Goal: Information Seeking & Learning: Learn about a topic

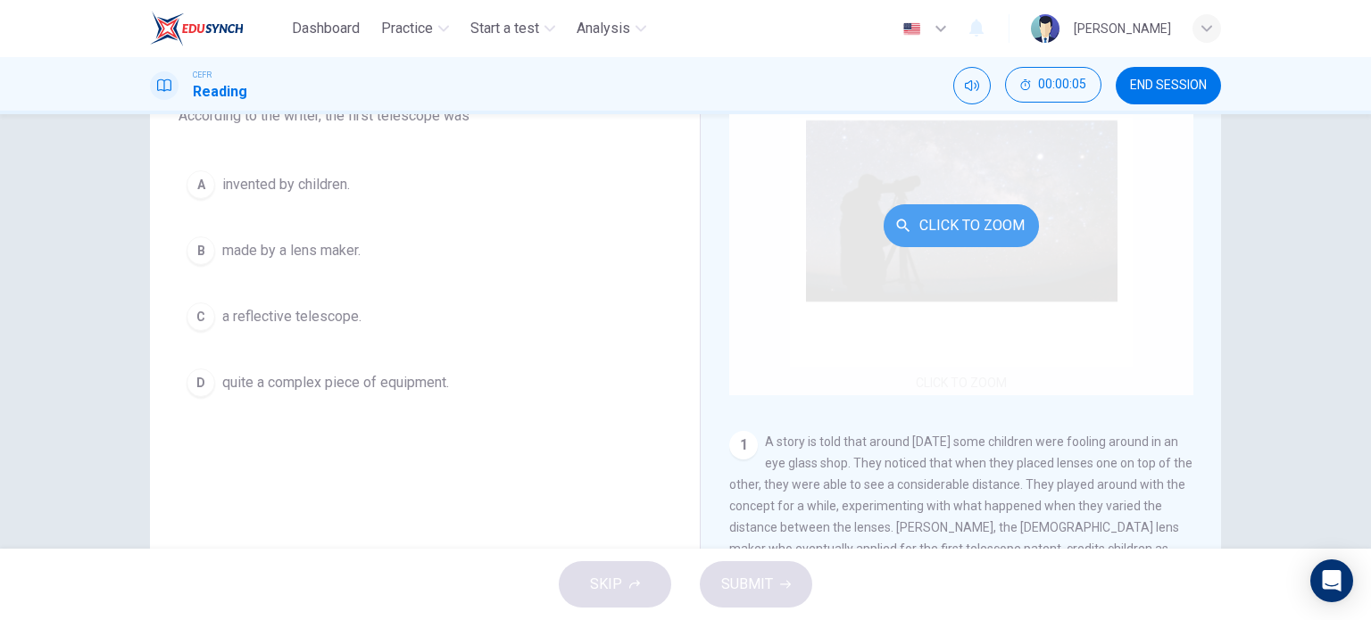
click at [919, 220] on button "Click to Zoom" at bounding box center [961, 225] width 155 height 43
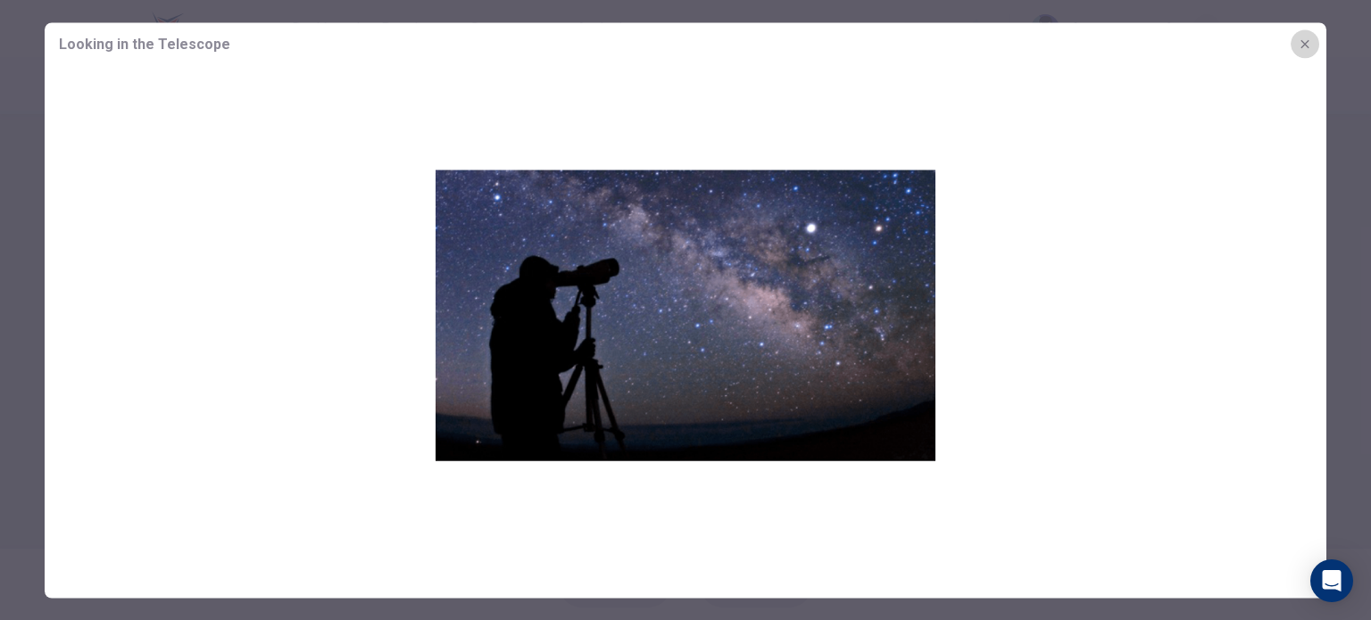
click at [1310, 43] on icon "button" at bounding box center [1305, 44] width 14 height 14
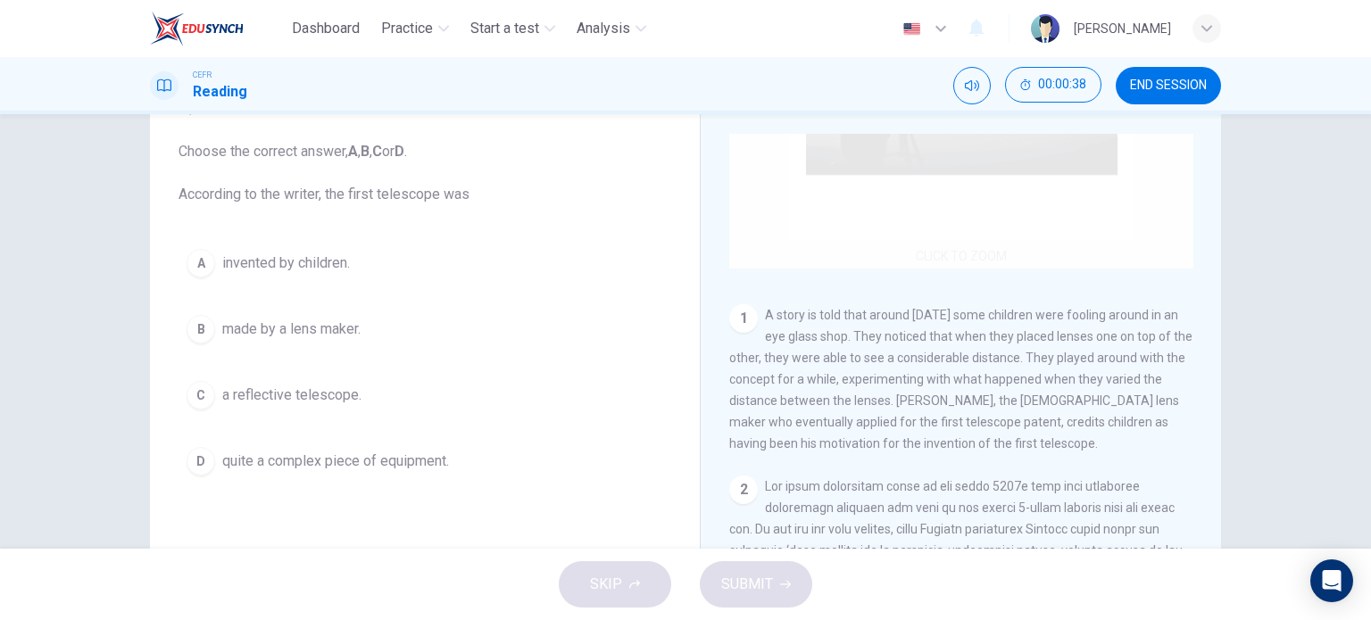
scroll to position [250, 0]
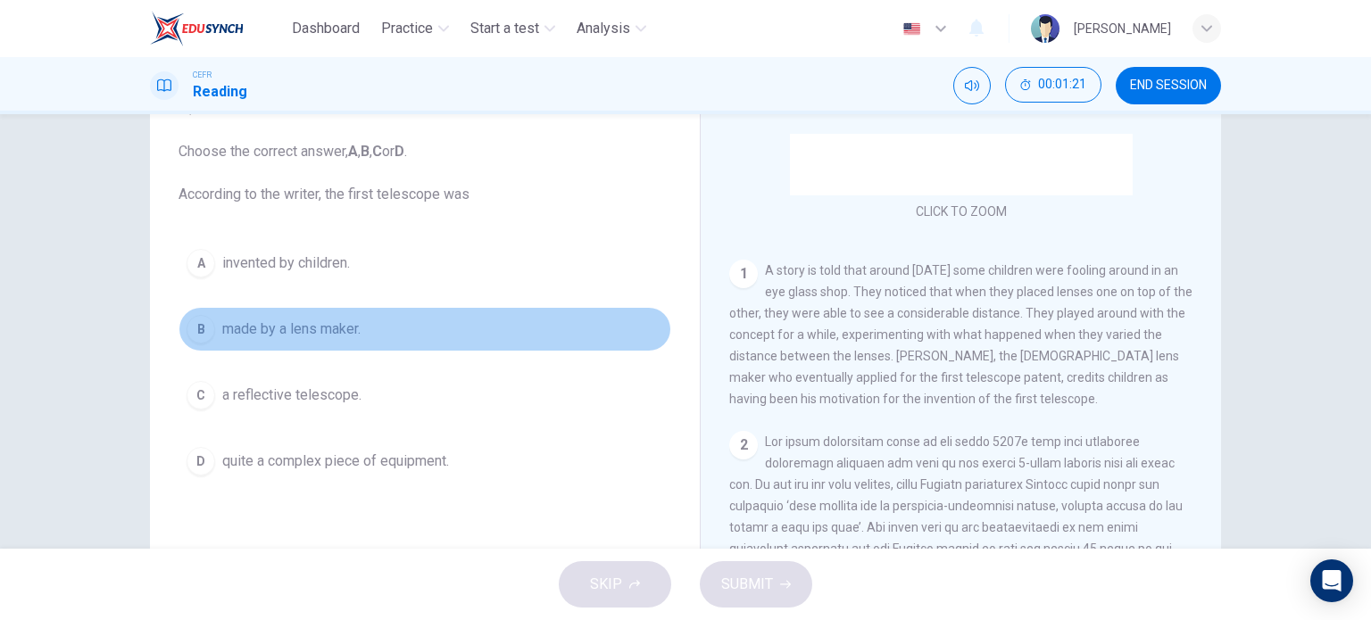
click at [296, 335] on span "made by a lens maker." at bounding box center [291, 329] width 138 height 21
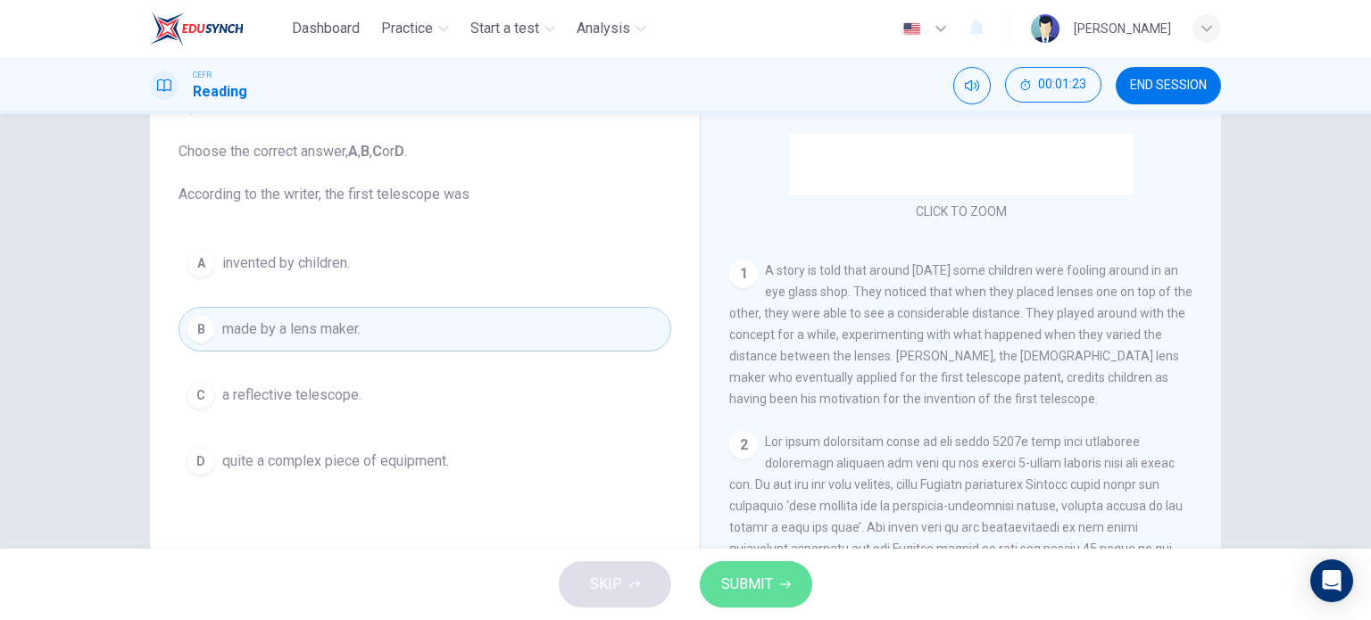
click at [750, 598] on button "SUBMIT" at bounding box center [756, 585] width 112 height 46
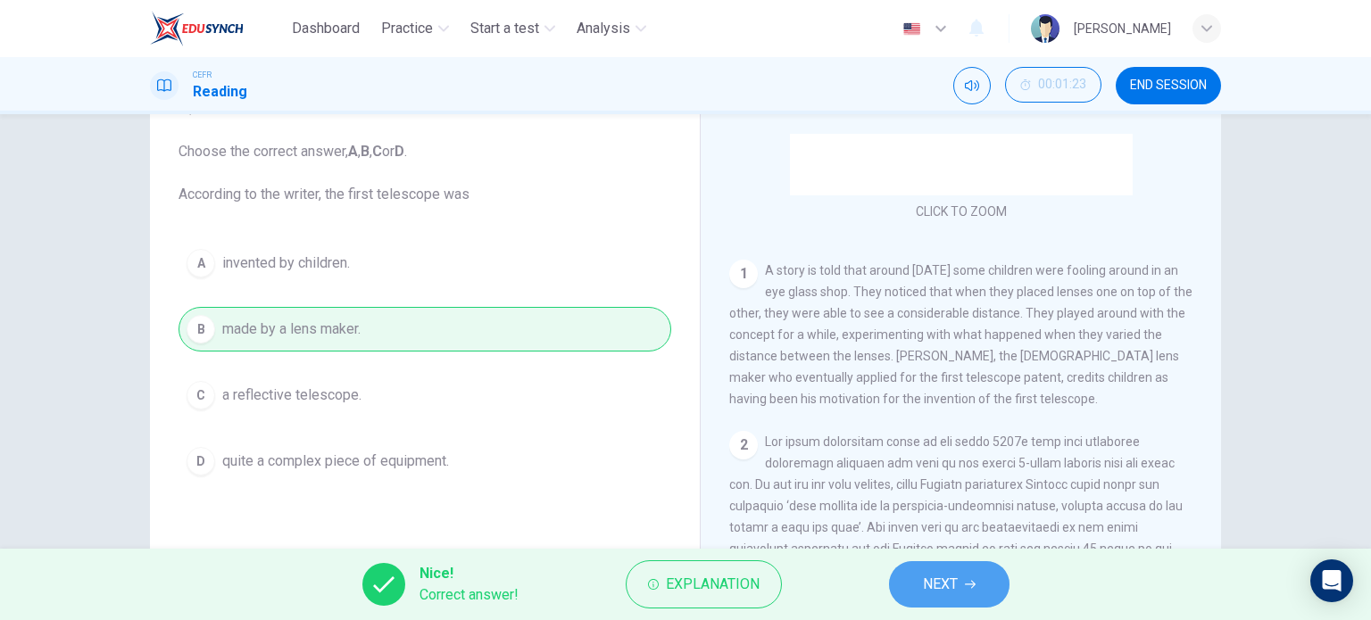
click at [968, 582] on icon "button" at bounding box center [970, 584] width 11 height 11
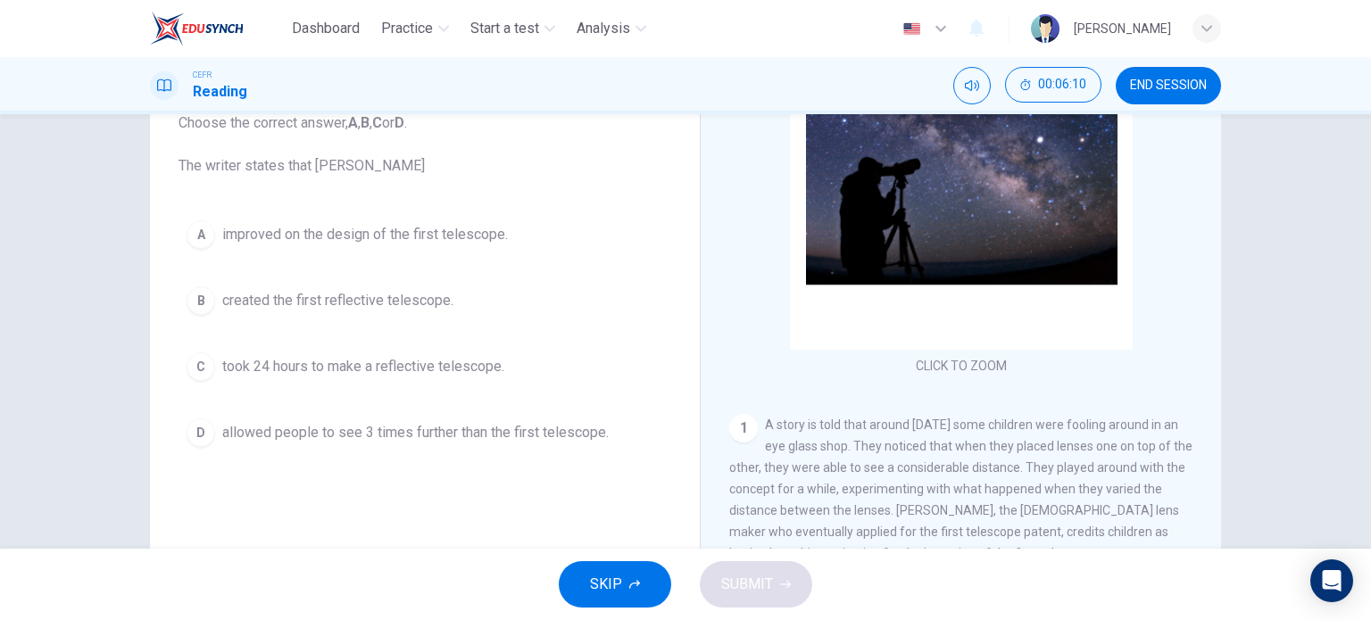
scroll to position [18, 0]
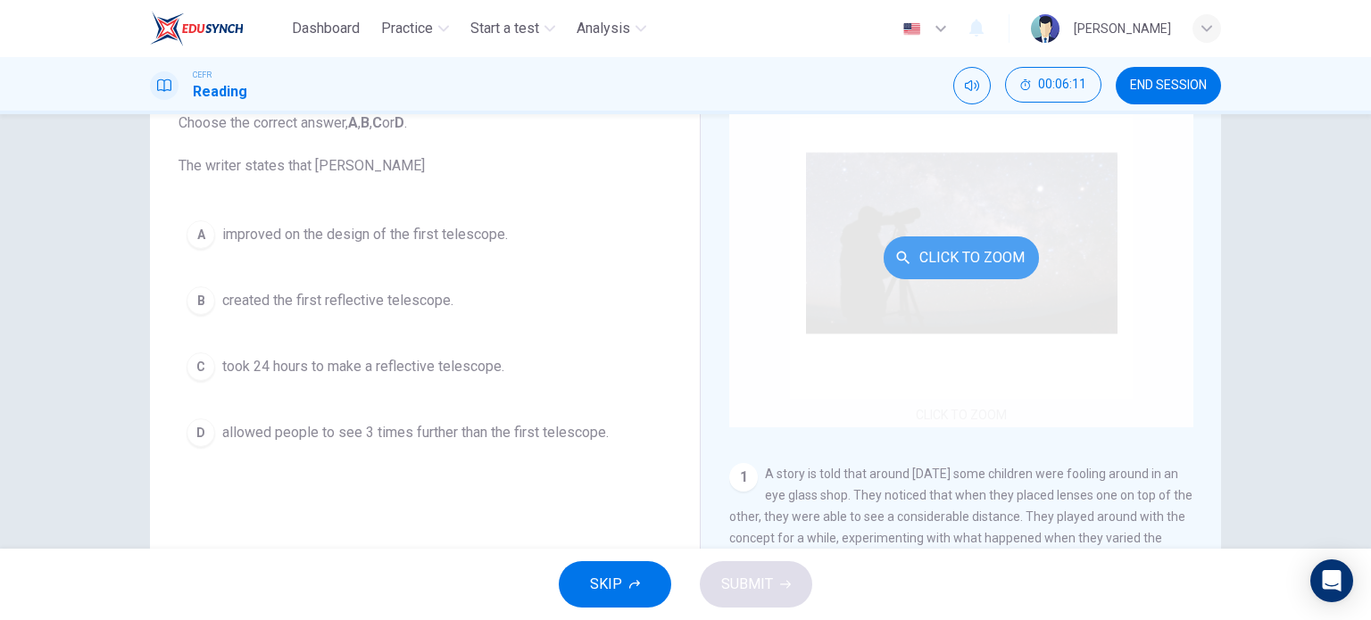
click at [972, 260] on button "Click to Zoom" at bounding box center [961, 258] width 155 height 43
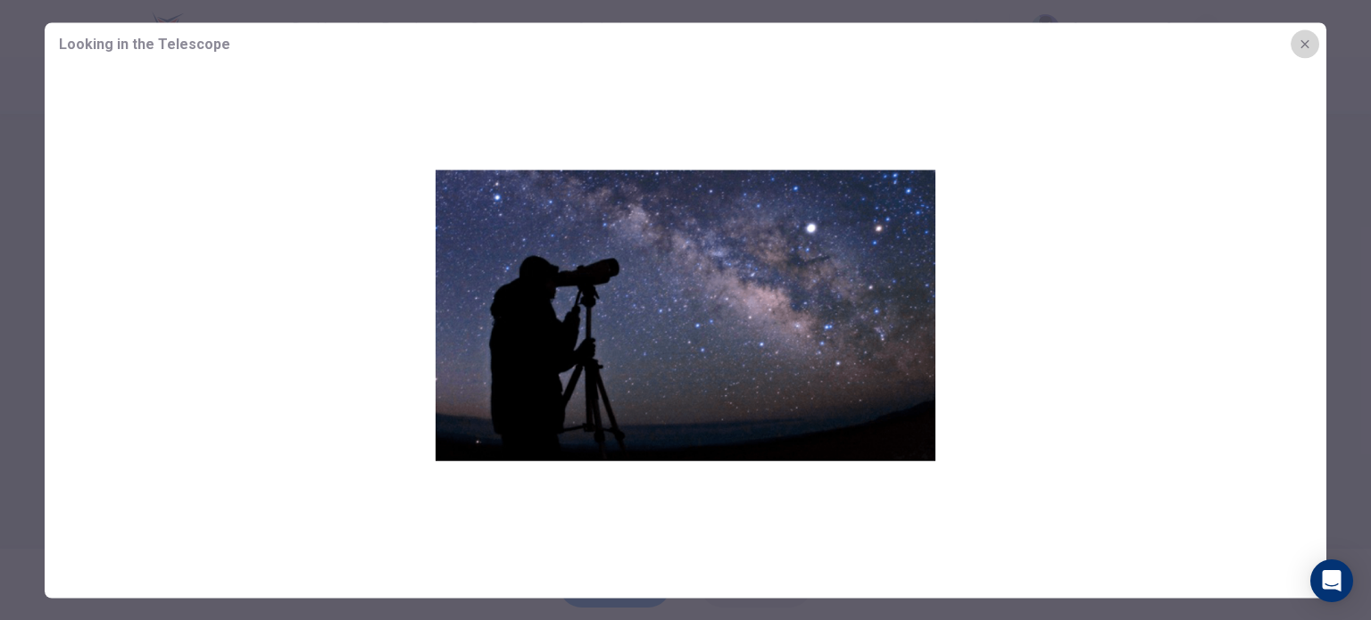
click at [1303, 38] on icon "button" at bounding box center [1305, 44] width 14 height 14
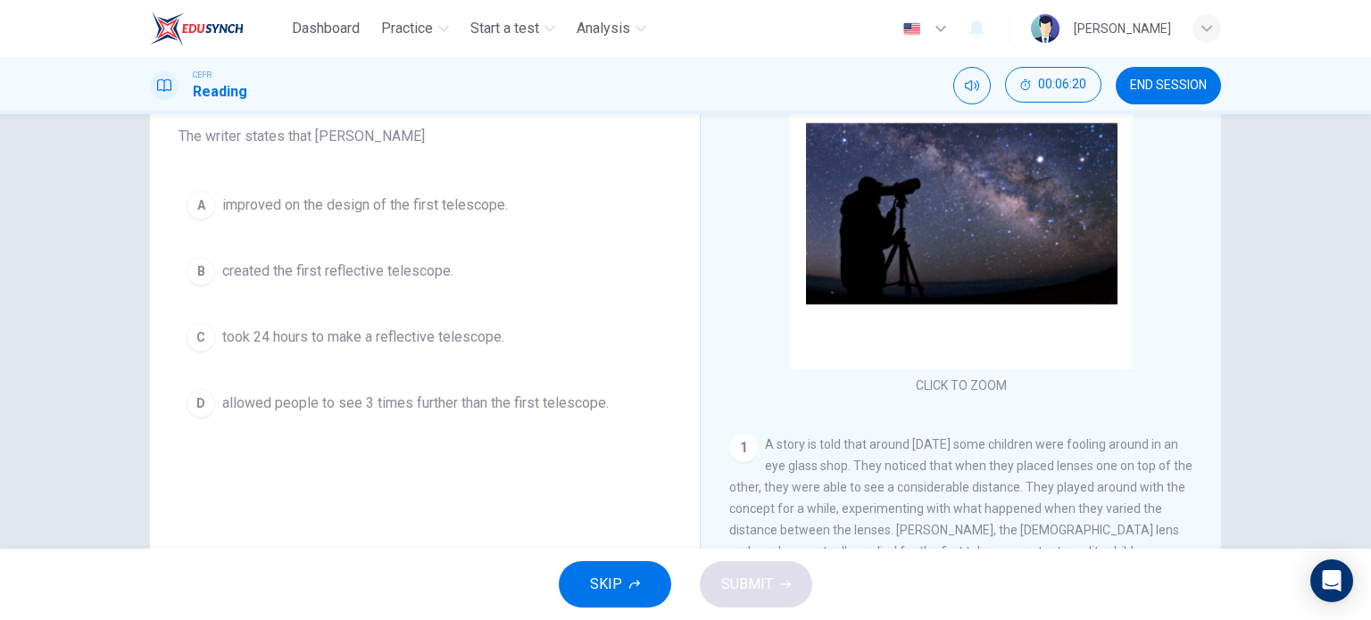
scroll to position [228, 0]
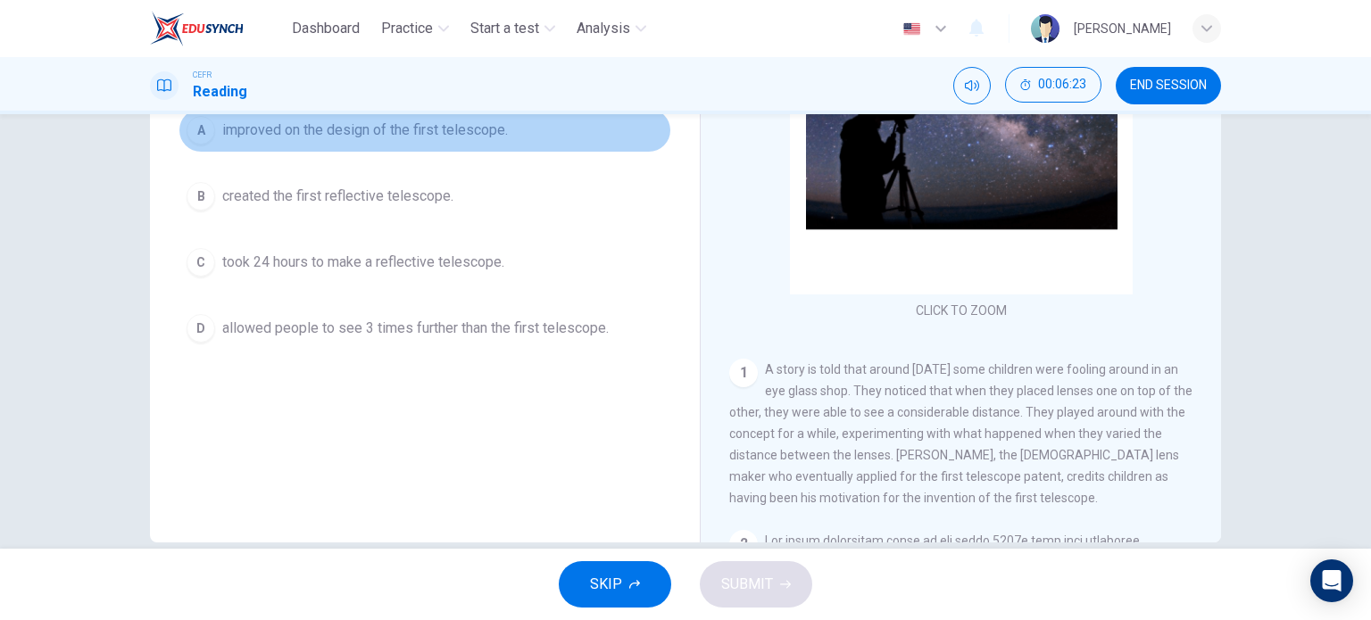
click at [393, 129] on span "improved on the design of the first telescope." at bounding box center [365, 130] width 286 height 21
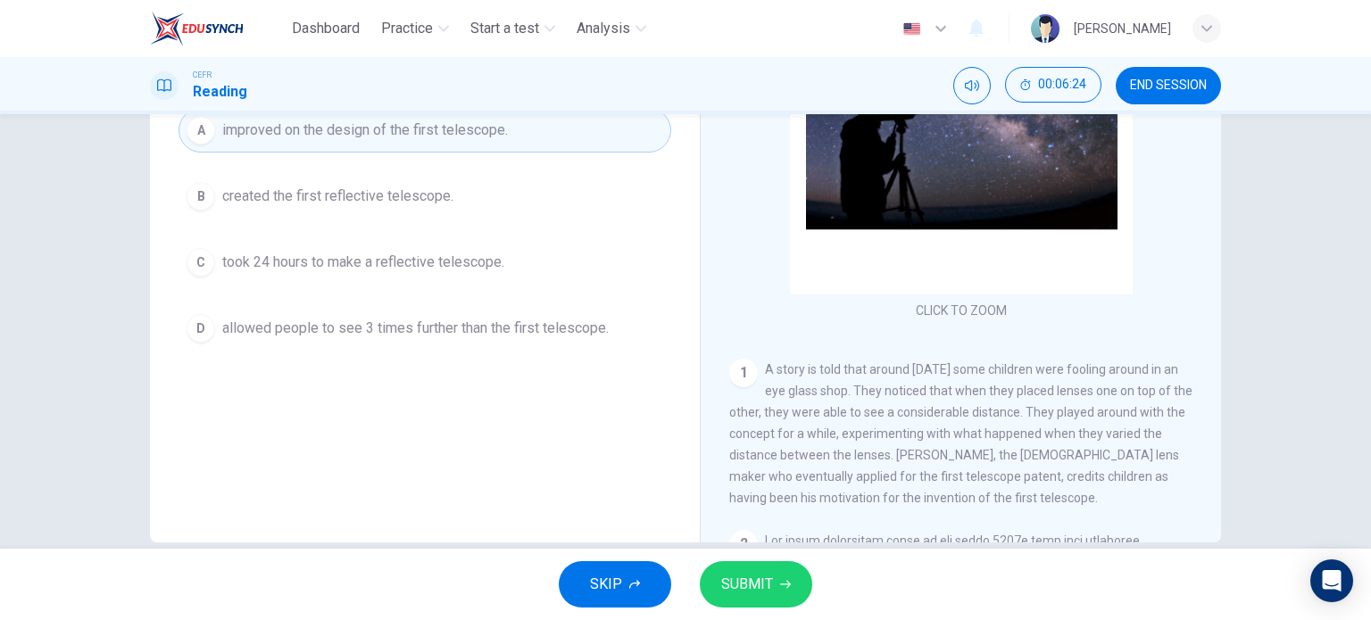
scroll to position [89, 0]
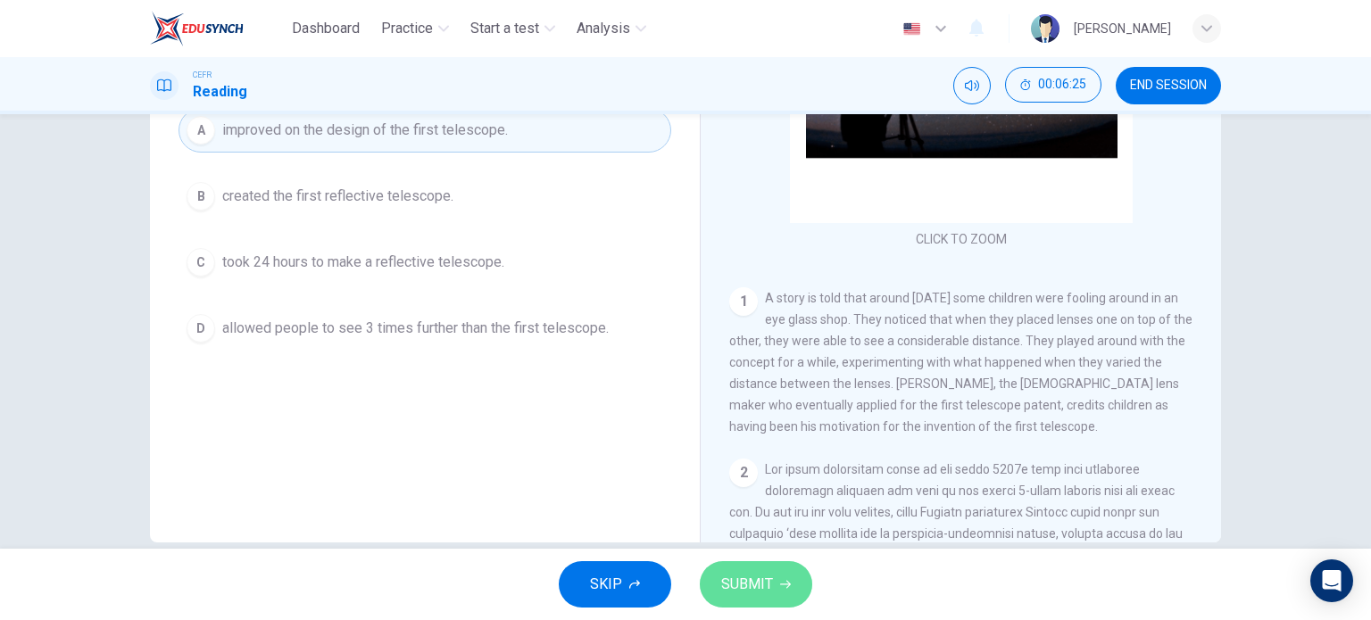
click at [757, 576] on span "SUBMIT" at bounding box center [747, 584] width 52 height 25
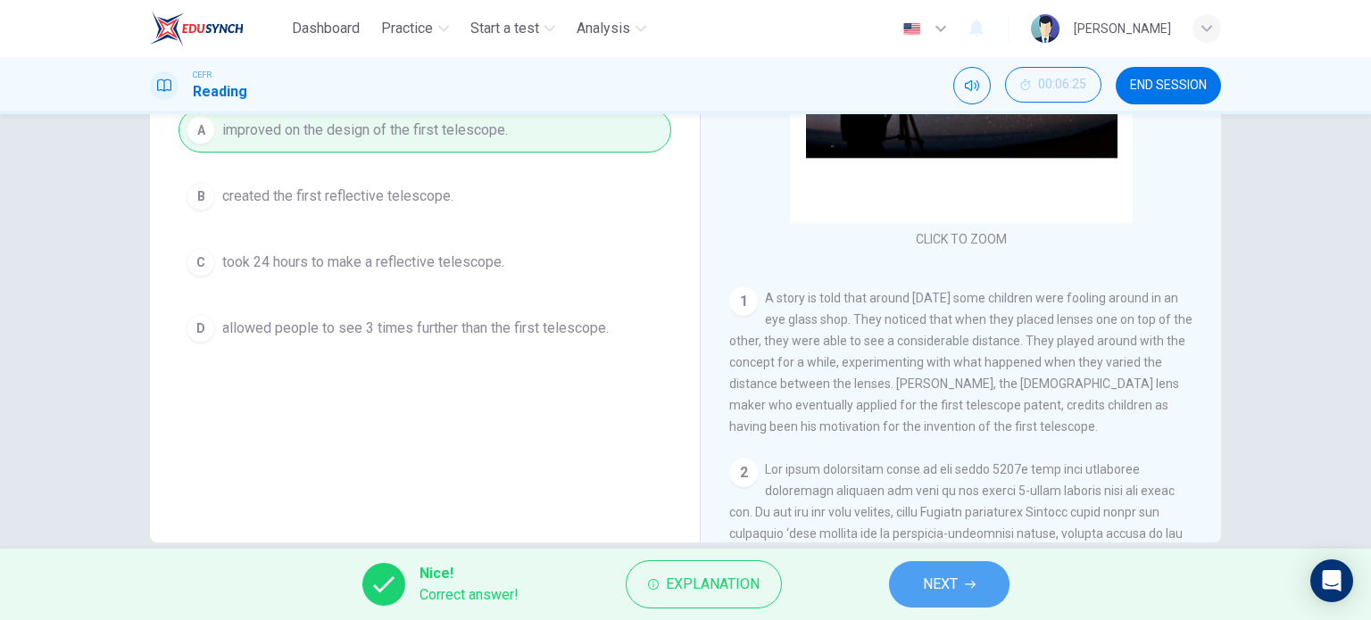
click at [953, 578] on span "NEXT" at bounding box center [940, 584] width 35 height 25
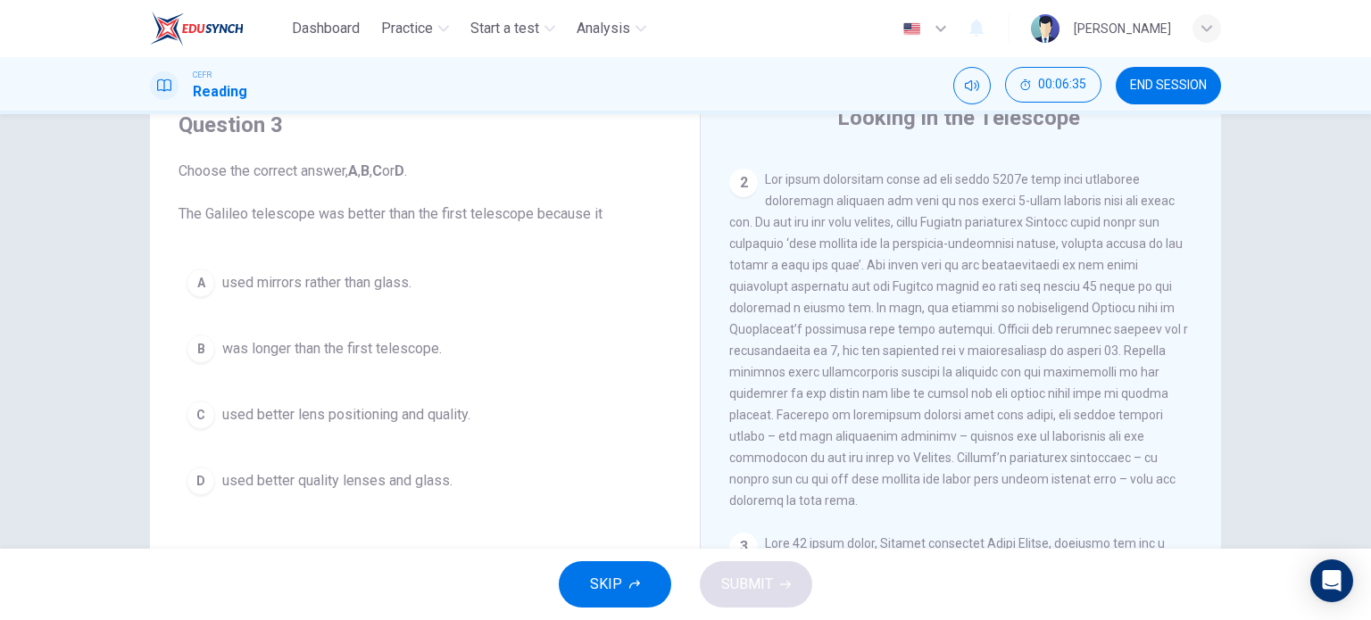
scroll to position [534, 0]
click at [420, 418] on span "used better lens positioning and quality." at bounding box center [346, 414] width 248 height 21
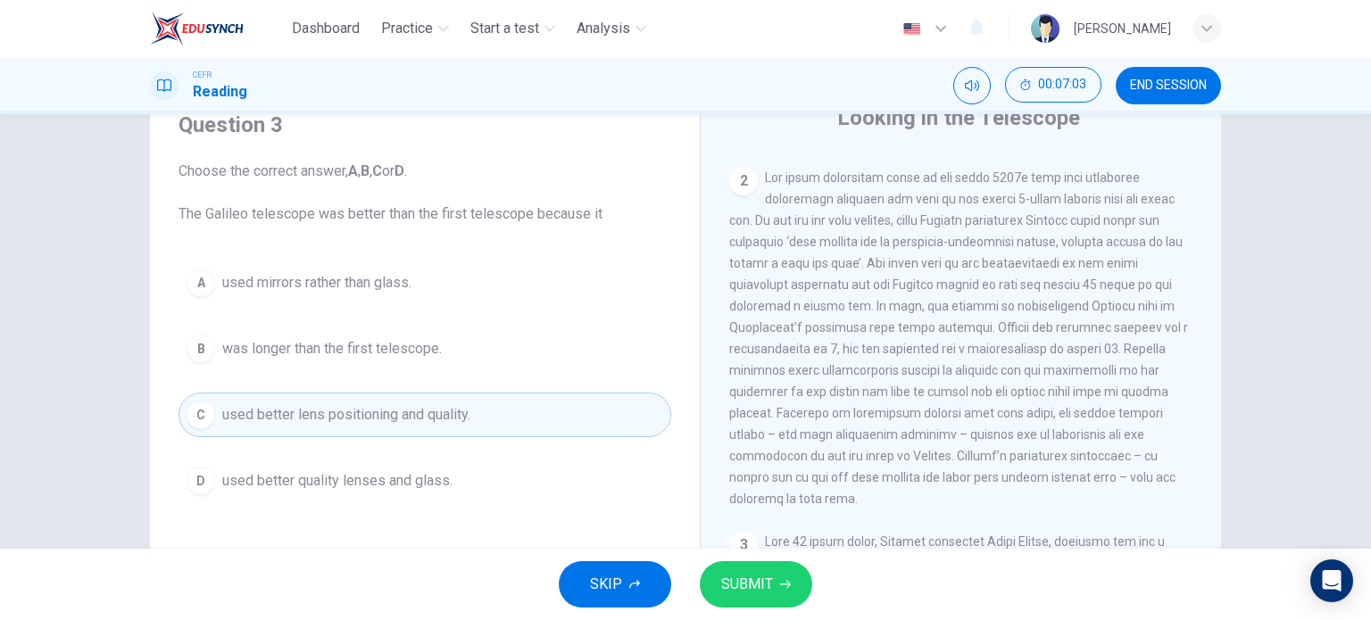
click at [743, 578] on span "SUBMIT" at bounding box center [747, 584] width 52 height 25
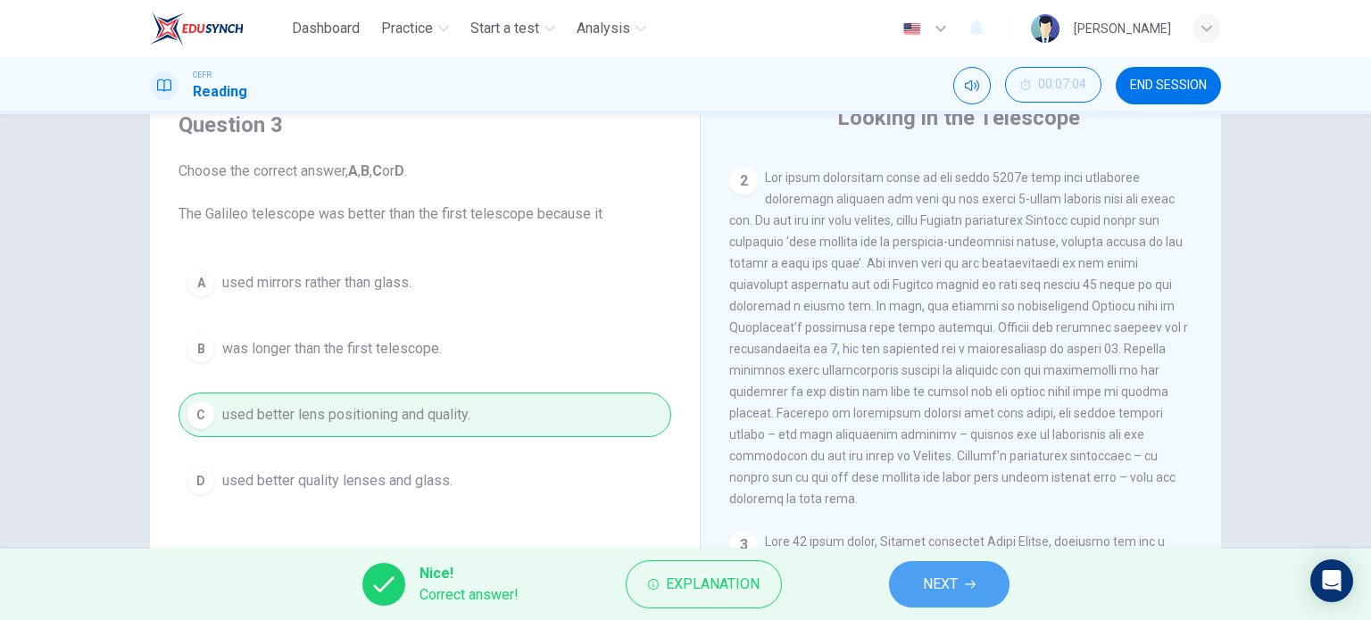
click at [950, 582] on span "NEXT" at bounding box center [940, 584] width 35 height 25
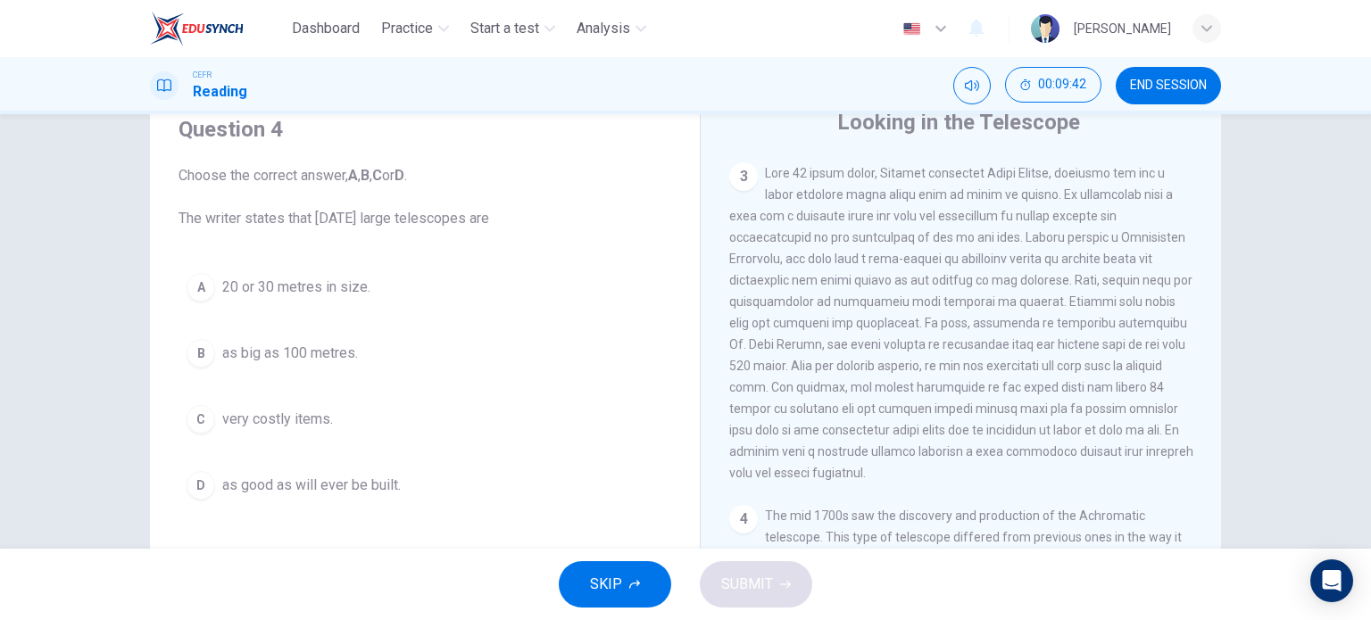
scroll to position [907, 0]
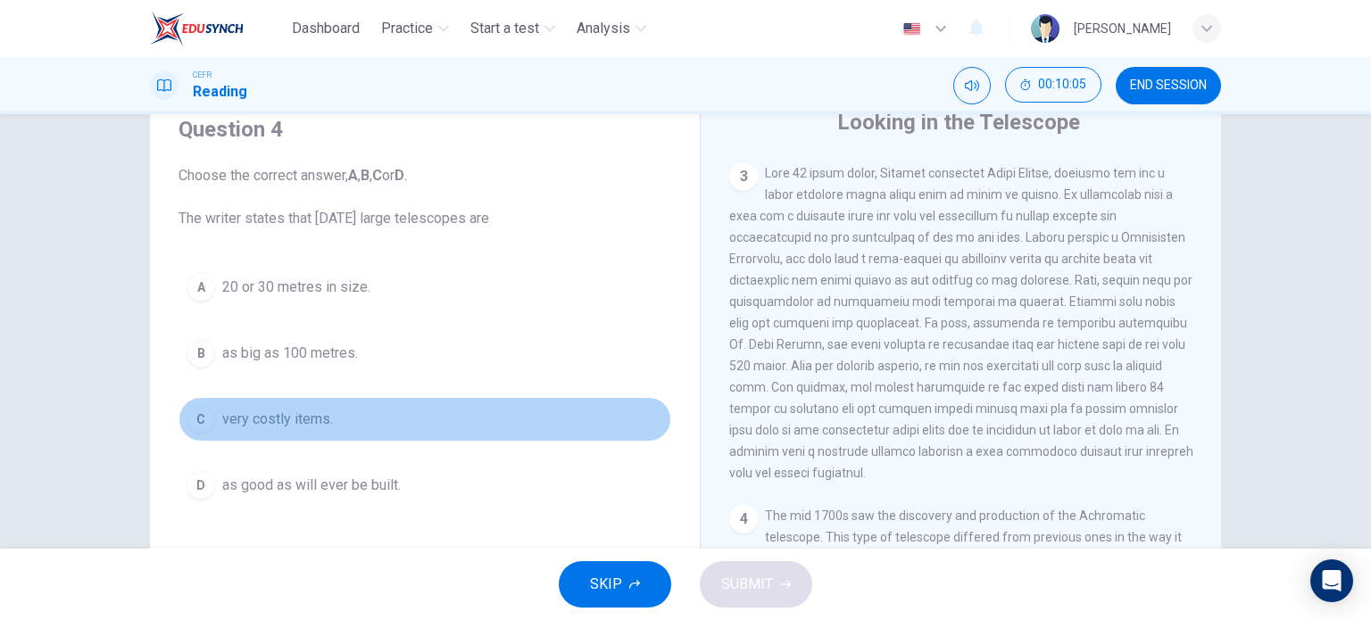
click at [304, 420] on span "very costly items." at bounding box center [277, 419] width 111 height 21
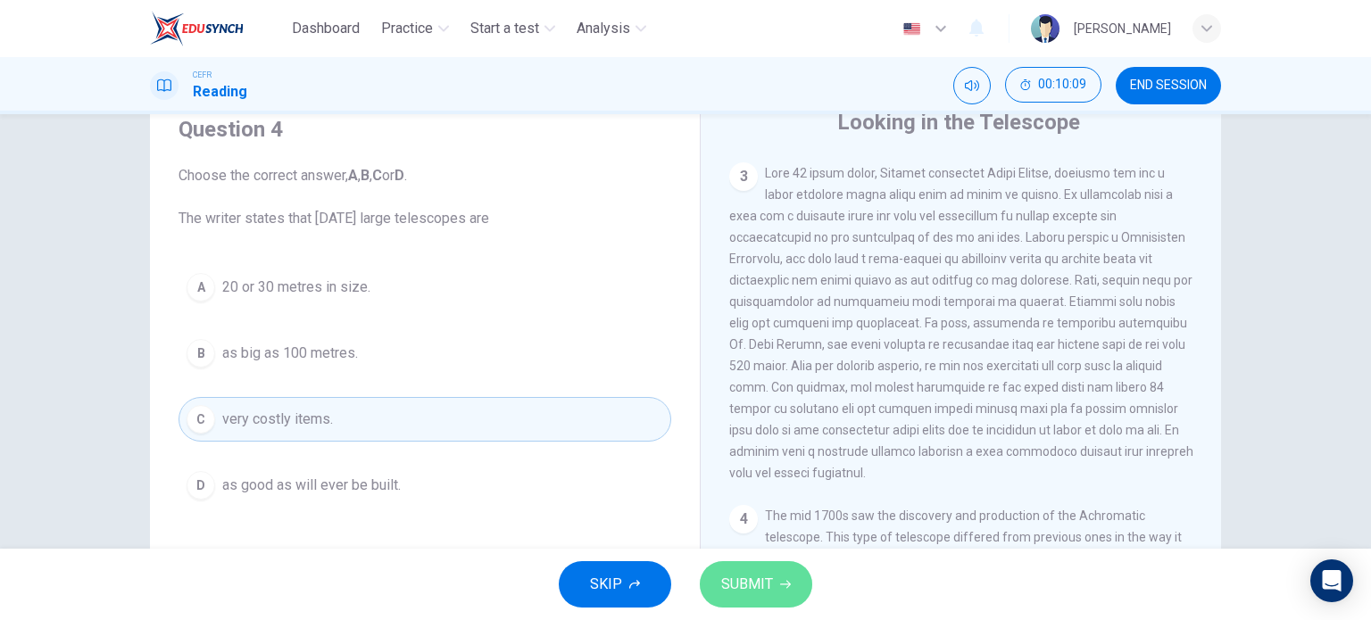
click at [732, 585] on span "SUBMIT" at bounding box center [747, 584] width 52 height 25
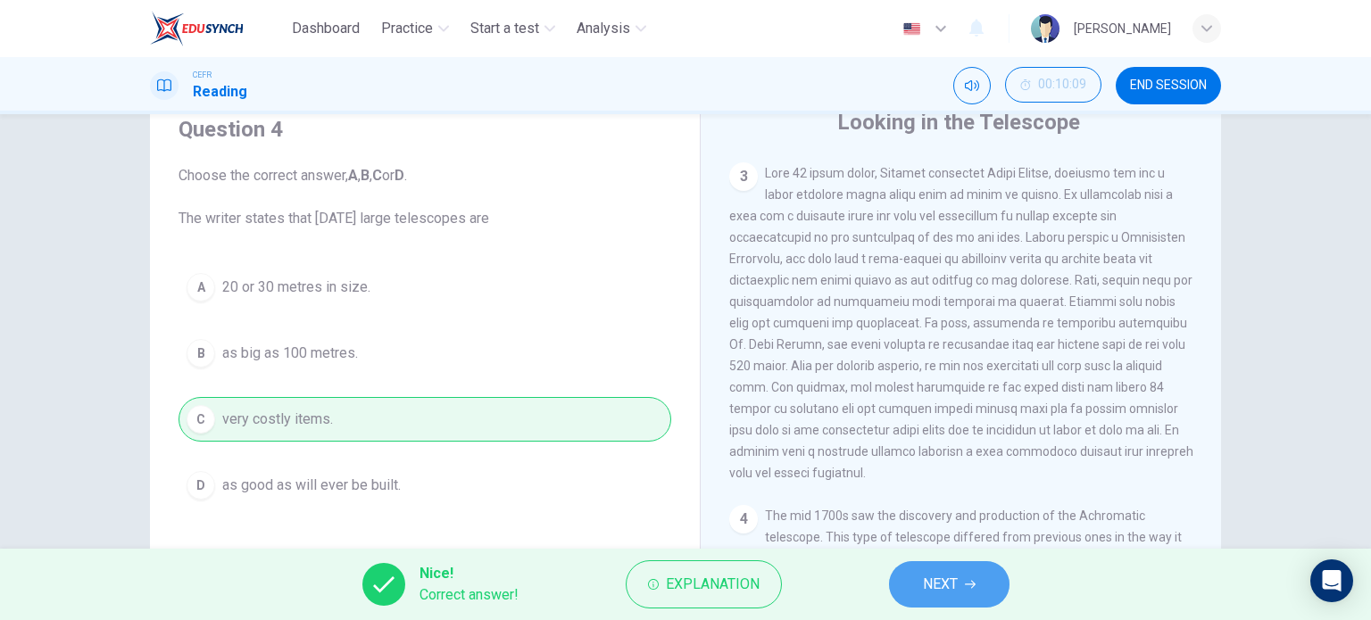
click at [953, 581] on span "NEXT" at bounding box center [940, 584] width 35 height 25
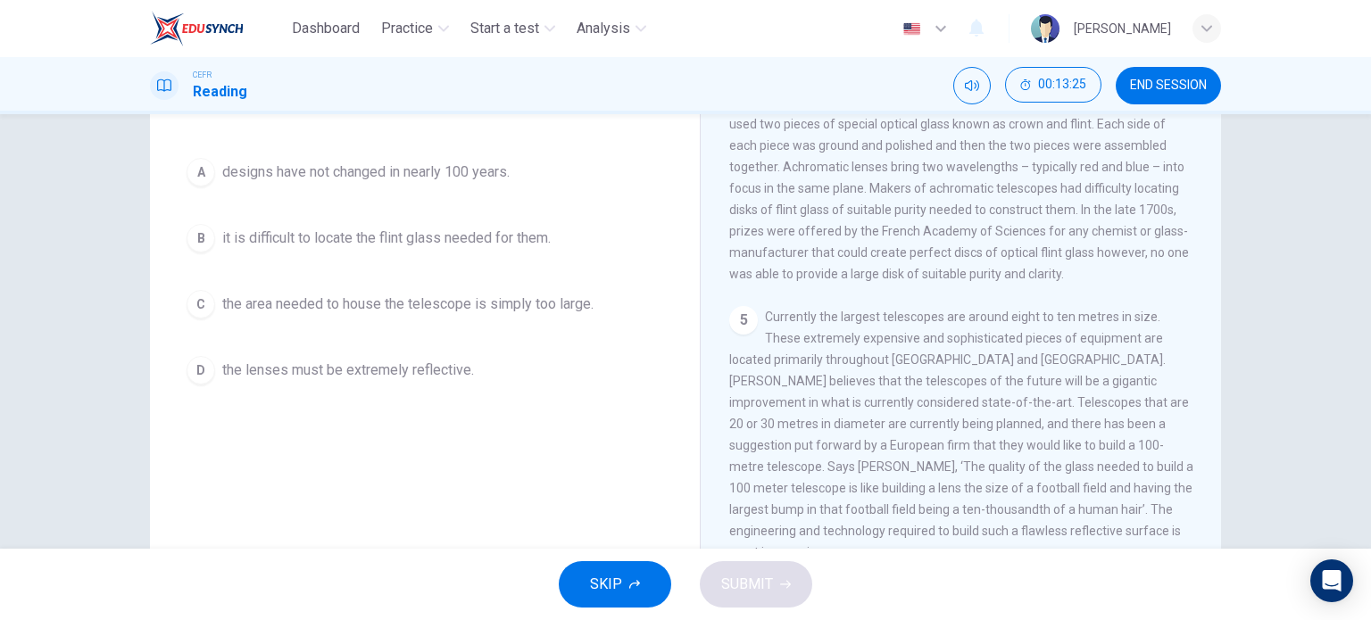
scroll to position [184, 0]
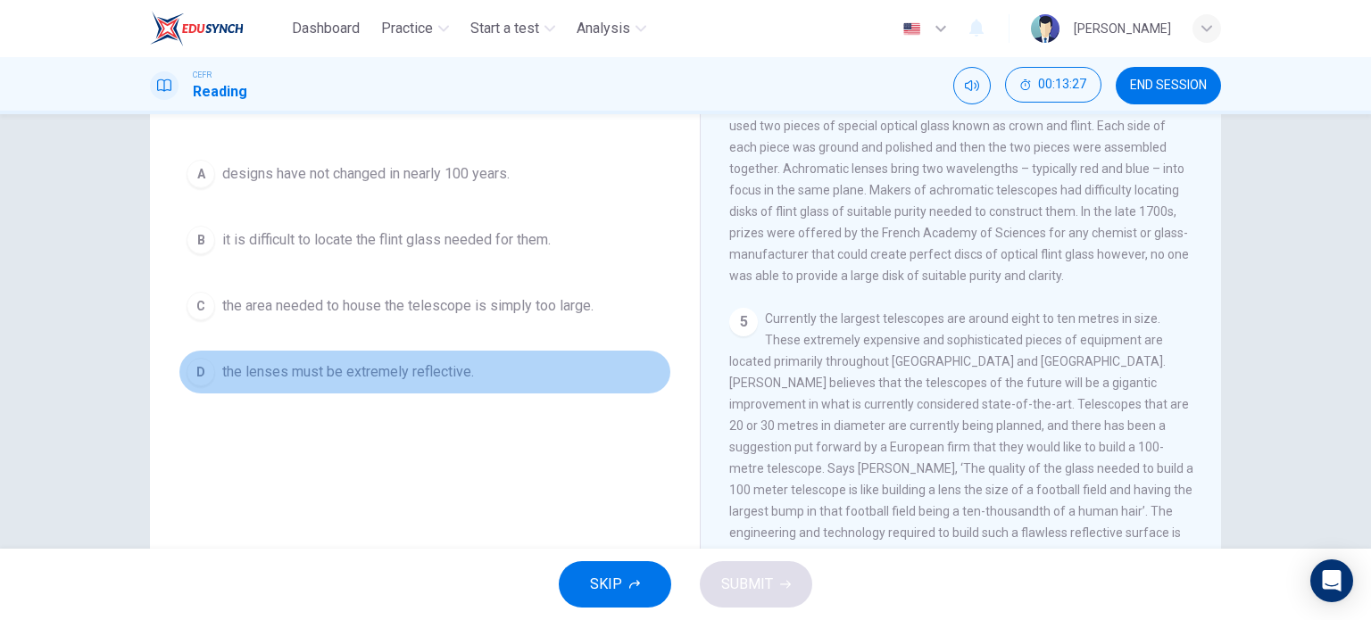
click at [446, 377] on span "the lenses must be extremely reflective." at bounding box center [348, 372] width 252 height 21
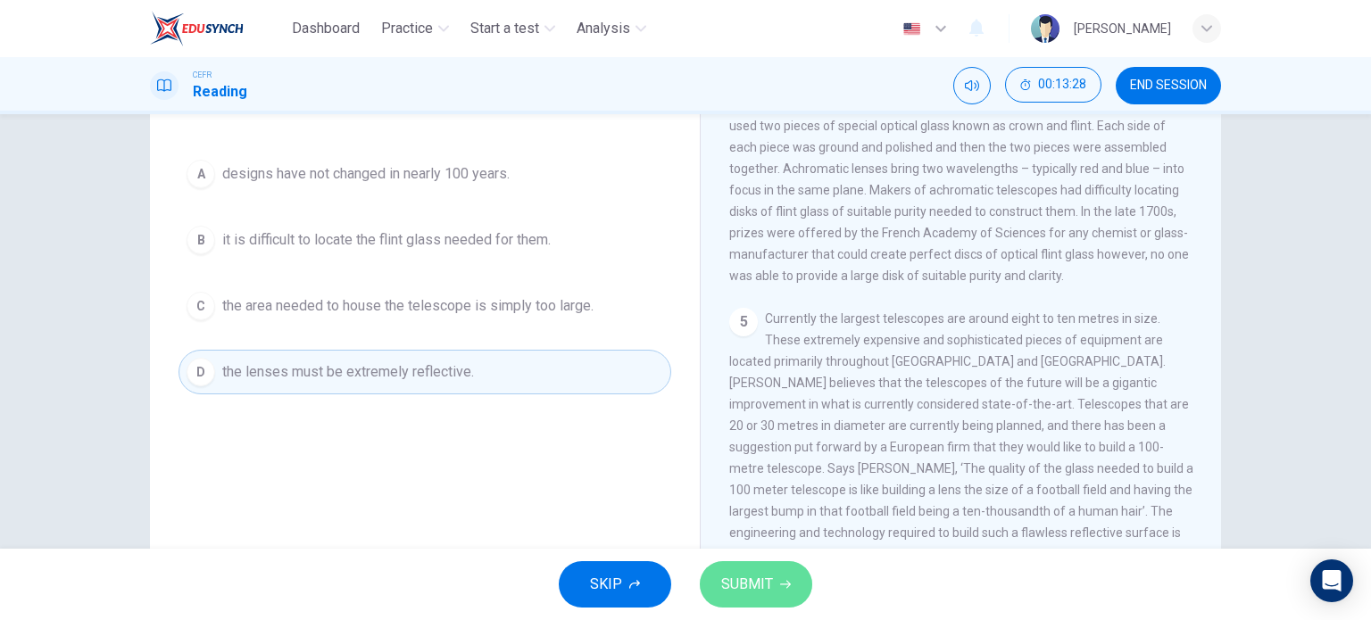
click at [769, 574] on span "SUBMIT" at bounding box center [747, 584] width 52 height 25
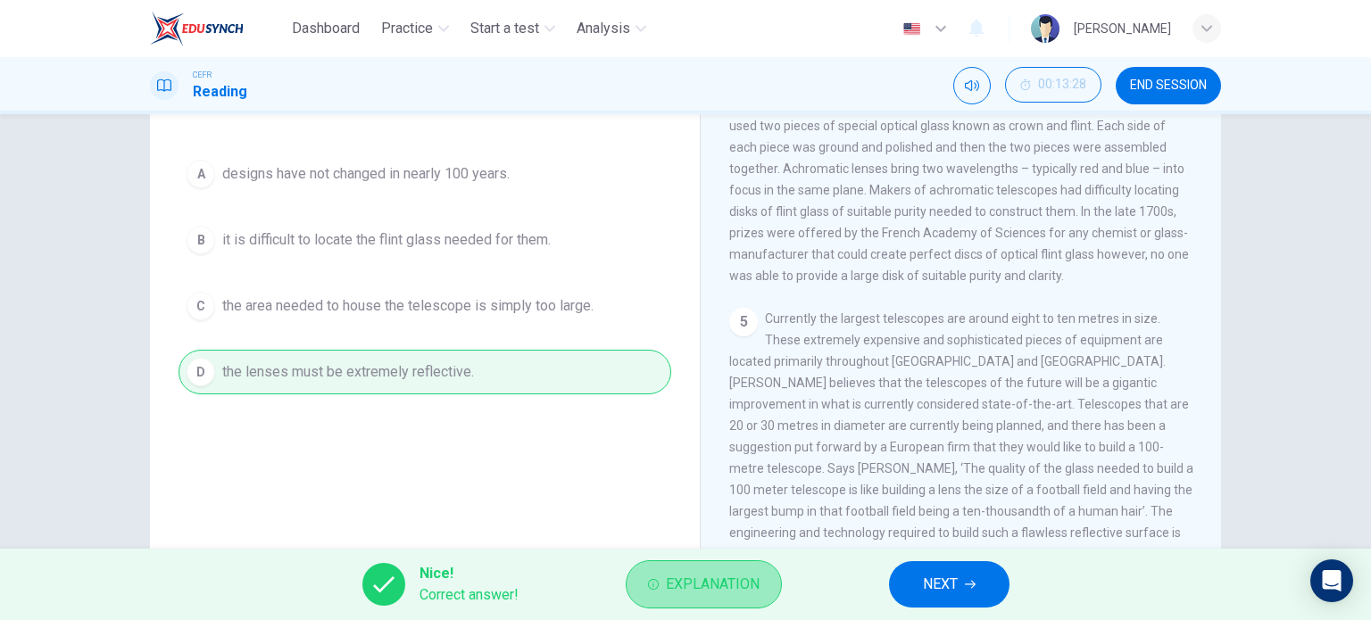
click at [725, 591] on span "Explanation" at bounding box center [713, 584] width 94 height 25
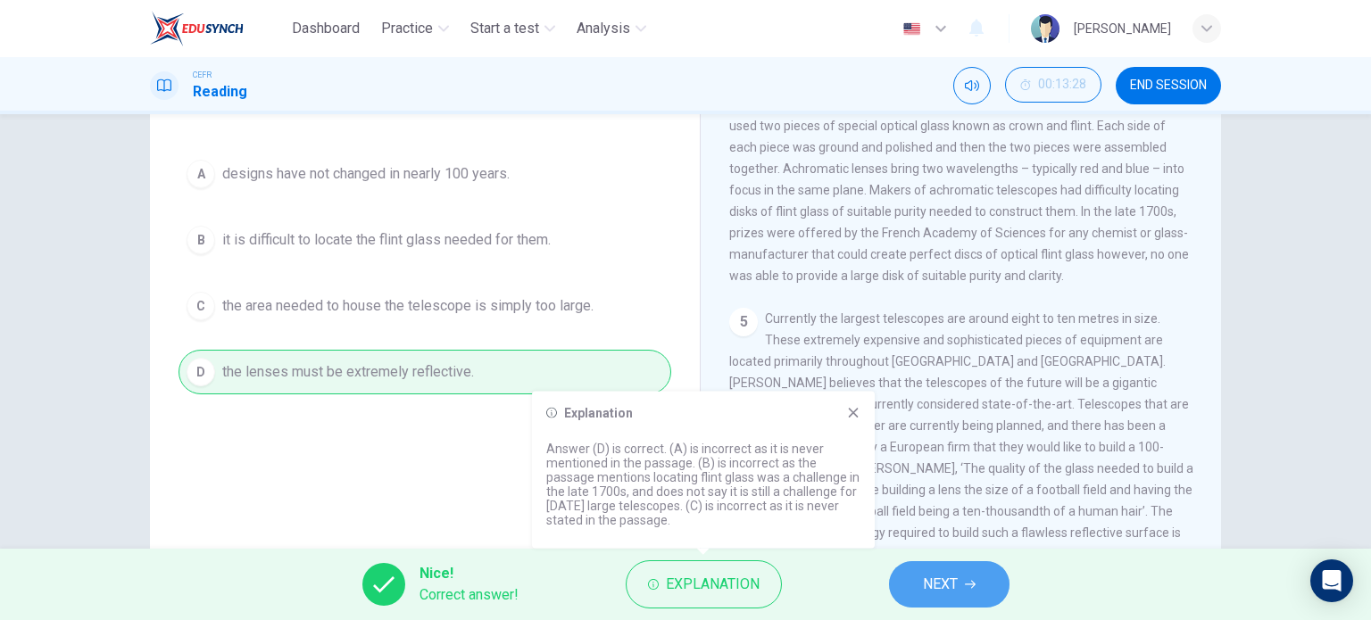
click at [951, 579] on span "NEXT" at bounding box center [940, 584] width 35 height 25
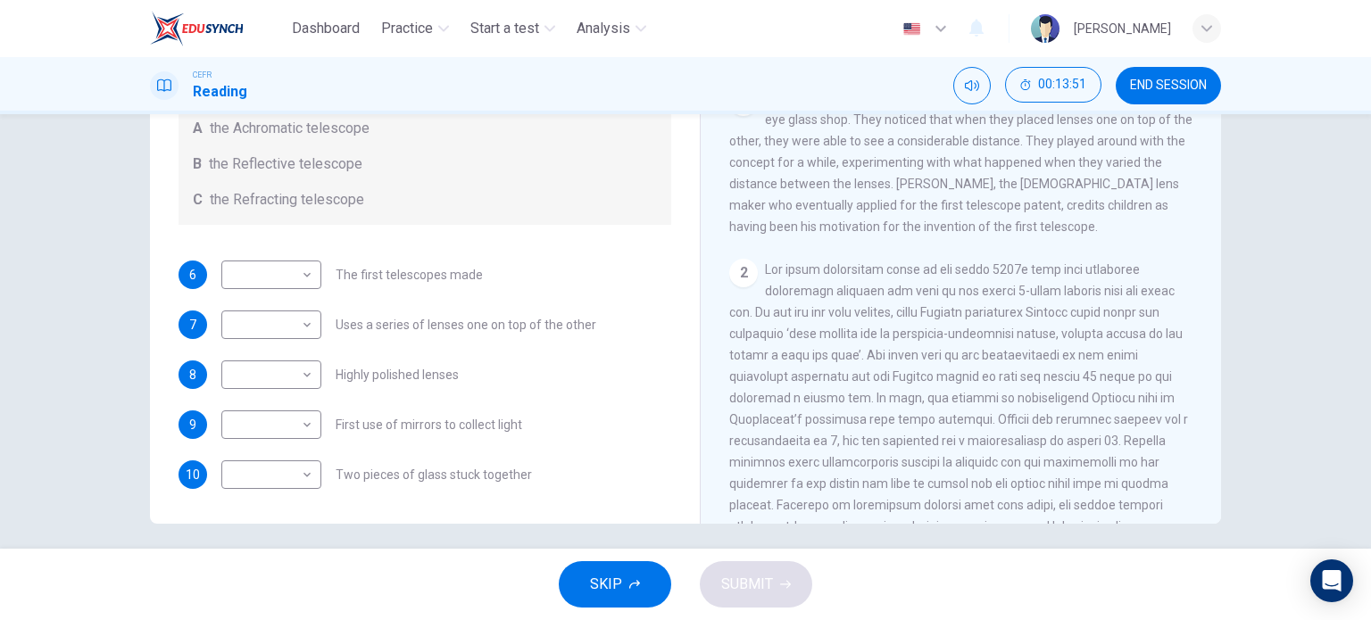
scroll to position [270, 0]
click at [282, 278] on body "Dashboard Practice Start a test Analysis English en ​ NURHAFIZAH IZZATI BINTI M…" at bounding box center [685, 310] width 1371 height 620
click at [263, 356] on li "C" at bounding box center [267, 359] width 100 height 29
type input "C"
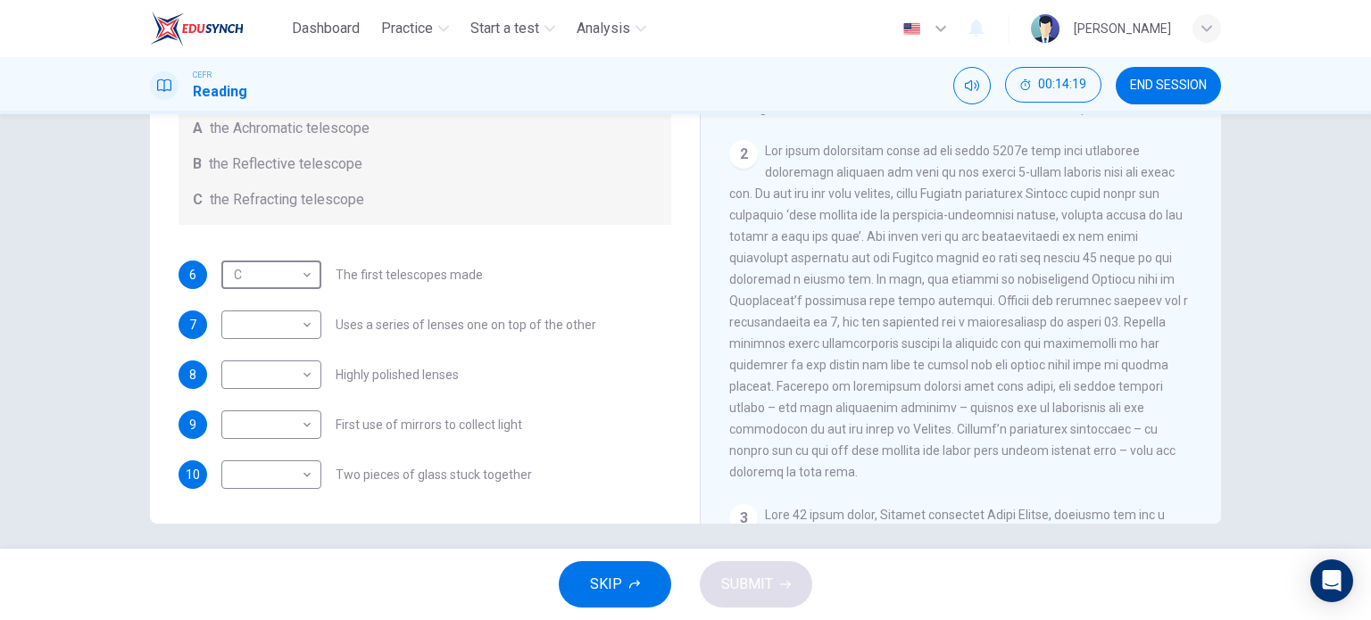
scroll to position [393, 0]
click at [269, 321] on body "Dashboard Practice Start a test Analysis English en ​ NURHAFIZAH IZZATI BINTI M…" at bounding box center [685, 310] width 1371 height 620
click at [245, 419] on li "C" at bounding box center [267, 409] width 100 height 29
type input "C"
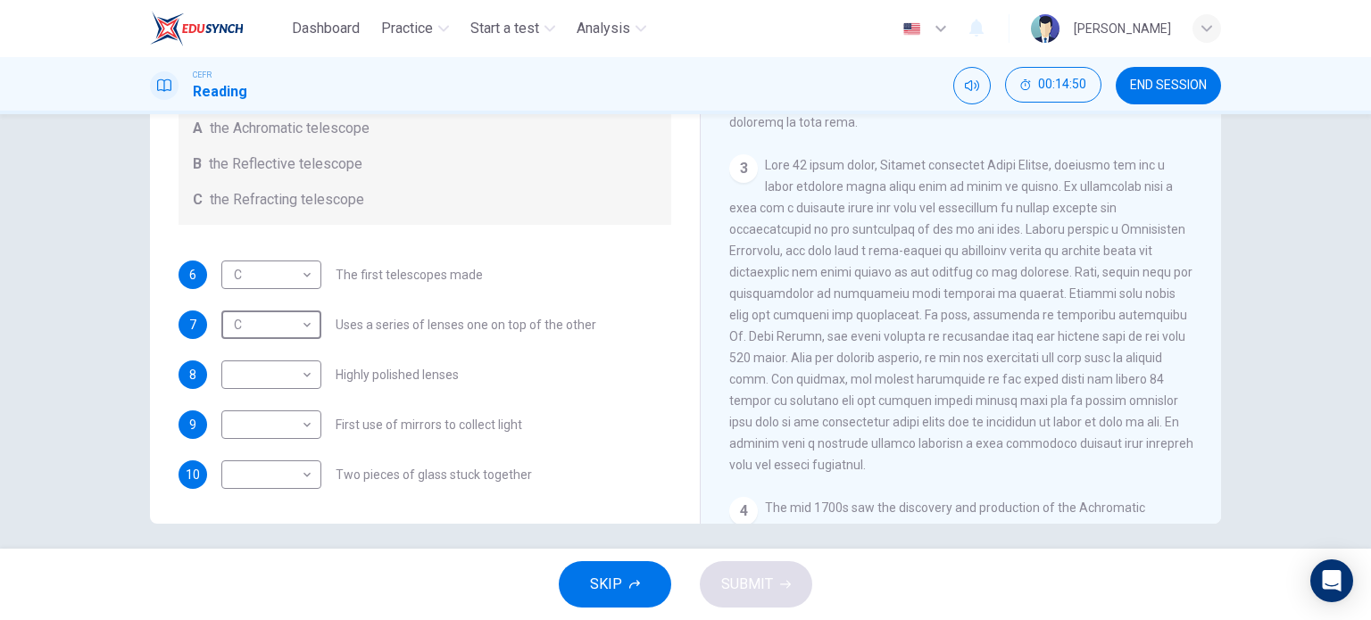
scroll to position [748, 0]
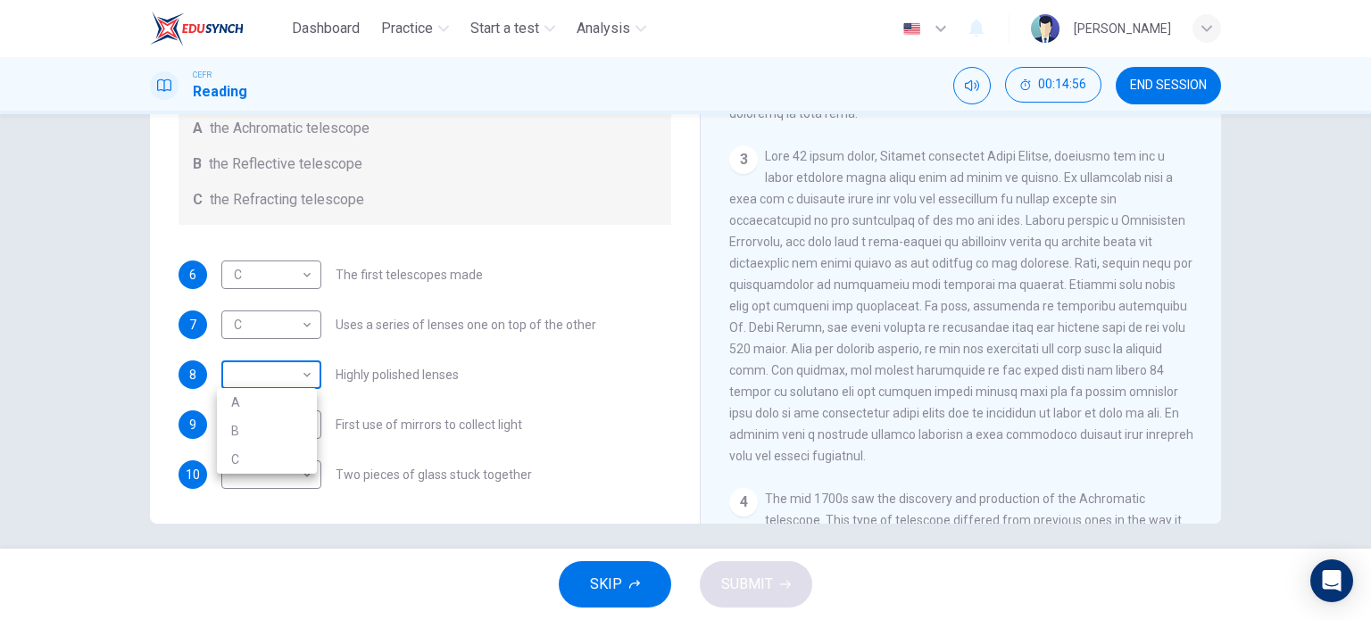
click at [289, 375] on body "Dashboard Practice Start a test Analysis English en ​ NURHAFIZAH IZZATI BINTI M…" at bounding box center [685, 310] width 1371 height 620
click at [271, 424] on li "B" at bounding box center [267, 431] width 100 height 29
type input "B"
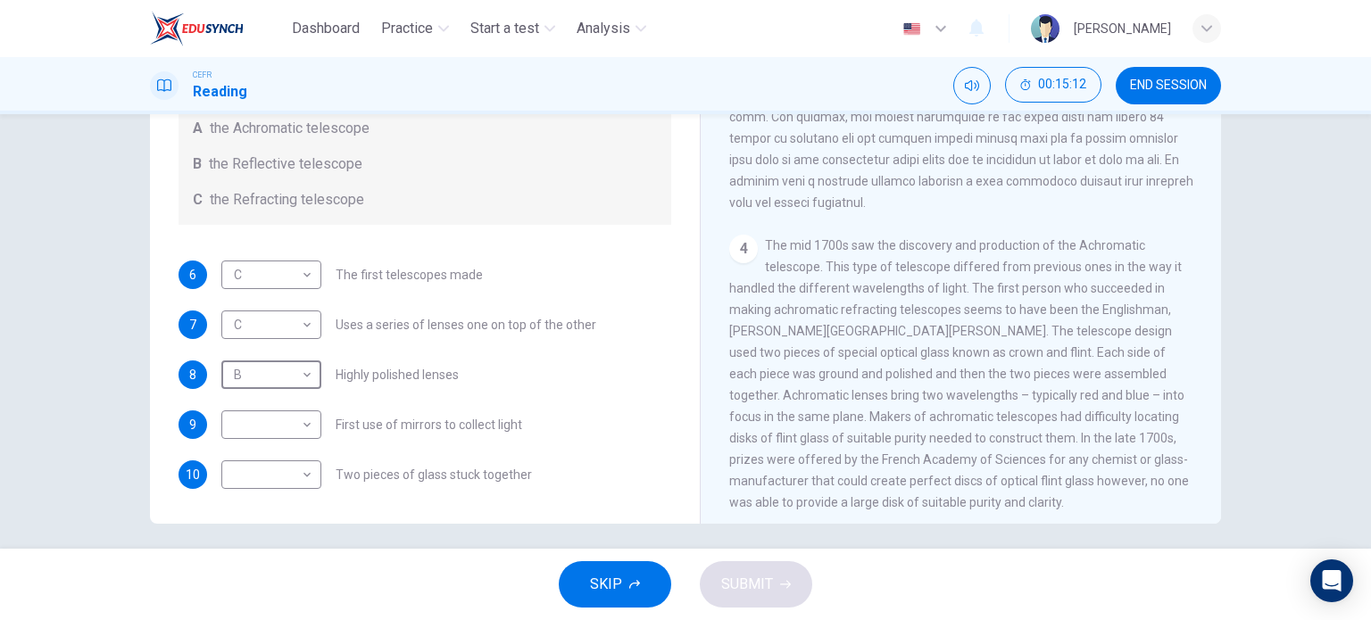
scroll to position [1003, 0]
click at [286, 482] on body "Dashboard Practice Start a test Analysis English en ​ NURHAFIZAH IZZATI BINTI M…" at bounding box center [685, 310] width 1371 height 620
click at [259, 503] on li "A" at bounding box center [267, 502] width 100 height 29
type input "A"
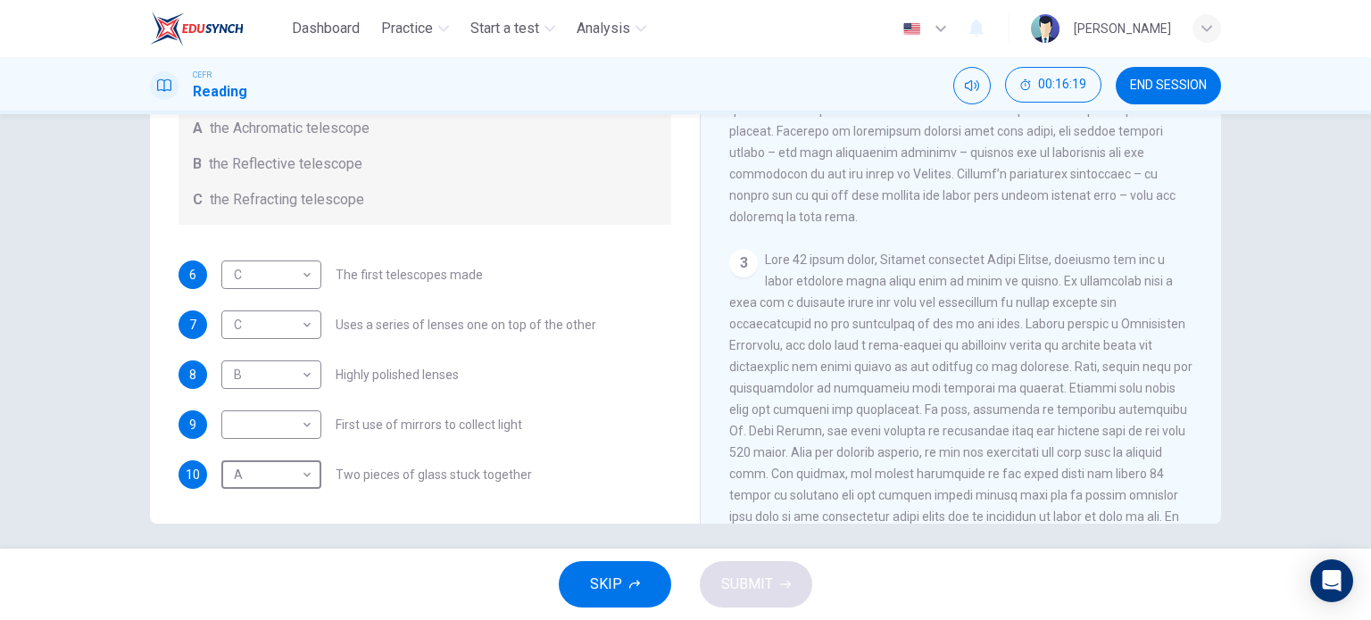
scroll to position [680, 0]
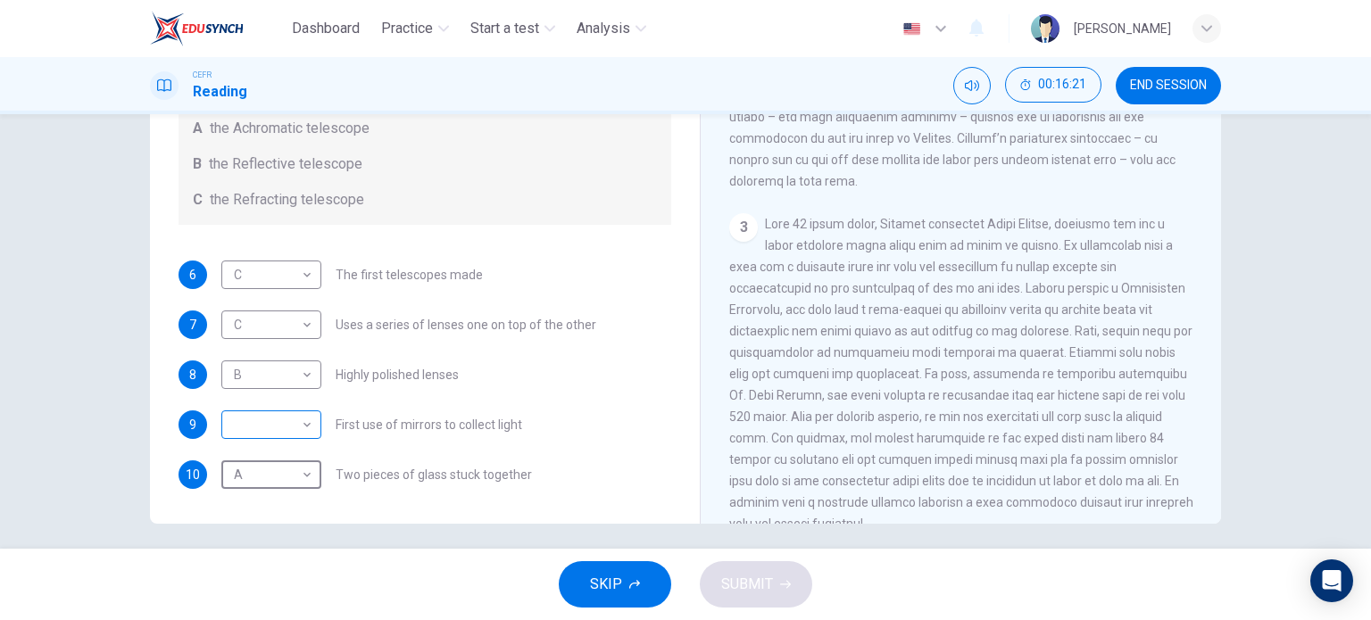
click at [251, 425] on body "Dashboard Practice Start a test Analysis English en ​ NURHAFIZAH IZZATI BINTI M…" at bounding box center [685, 310] width 1371 height 620
click at [260, 478] on li "B" at bounding box center [267, 481] width 100 height 29
type input "B"
click at [755, 573] on span "SUBMIT" at bounding box center [747, 584] width 52 height 25
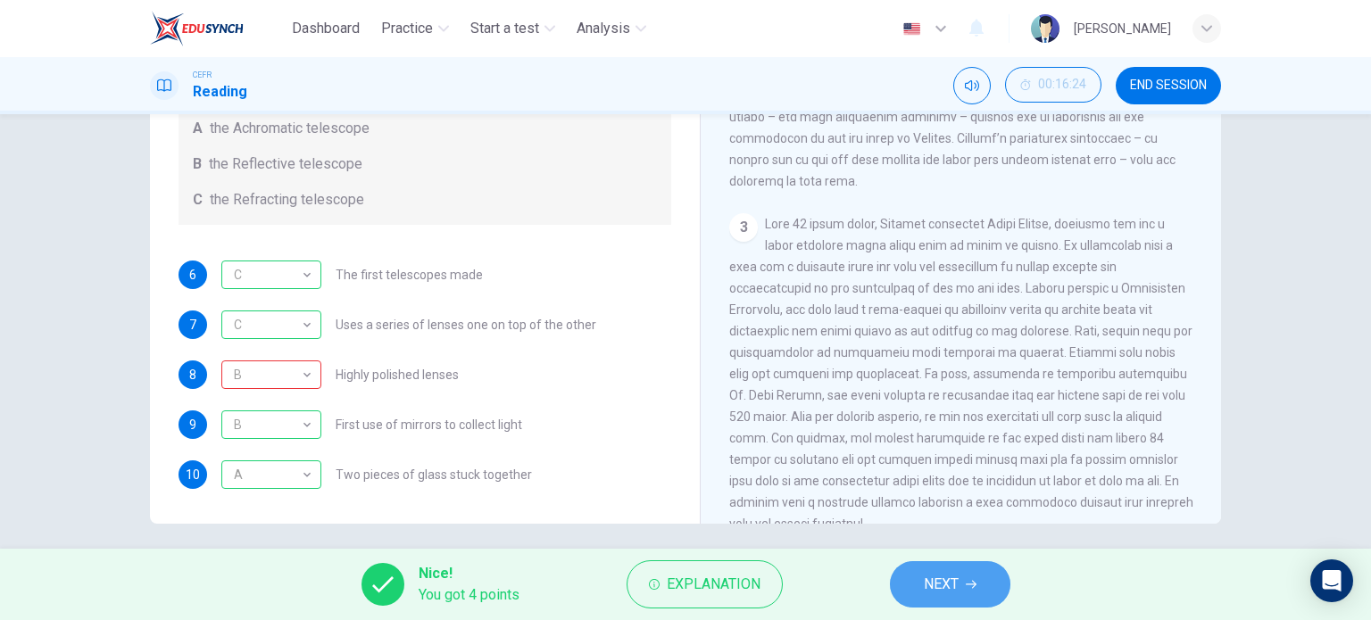
click at [958, 590] on span "NEXT" at bounding box center [941, 584] width 35 height 25
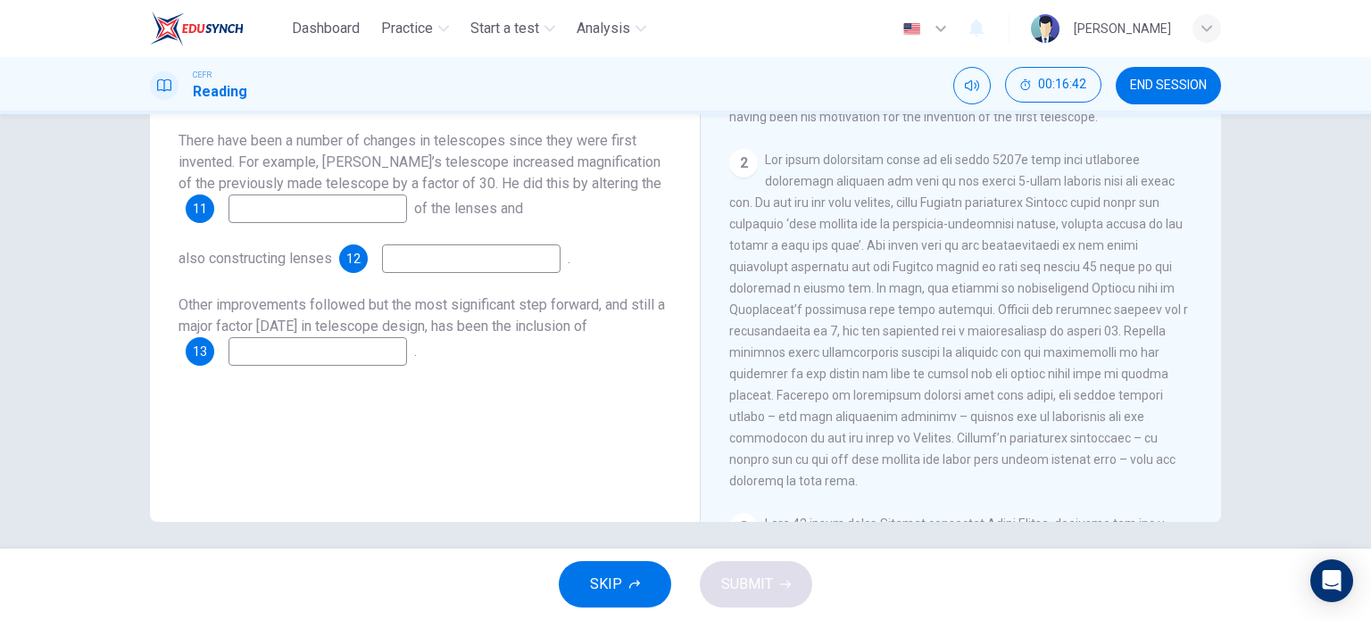
scroll to position [380, 0]
click at [353, 207] on input at bounding box center [318, 209] width 179 height 29
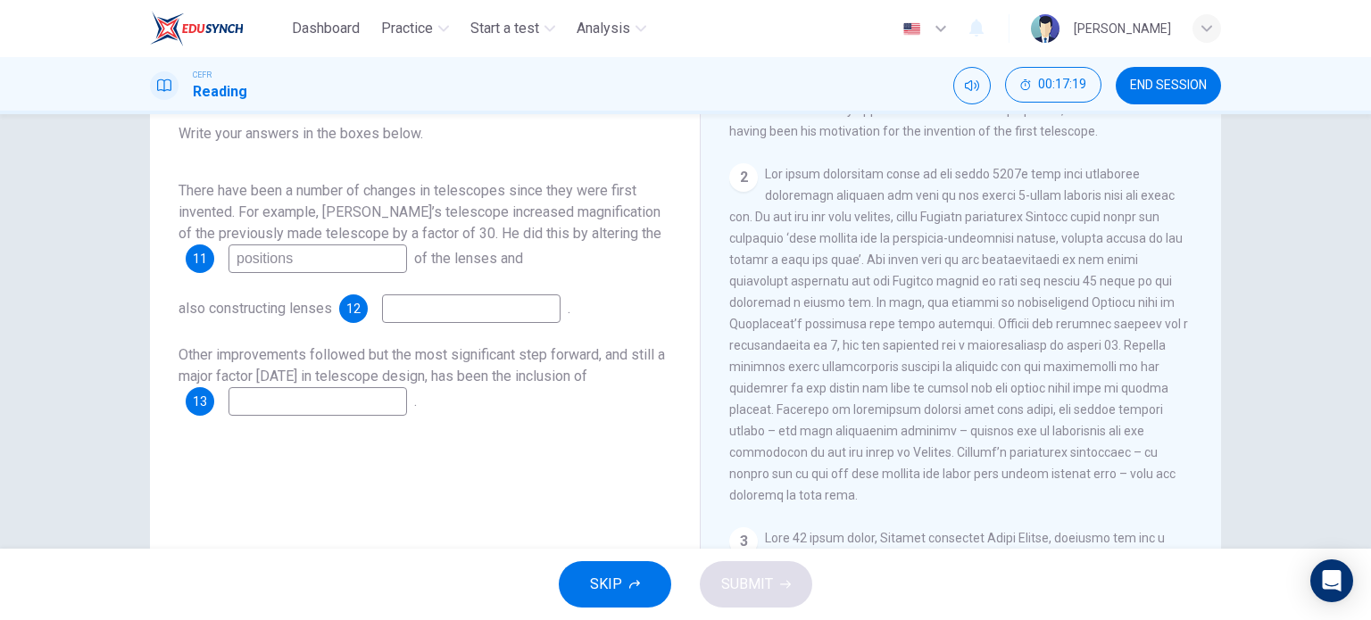
scroll to position [416, 0]
type input "positions"
click at [434, 315] on input at bounding box center [471, 309] width 179 height 29
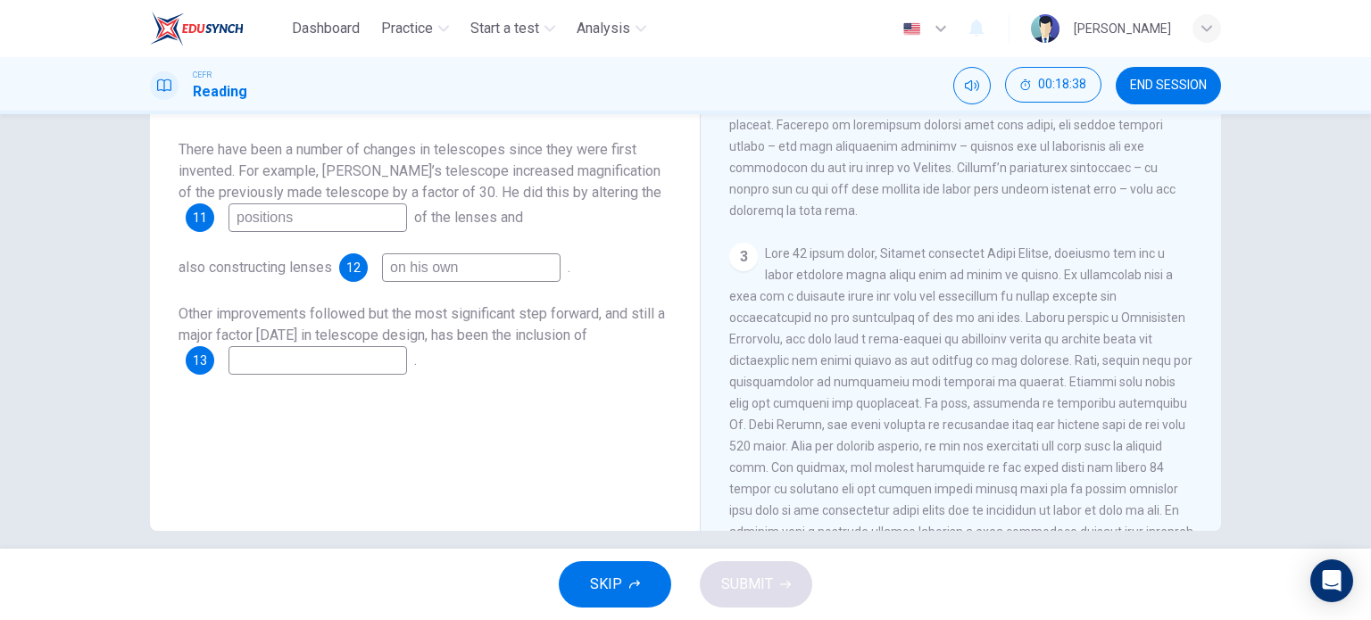
scroll to position [703, 0]
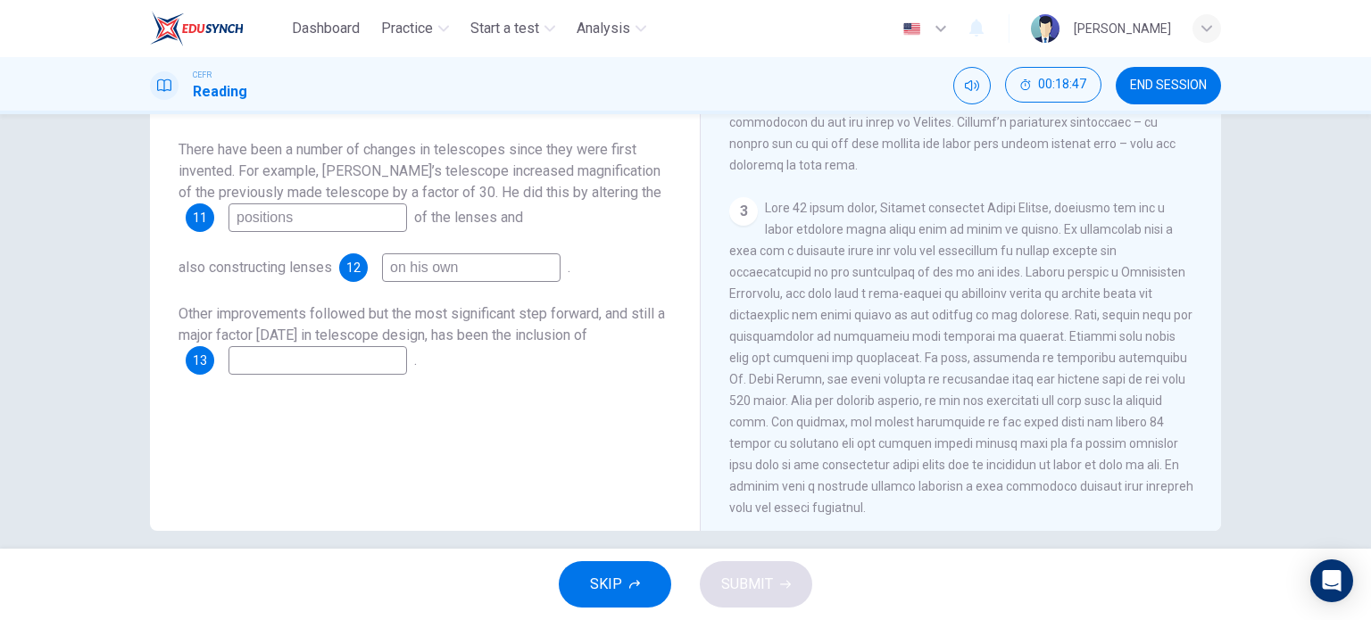
type input "on his own"
click at [877, 297] on div "3" at bounding box center [961, 357] width 464 height 321
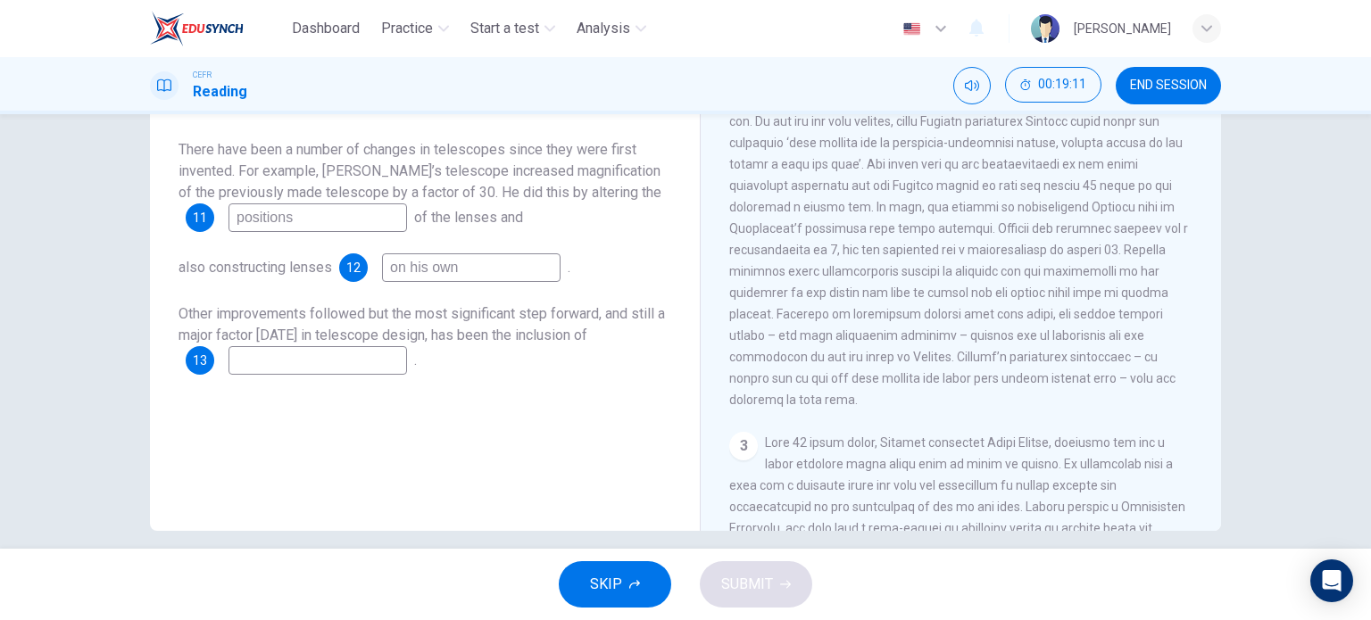
scroll to position [470, 0]
click at [286, 361] on input at bounding box center [318, 360] width 179 height 29
type input "light"
click at [738, 581] on span "SUBMIT" at bounding box center [747, 584] width 52 height 25
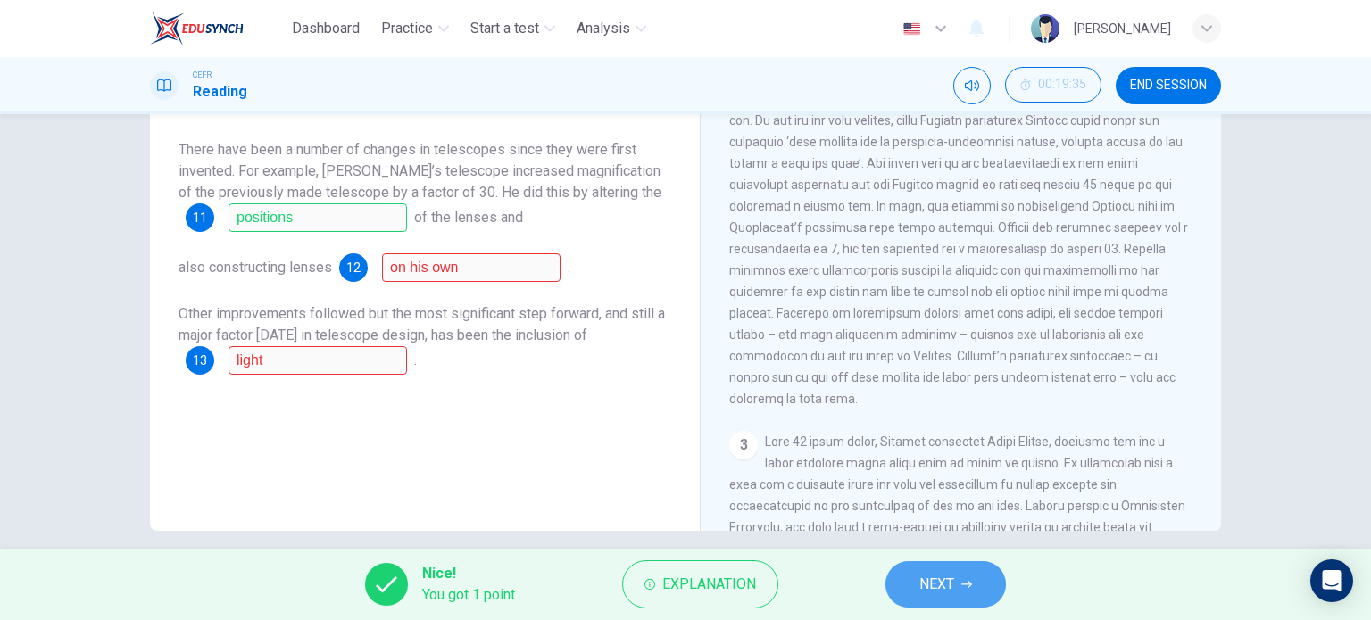
click at [940, 583] on span "NEXT" at bounding box center [936, 584] width 35 height 25
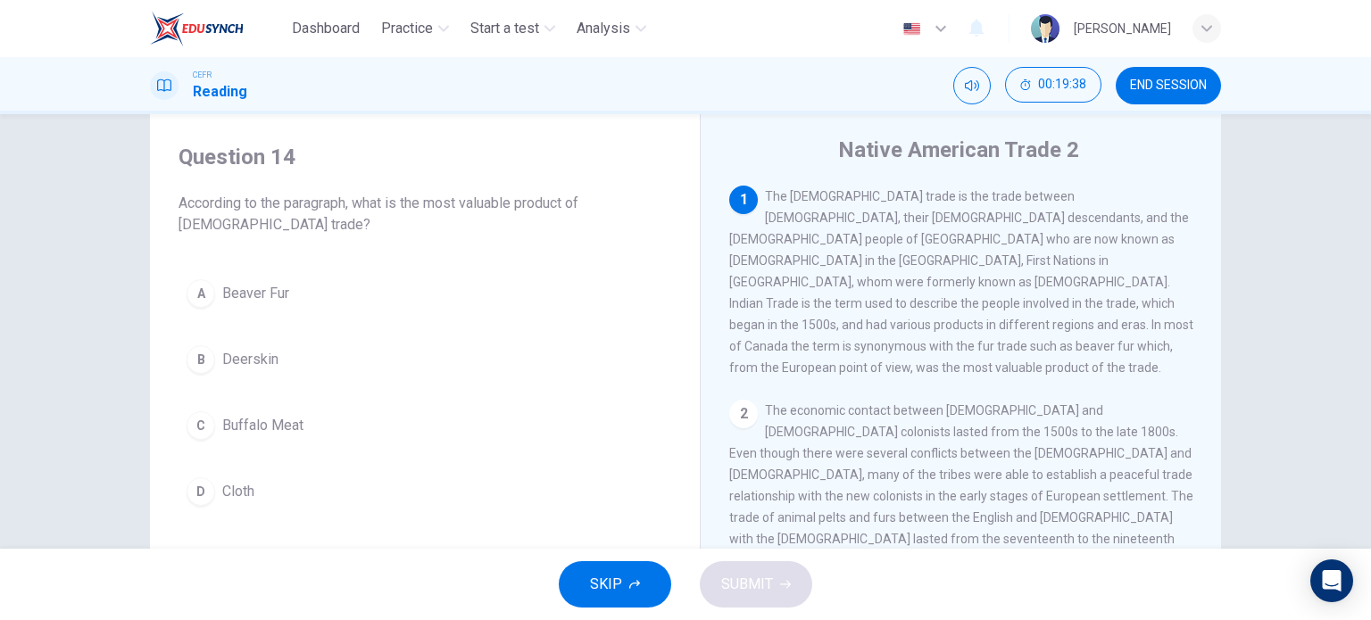
scroll to position [43, 0]
click at [202, 297] on div "A" at bounding box center [201, 293] width 29 height 29
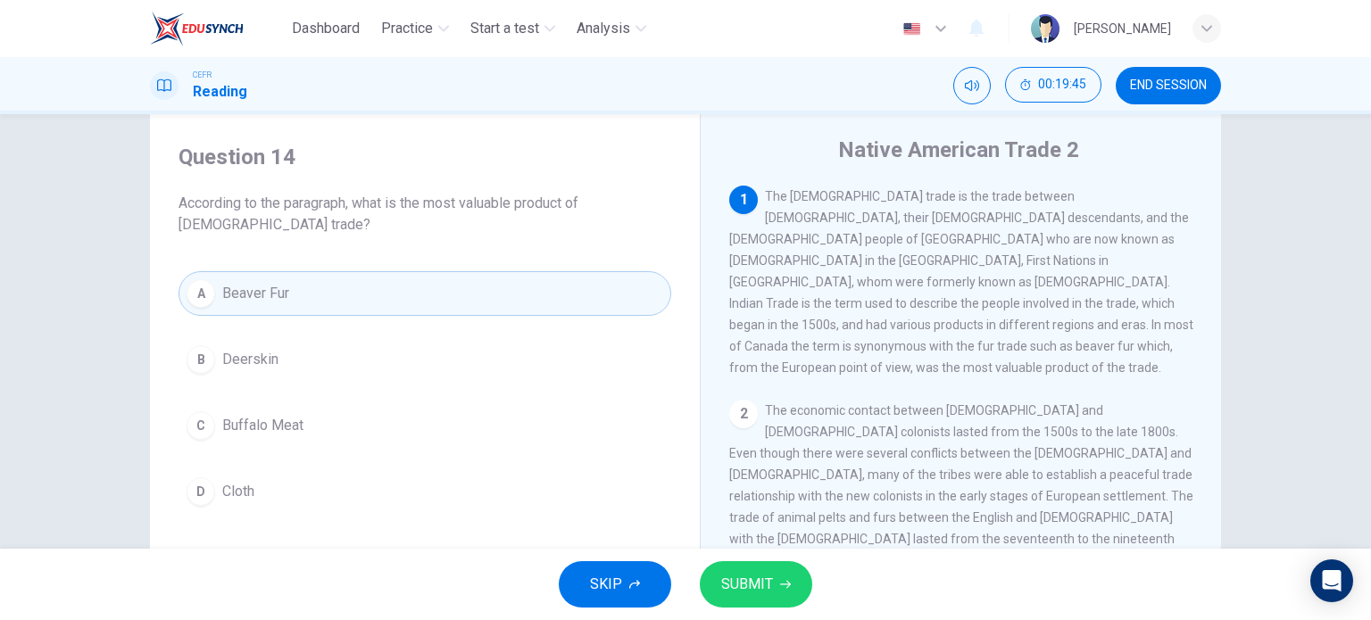
click at [773, 577] on button "SUBMIT" at bounding box center [756, 585] width 112 height 46
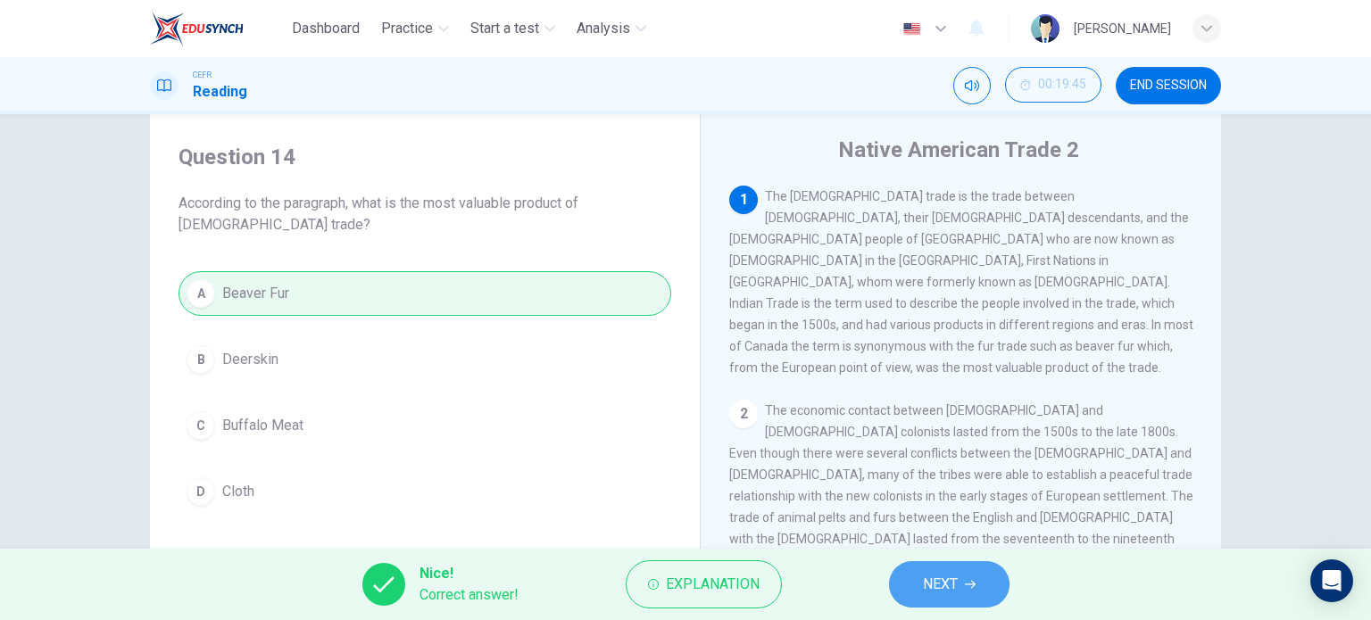
click at [968, 599] on button "NEXT" at bounding box center [949, 585] width 121 height 46
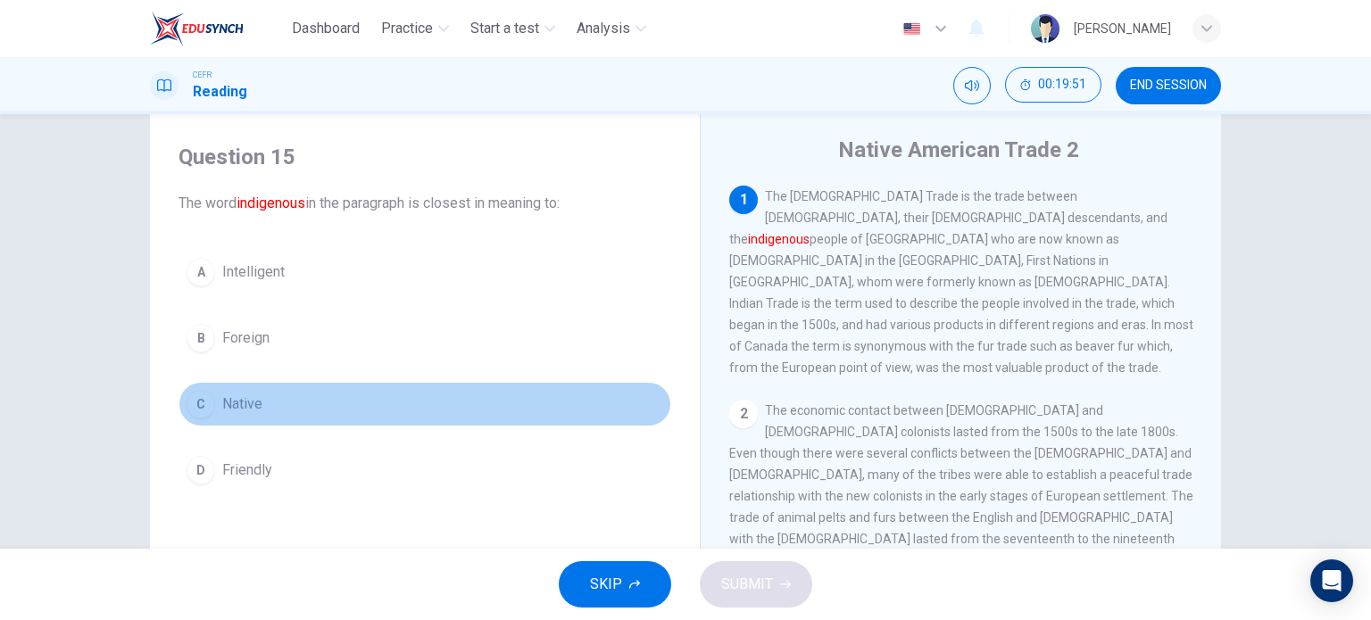
click at [265, 400] on button "C Native" at bounding box center [425, 404] width 493 height 45
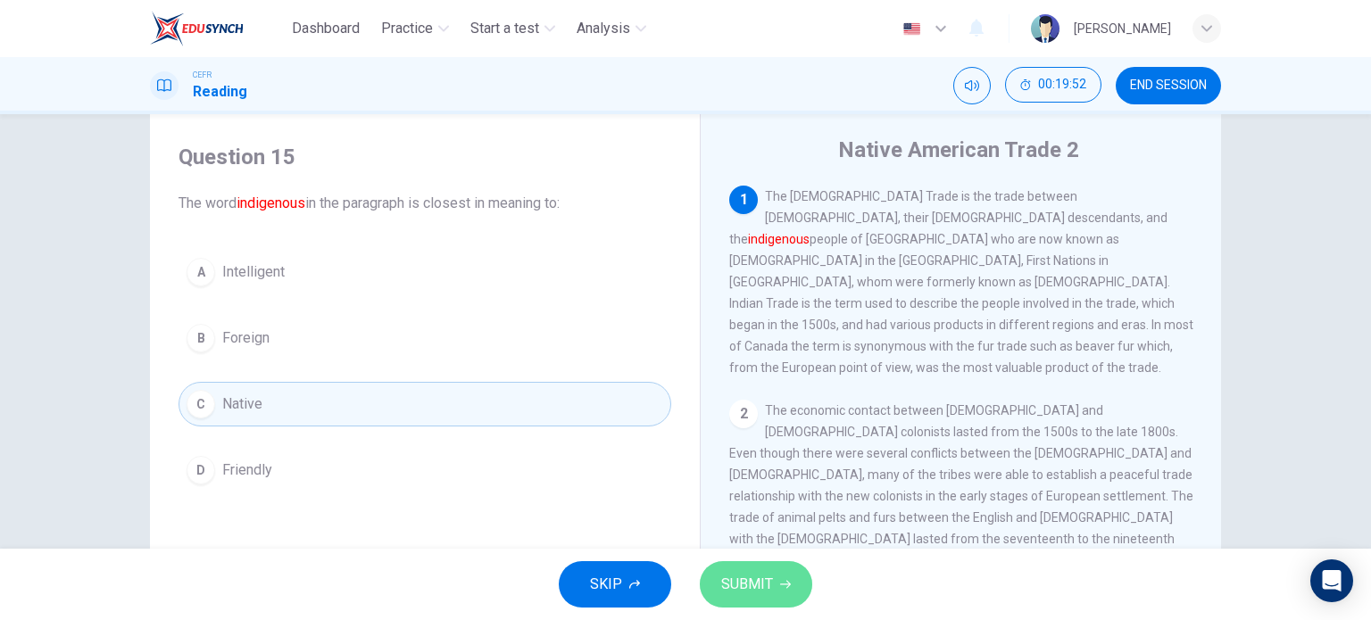
click at [769, 581] on span "SUBMIT" at bounding box center [747, 584] width 52 height 25
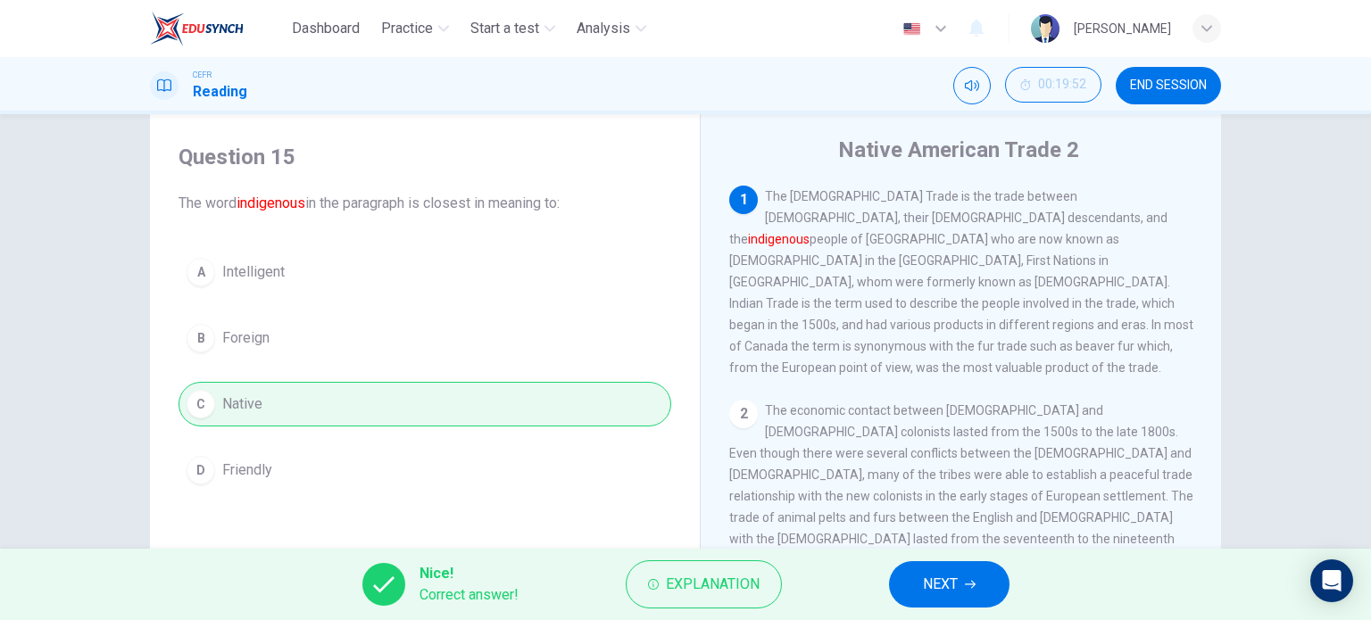
click at [947, 579] on span "NEXT" at bounding box center [940, 584] width 35 height 25
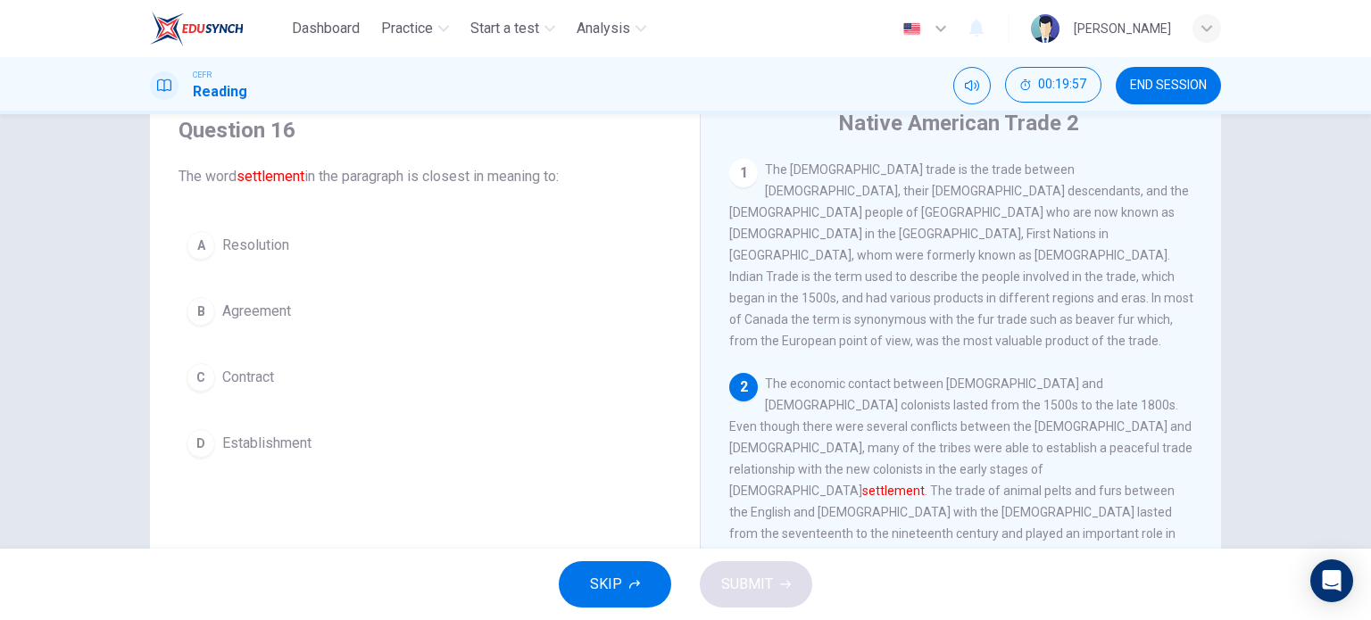
scroll to position [35, 0]
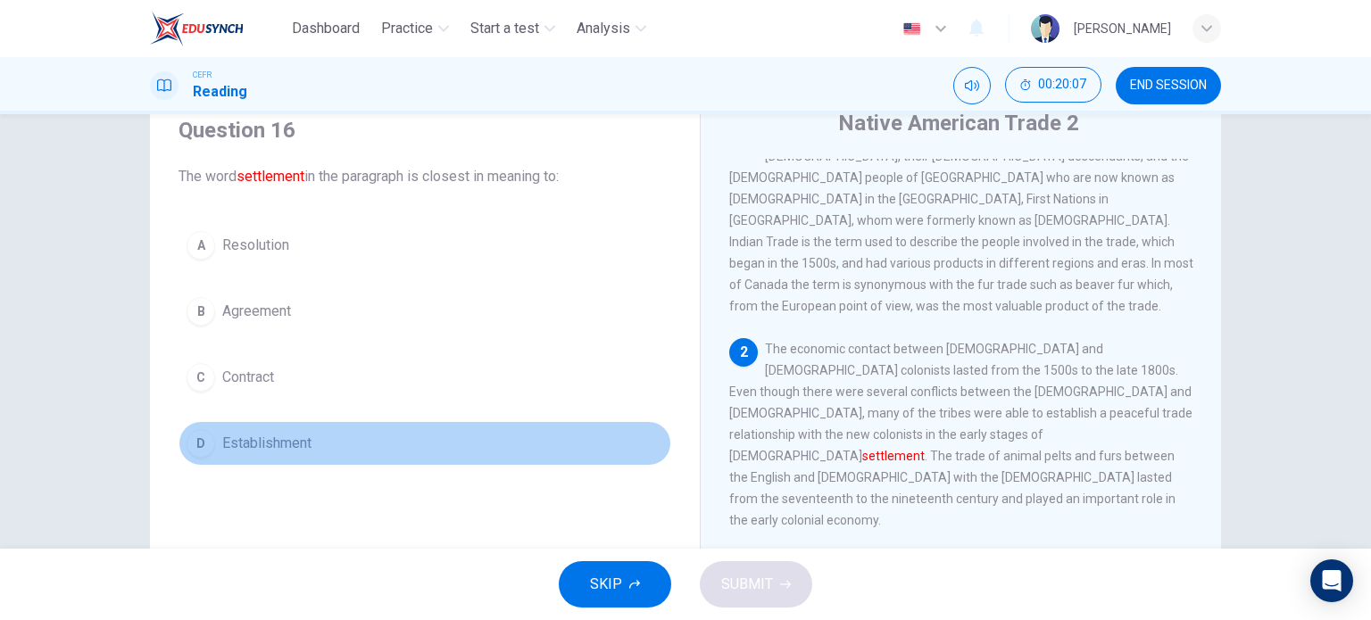
click at [233, 439] on span "Establishment" at bounding box center [266, 443] width 89 height 21
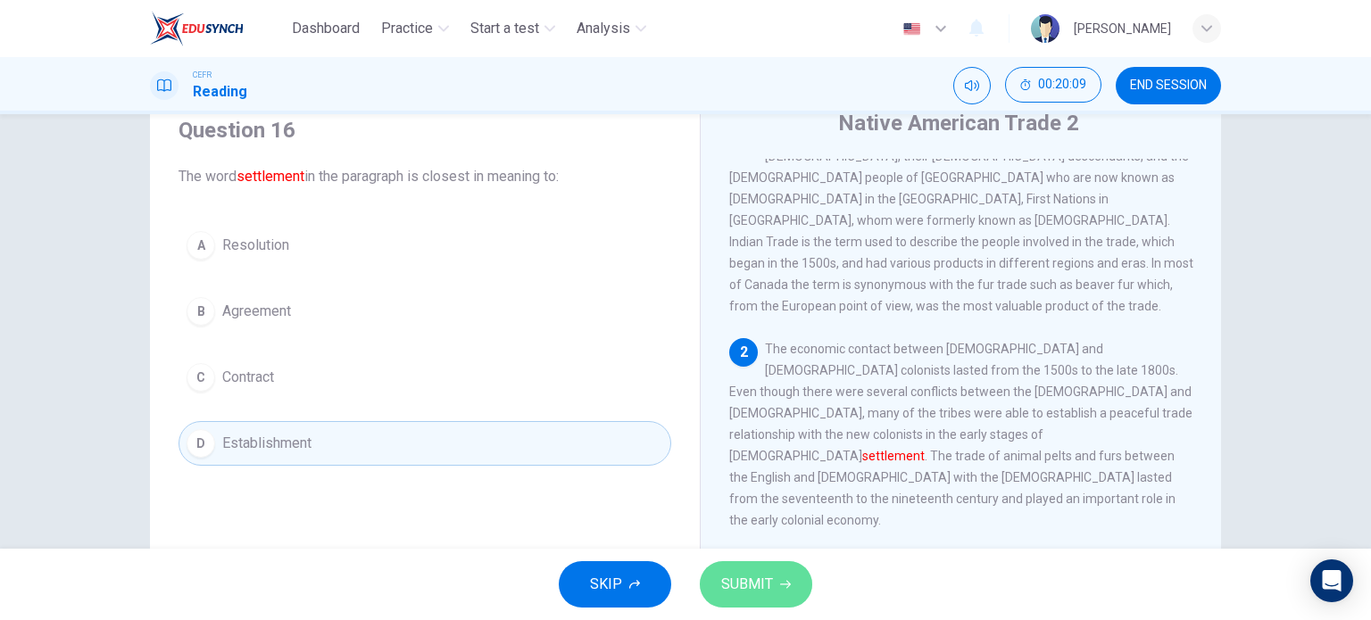
click at [764, 579] on span "SUBMIT" at bounding box center [747, 584] width 52 height 25
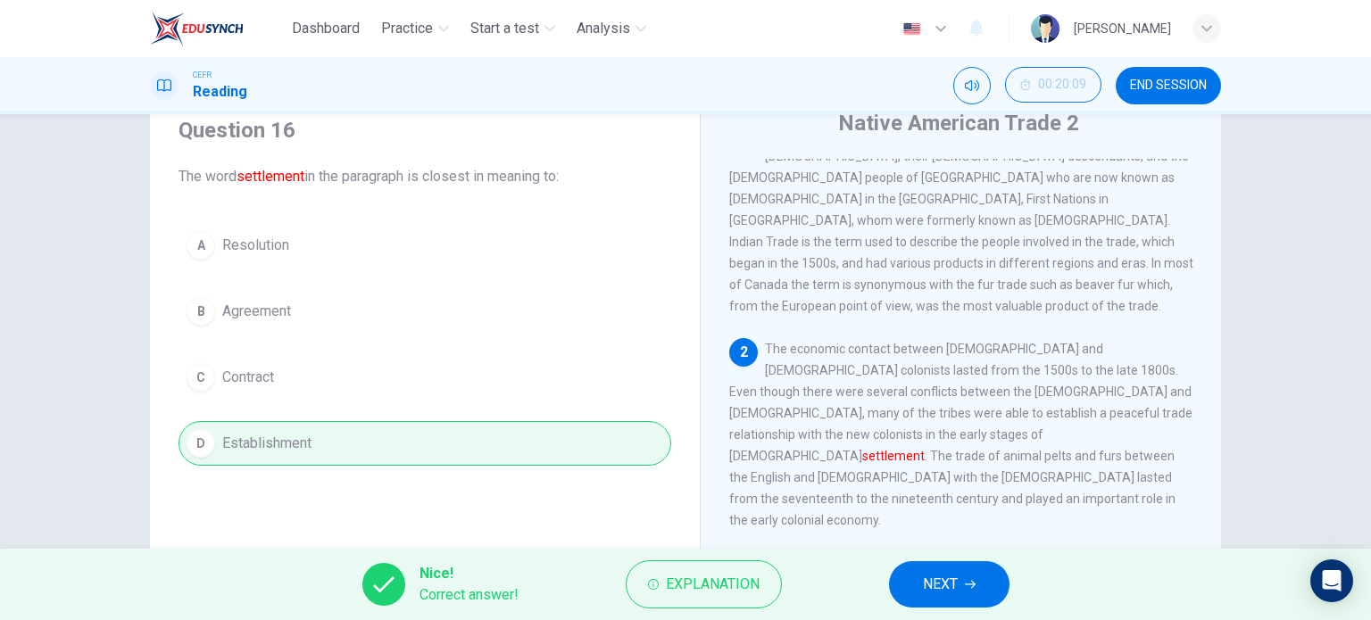
click at [936, 581] on span "NEXT" at bounding box center [940, 584] width 35 height 25
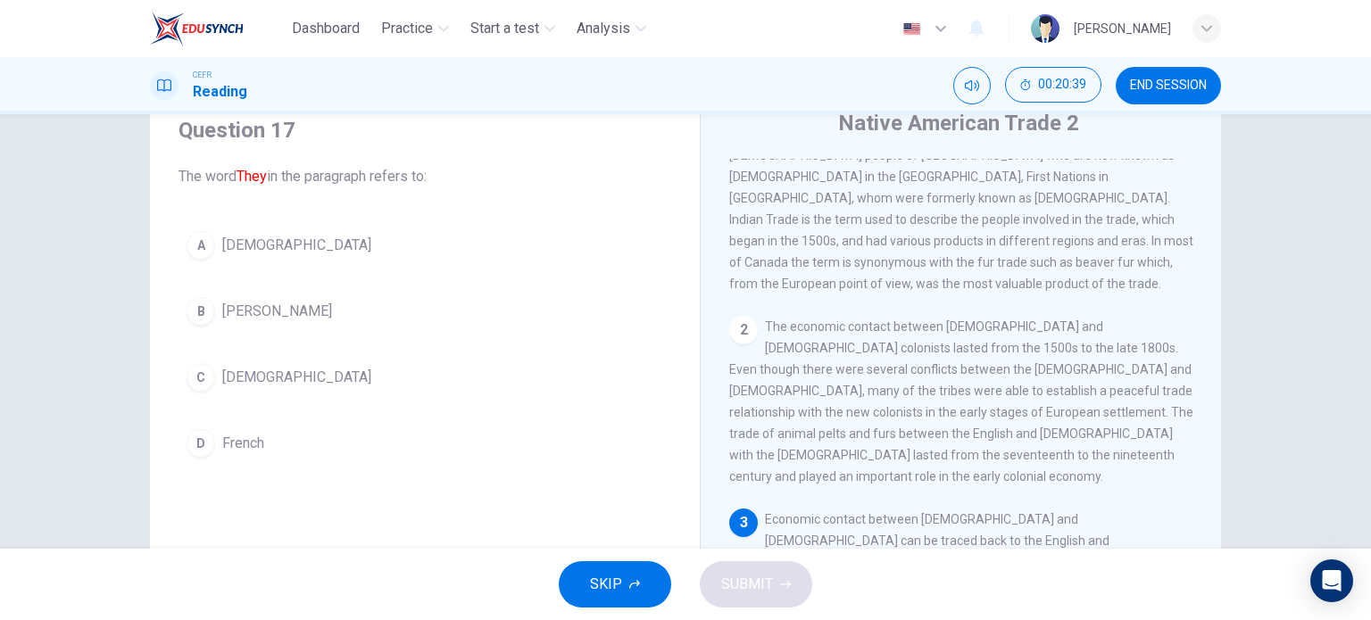
scroll to position [0, 0]
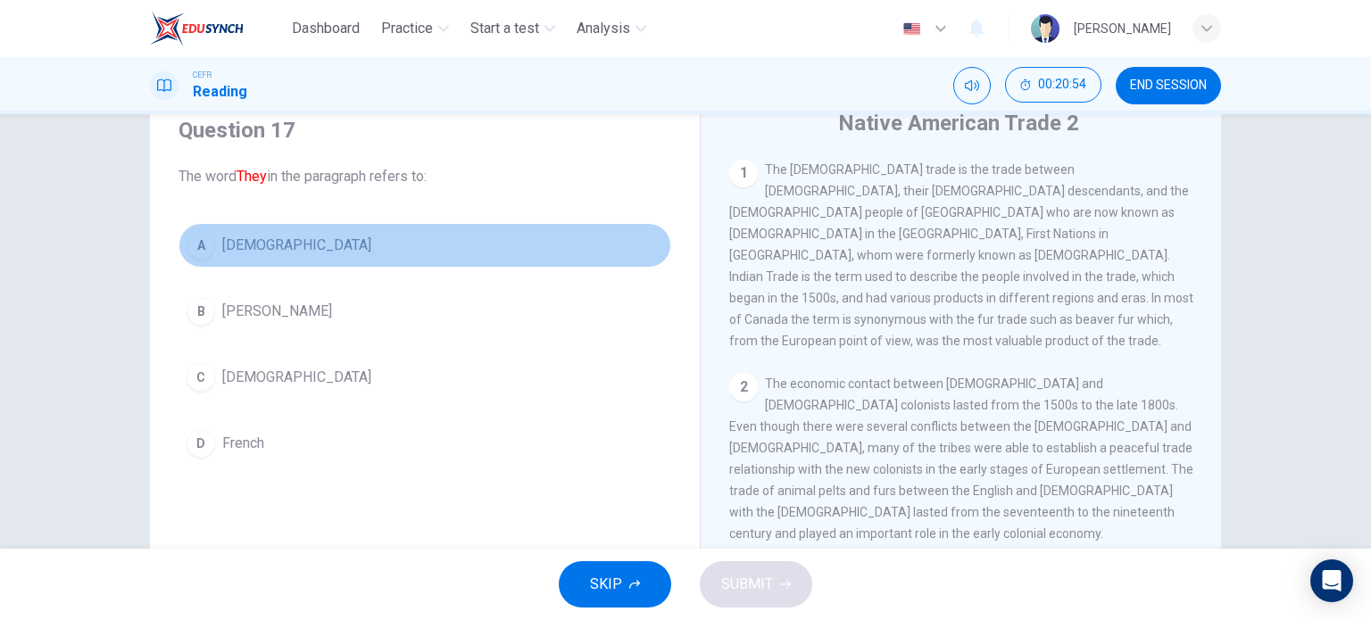
click at [331, 235] on button "A Native Americans" at bounding box center [425, 245] width 493 height 45
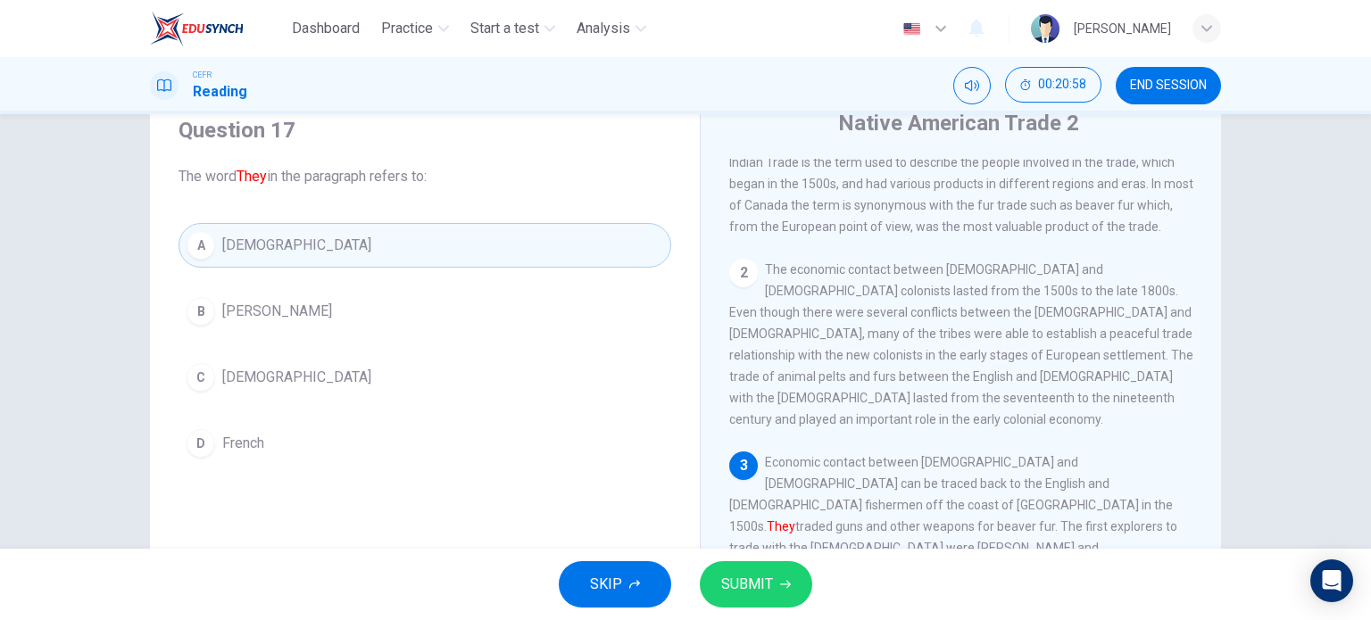
scroll to position [125, 0]
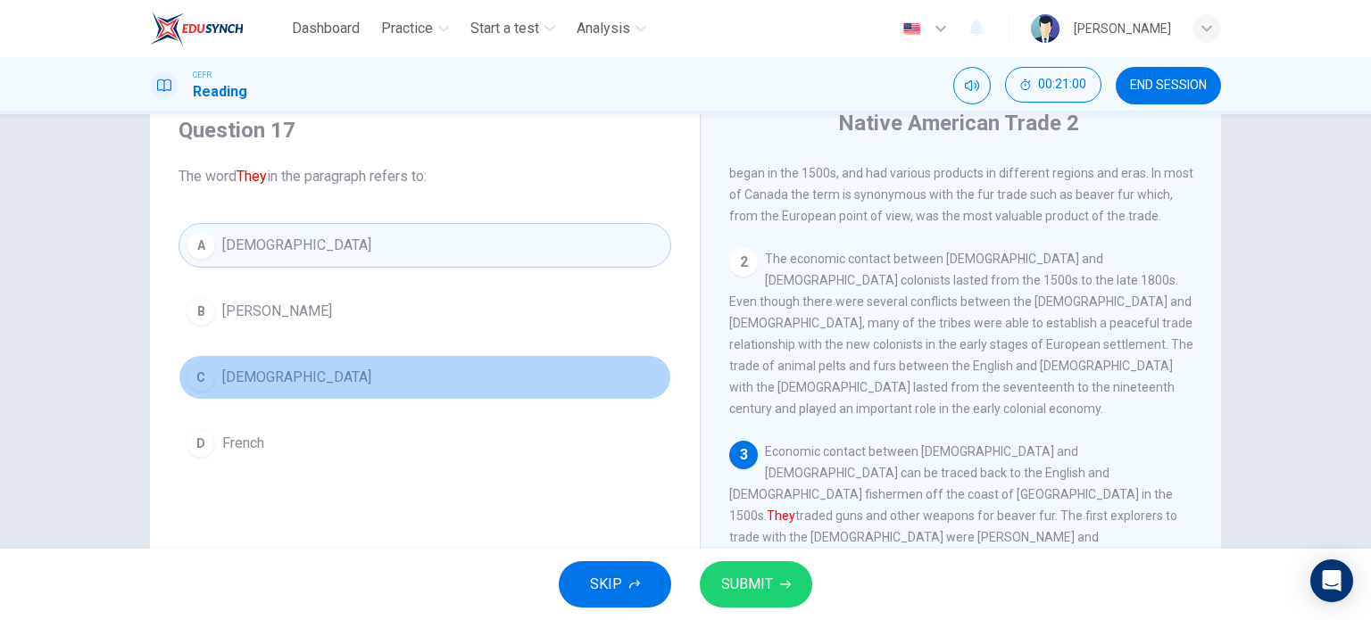
click at [371, 378] on button "C Europeans" at bounding box center [425, 377] width 493 height 45
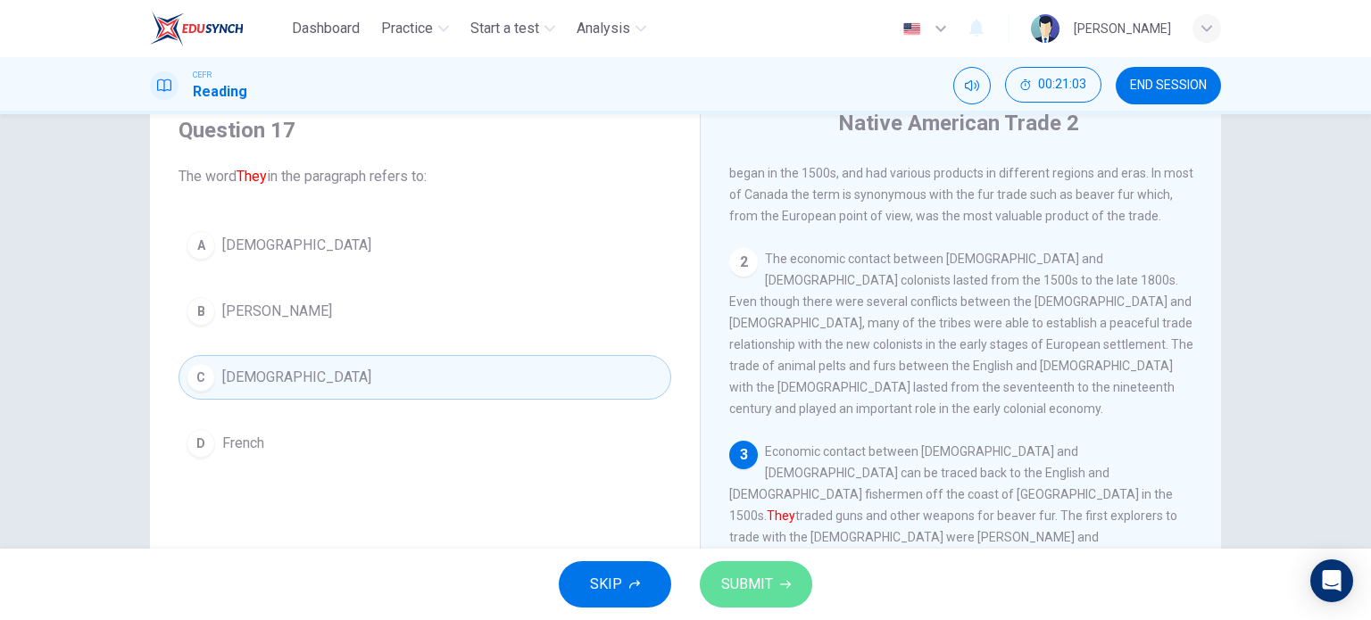
click at [771, 572] on span "SUBMIT" at bounding box center [747, 584] width 52 height 25
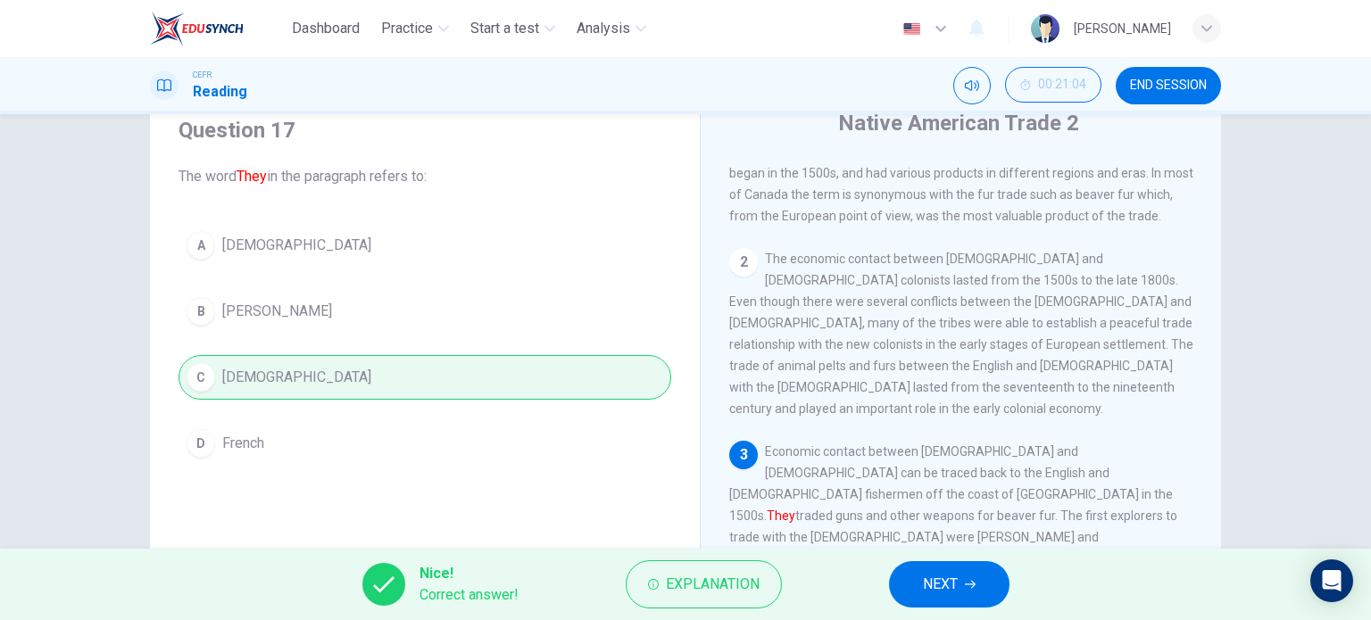
click at [912, 578] on button "NEXT" at bounding box center [949, 585] width 121 height 46
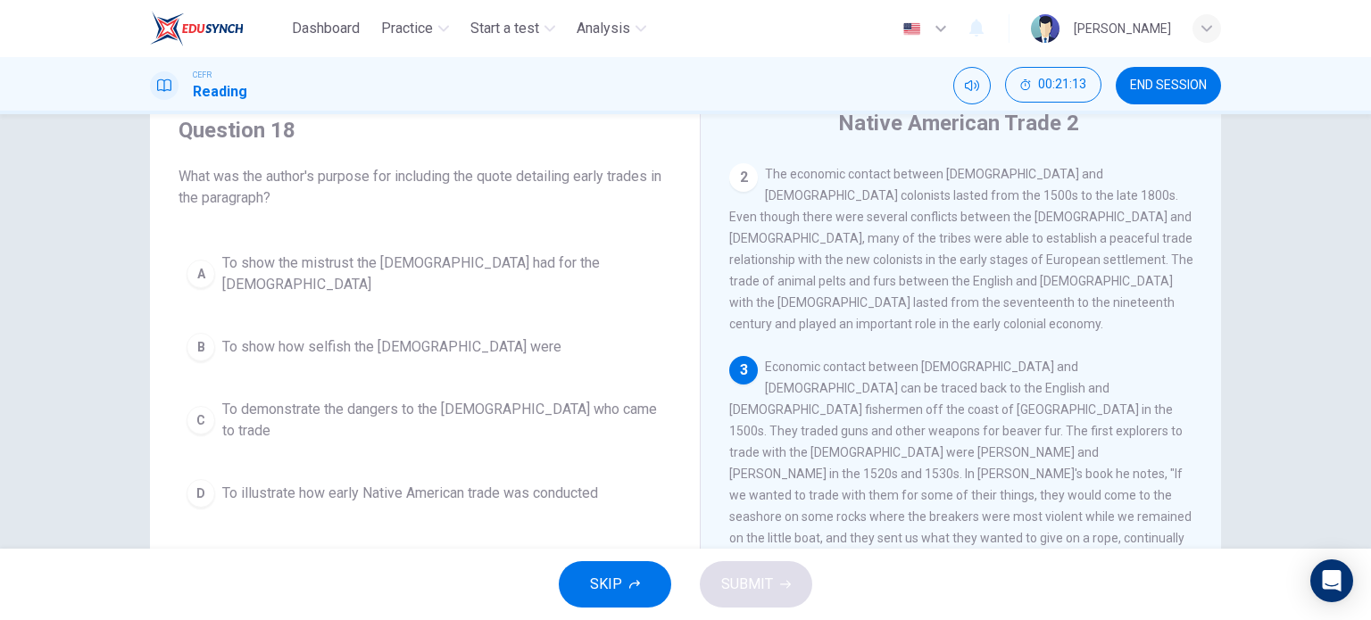
scroll to position [245, 0]
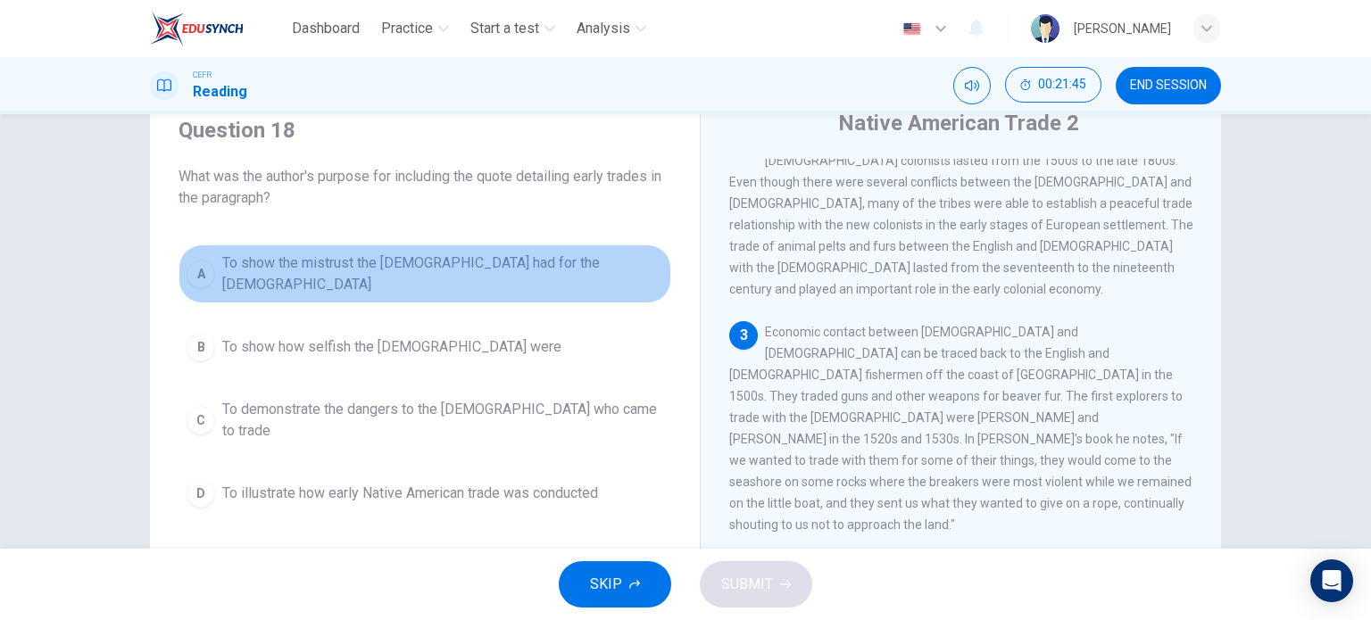
click at [561, 261] on span "To show the mistrust the Native Americans had for the Europeans" at bounding box center [442, 274] width 441 height 43
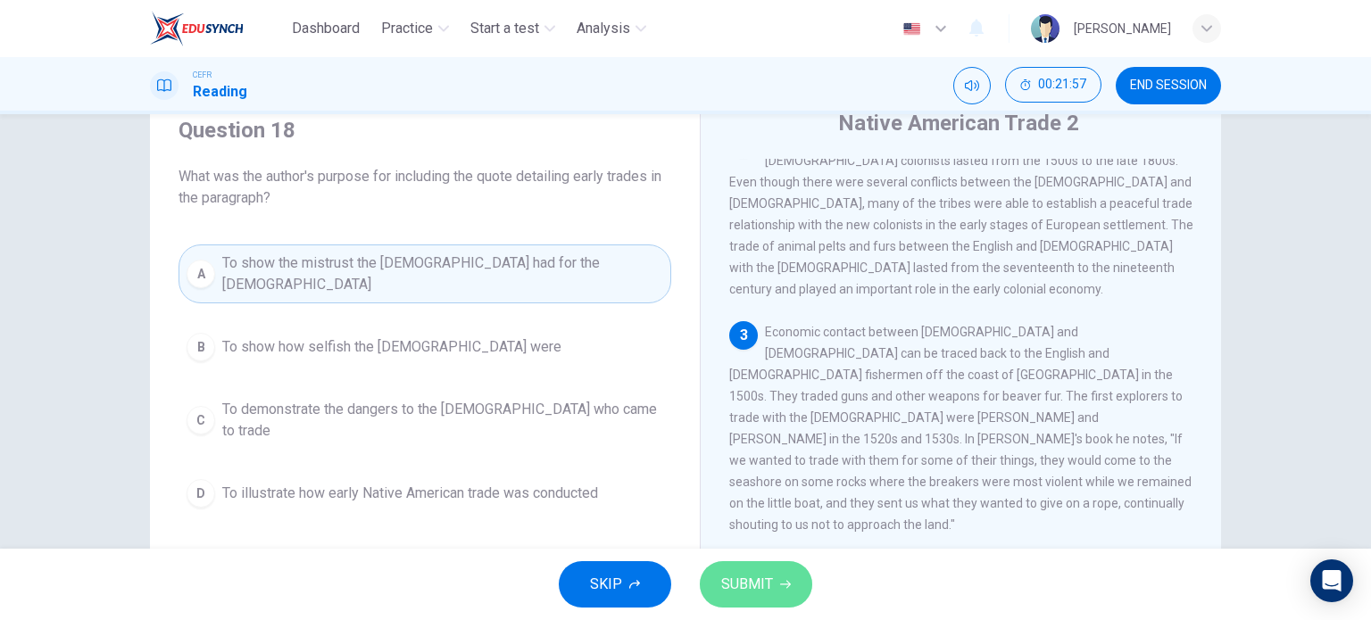
click at [744, 584] on span "SUBMIT" at bounding box center [747, 584] width 52 height 25
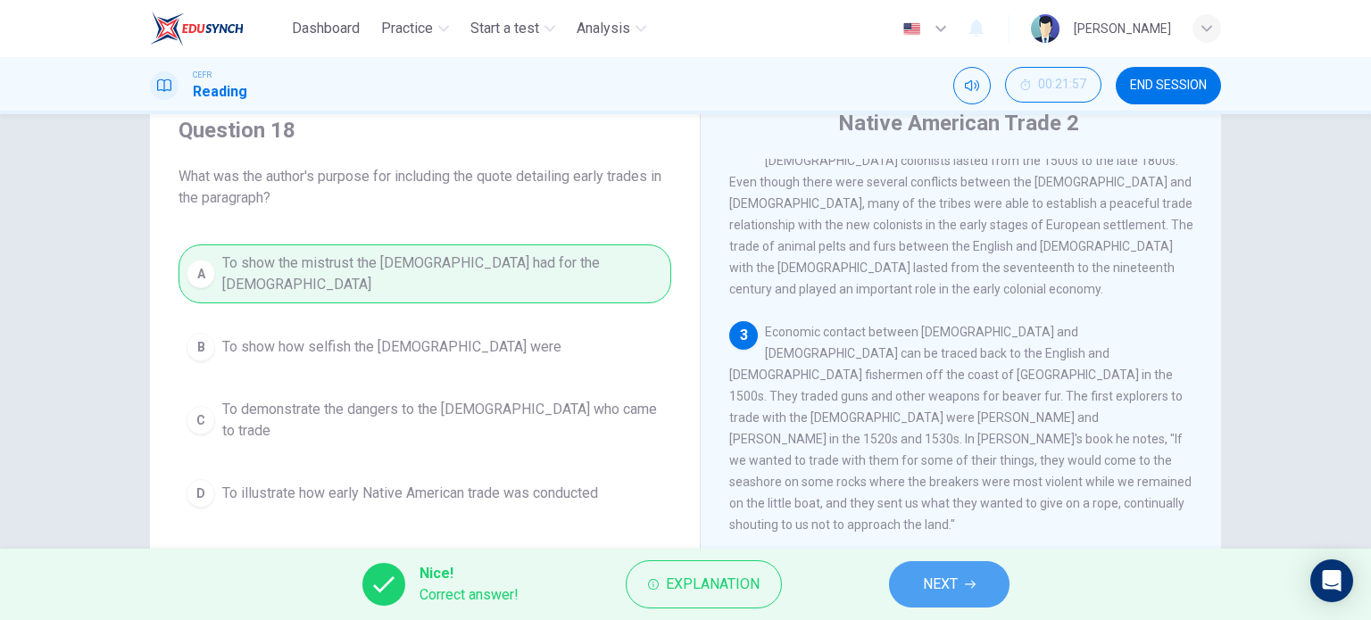
click at [928, 569] on button "NEXT" at bounding box center [949, 585] width 121 height 46
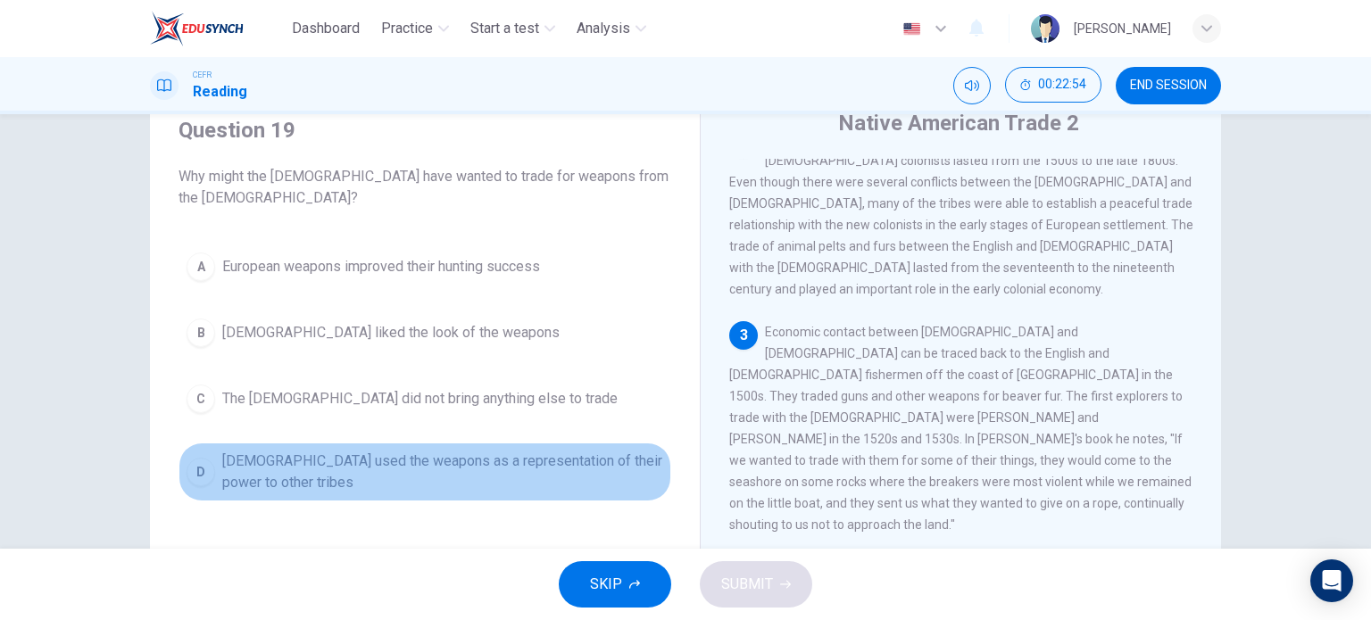
click at [361, 481] on span "Native Americans used the weapons as a representation of their power to other t…" at bounding box center [442, 472] width 441 height 43
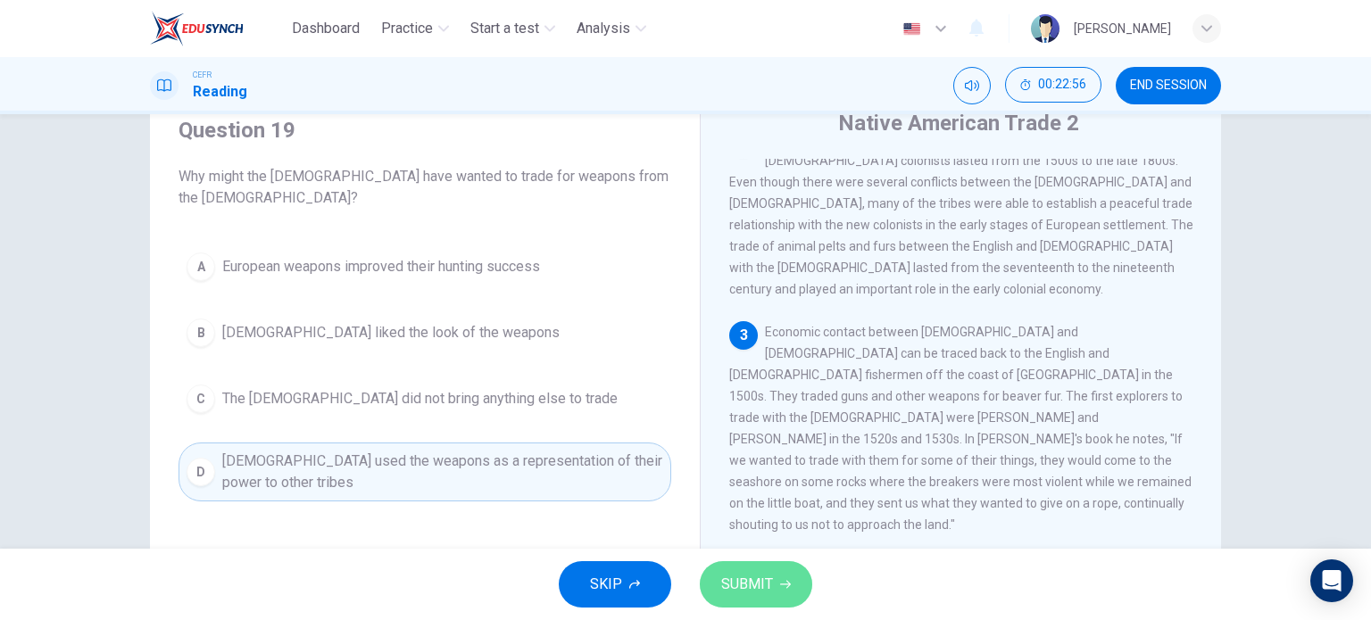
click at [745, 578] on span "SUBMIT" at bounding box center [747, 584] width 52 height 25
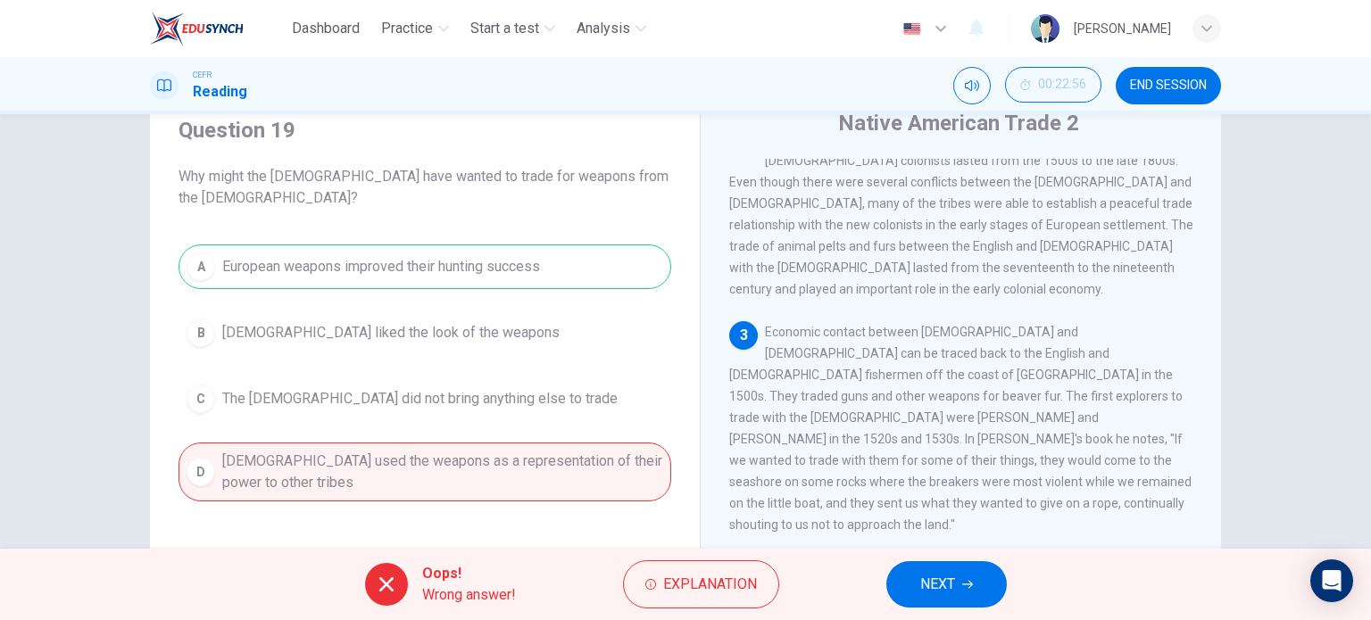
click at [637, 263] on div "A European weapons improved their hunting success B Native Americans liked the …" at bounding box center [425, 373] width 493 height 257
click at [927, 590] on span "NEXT" at bounding box center [937, 584] width 35 height 25
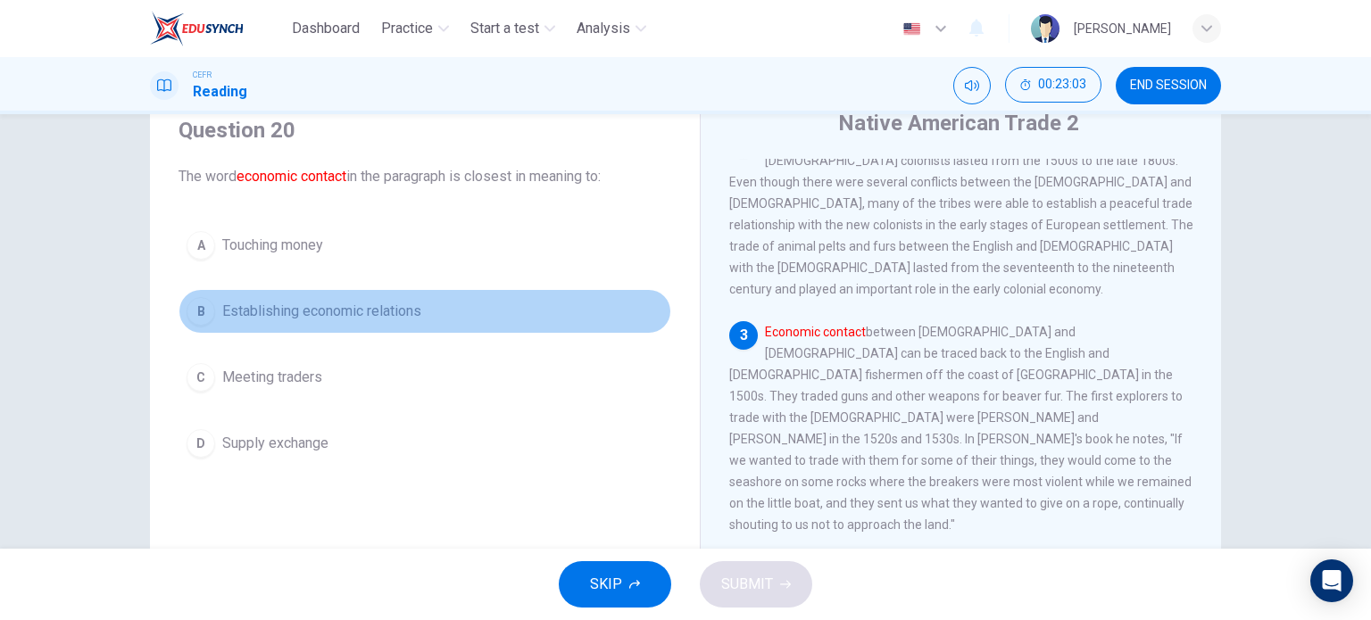
click at [389, 310] on span "Establishing economic relations" at bounding box center [321, 311] width 199 height 21
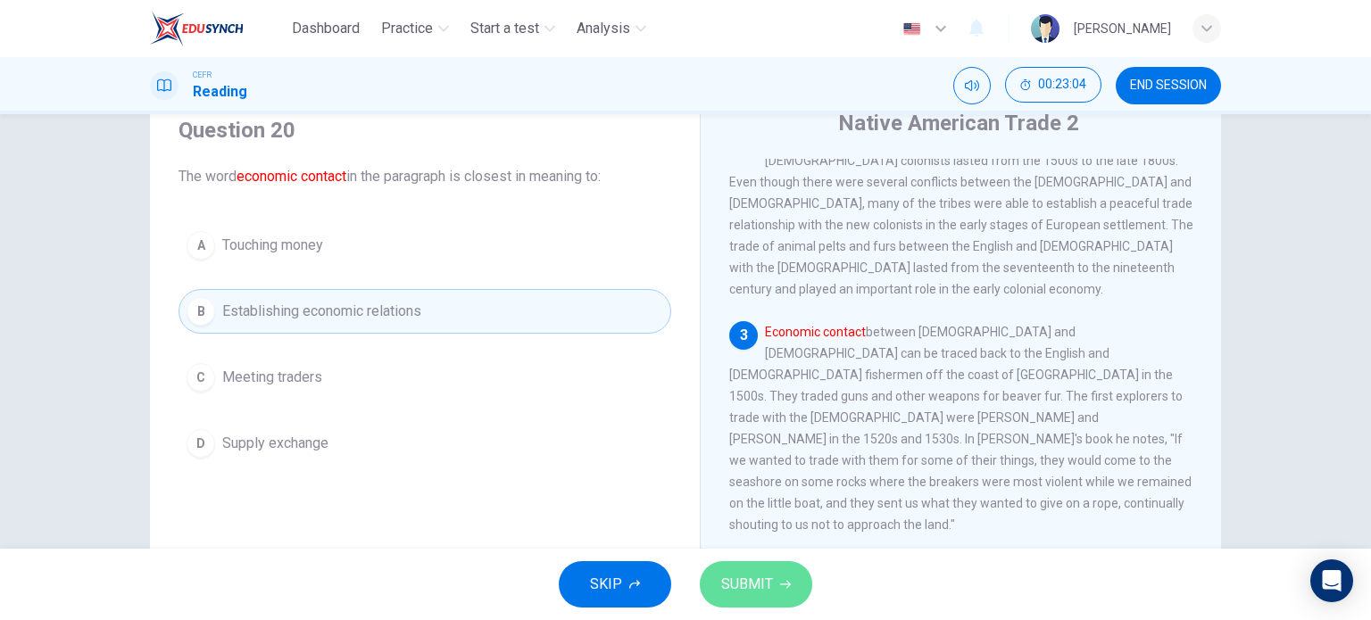
click at [740, 578] on span "SUBMIT" at bounding box center [747, 584] width 52 height 25
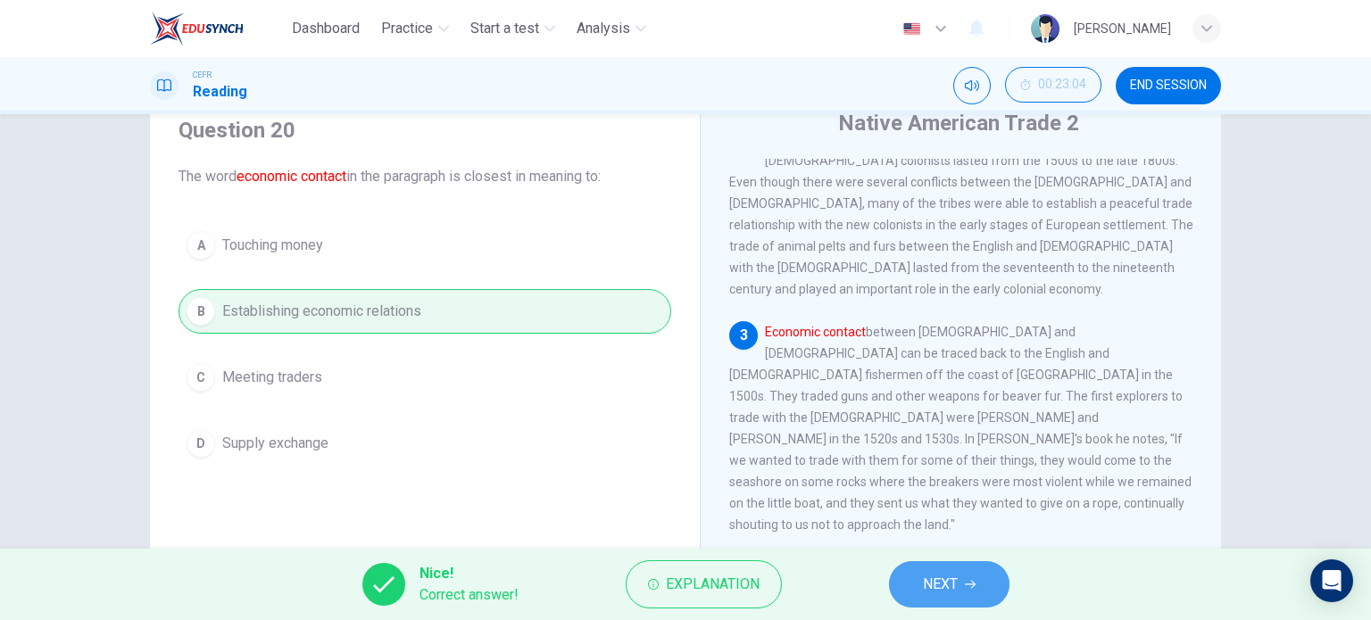
click at [932, 574] on span "NEXT" at bounding box center [940, 584] width 35 height 25
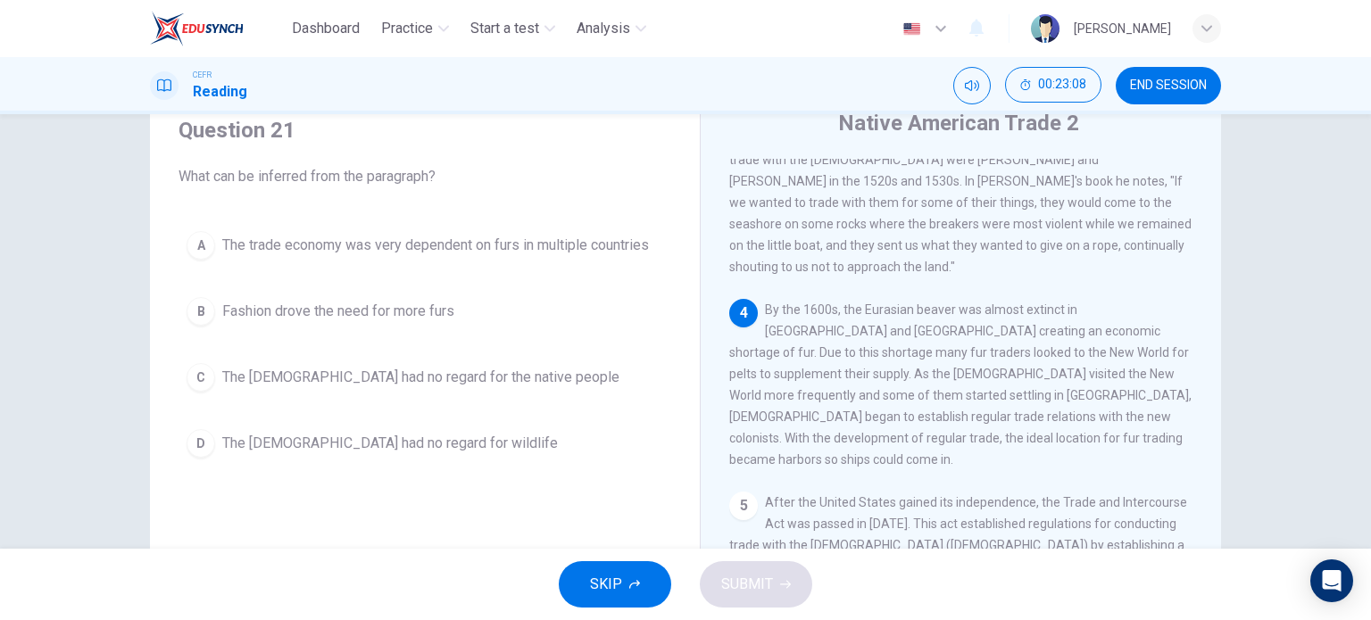
scroll to position [503, 0]
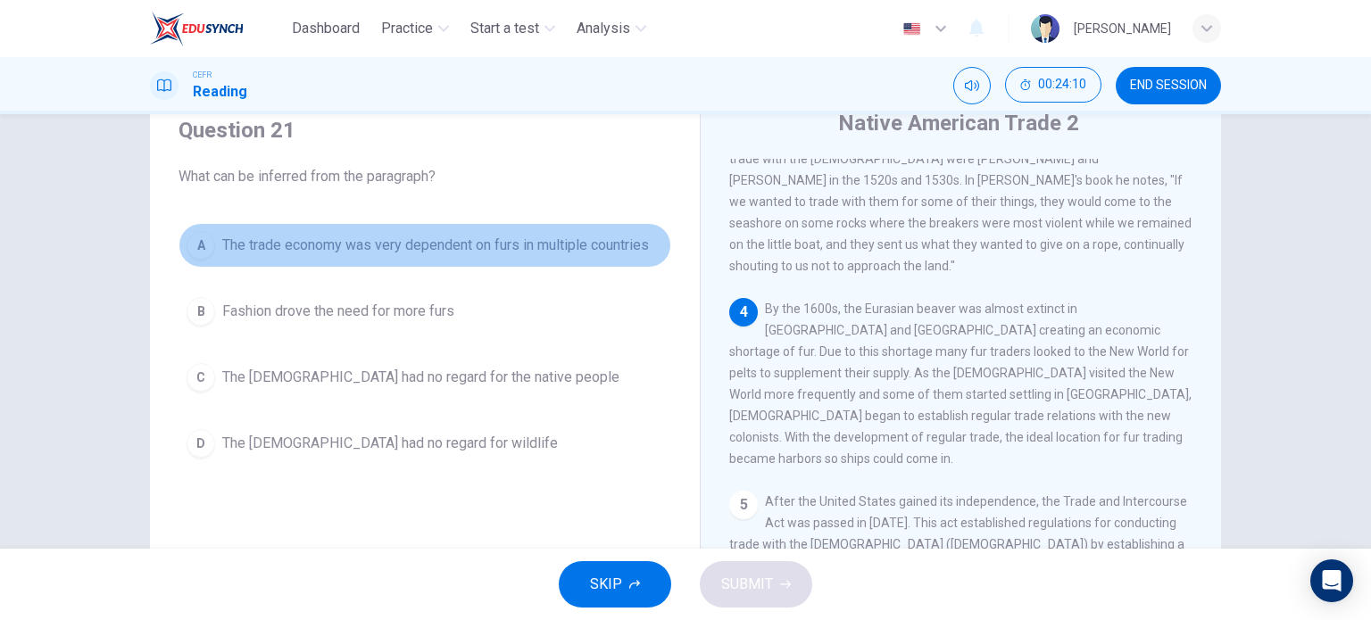
click at [386, 245] on span "The trade economy was very dependent on furs in multiple countries" at bounding box center [435, 245] width 427 height 21
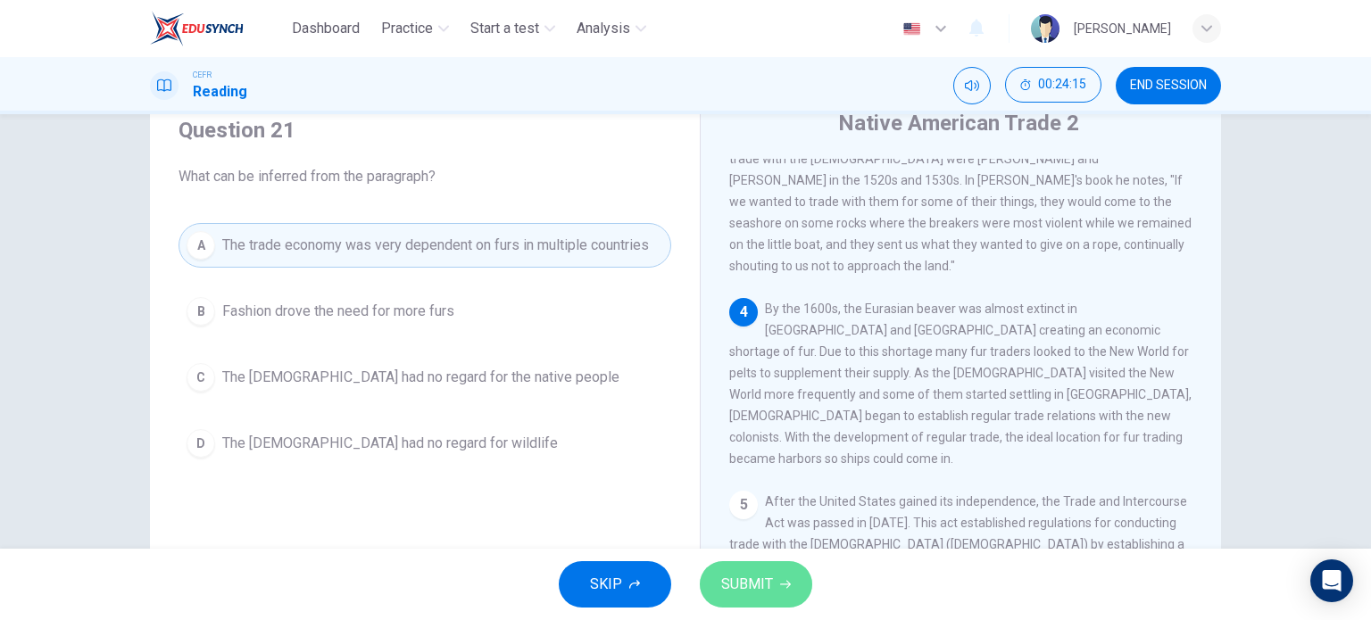
click at [737, 575] on span "SUBMIT" at bounding box center [747, 584] width 52 height 25
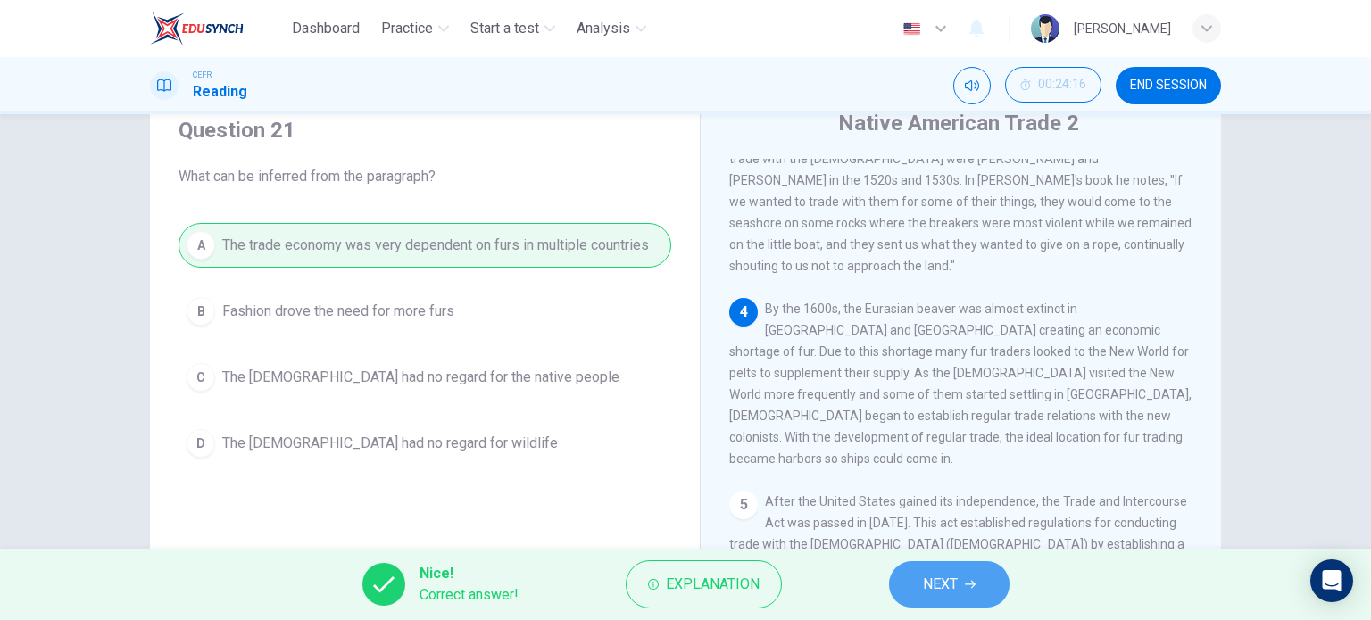
click at [963, 589] on button "NEXT" at bounding box center [949, 585] width 121 height 46
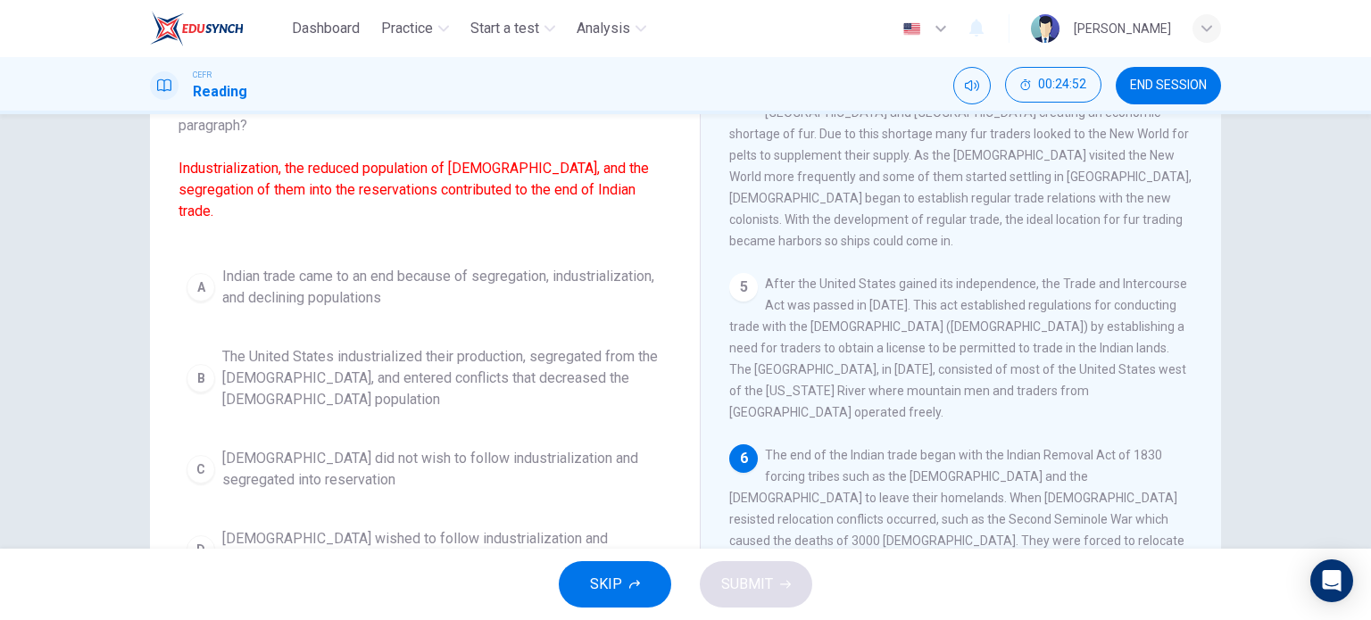
scroll to position [146, 0]
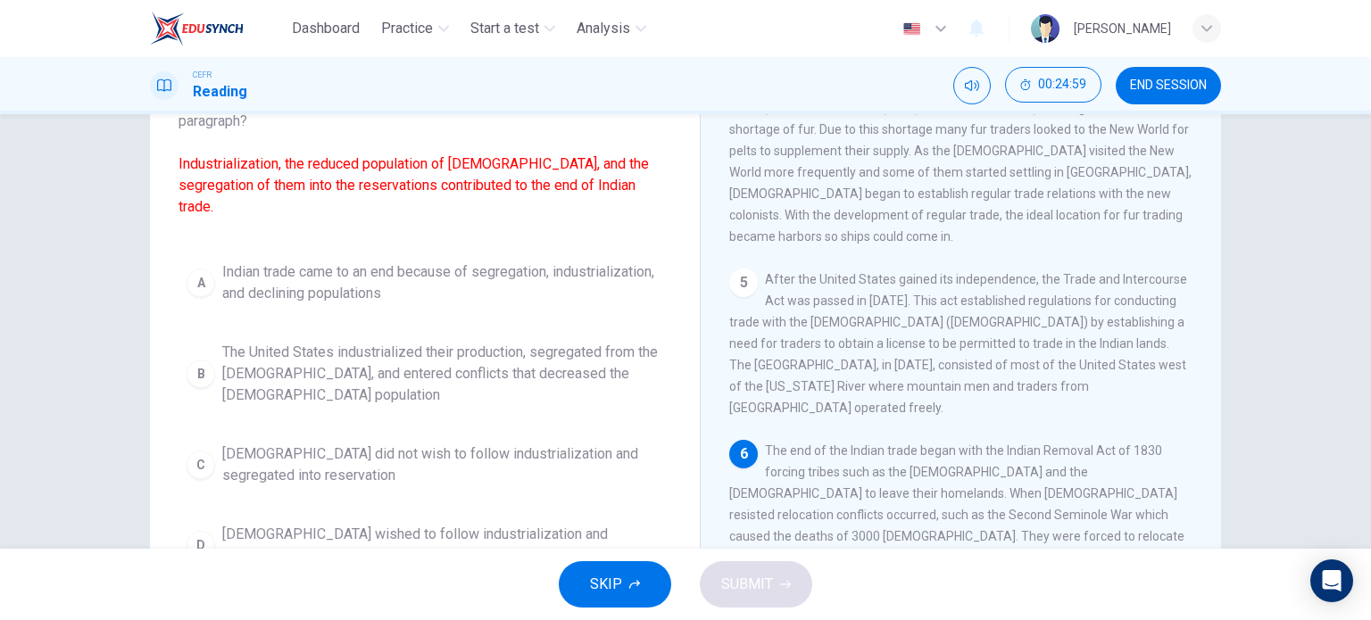
click at [371, 275] on span "Indian trade came to an end because of segregation, industrialization, and decl…" at bounding box center [442, 283] width 441 height 43
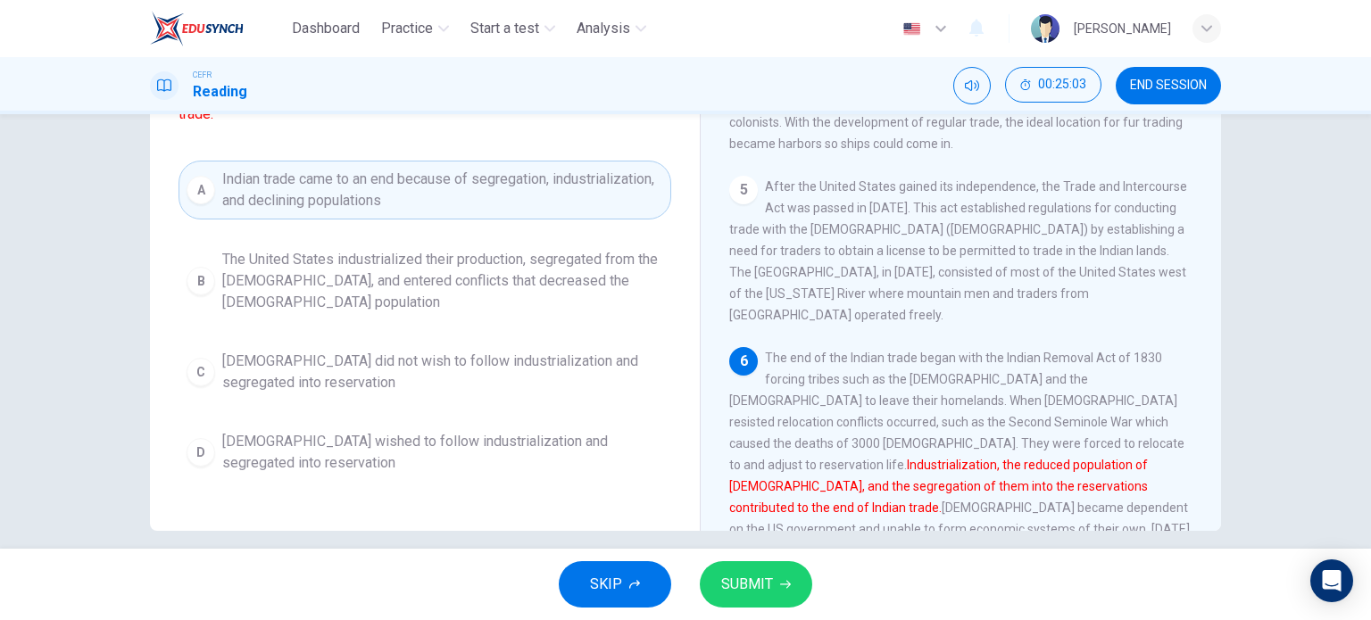
scroll to position [250, 0]
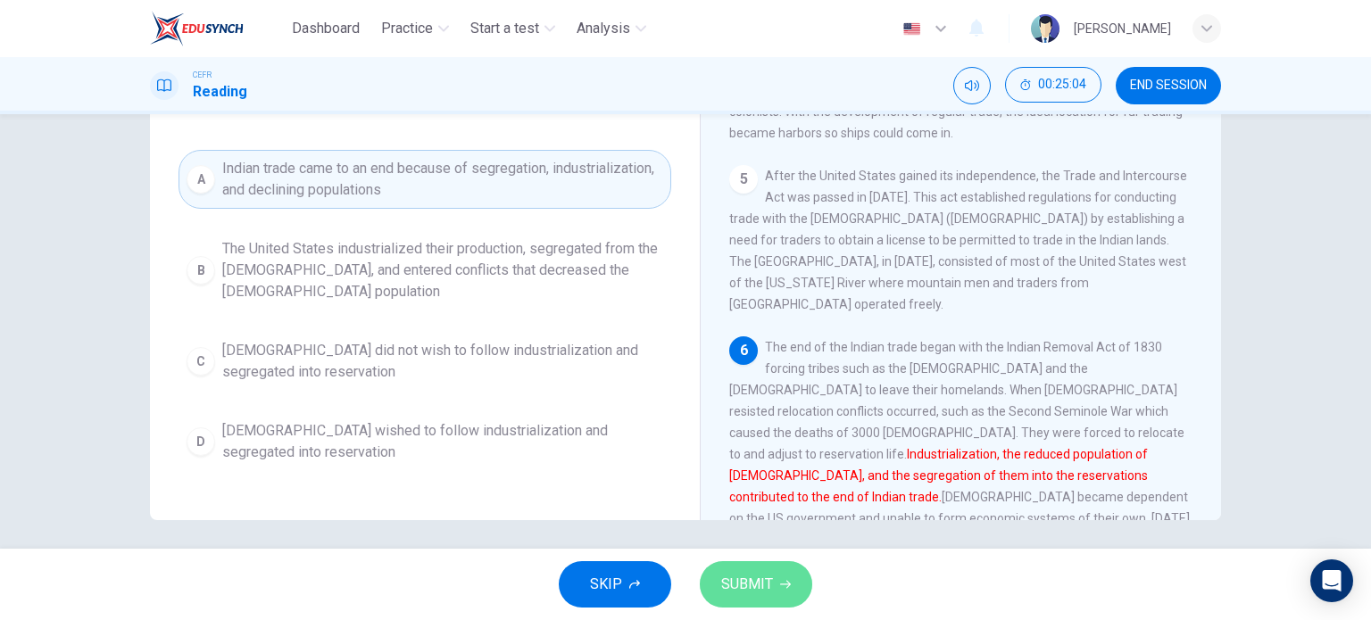
click at [743, 586] on span "SUBMIT" at bounding box center [747, 584] width 52 height 25
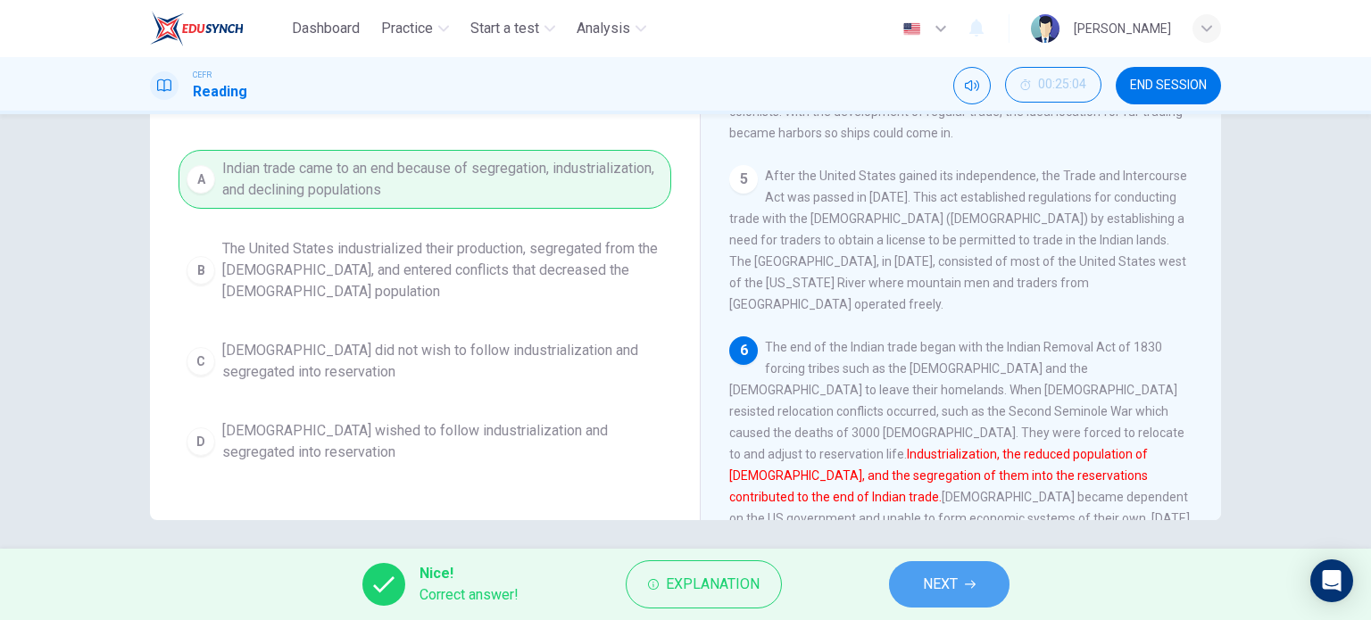
click at [916, 585] on button "NEXT" at bounding box center [949, 585] width 121 height 46
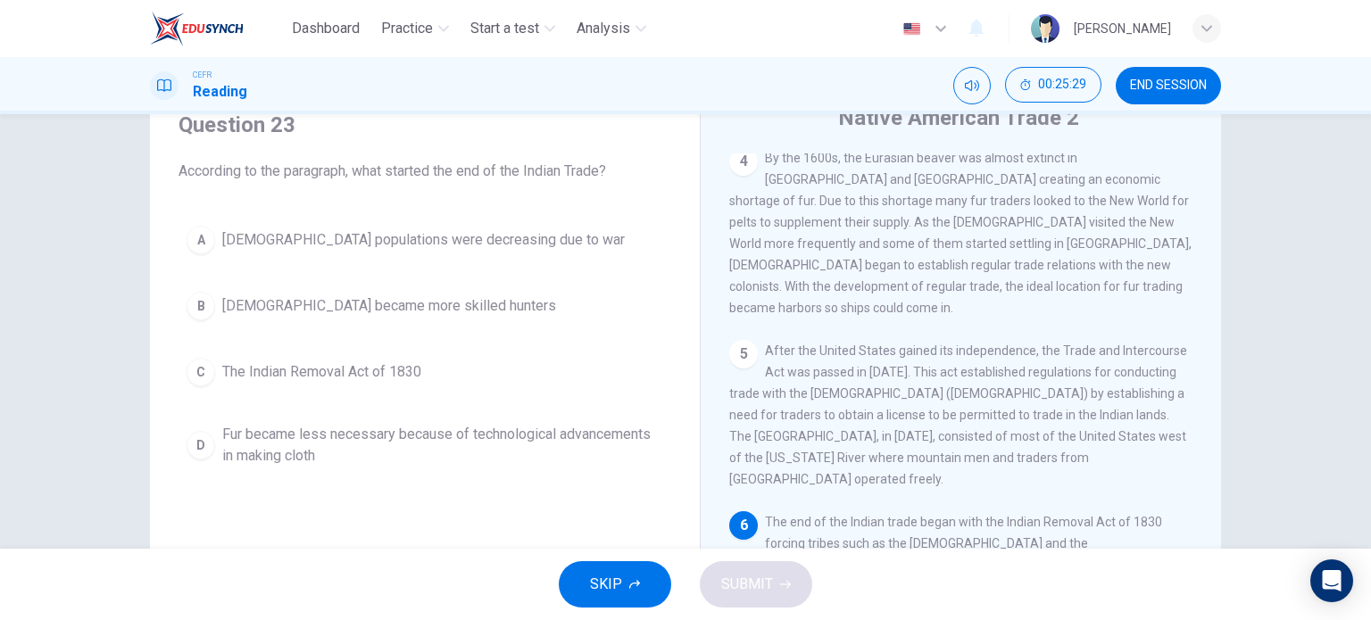
scroll to position [68, 0]
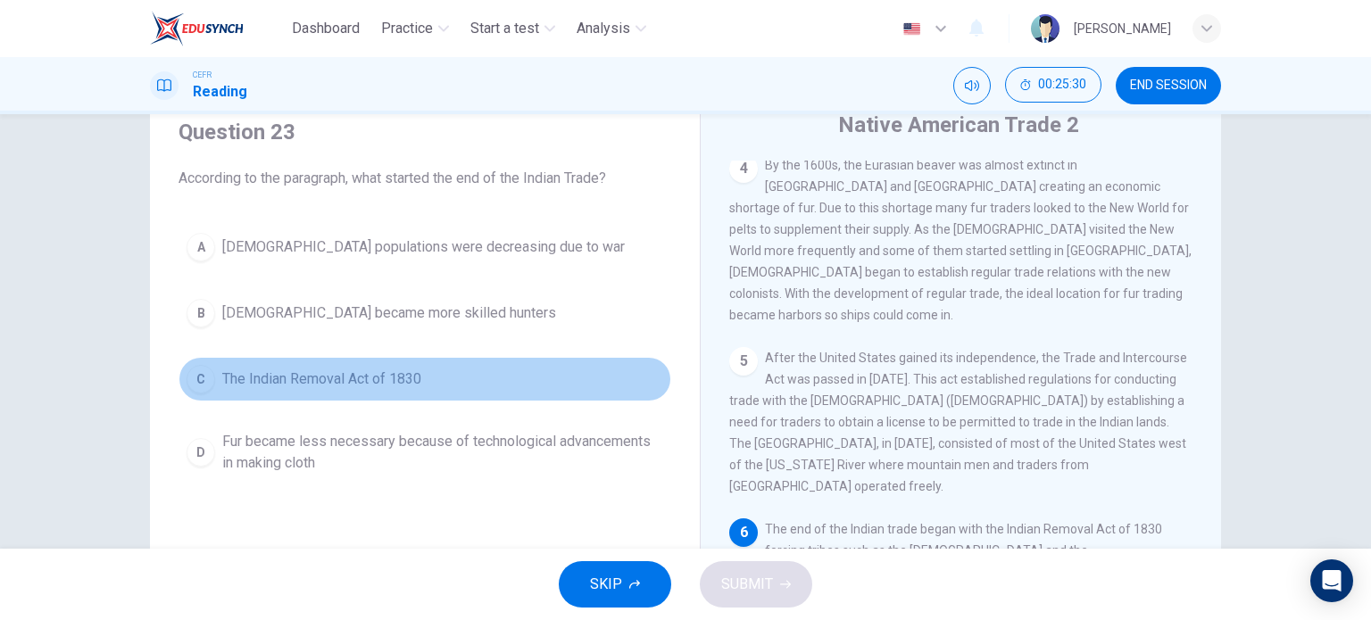
click at [390, 393] on button "C The Indian Removal Act of 1830" at bounding box center [425, 379] width 493 height 45
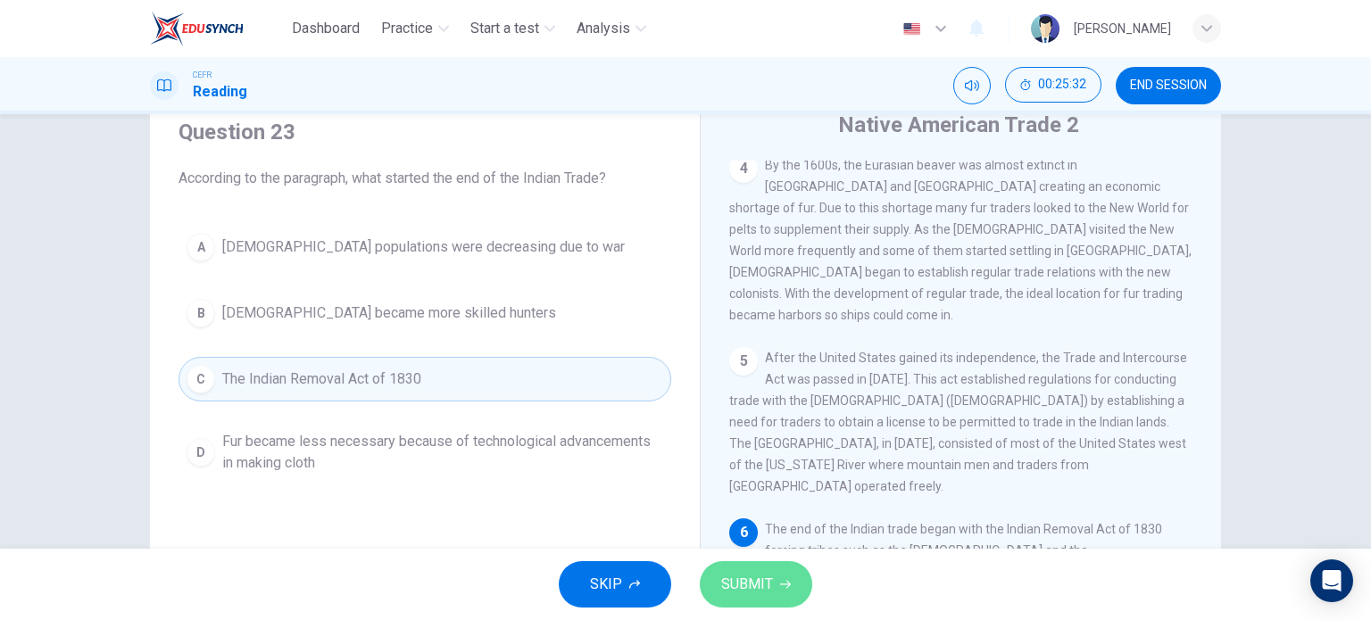
click at [744, 592] on span "SUBMIT" at bounding box center [747, 584] width 52 height 25
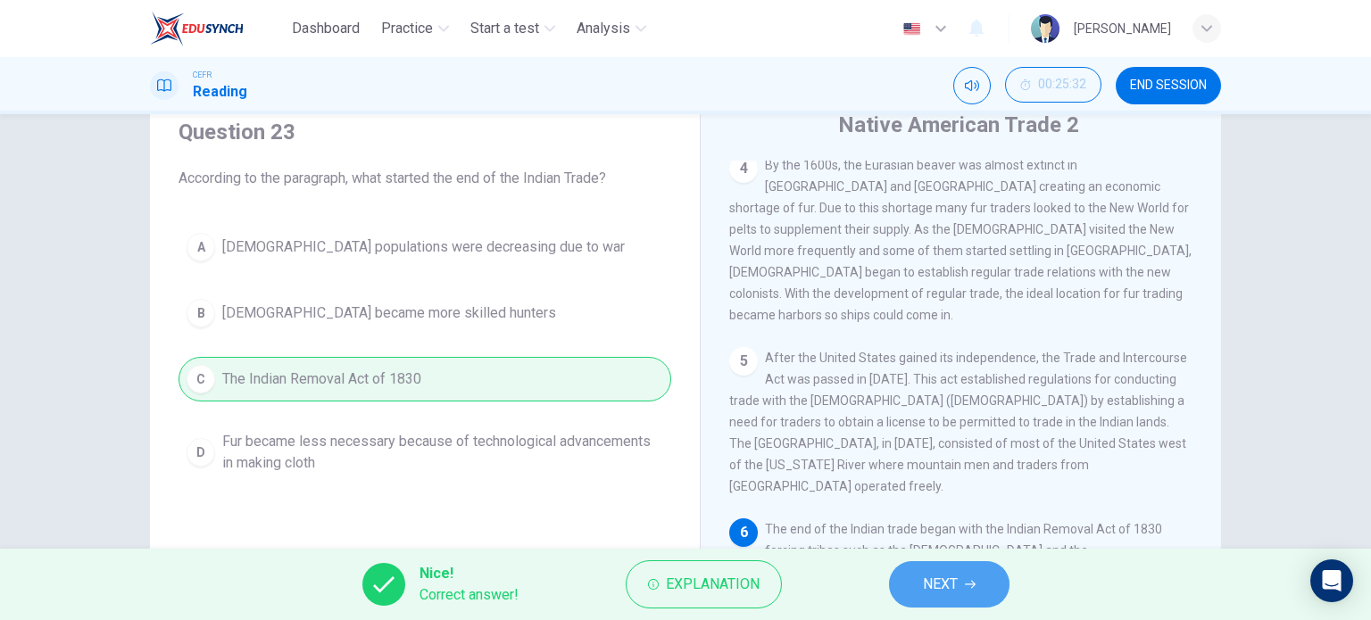
click at [901, 585] on button "NEXT" at bounding box center [949, 585] width 121 height 46
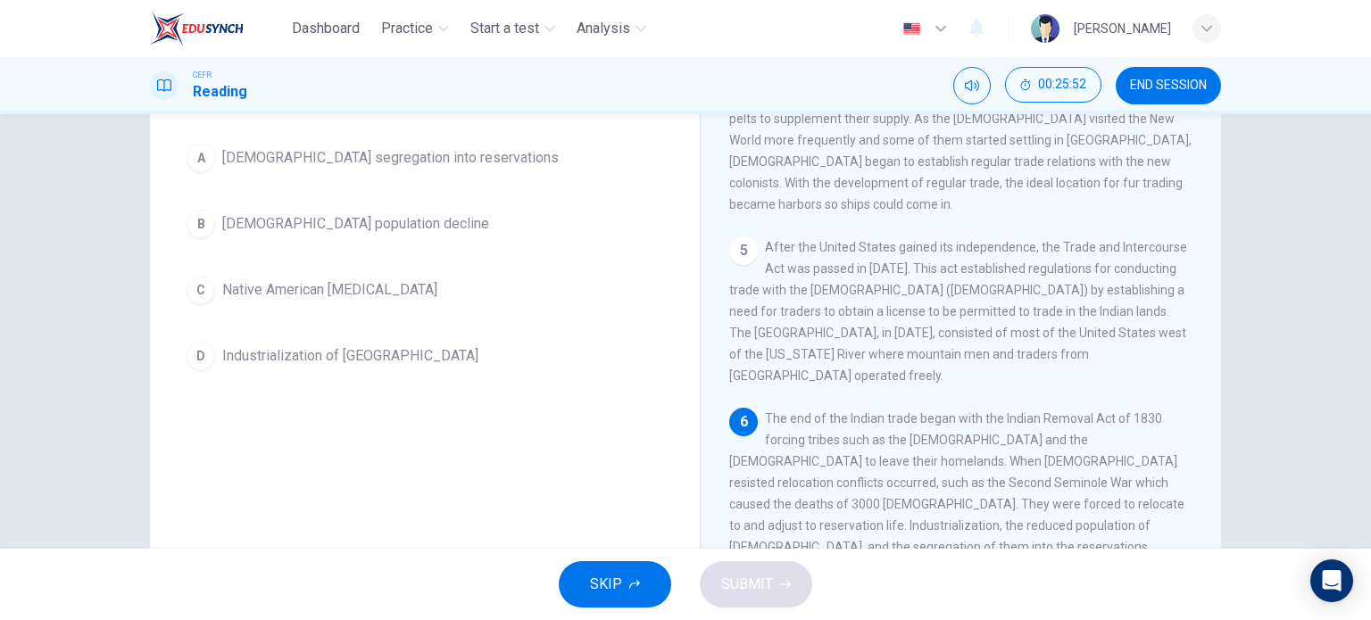
scroll to position [179, 0]
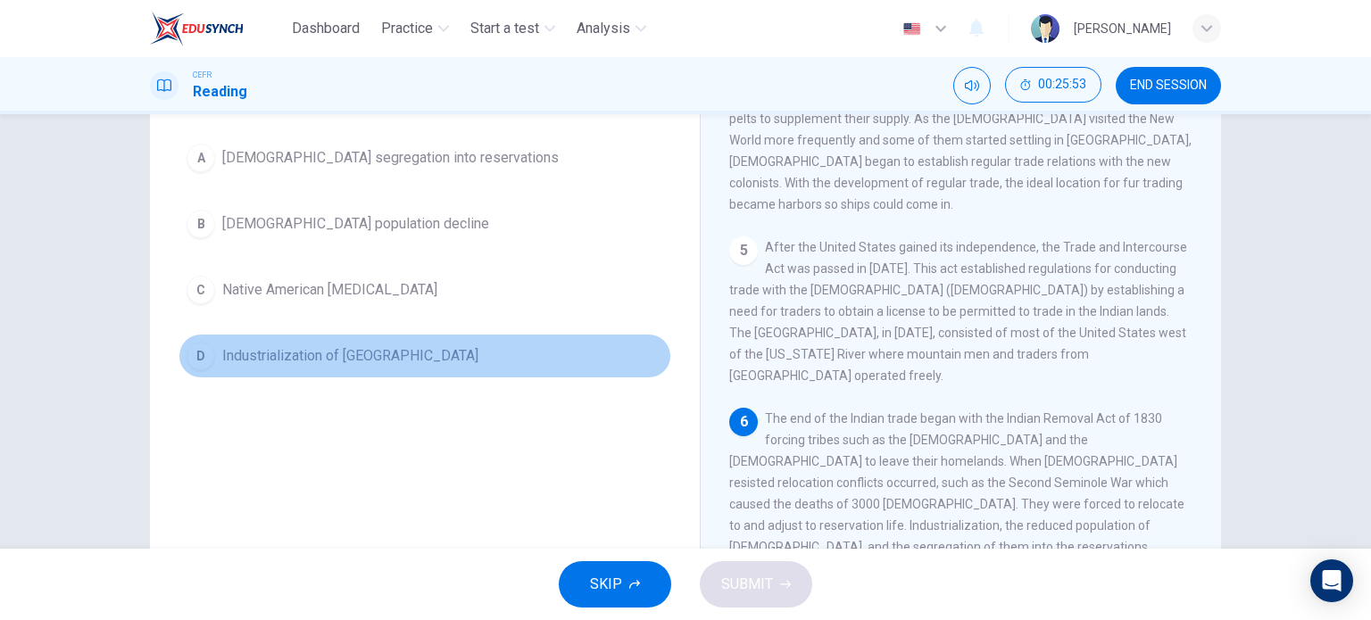
click at [375, 345] on span "Industrialization of the United States" at bounding box center [350, 355] width 256 height 21
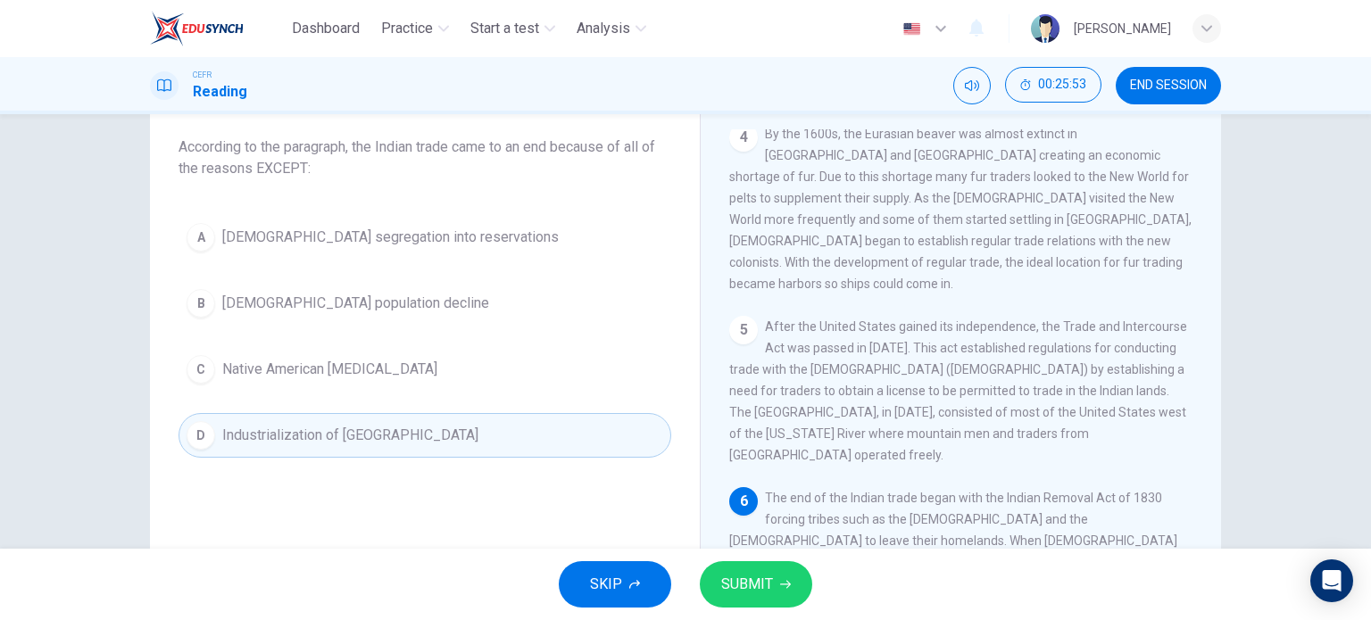
scroll to position [98, 0]
click at [411, 357] on button "C Native American hostility" at bounding box center [425, 370] width 493 height 45
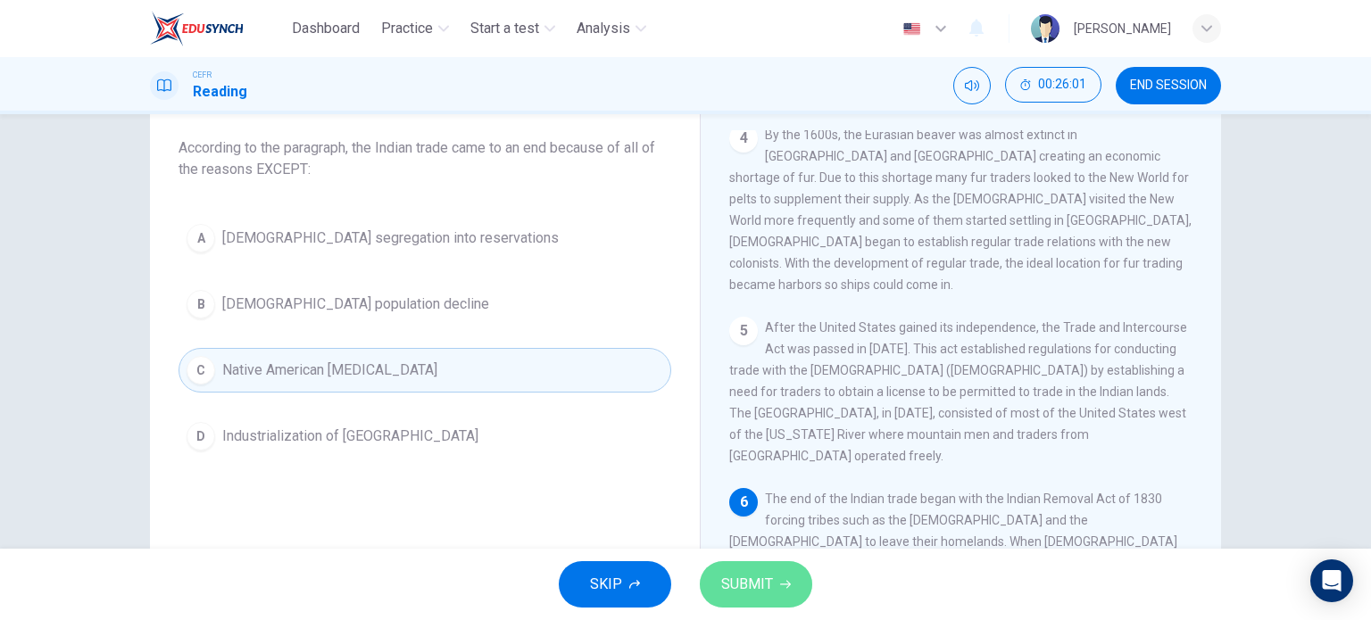
click at [770, 578] on span "SUBMIT" at bounding box center [747, 584] width 52 height 25
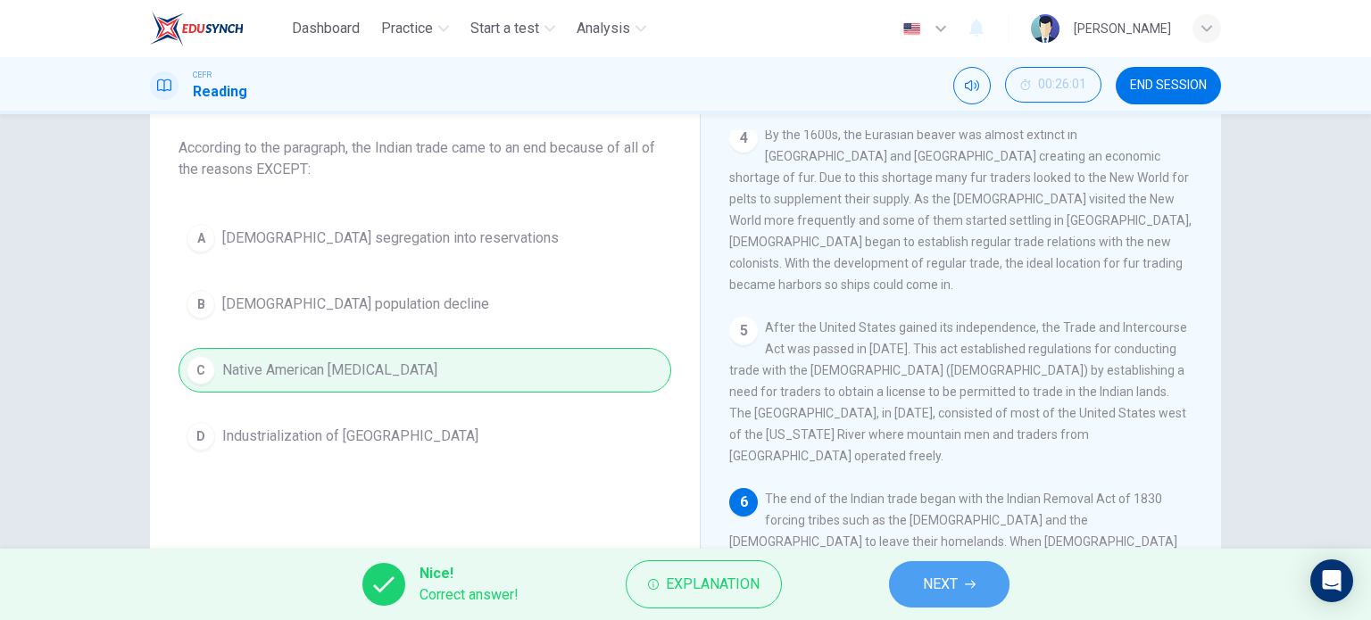
click at [950, 576] on span "NEXT" at bounding box center [940, 584] width 35 height 25
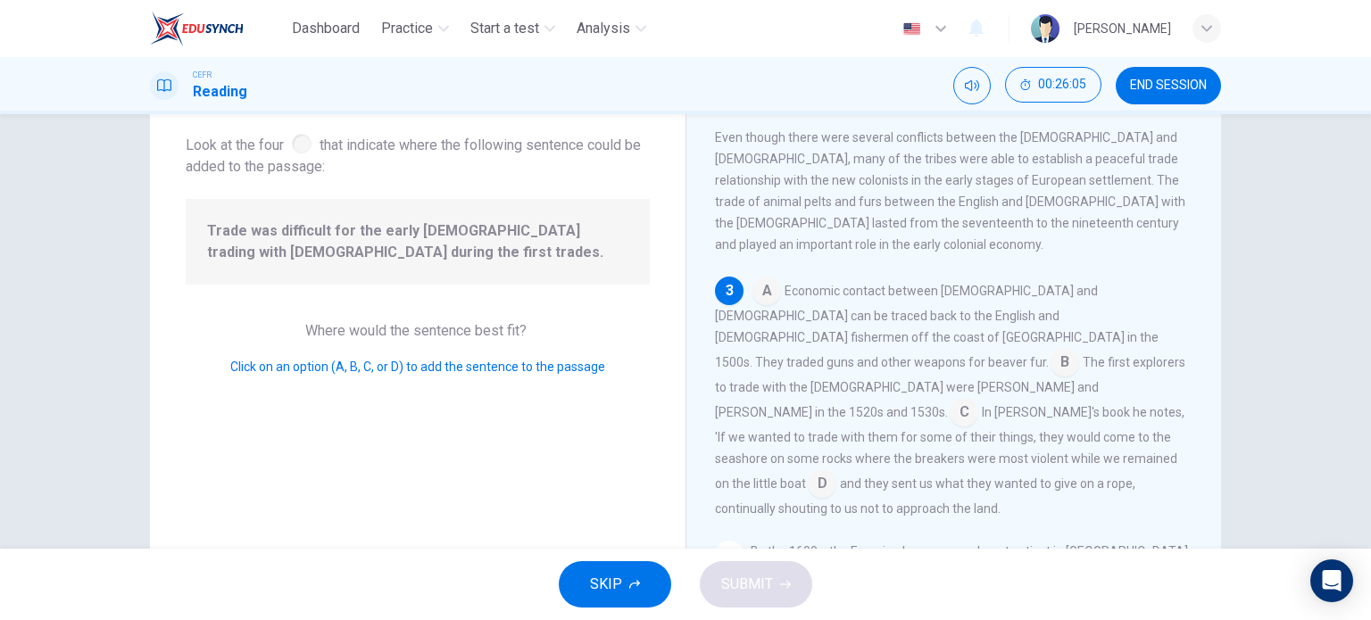
scroll to position [100, 0]
click at [1055, 348] on input at bounding box center [1065, 362] width 29 height 29
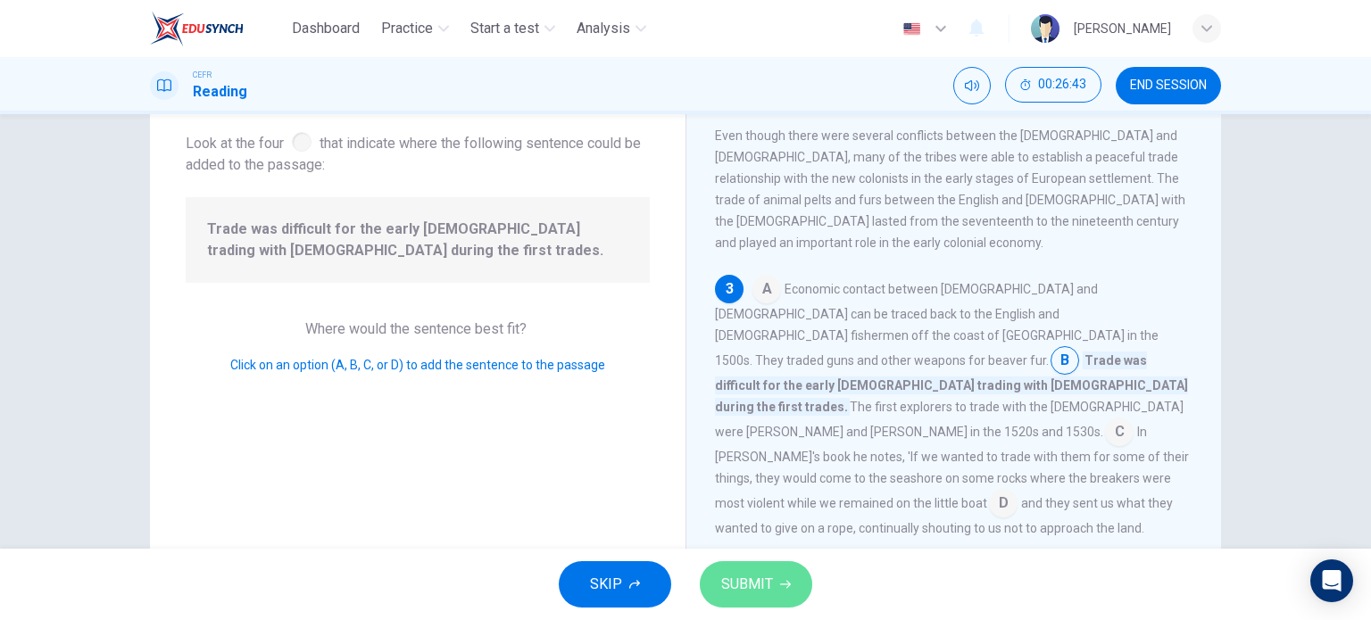
click at [756, 565] on button "SUBMIT" at bounding box center [756, 585] width 112 height 46
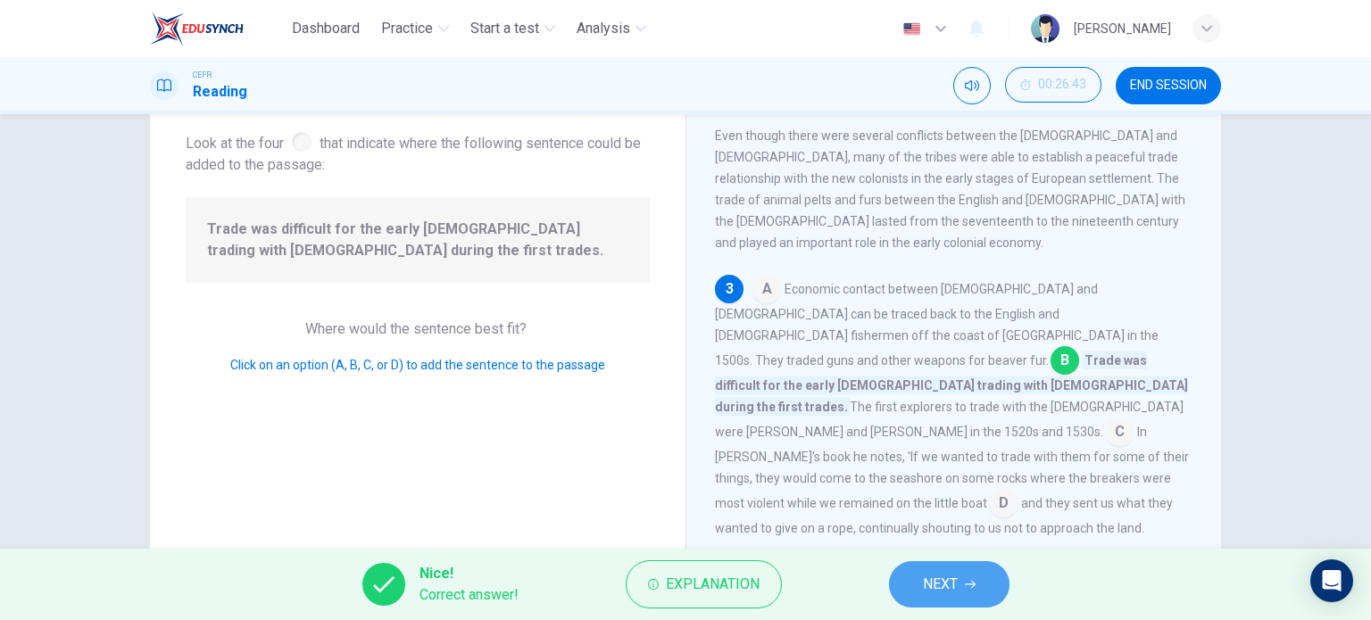
click at [961, 576] on button "NEXT" at bounding box center [949, 585] width 121 height 46
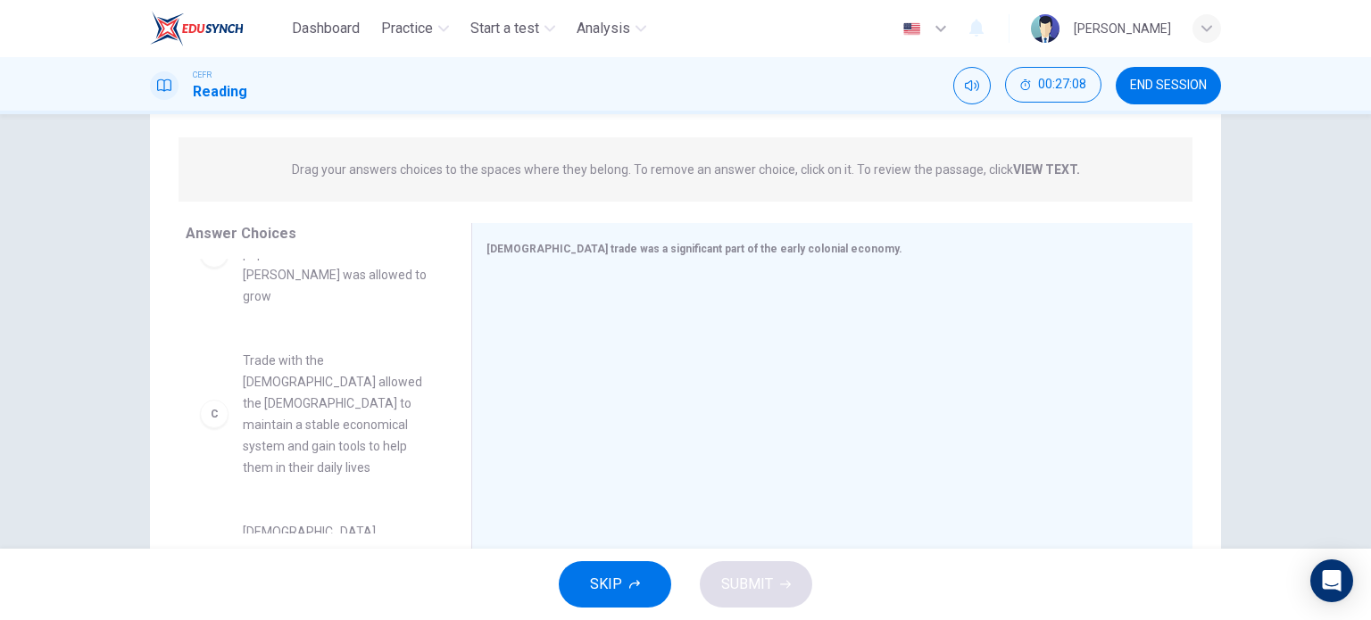
scroll to position [228, 0]
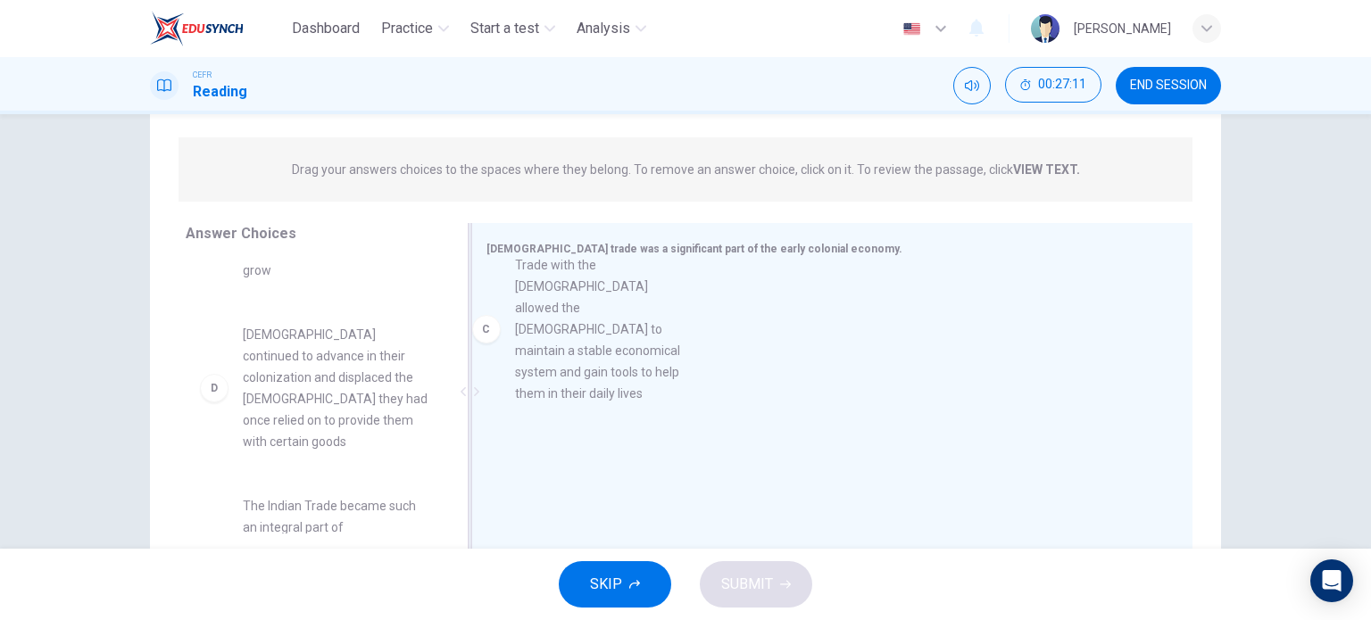
drag, startPoint x: 292, startPoint y: 385, endPoint x: 574, endPoint y: 337, distance: 286.2
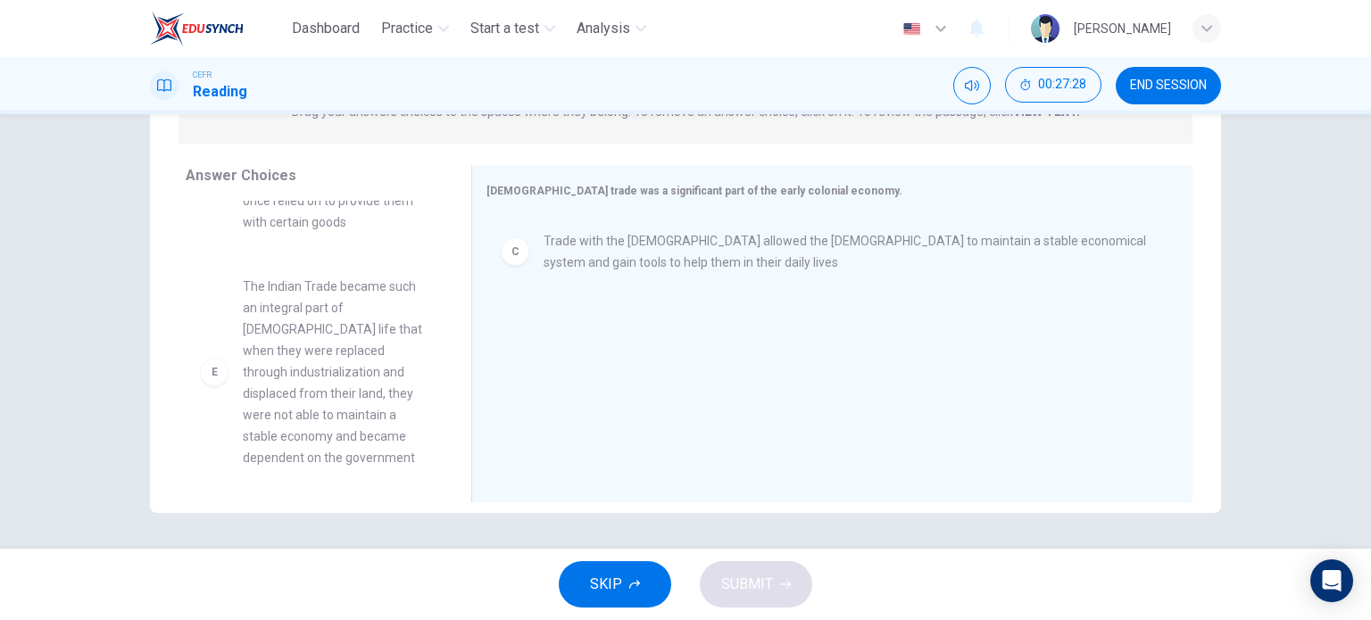
scroll to position [375, 0]
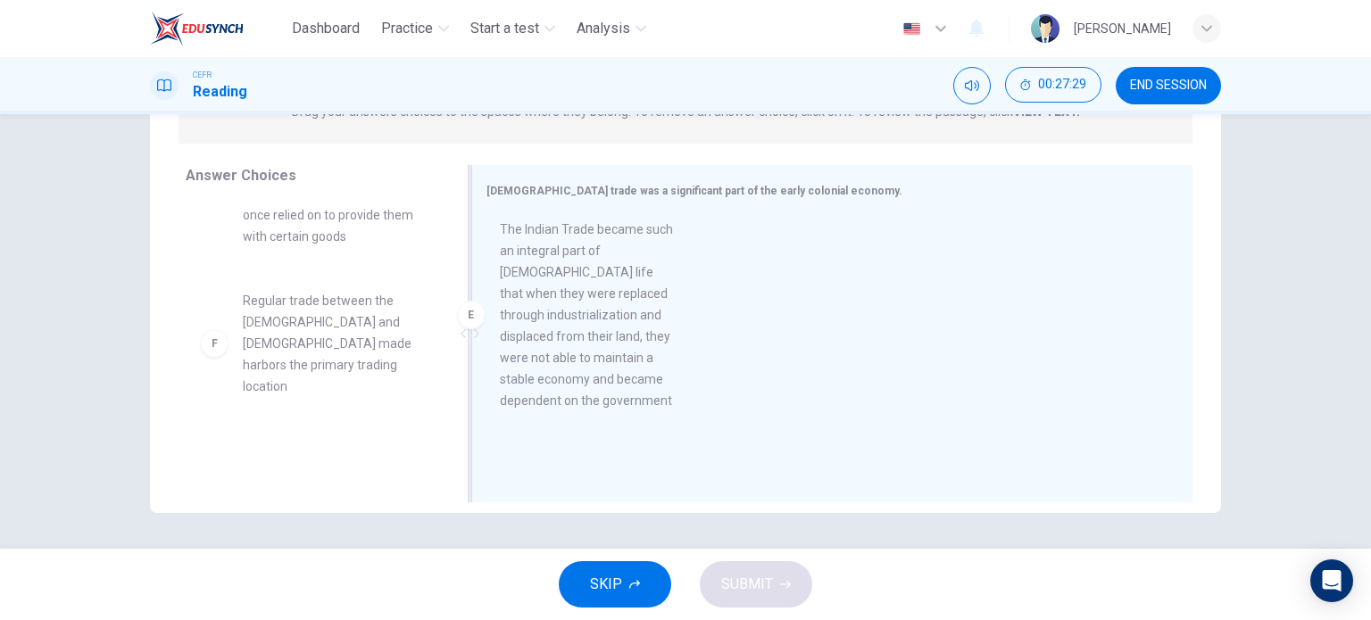
drag, startPoint x: 324, startPoint y: 403, endPoint x: 603, endPoint y: 349, distance: 284.5
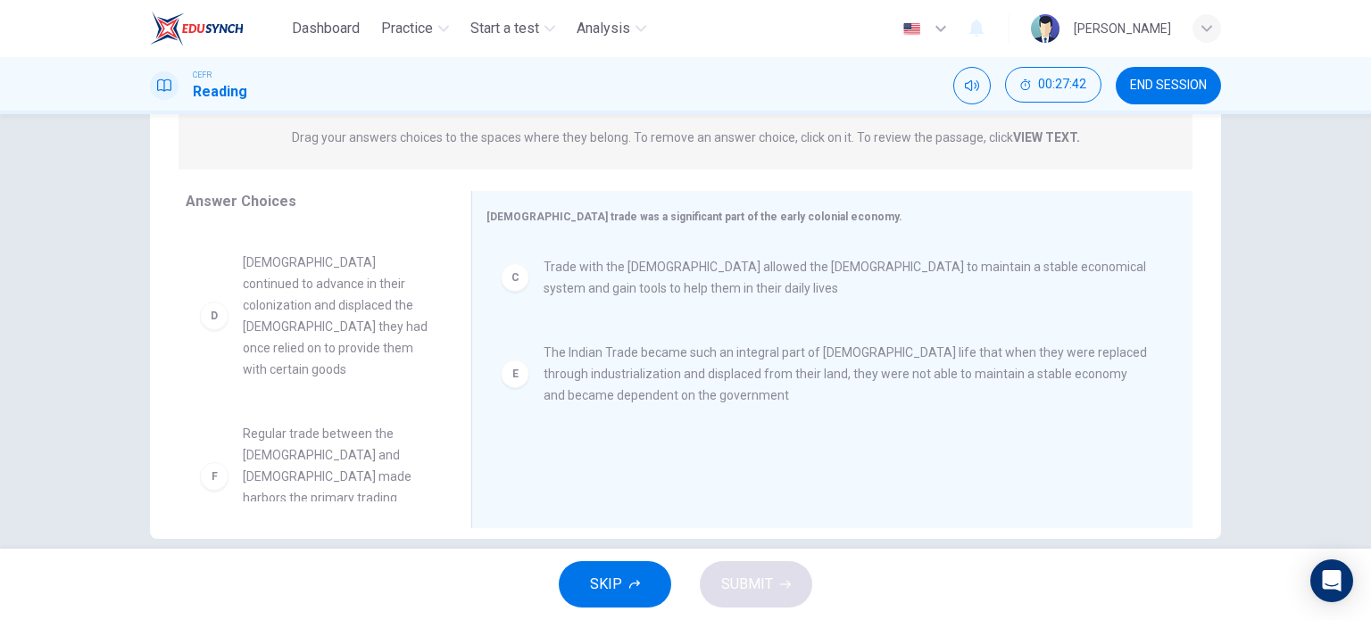
scroll to position [257, 0]
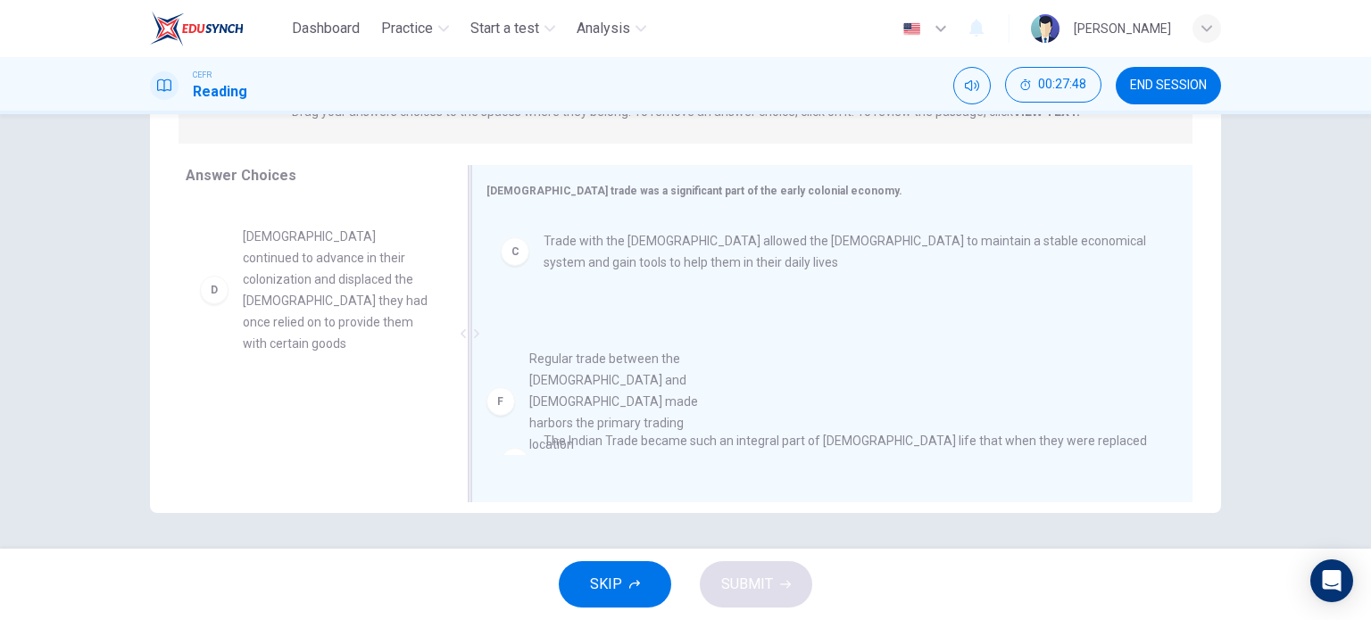
drag, startPoint x: 363, startPoint y: 431, endPoint x: 683, endPoint y: 400, distance: 321.1
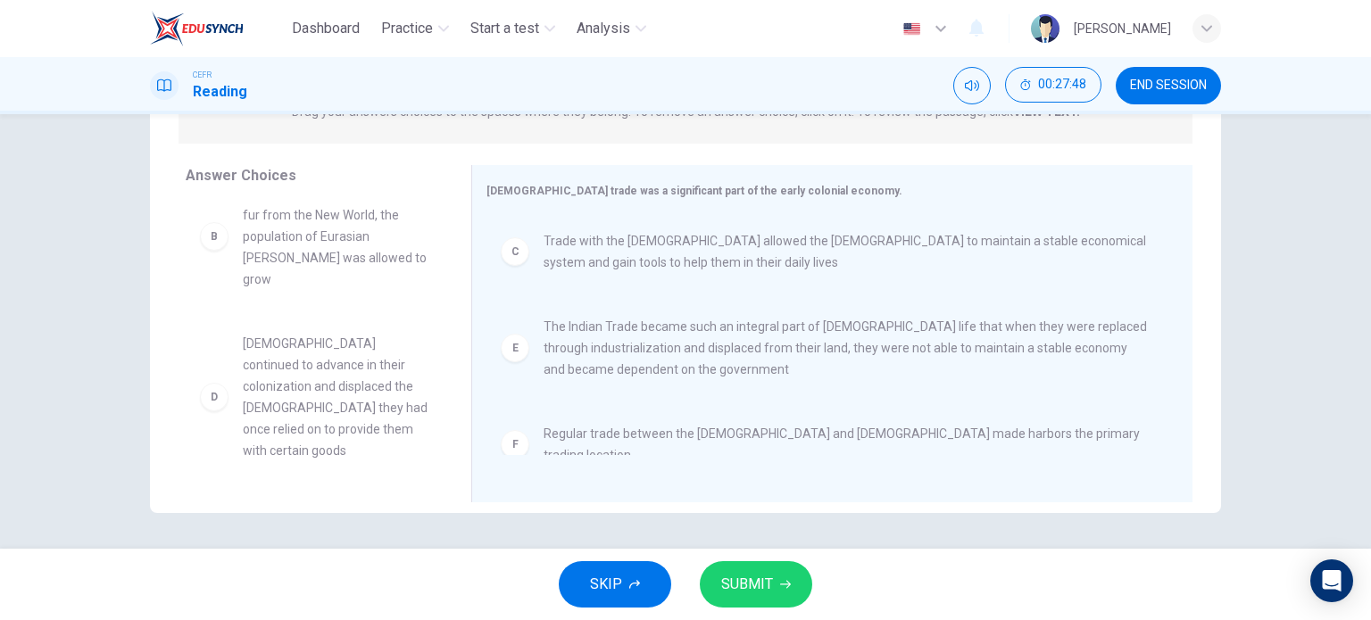
scroll to position [139, 0]
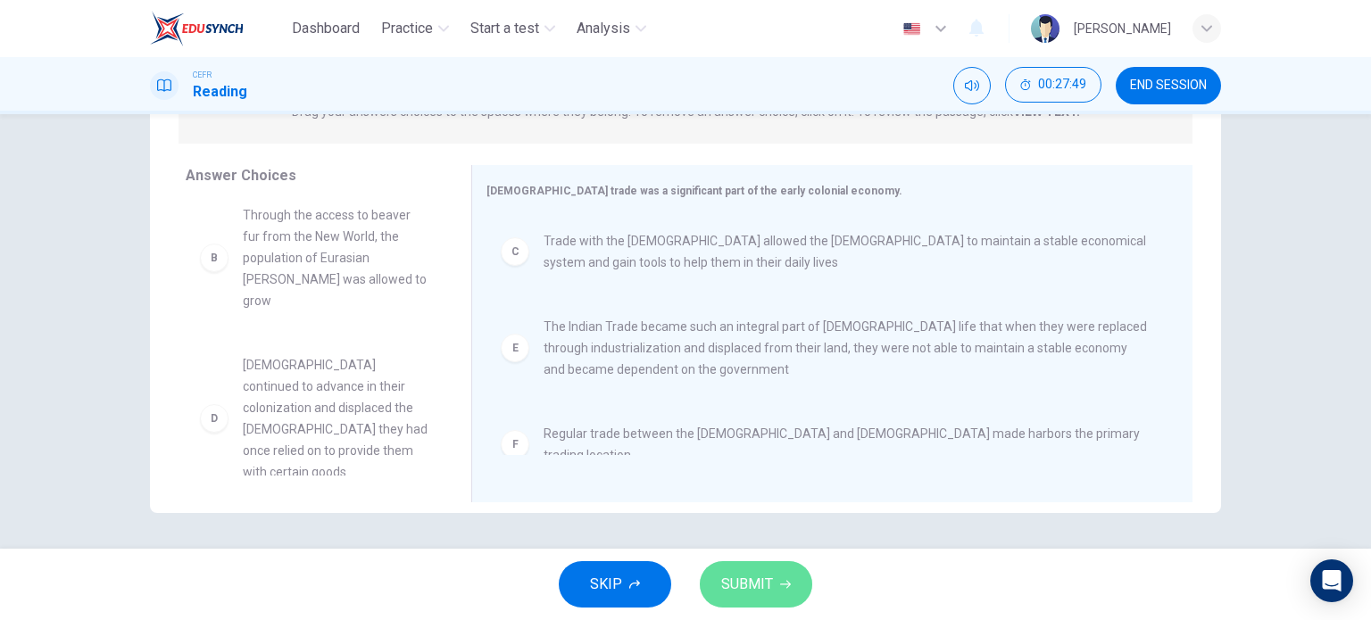
click at [757, 570] on button "SUBMIT" at bounding box center [756, 585] width 112 height 46
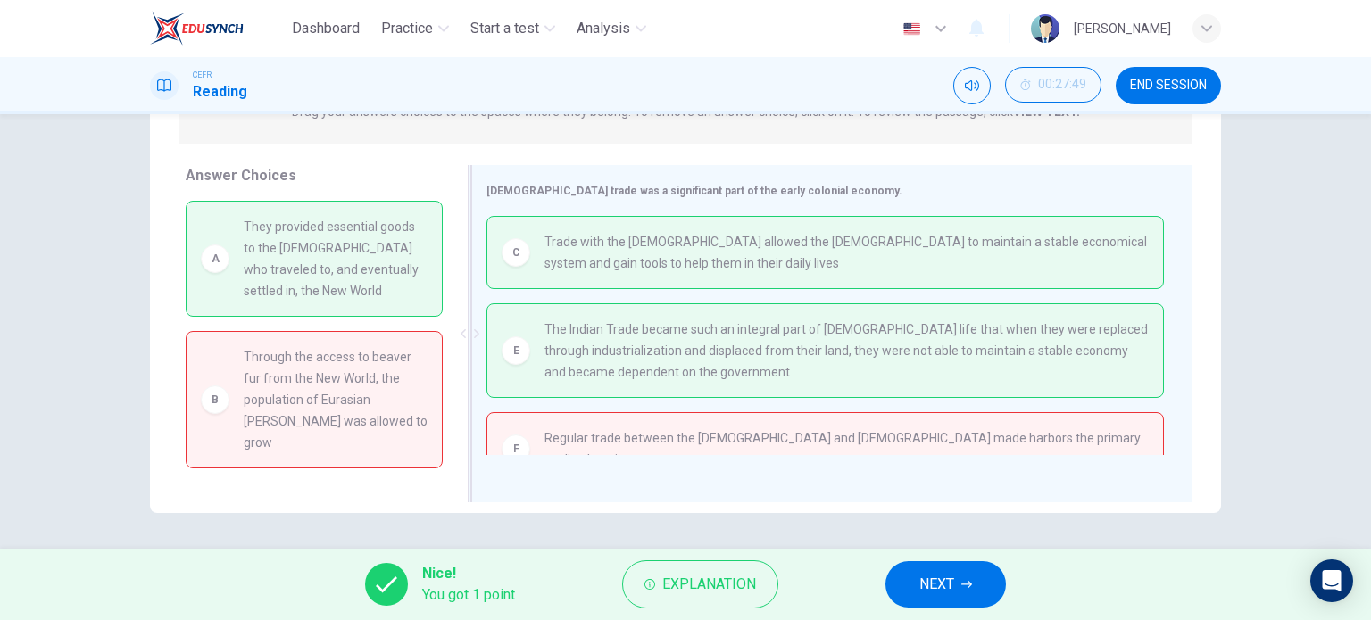
scroll to position [14, 0]
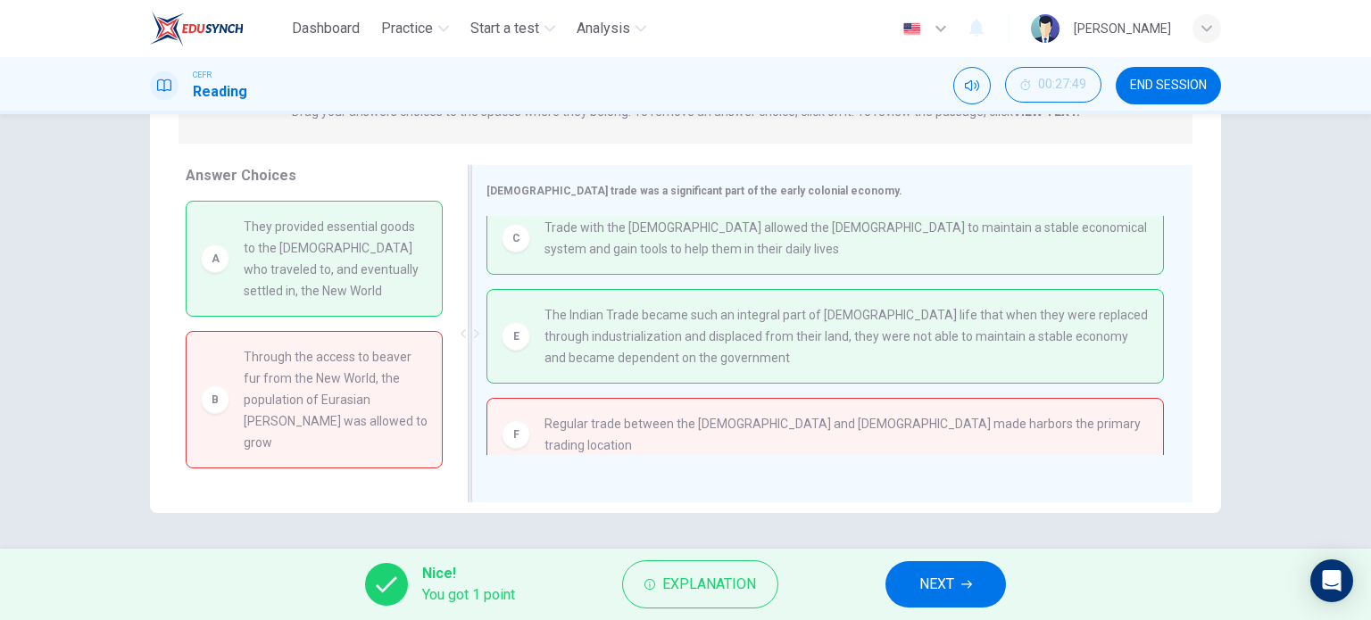
drag, startPoint x: 330, startPoint y: 282, endPoint x: 770, endPoint y: 442, distance: 467.4
click at [770, 442] on div "Answer Choices A They provided essential goods to the Europeans who traveled to…" at bounding box center [685, 338] width 1071 height 346
click at [933, 588] on span "NEXT" at bounding box center [936, 584] width 35 height 25
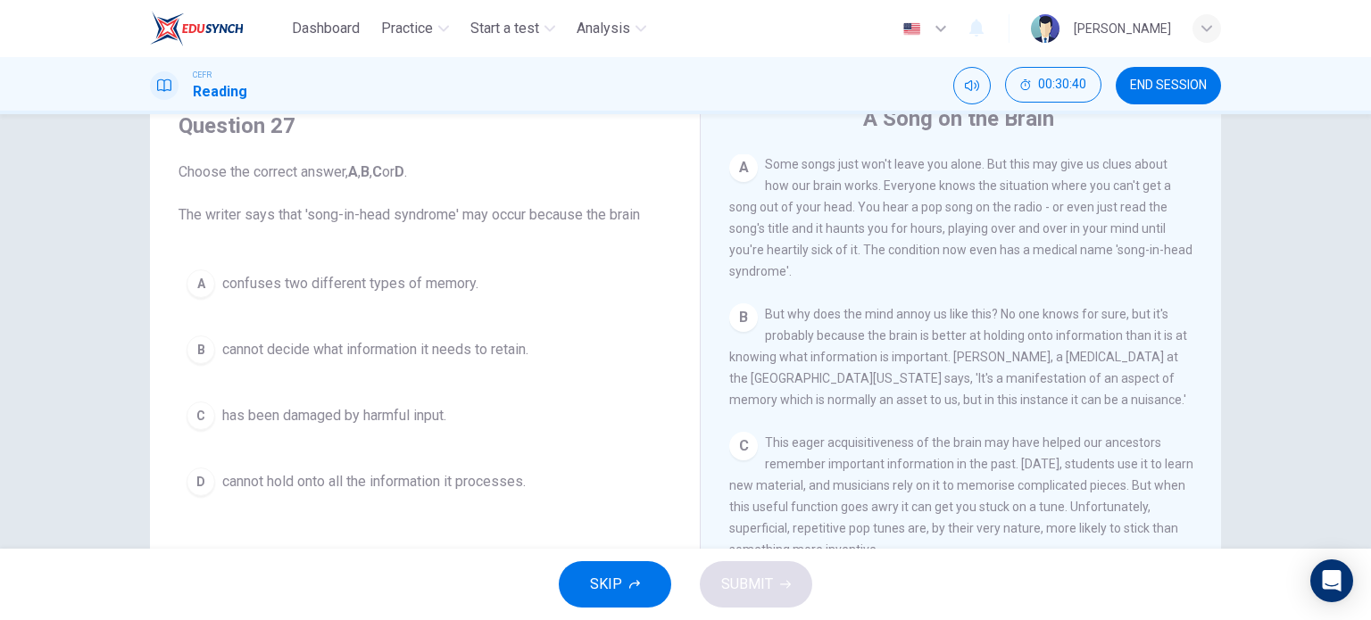
scroll to position [378, 0]
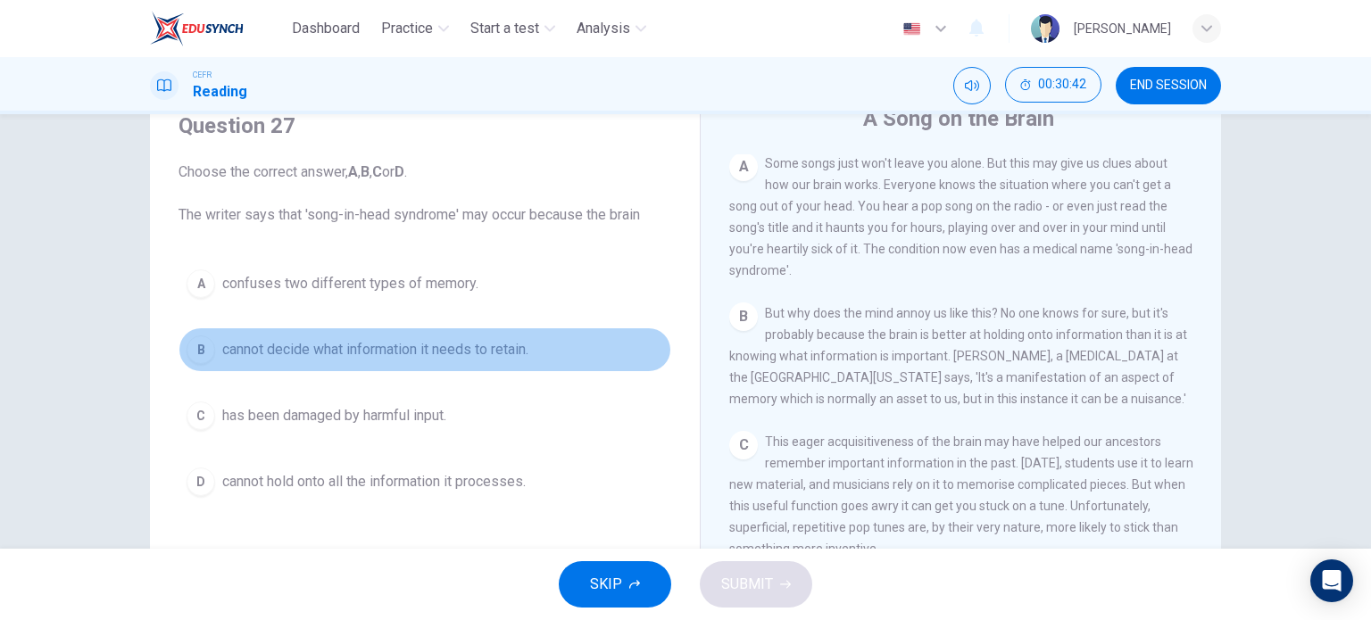
click at [400, 346] on span "cannot decide what information it needs to retain." at bounding box center [375, 349] width 306 height 21
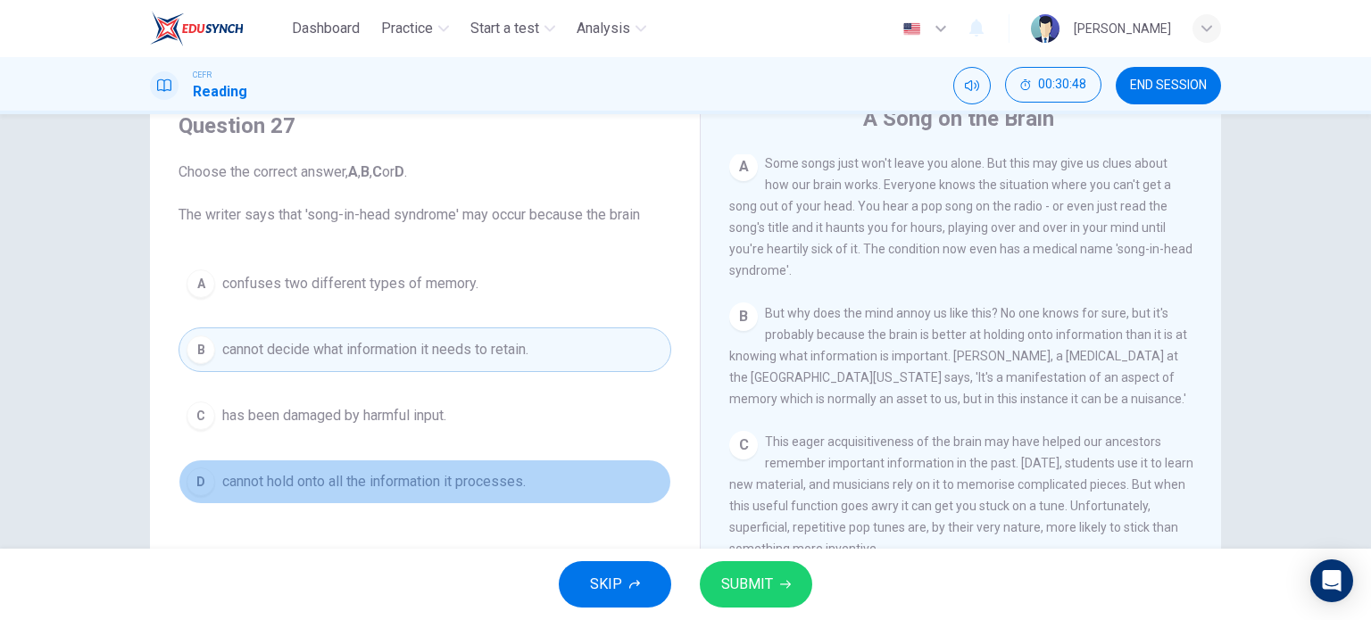
click at [412, 488] on span "cannot hold onto all the information it processes." at bounding box center [374, 481] width 304 height 21
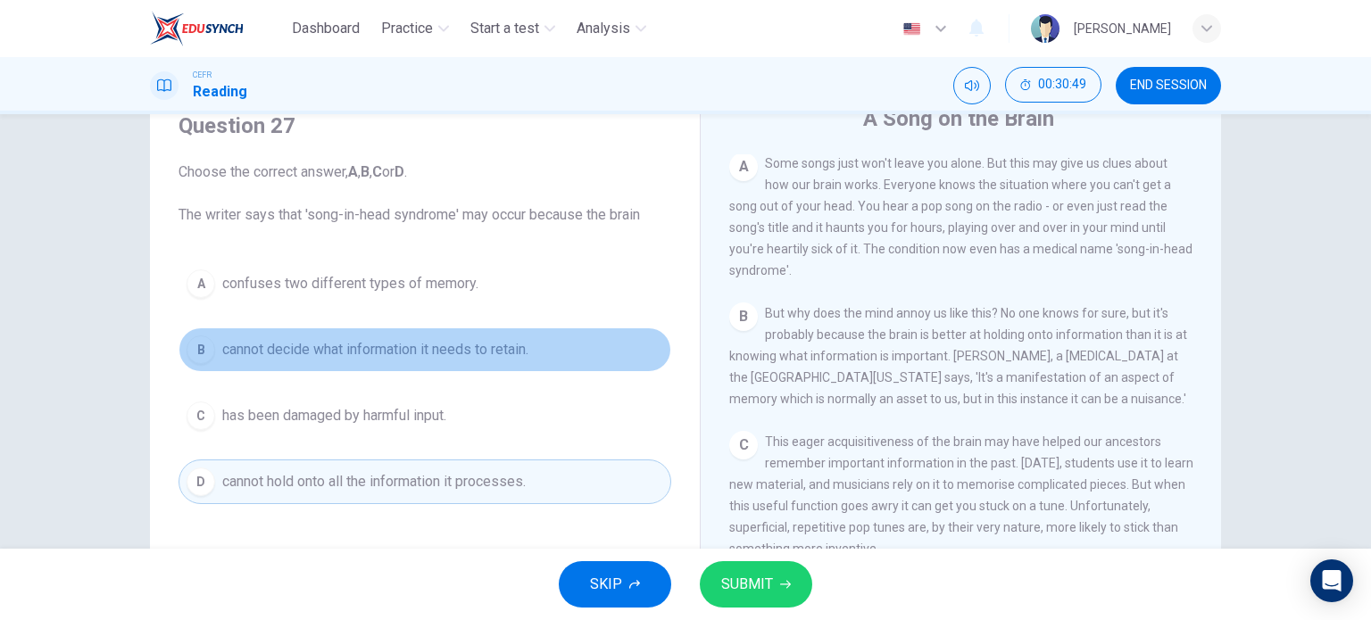
click at [480, 344] on span "cannot decide what information it needs to retain." at bounding box center [375, 349] width 306 height 21
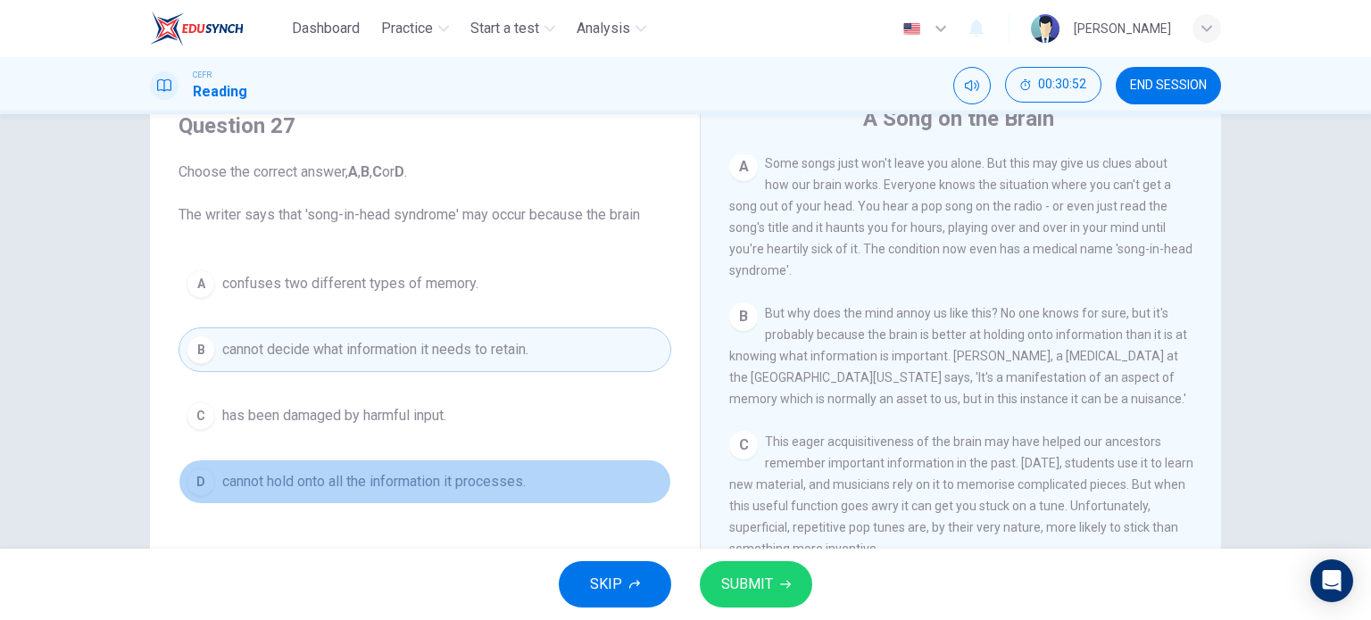
click at [521, 474] on span "cannot hold onto all the information it processes." at bounding box center [374, 481] width 304 height 21
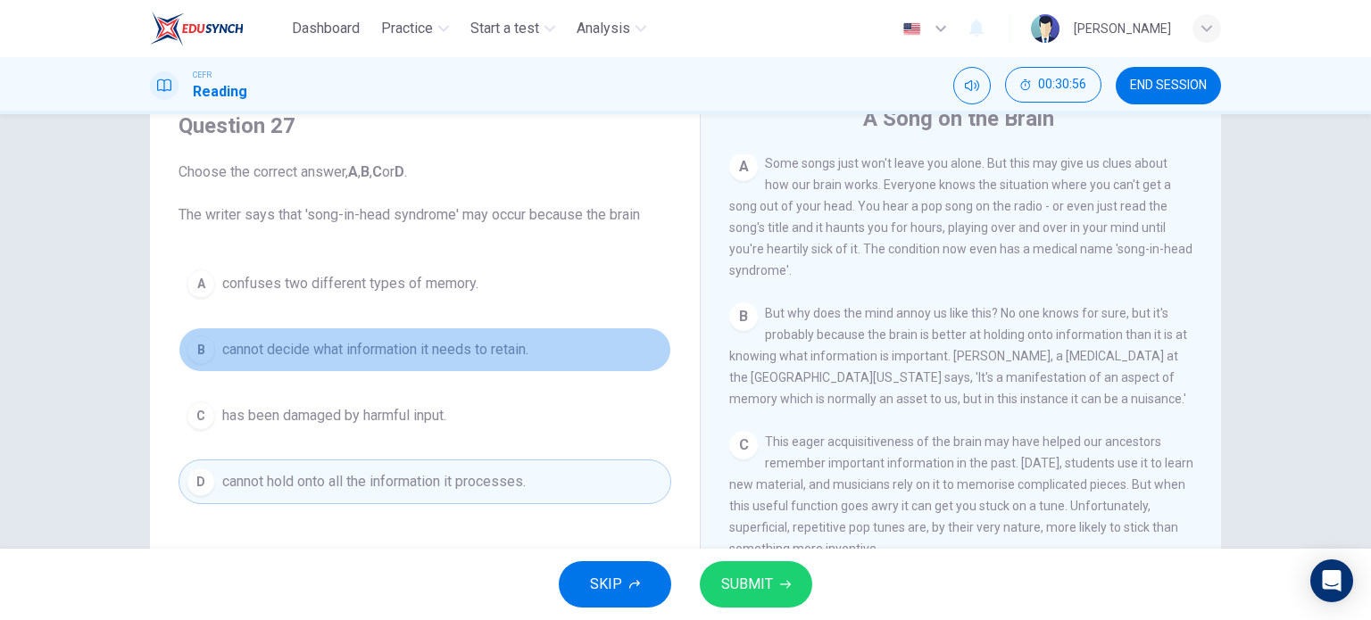
click at [520, 342] on span "cannot decide what information it needs to retain." at bounding box center [375, 349] width 306 height 21
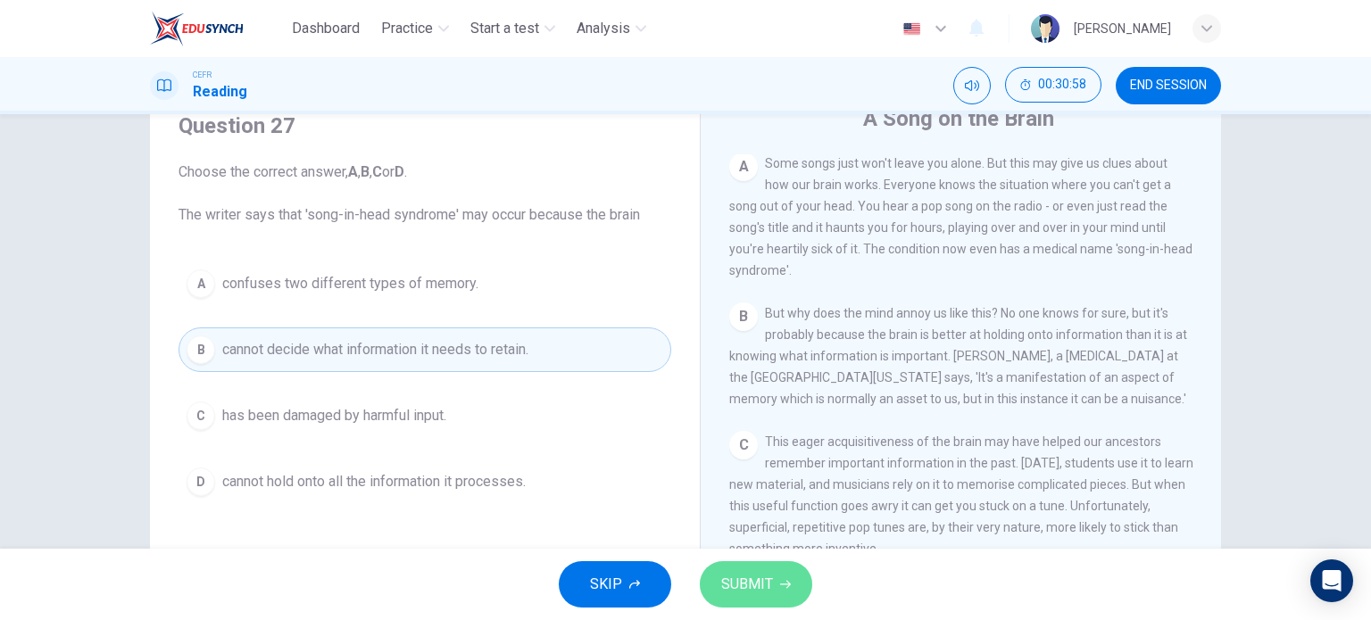
click at [728, 575] on span "SUBMIT" at bounding box center [747, 584] width 52 height 25
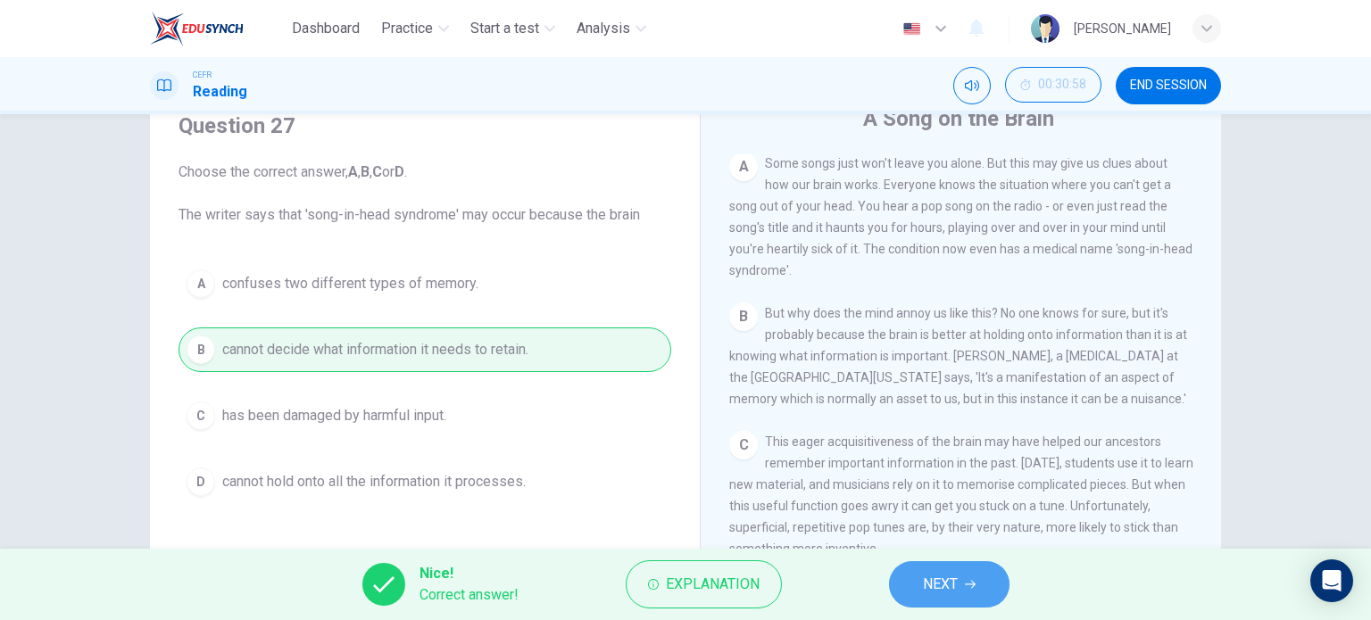
click at [951, 593] on span "NEXT" at bounding box center [940, 584] width 35 height 25
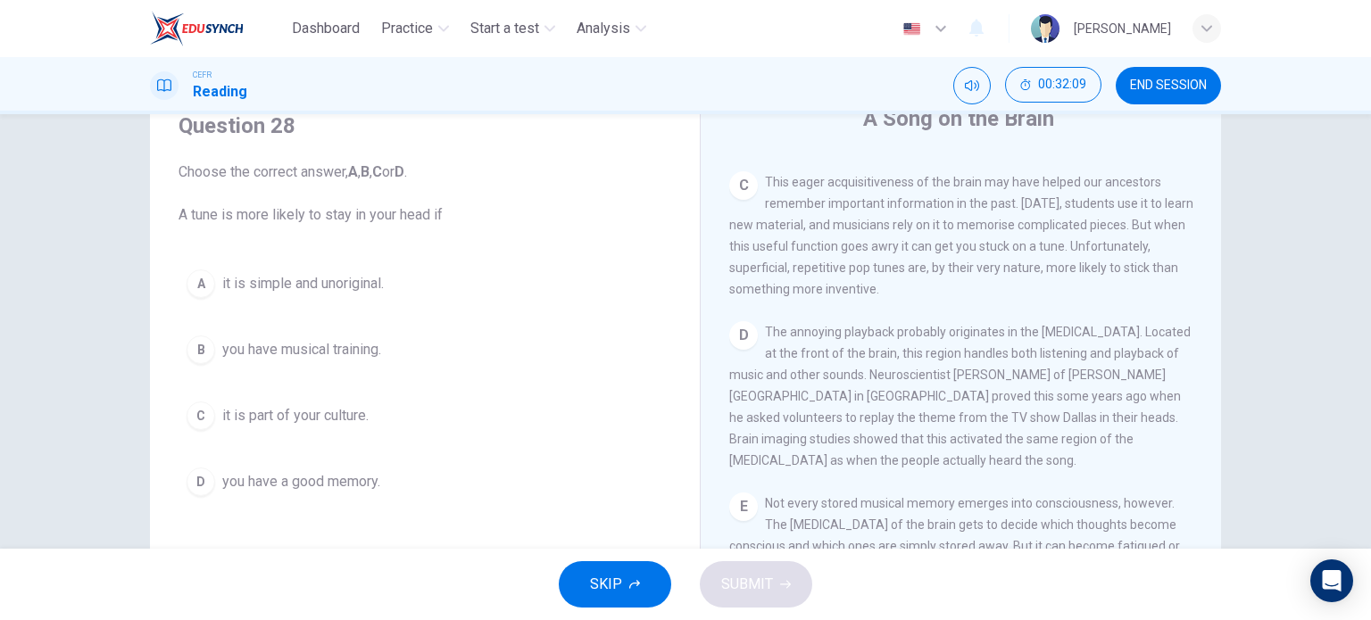
scroll to position [636, 0]
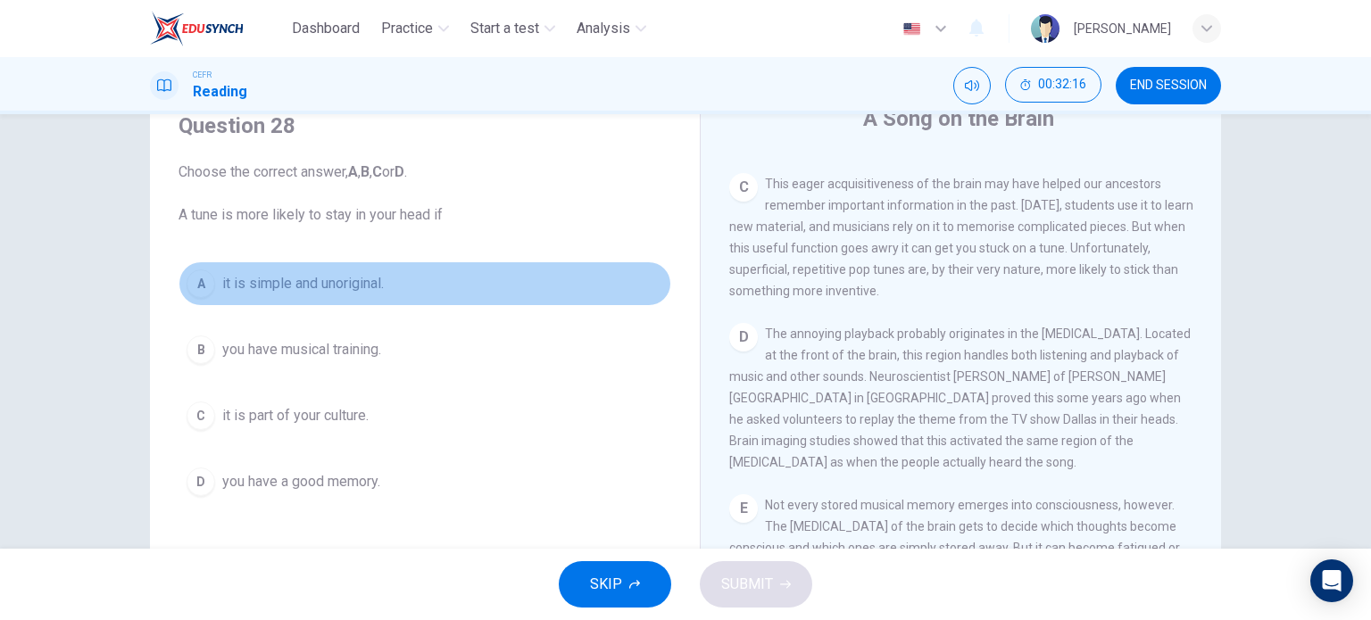
click at [339, 281] on span "it is simple and unoriginal." at bounding box center [303, 283] width 162 height 21
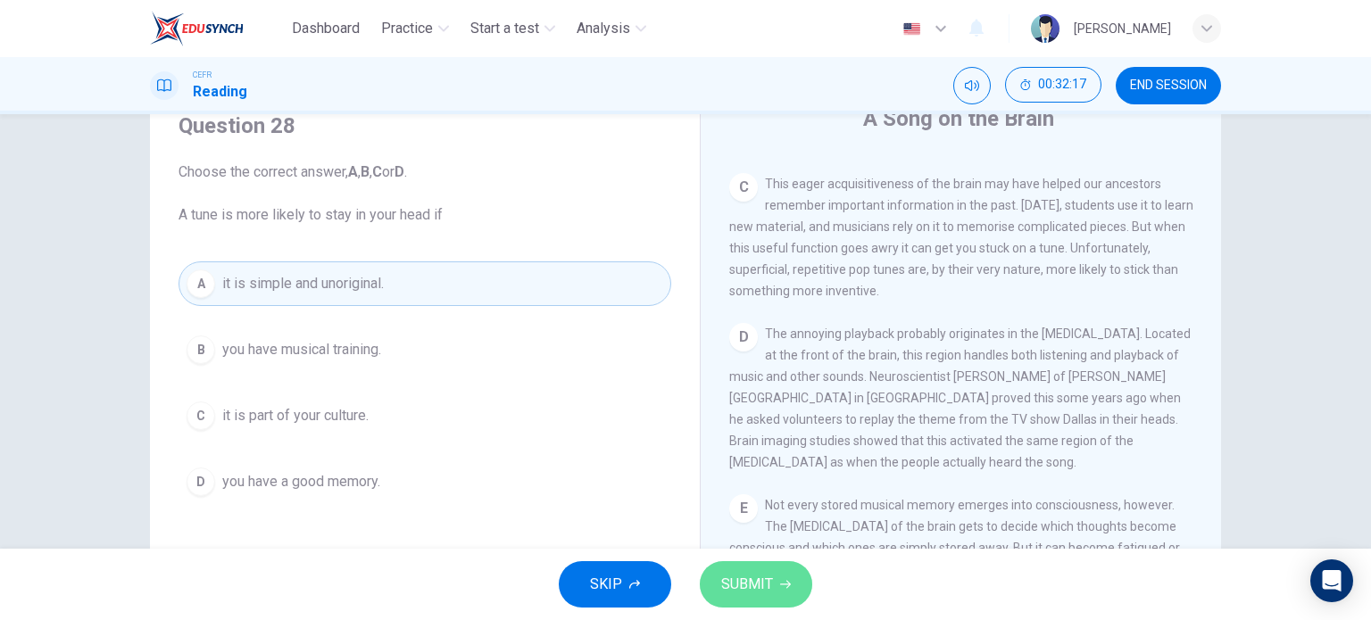
click at [745, 590] on span "SUBMIT" at bounding box center [747, 584] width 52 height 25
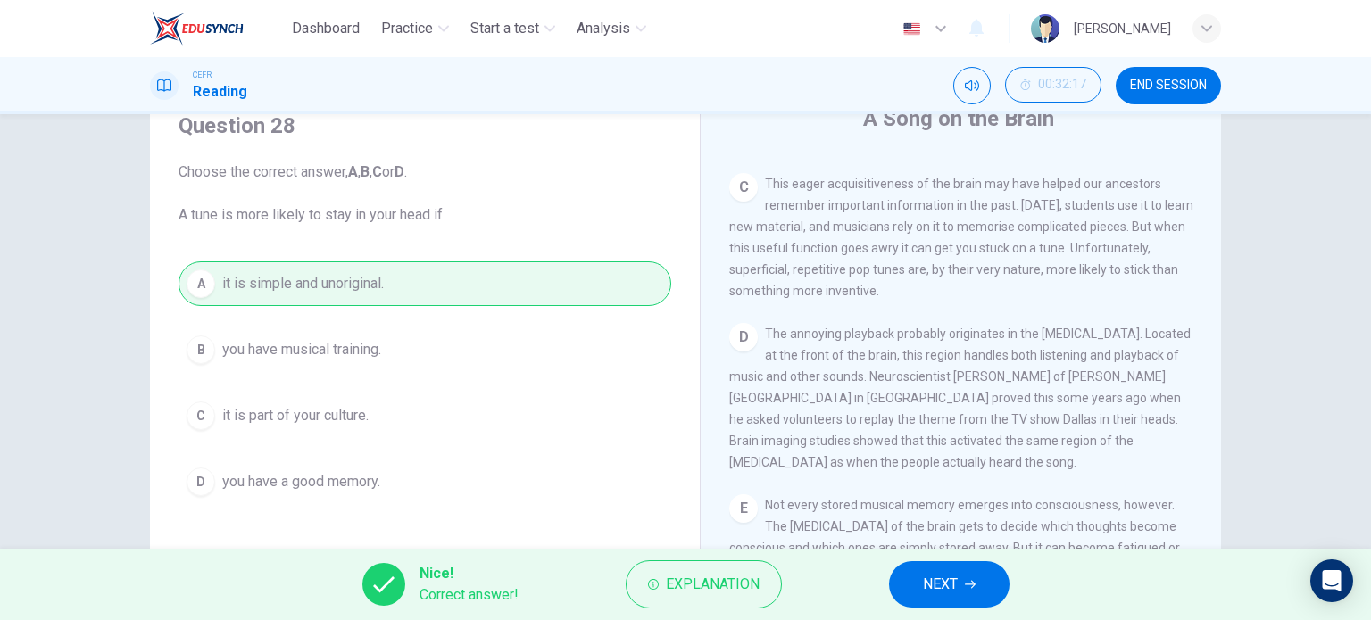
click at [916, 588] on button "NEXT" at bounding box center [949, 585] width 121 height 46
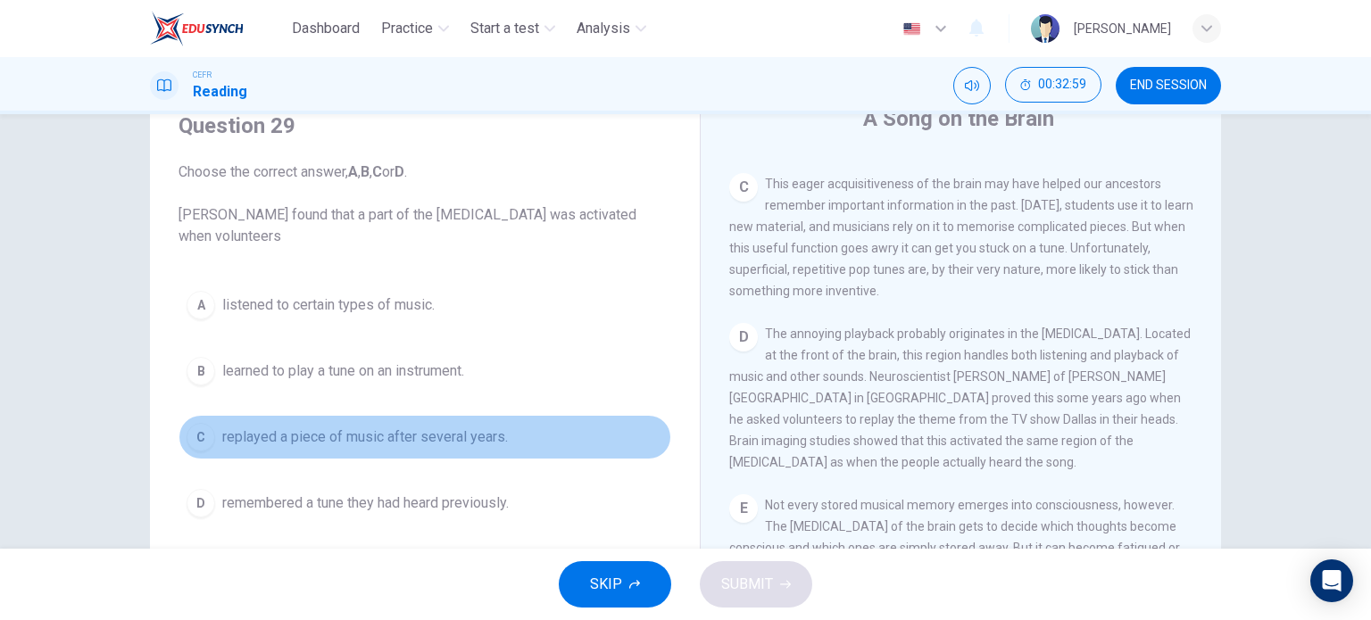
click at [399, 447] on button "C replayed a piece of music after several years." at bounding box center [425, 437] width 493 height 45
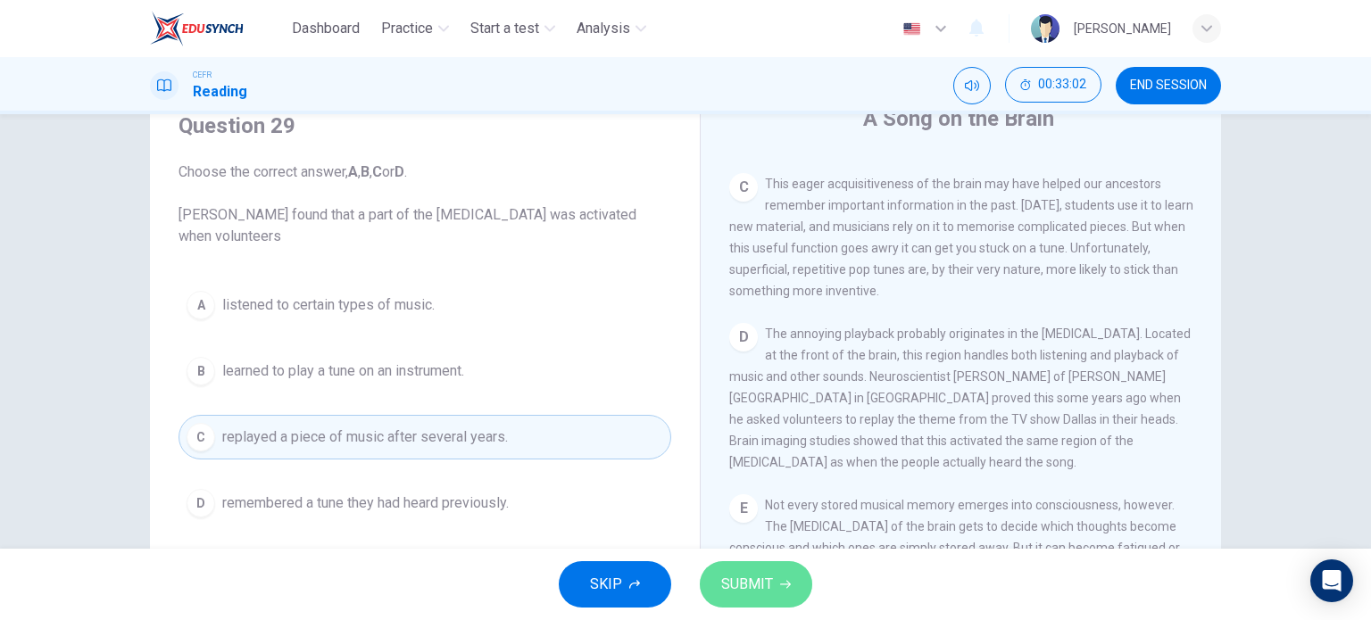
click at [780, 589] on icon "button" at bounding box center [785, 584] width 11 height 11
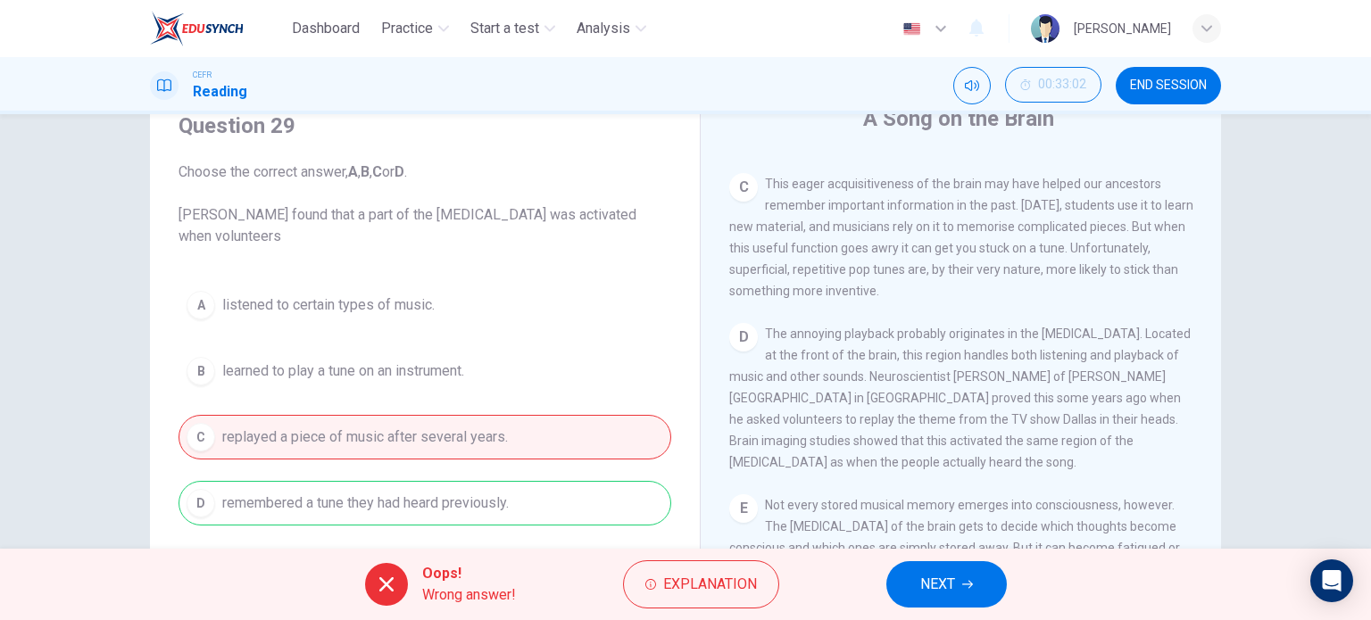
click at [504, 507] on div "A listened to certain types of music. B learned to play a tune on an instrument…" at bounding box center [425, 404] width 493 height 243
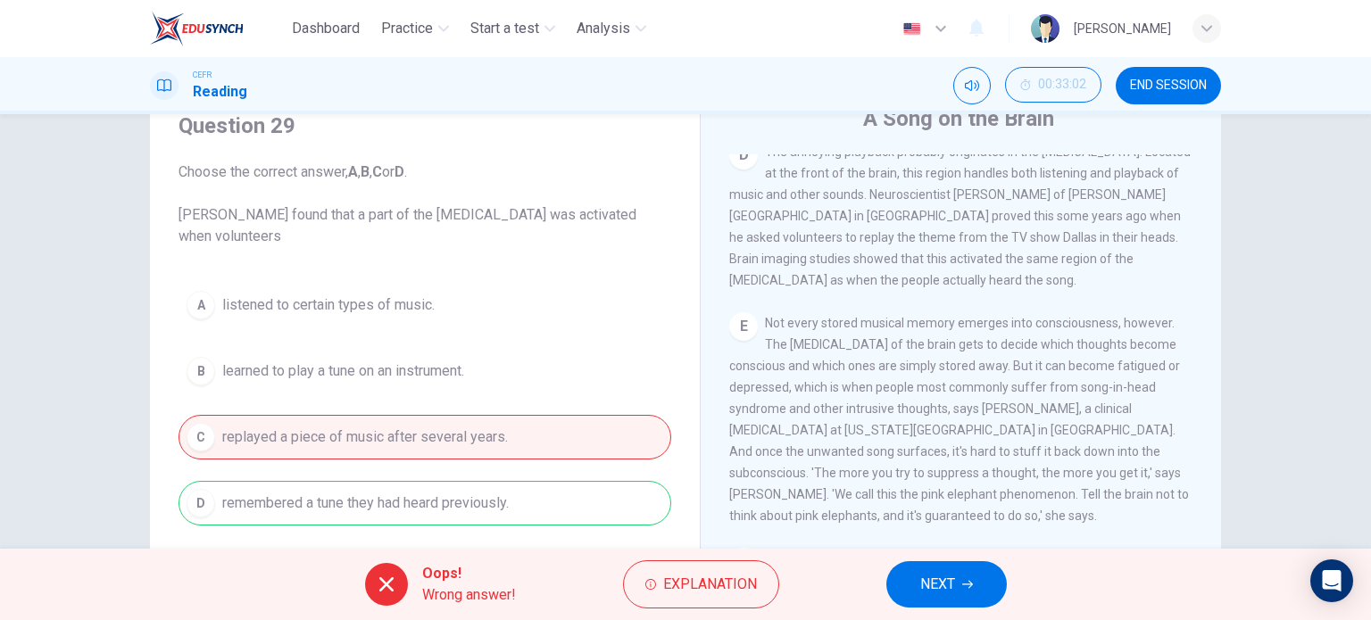
scroll to position [824, 0]
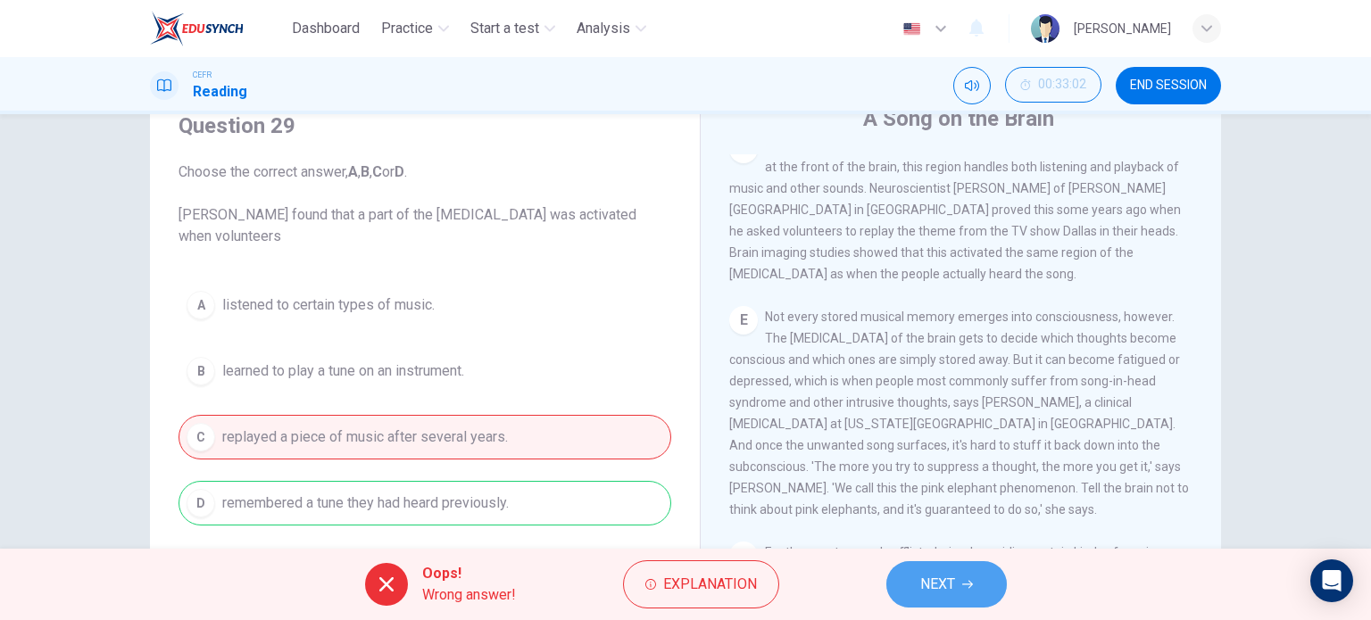
click at [951, 574] on span "NEXT" at bounding box center [937, 584] width 35 height 25
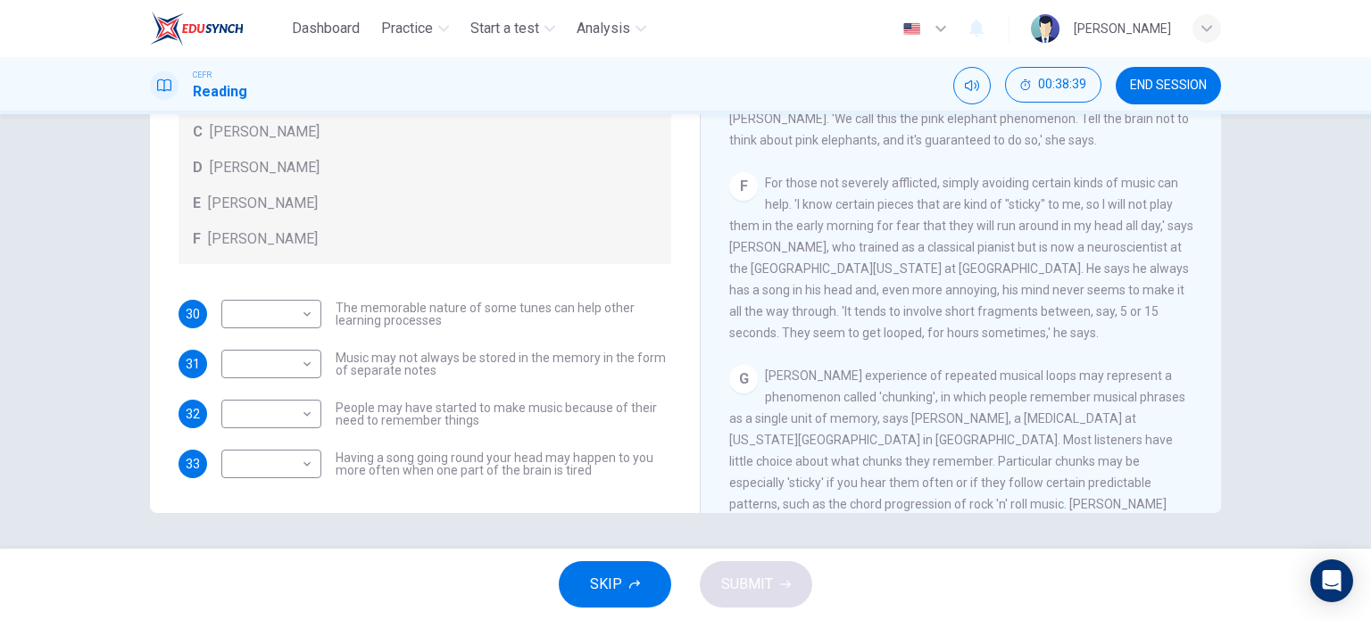
scroll to position [1009, 0]
click at [1170, 92] on span "END SESSION" at bounding box center [1168, 86] width 77 height 14
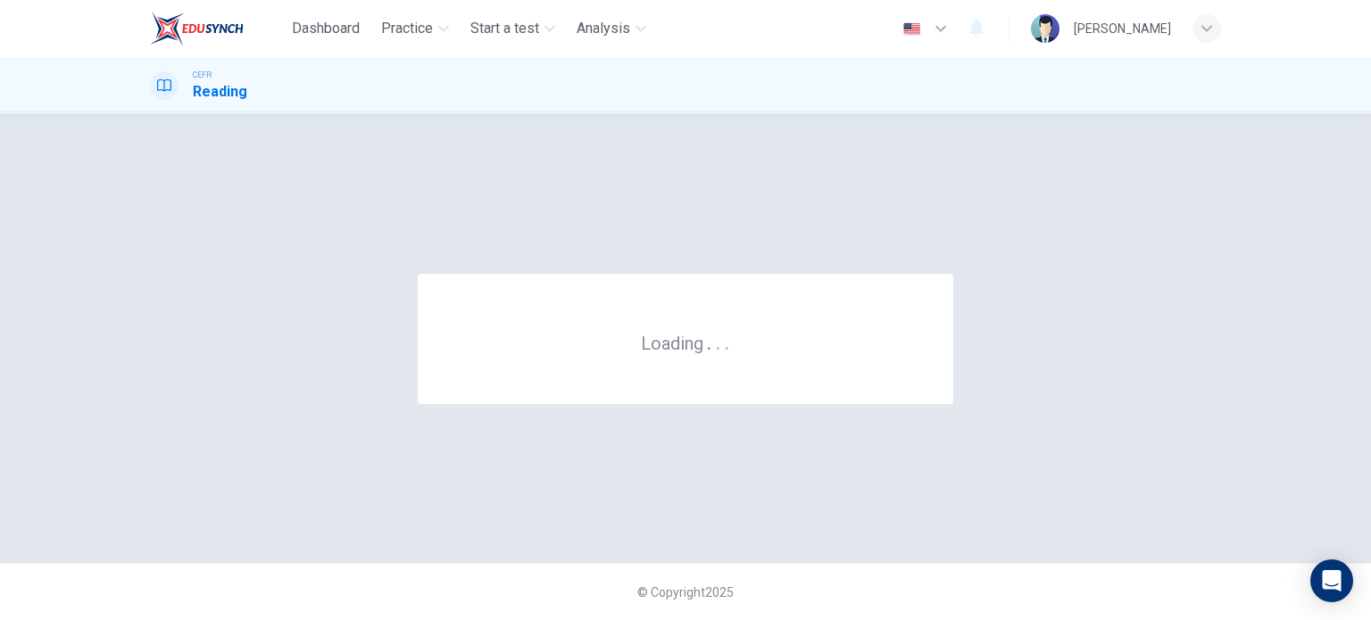
scroll to position [0, 0]
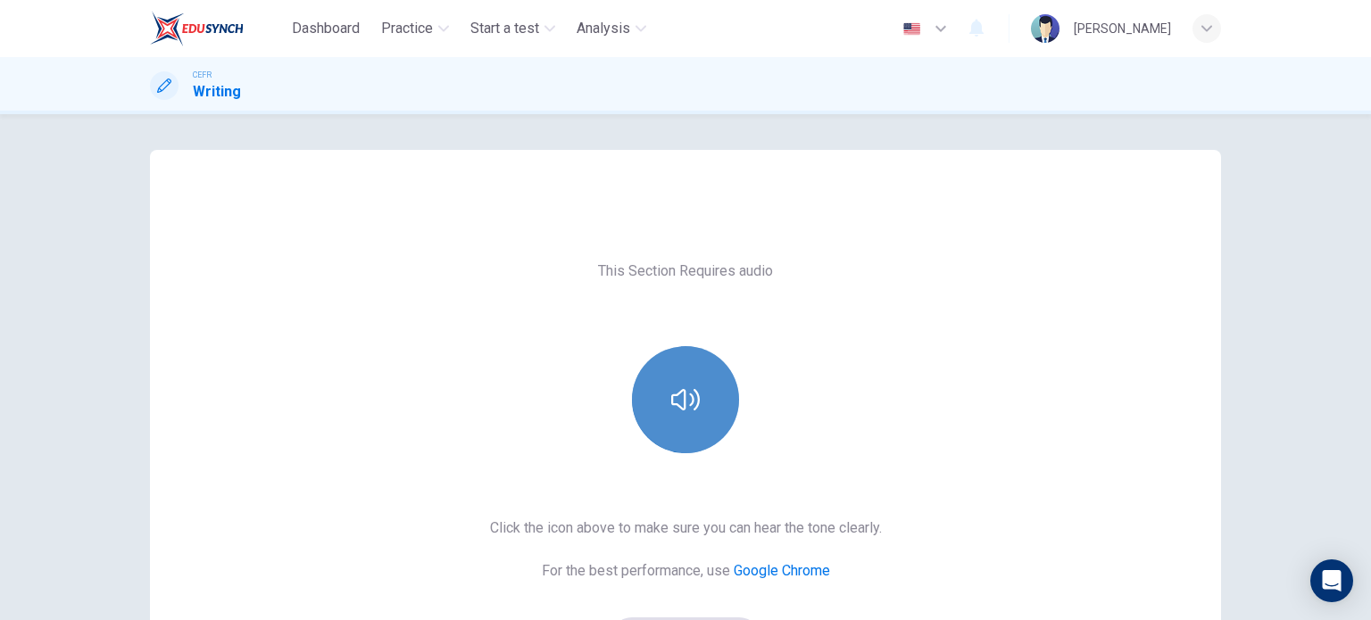
click at [695, 435] on button "button" at bounding box center [685, 399] width 107 height 107
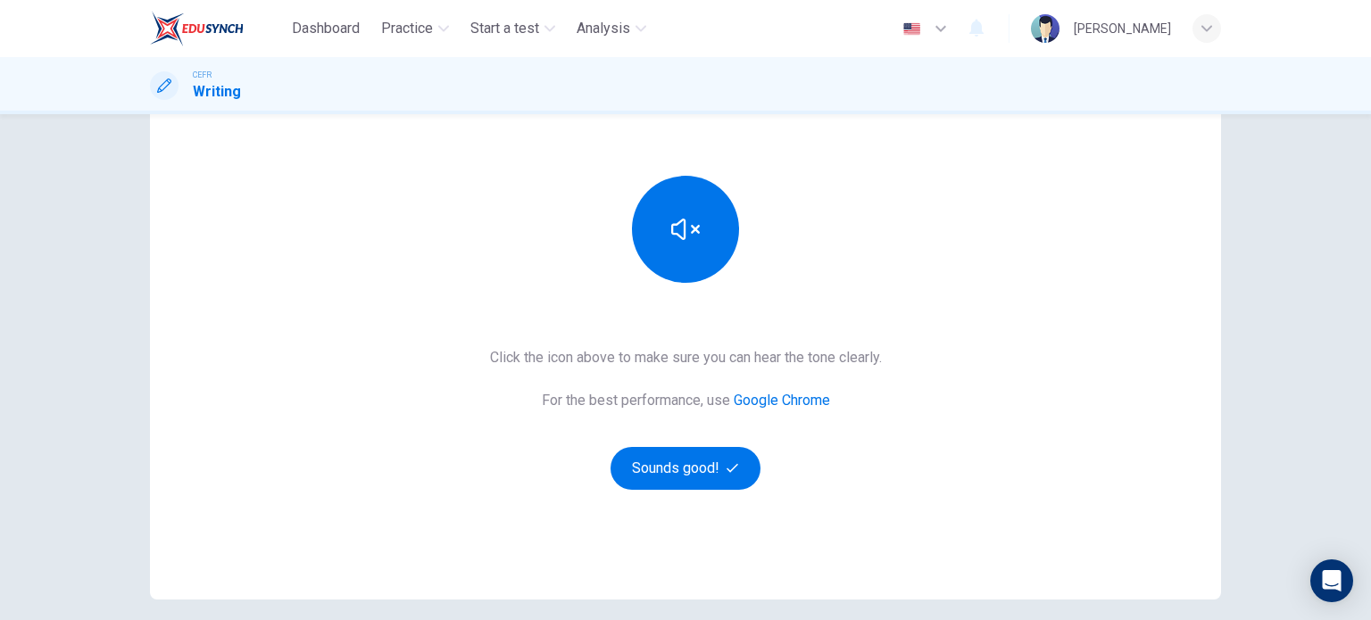
scroll to position [171, 0]
click at [671, 231] on icon "button" at bounding box center [685, 228] width 29 height 21
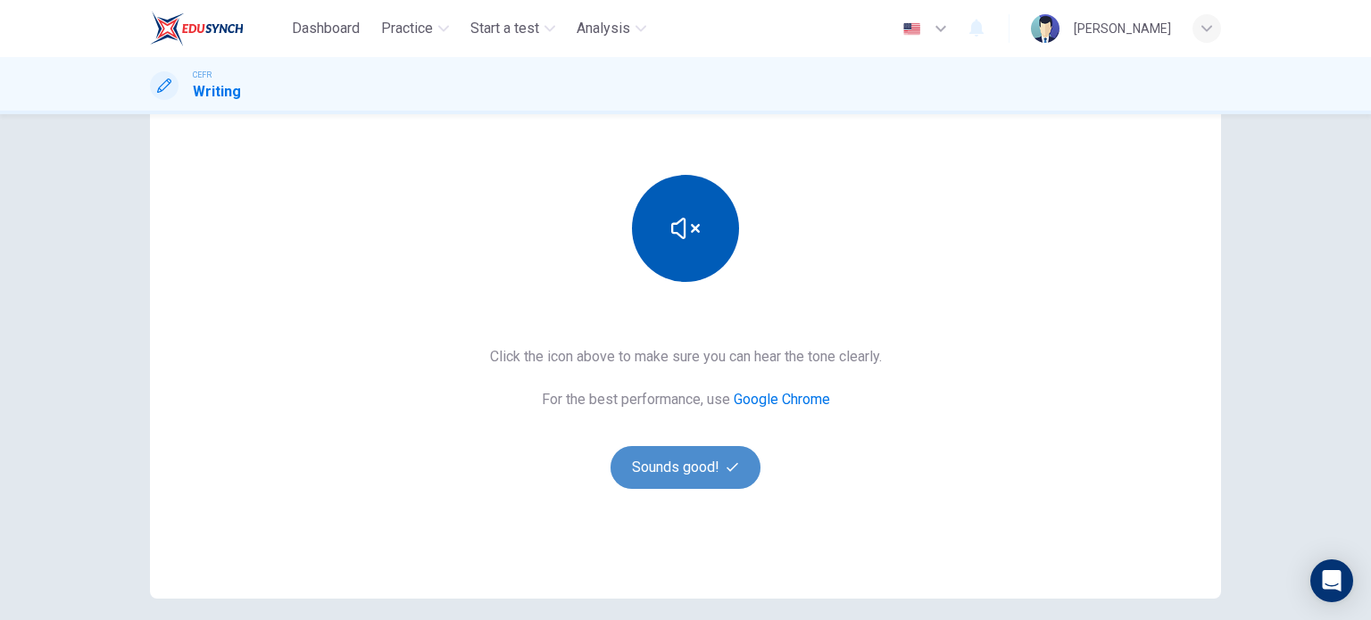
click at [675, 464] on button "Sounds good!" at bounding box center [686, 467] width 150 height 43
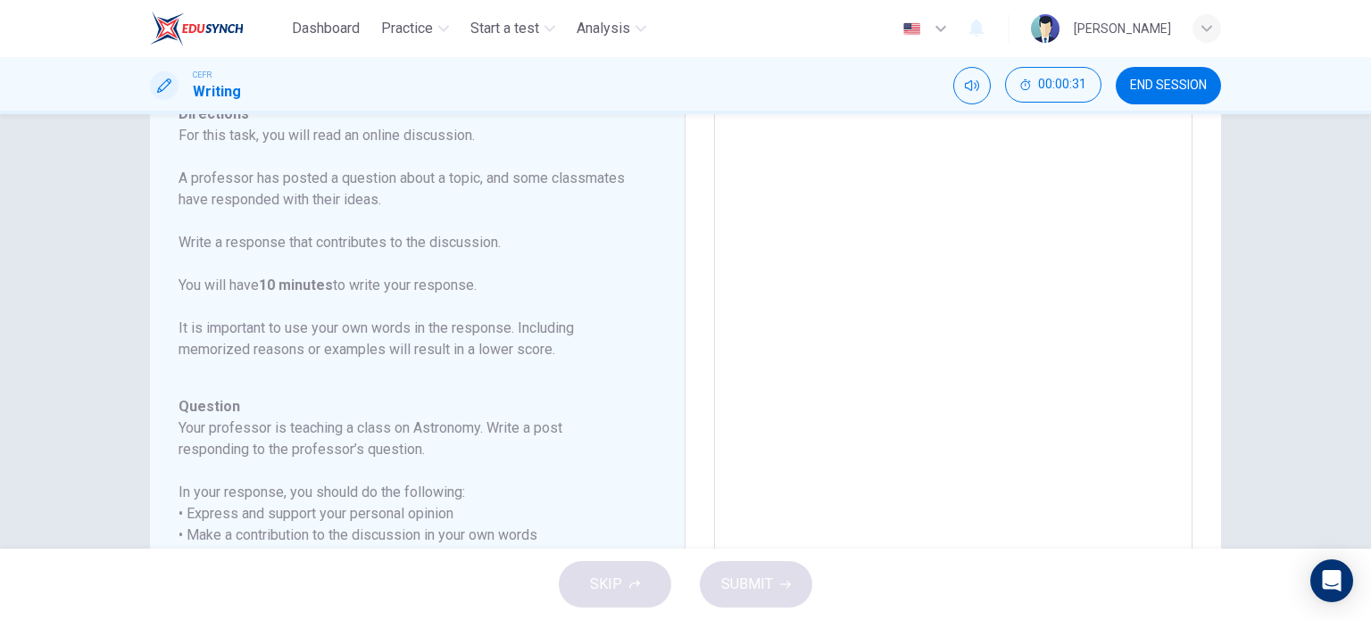
scroll to position [0, 0]
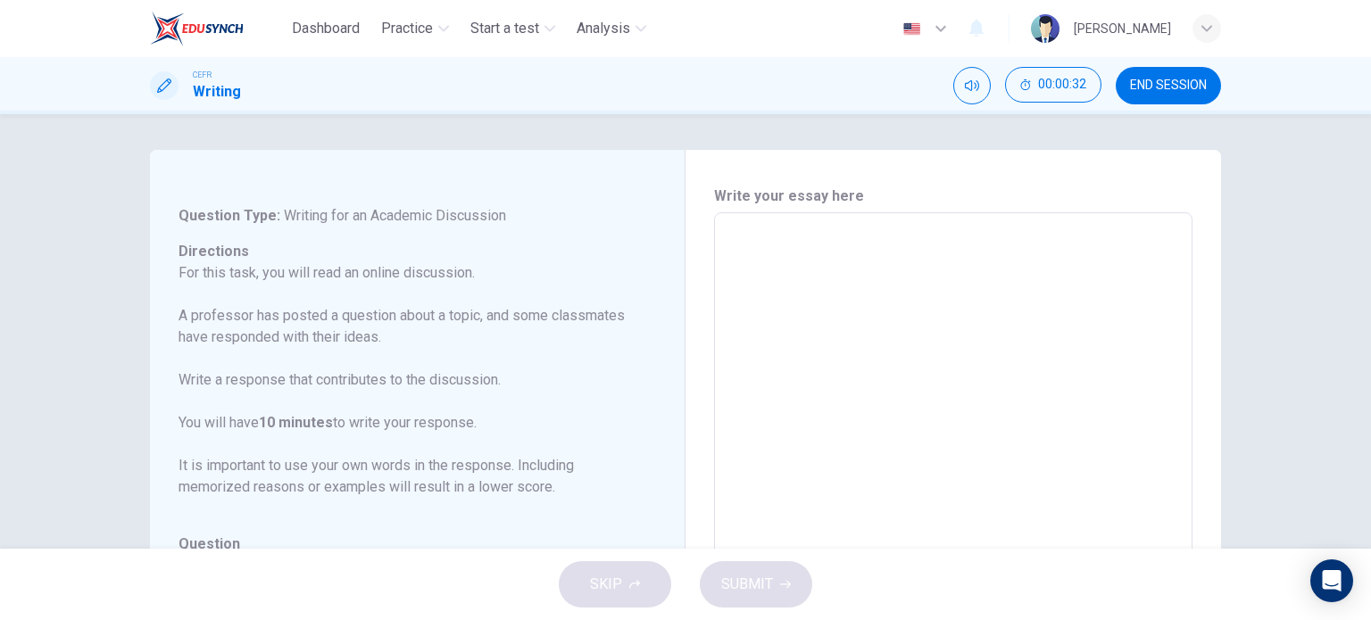
click at [745, 231] on textarea at bounding box center [953, 511] width 453 height 567
type textarea "T"
type textarea "x"
type textarea "Th"
type textarea "x"
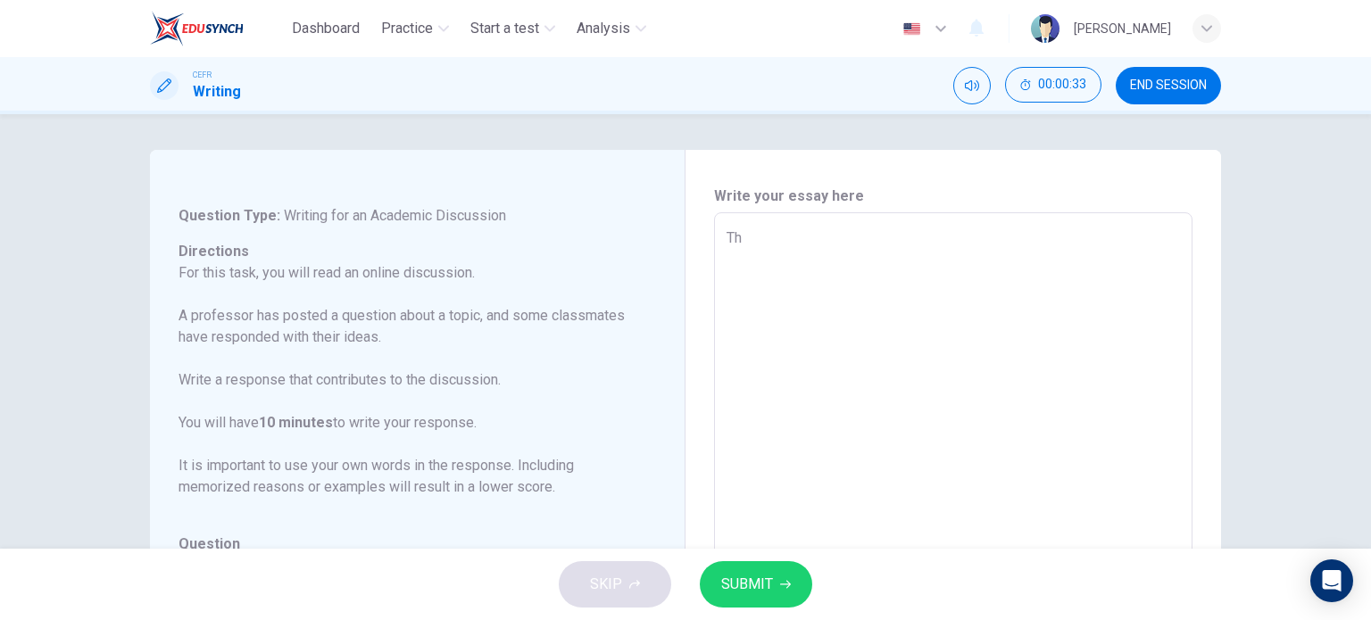
type textarea "The"
type textarea "x"
type textarea "The"
type textarea "x"
type textarea "The s"
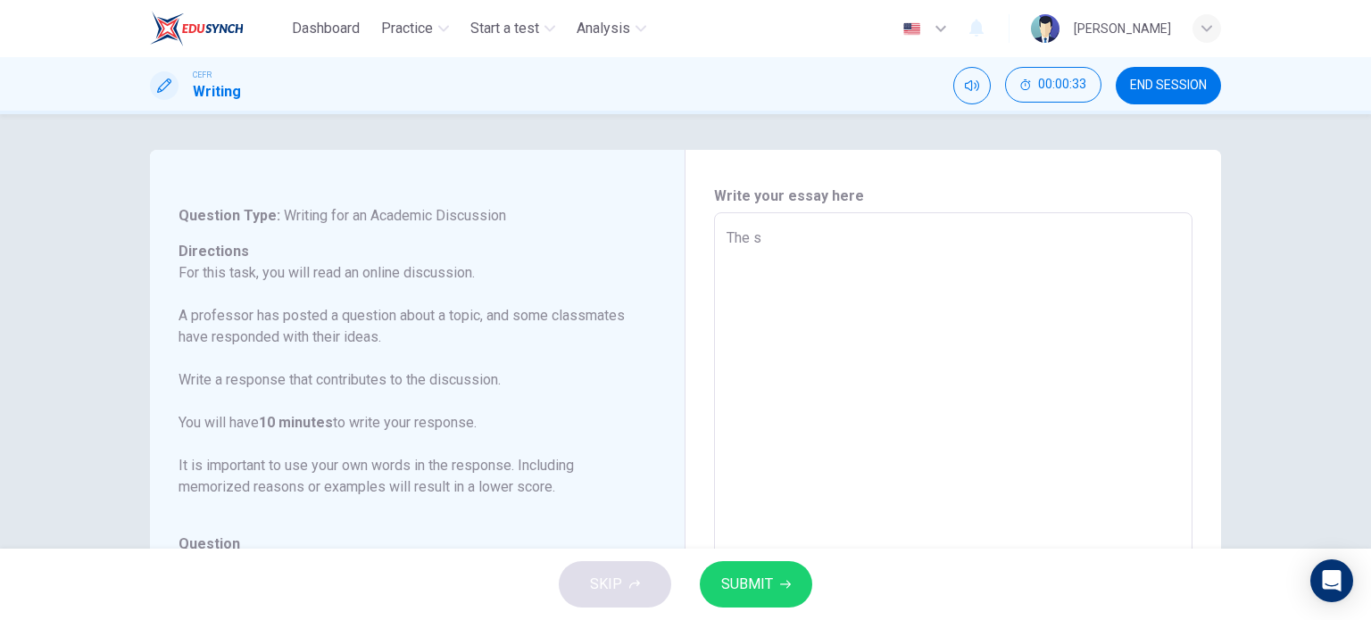
type textarea "x"
type textarea "The sea"
type textarea "x"
type textarea "The sear"
type textarea "x"
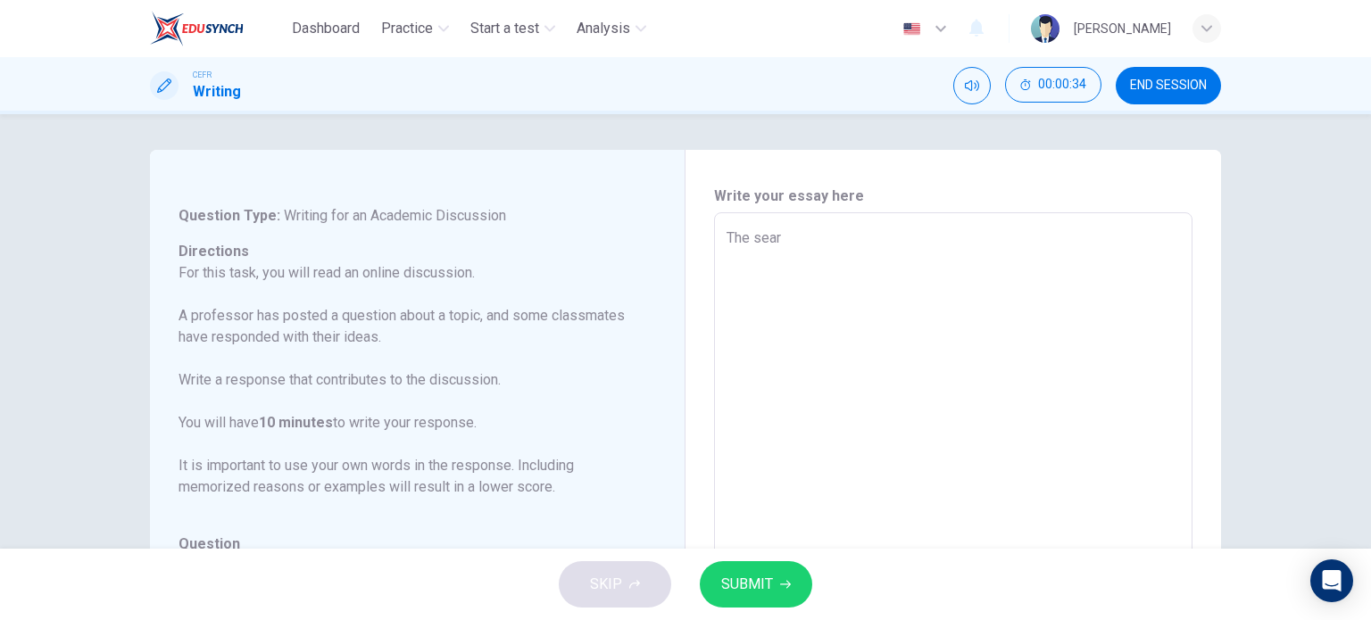
type textarea "The searc"
type textarea "x"
type textarea "The search"
type textarea "x"
type textarea "The search"
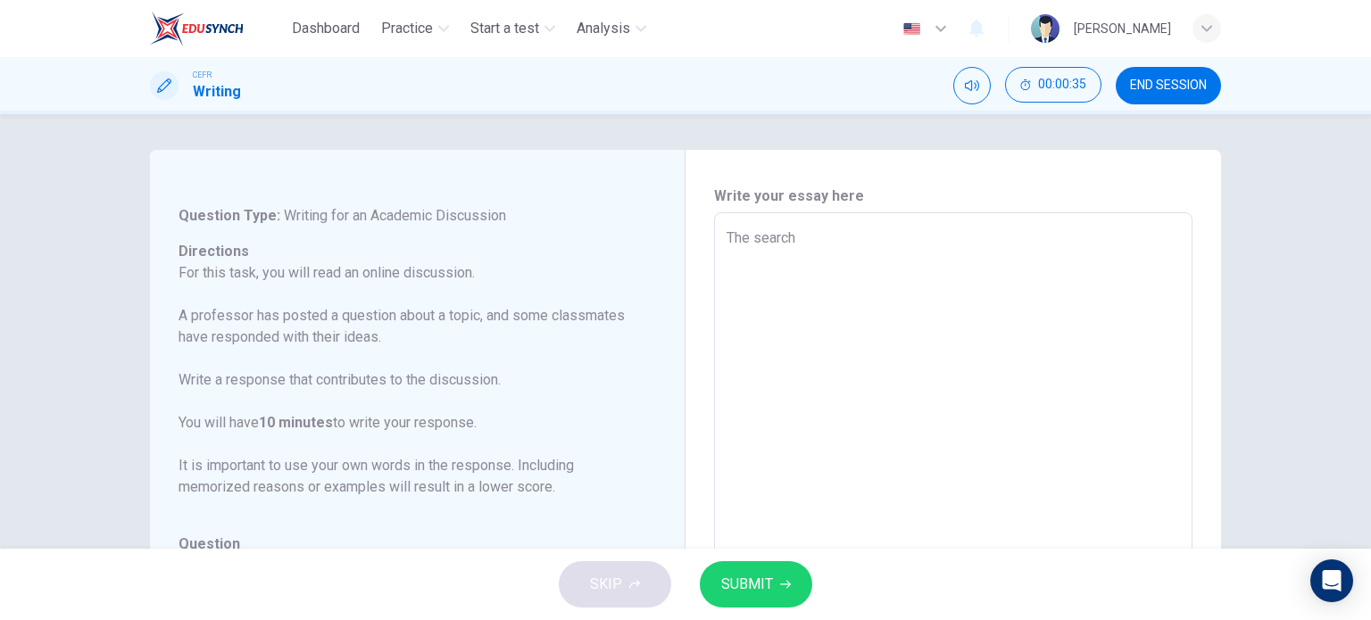
type textarea "x"
type textarea "The search f"
type textarea "x"
type textarea "The search fo"
type textarea "x"
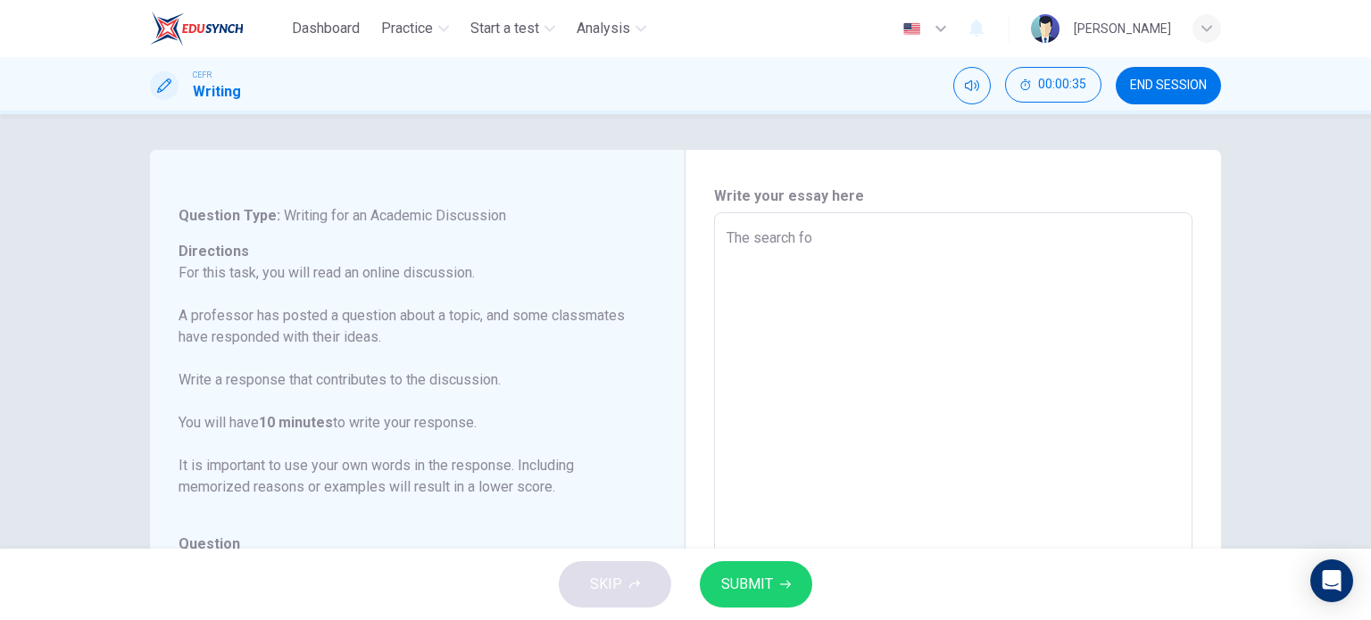
type textarea "The search for"
type textarea "x"
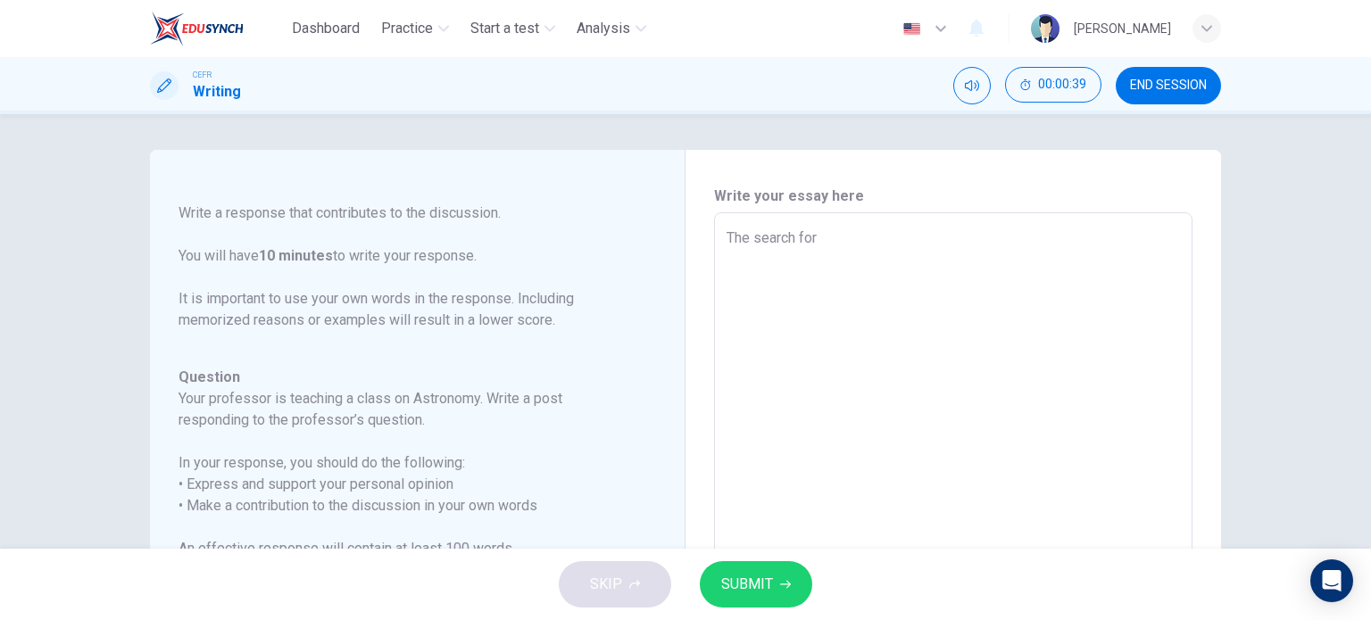
scroll to position [161, 0]
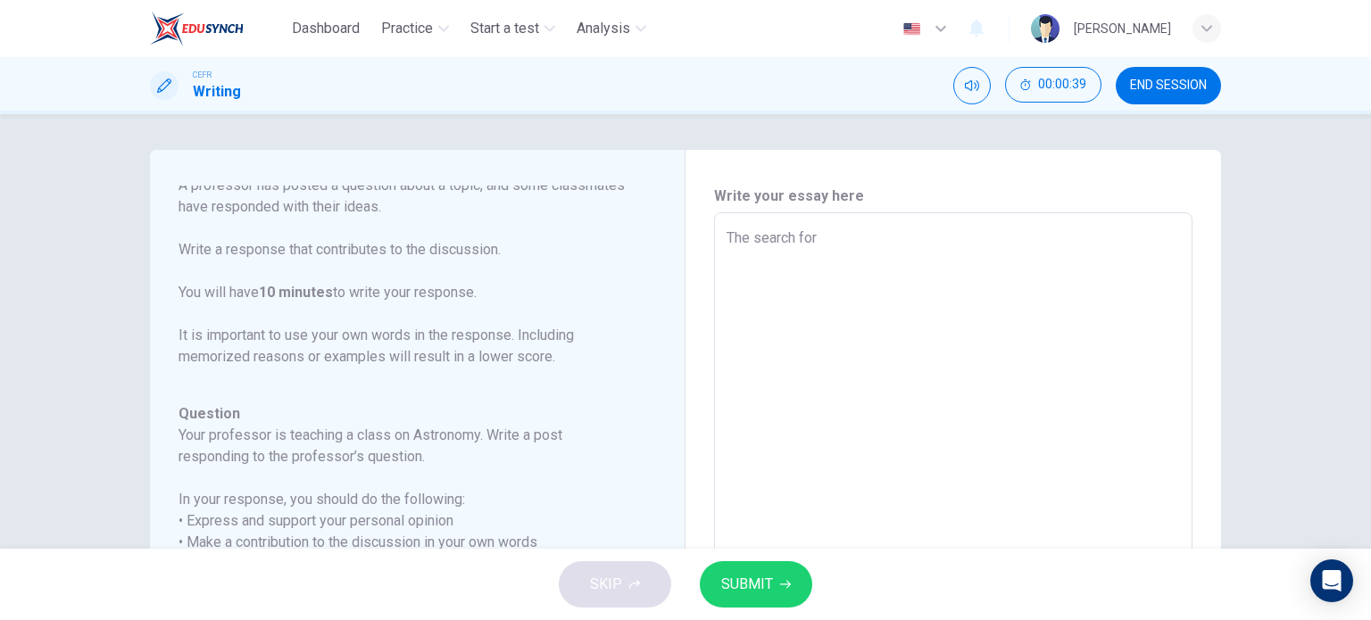
type textarea "The search for"
type textarea "x"
type textarea "The search for e"
type textarea "x"
type textarea "The search for ex"
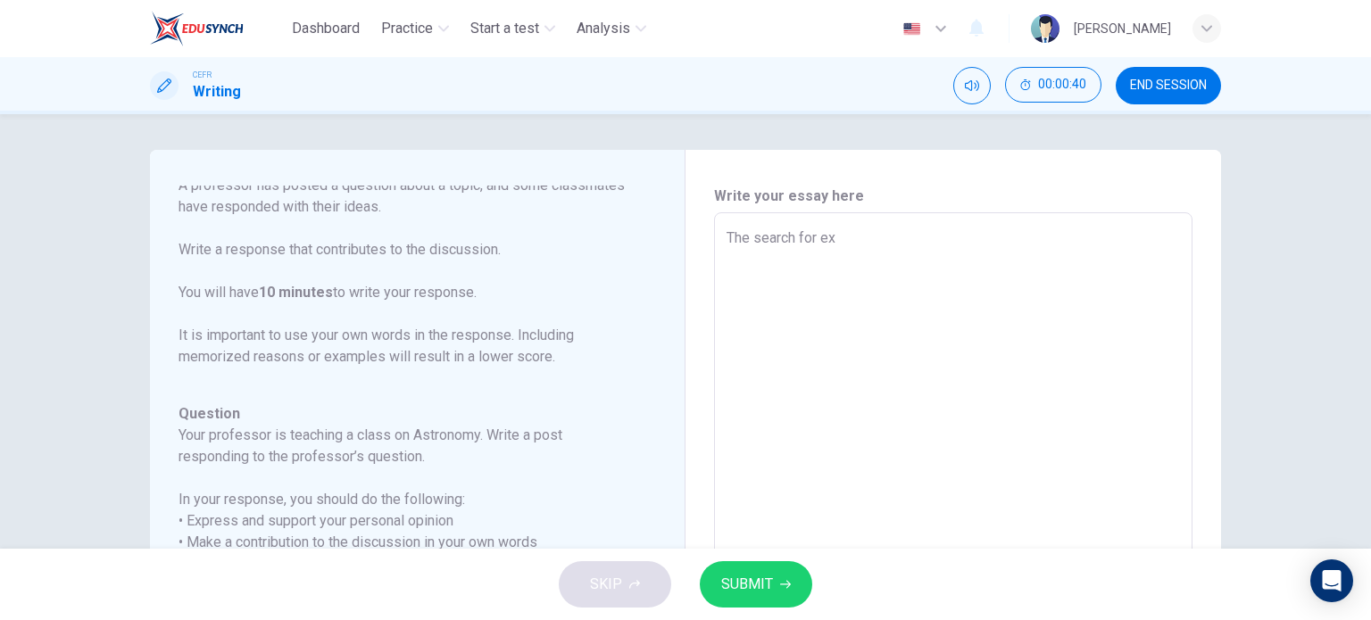
type textarea "x"
type textarea "The search for ext"
type textarea "x"
type textarea "The search for extr"
type textarea "x"
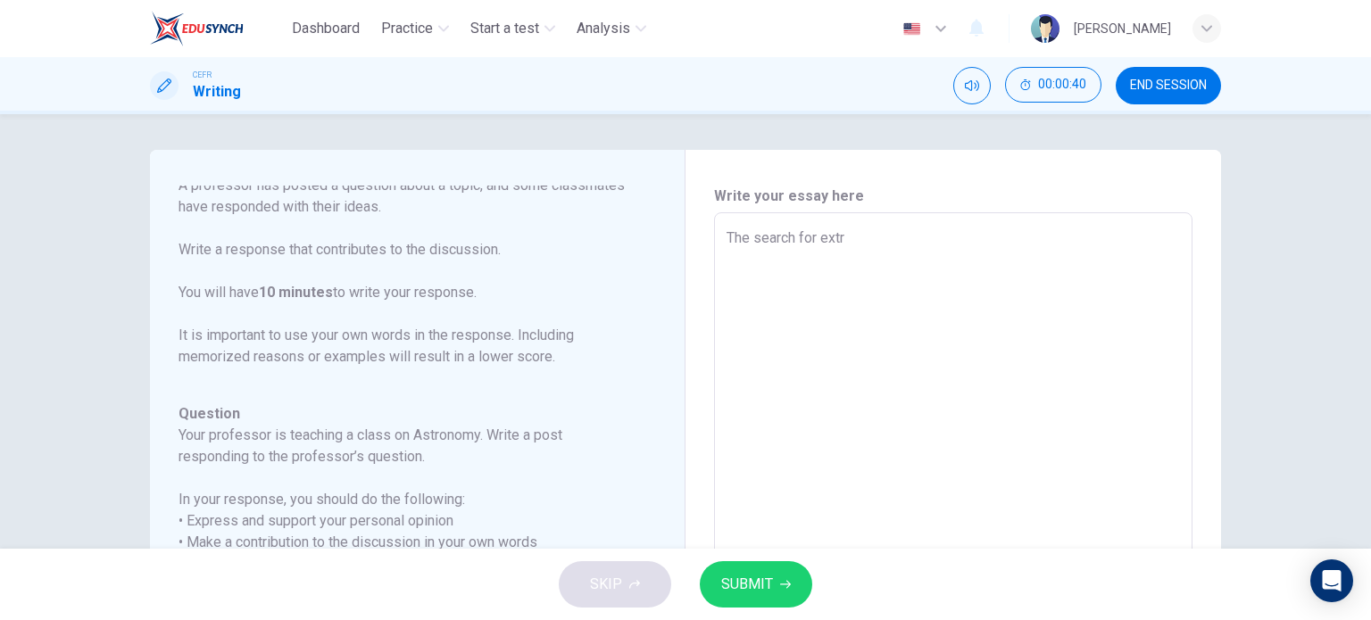
type textarea "The search for extra"
type textarea "x"
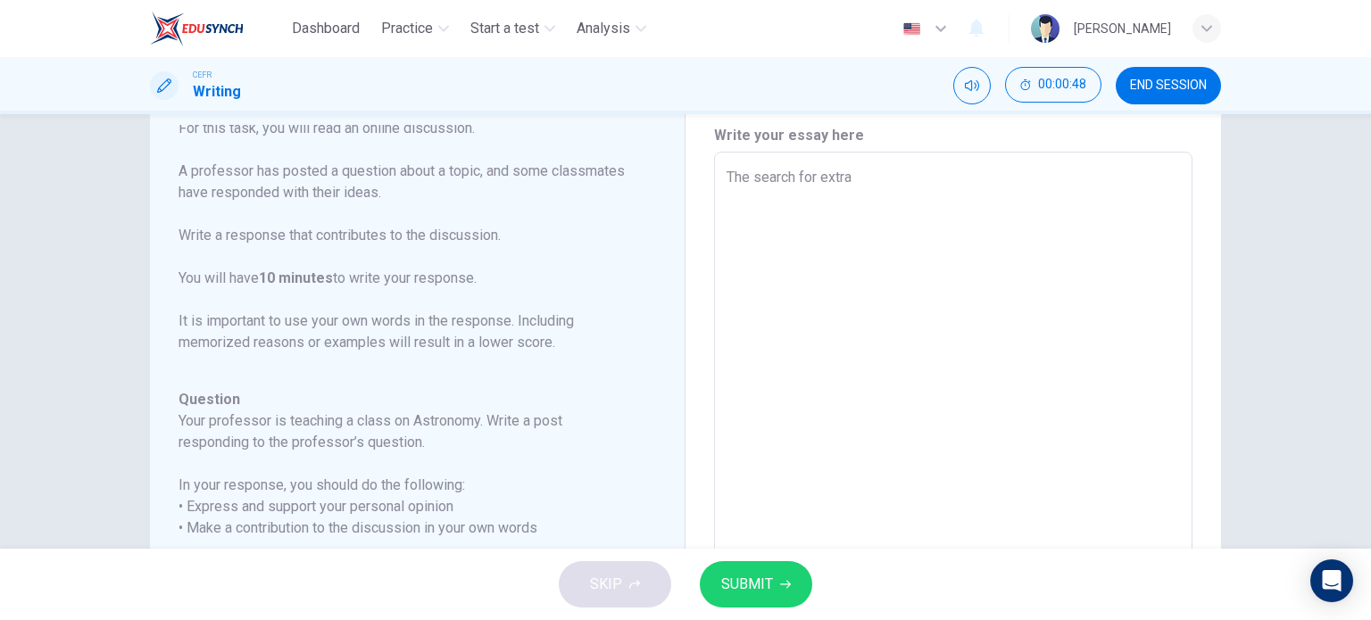
scroll to position [61, 0]
type textarea "The search for extrat"
type textarea "x"
type textarea "The search for extrate"
type textarea "x"
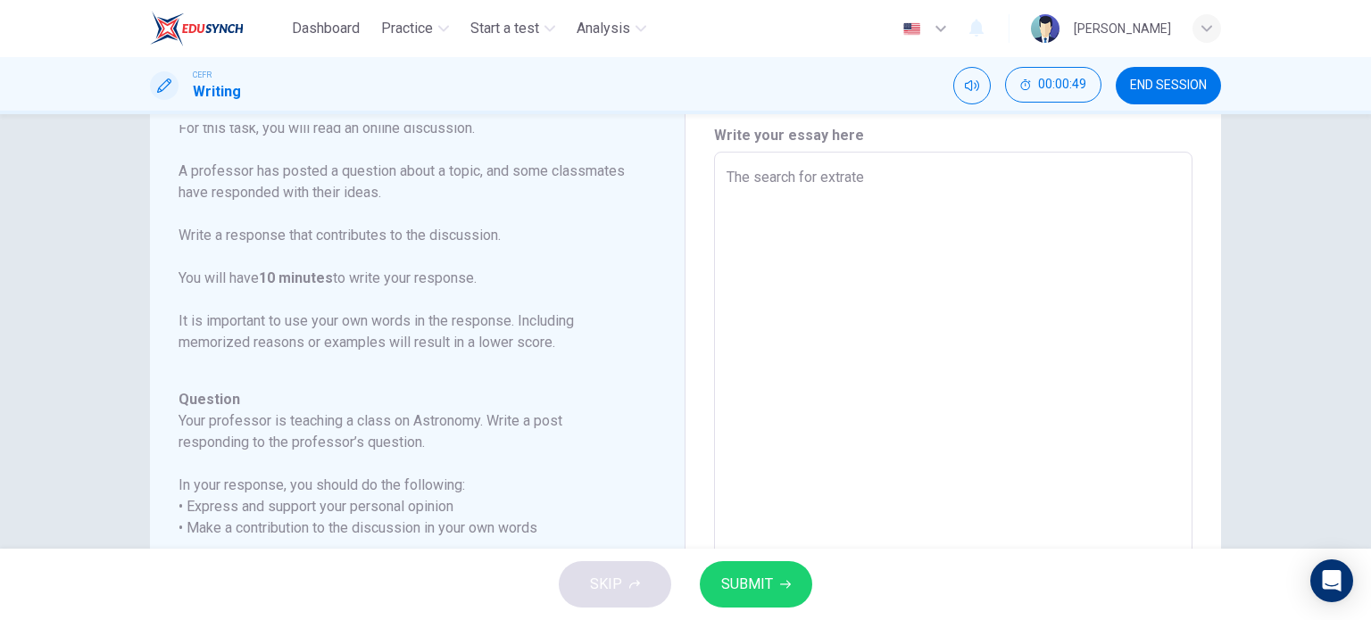
type textarea "The search for extrater"
type textarea "x"
type textarea "The search for extraterr"
type textarea "x"
type textarea "The search for extraterre"
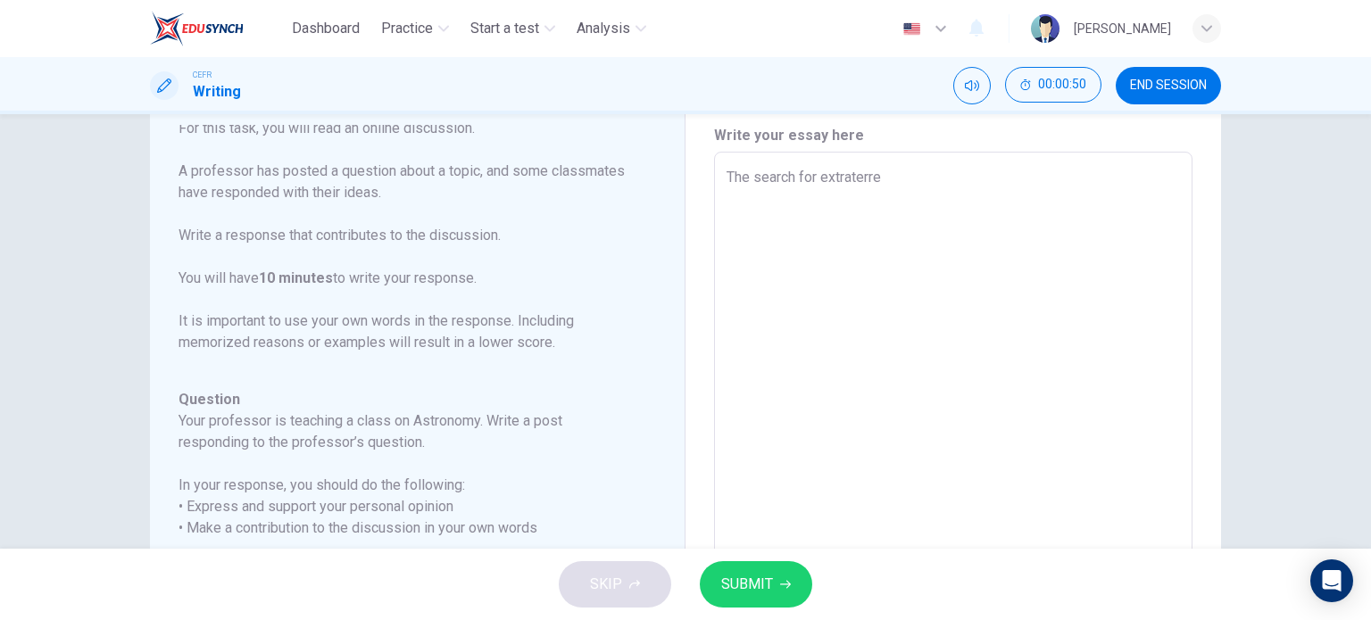
type textarea "x"
type textarea "The search for extraterres"
type textarea "x"
type textarea "The search for extraterrest"
type textarea "x"
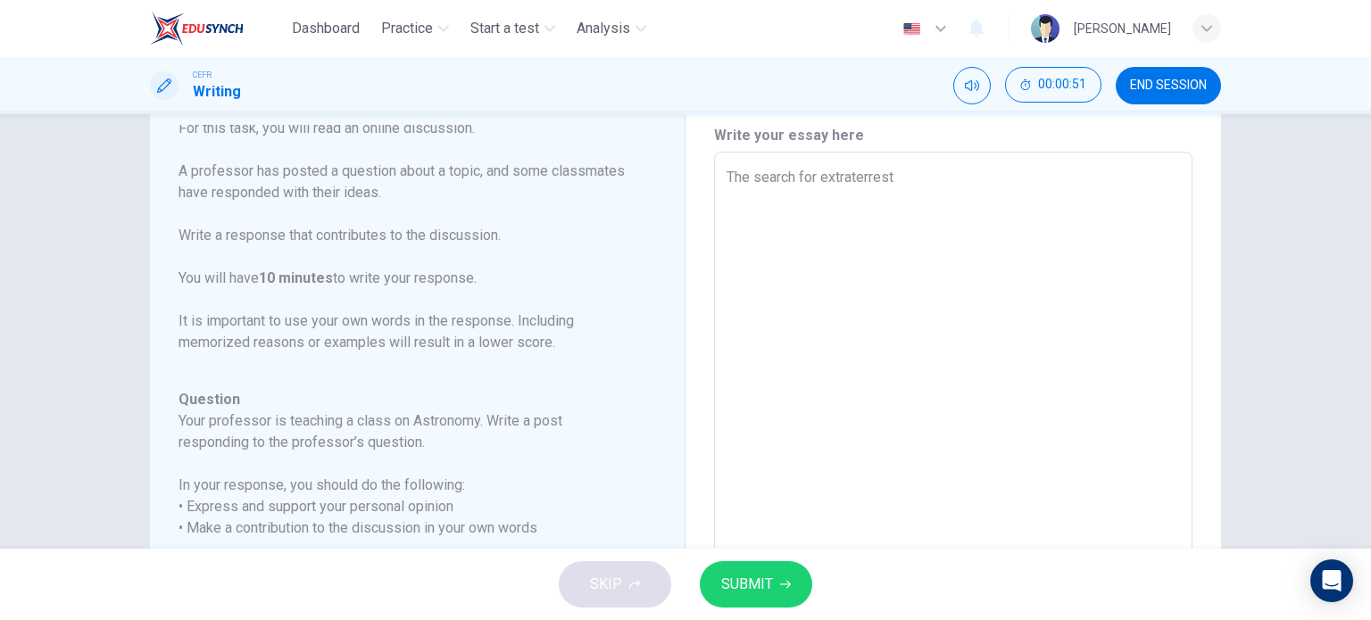
type textarea "The search for extraterreste"
type textarea "x"
type textarea "The search for extraterrester"
type textarea "x"
type textarea "The search for extraterresteri"
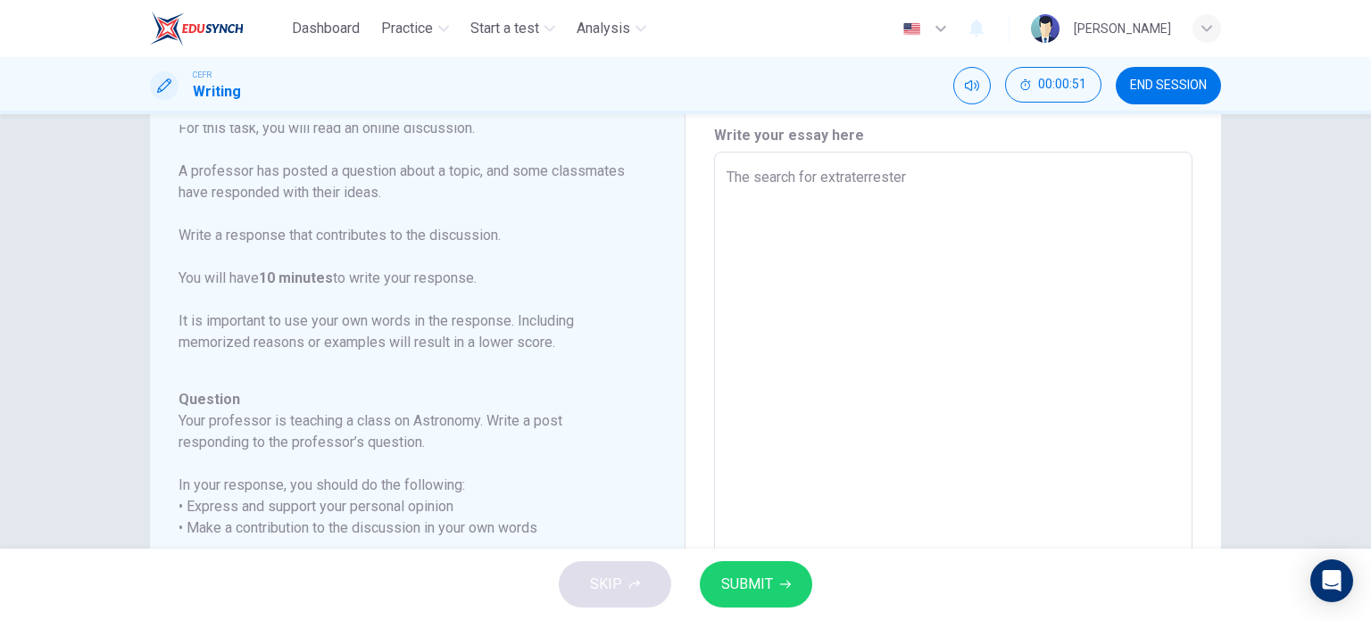
type textarea "x"
type textarea "The search for extraterresteria"
type textarea "x"
type textarea "The search for extraterresterial"
type textarea "x"
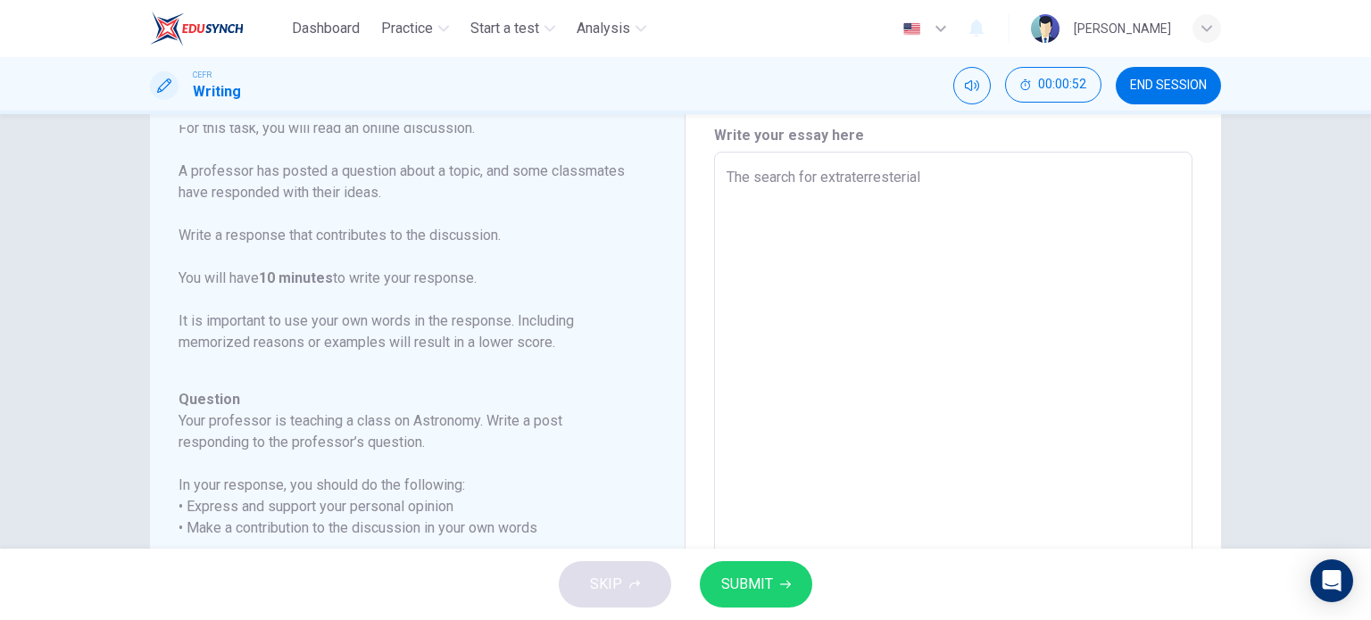
type textarea "The search for extraterresterial"
type textarea "x"
type textarea "The search for extraterresterial l"
type textarea "x"
type textarea "The search for extraterresterial li"
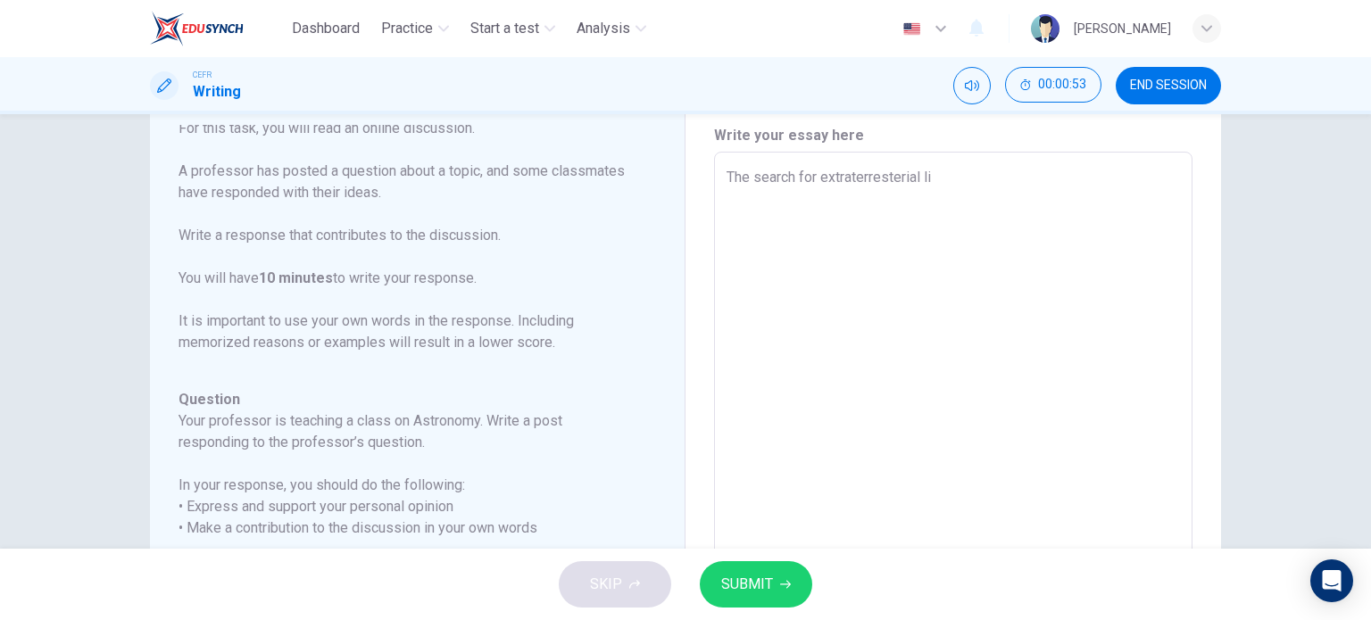
type textarea "x"
type textarea "The search for extraterresterial lif"
type textarea "x"
type textarea "The search for extraterresterial life"
type textarea "x"
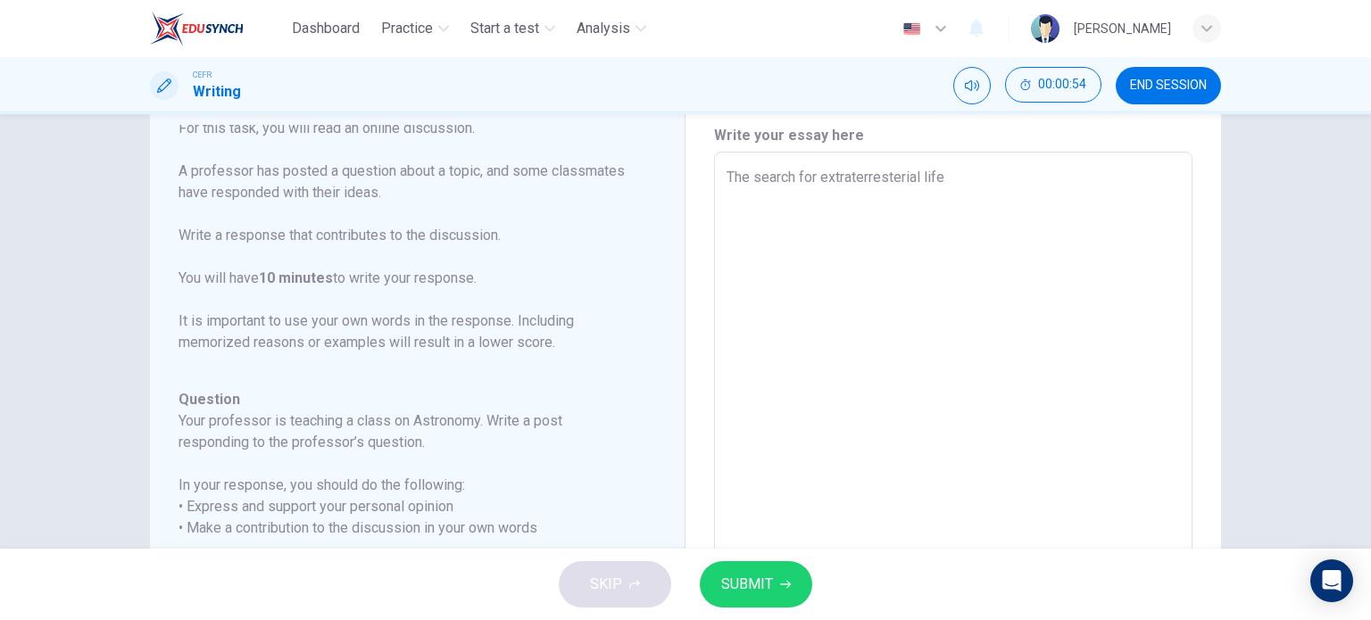
type textarea "The search for extraterresterial life"
type textarea "x"
type textarea "The search for extraterrestrial life"
type textarea "x"
click at [947, 183] on textarea "The search for extraterrestrial life" at bounding box center [953, 450] width 453 height 567
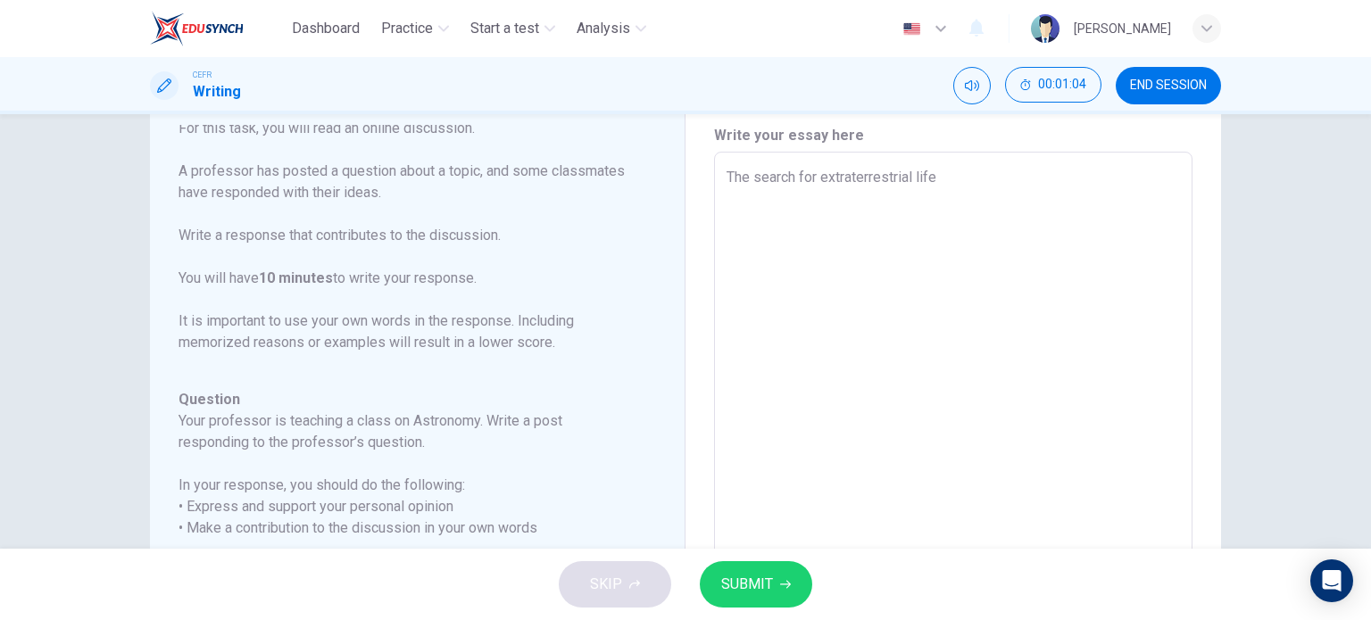
type textarea "The search for extraterrestrial life"
type textarea "x"
type textarea "The search for extraterrestrial life"
type textarea "x"
type textarea "The search for extraterrestrial life i"
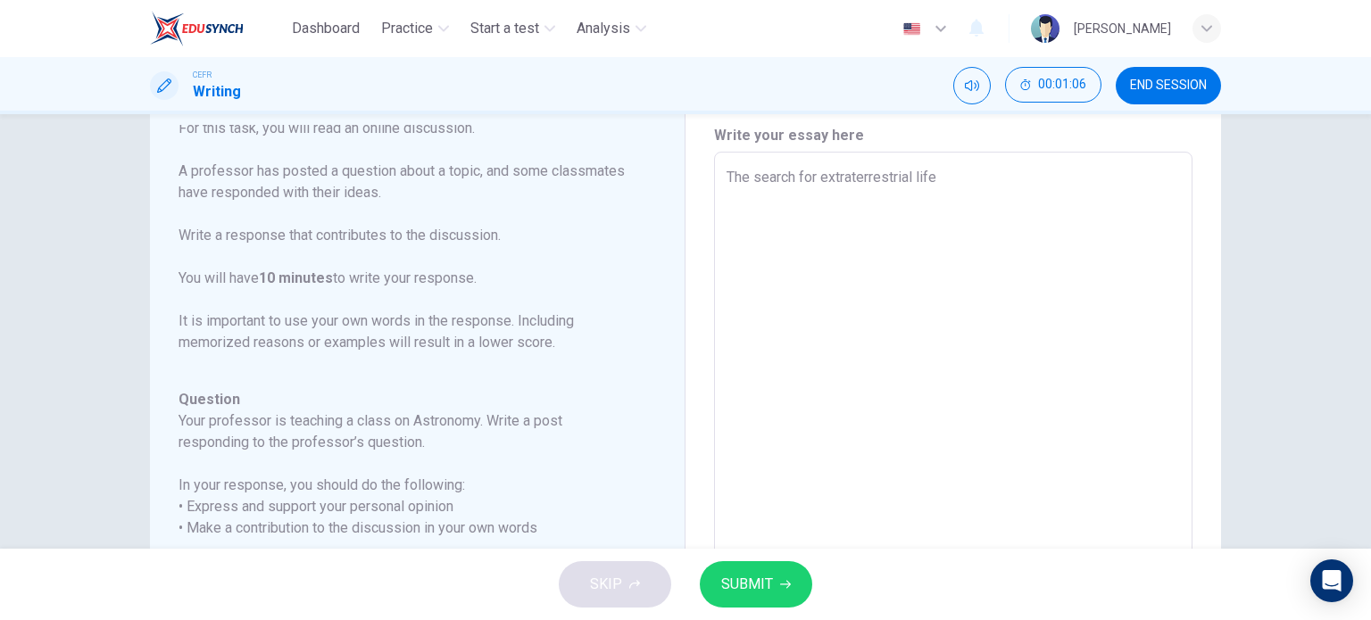
type textarea "x"
type textarea "The search for extraterrestrial life ia"
type textarea "x"
type textarea "The search for extraterrestrial life i"
type textarea "x"
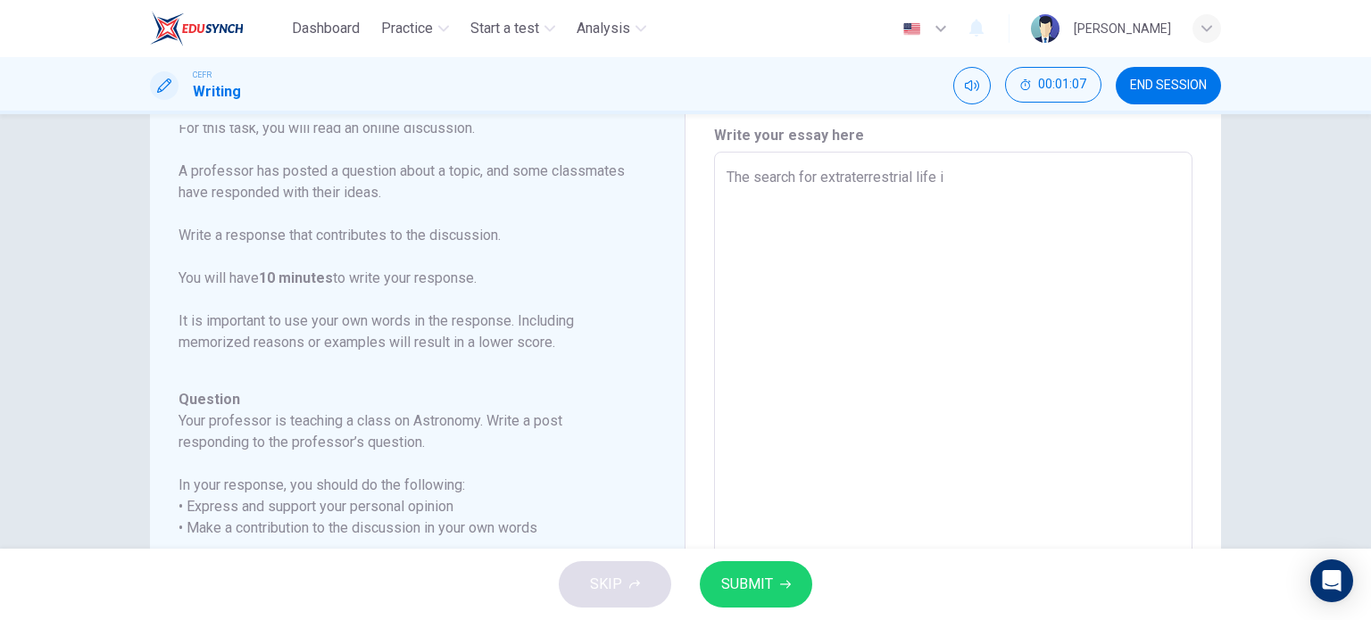
type textarea "The search for extraterrestrial life is"
type textarea "x"
type textarea "The search for extraterrestrial life is"
type textarea "x"
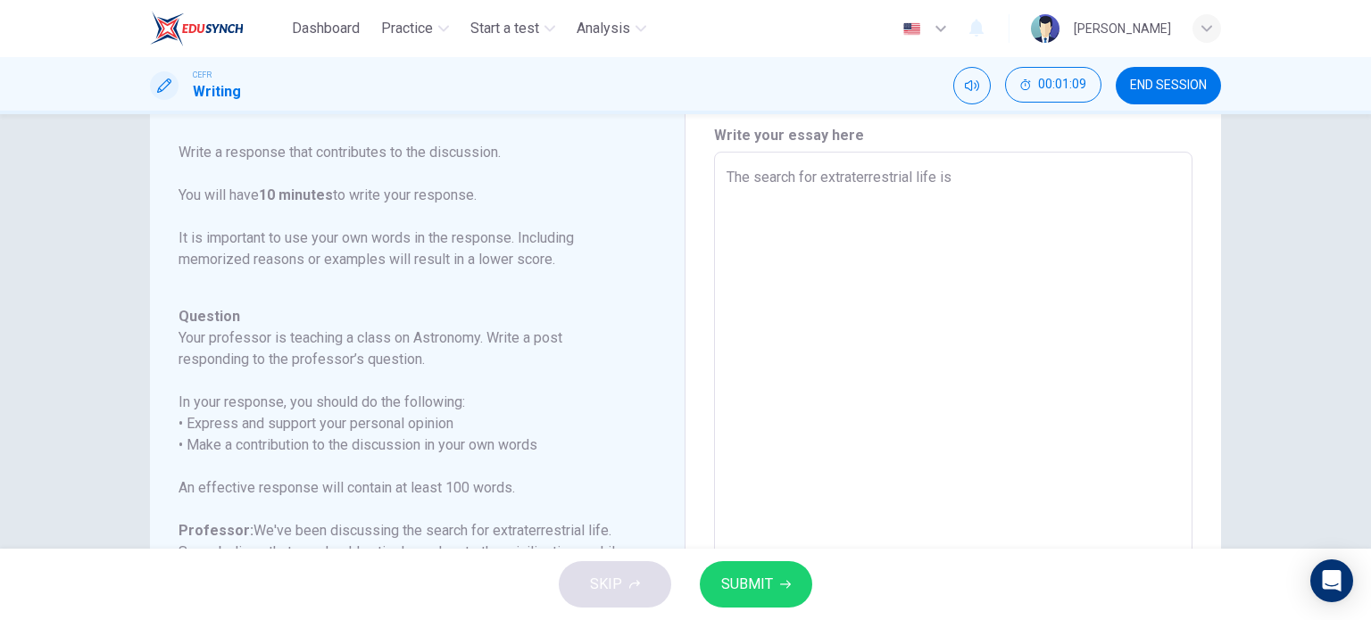
scroll to position [196, 0]
type textarea "The search for extraterrestrial life is a"
type textarea "x"
type textarea "The search for extraterrestrial life is a"
type textarea "x"
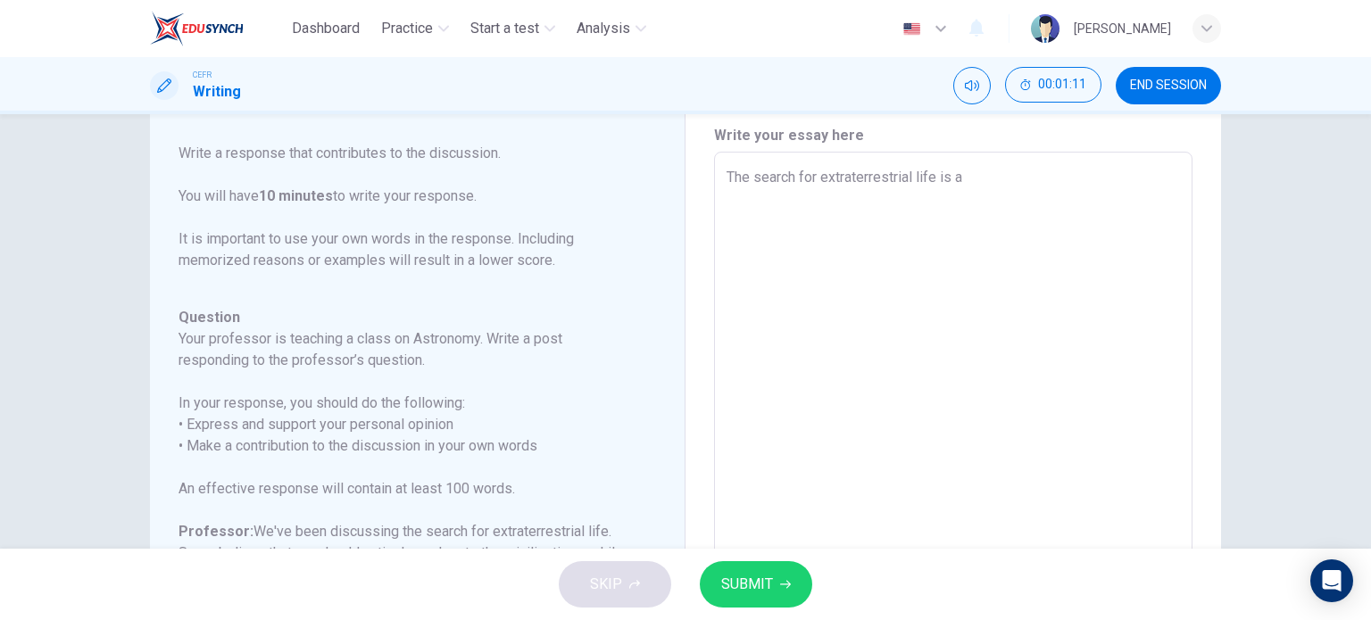
type textarea "The search for extraterrestrial life is a f"
type textarea "x"
type textarea "The search for extraterrestrial life is a fa"
type textarea "x"
type textarea "The search for extraterrestrial life is a fas"
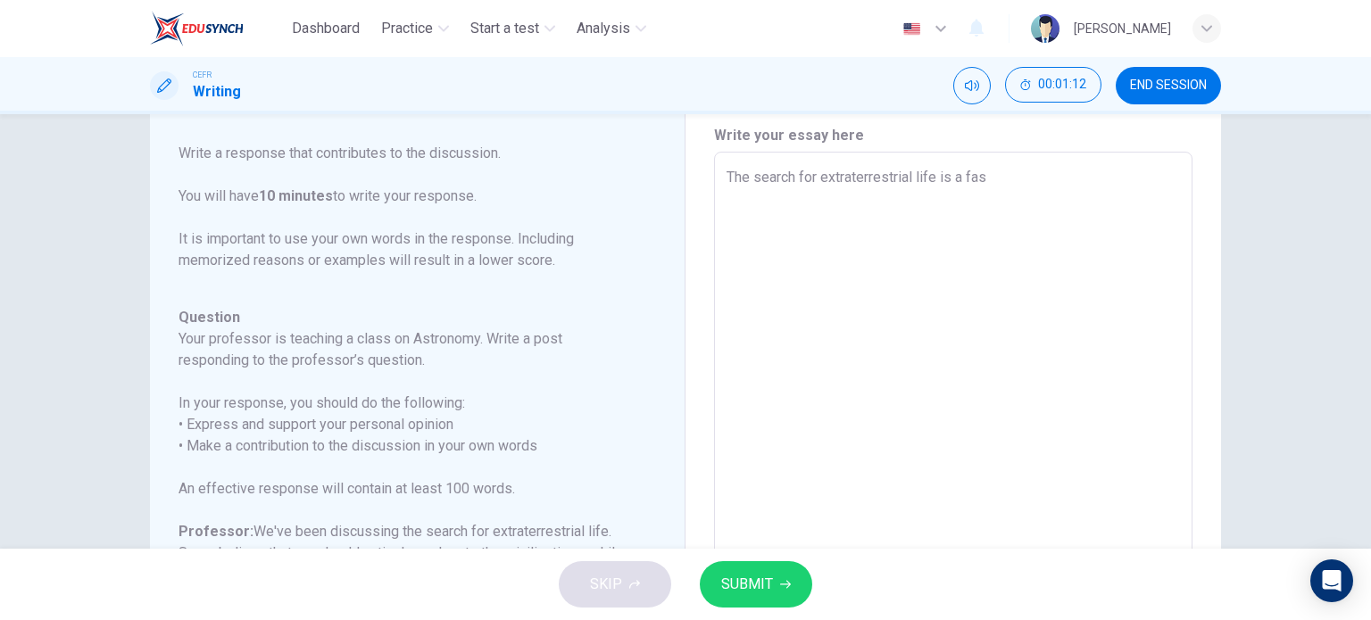
type textarea "x"
type textarea "The search for extraterrestrial life is a fasc"
type textarea "x"
type textarea "The search for extraterrestrial life is a fasci"
type textarea "x"
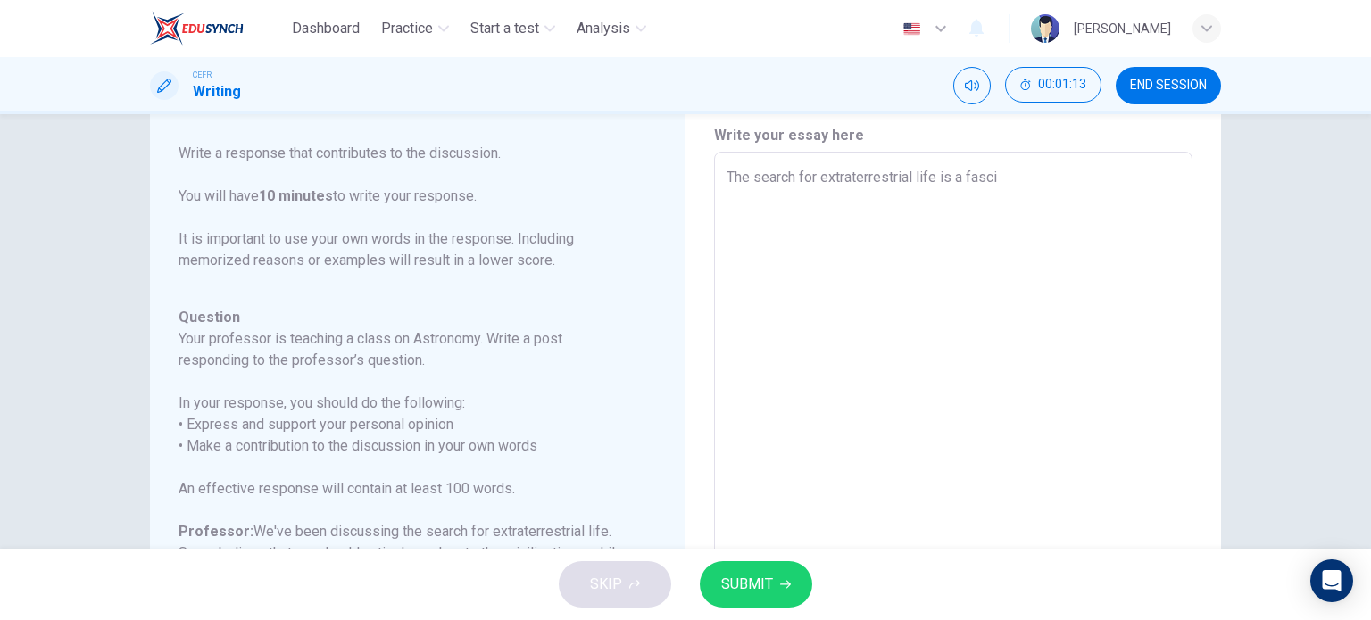
type textarea "The search for extraterrestrial life is a fascin"
type textarea "x"
type textarea "The search for extraterrestrial life is a fascina"
type textarea "x"
type textarea "The search for extraterrestrial life is a fascinat"
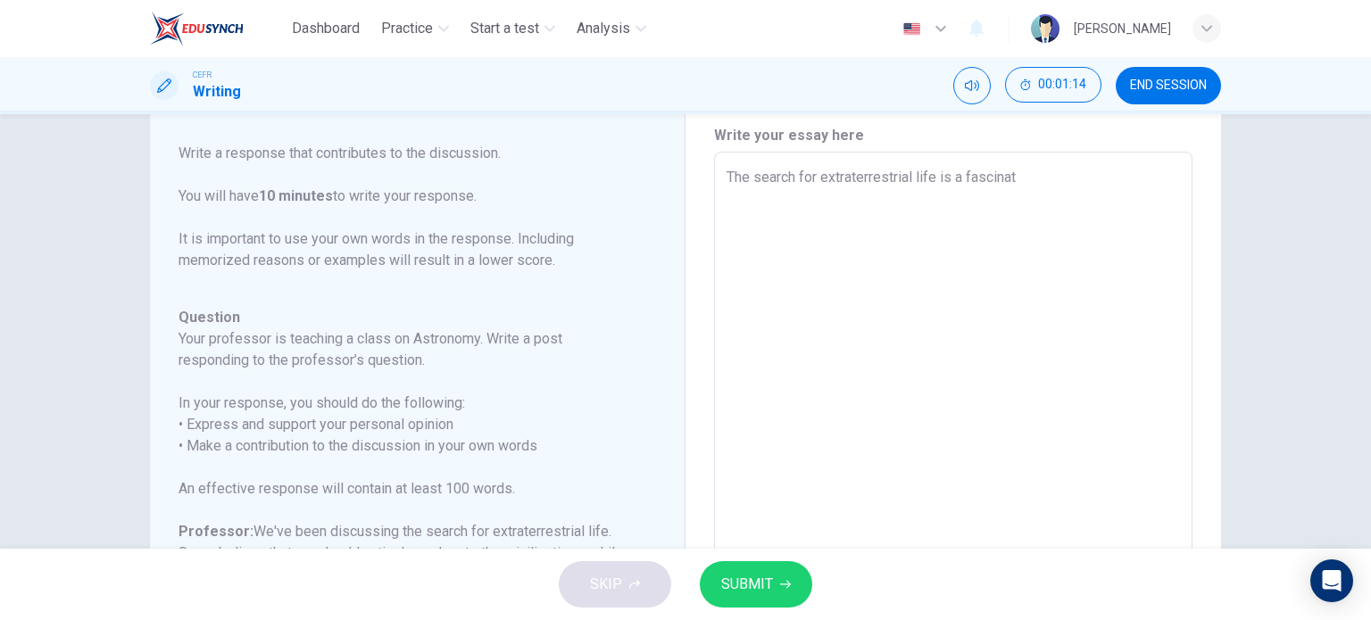
type textarea "x"
type textarea "The search for extraterrestrial life is a fascinati"
type textarea "x"
type textarea "The search for extraterrestrial life is a fascinatin"
type textarea "x"
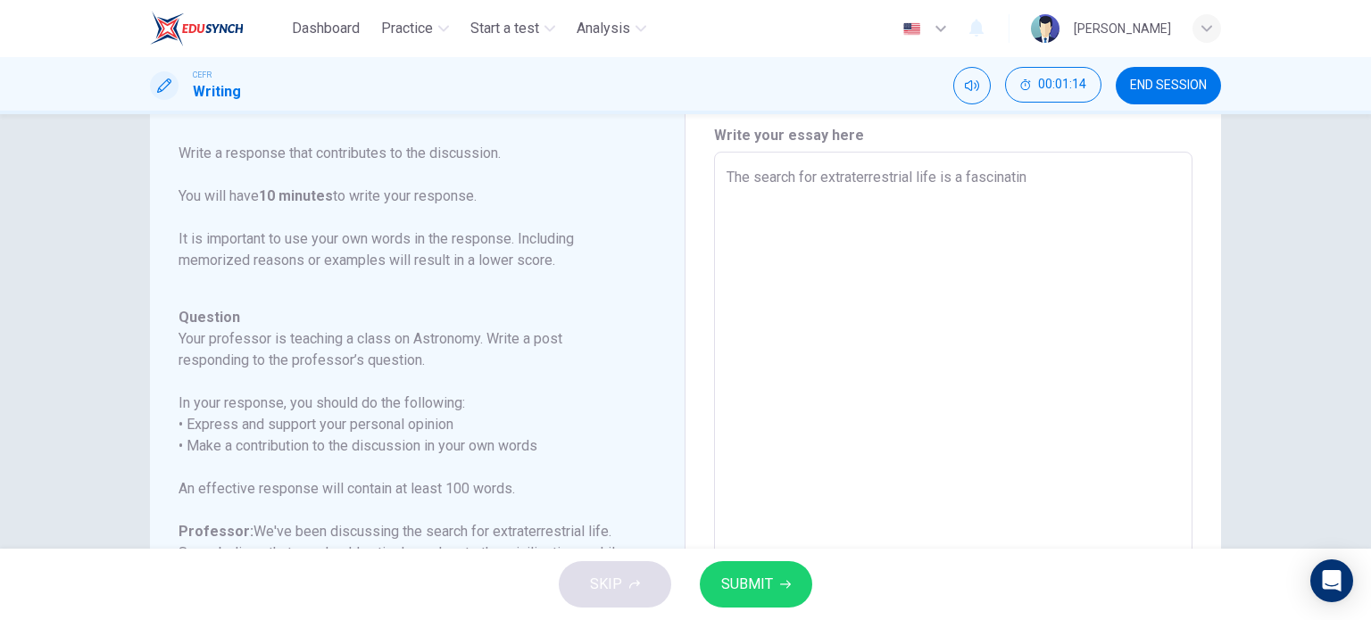
type textarea "The search for extraterrestrial life is a fascinating"
type textarea "x"
type textarea "The search for extraterrestrial life is a fascinating"
type textarea "x"
type textarea "The search for extraterrestrial life is a fascinating y"
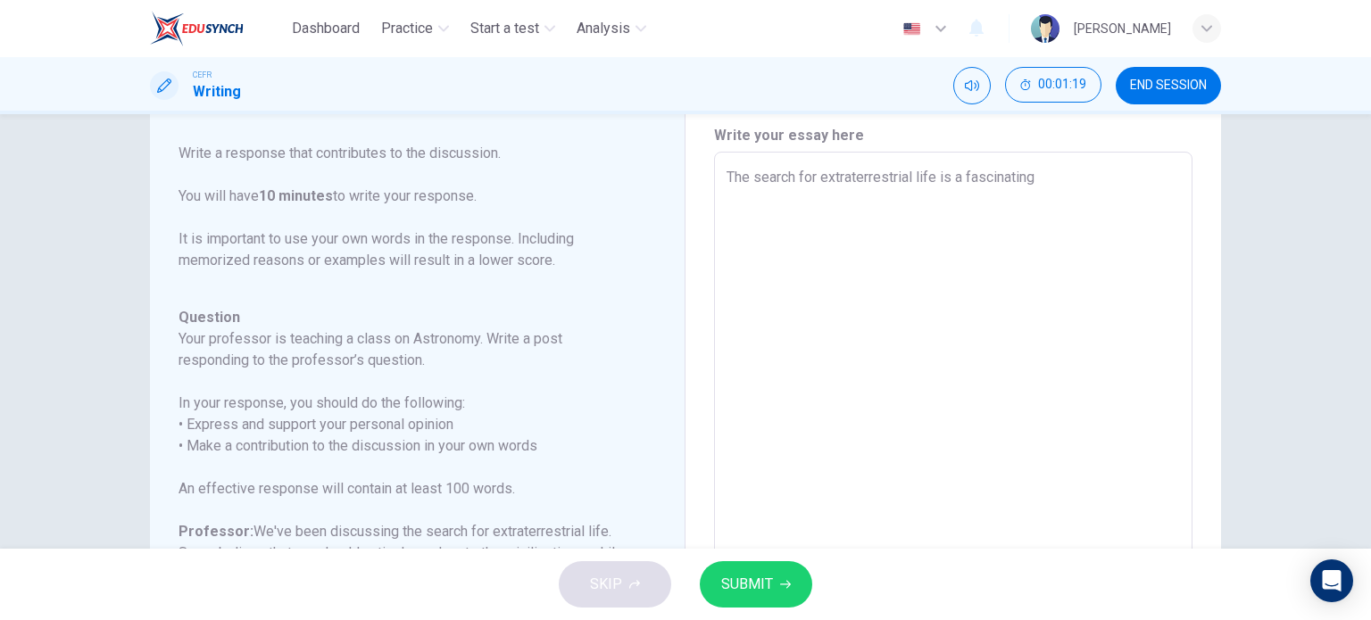
type textarea "x"
type textarea "The search for extraterrestrial life is a fascinating ye"
type textarea "x"
type textarea "The search for extraterrestrial life is a fascinating yet"
type textarea "x"
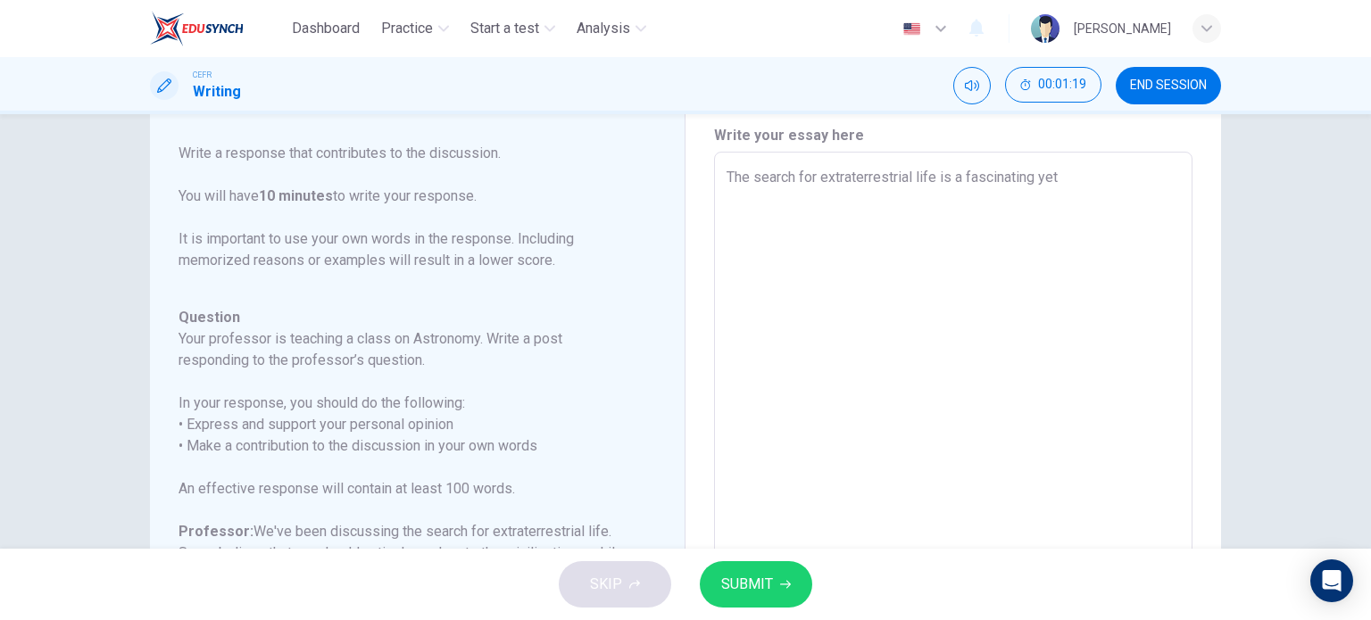
type textarea "The search for extraterrestrial life is a fascinating yet"
type textarea "x"
type textarea "The search for extraterrestrial life is a fascinating yet a"
type textarea "x"
type textarea "The search for extraterrestrial life is a fascinating yet a"
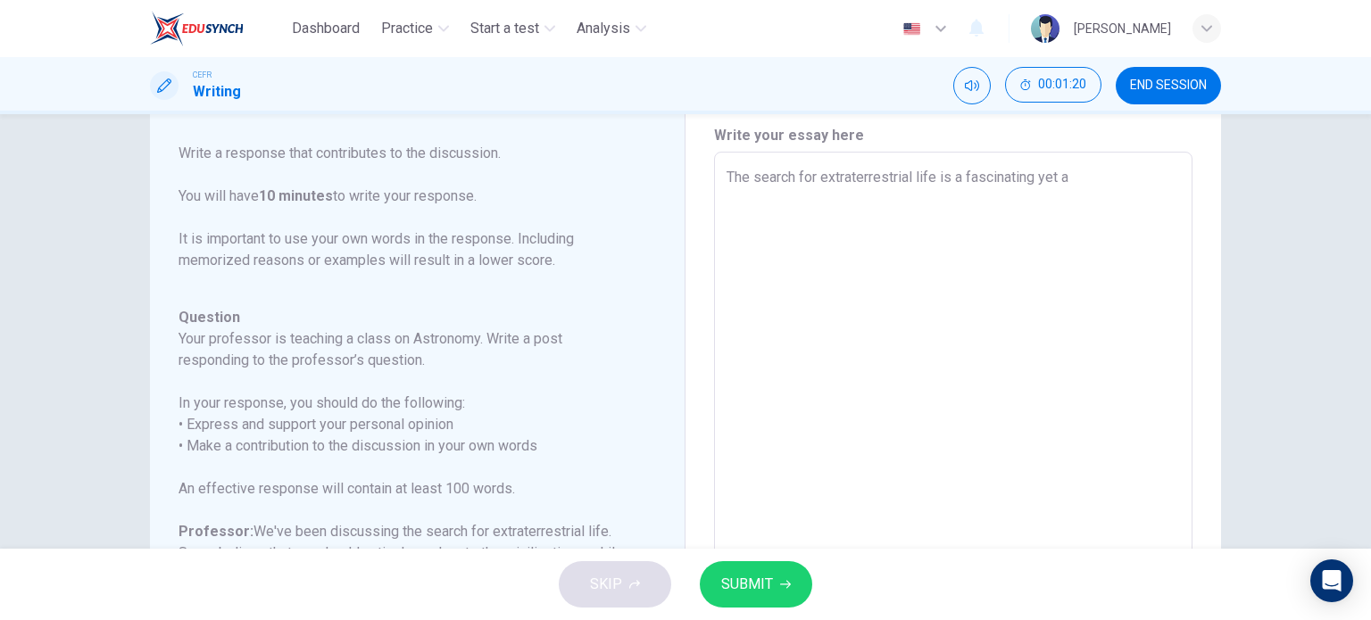
type textarea "x"
type textarea "The search for extraterrestrial life is a fascinating yet a"
type textarea "x"
type textarea "The search for extraterrestrial life is a fascinating yet"
type textarea "x"
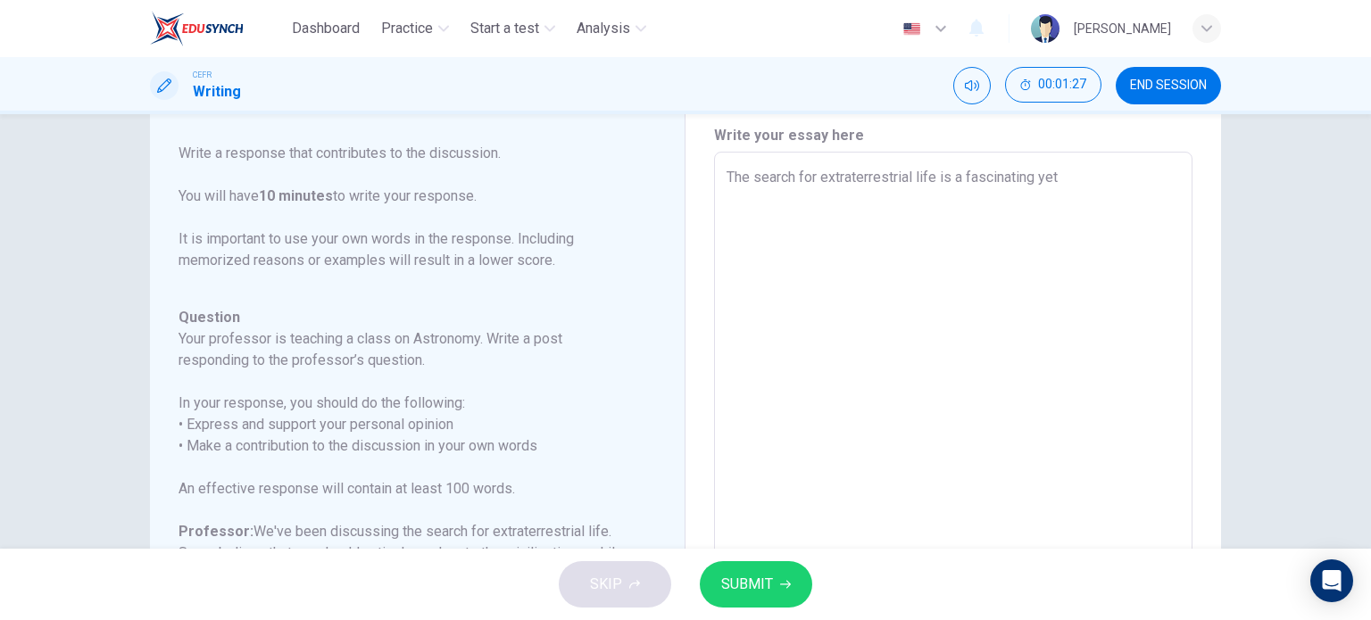
type textarea "The search for extraterrestrial life is a fascinating yet"
type textarea "x"
type textarea "The search for extraterrestrial life is a fascinating yet"
type textarea "x"
type textarea "The search for extraterrestrial life is a fascinating yet a"
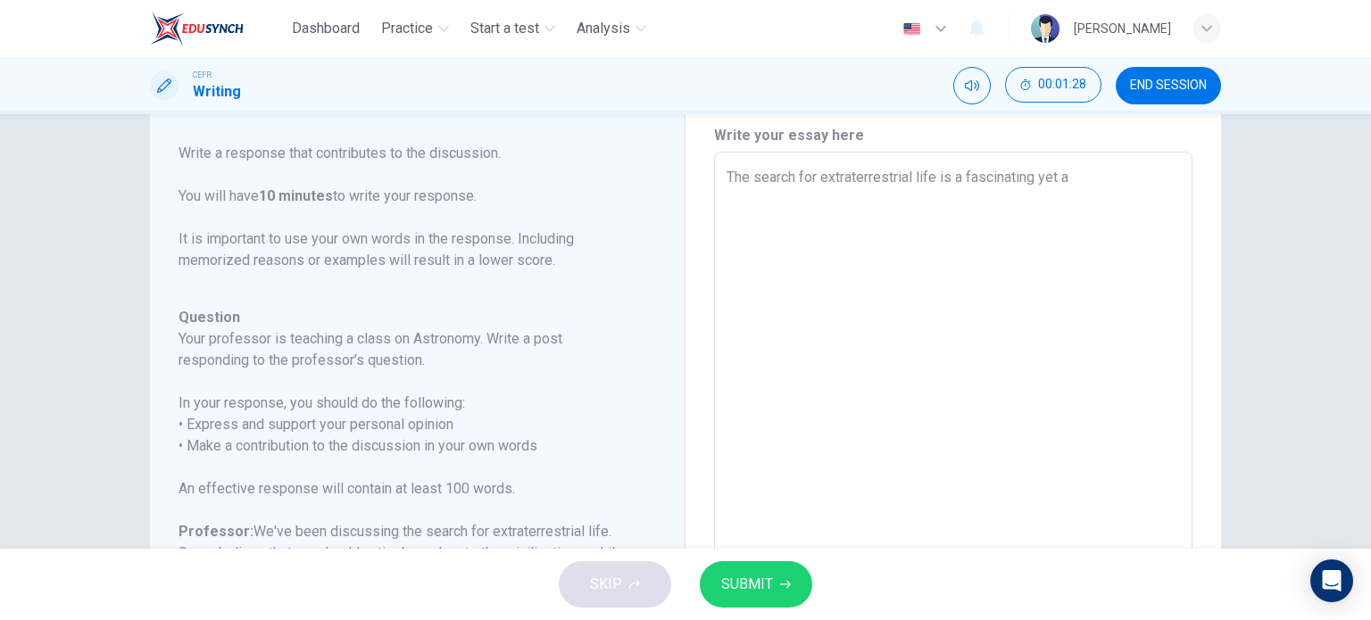
type textarea "x"
type textarea "The search for extraterrestrial life is a fascinating yet a"
type textarea "x"
type textarea "The search for extraterrestrial life is a fascinating yet a"
type textarea "x"
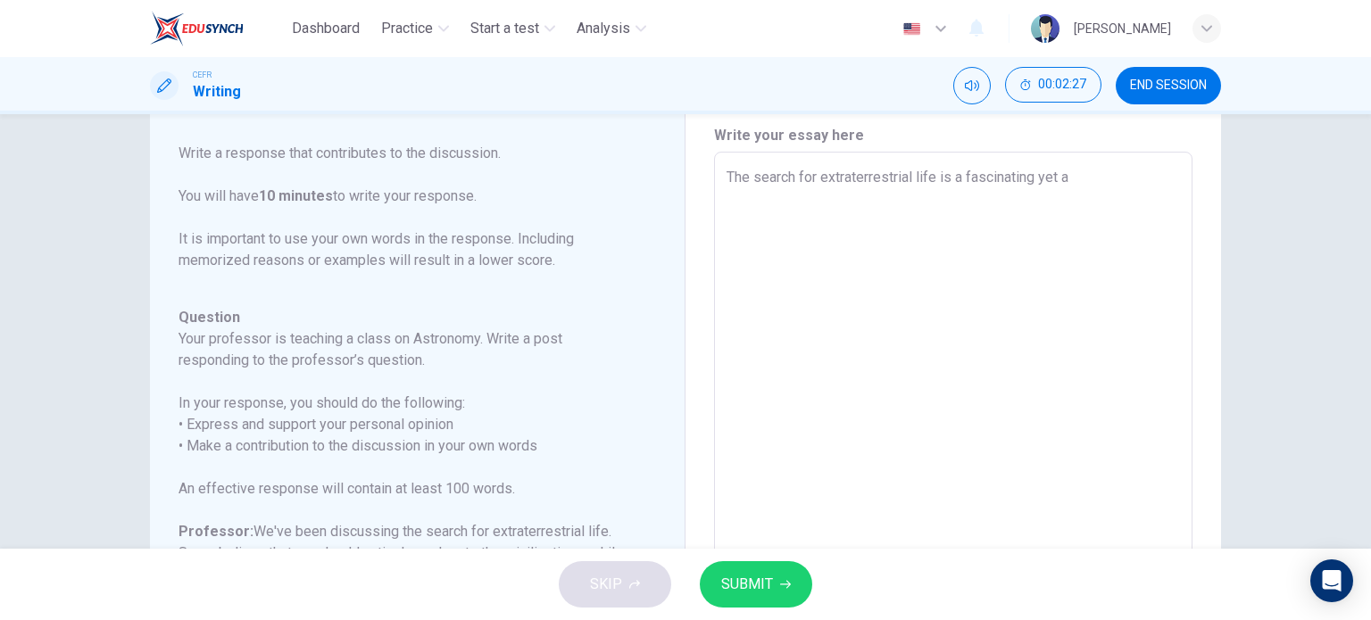
type textarea "The search for extraterrestrial life is a fascinating yet a"
type textarea "x"
type textarea "The search for extraterrestrial life is a fascinating yet"
type textarea "x"
type textarea "The search for extraterrestrial life is a fascinating yet"
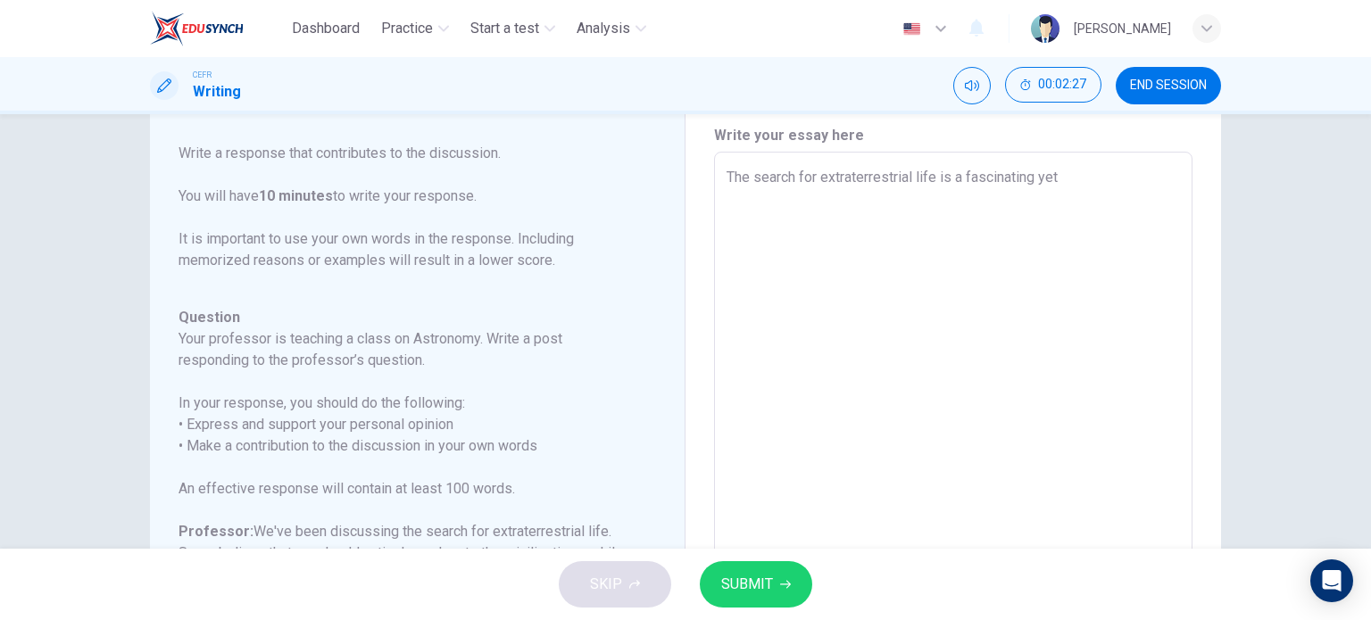
type textarea "x"
type textarea "The search for extraterrestrial life is a fascinating ye"
type textarea "x"
type textarea "The search for extraterrestrial life is a fascinating y"
type textarea "x"
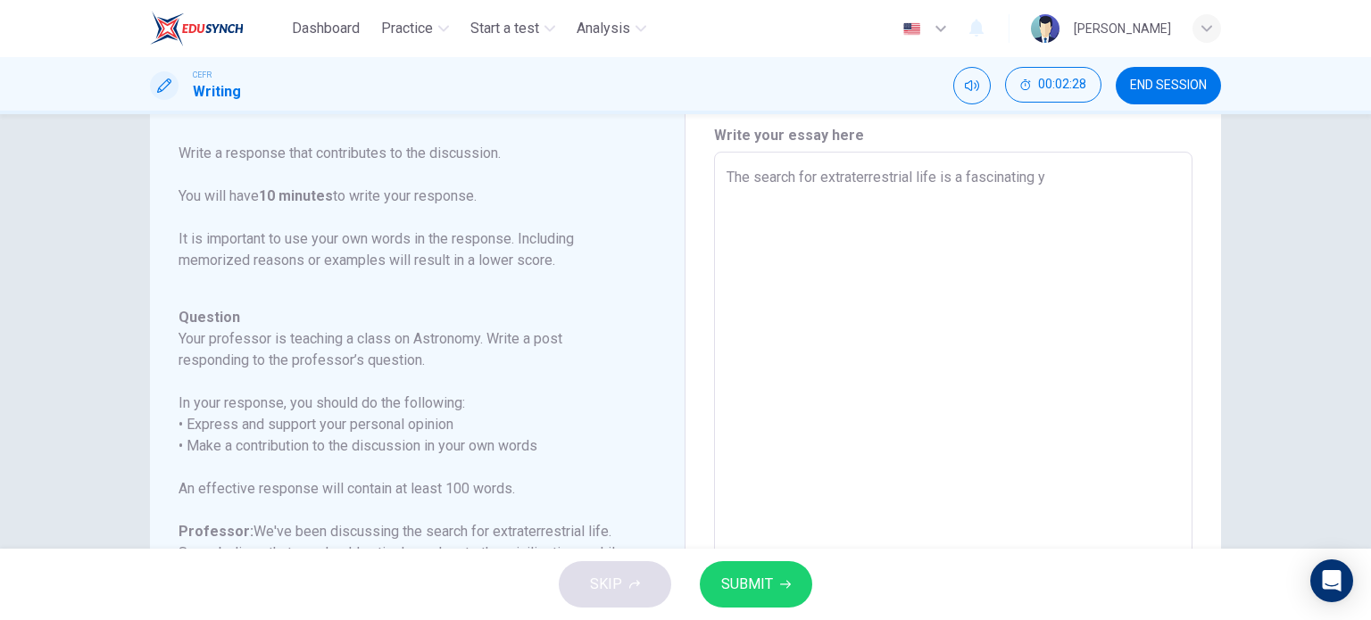
type textarea "The search for extraterrestrial life is a fascinating"
type textarea "x"
type textarea "The search for extraterrestrial life is a fascinating y"
type textarea "x"
type textarea "The search for extraterrestrial life is a fascinating ye"
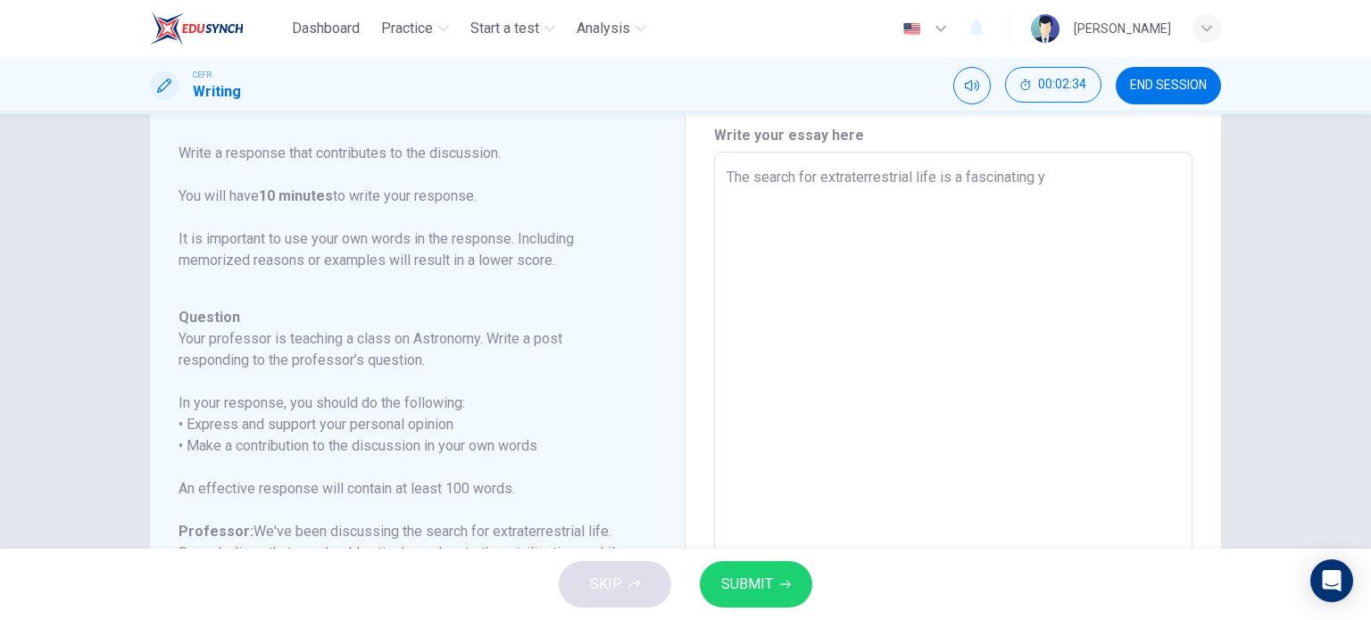
type textarea "x"
type textarea "The search for extraterrestrial life is a fascinating yet"
type textarea "x"
type textarea "The search for extraterrestrial life is a fascinating yet"
type textarea "x"
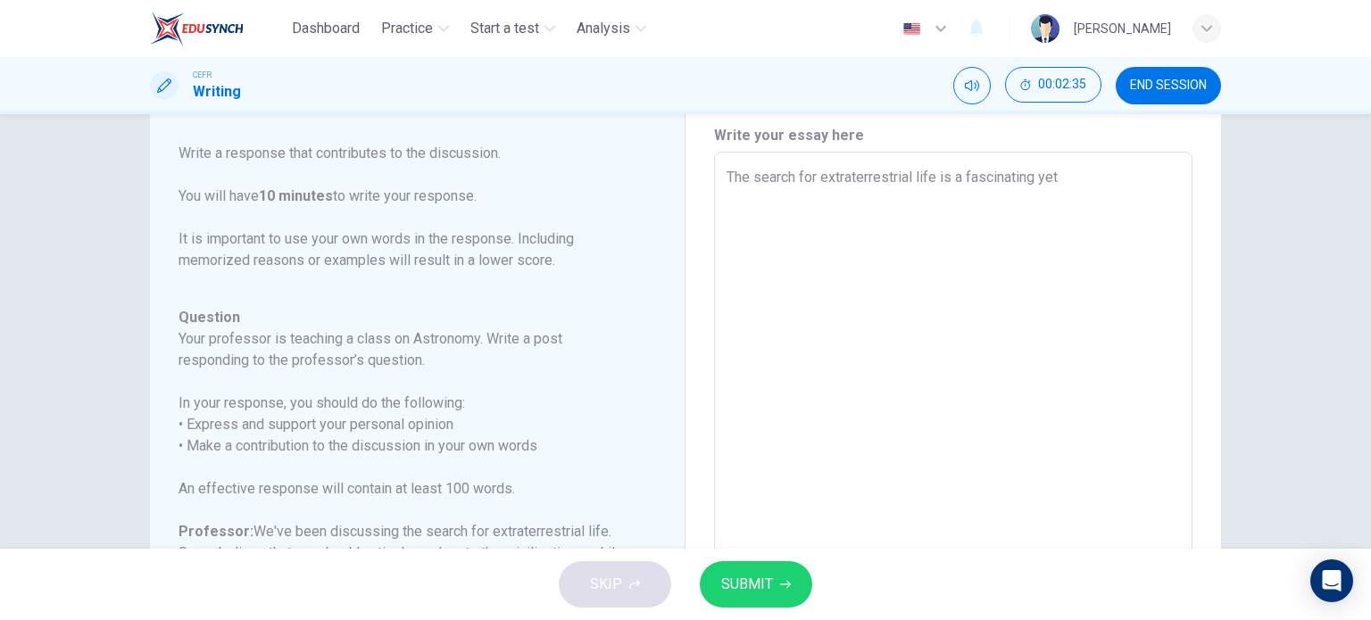
type textarea "The search for extraterrestrial life is a fascinating yet a"
type textarea "x"
type textarea "The search for extraterrestrial life is a fascinating yet an"
type textarea "x"
type textarea "The search for extraterrestrial life is a fascinating yet an a"
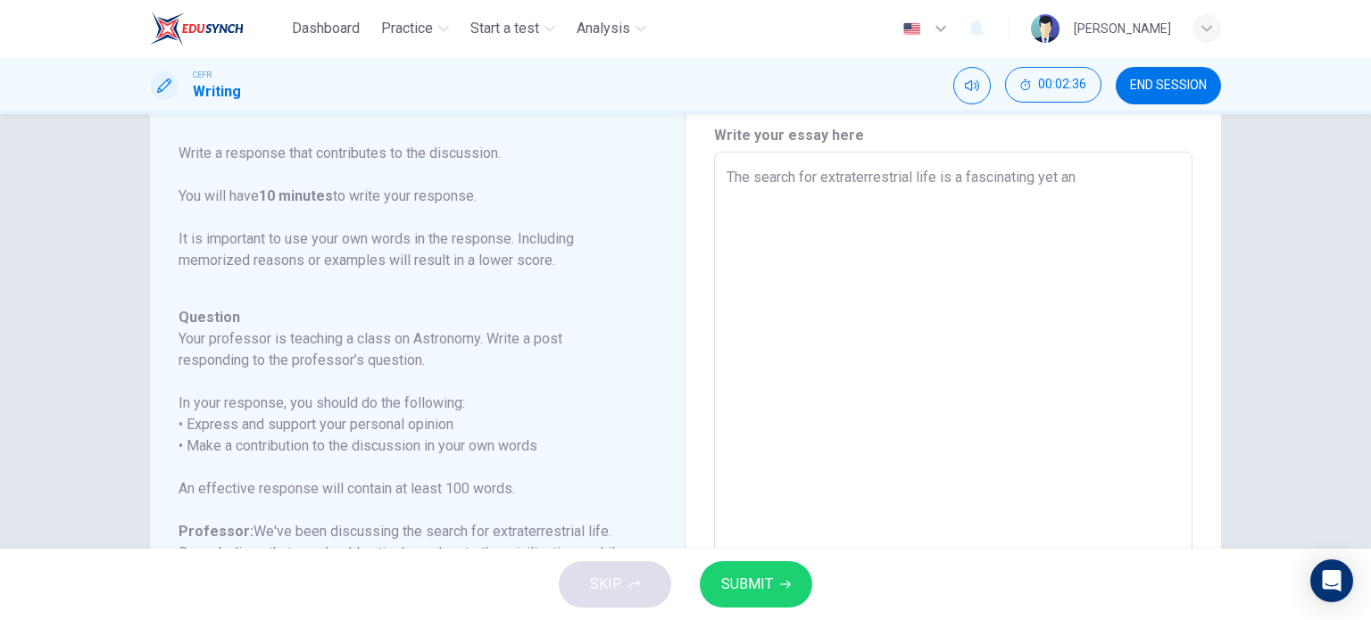
type textarea "x"
type textarea "The search for extraterrestrial life is a fascinating yet an am"
type textarea "x"
type textarea "The search for extraterrestrial life is a fascinating yet an amb"
type textarea "x"
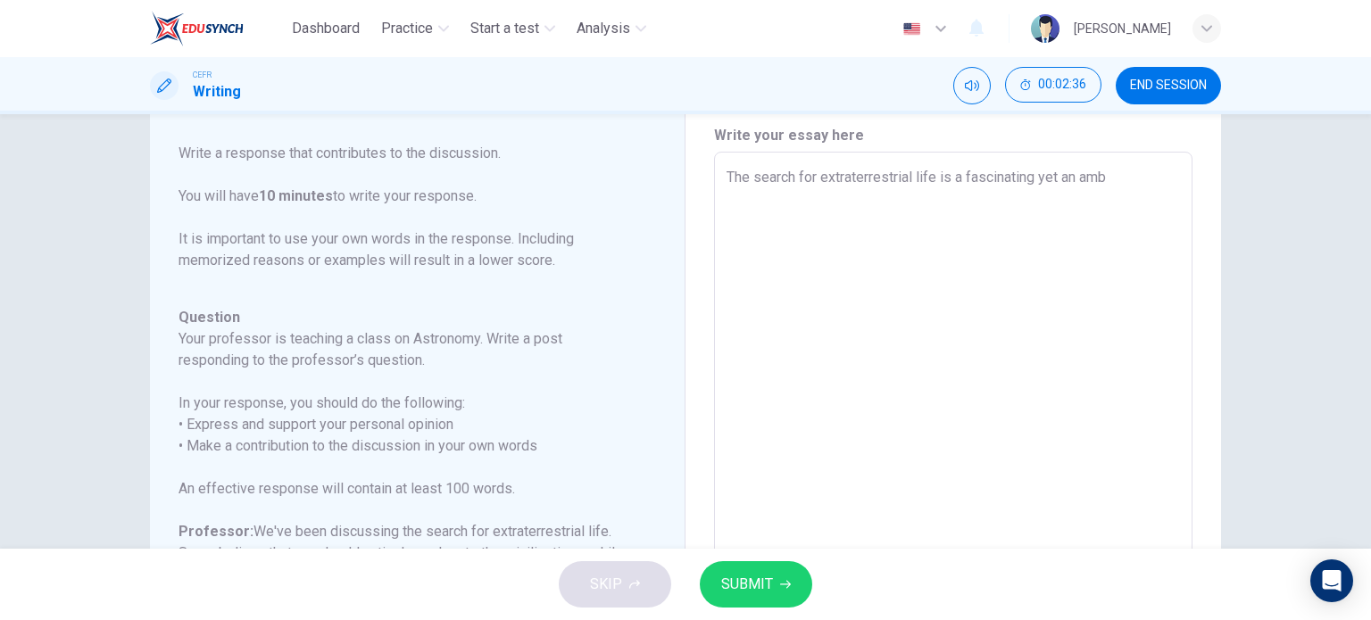
type textarea "The search for extraterrestrial life is a fascinating yet an ambi"
type textarea "x"
type textarea "The search for extraterrestrial life is a fascinating yet an ambig"
type textarea "x"
type textarea "The search for extraterrestrial life is a fascinating yet an ambigu"
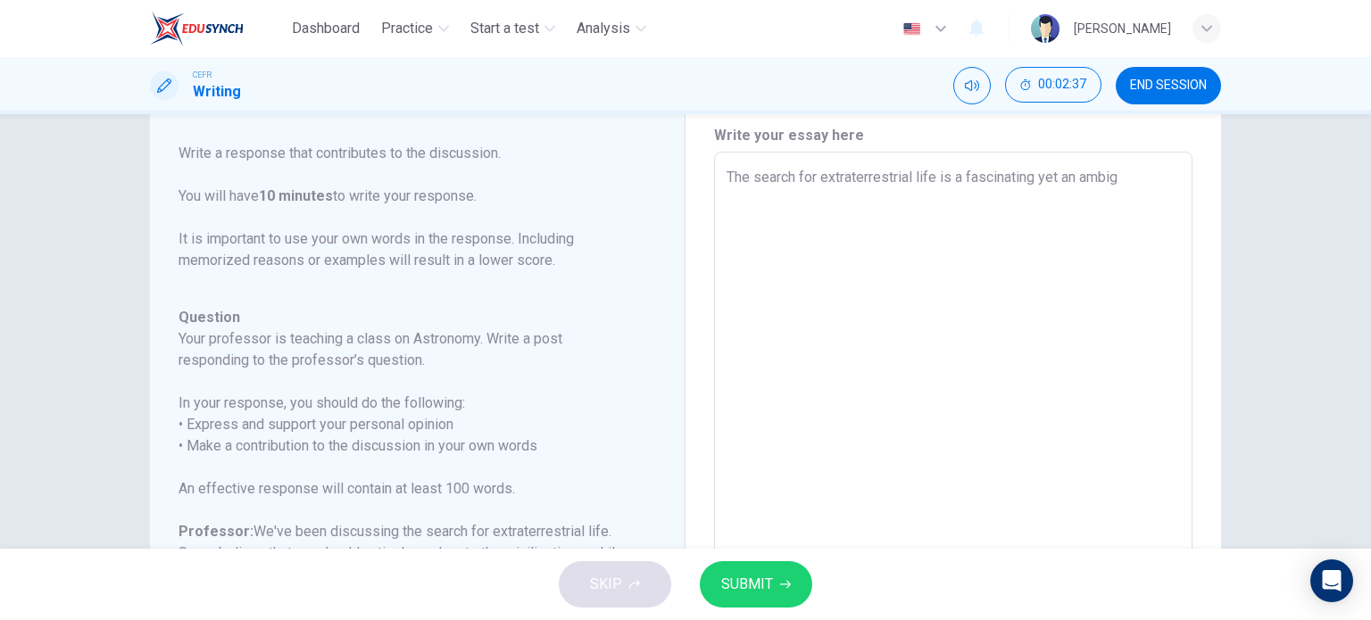
type textarea "x"
type textarea "The search for extraterrestrial life is a fascinating yet an ambiguo"
type textarea "x"
type textarea "The search for extraterrestrial life is a fascinating yet an ambiguou"
type textarea "x"
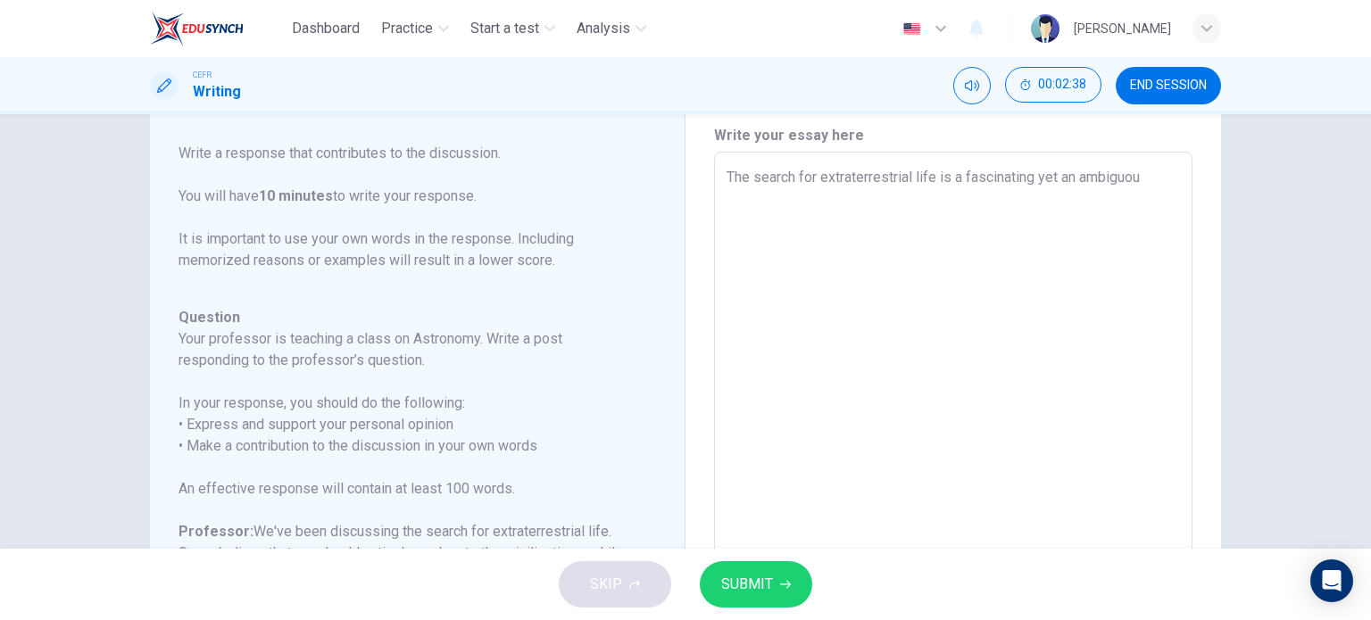
type textarea "The search for extraterrestrial life is a fascinating yet an ambiguous"
type textarea "x"
type textarea "The search for extraterrestrial life is a fascinating yet an ambiguous"
type textarea "x"
click at [1074, 181] on textarea "The search for extraterrestrial life is a fascinating yet an ambiguous" at bounding box center [953, 450] width 453 height 567
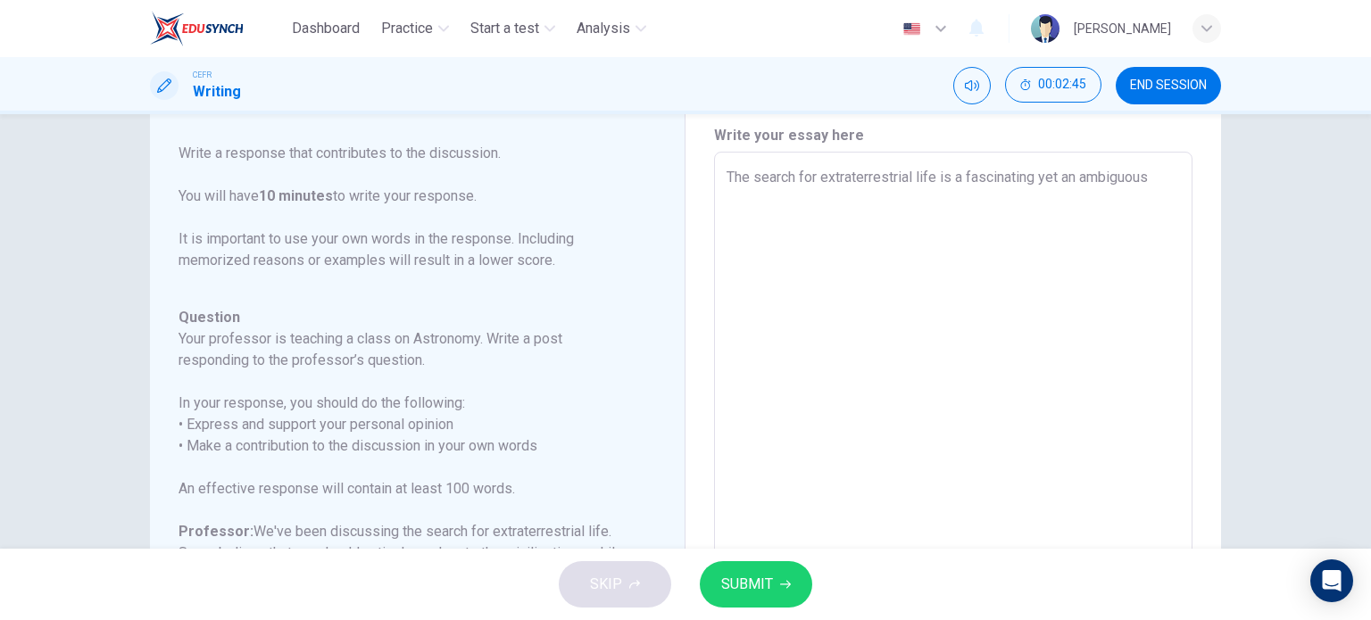
type textarea "The search for extraterrestrial life is a fascinating yet a ambiguous"
type textarea "x"
type textarea "The search for extraterrestrial life is a fascinating yet ambiguous"
type textarea "x"
type textarea "The search for extraterrestrial life is a fascinating yet ambiguous"
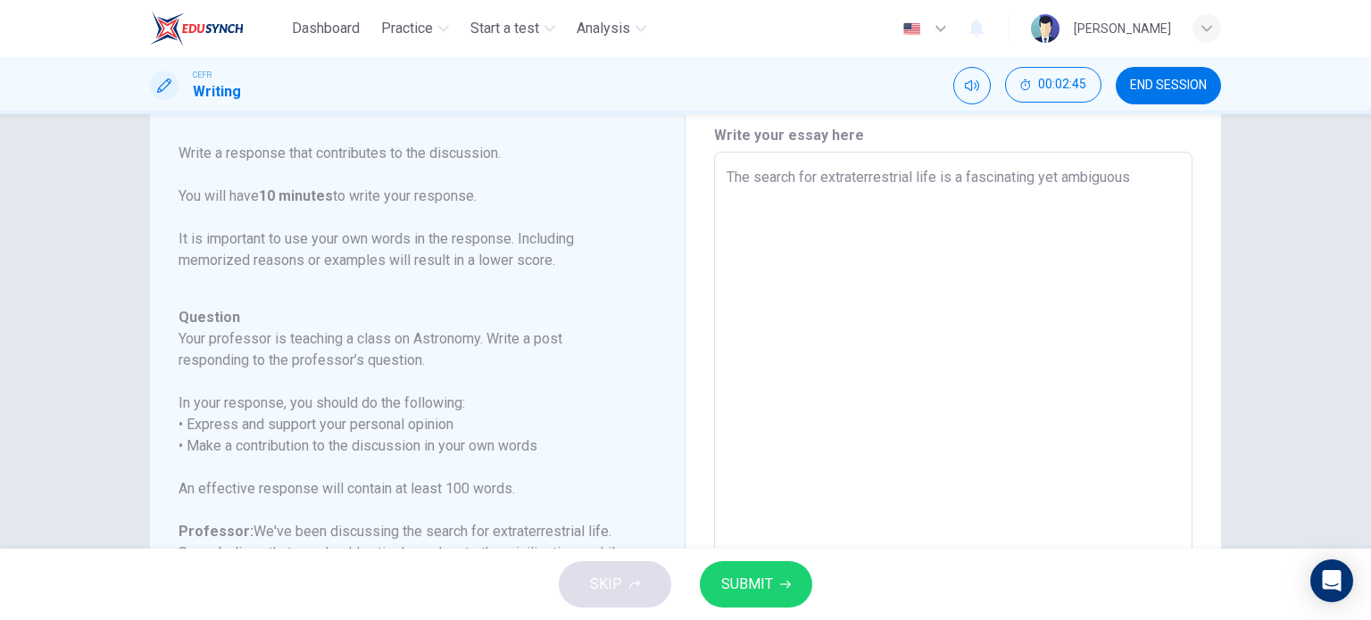
type textarea "x"
click at [1129, 172] on textarea "The search for extraterrestrial life is a fascinating yet ambiguous" at bounding box center [953, 450] width 453 height 567
type textarea "The search for extraterrestrial life is a fascinating yet ambiguous"
type textarea "x"
type textarea "The search for extraterrestrial life is a fascinating yet ambiguous p"
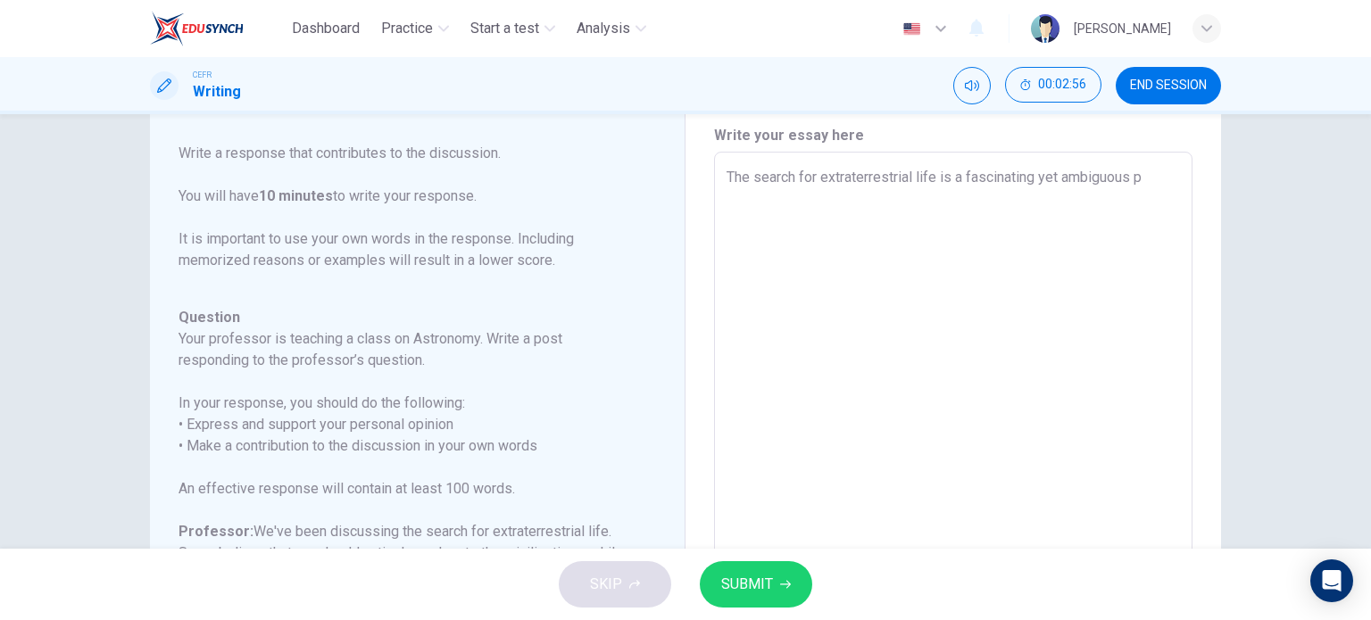
type textarea "x"
type textarea "The search for extraterrestrial life is a fascinating yet ambiguous ph"
click at [920, 199] on textarea "The search for extraterrestrial life is a fascinating yet ambiguous phenomenon …" at bounding box center [953, 450] width 453 height 567
click at [943, 200] on textarea "The search for extraterrestrial life is a fascinating yet ambiguous phenomenon …" at bounding box center [953, 450] width 453 height 567
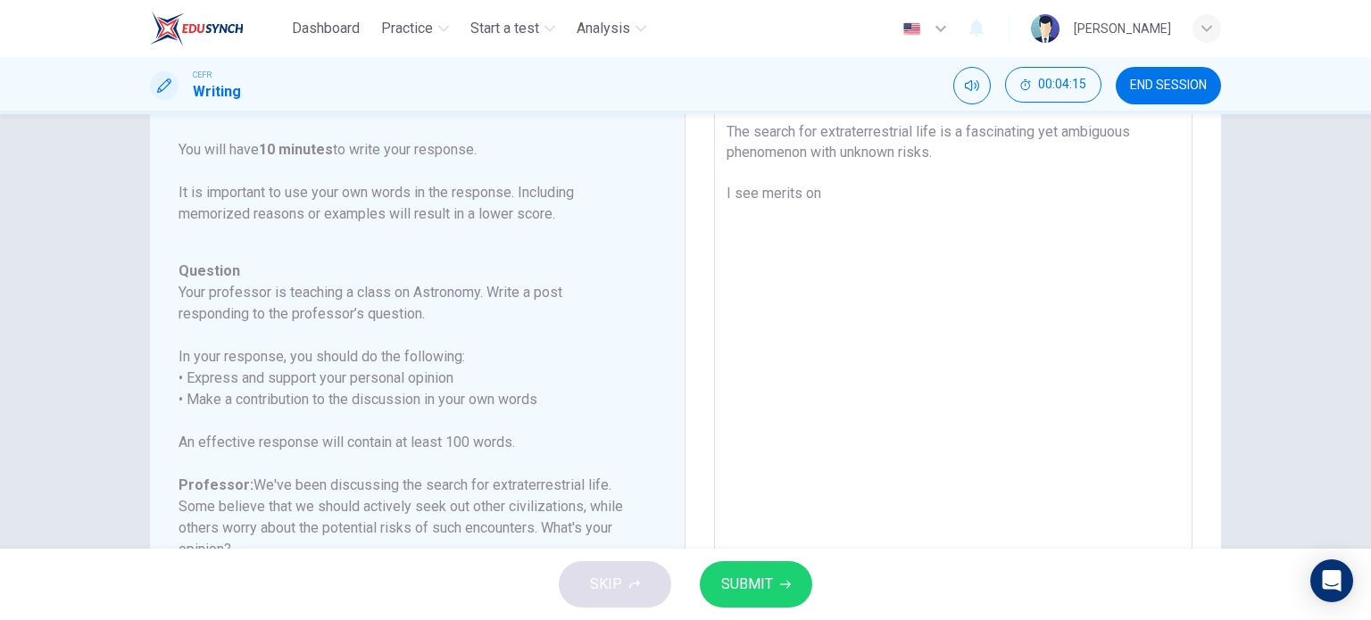
scroll to position [88, 0]
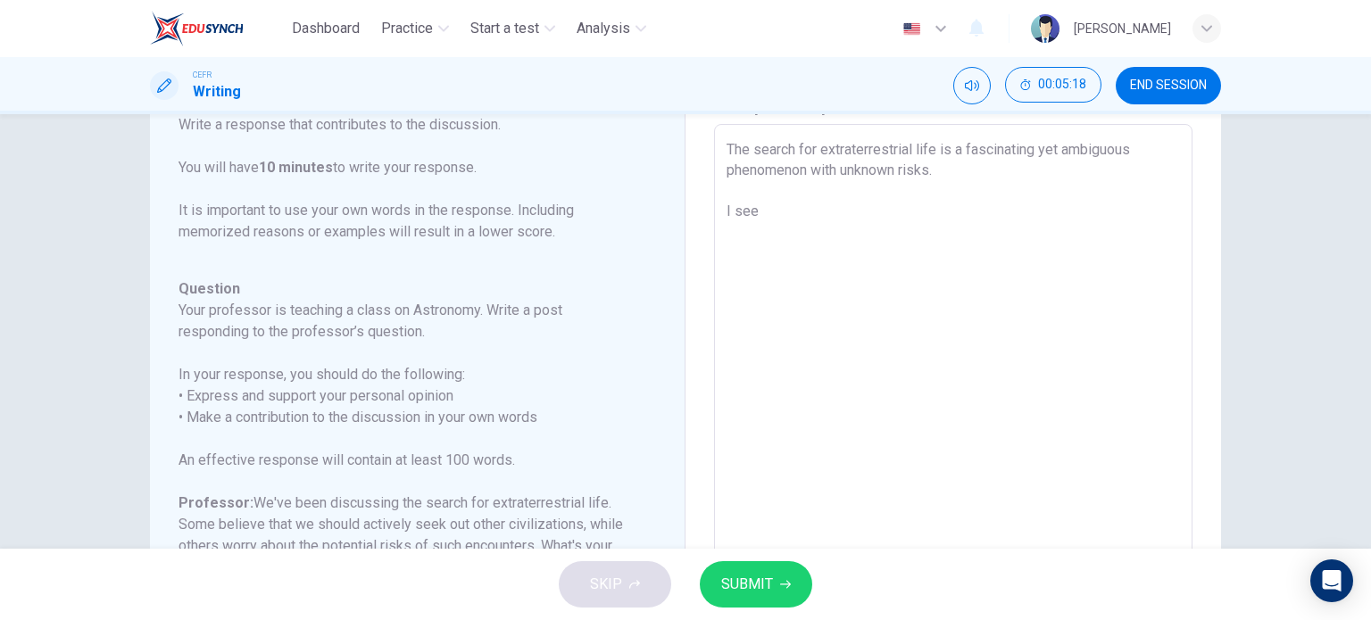
click at [945, 173] on textarea "The search for extraterrestrial life is a fascinating yet ambiguous phenomenon …" at bounding box center [953, 422] width 453 height 567
drag, startPoint x: 897, startPoint y: 187, endPoint x: 721, endPoint y: 188, distance: 175.9
click at [721, 188] on div "The search for extraterrestrial life is a fascinating yet ambiguous phenomenon …" at bounding box center [953, 422] width 478 height 596
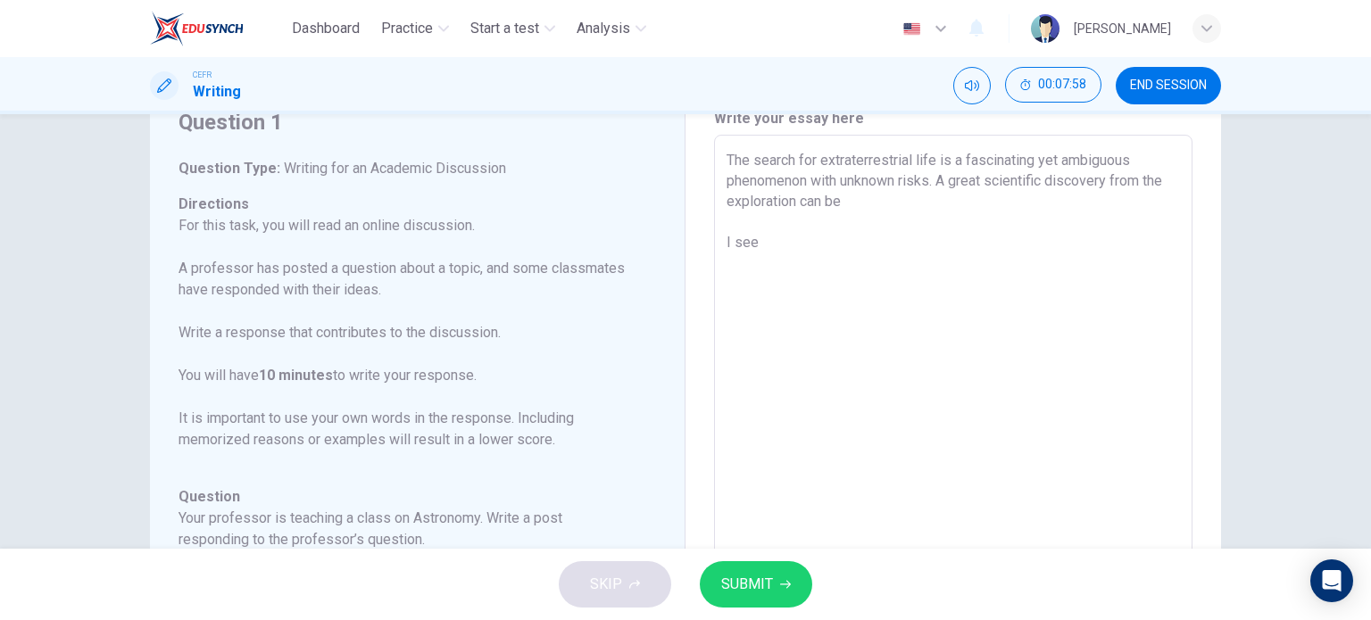
scroll to position [2, 0]
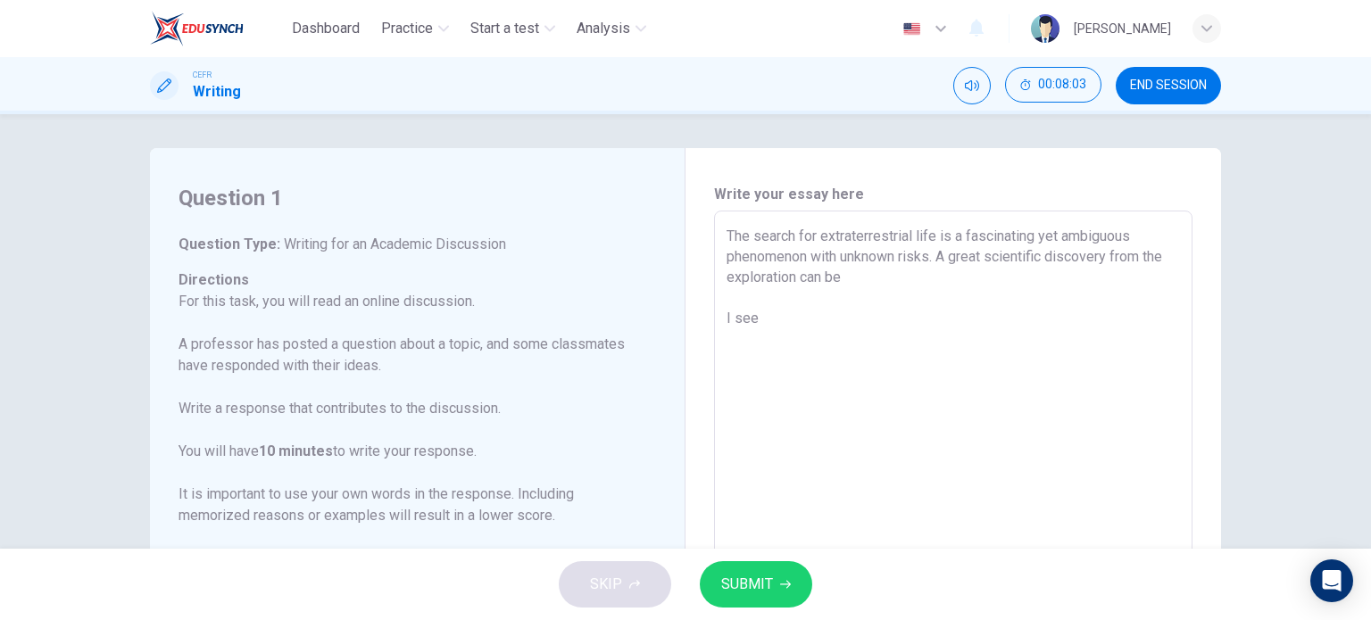
click at [794, 283] on textarea "The search for extraterrestrial life is a fascinating yet ambiguous phenomenon …" at bounding box center [953, 509] width 453 height 567
click at [946, 281] on textarea "The search for extraterrestrial life is a fascinating yet ambiguous phenomenon …" at bounding box center [953, 509] width 453 height 567
click at [849, 279] on textarea "The search for extraterrestrial life is a fascinating yet ambiguous phenomenon …" at bounding box center [953, 509] width 453 height 567
click at [932, 278] on textarea "The search for extraterrestrial life is a fascinating yet ambiguous phenomenon …" at bounding box center [953, 509] width 453 height 567
click at [721, 281] on div "The search for extraterrestrial life is a fascinating yet ambiguous phenomenon …" at bounding box center [953, 509] width 478 height 596
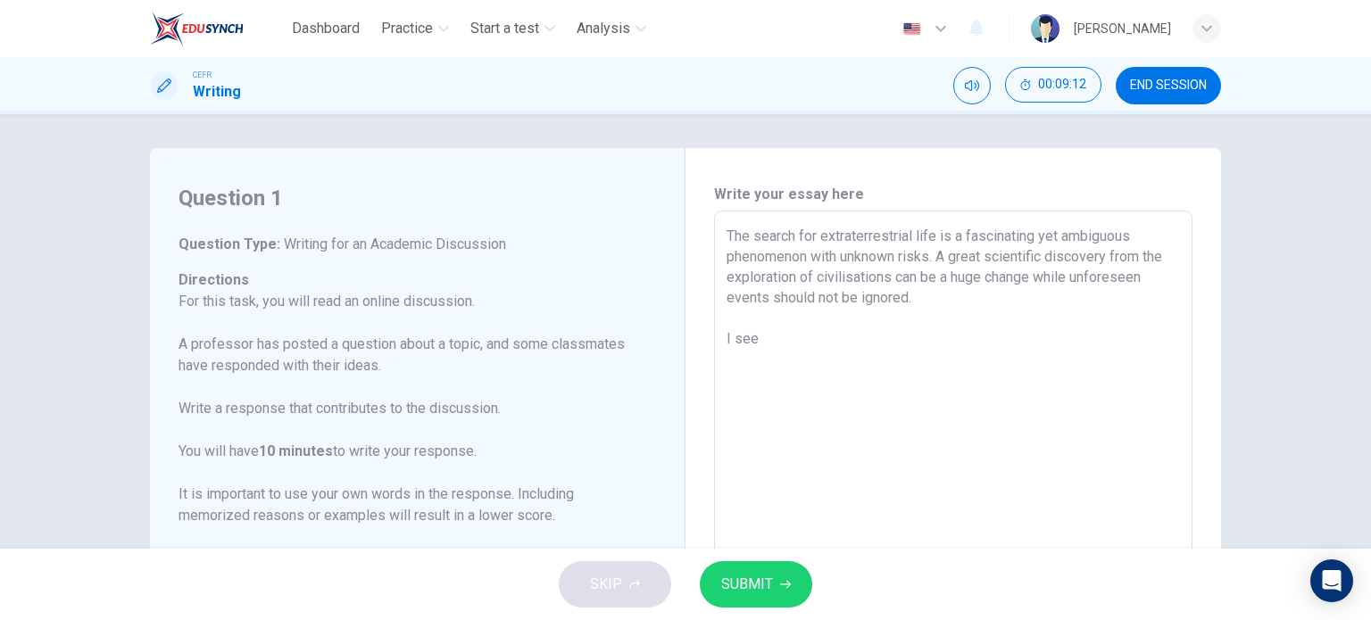
click at [721, 281] on div "The search for extraterrestrial life is a fascinating yet ambiguous phenomenon …" at bounding box center [953, 509] width 478 height 596
click at [727, 280] on textarea "The search for extraterrestrial life is a fascinating yet ambiguous phenomenon …" at bounding box center [953, 509] width 453 height 567
click at [1030, 281] on textarea "The search for extraterrestrial life is a fascinating yet ambiguous phenomenon …" at bounding box center [953, 509] width 453 height 567
click at [767, 342] on textarea "The search for extraterrestrial life is a fascinating yet ambiguous phenomenon …" at bounding box center [953, 509] width 453 height 567
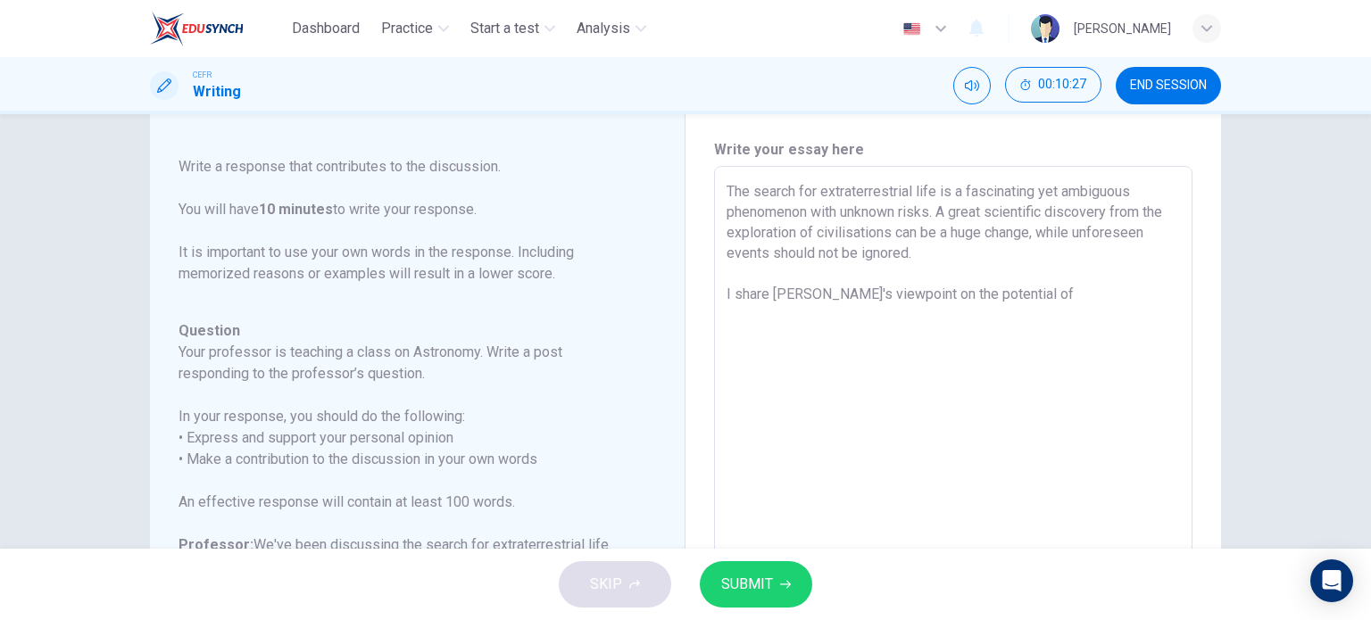
scroll to position [46, 0]
click at [894, 296] on textarea "The search for extraterrestrial life is a fascinating yet ambiguous phenomenon …" at bounding box center [953, 465] width 453 height 567
click at [780, 317] on textarea "The search for extraterrestrial life is a fascinating yet ambiguous phenomenon …" at bounding box center [953, 465] width 453 height 567
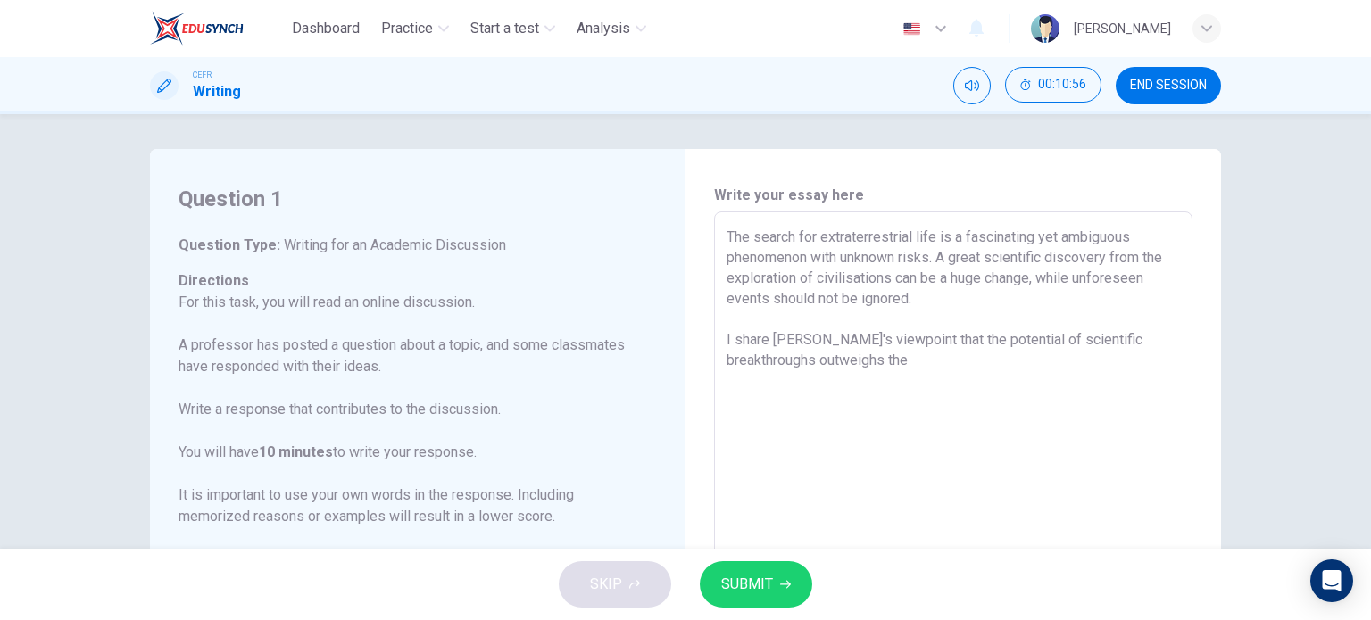
scroll to position [0, 0]
click at [823, 357] on textarea "The search for extraterrestrial life is a fascinating yet ambiguous phenomenon …" at bounding box center [953, 511] width 453 height 567
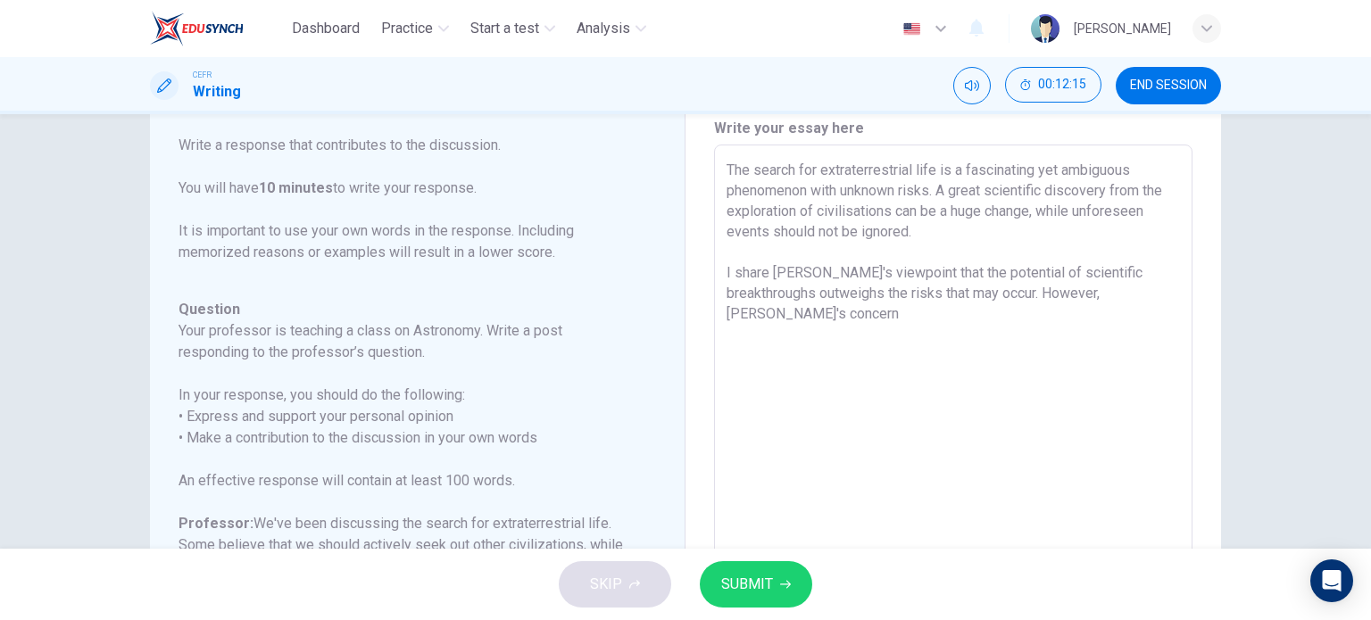
scroll to position [65, 0]
drag, startPoint x: 1061, startPoint y: 172, endPoint x: 805, endPoint y: 197, distance: 257.4
click at [805, 197] on textarea "The search for extraterrestrial life is a fascinating yet ambiguous phenomenon …" at bounding box center [953, 445] width 453 height 567
click at [1059, 173] on textarea "The search for extraterrestrial life is a fascinating yet filled with unknown r…" at bounding box center [953, 445] width 453 height 567
drag, startPoint x: 1059, startPoint y: 173, endPoint x: 810, endPoint y: 196, distance: 250.1
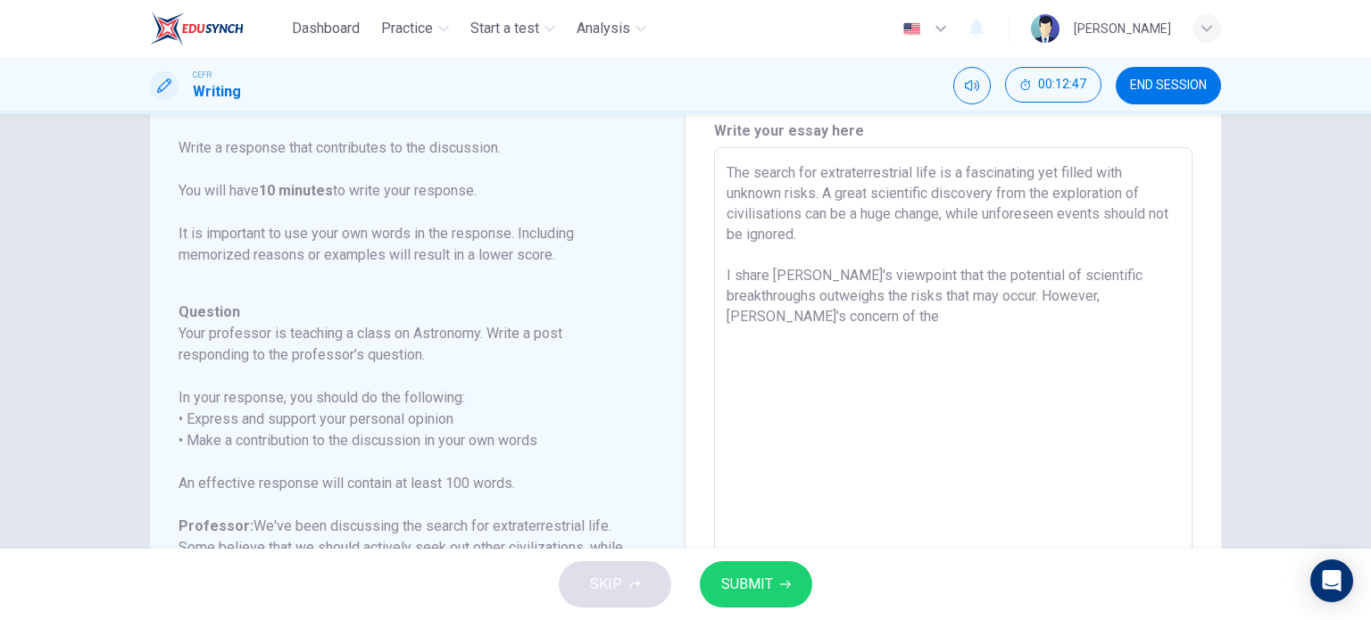
click at [810, 196] on textarea "The search for extraterrestrial life is a fascinating yet filled with unknown r…" at bounding box center [953, 445] width 453 height 567
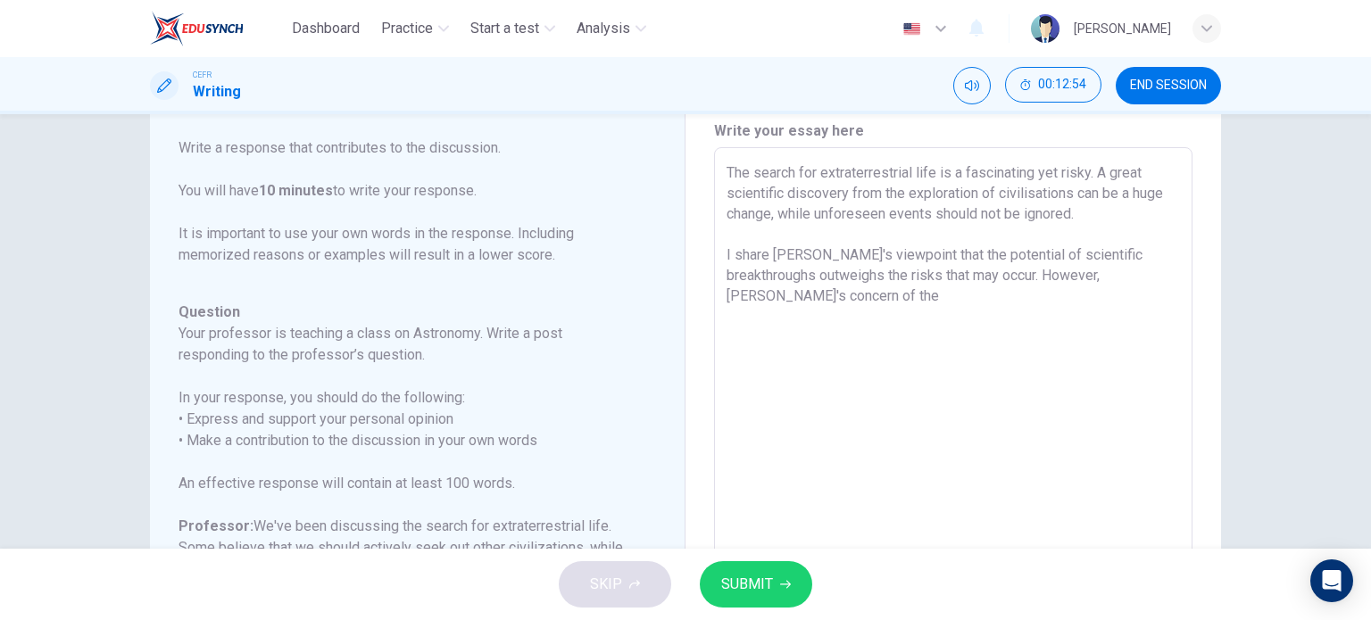
click at [1118, 281] on textarea "The search for extraterrestrial life is a fascinating yet risky. A great scient…" at bounding box center [953, 445] width 453 height 567
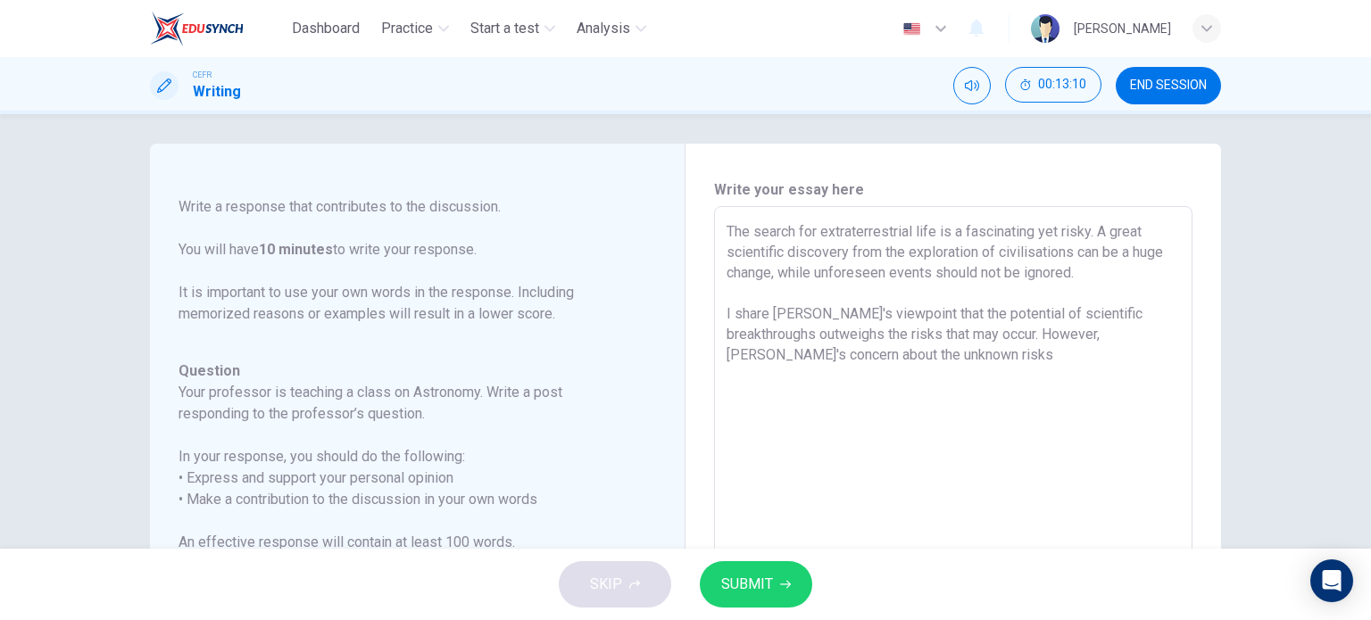
scroll to position [5, 0]
click at [821, 365] on textarea "The search for extraterrestrial life is a fascinating yet risky. A great scient…" at bounding box center [953, 505] width 453 height 567
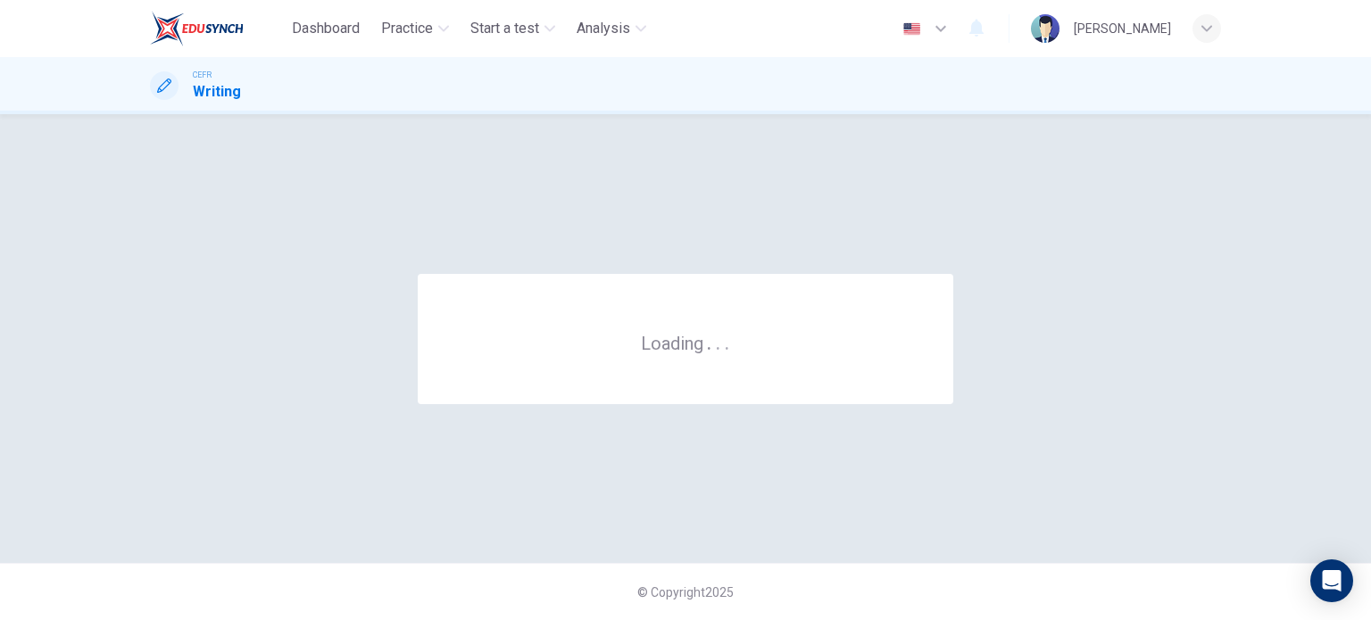
scroll to position [0, 0]
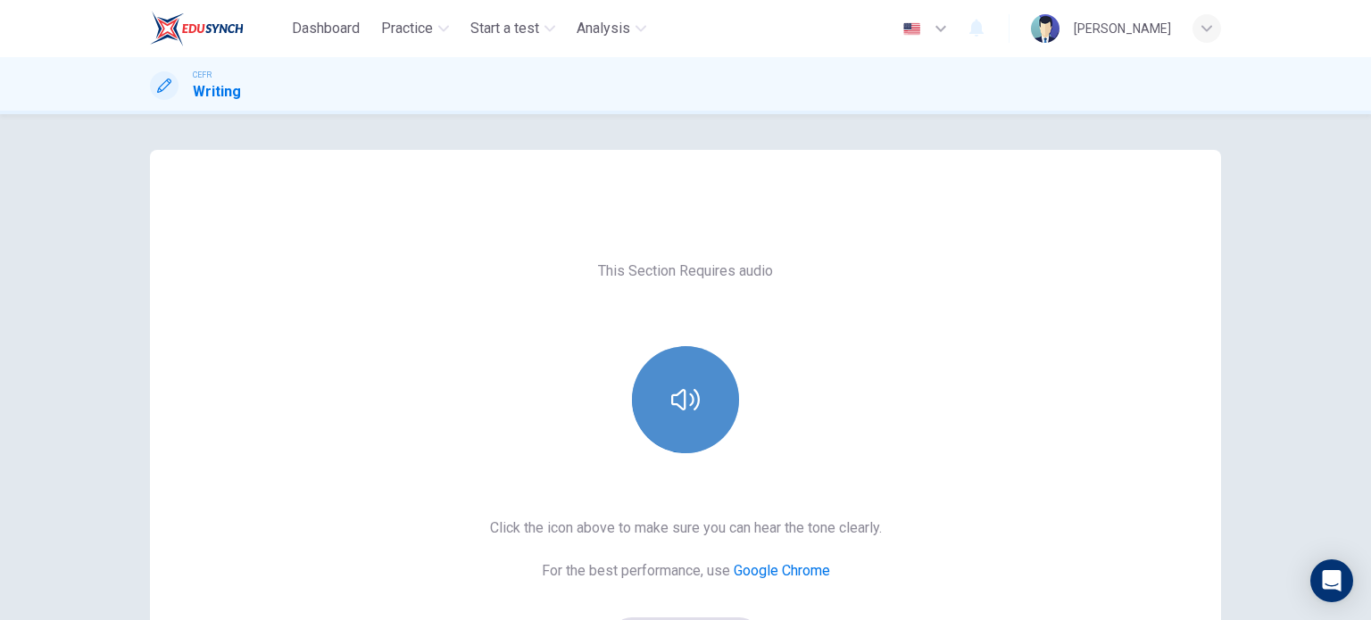
click at [686, 412] on icon "button" at bounding box center [685, 400] width 29 height 29
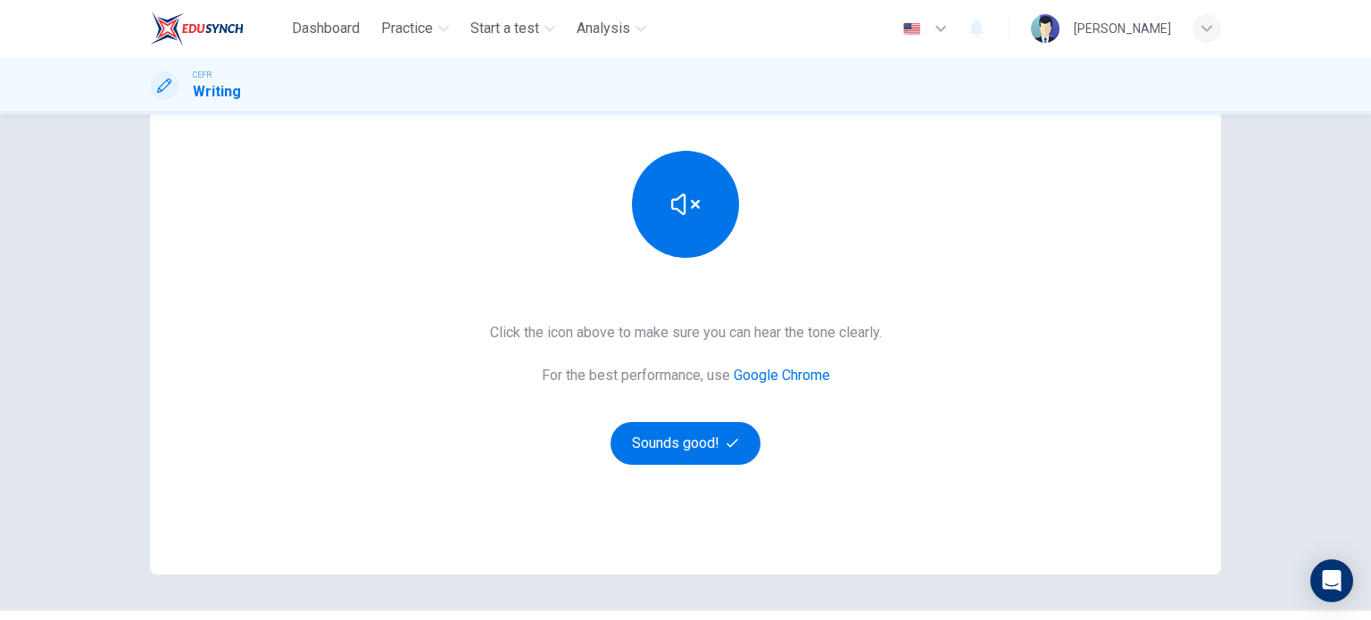
scroll to position [196, 0]
click at [689, 439] on button "Sounds good!" at bounding box center [686, 442] width 150 height 43
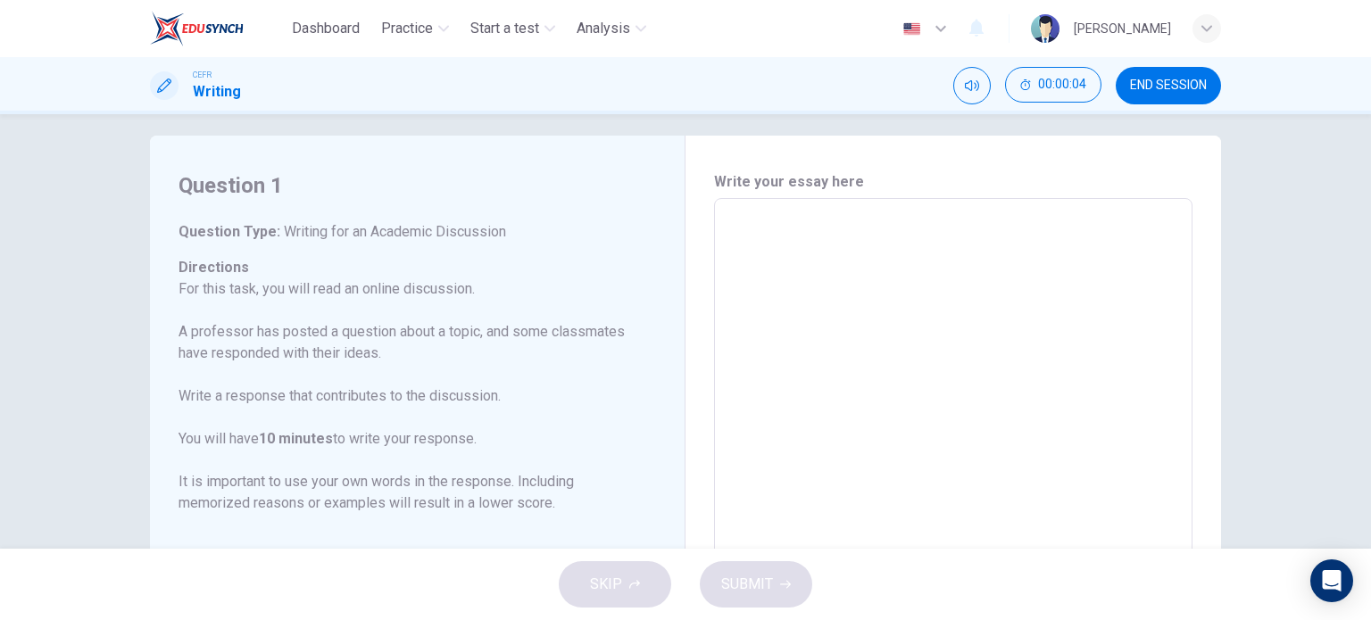
scroll to position [0, 0]
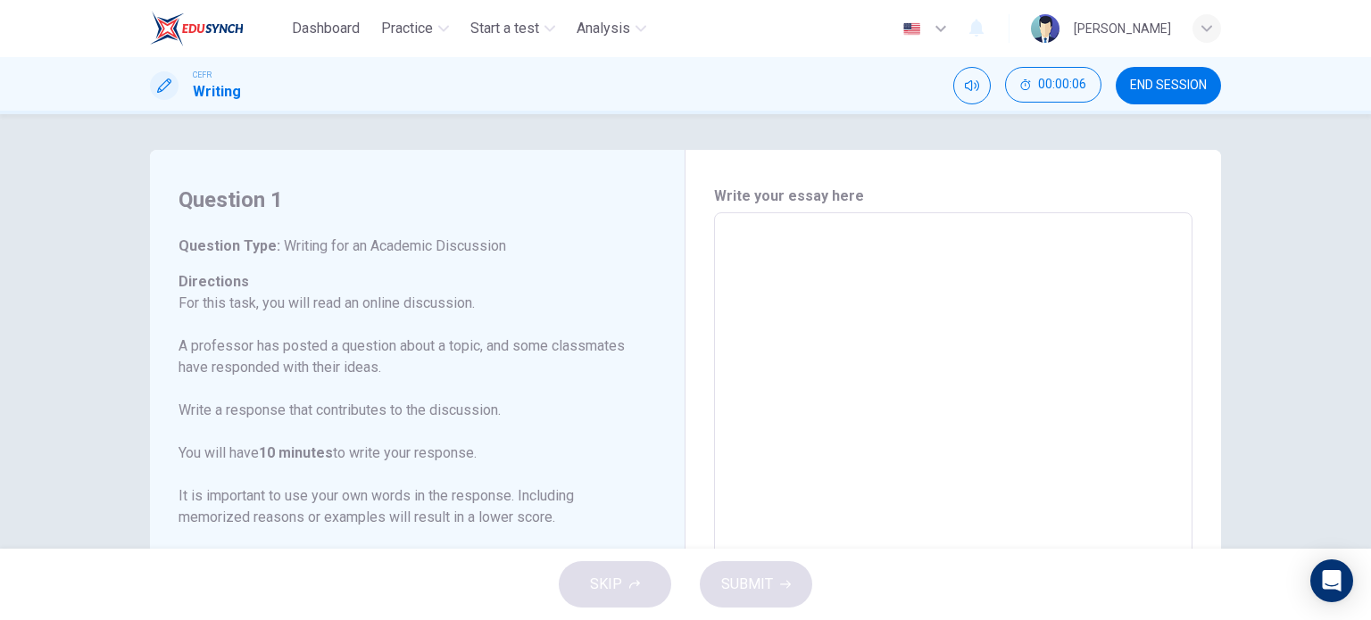
click at [797, 298] on textarea at bounding box center [953, 511] width 453 height 567
type textarea "s"
type textarea "x"
type textarea "sg"
type textarea "x"
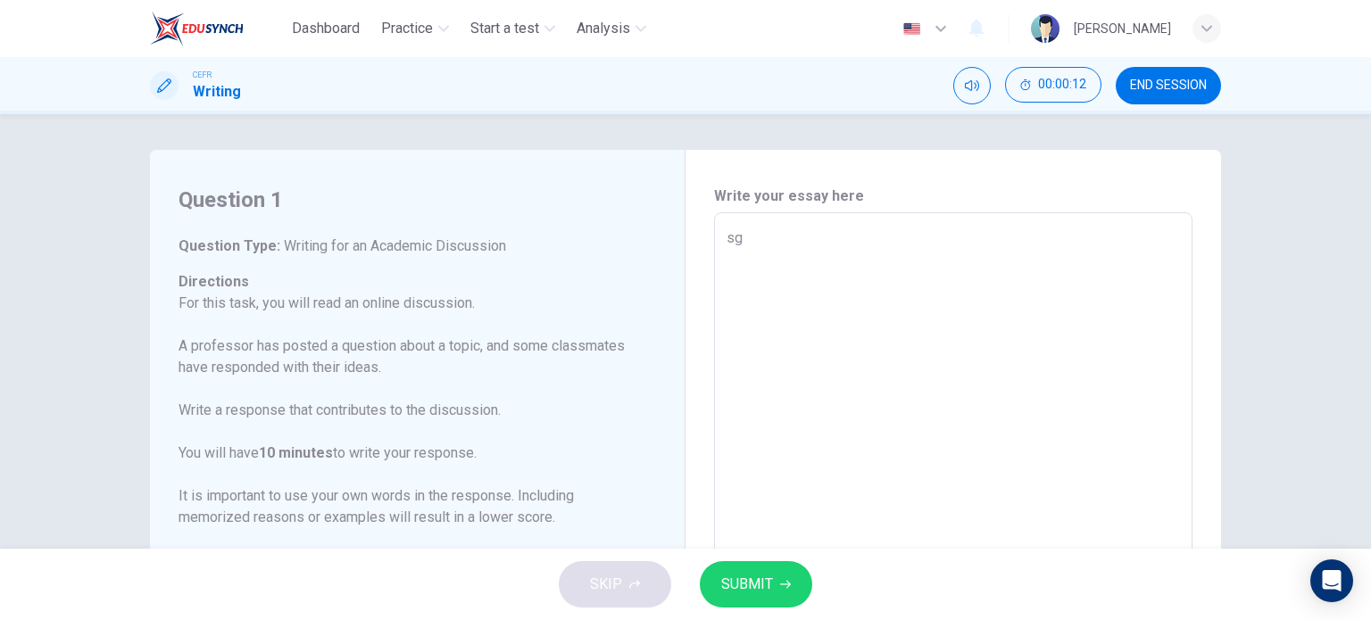
type textarea "sgg"
type textarea "x"
type textarea "sggd"
type textarea "x"
type textarea "sggdd"
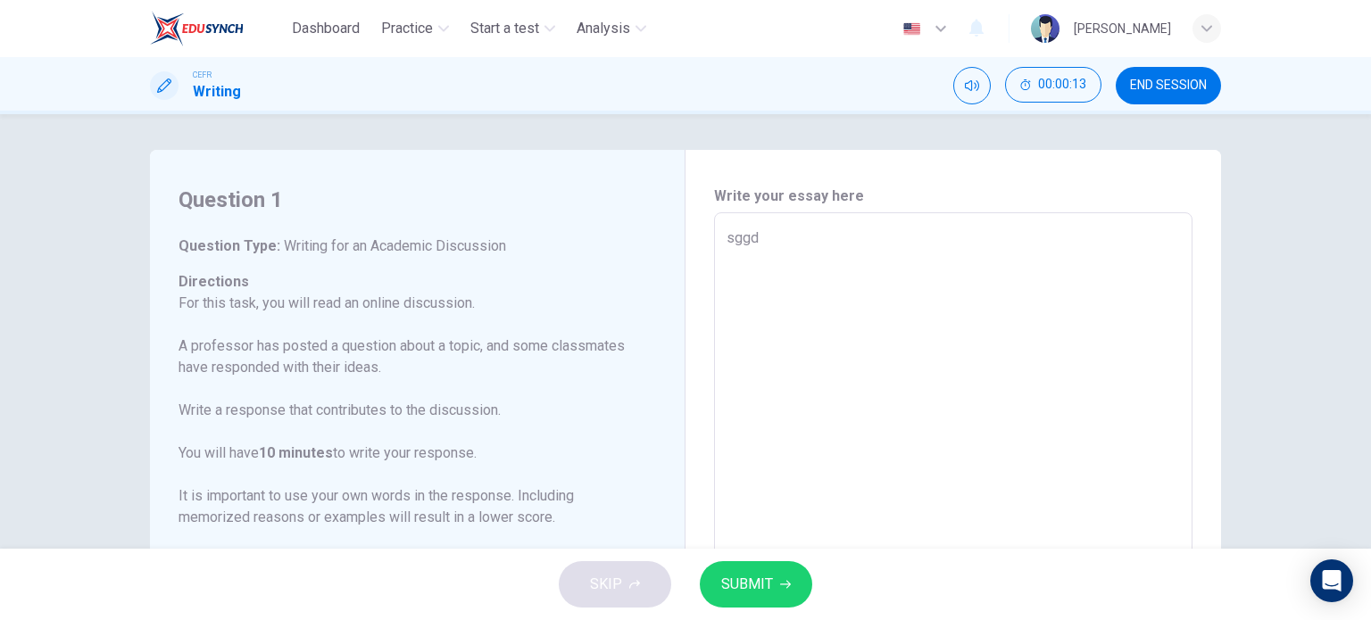
type textarea "x"
type textarea "sggddd"
type textarea "x"
type textarea "sggdddg"
type textarea "x"
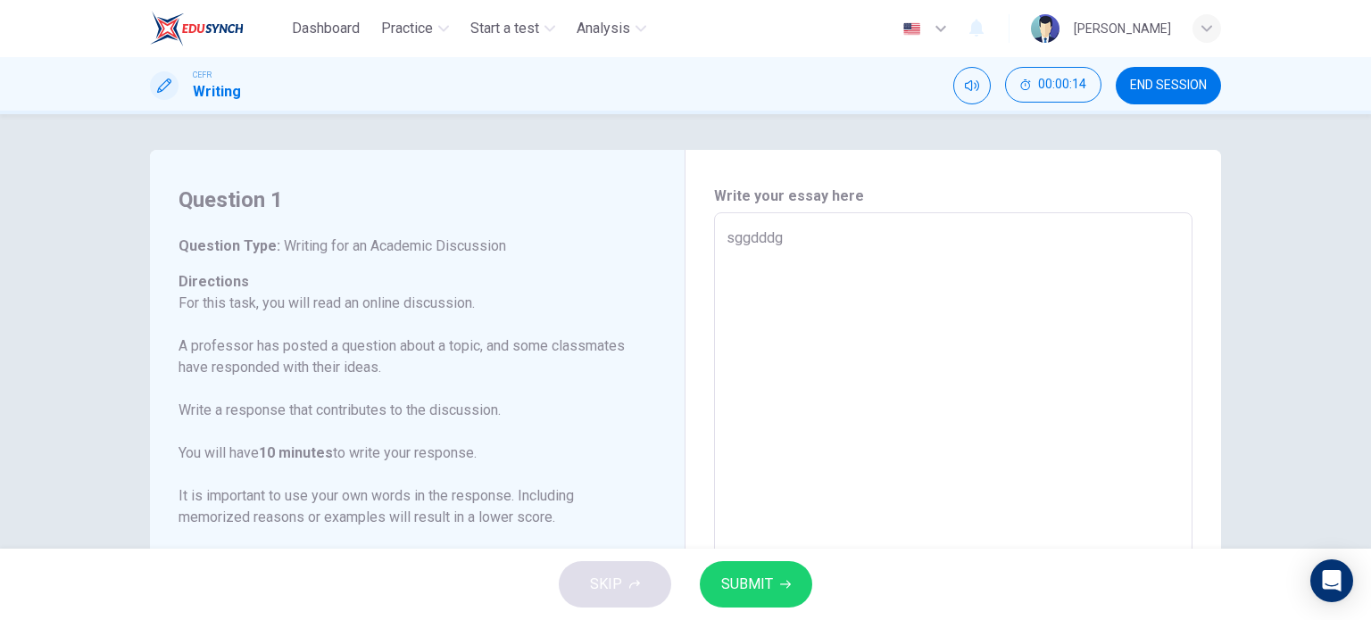
type textarea "sggdddgg"
type textarea "x"
type textarea "sggdddggg"
type textarea "x"
type textarea "sggdddggg"
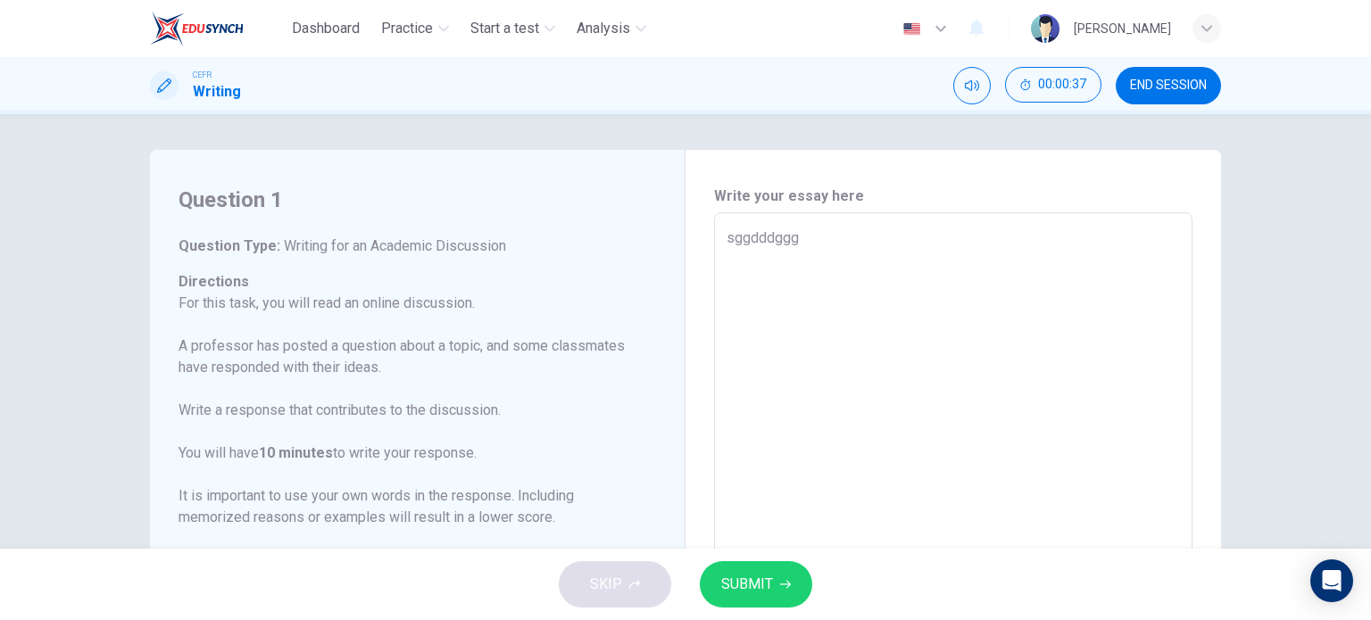
type textarea "x"
type textarea "sggdddggg"
type textarea "x"
type textarea "sggdddggg h"
type textarea "x"
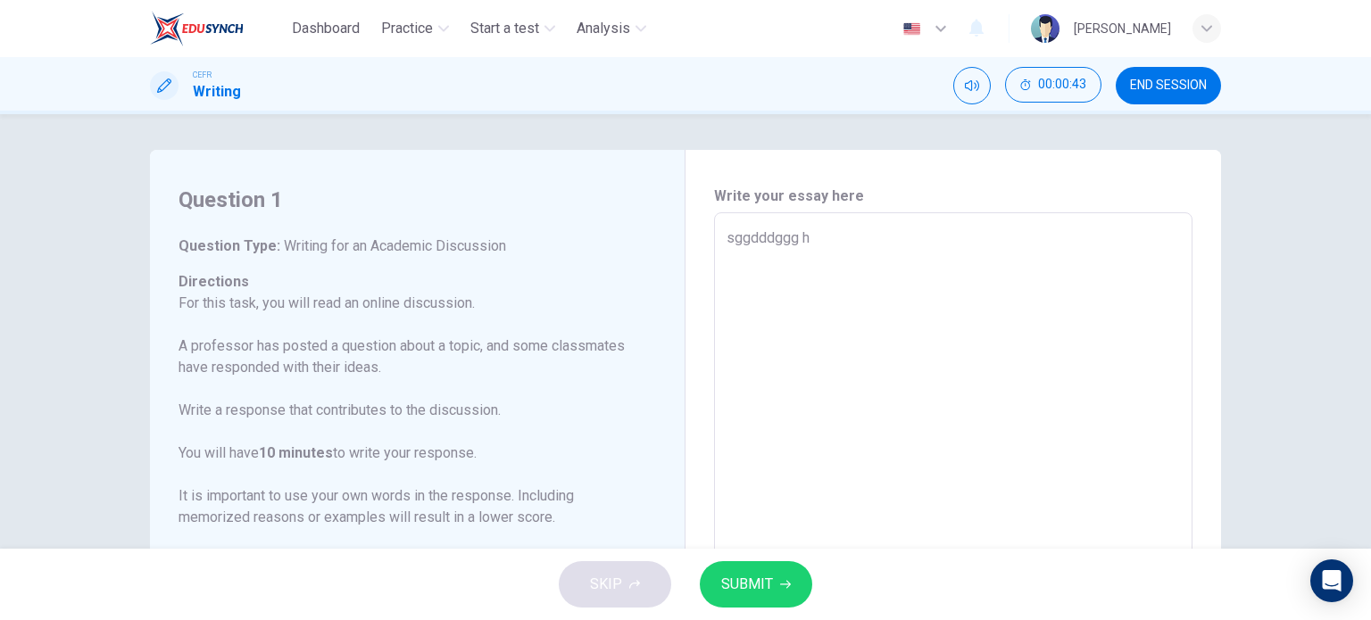
type textarea "sggdddggg hu"
type textarea "x"
type textarea "sggdddggg hum"
type textarea "x"
type textarea "sggdddggg hume"
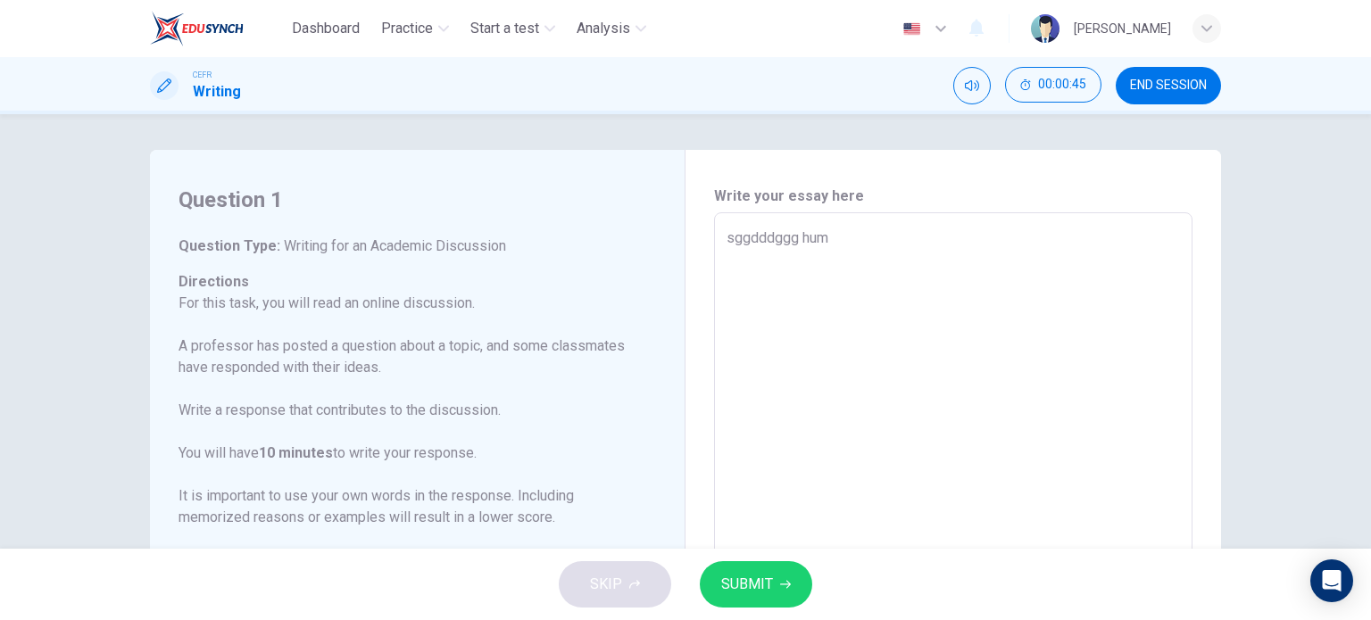
type textarea "x"
type textarea "sggdddggg hum"
type textarea "x"
type textarea "sggdddggg hu"
type textarea "x"
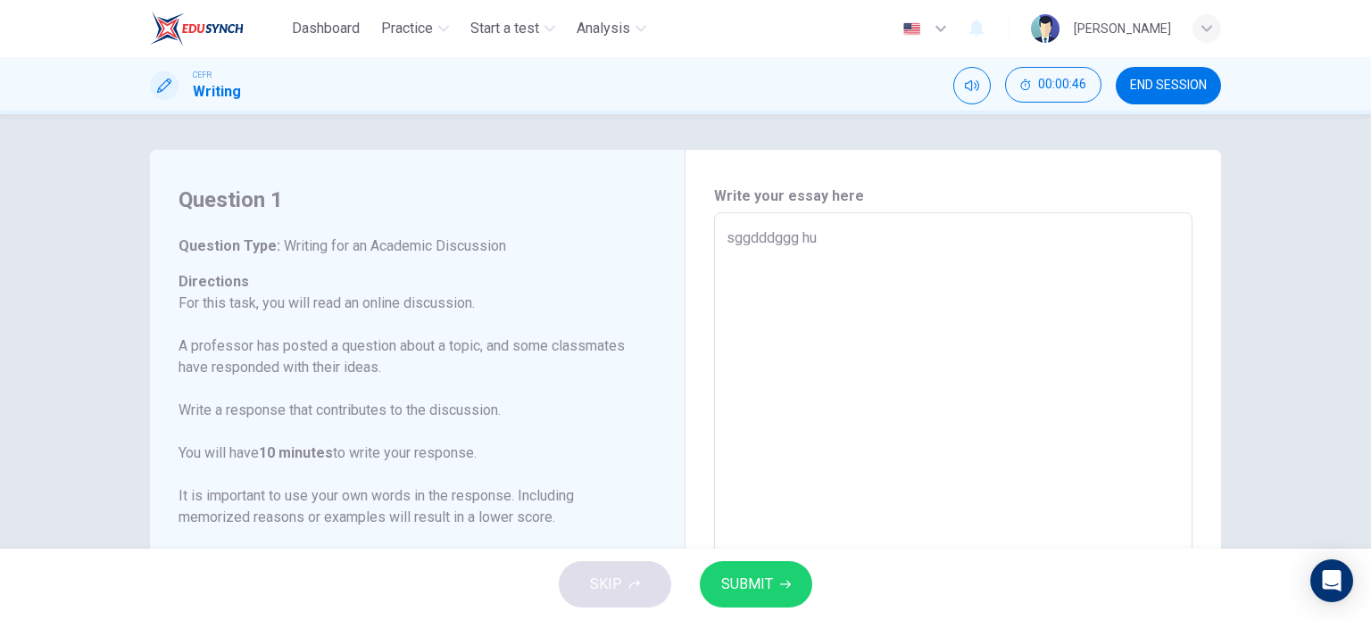
type textarea "sggdddggg h"
type textarea "x"
type textarea "sggdddggg"
type textarea "x"
type textarea "sggdddggg"
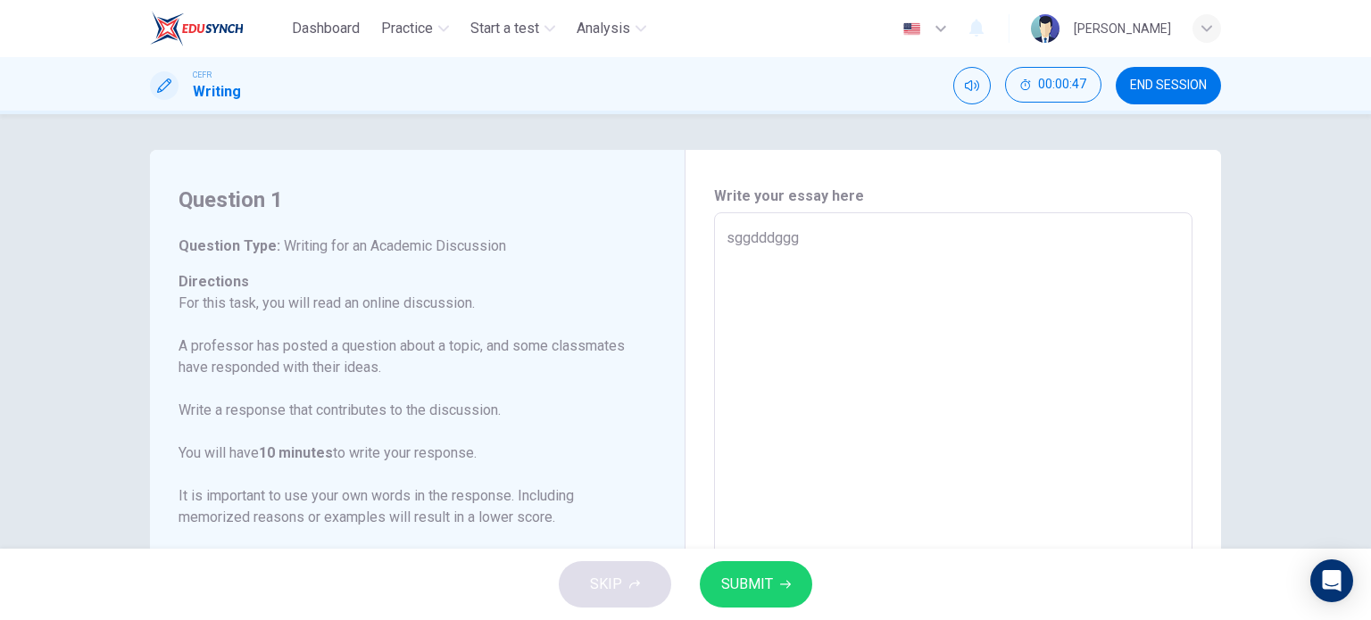
type textarea "x"
type textarea "sggdddgg"
type textarea "x"
type textarea "sggdddg"
type textarea "x"
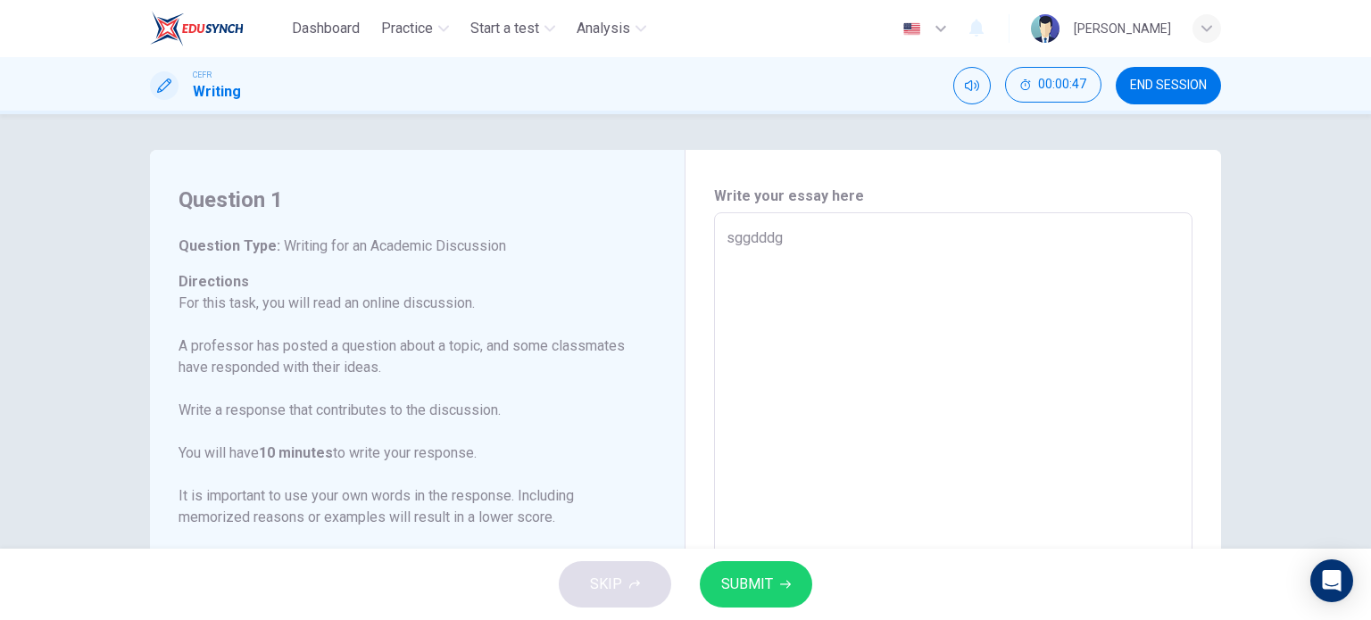
type textarea "sggddd"
type textarea "x"
type textarea "sggdd"
type textarea "x"
type textarea "sggd"
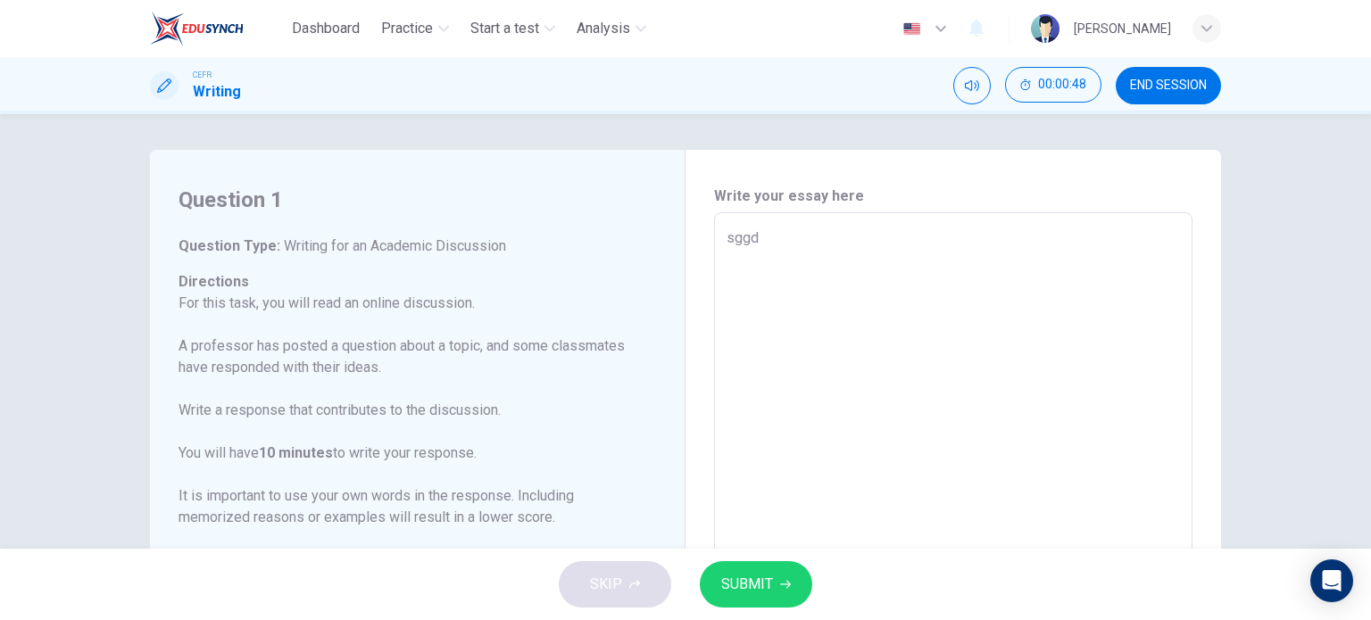
type textarea "x"
type textarea "sgg"
type textarea "x"
type textarea "sg"
type textarea "x"
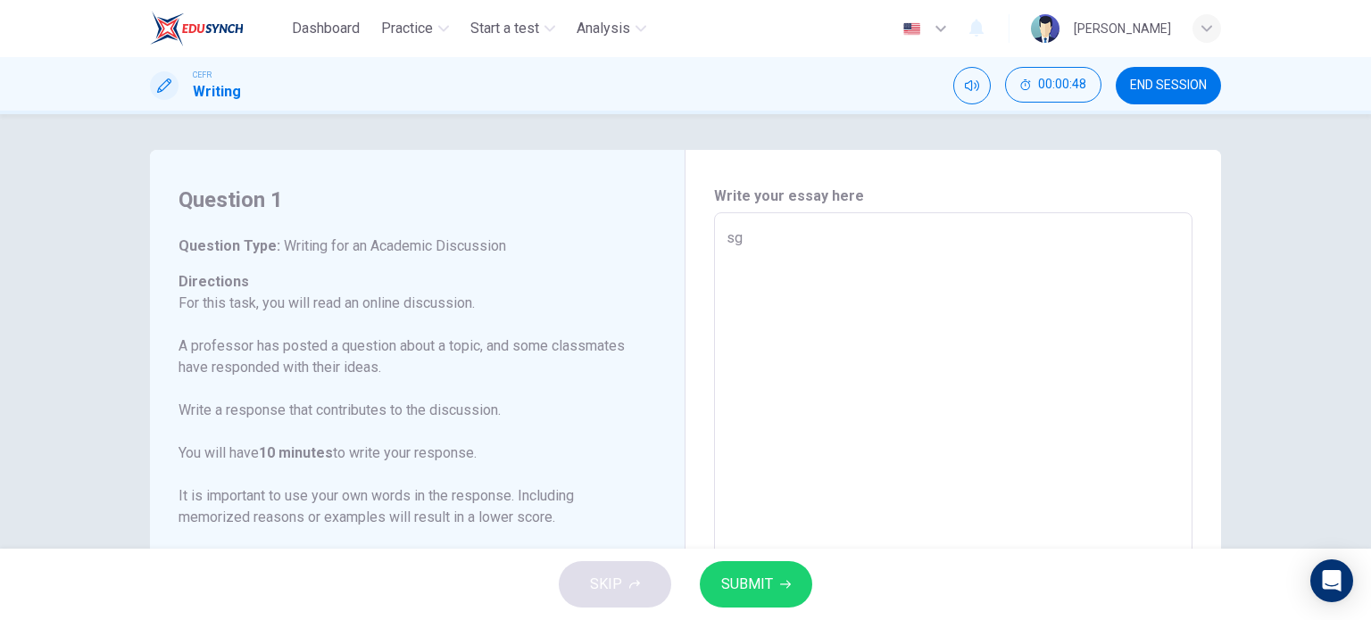
type textarea "s"
type textarea "x"
type textarea "h"
type textarea "x"
type textarea "hu"
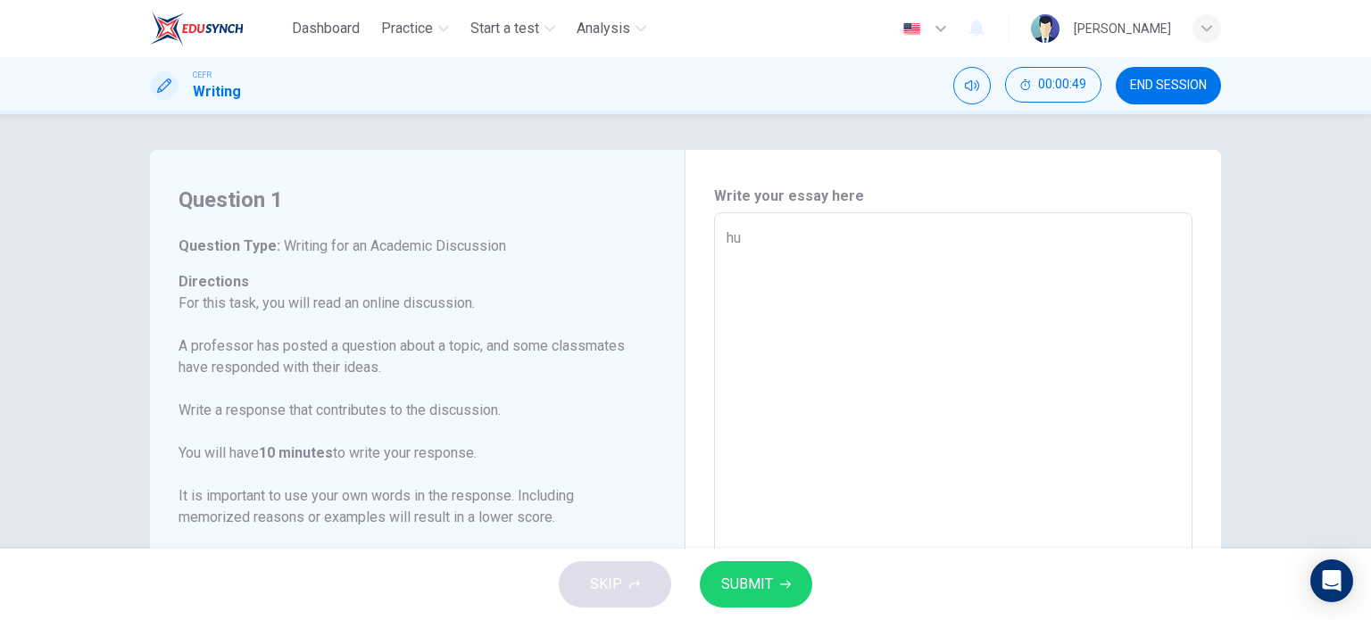
type textarea "x"
type textarea "hum"
type textarea "x"
type textarea "huma"
type textarea "x"
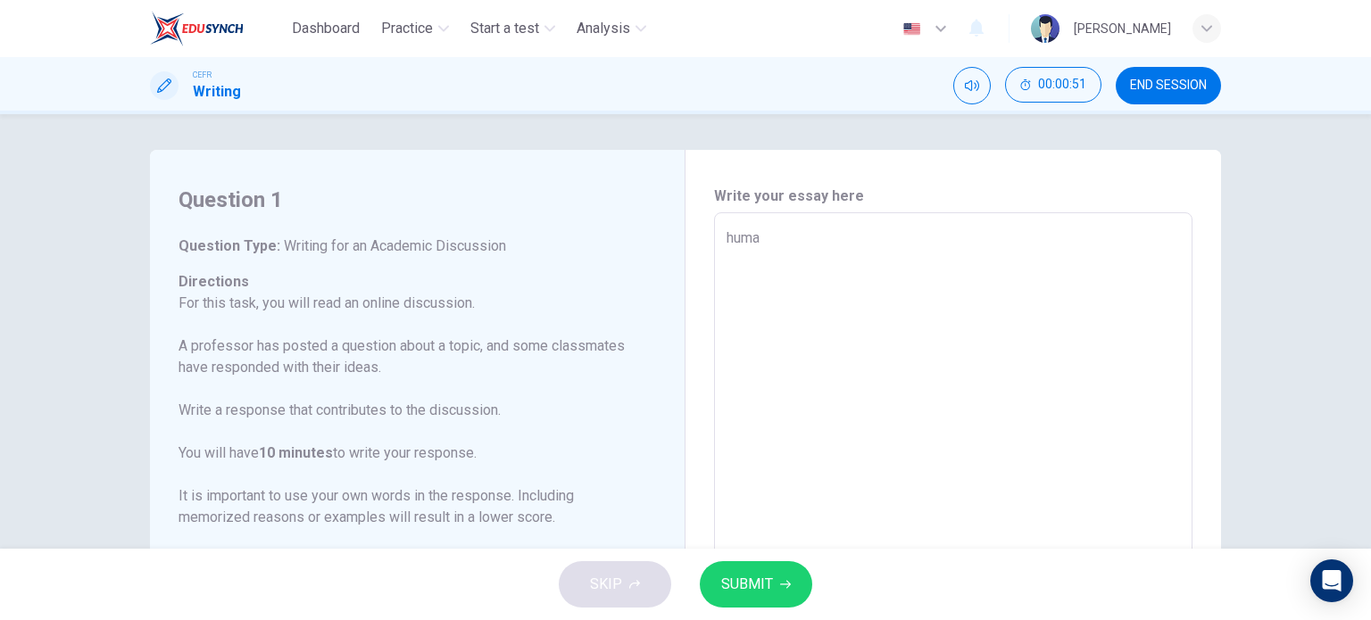
type textarea "human"
type textarea "x"
type textarea "humane"
type textarea "x"
type textarea "humaned"
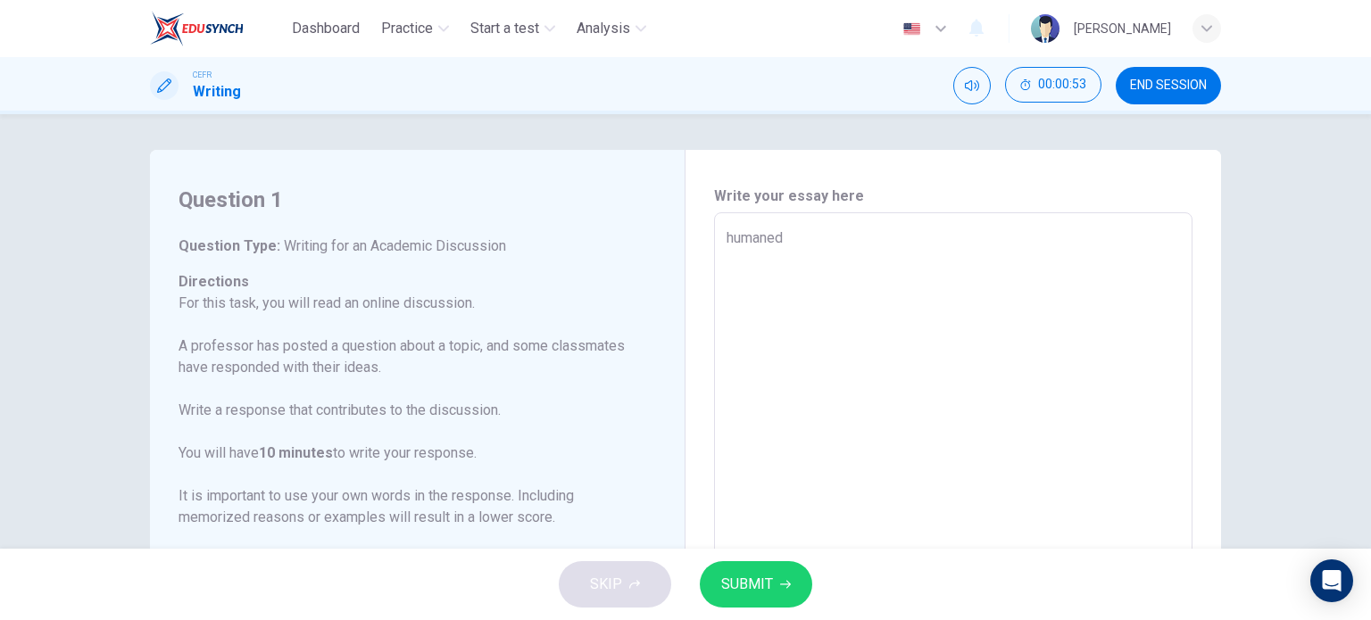
type textarea "x"
type textarea "humaned"
click at [1260, 138] on div "Question 1 Question Type : Writing for an Academic Discussion Directions For th…" at bounding box center [685, 331] width 1371 height 435
type textarea "x"
click at [946, 239] on textarea "humaned" at bounding box center [953, 511] width 453 height 567
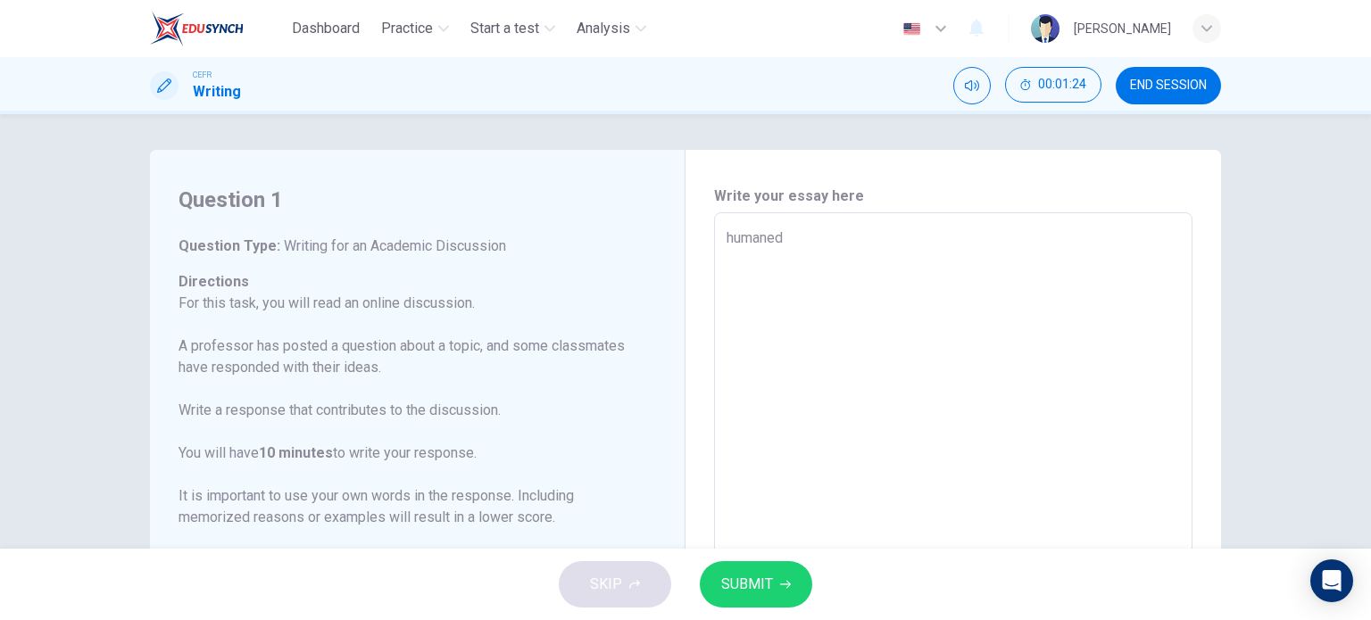
type textarea "humaned"
type textarea "x"
type textarea "humaned d"
type textarea "x"
type textarea "humaned dil"
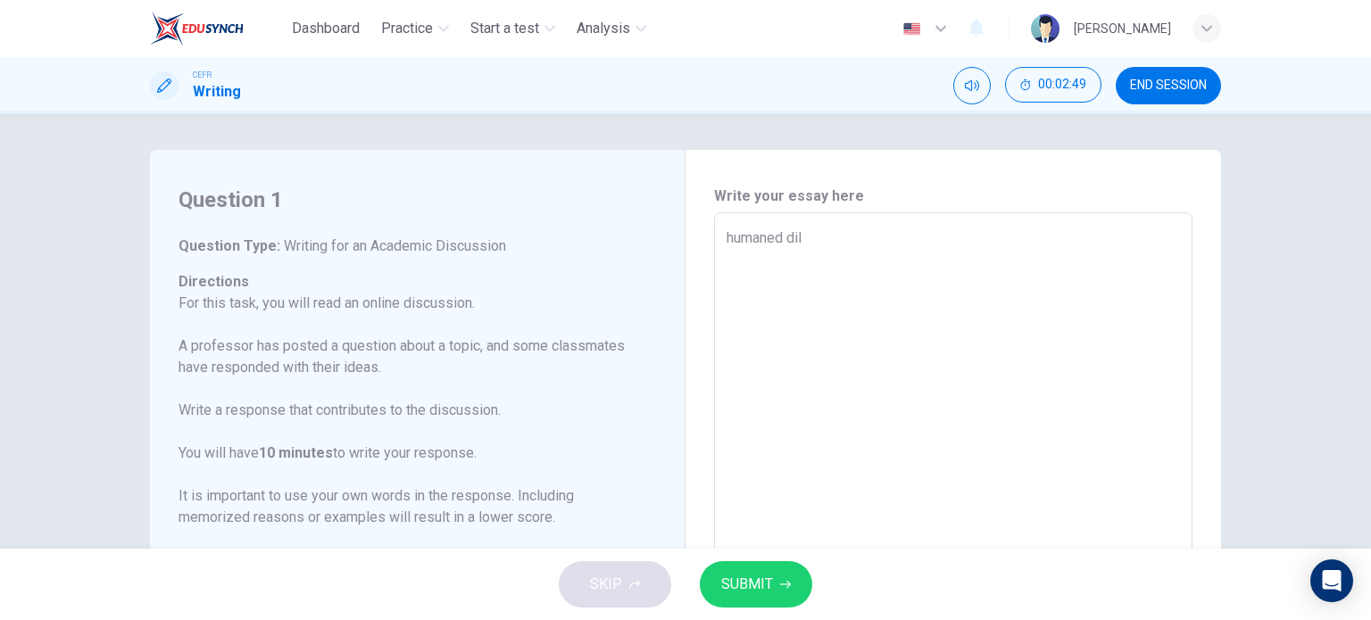
type textarea "x"
type textarea "humaned dilv"
type textarea "x"
type textarea "humaned dilve"
type textarea "x"
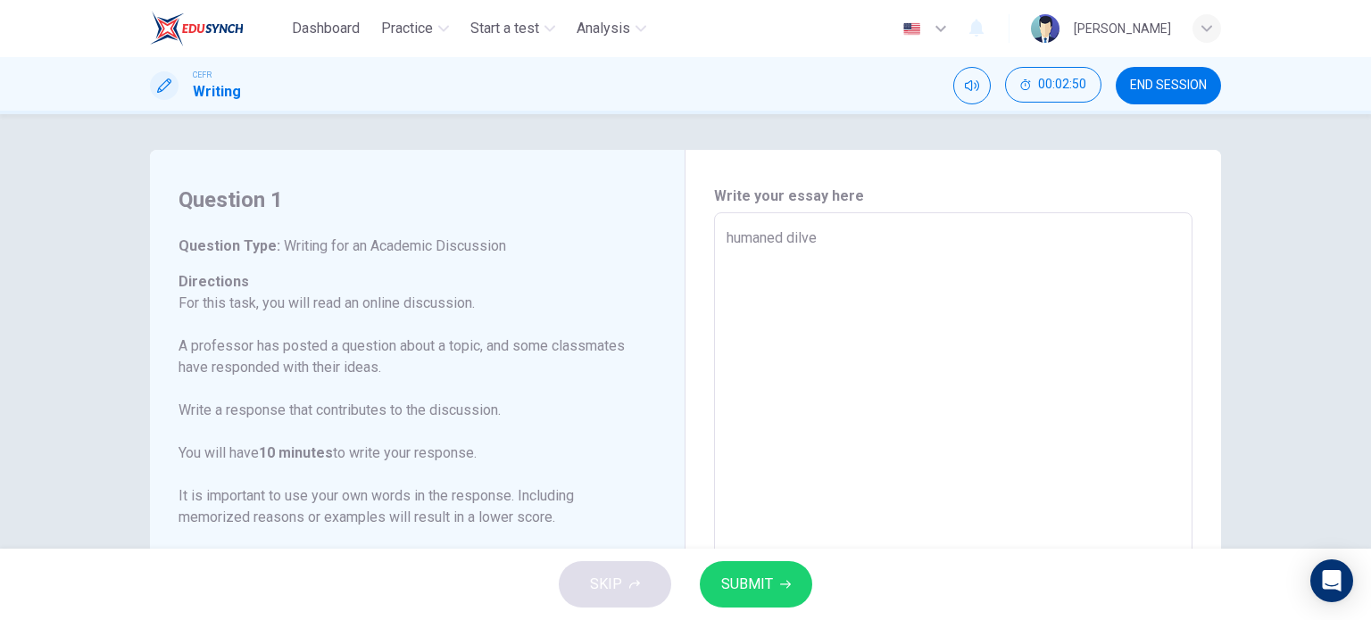
type textarea "humaned dilver"
type textarea "x"
type textarea "humaned dilver"
type textarea "x"
type textarea "humaned dilver"
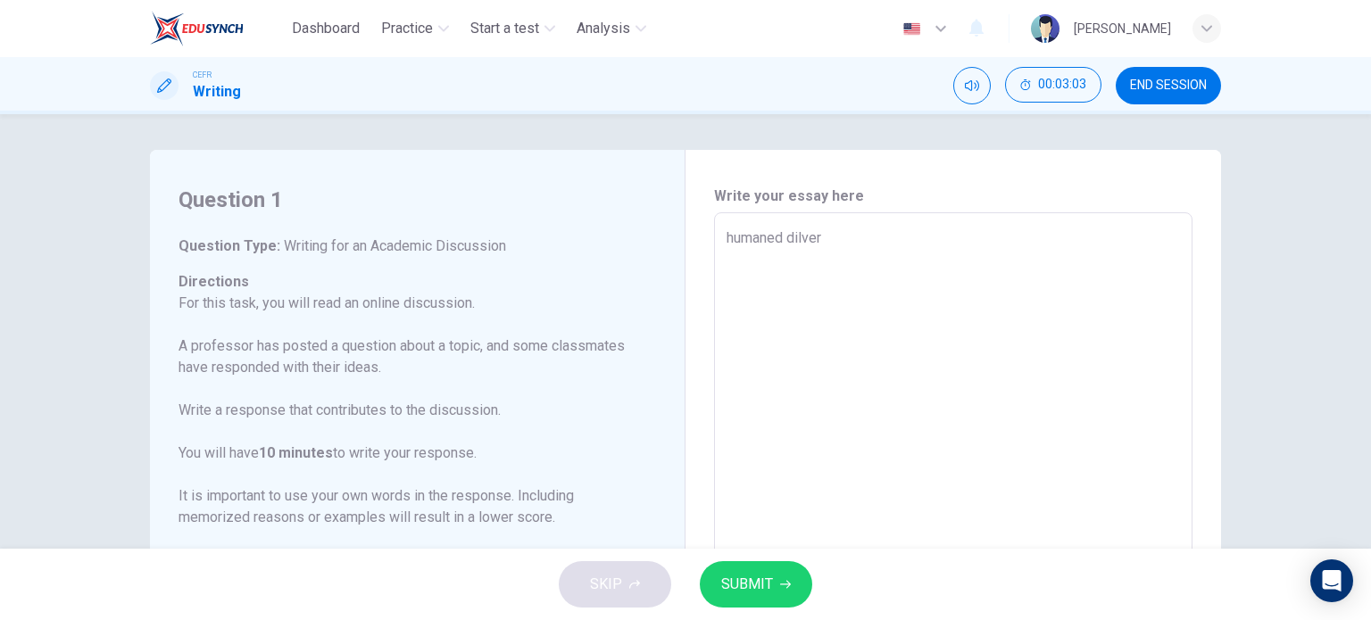
type textarea "x"
type textarea "humaned dilve"
type textarea "x"
type textarea "humaned dilv"
type textarea "x"
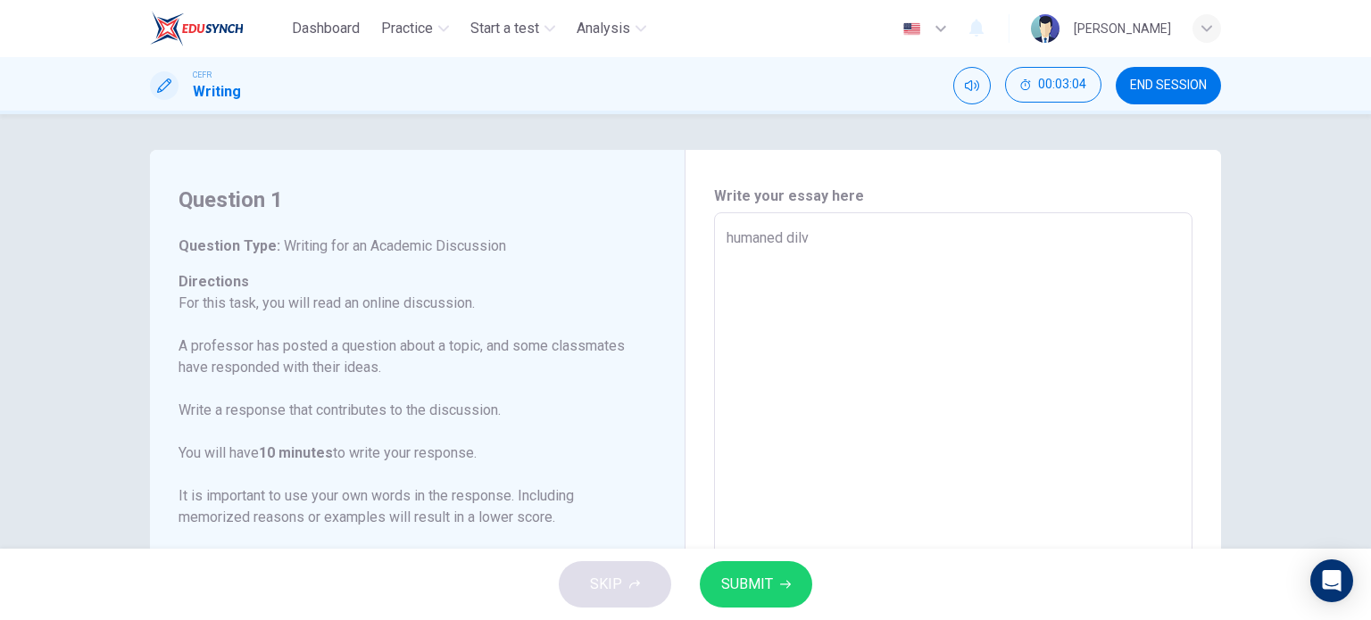
type textarea "humaned dil"
type textarea "x"
type textarea "humaned di"
type textarea "x"
type textarea "humaned d"
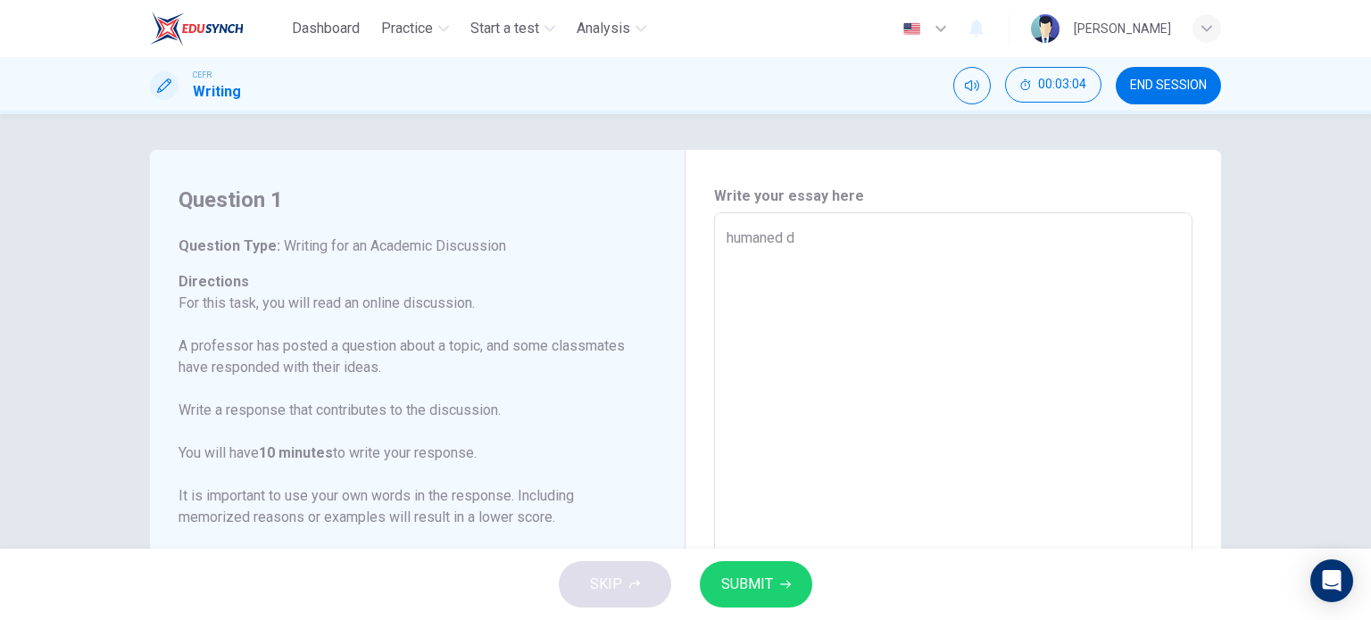
type textarea "x"
type textarea "humaned"
type textarea "x"
type textarea "humaned"
type textarea "x"
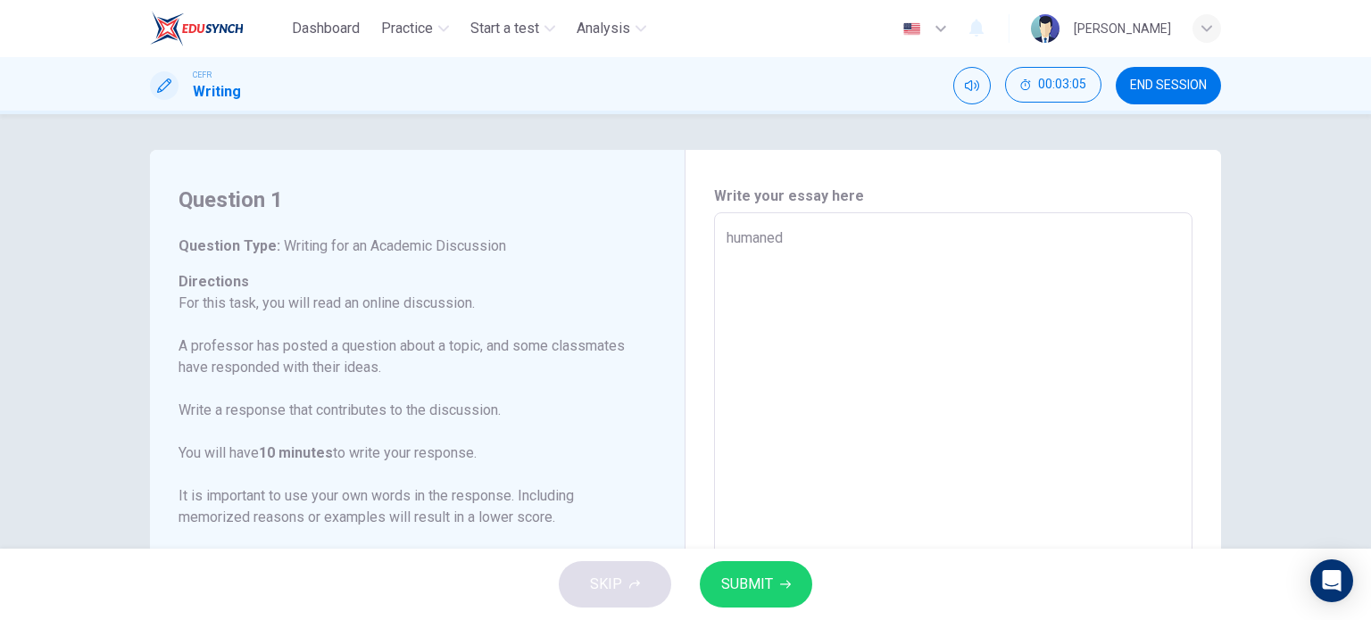
type textarea "humane"
type textarea "x"
type textarea "human"
type textarea "x"
type textarea "human"
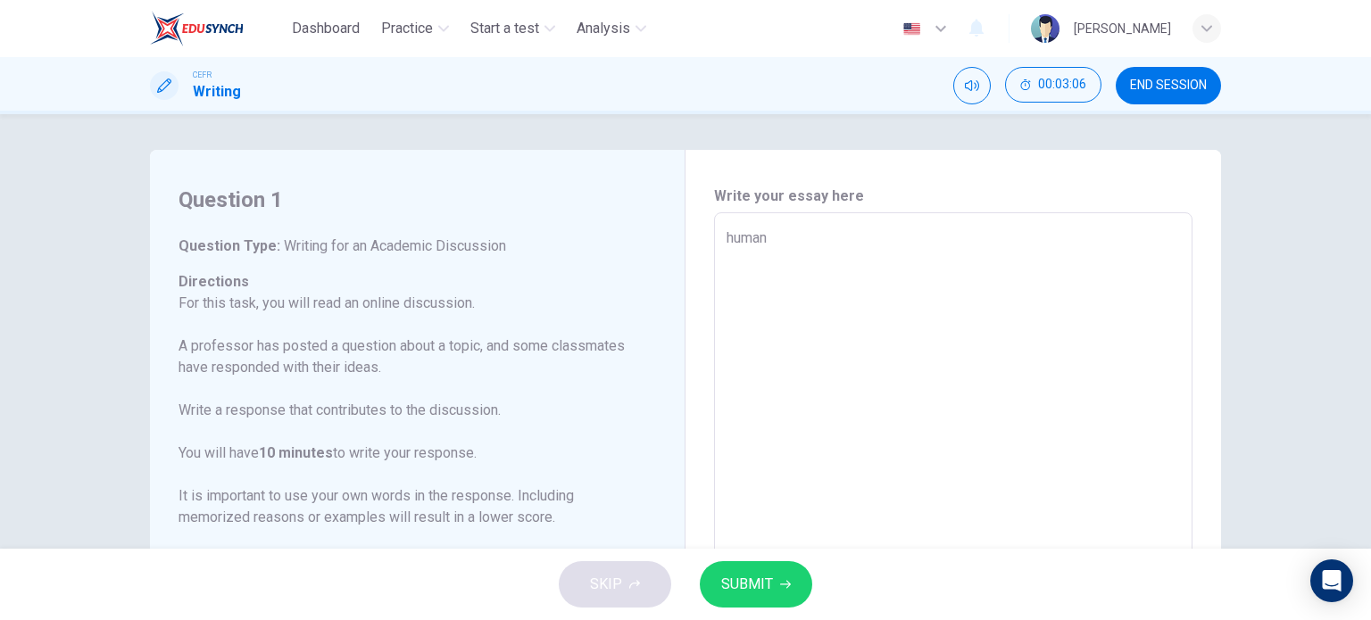
type textarea "x"
type textarea "human d"
type textarea "x"
type textarea "human de"
type textarea "x"
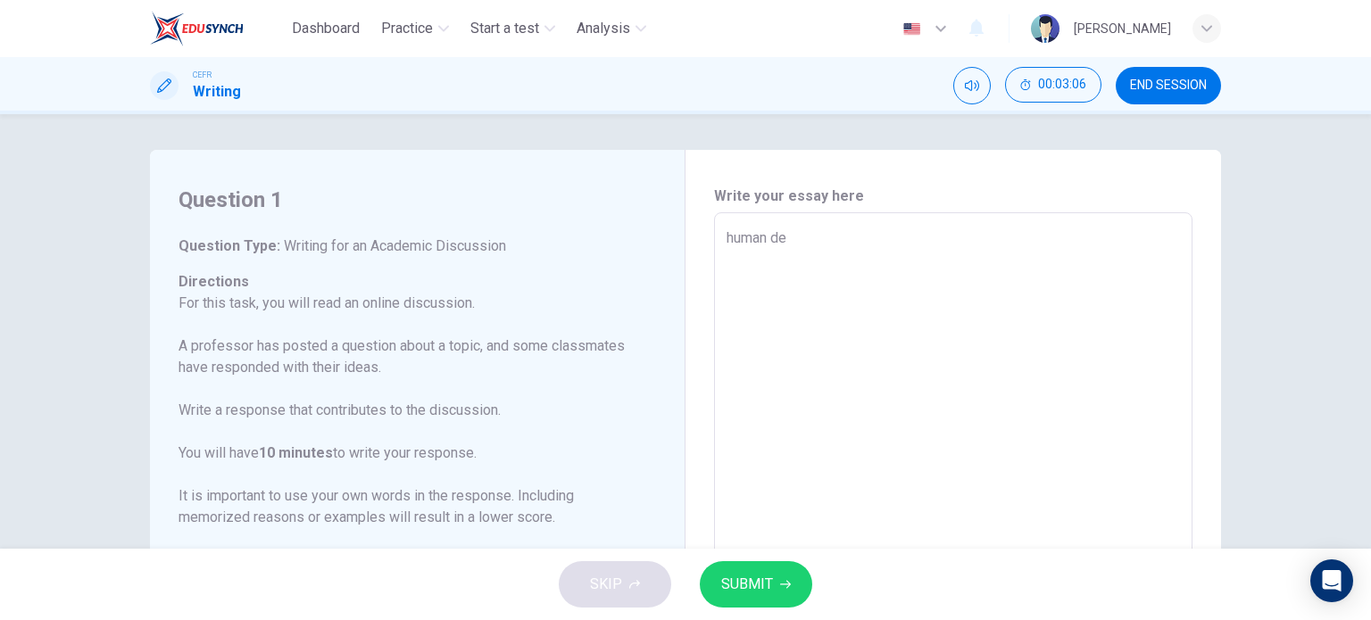
type textarea "human del"
type textarea "x"
type textarea "human deli"
type textarea "x"
type textarea "human deliv"
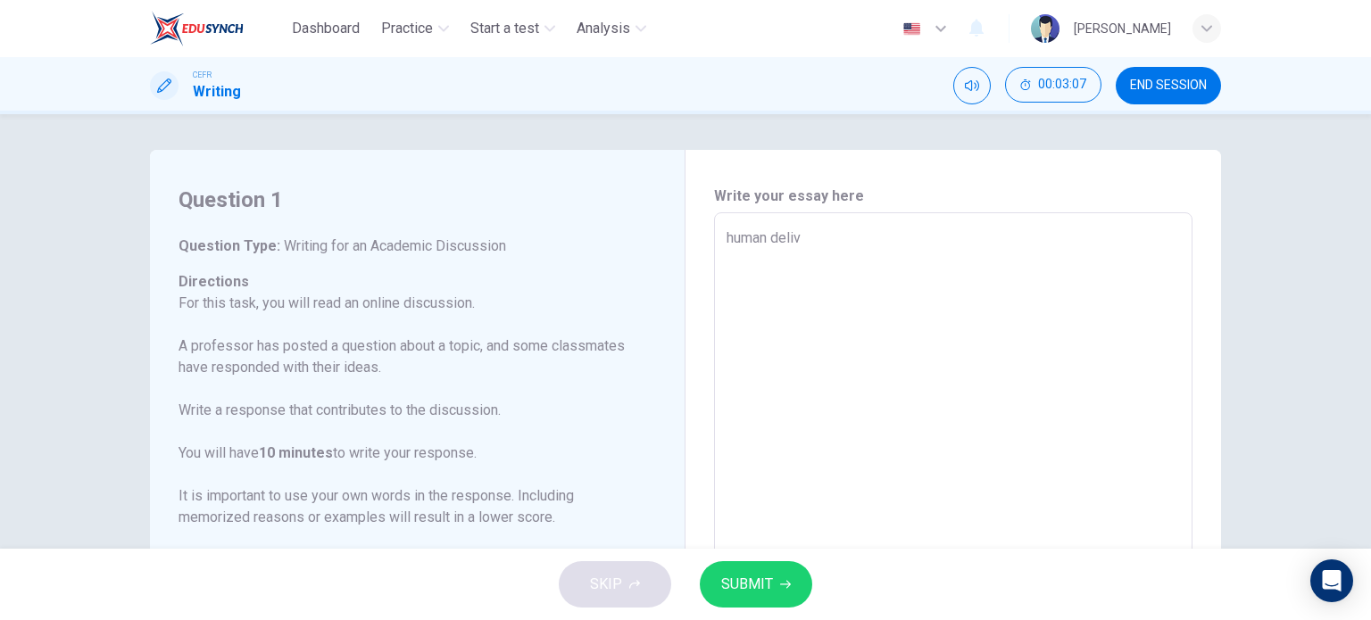
type textarea "x"
type textarea "human delive"
type textarea "x"
type textarea "human deliver"
type textarea "x"
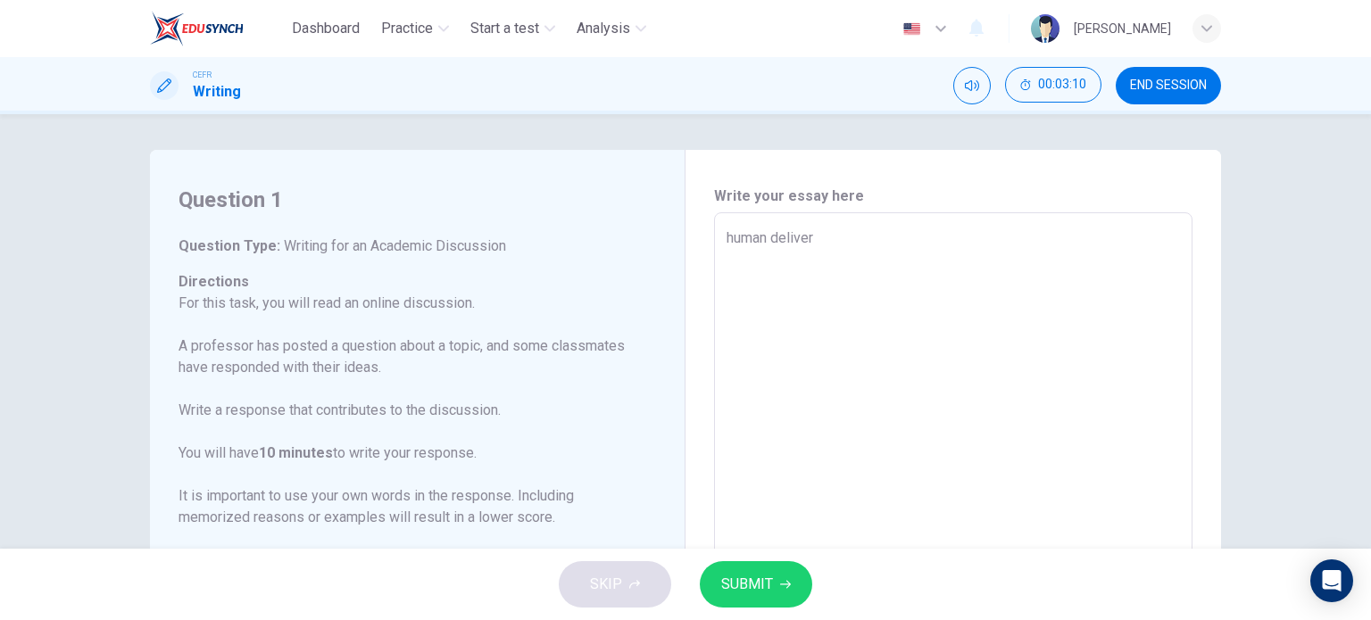
type textarea "human deliver"
type textarea "x"
type textarea "human deliver"
click at [1271, 165] on div "Question 1 Question Type : Writing for an Academic Discussion Directions For th…" at bounding box center [685, 331] width 1371 height 435
type textarea "x"
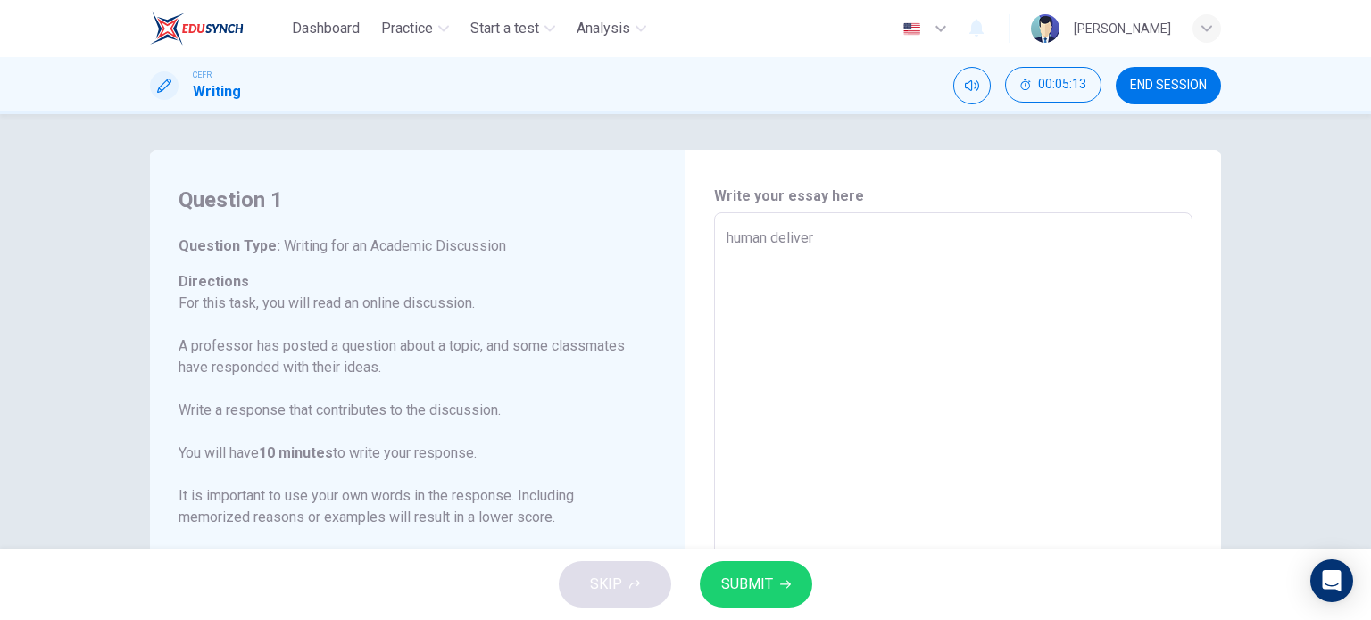
click at [828, 229] on textarea "human deliver" at bounding box center [953, 511] width 453 height 567
type textarea "human deliver"
type textarea "x"
click at [871, 232] on textarea "human deliver" at bounding box center [953, 511] width 453 height 567
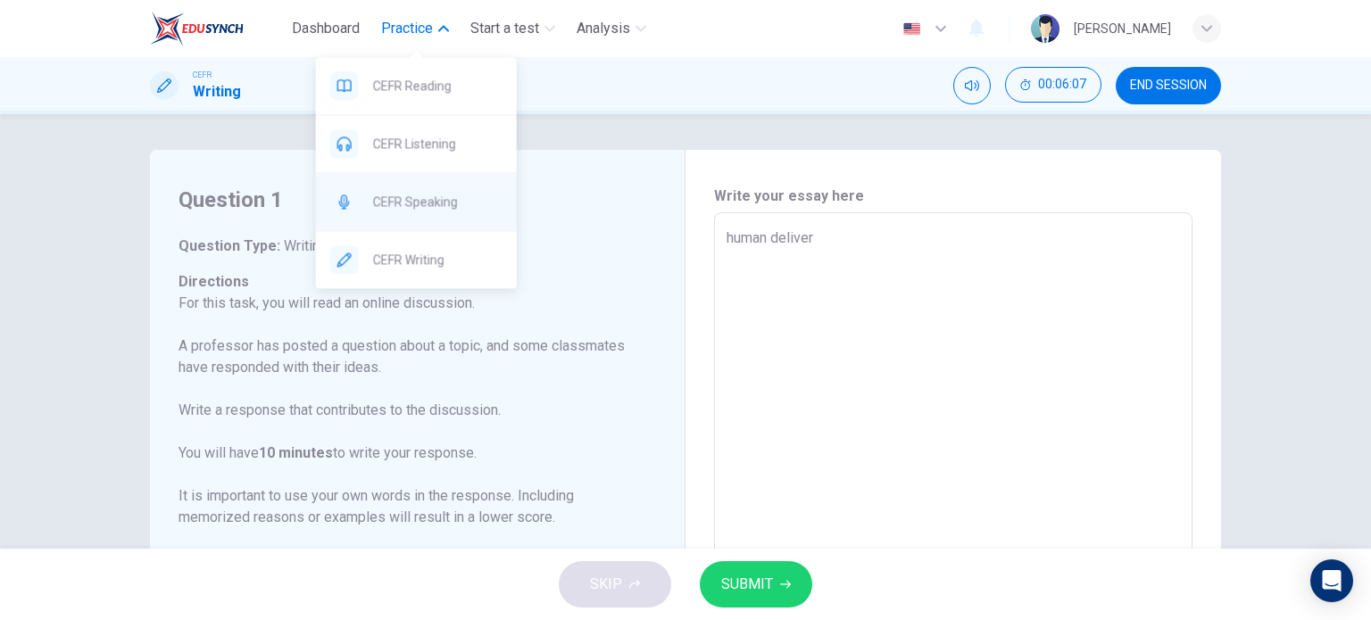
type textarea "human deliver"
type textarea "x"
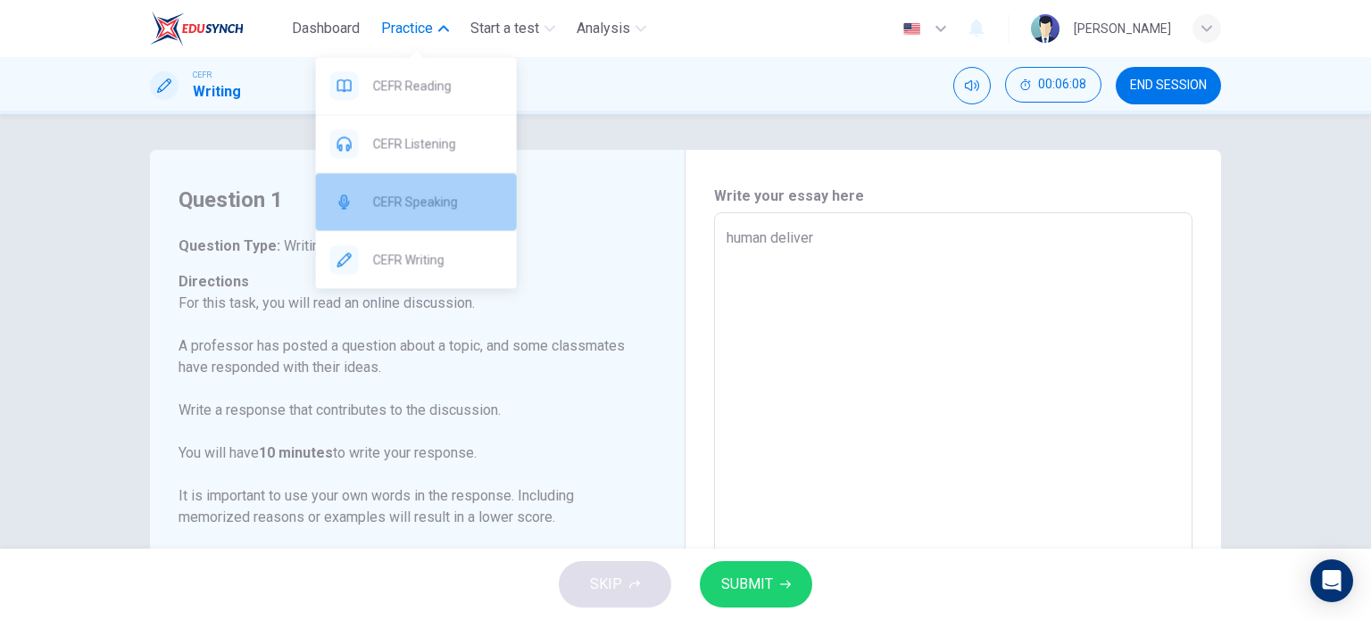
click at [438, 193] on span "CEFR Speaking" at bounding box center [437, 201] width 129 height 21
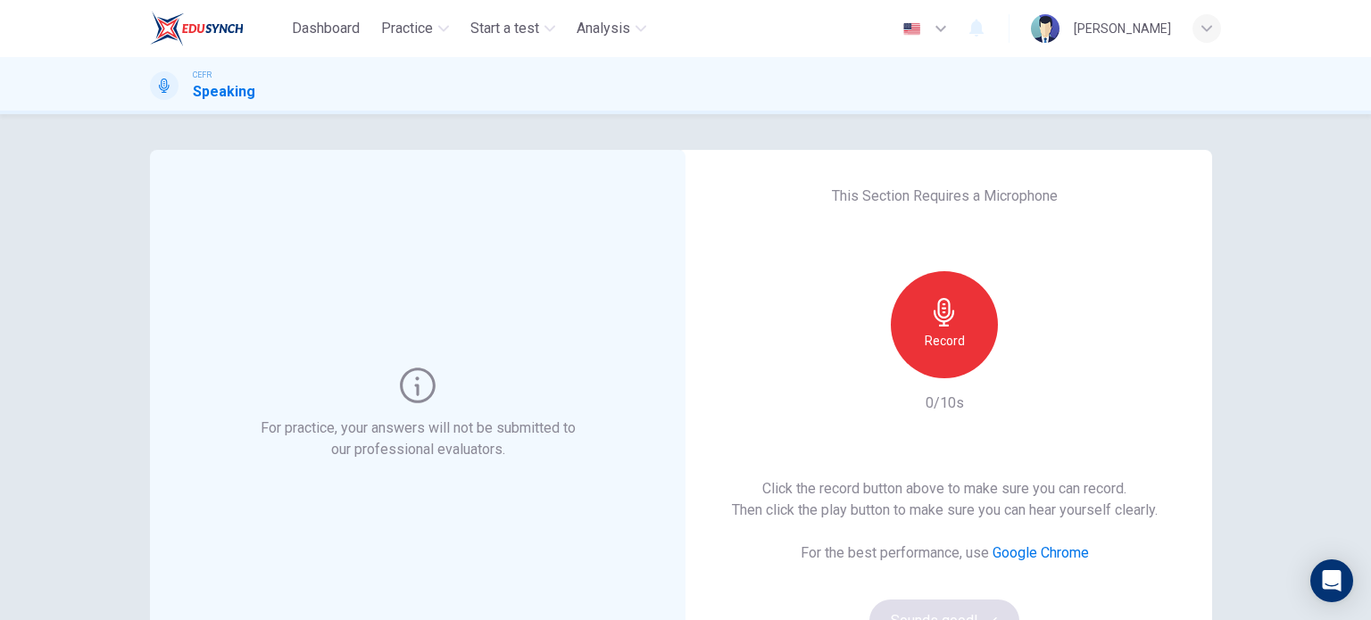
click at [961, 320] on div "Record" at bounding box center [944, 324] width 107 height 107
click at [961, 320] on div "Stop" at bounding box center [944, 324] width 107 height 107
click at [1020, 359] on icon "button" at bounding box center [1027, 364] width 18 height 18
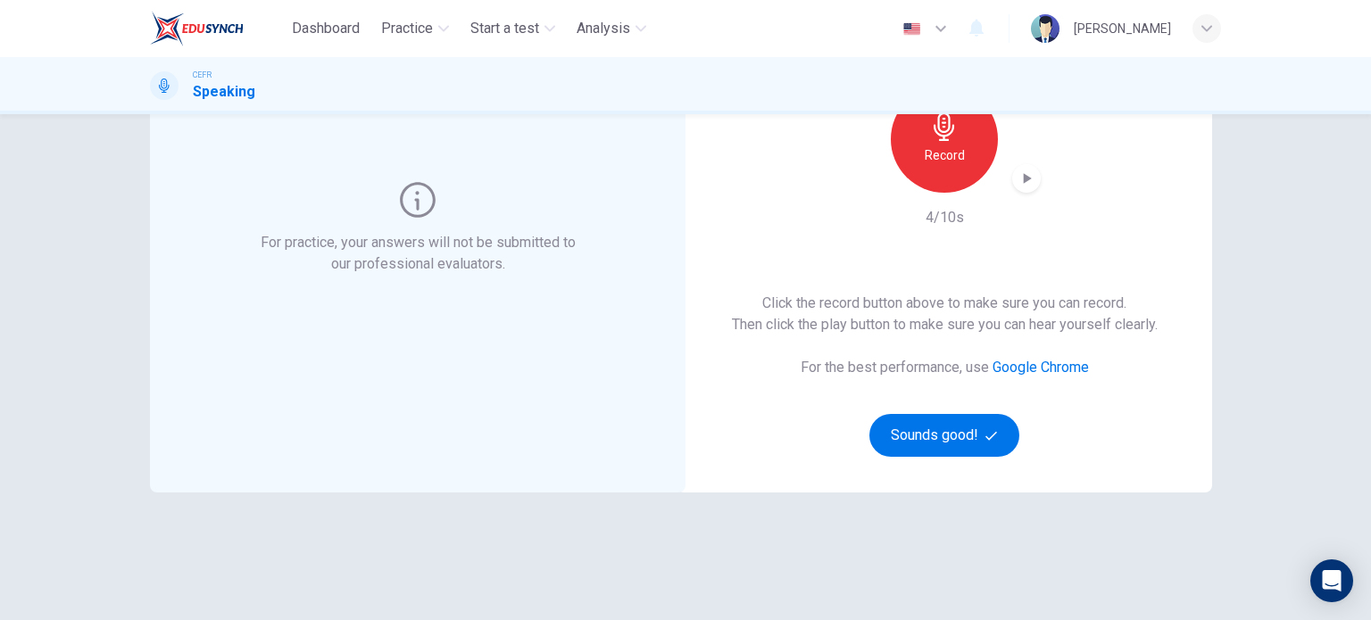
scroll to position [189, 0]
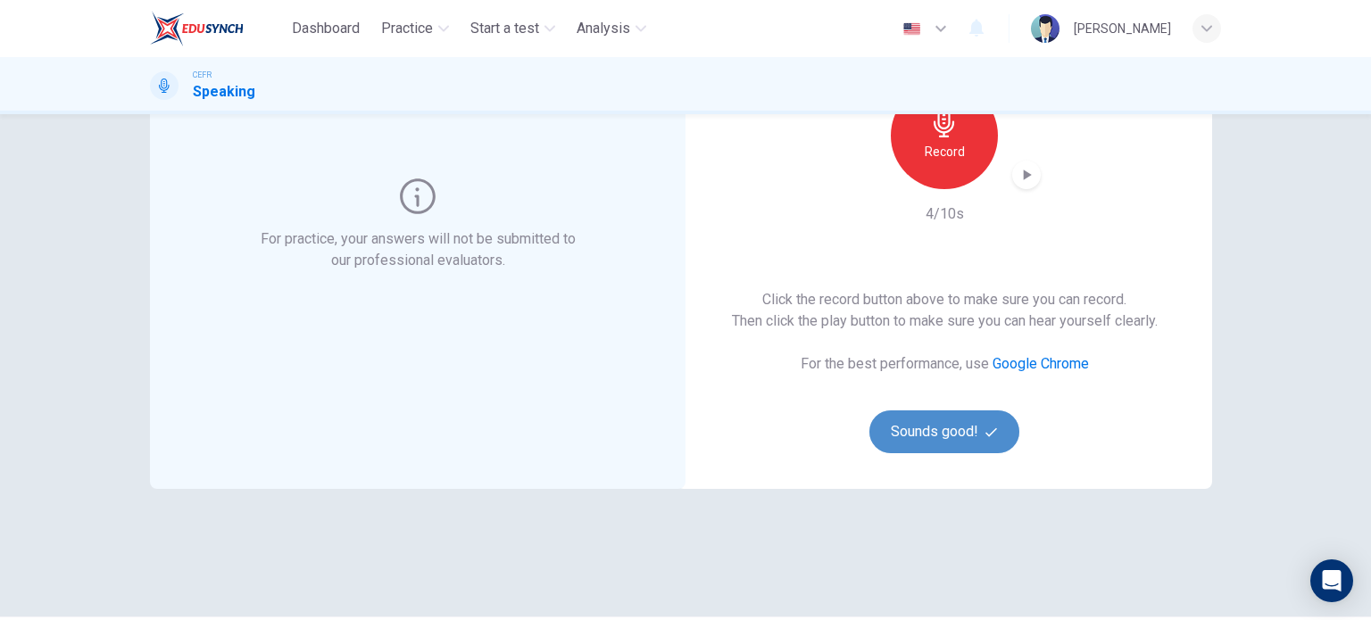
click at [944, 424] on button "Sounds good!" at bounding box center [944, 432] width 150 height 43
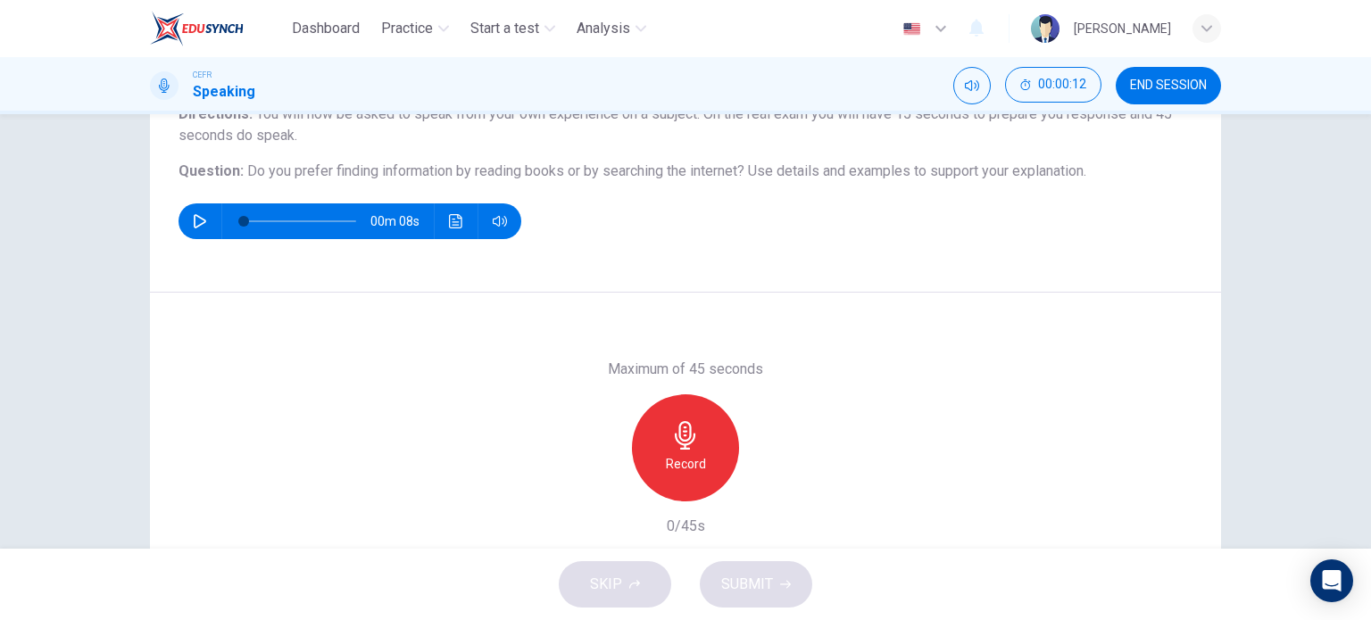
scroll to position [257, 0]
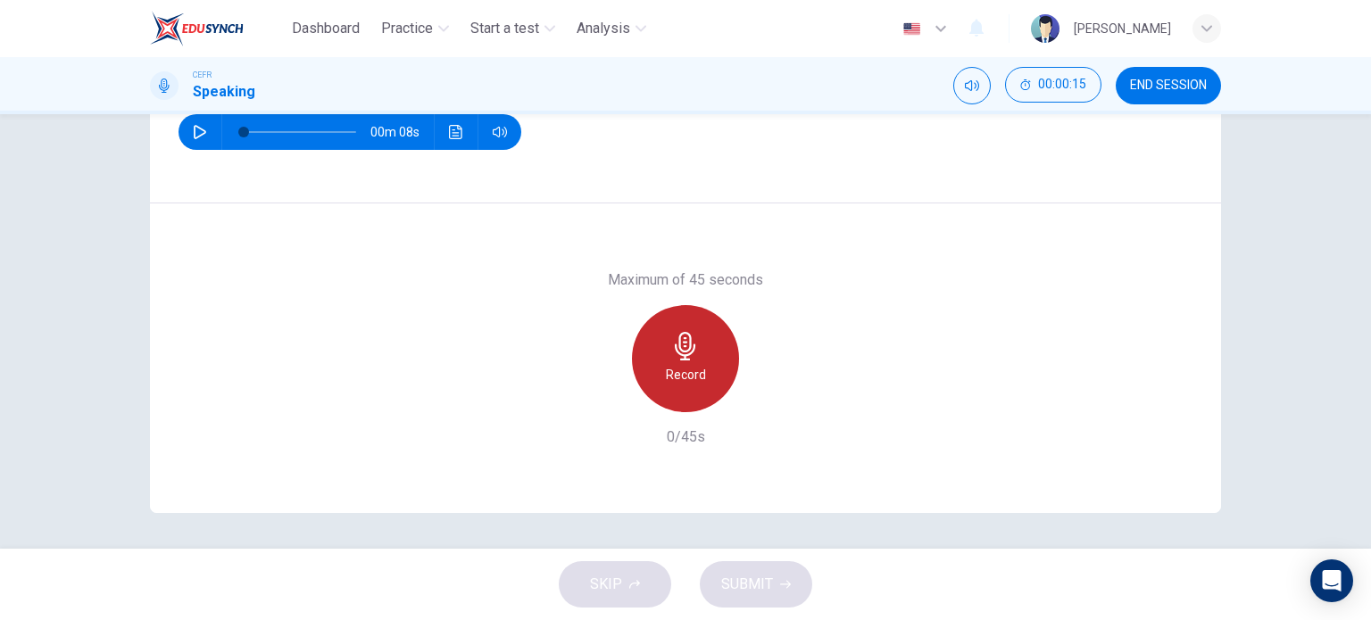
click at [717, 362] on div "Record" at bounding box center [685, 358] width 107 height 107
click at [686, 353] on icon "button" at bounding box center [685, 346] width 21 height 29
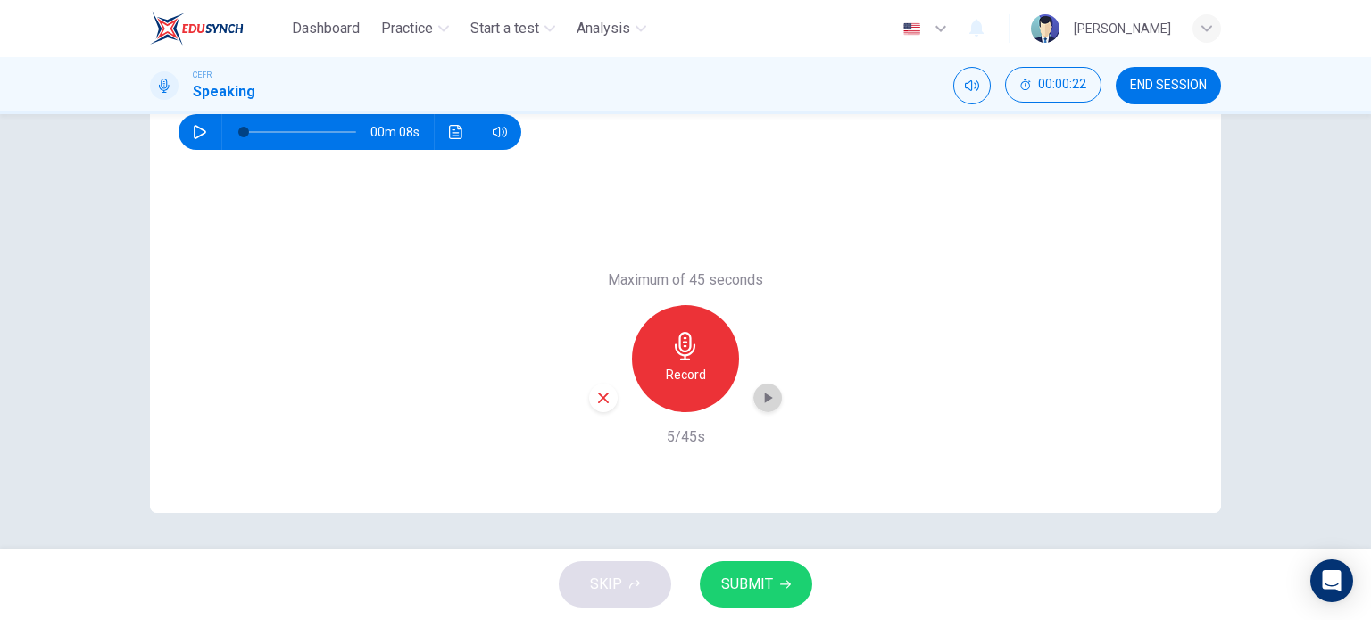
click at [769, 399] on icon "button" at bounding box center [768, 398] width 18 height 18
click at [765, 399] on icon "button" at bounding box center [769, 398] width 8 height 11
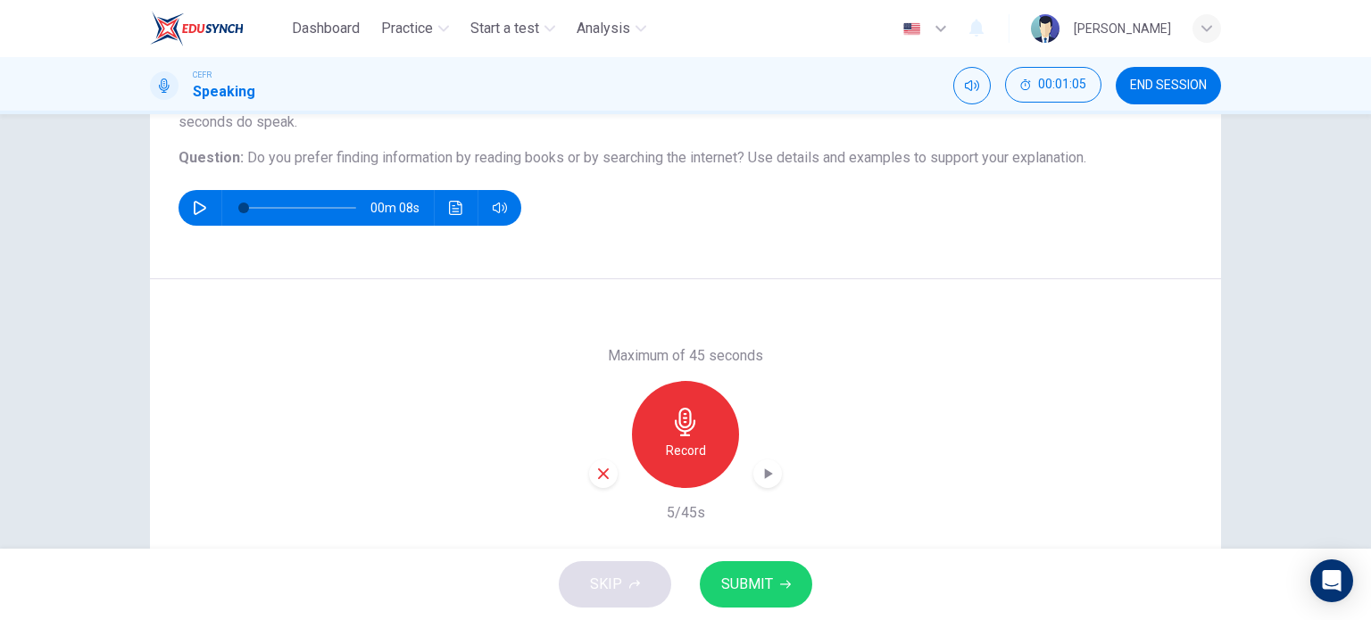
scroll to position [204, 0]
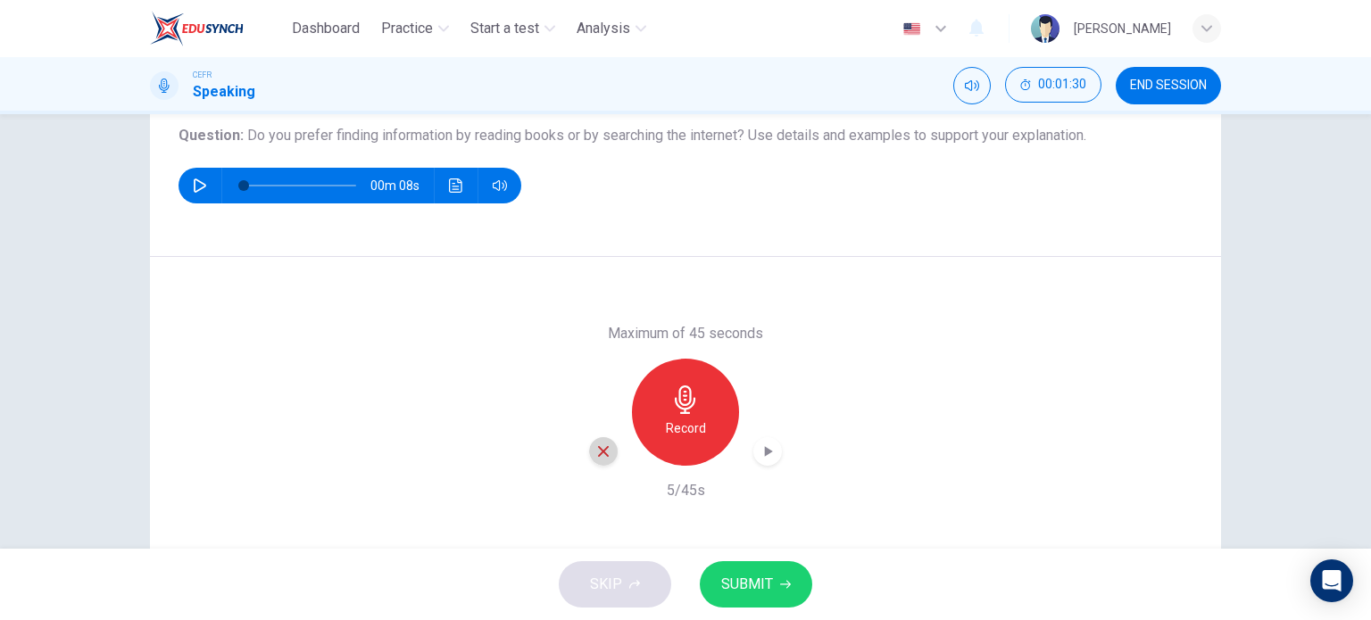
click at [602, 456] on icon "button" at bounding box center [603, 452] width 16 height 16
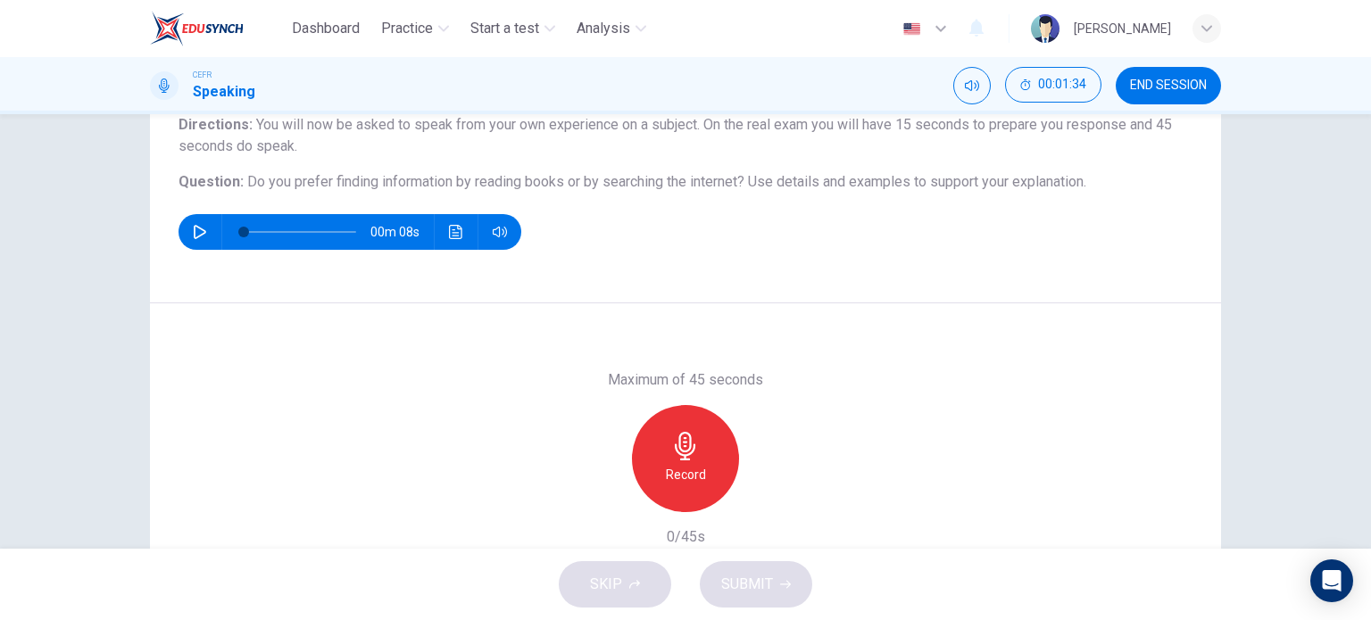
scroll to position [203, 0]
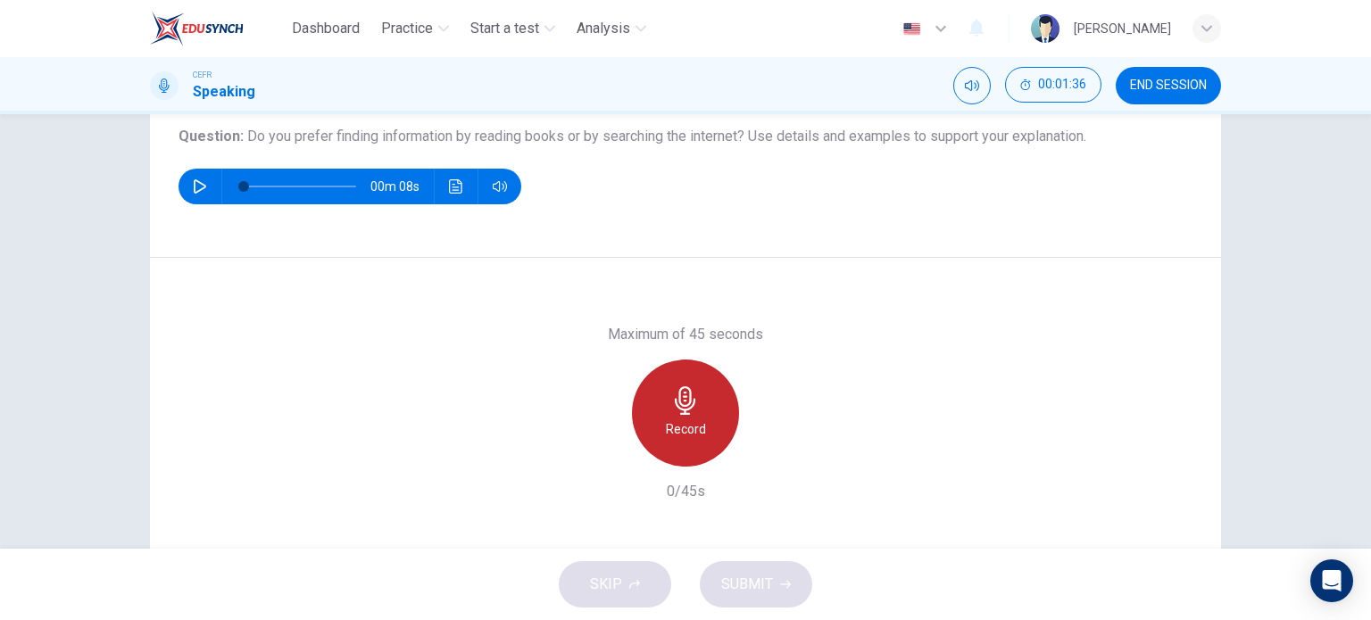
click at [686, 423] on h6 "Record" at bounding box center [686, 429] width 40 height 21
click at [679, 424] on h6 "Stop" at bounding box center [685, 429] width 27 height 21
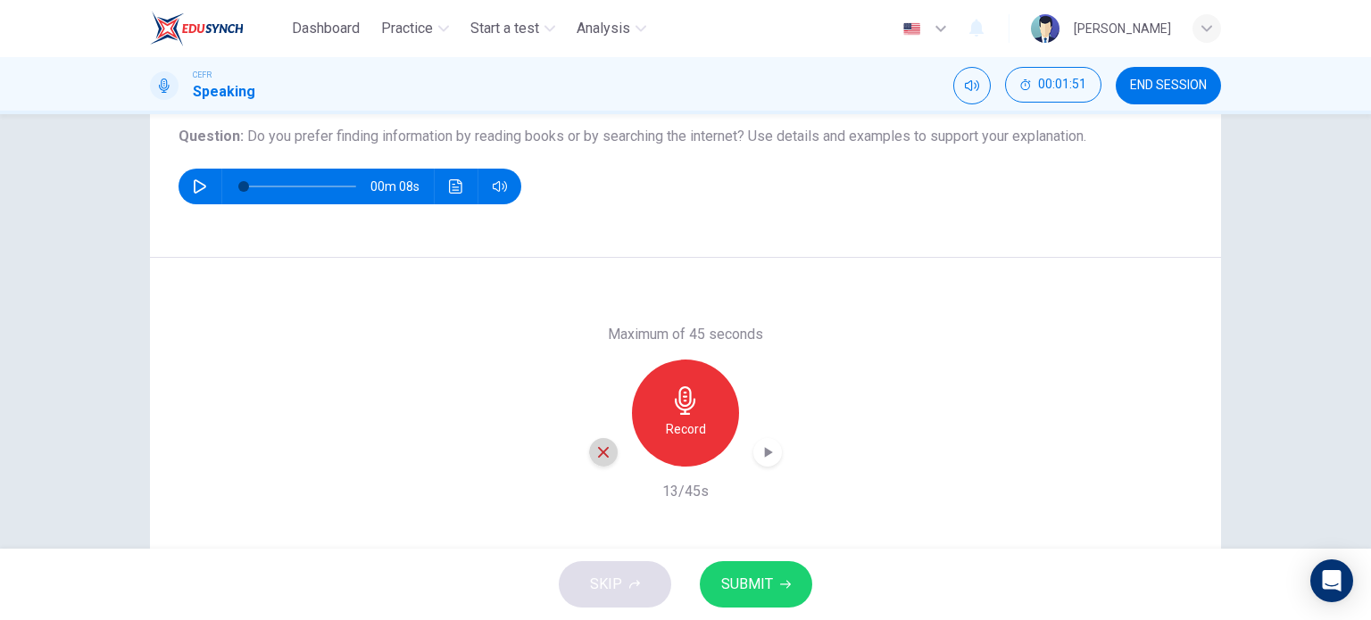
click at [603, 453] on icon "button" at bounding box center [603, 453] width 16 height 16
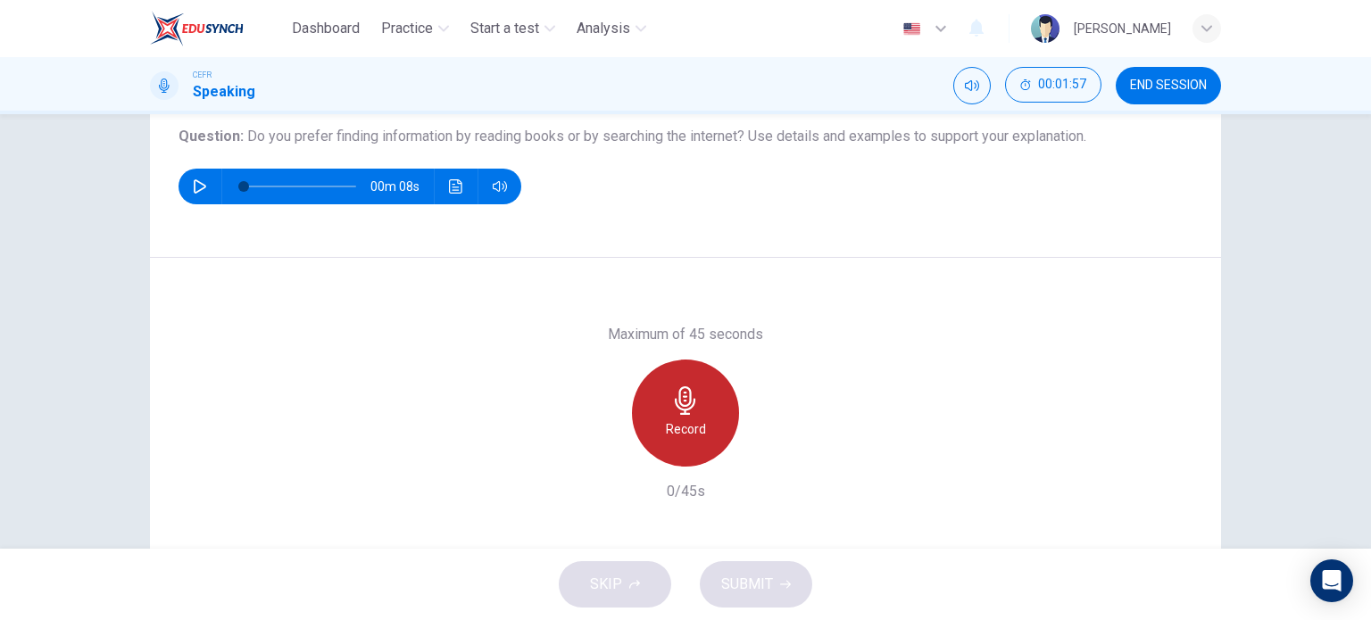
click at [671, 403] on icon "button" at bounding box center [685, 401] width 29 height 29
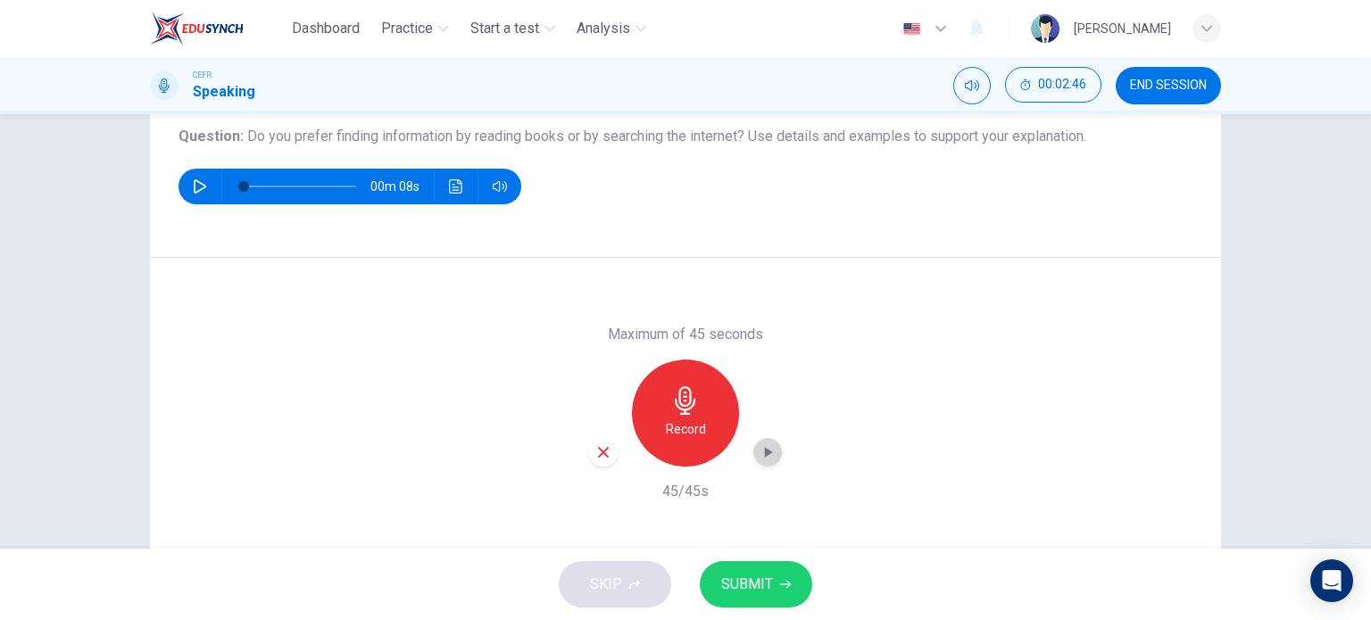
click at [769, 449] on icon "button" at bounding box center [768, 453] width 18 height 18
click at [765, 453] on icon "button" at bounding box center [769, 452] width 8 height 11
click at [768, 453] on icon "button" at bounding box center [768, 453] width 18 height 18
click at [595, 453] on icon "button" at bounding box center [603, 453] width 16 height 16
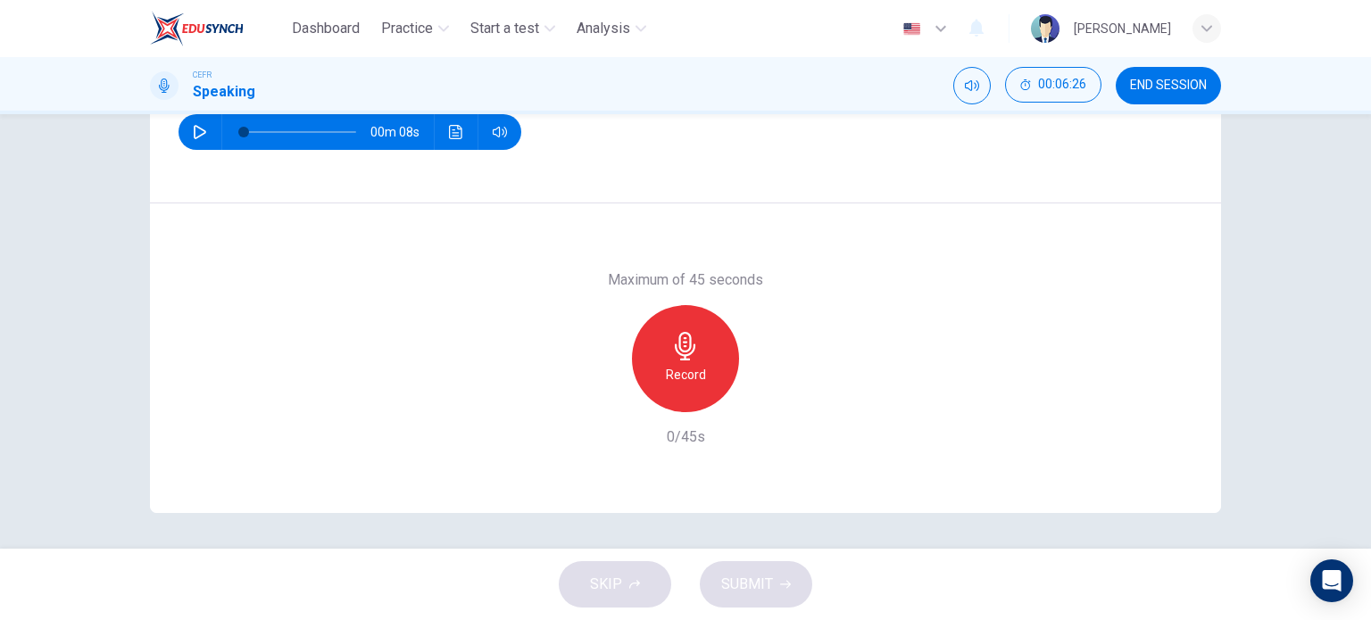
scroll to position [0, 0]
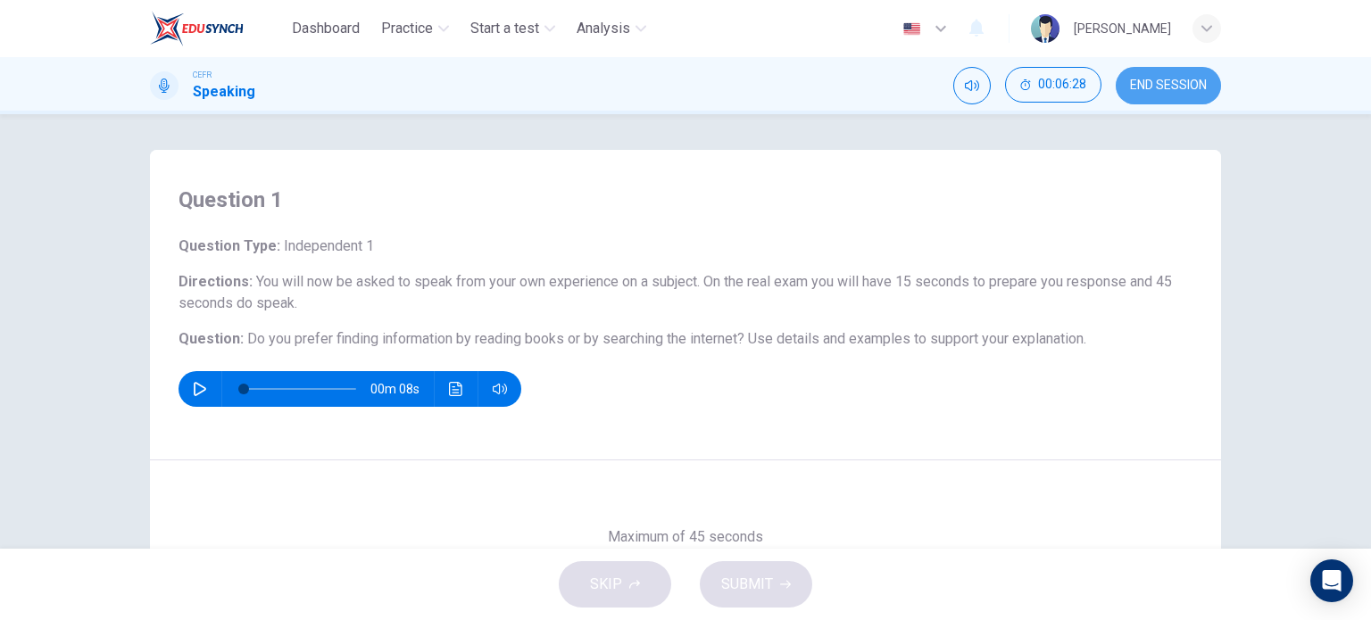
click at [1195, 97] on button "END SESSION" at bounding box center [1168, 85] width 105 height 37
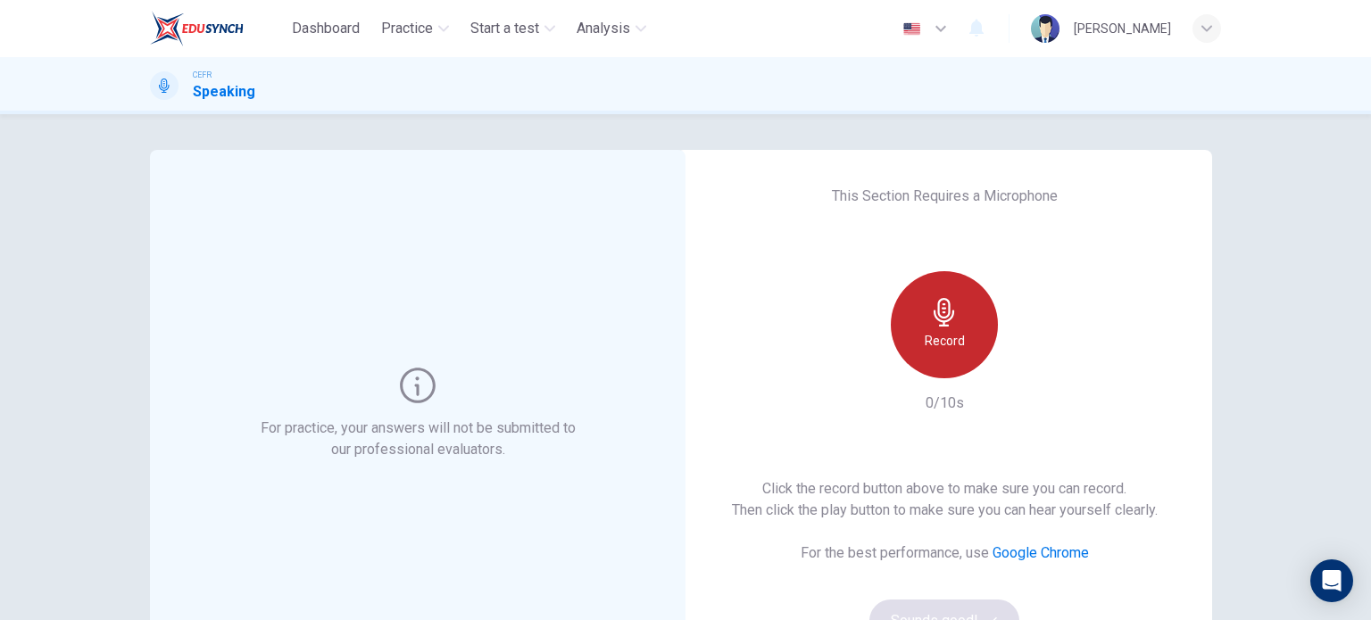
click at [956, 339] on h6 "Record" at bounding box center [945, 340] width 40 height 21
click at [956, 339] on div "Stop" at bounding box center [944, 324] width 107 height 107
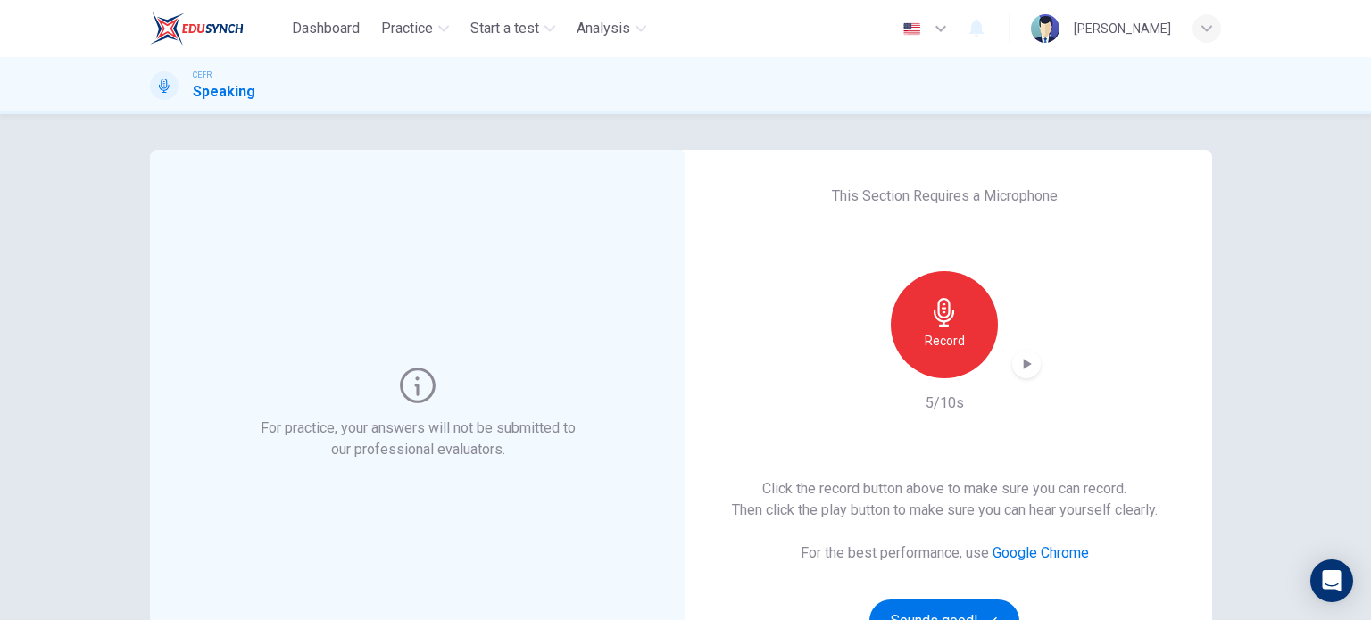
click at [1025, 368] on icon "button" at bounding box center [1027, 364] width 18 height 18
click at [1025, 368] on icon "button" at bounding box center [1026, 364] width 12 height 13
click at [1025, 368] on icon "button" at bounding box center [1027, 364] width 18 height 18
click at [1025, 368] on icon "button" at bounding box center [1026, 364] width 12 height 13
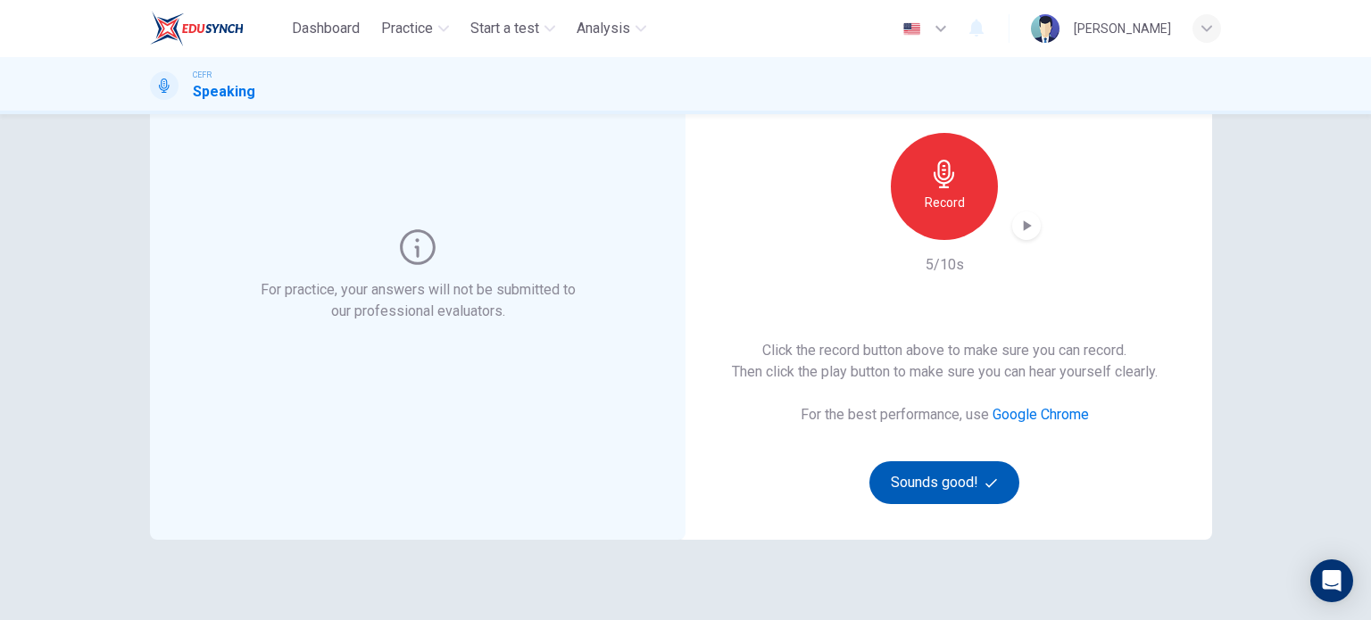
scroll to position [139, 0]
click at [975, 491] on button "Sounds good!" at bounding box center [944, 482] width 150 height 43
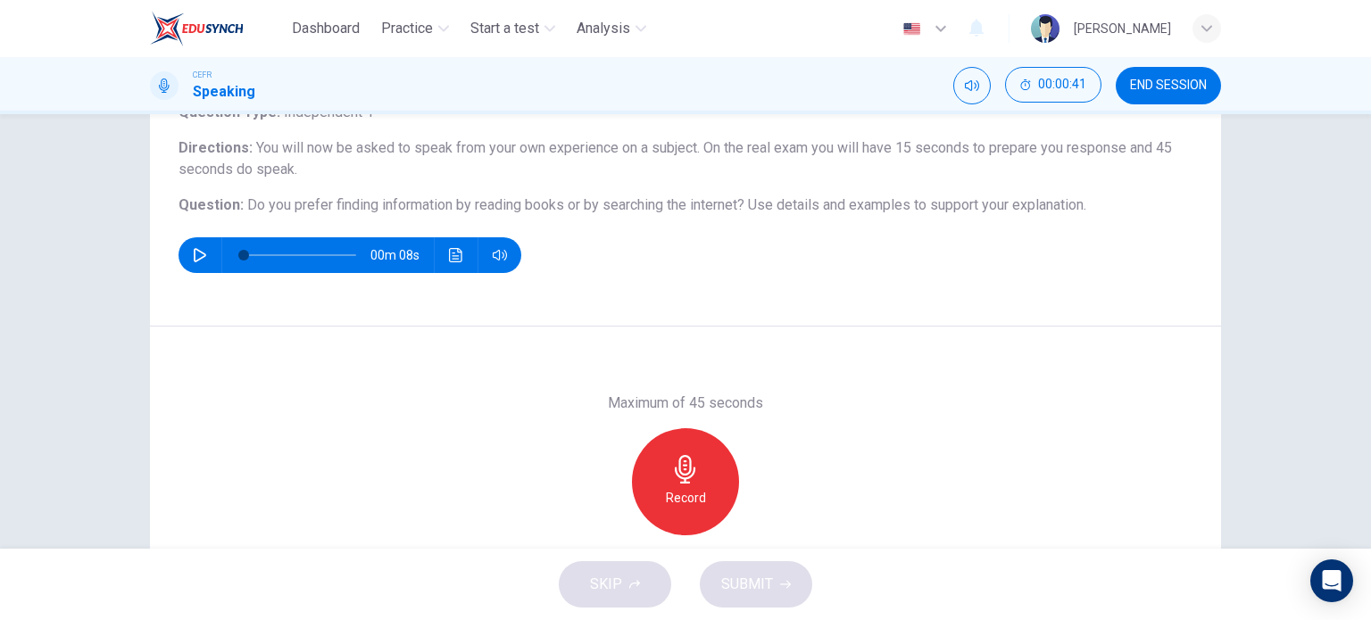
scroll to position [138, 0]
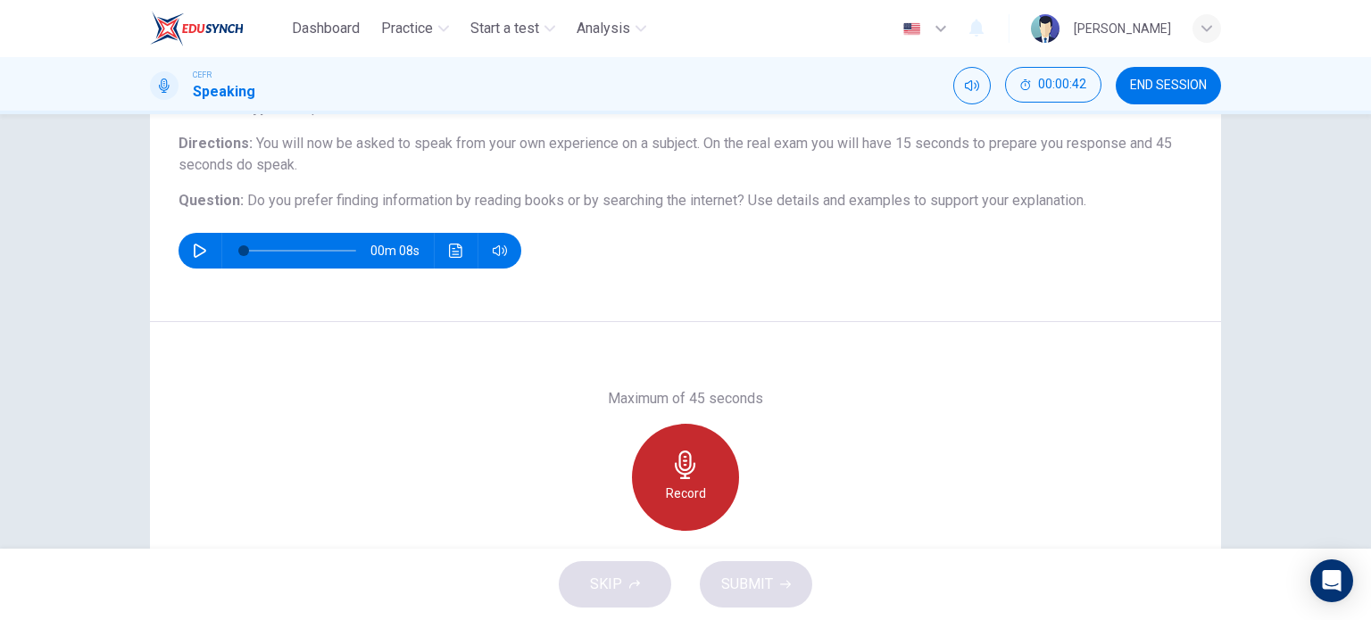
click at [679, 454] on icon "button" at bounding box center [685, 465] width 29 height 29
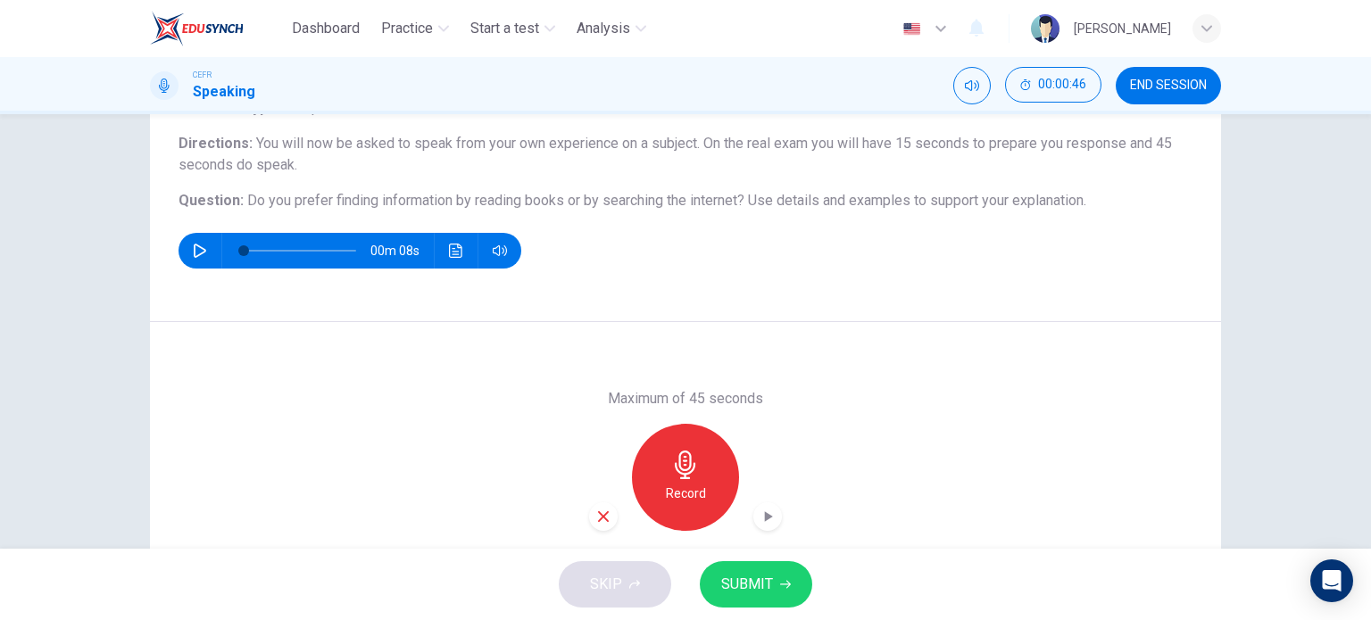
scroll to position [257, 0]
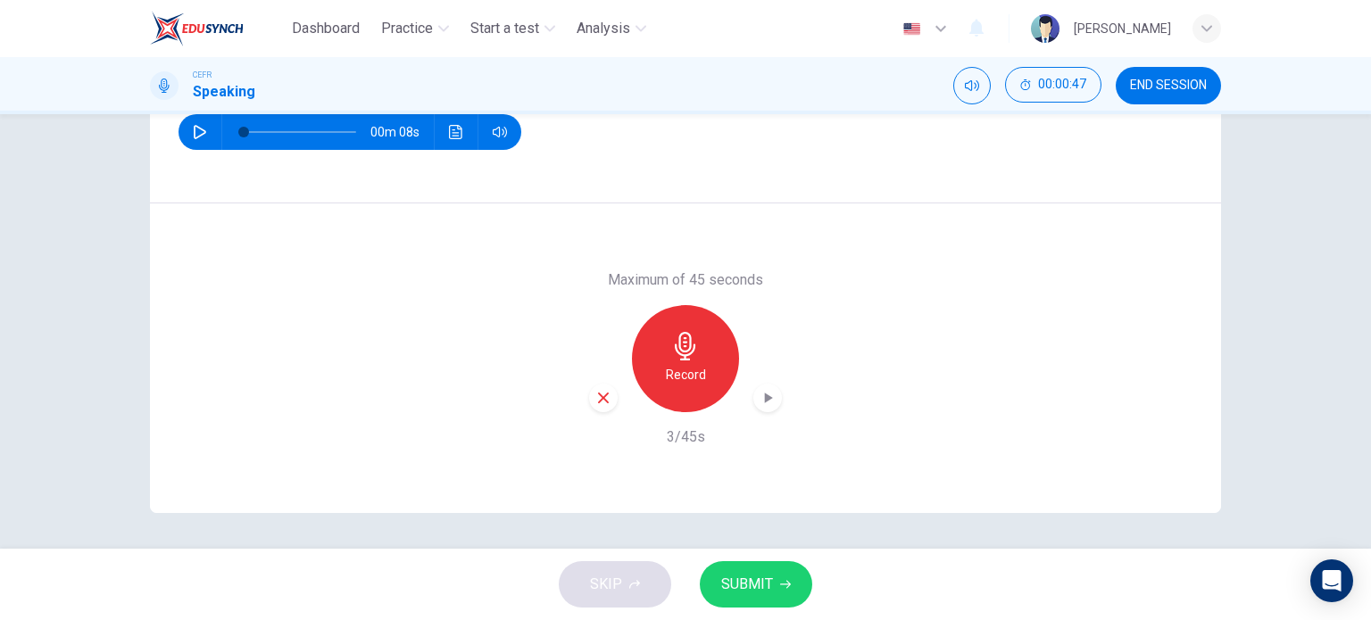
click at [598, 395] on icon "button" at bounding box center [603, 398] width 11 height 11
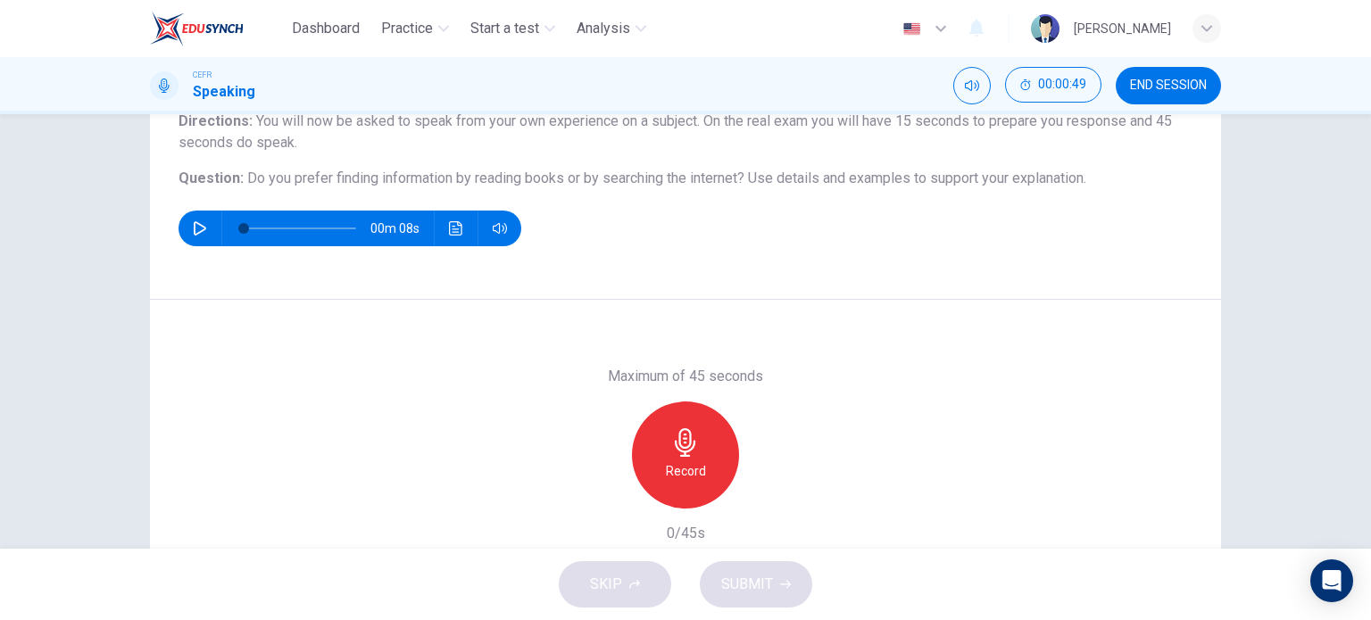
scroll to position [160, 0]
click at [694, 458] on div "Record" at bounding box center [685, 456] width 107 height 107
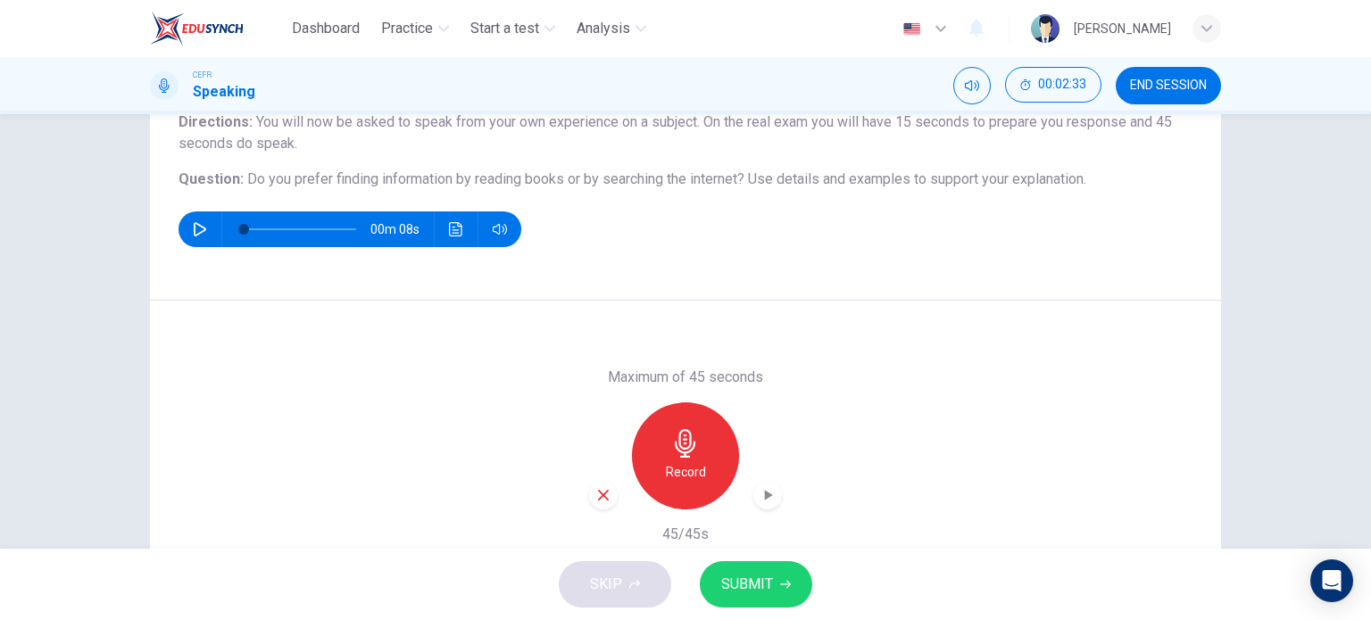
scroll to position [257, 0]
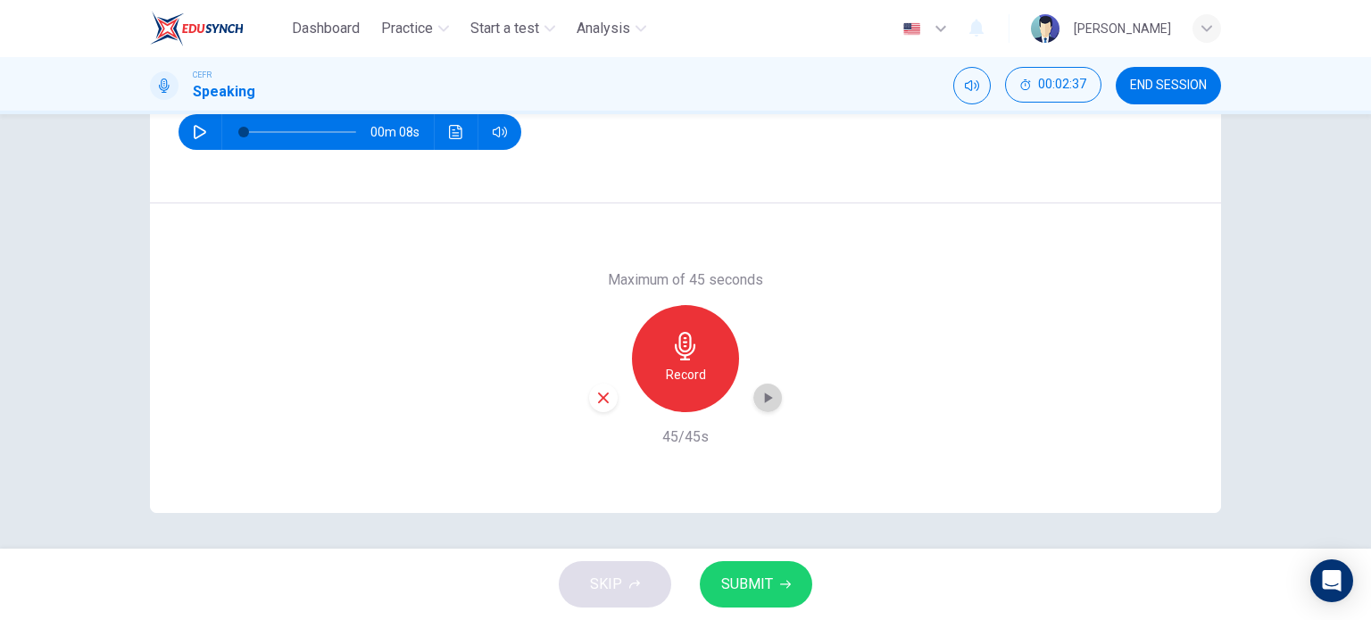
click at [770, 396] on icon "button" at bounding box center [768, 398] width 18 height 18
click at [605, 393] on icon "button" at bounding box center [603, 398] width 16 height 16
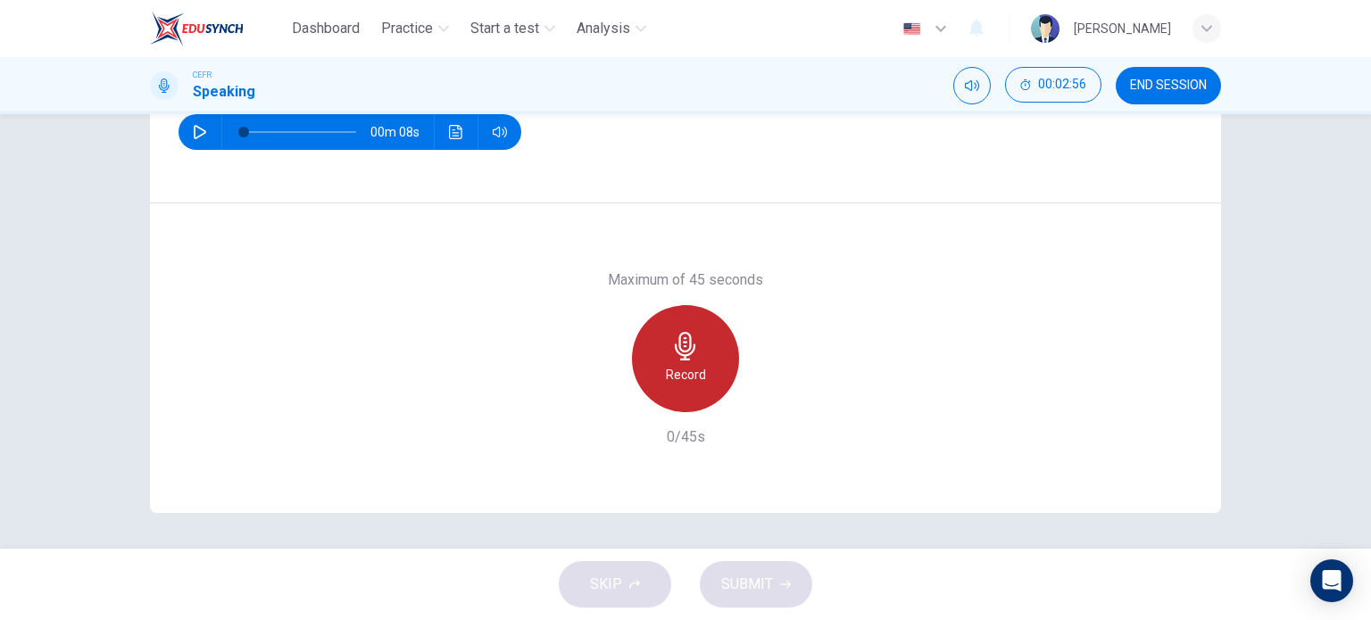
click at [711, 381] on div "Record" at bounding box center [685, 358] width 107 height 107
click at [678, 365] on h6 "Stop" at bounding box center [685, 374] width 27 height 21
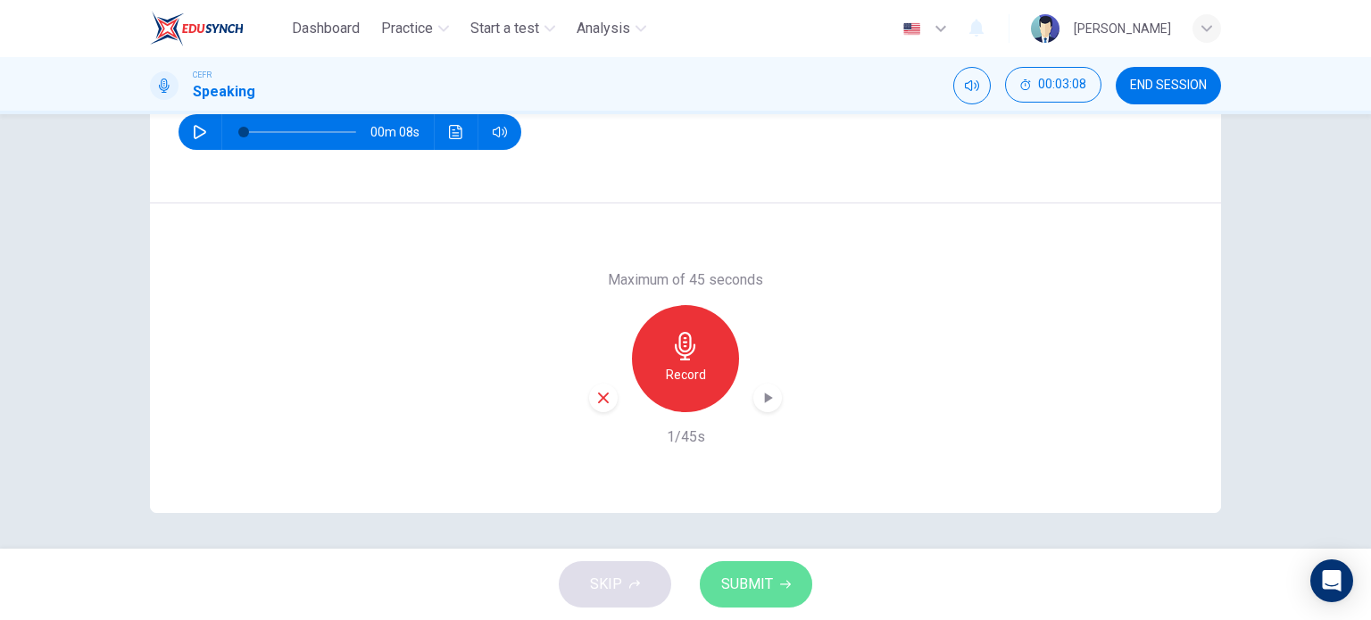
click at [755, 578] on span "SUBMIT" at bounding box center [747, 584] width 52 height 25
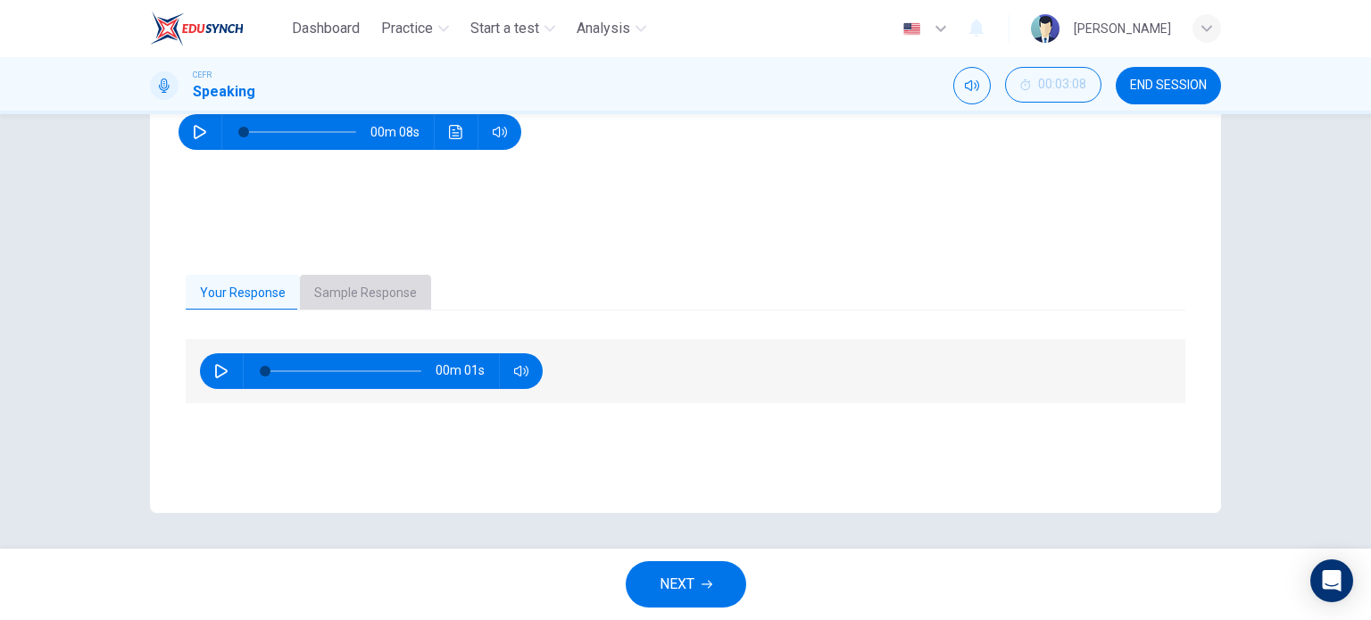
click at [379, 287] on button "Sample Response" at bounding box center [365, 293] width 131 height 37
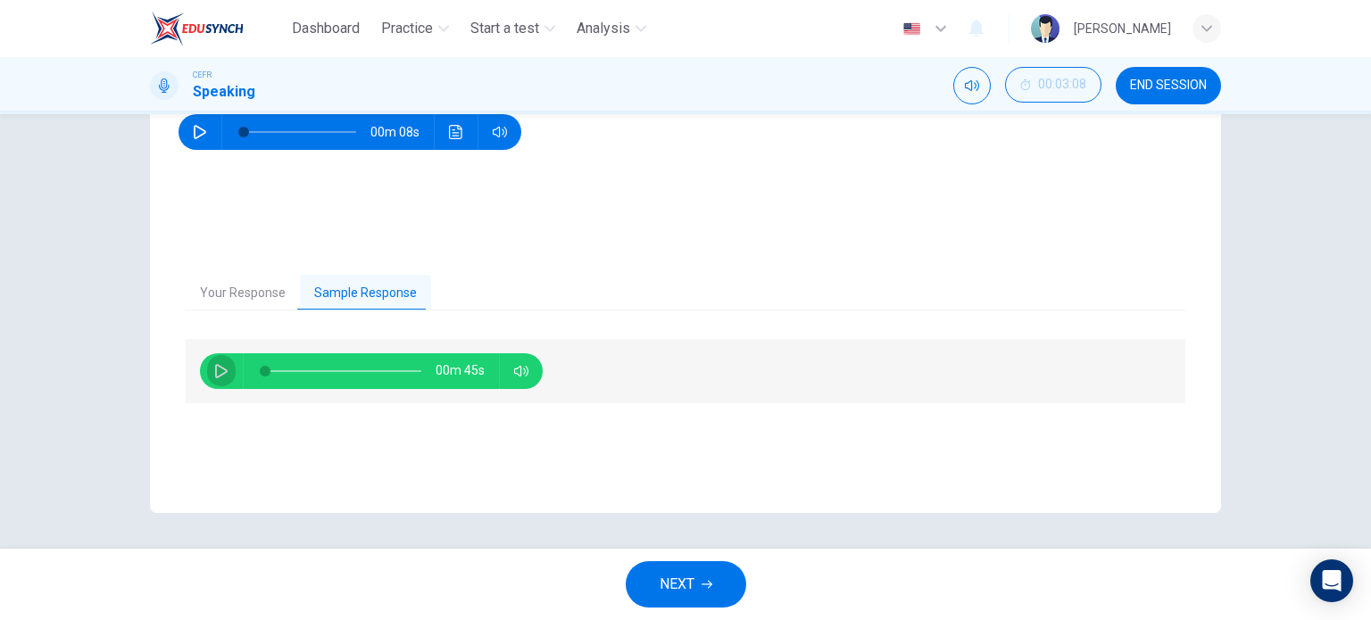
click at [208, 377] on button "button" at bounding box center [221, 372] width 29 height 36
type input "2"
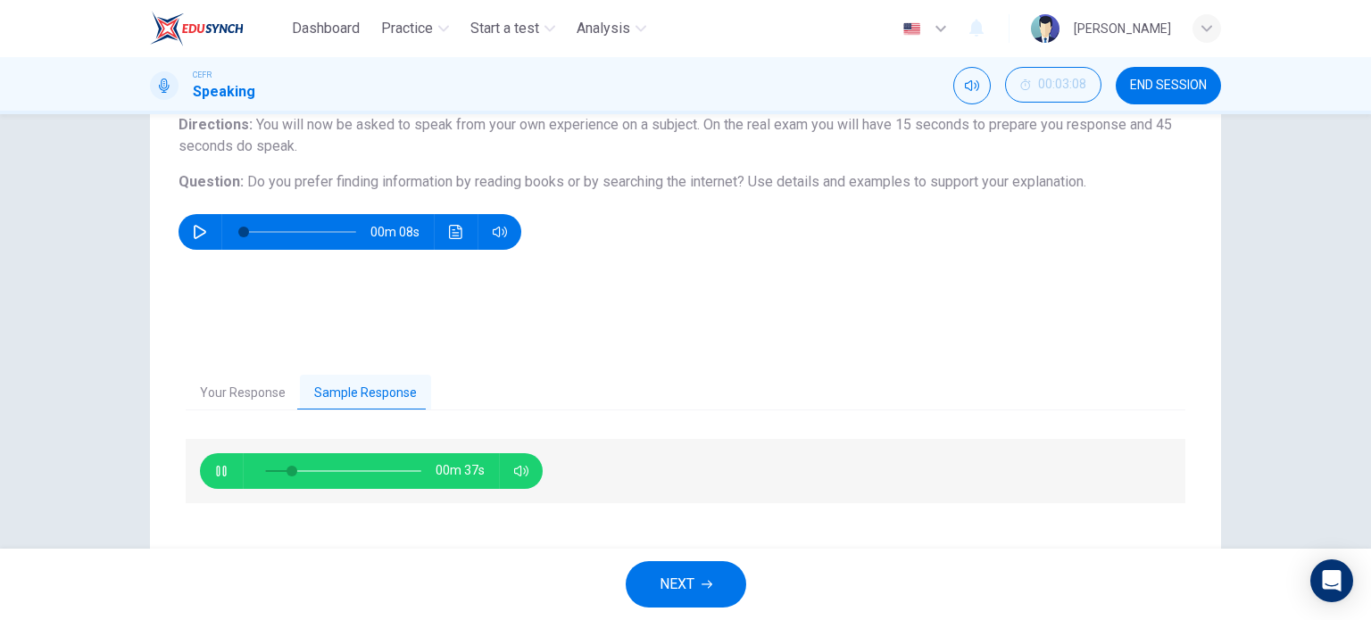
scroll to position [159, 0]
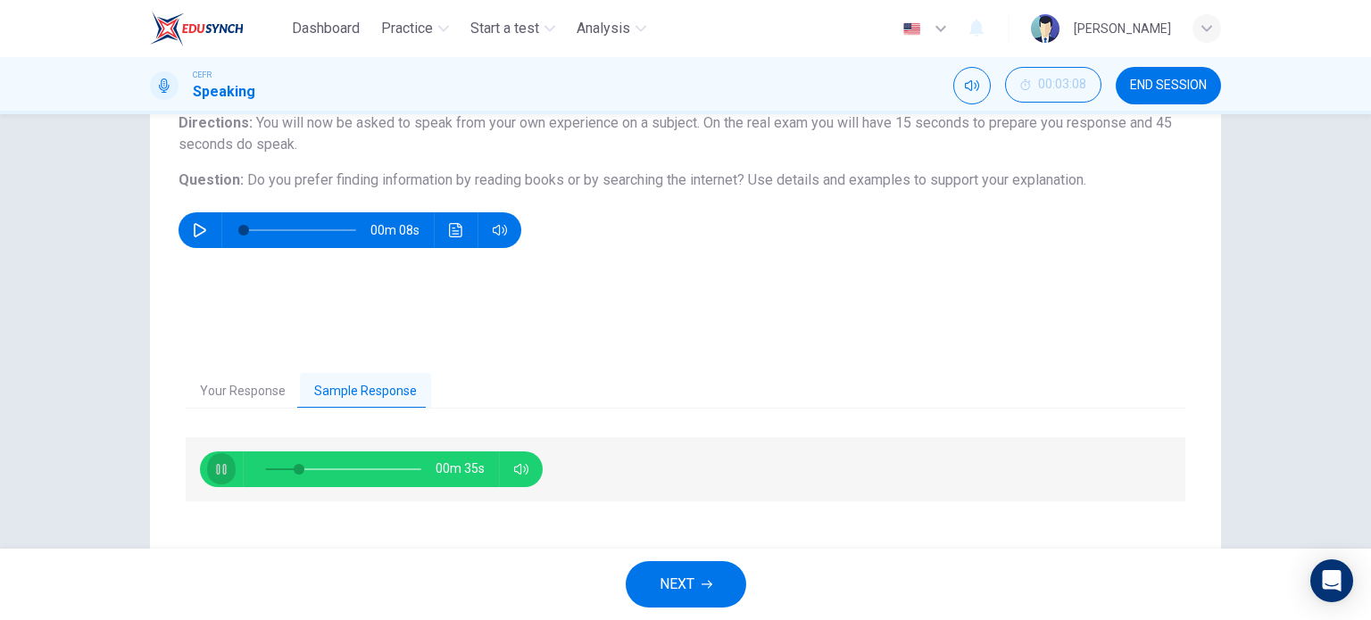
click at [214, 462] on icon "button" at bounding box center [221, 469] width 14 height 14
type input "22"
click at [661, 567] on button "NEXT" at bounding box center [686, 585] width 121 height 46
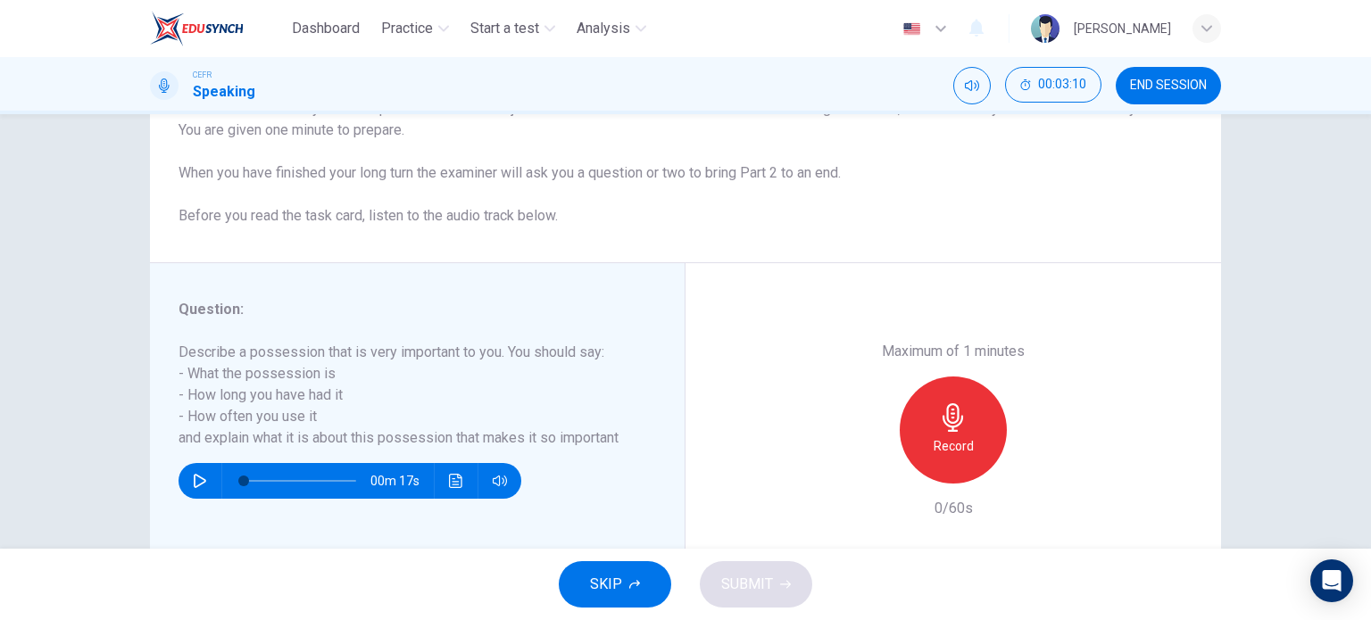
scroll to position [175, 0]
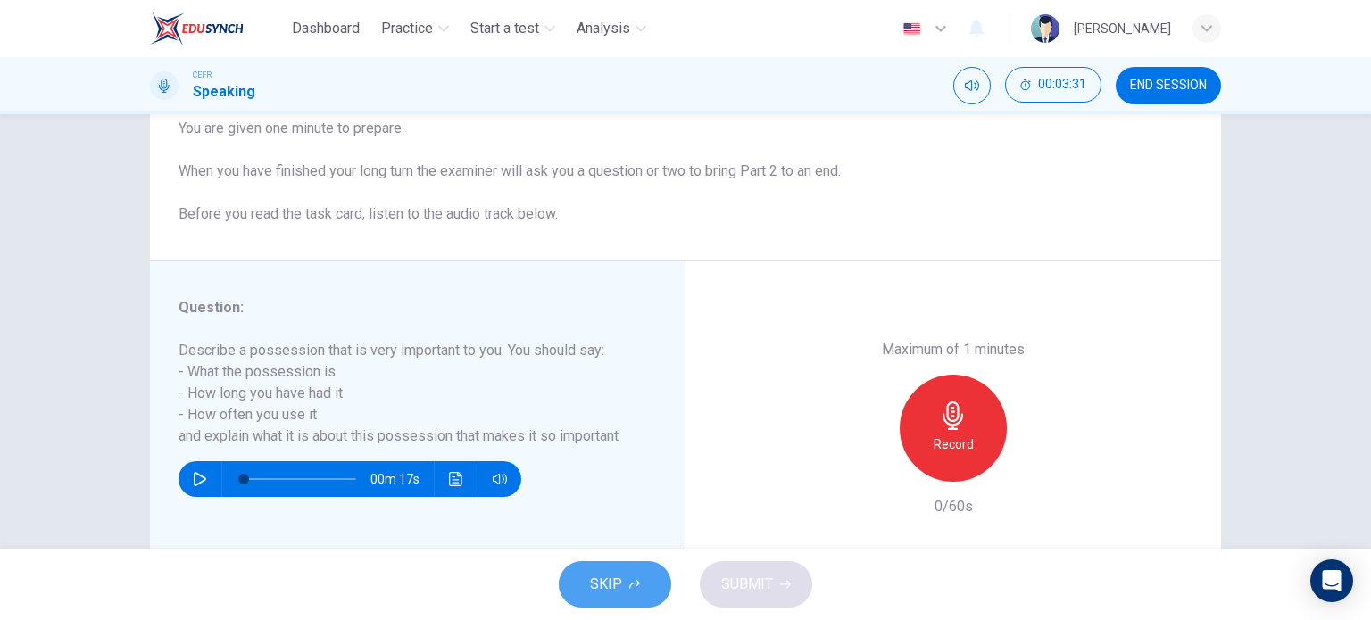
click at [608, 596] on span "SKIP" at bounding box center [606, 584] width 32 height 25
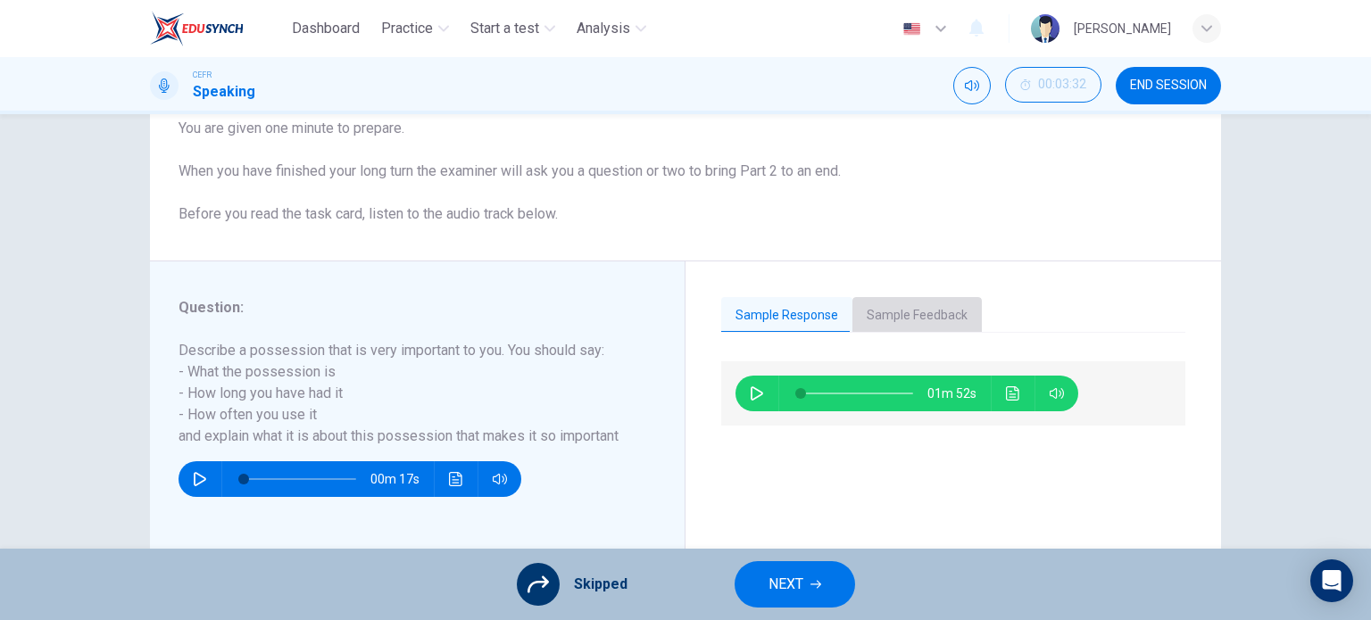
click at [925, 318] on button "Sample Feedback" at bounding box center [917, 315] width 129 height 37
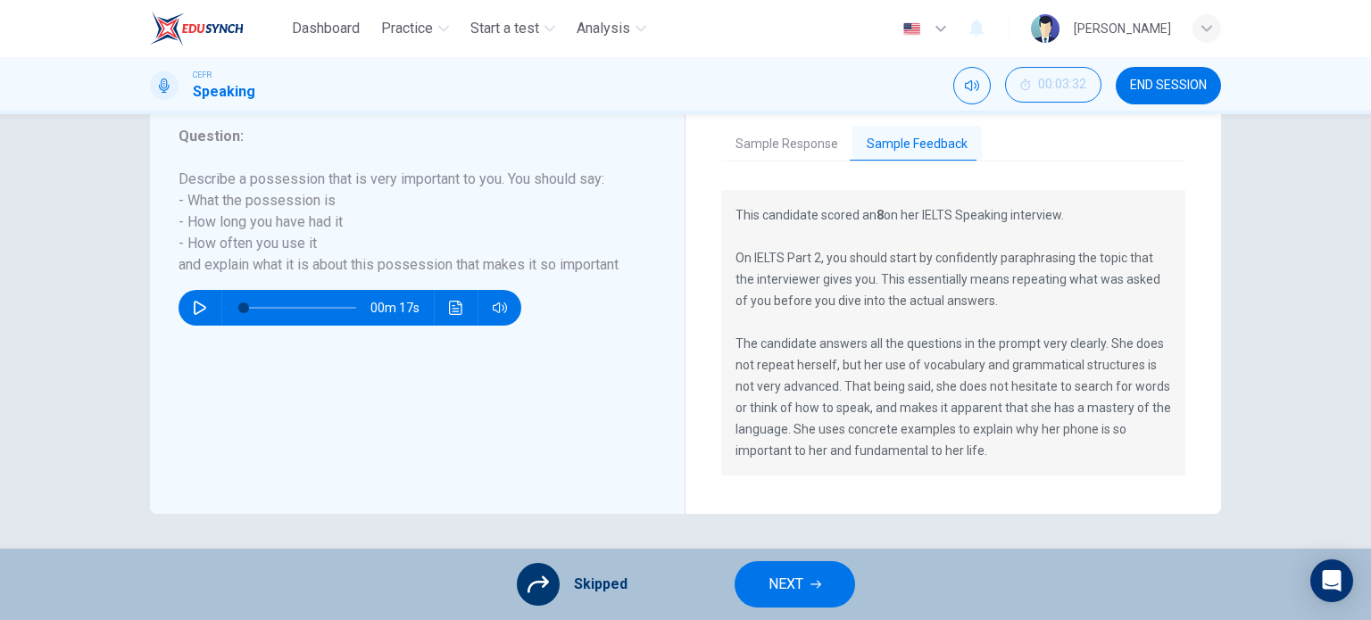
scroll to position [345, 0]
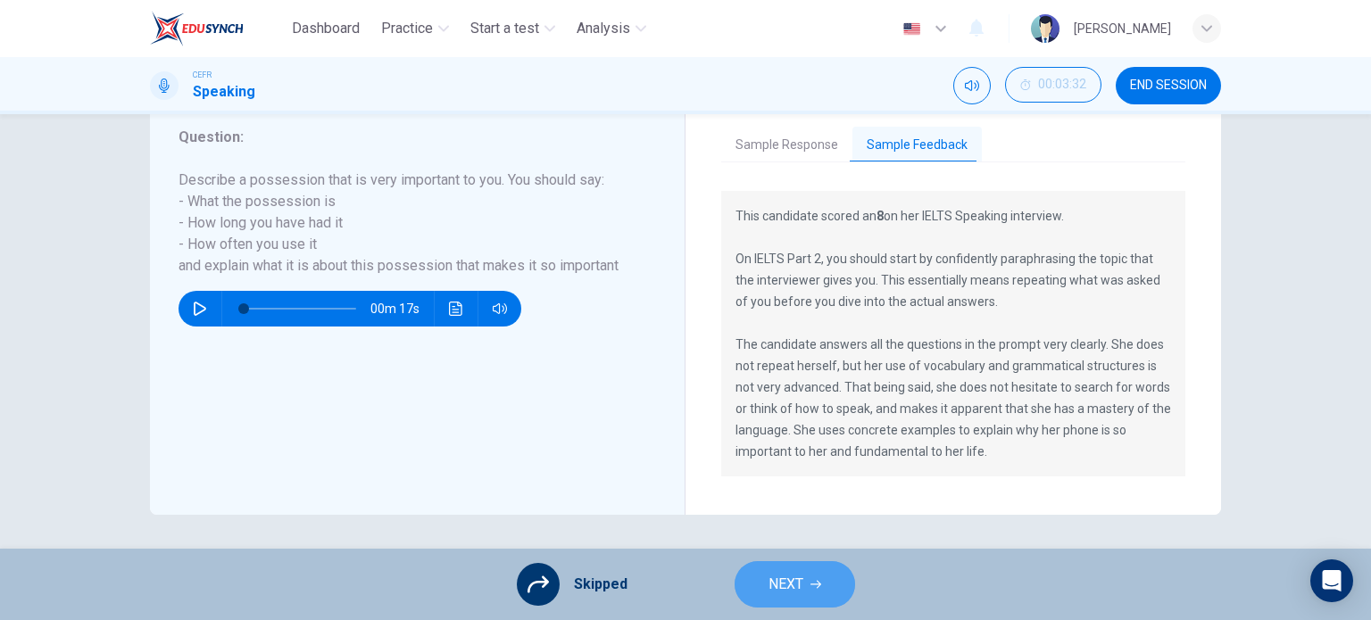
click at [803, 578] on button "NEXT" at bounding box center [795, 585] width 121 height 46
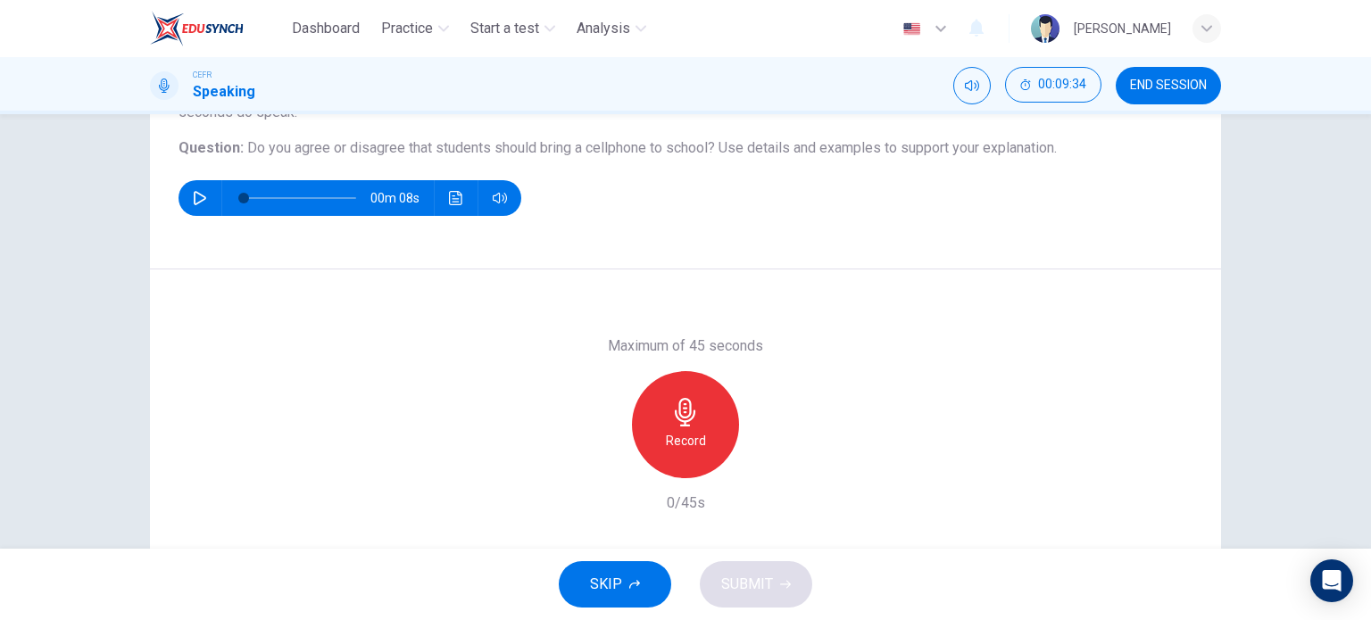
scroll to position [189, 0]
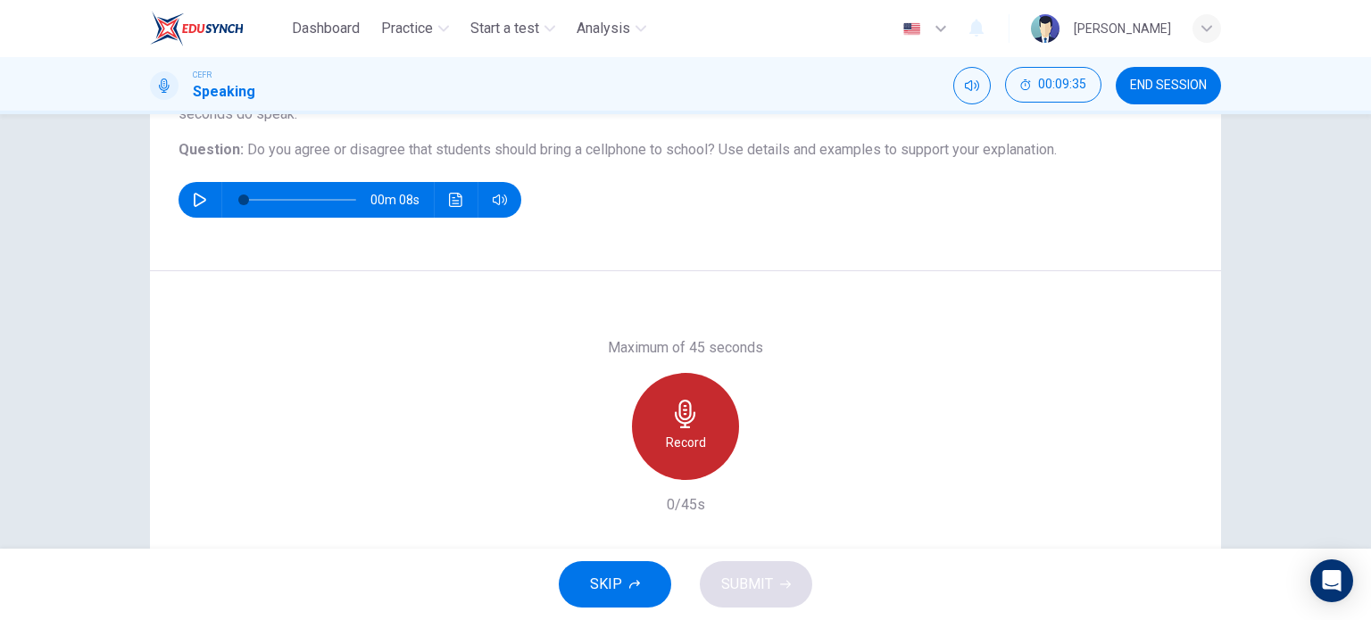
click at [681, 415] on icon "button" at bounding box center [685, 414] width 29 height 29
click at [676, 437] on h6 "Stop" at bounding box center [685, 442] width 27 height 21
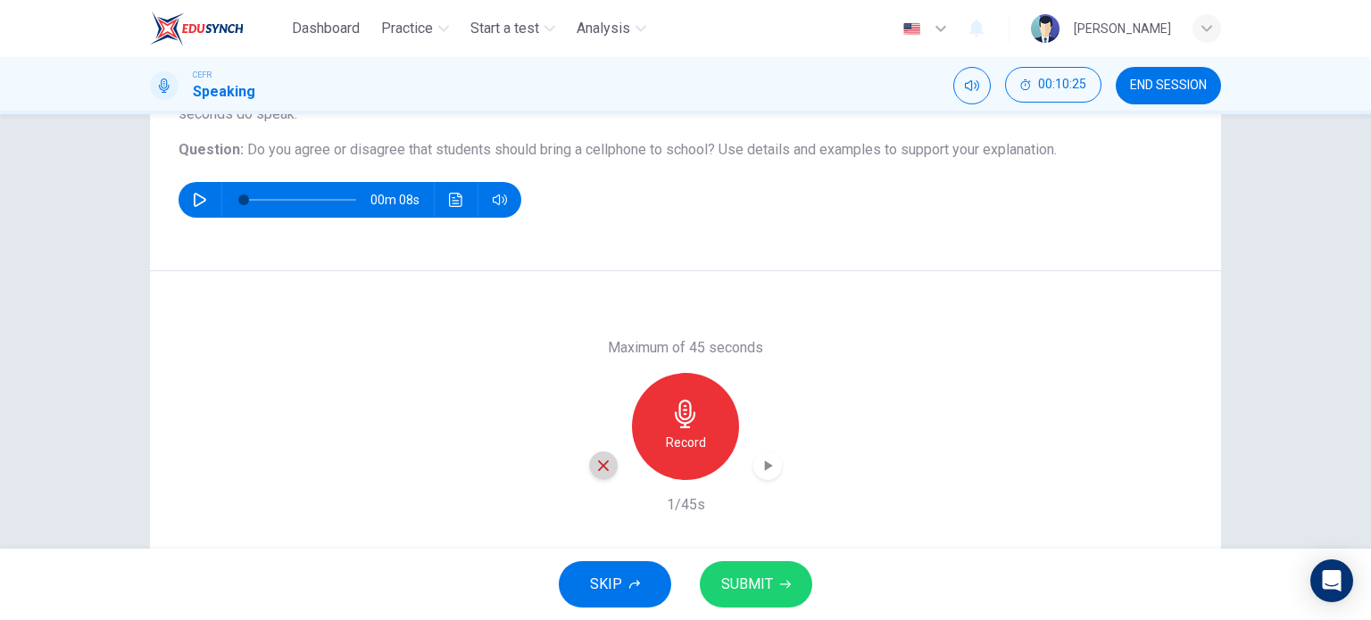
click at [595, 470] on icon "button" at bounding box center [603, 466] width 16 height 16
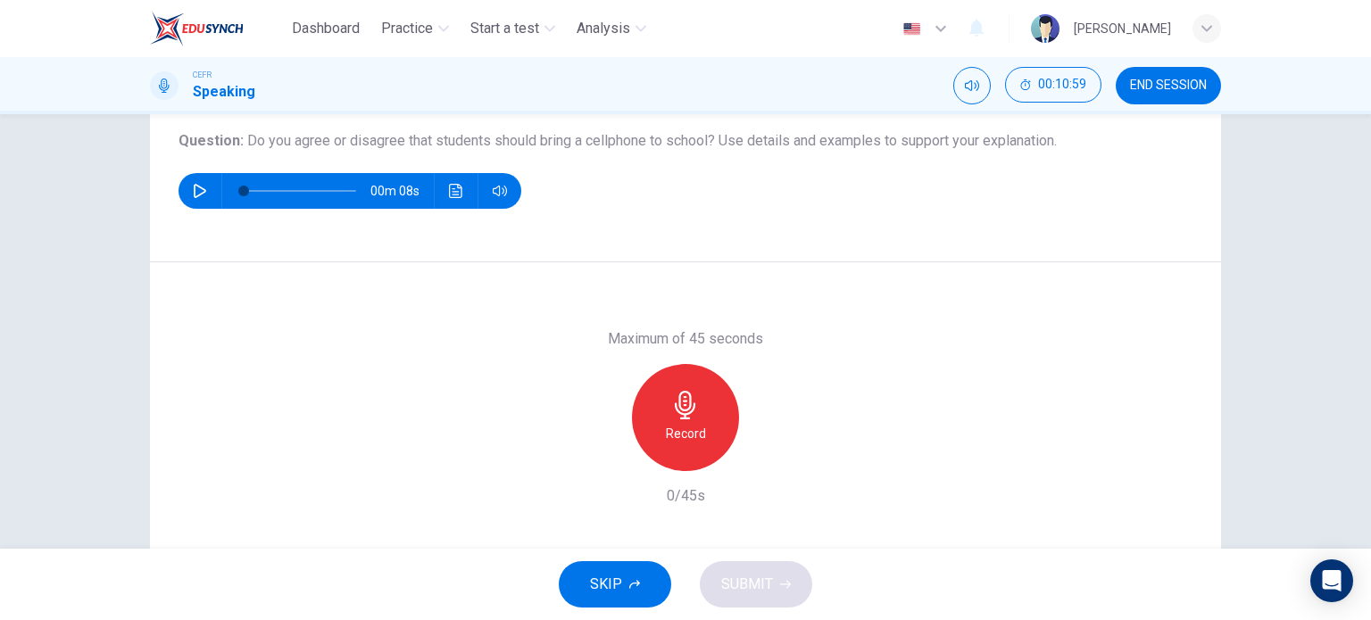
scroll to position [196, 0]
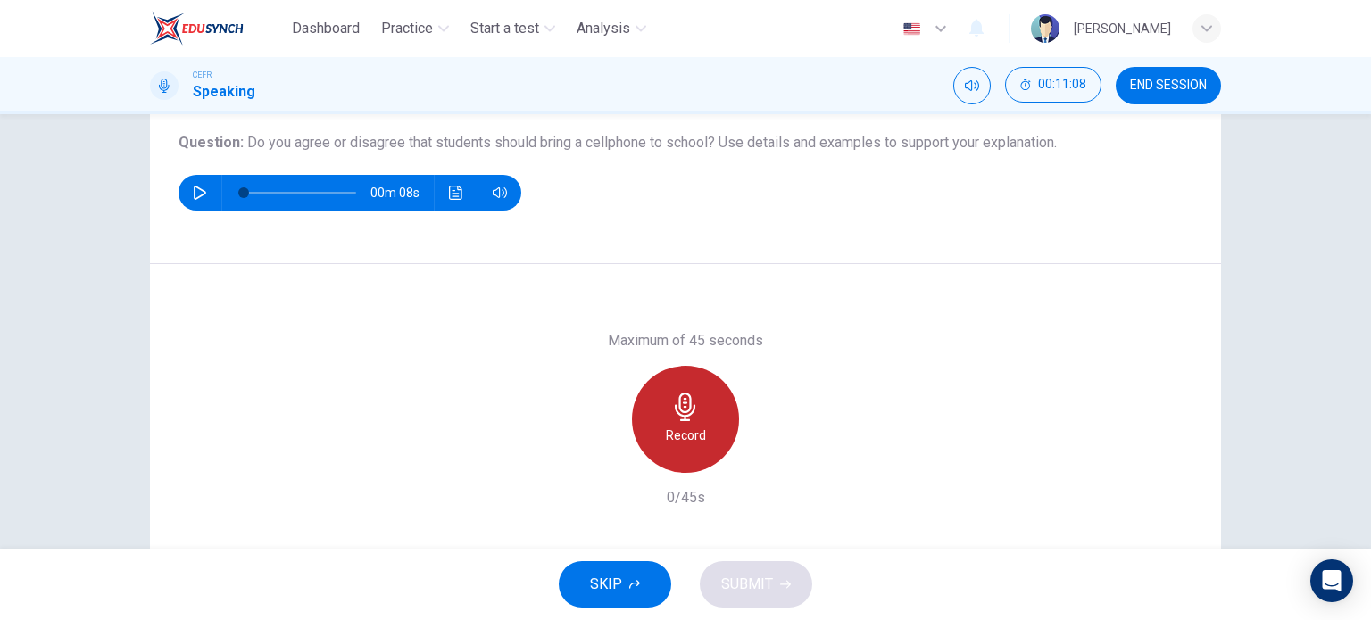
click at [682, 417] on icon "button" at bounding box center [685, 407] width 29 height 29
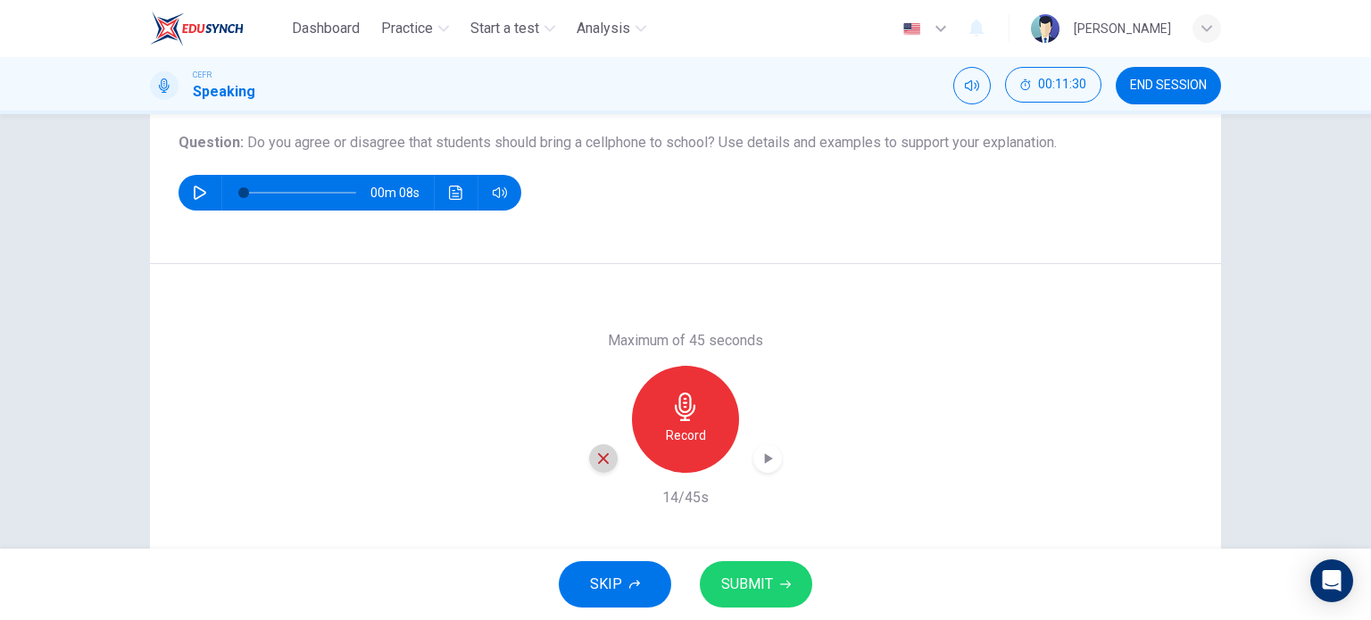
click at [603, 459] on icon "button" at bounding box center [603, 459] width 16 height 16
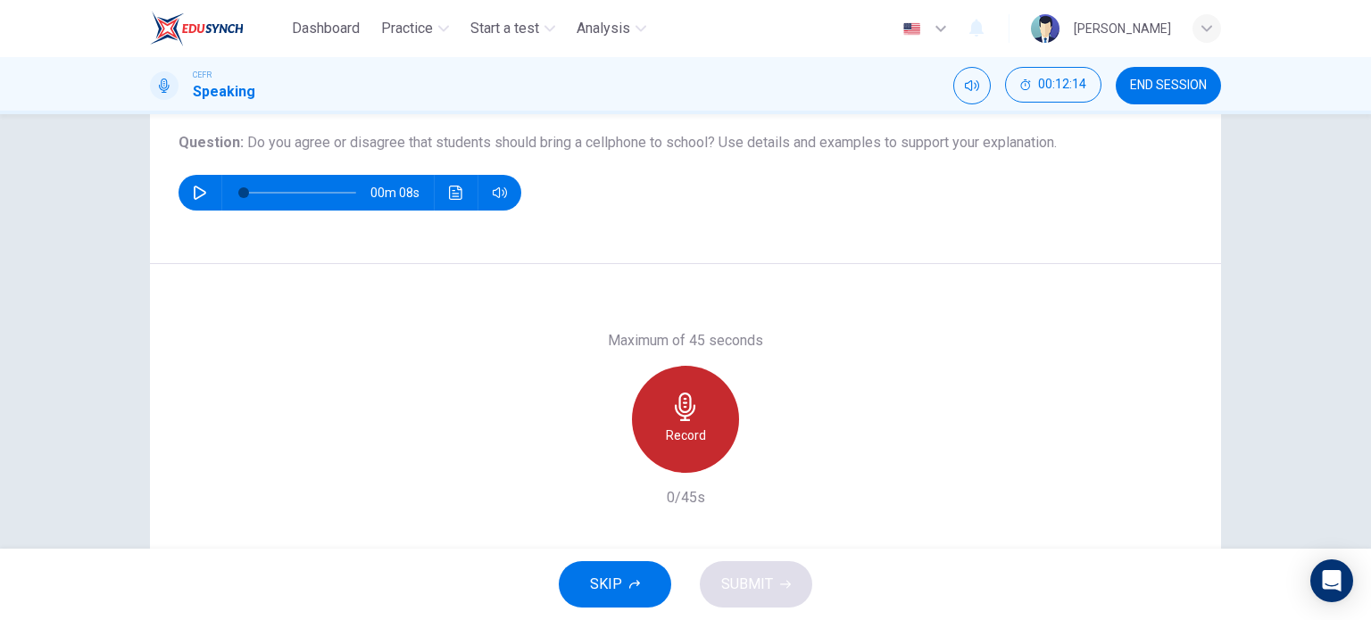
click at [699, 422] on div "Record" at bounding box center [685, 419] width 107 height 107
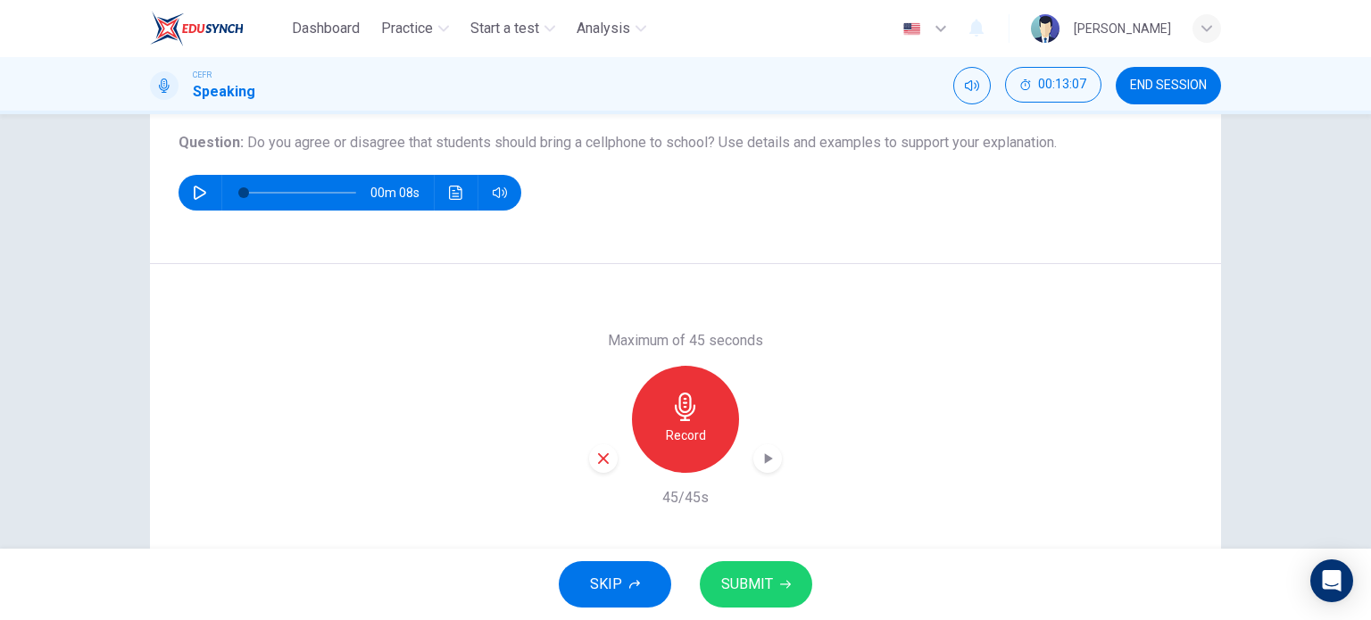
click at [768, 450] on div "Record" at bounding box center [685, 419] width 193 height 107
click at [768, 450] on icon "button" at bounding box center [768, 459] width 18 height 18
click at [737, 579] on span "SUBMIT" at bounding box center [747, 584] width 52 height 25
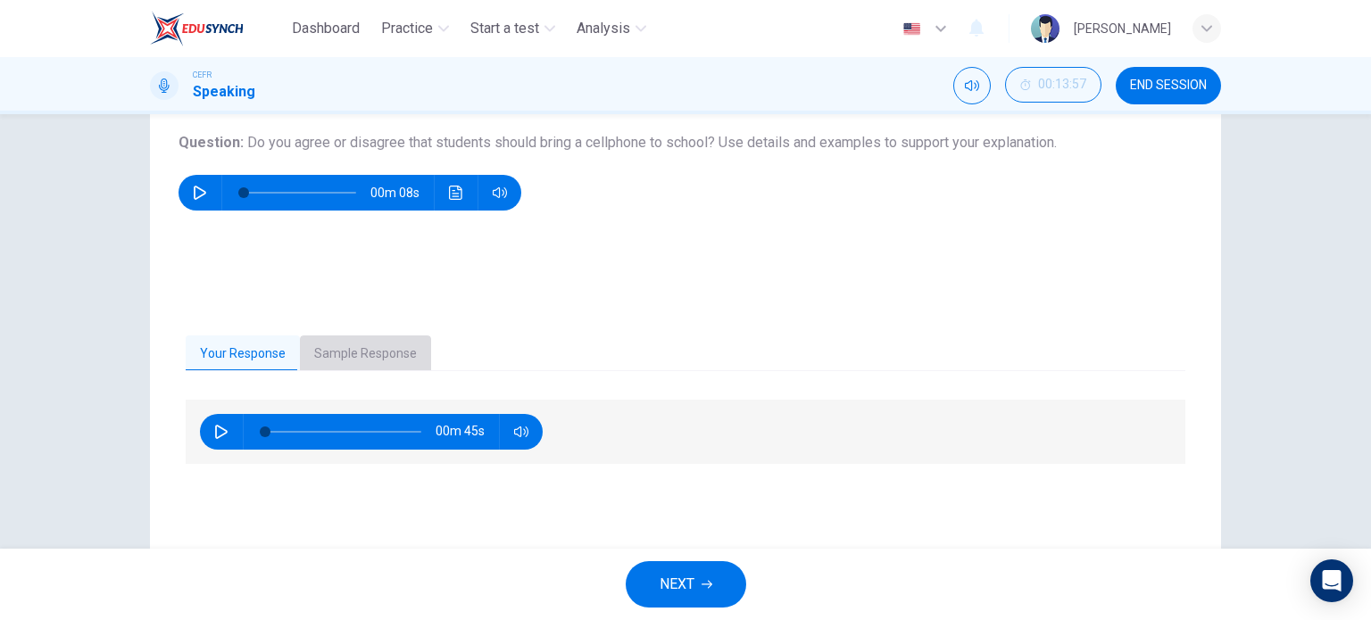
click at [368, 348] on button "Sample Response" at bounding box center [365, 354] width 131 height 37
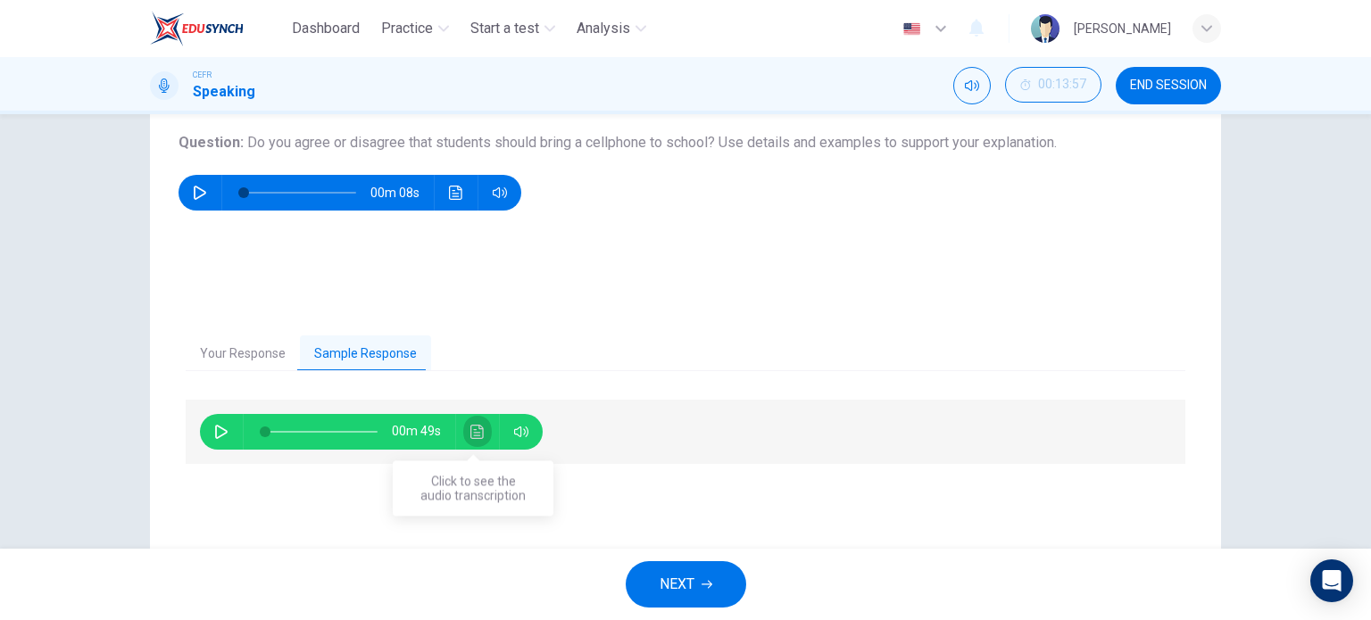
click at [470, 435] on icon "Click to see the audio transcription" at bounding box center [476, 432] width 13 height 14
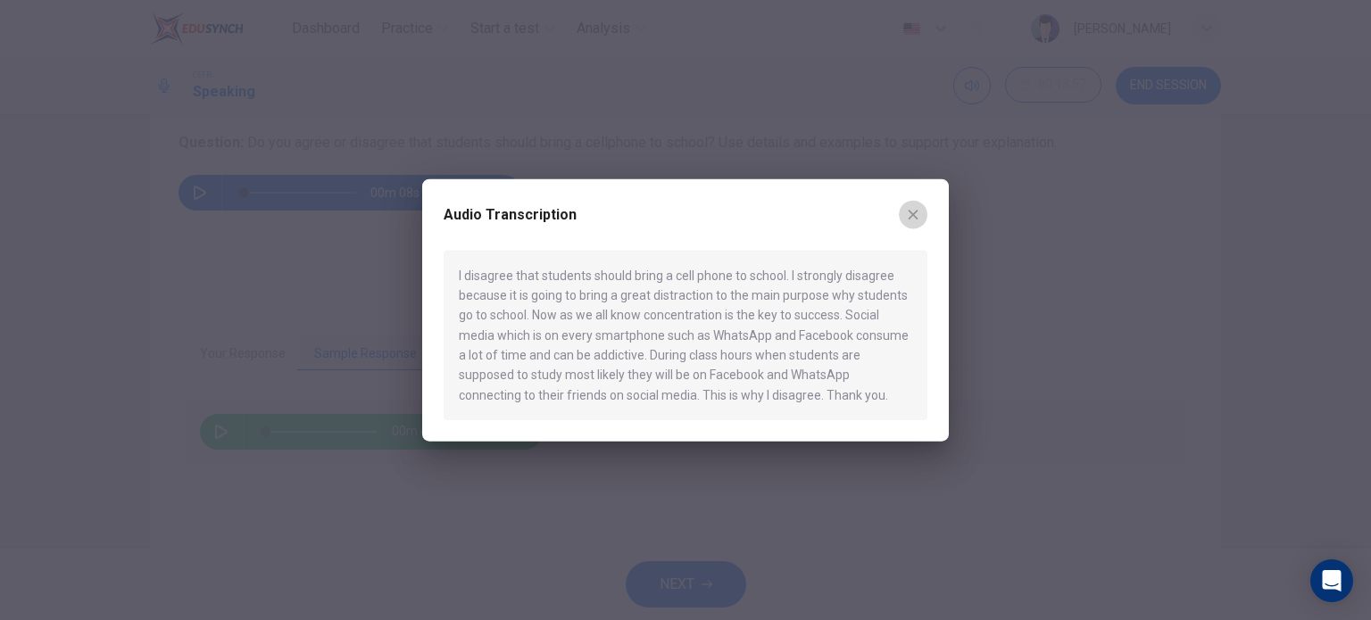
click at [913, 220] on icon "button" at bounding box center [913, 214] width 14 height 14
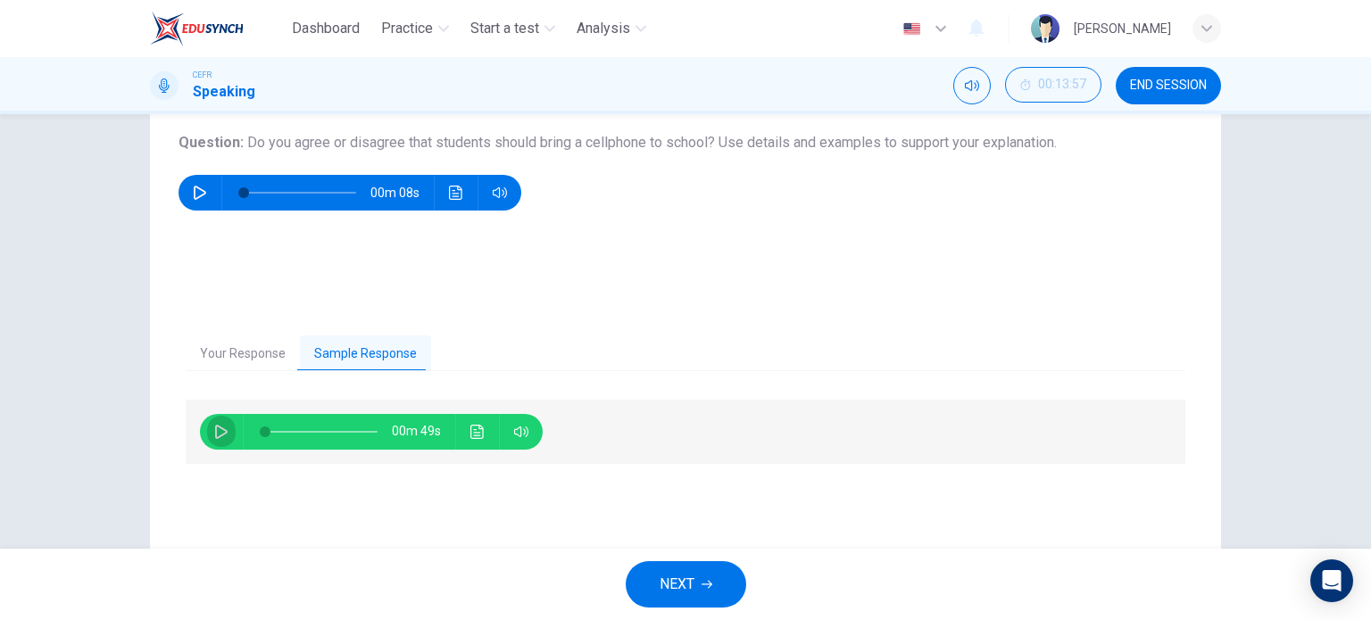
click at [214, 426] on icon "button" at bounding box center [221, 432] width 14 height 14
click at [483, 435] on button "Click to see the audio transcription" at bounding box center [477, 432] width 29 height 36
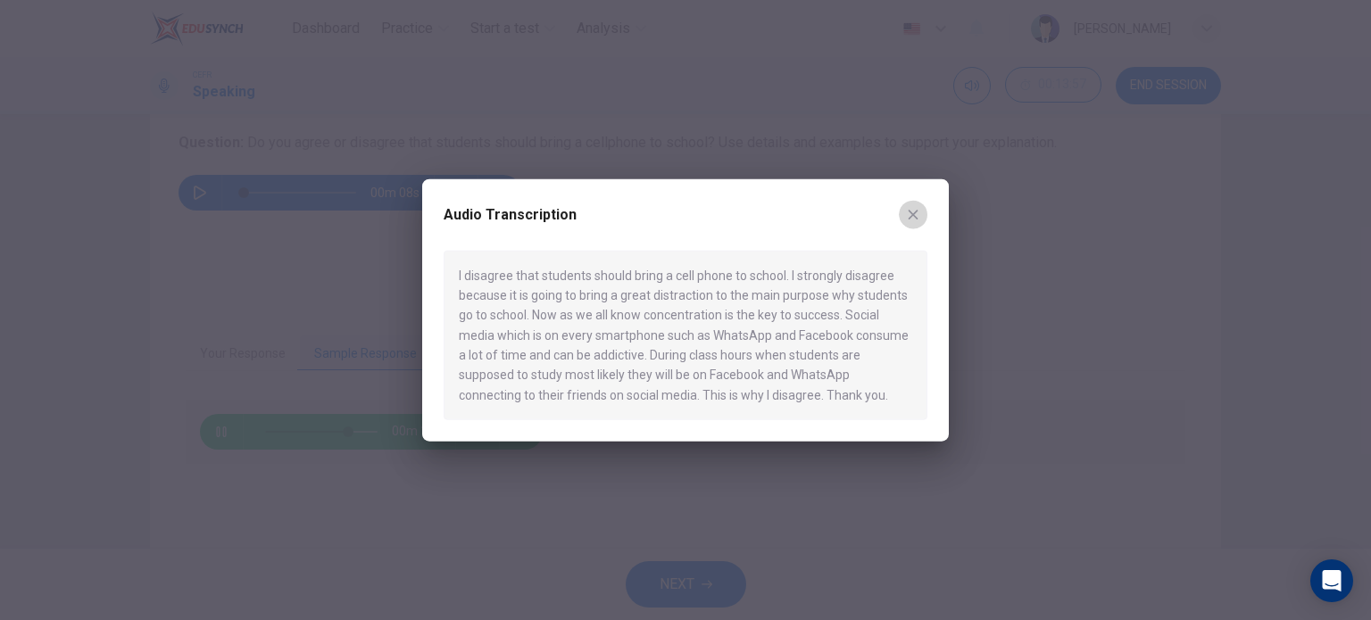
click at [919, 220] on icon "button" at bounding box center [913, 214] width 14 height 14
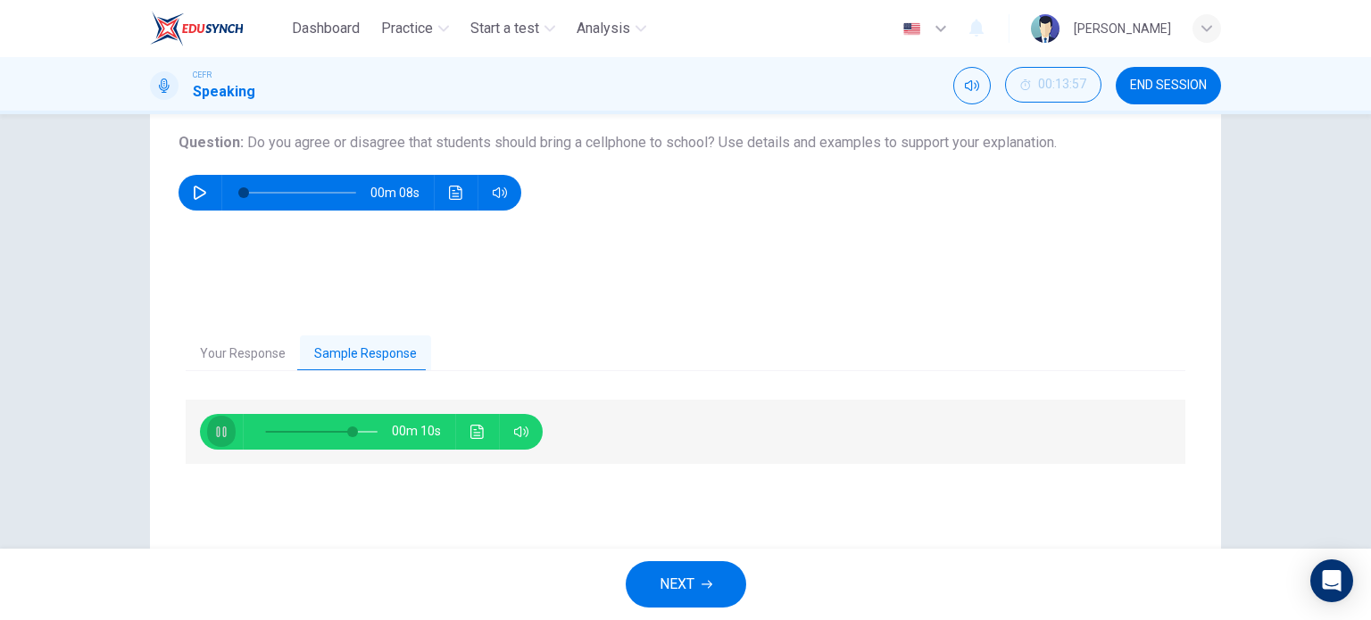
click at [219, 435] on icon "button" at bounding box center [221, 432] width 10 height 11
click at [322, 428] on span at bounding box center [321, 432] width 112 height 25
click at [214, 435] on icon "button" at bounding box center [221, 432] width 14 height 14
type input "86"
click at [706, 588] on icon "button" at bounding box center [707, 584] width 11 height 11
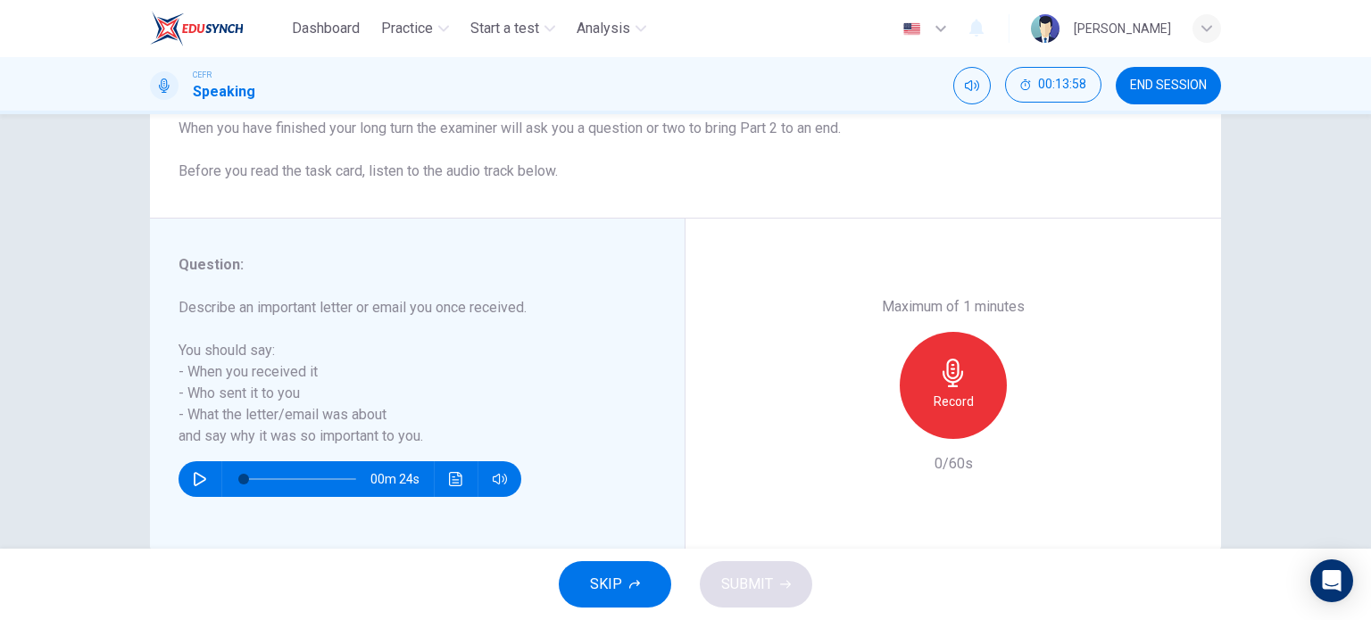
scroll to position [257, 0]
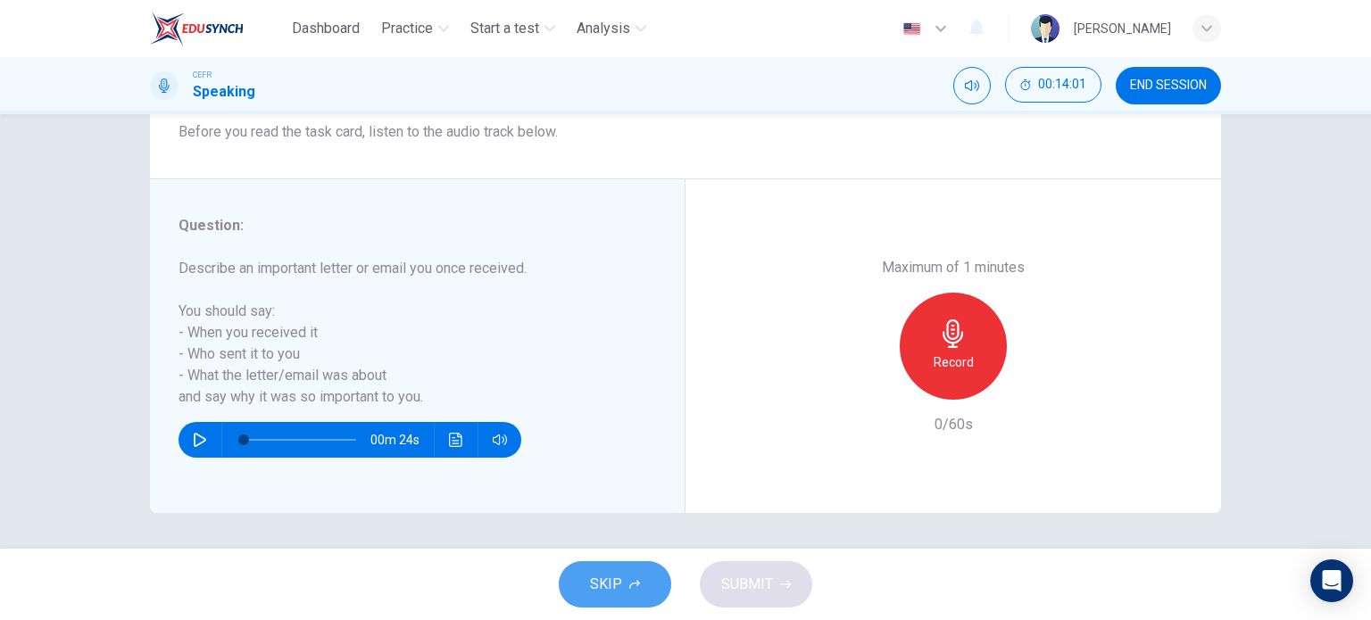
click at [618, 574] on span "SKIP" at bounding box center [606, 584] width 32 height 25
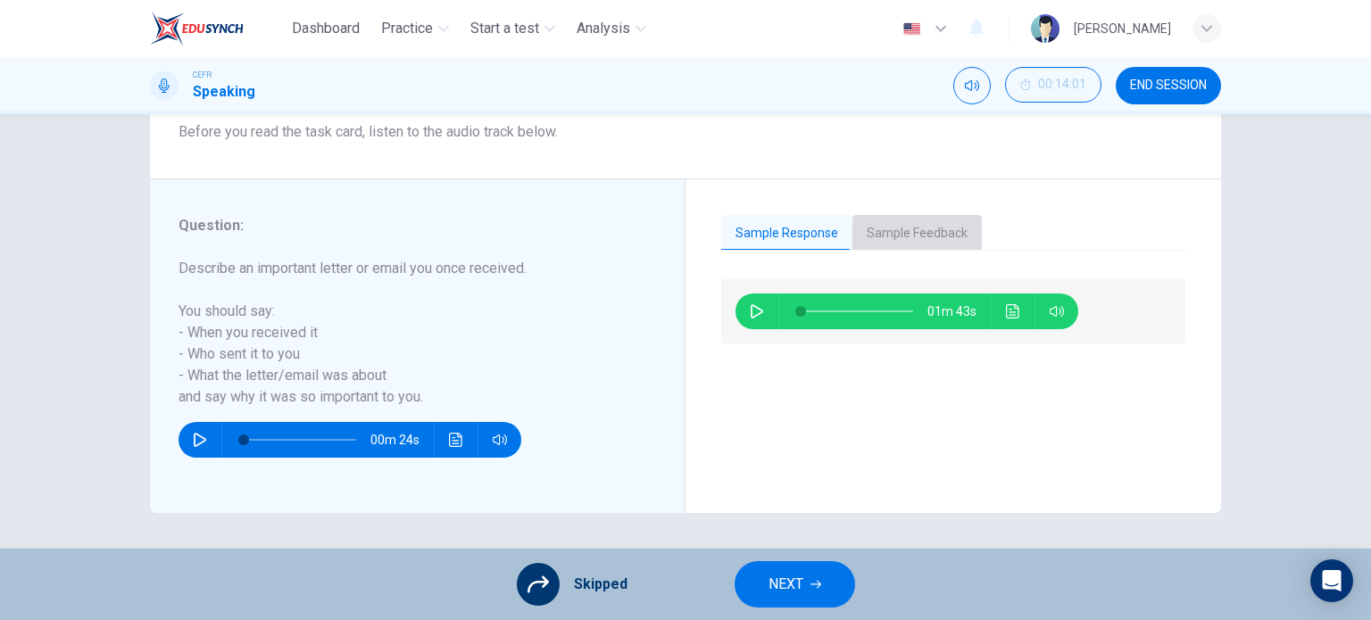
click at [921, 237] on button "Sample Feedback" at bounding box center [917, 233] width 129 height 37
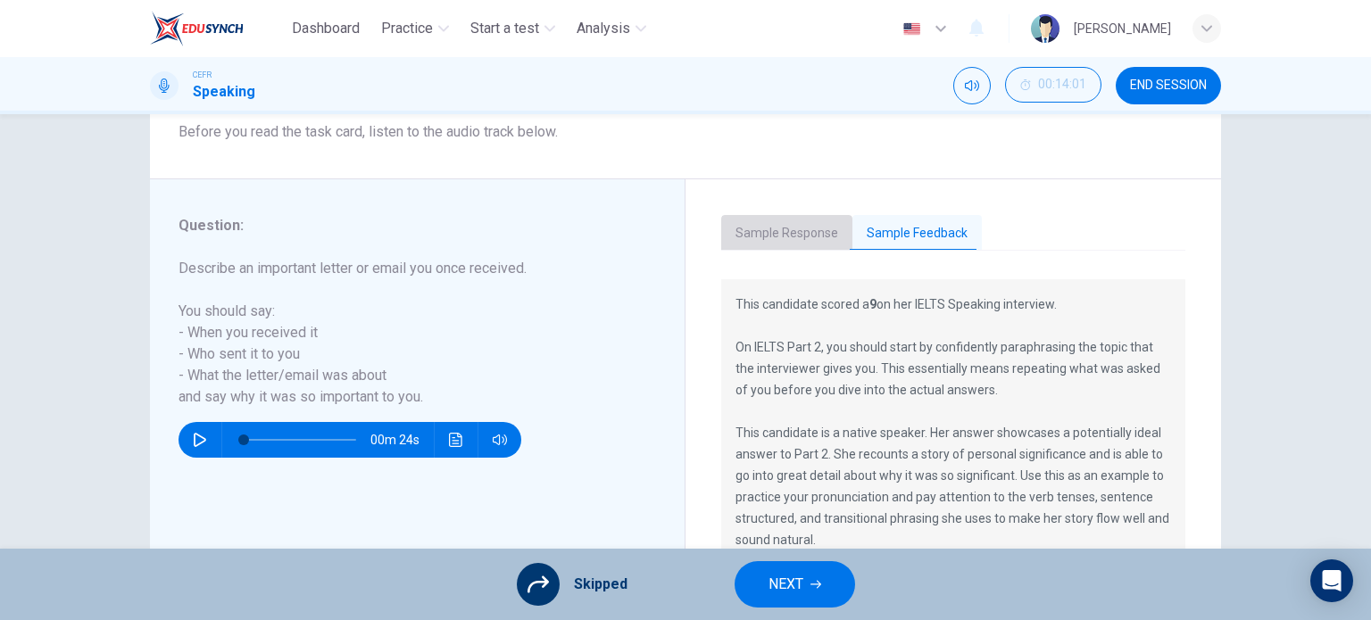
click at [787, 222] on button "Sample Response" at bounding box center [786, 233] width 131 height 37
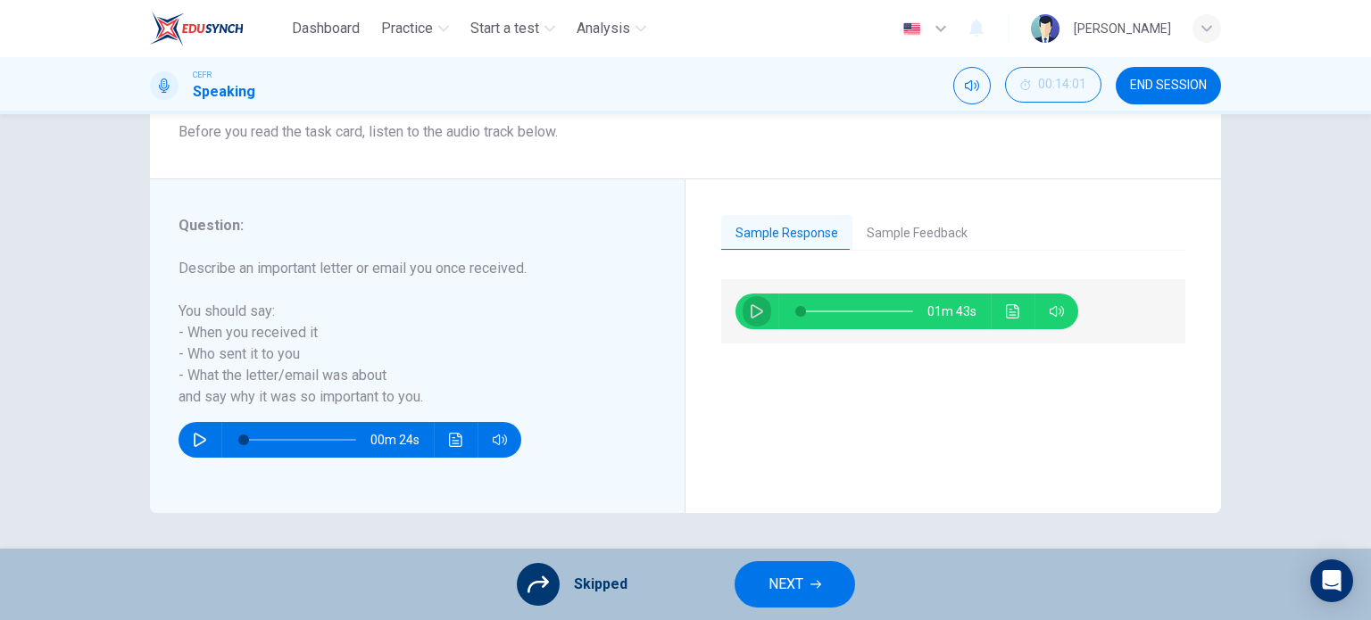
click at [753, 319] on button "button" at bounding box center [757, 312] width 29 height 36
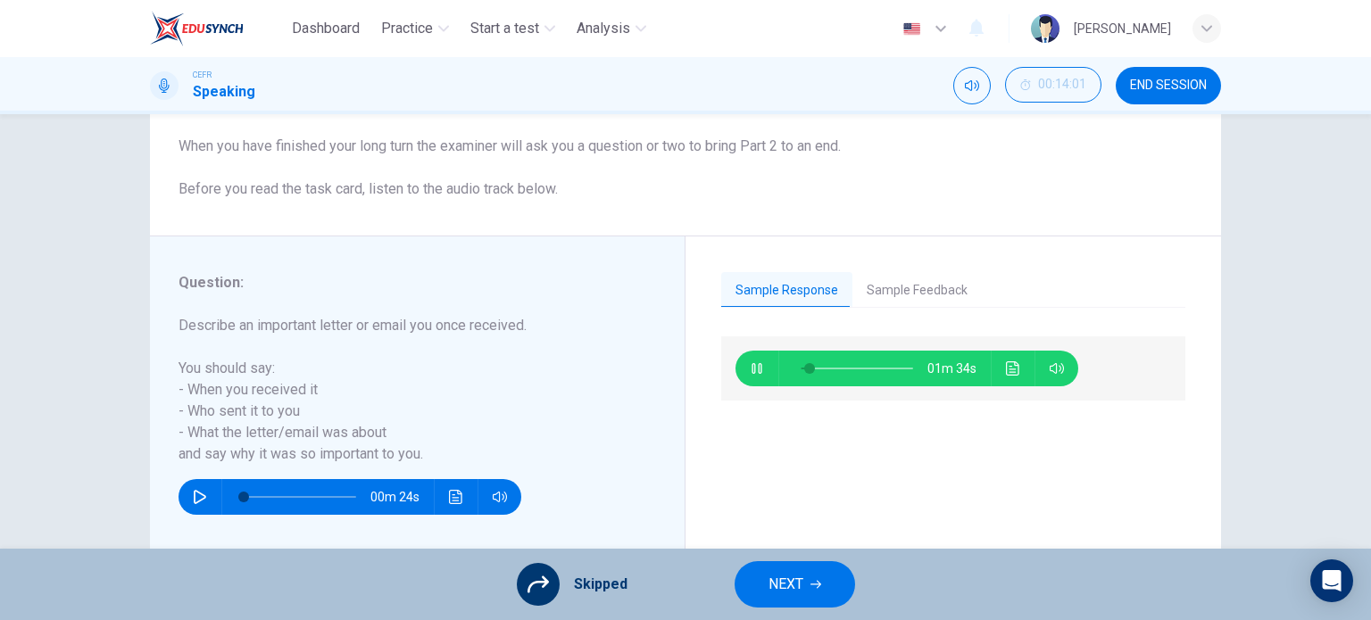
scroll to position [210, 0]
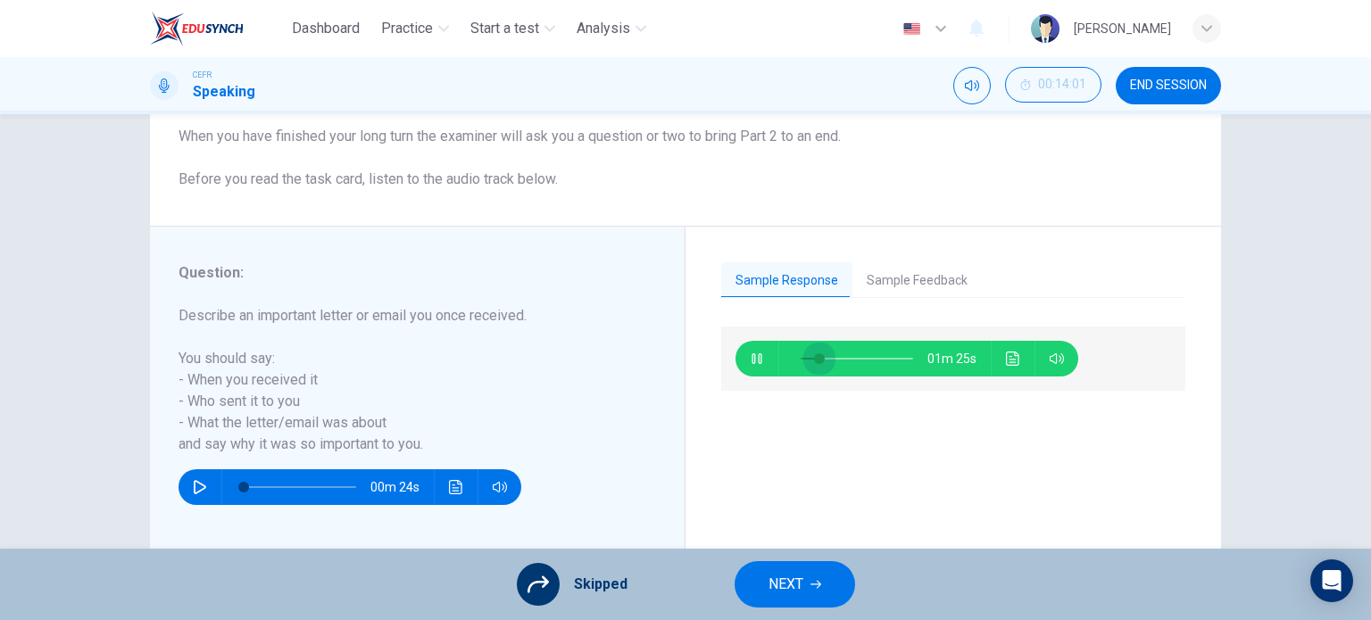
click at [815, 355] on span at bounding box center [819, 359] width 11 height 11
click at [1009, 359] on icon "Click to see the audio transcription" at bounding box center [1012, 359] width 13 height 14
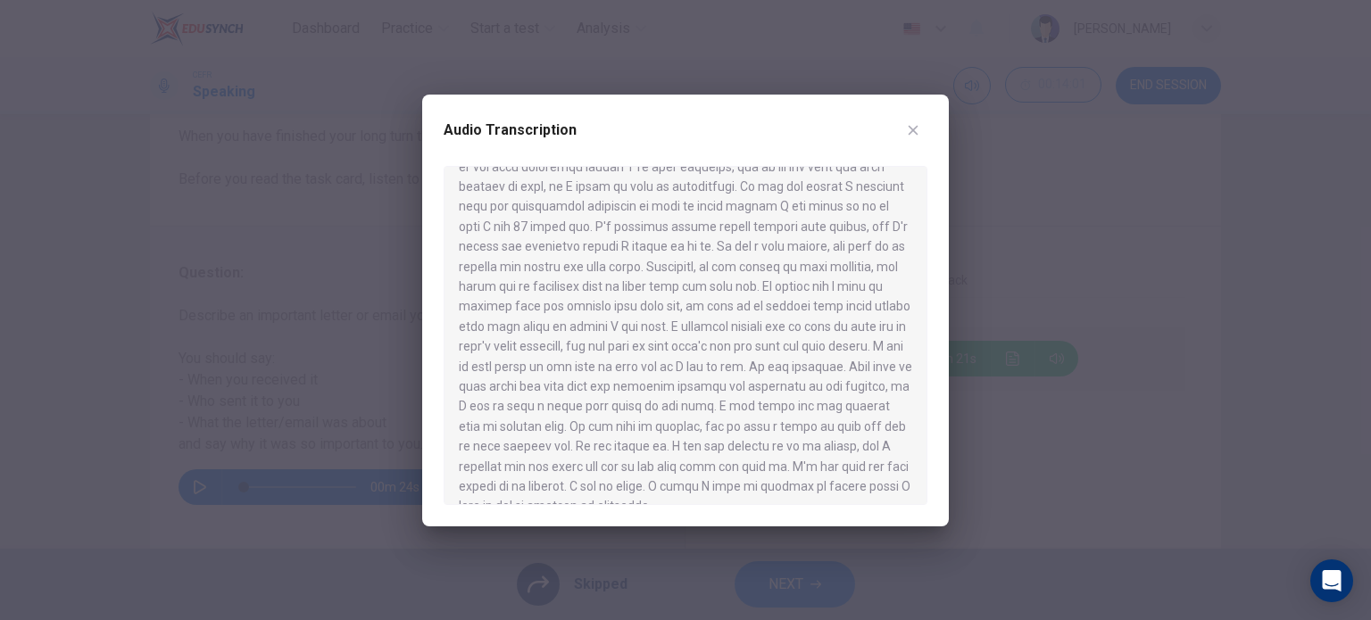
scroll to position [89, 0]
click at [911, 124] on icon "button" at bounding box center [913, 130] width 14 height 14
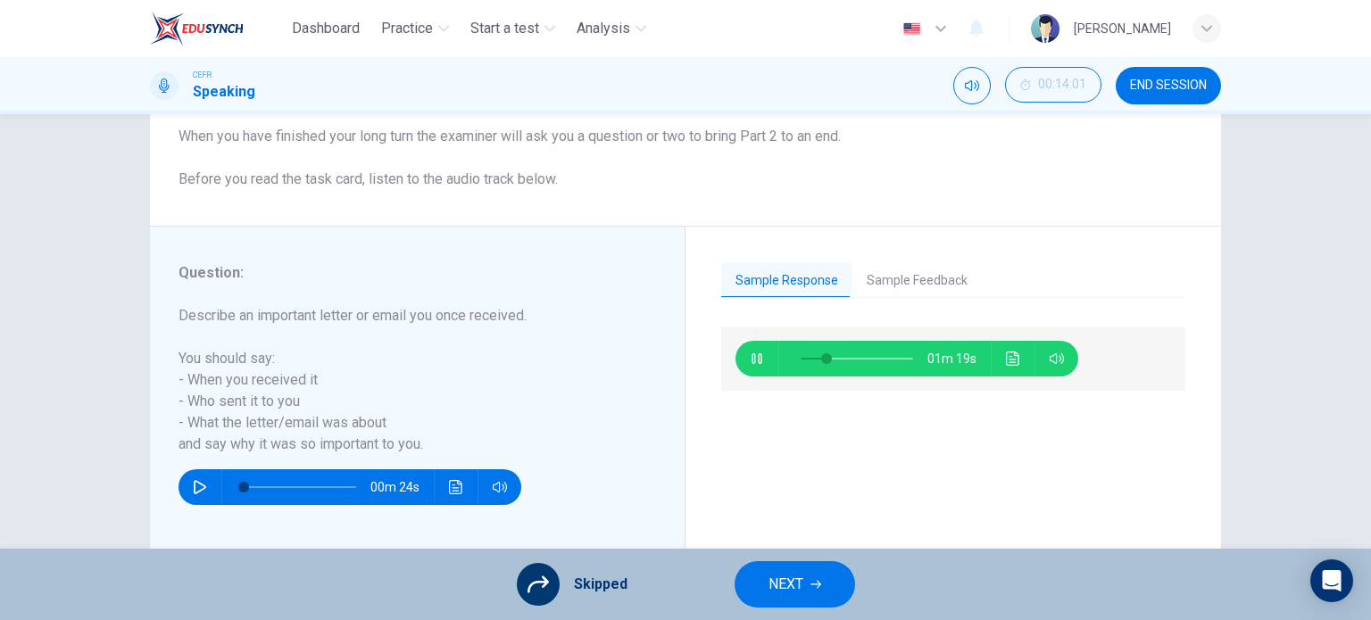
type input "24"
click at [816, 583] on icon "button" at bounding box center [816, 584] width 11 height 11
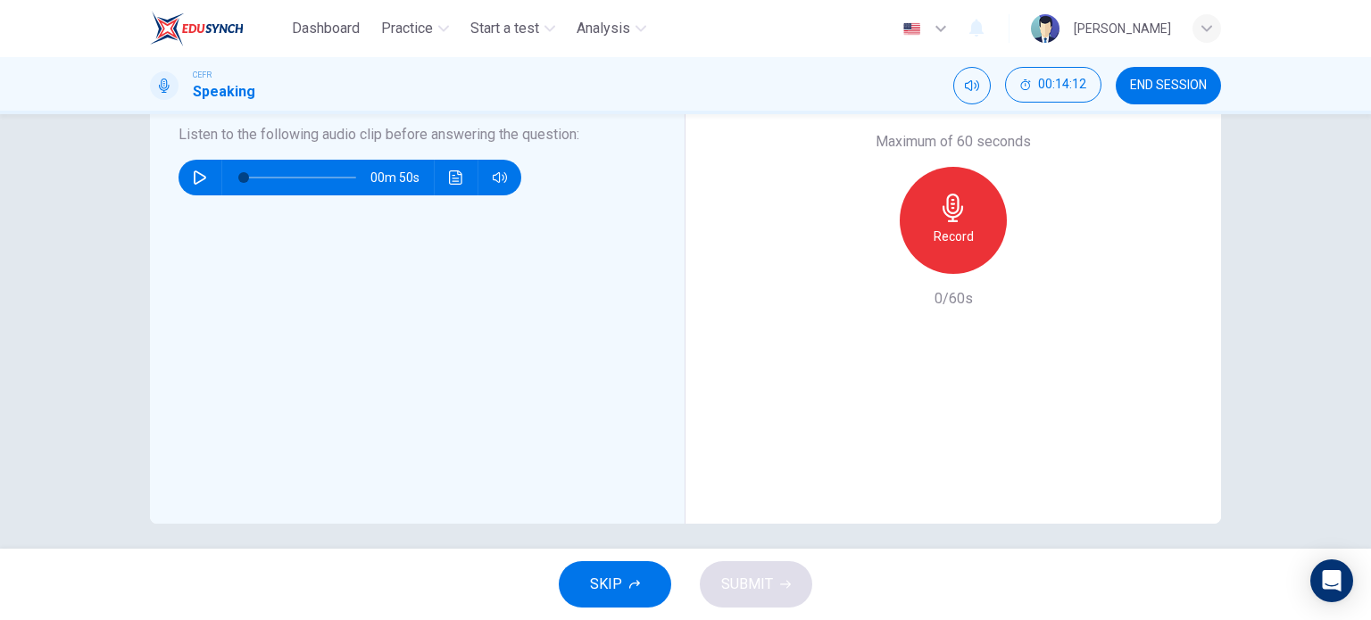
scroll to position [501, 0]
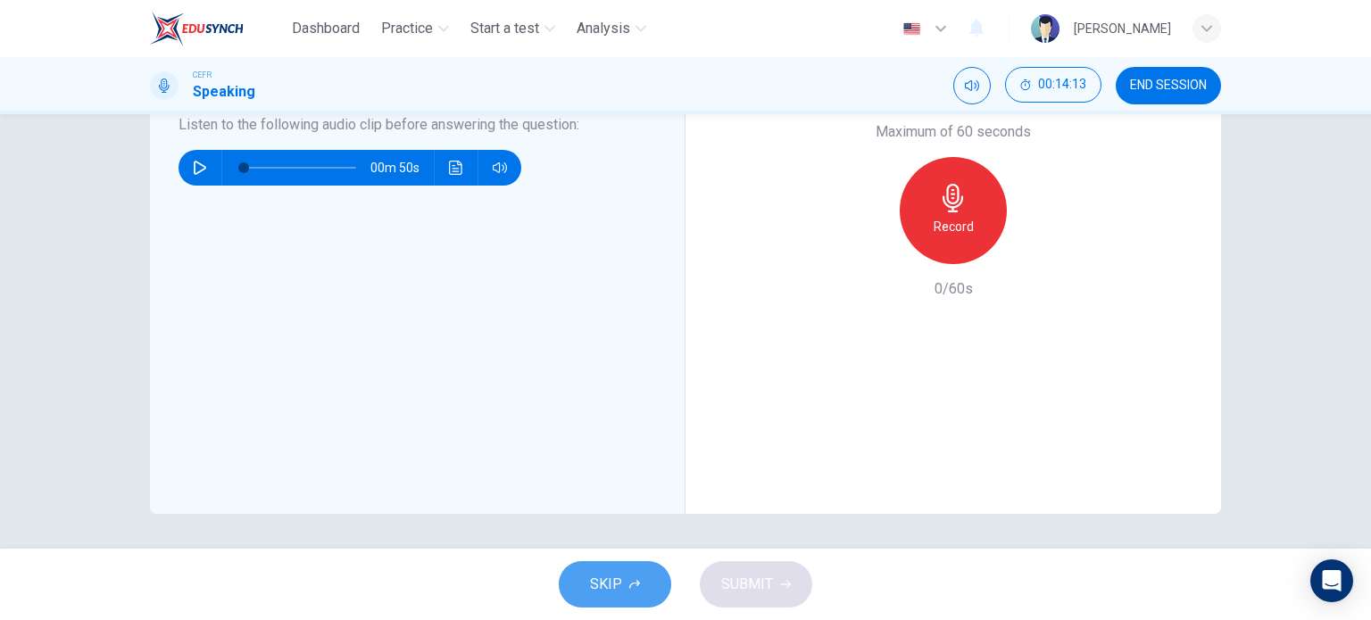
click at [621, 582] on button "SKIP" at bounding box center [615, 585] width 112 height 46
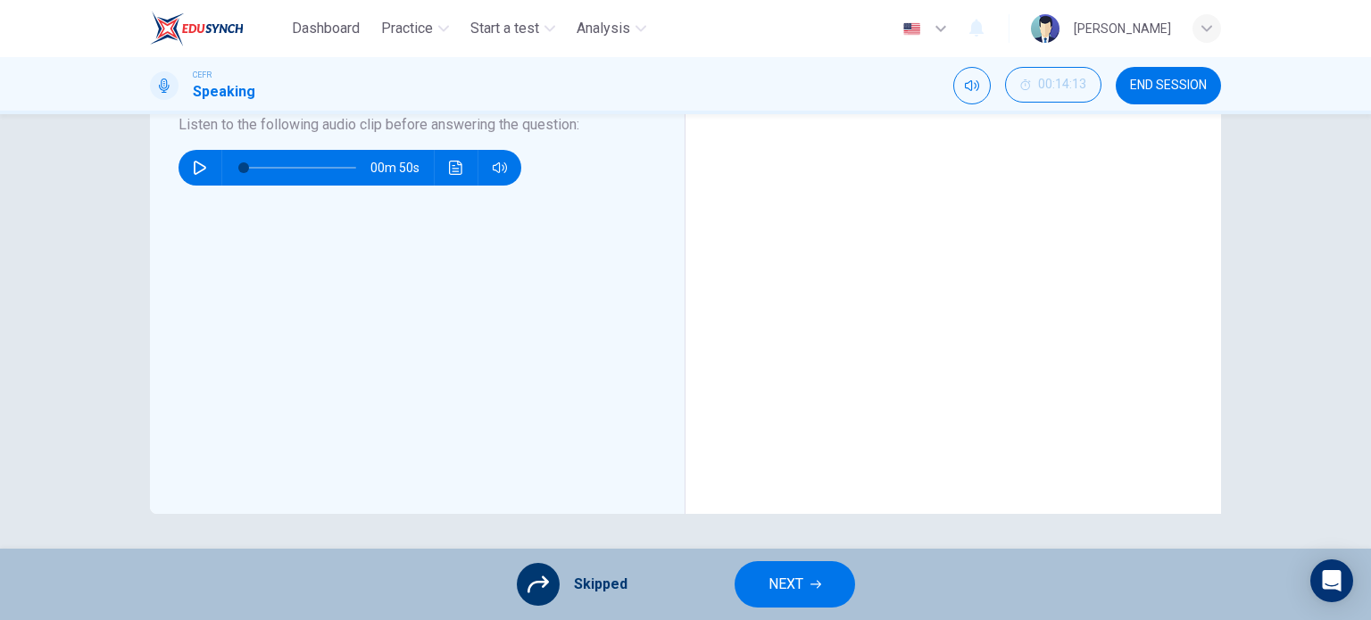
click at [763, 584] on button "NEXT" at bounding box center [795, 585] width 121 height 46
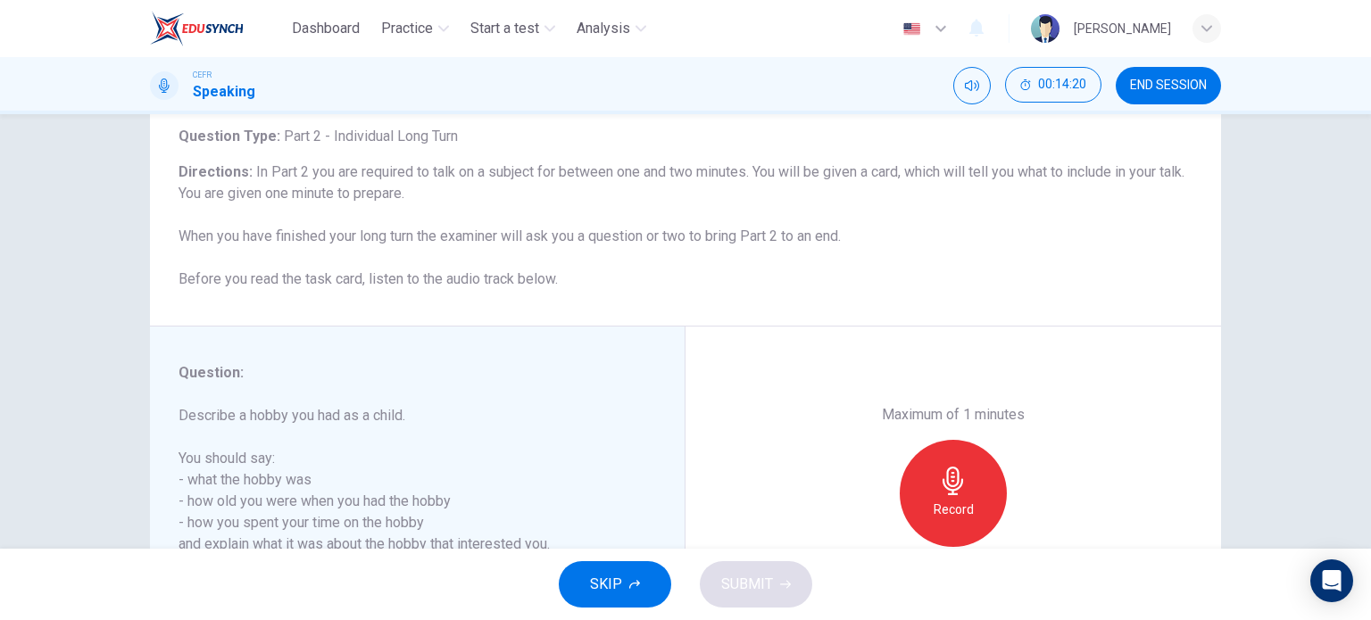
scroll to position [245, 0]
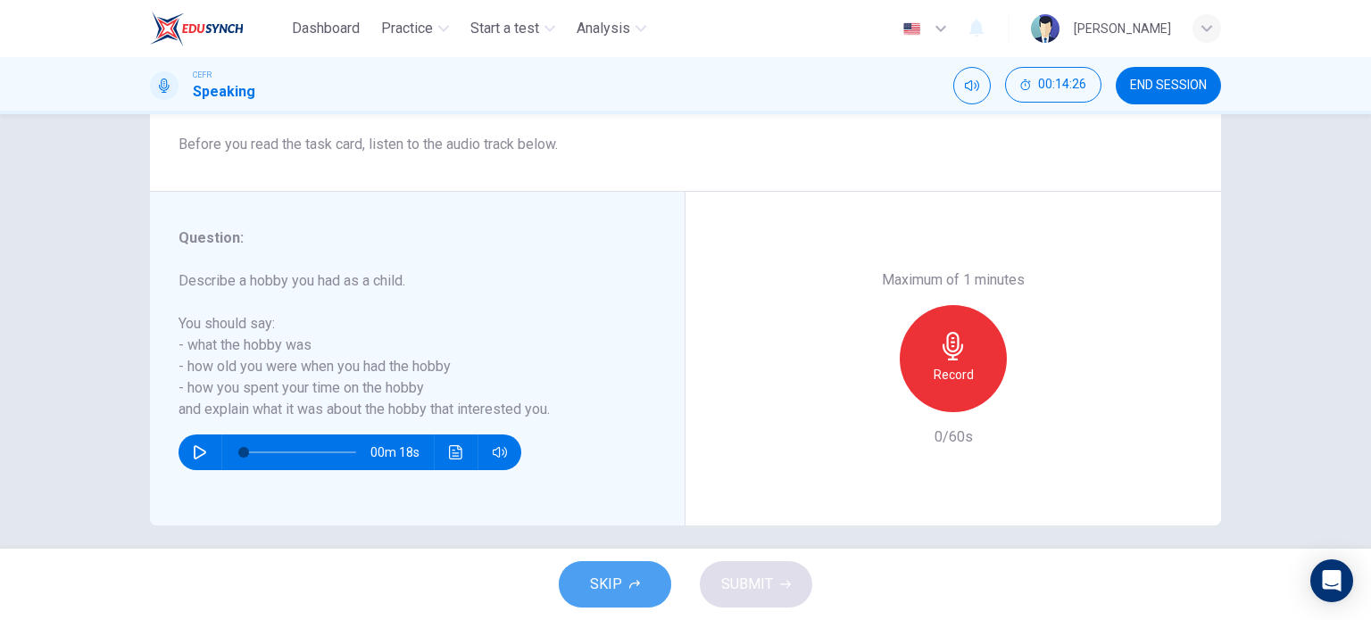
click at [643, 585] on button "SKIP" at bounding box center [615, 585] width 112 height 46
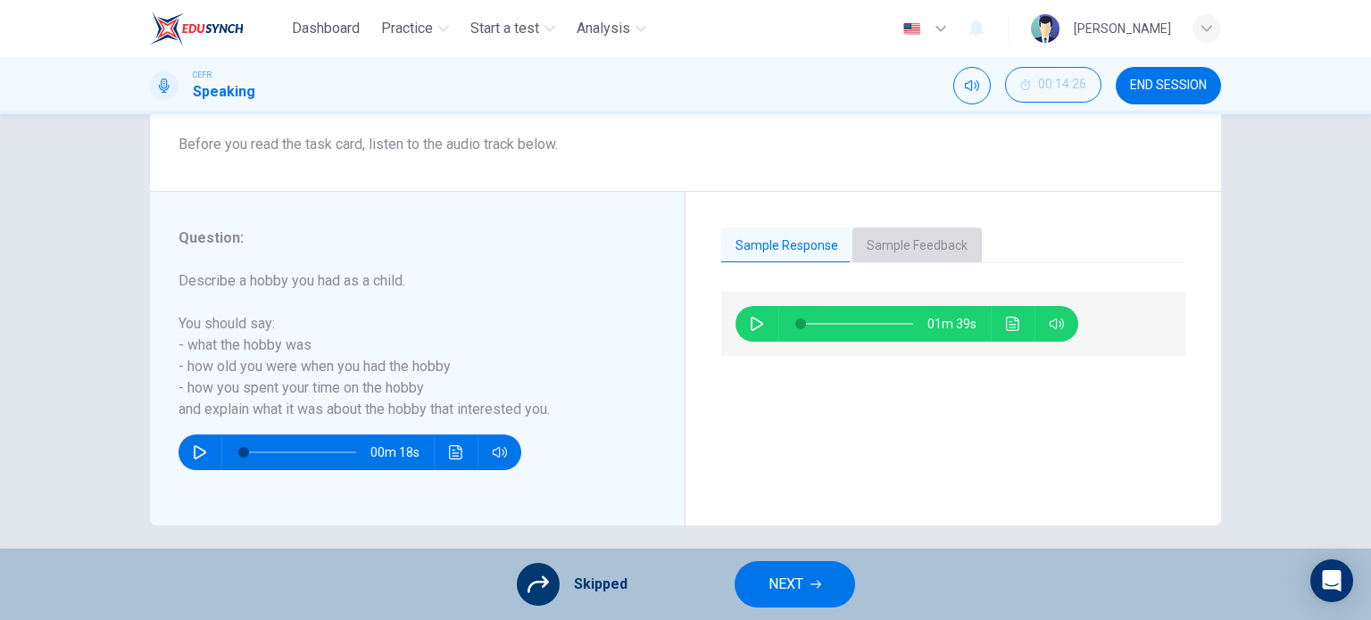
click at [908, 251] on button "Sample Feedback" at bounding box center [917, 246] width 129 height 37
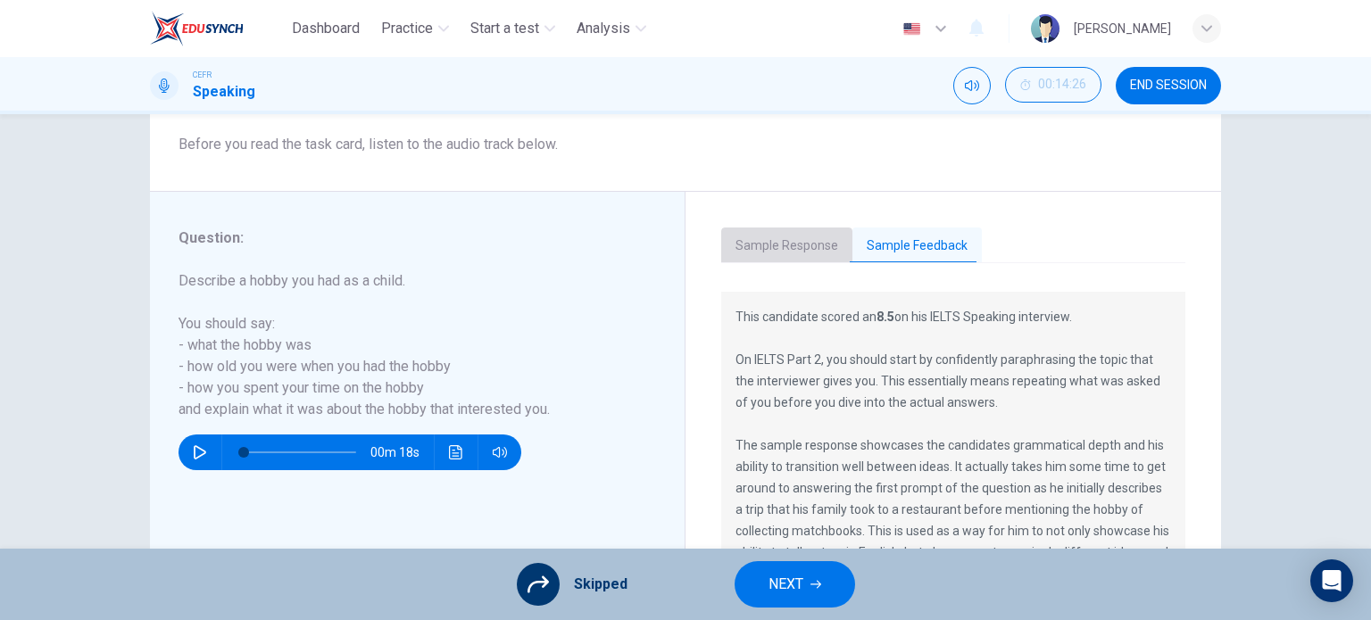
click at [788, 249] on button "Sample Response" at bounding box center [786, 246] width 131 height 37
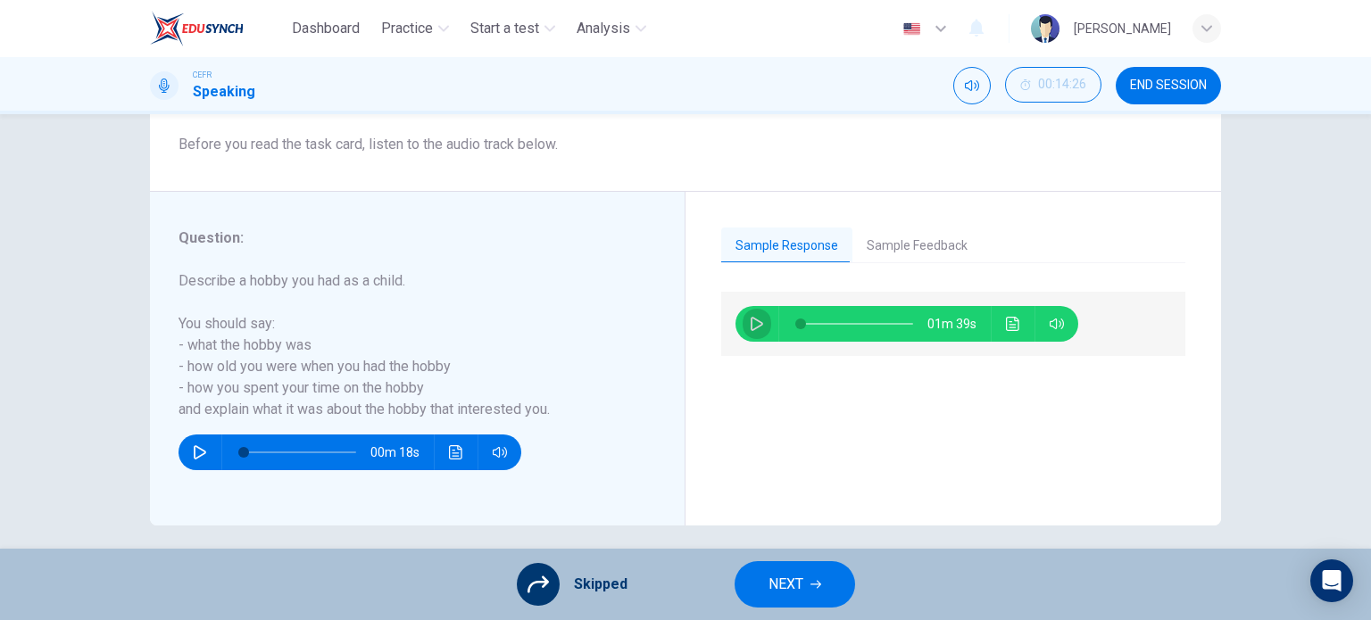
click at [750, 328] on icon "button" at bounding box center [757, 324] width 14 height 14
click at [1020, 322] on button "Click to see the audio transcription" at bounding box center [1013, 324] width 29 height 36
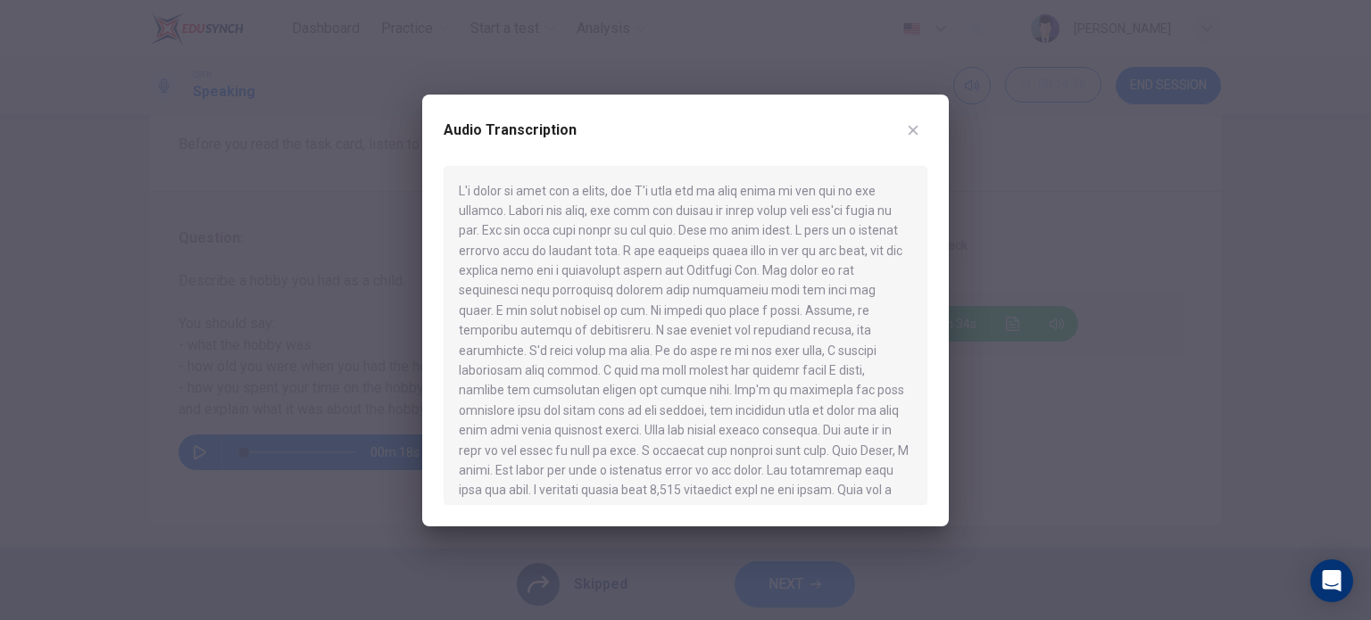
click at [913, 124] on icon "button" at bounding box center [913, 130] width 14 height 14
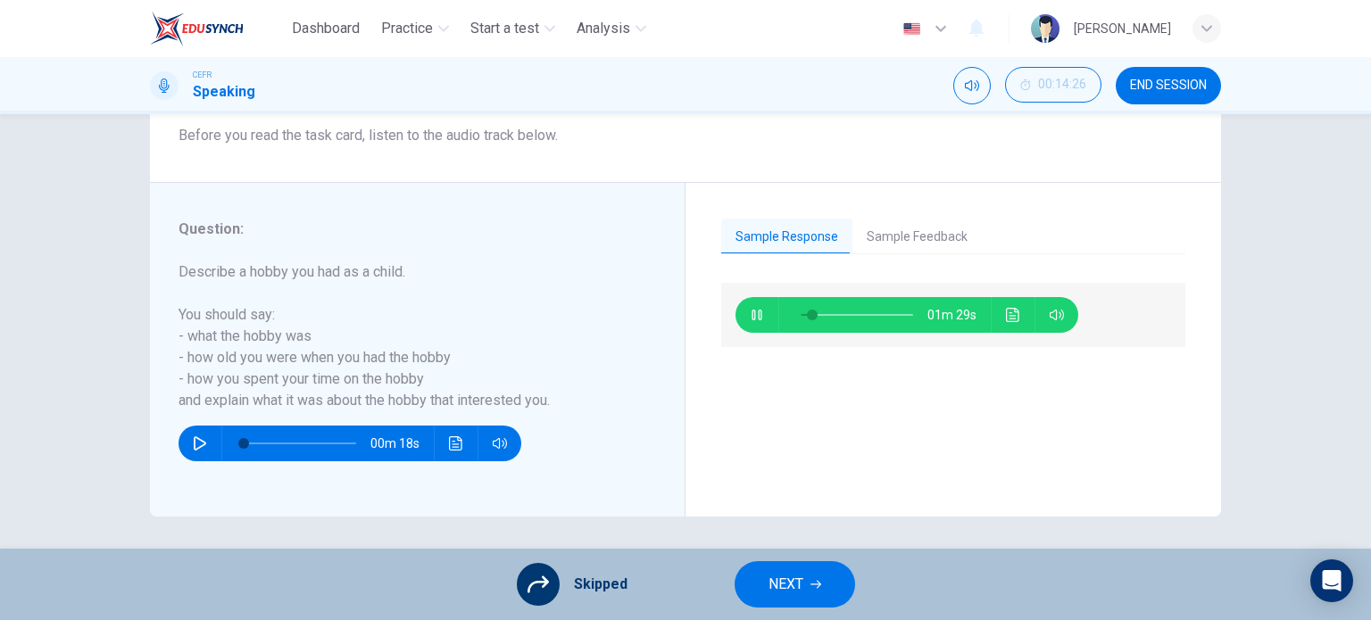
scroll to position [256, 0]
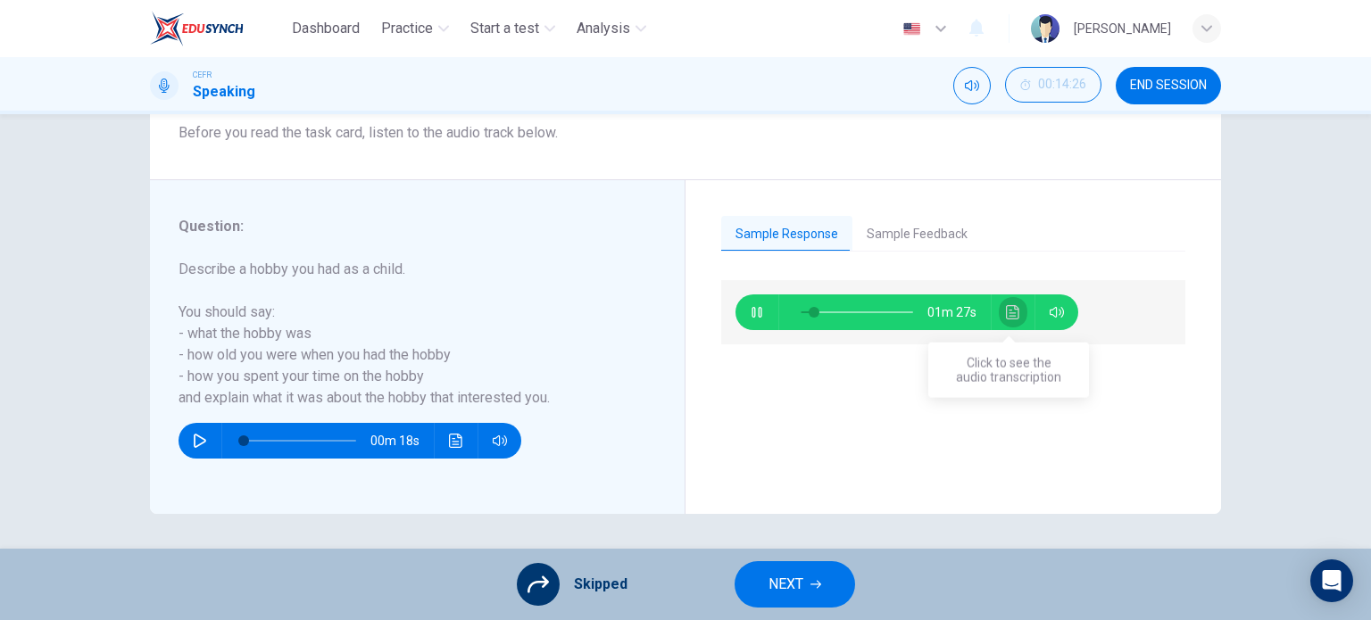
click at [1014, 315] on icon "Click to see the audio transcription" at bounding box center [1012, 312] width 13 height 14
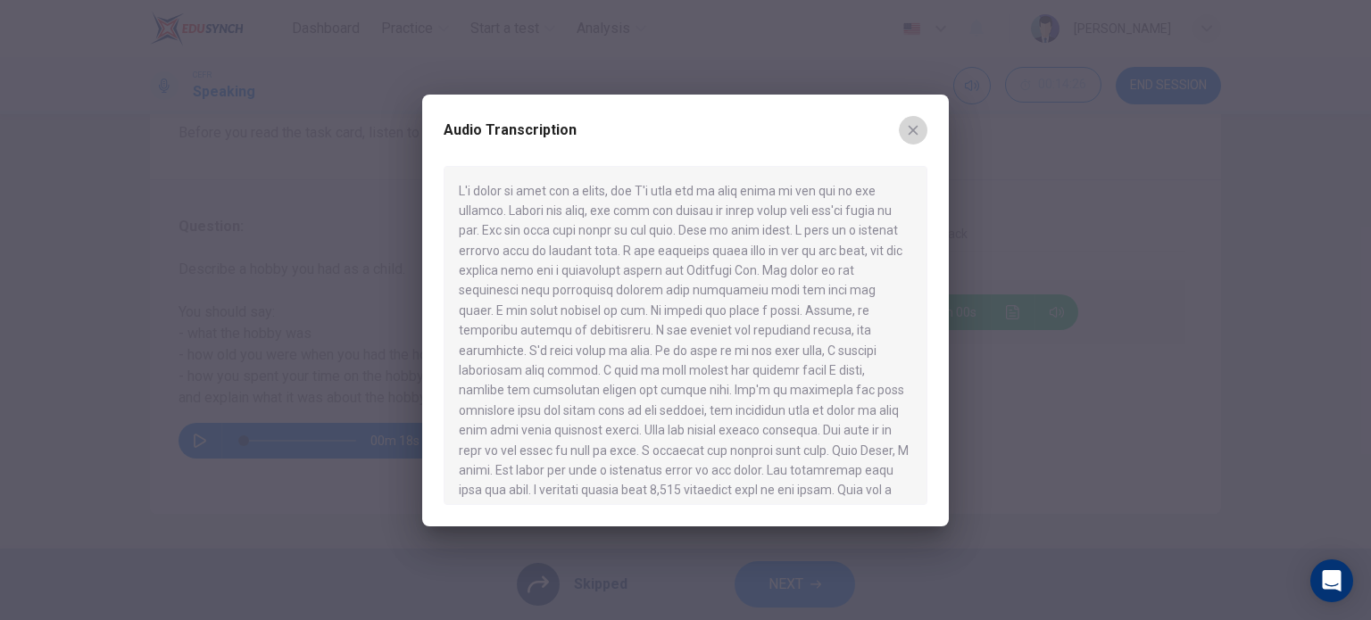
click at [908, 142] on button "button" at bounding box center [913, 130] width 29 height 29
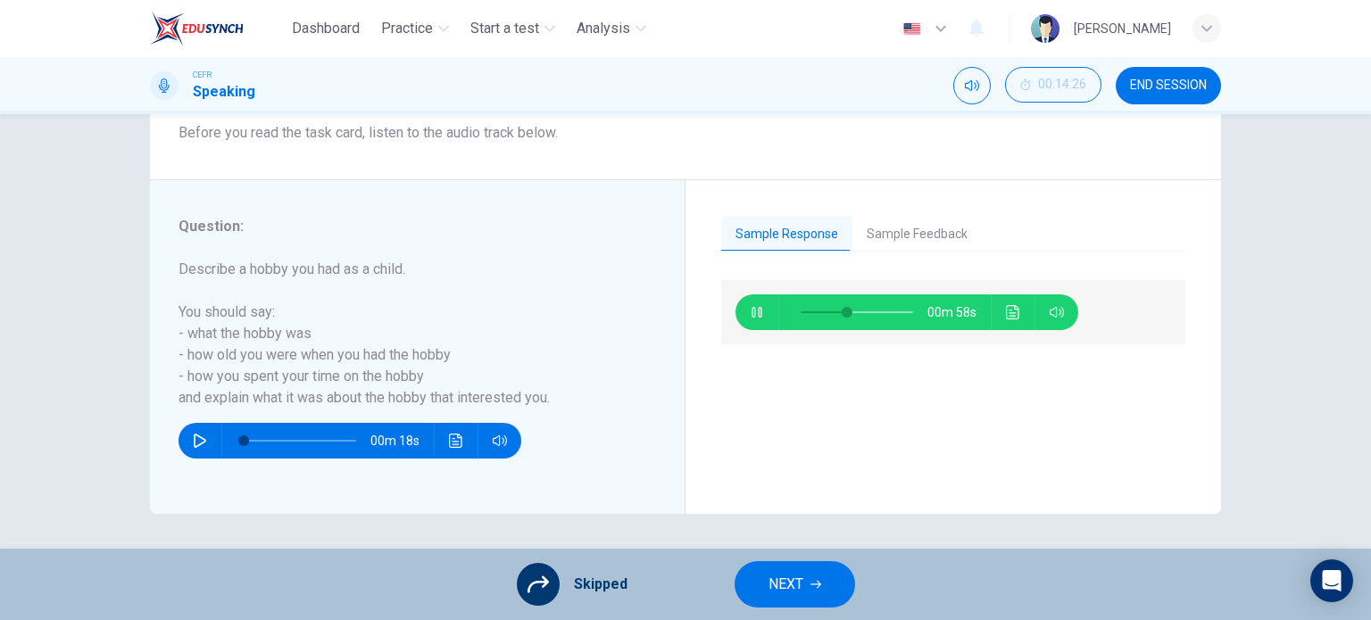
type input "42"
click at [794, 590] on span "NEXT" at bounding box center [786, 584] width 35 height 25
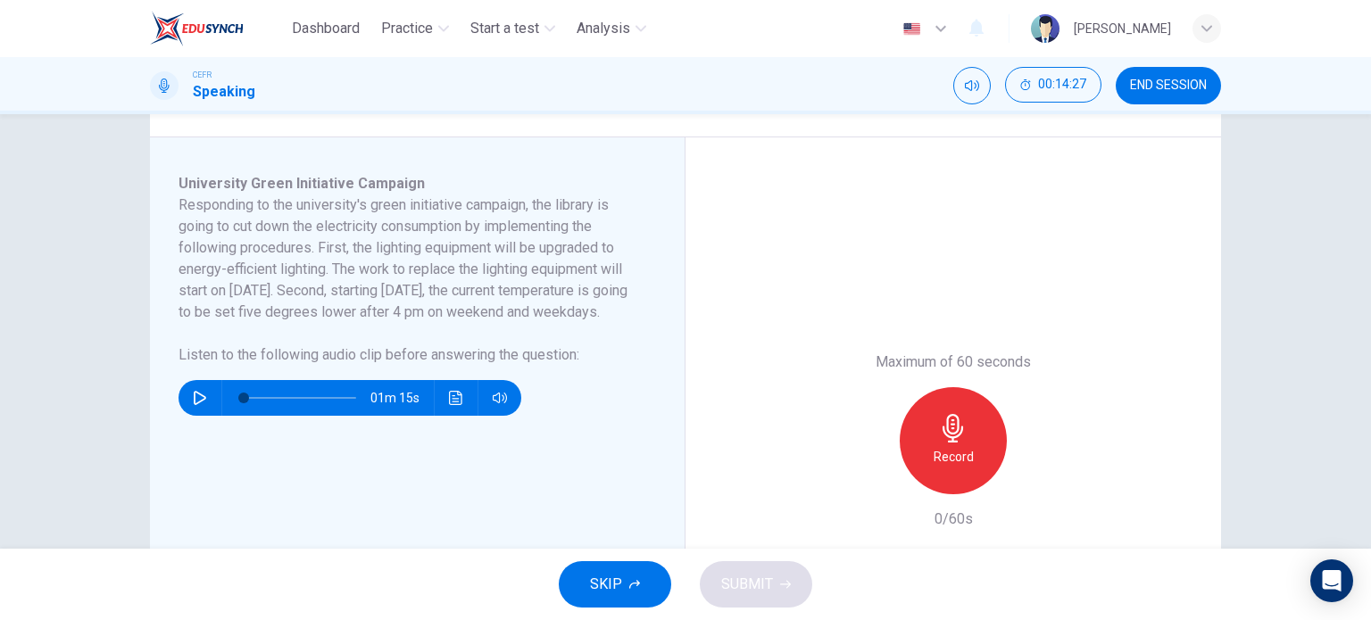
scroll to position [275, 0]
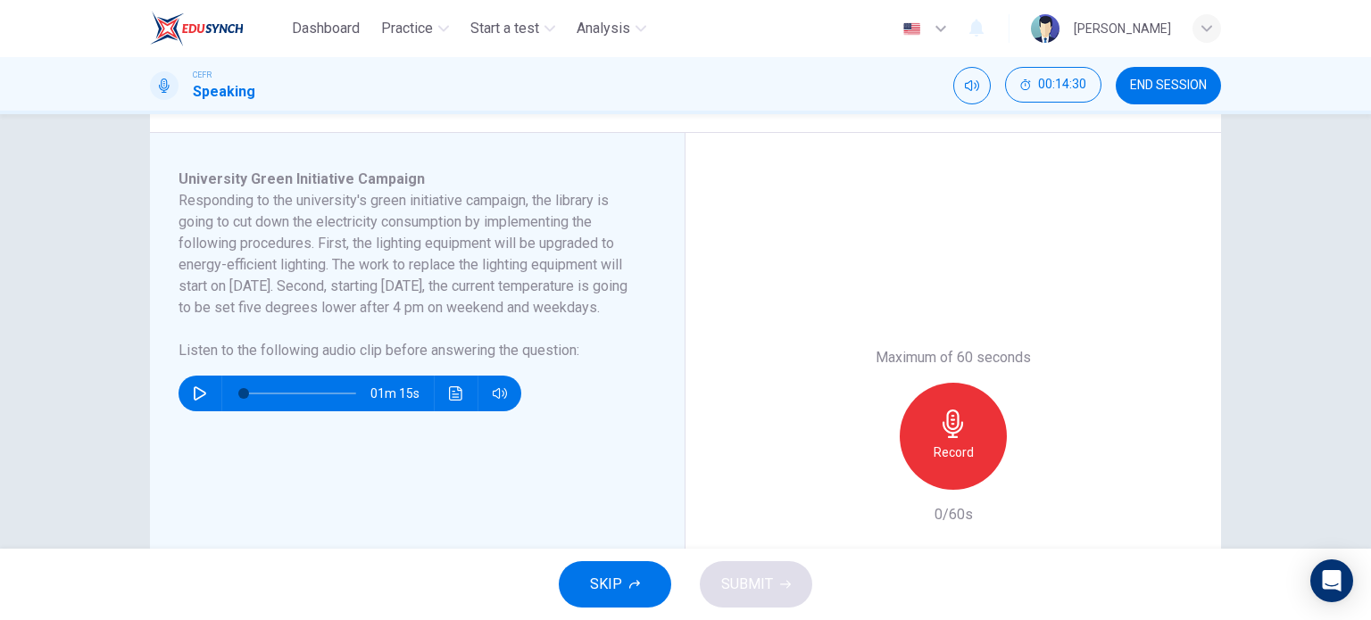
click at [636, 574] on button "SKIP" at bounding box center [615, 585] width 112 height 46
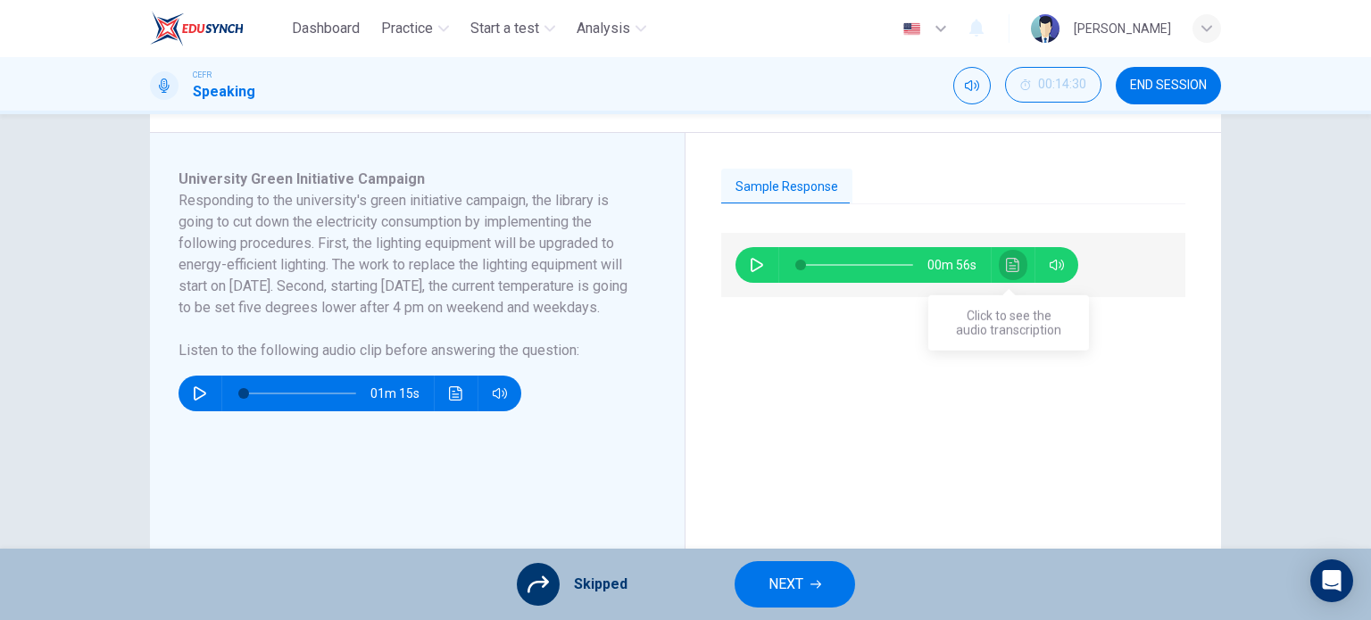
click at [1000, 261] on button "Click to see the audio transcription" at bounding box center [1013, 265] width 29 height 36
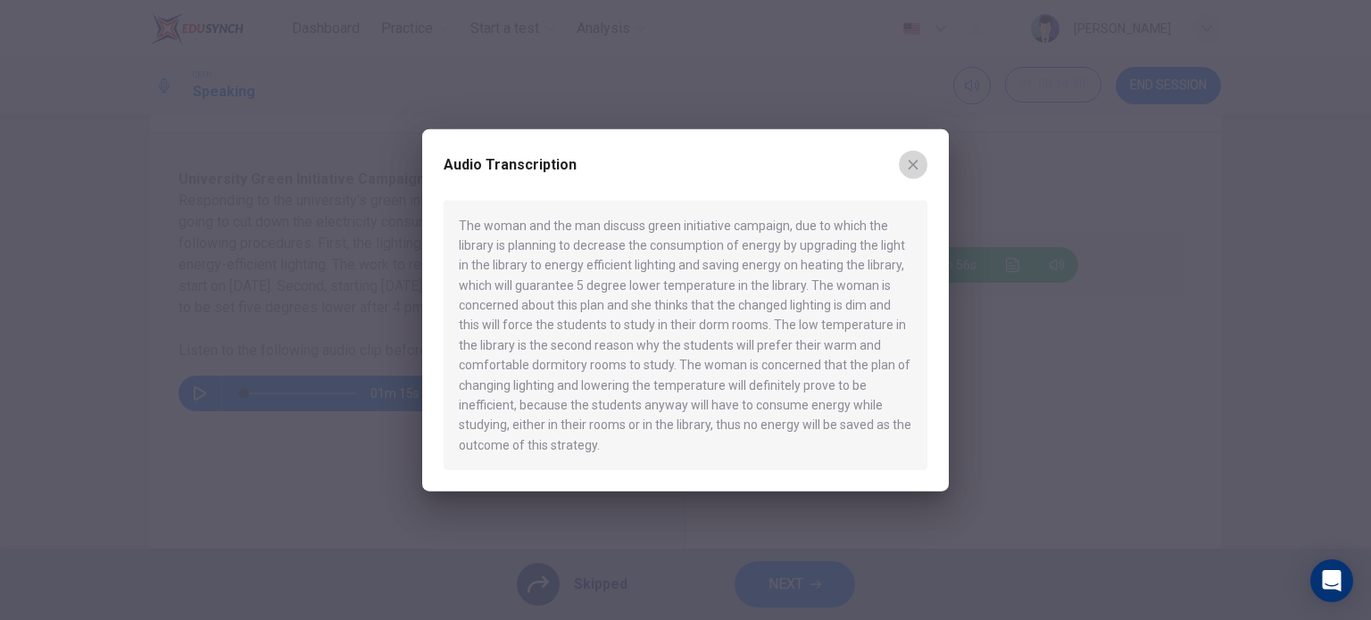
click at [913, 165] on icon "button" at bounding box center [914, 165] width 10 height 10
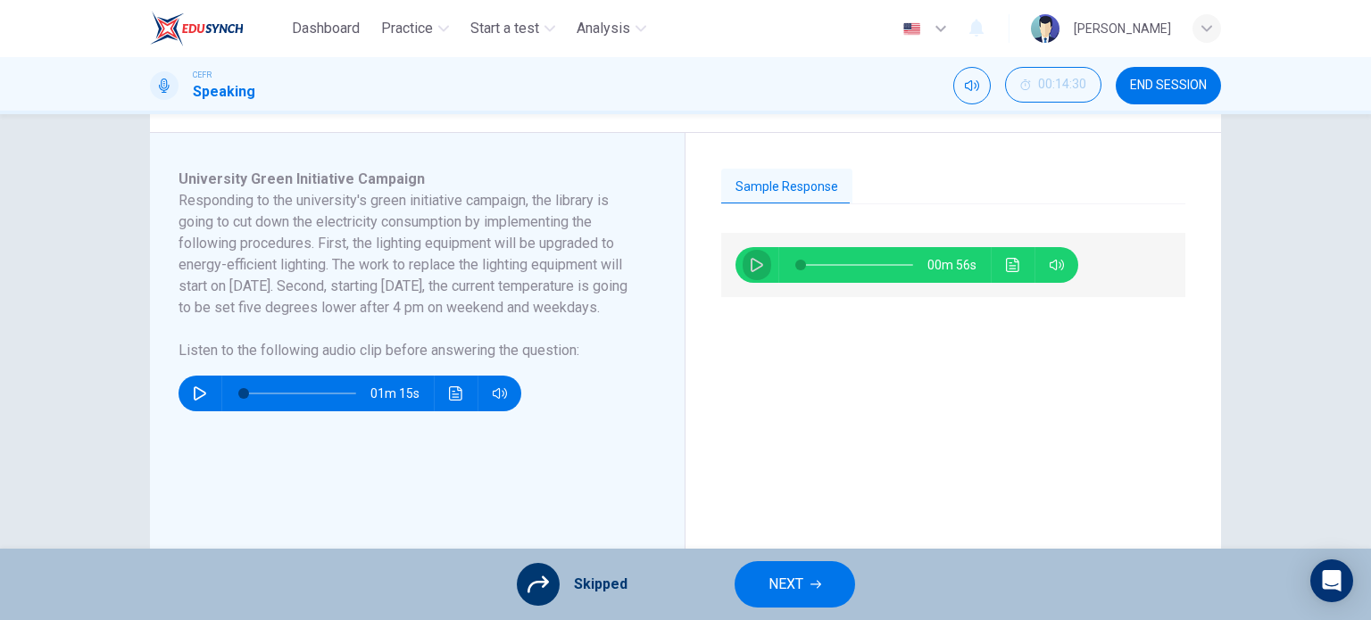
click at [750, 262] on icon "button" at bounding box center [757, 265] width 14 height 14
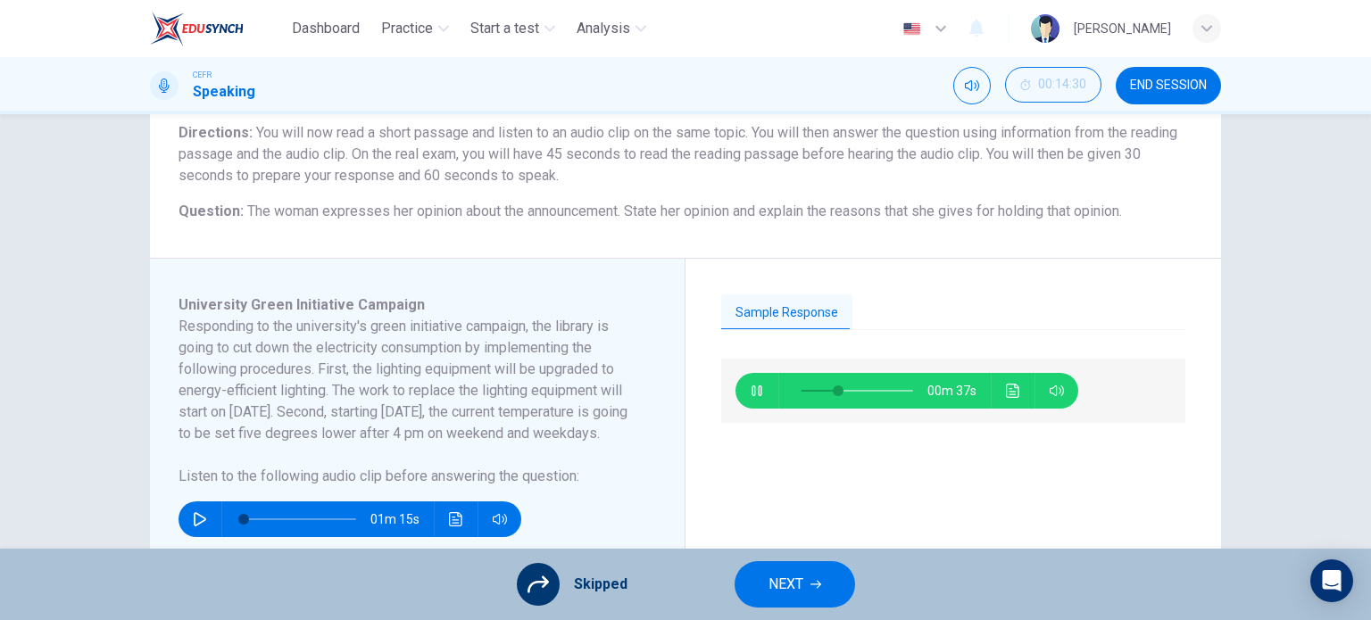
scroll to position [239, 0]
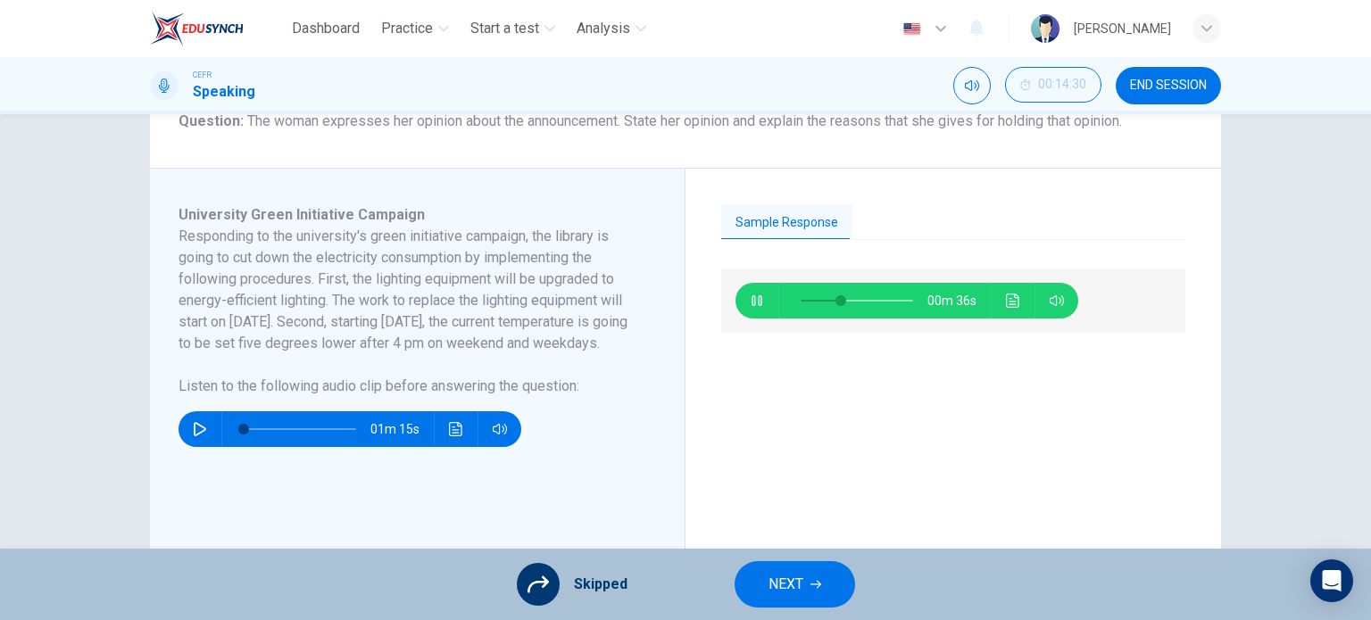
type input "37"
click at [805, 573] on button "NEXT" at bounding box center [795, 585] width 121 height 46
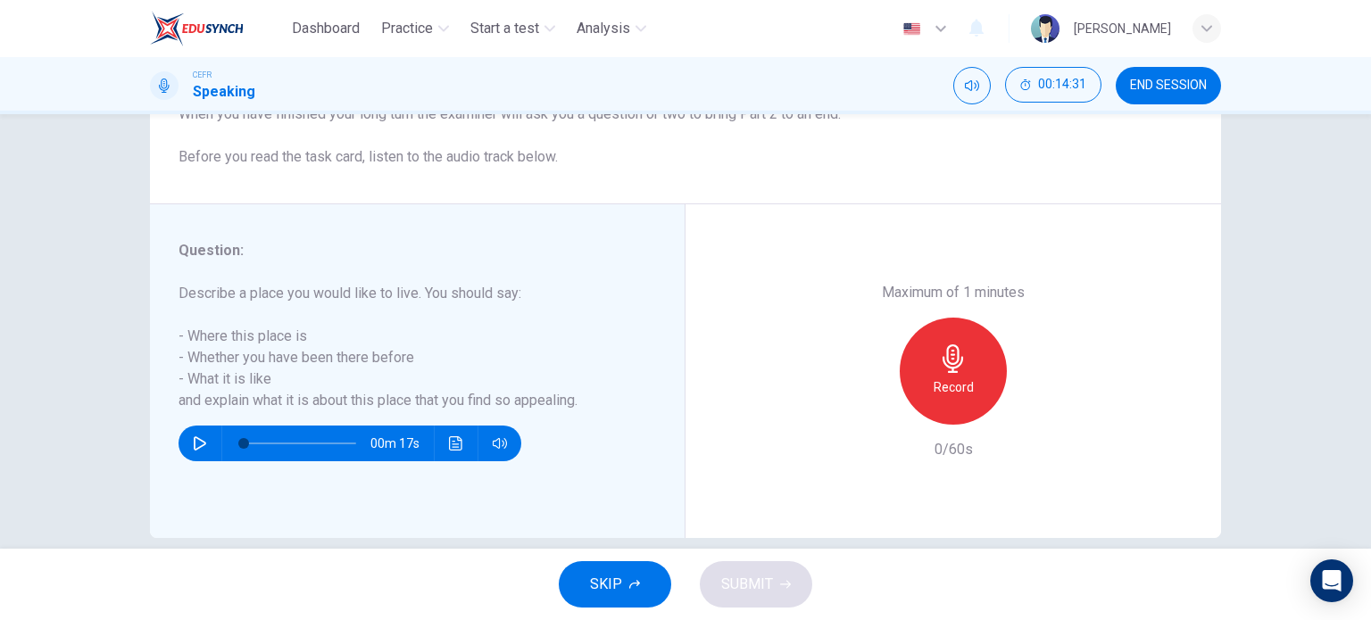
scroll to position [257, 0]
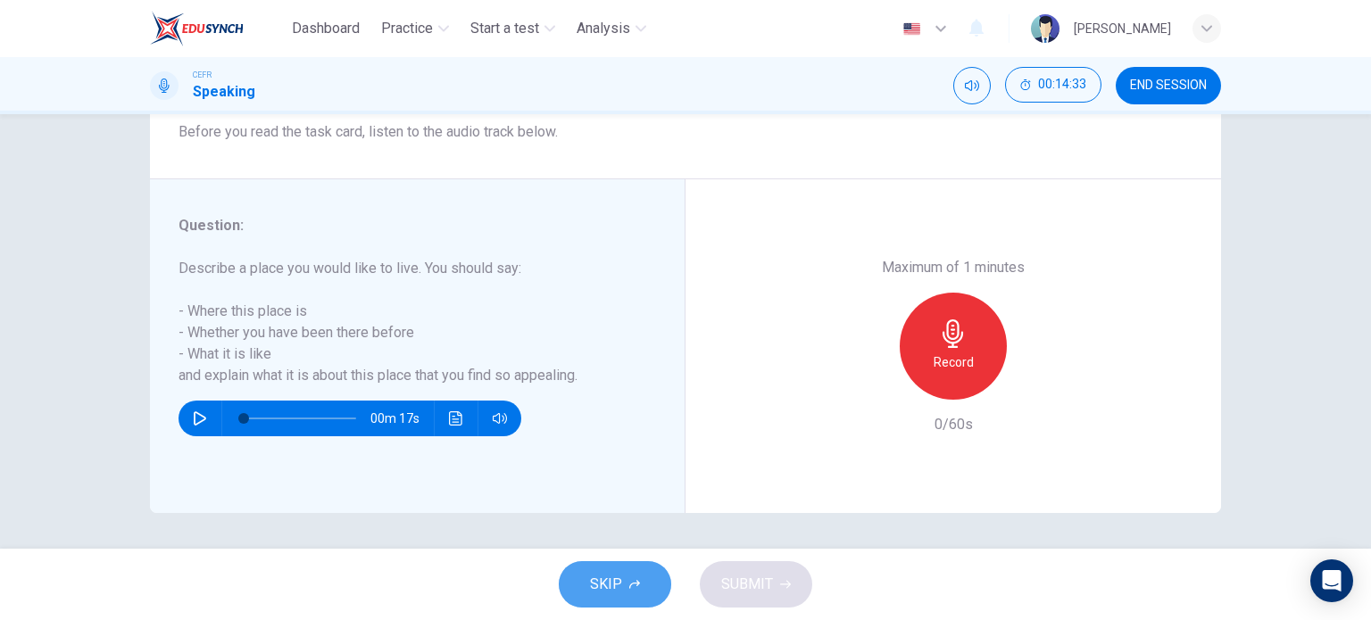
click at [631, 585] on icon "button" at bounding box center [634, 584] width 11 height 11
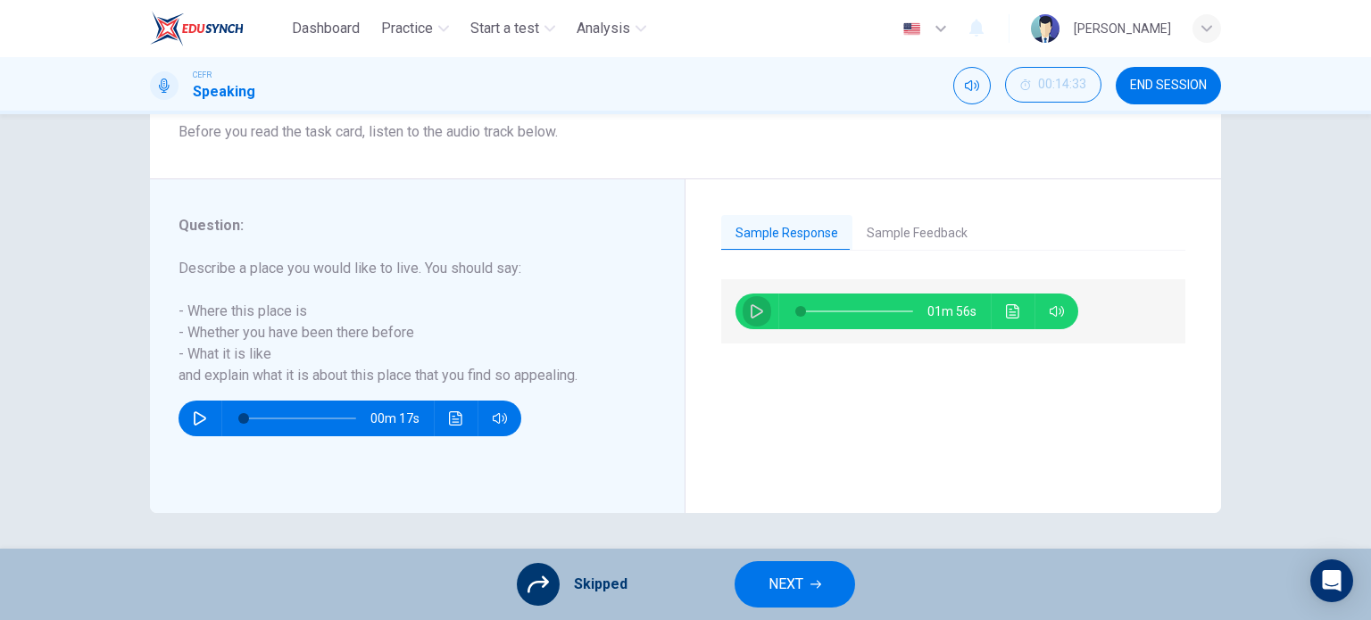
click at [743, 312] on button "button" at bounding box center [757, 312] width 29 height 36
click at [1008, 321] on button "Click to see the audio transcription" at bounding box center [1013, 312] width 29 height 36
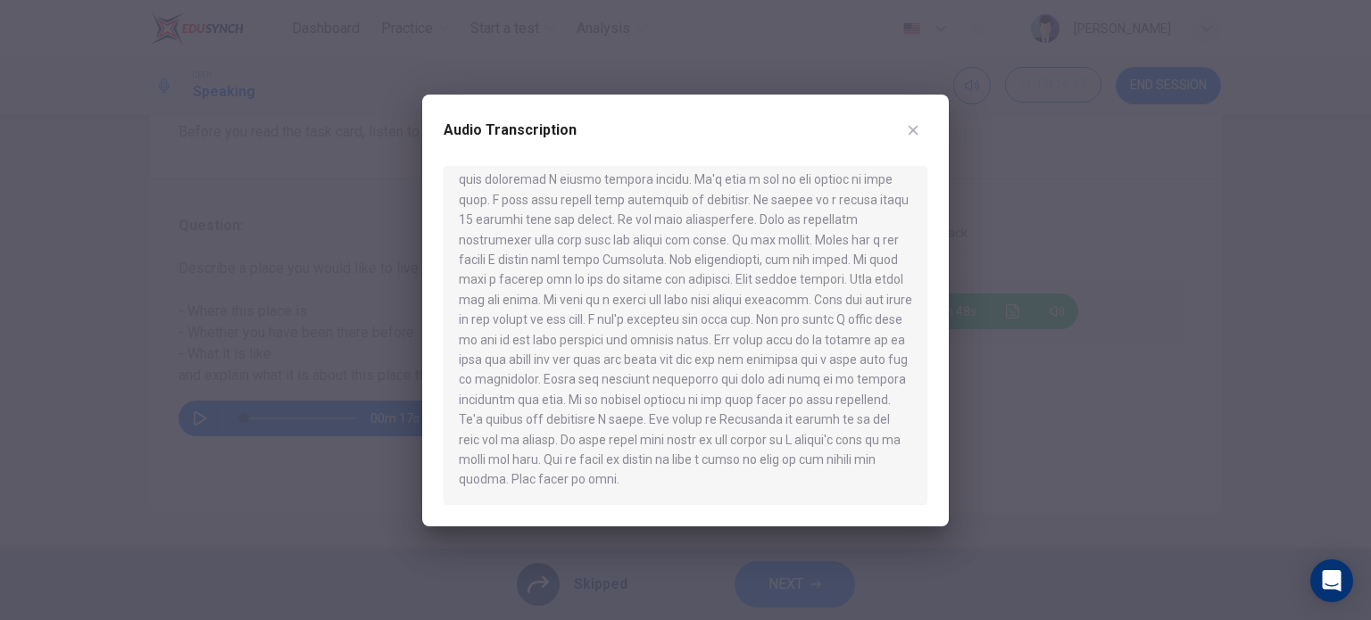
scroll to position [0, 0]
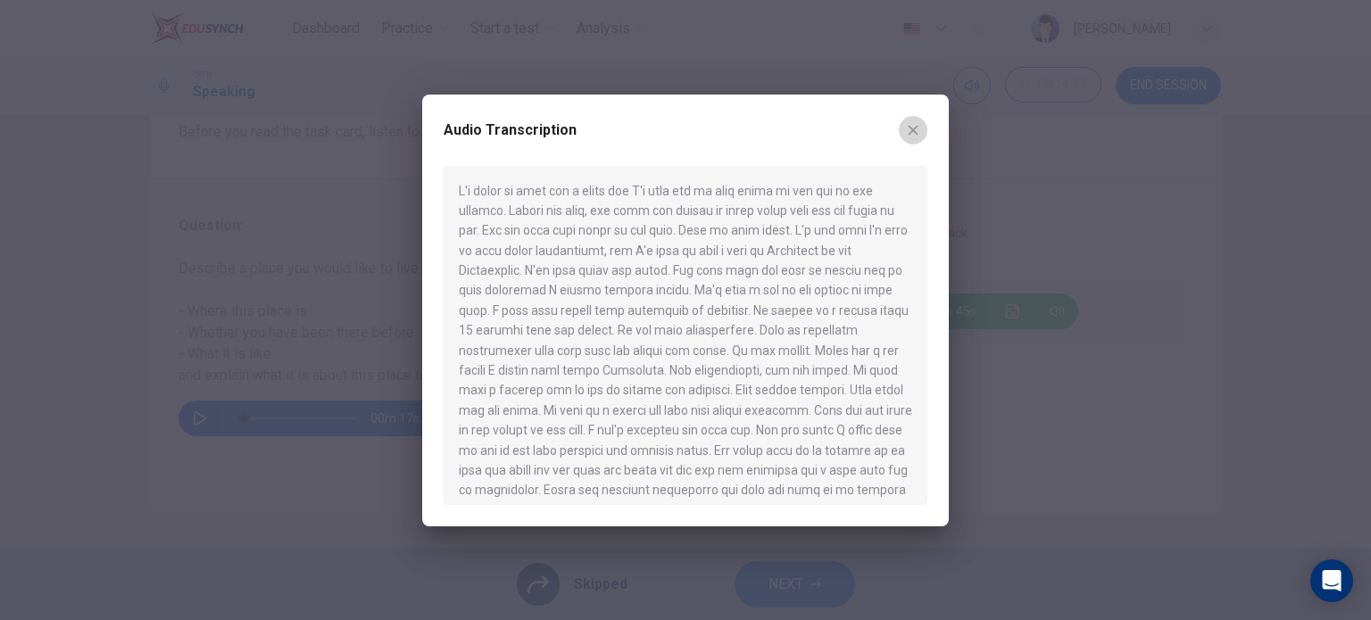
click at [919, 128] on icon "button" at bounding box center [913, 130] width 14 height 14
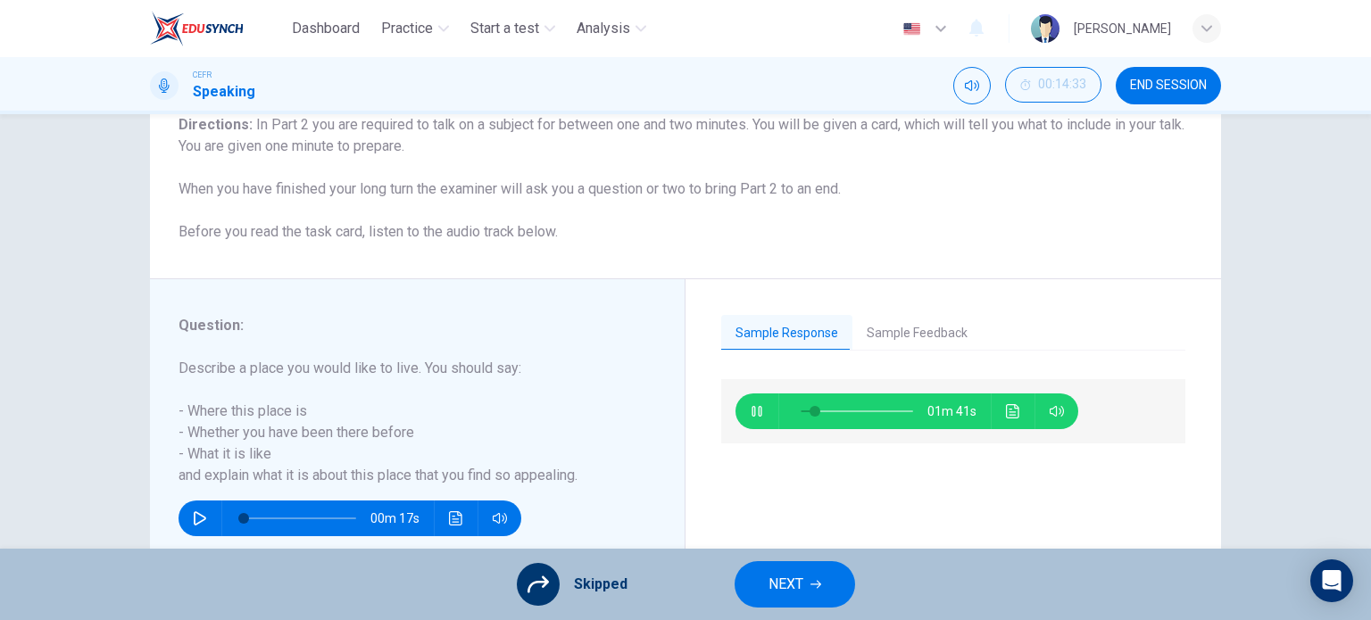
scroll to position [196, 0]
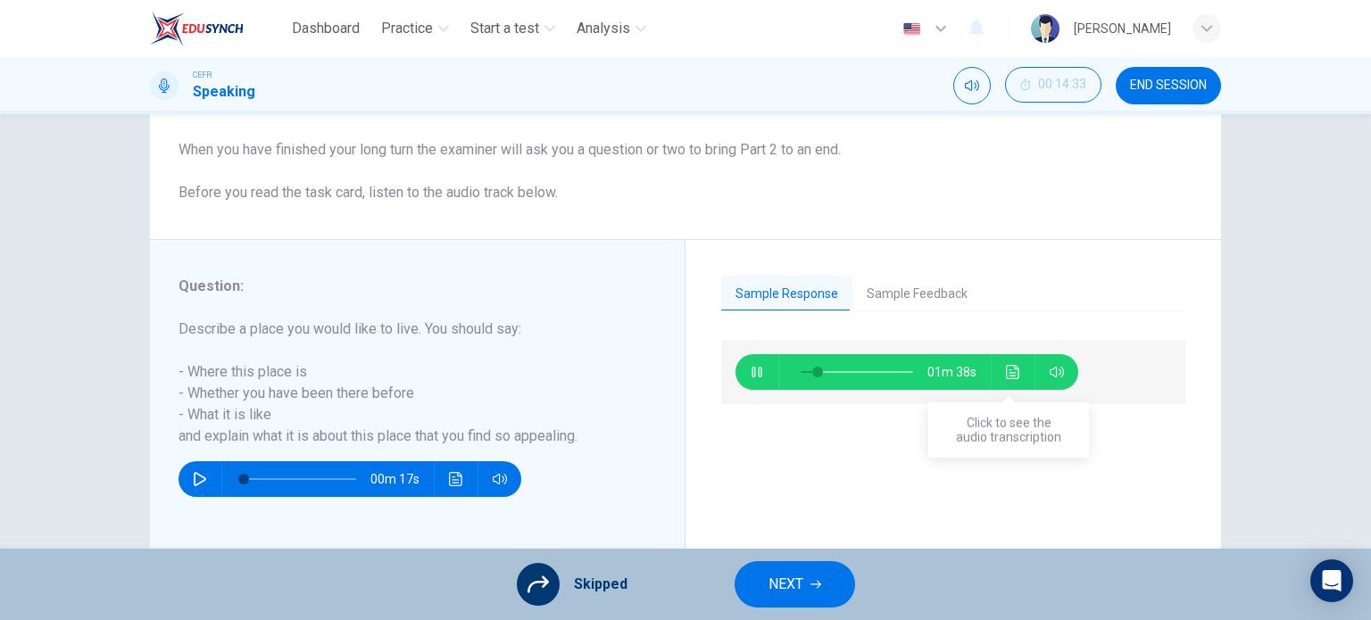
click at [1006, 370] on icon "Click to see the audio transcription" at bounding box center [1012, 372] width 13 height 14
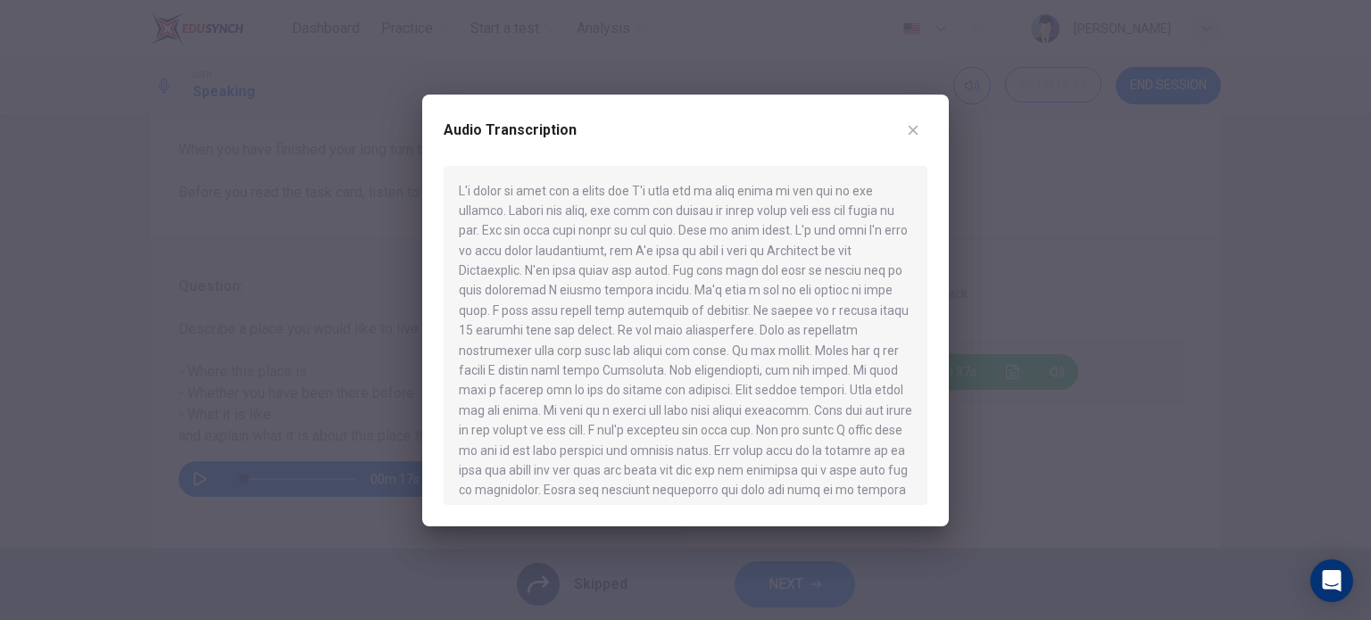
scroll to position [111, 0]
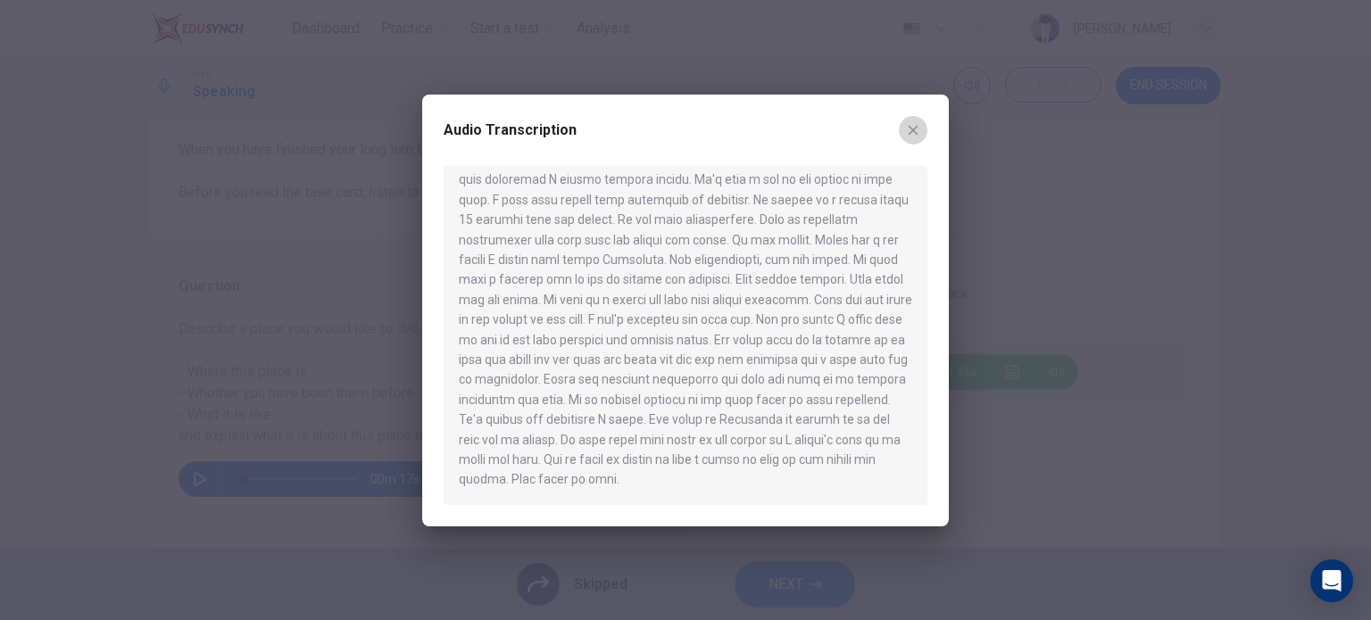
click at [912, 131] on icon "button" at bounding box center [913, 130] width 14 height 14
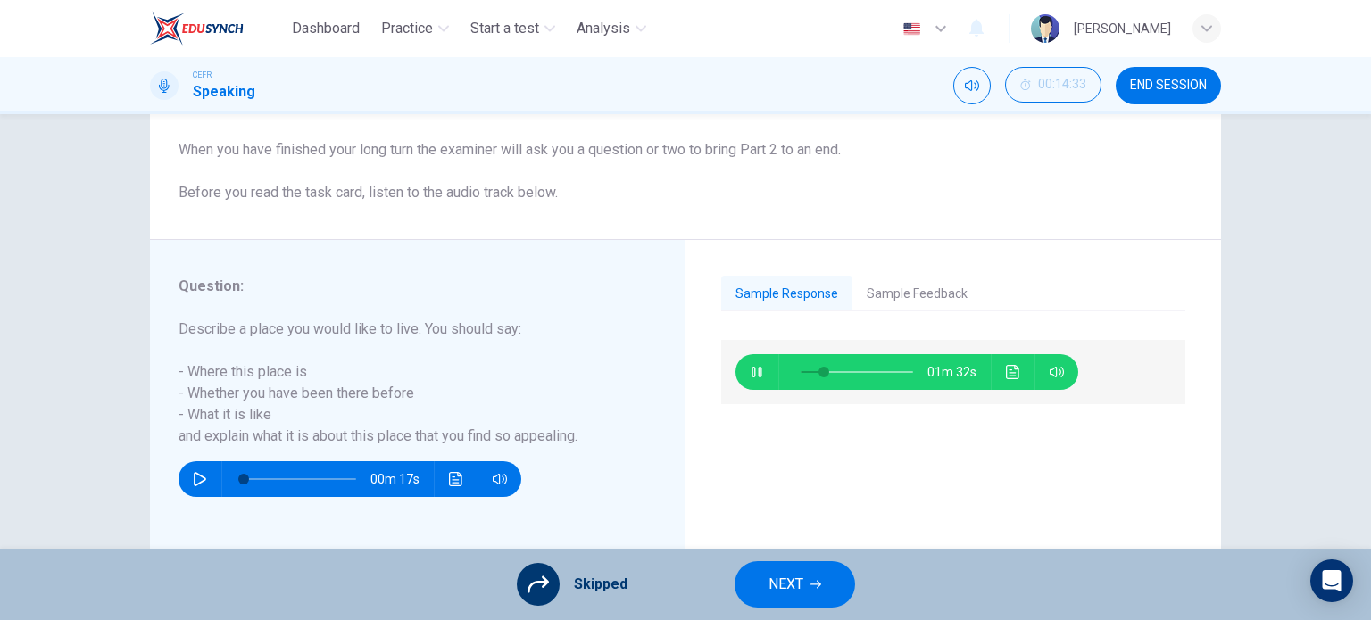
type input "21"
click at [779, 585] on span "NEXT" at bounding box center [786, 584] width 35 height 25
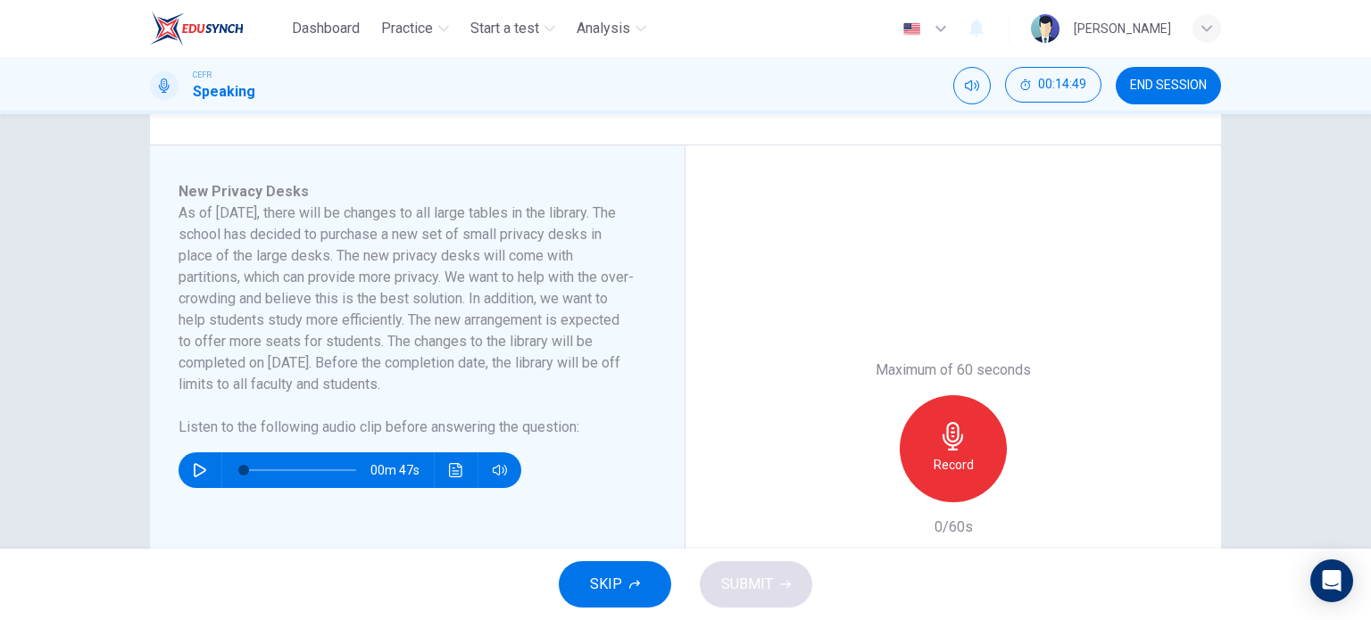
scroll to position [263, 0]
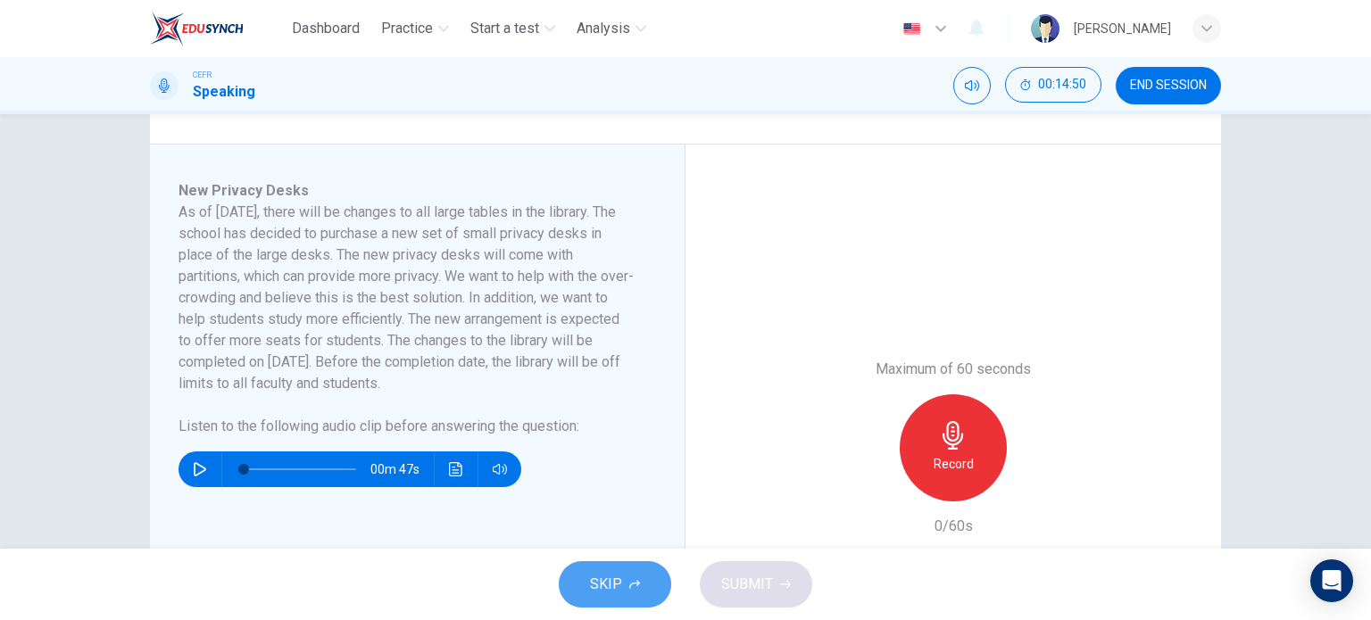
click at [621, 588] on span "SKIP" at bounding box center [606, 584] width 32 height 25
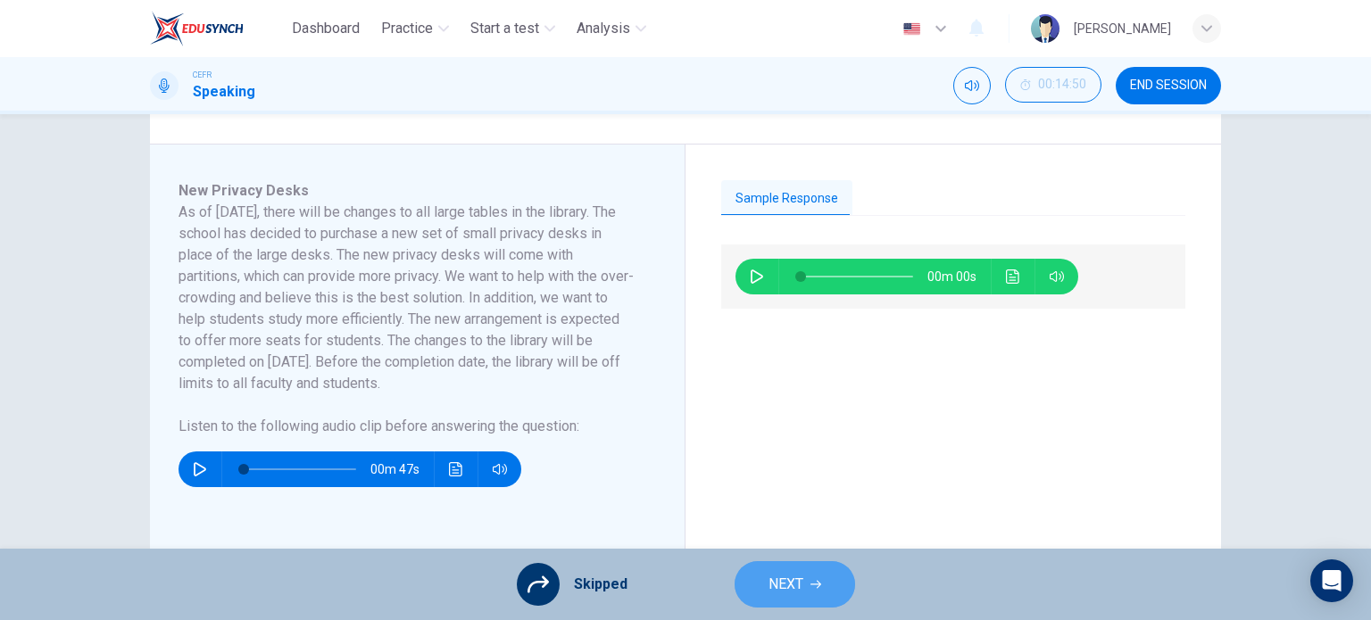
click at [770, 592] on span "NEXT" at bounding box center [786, 584] width 35 height 25
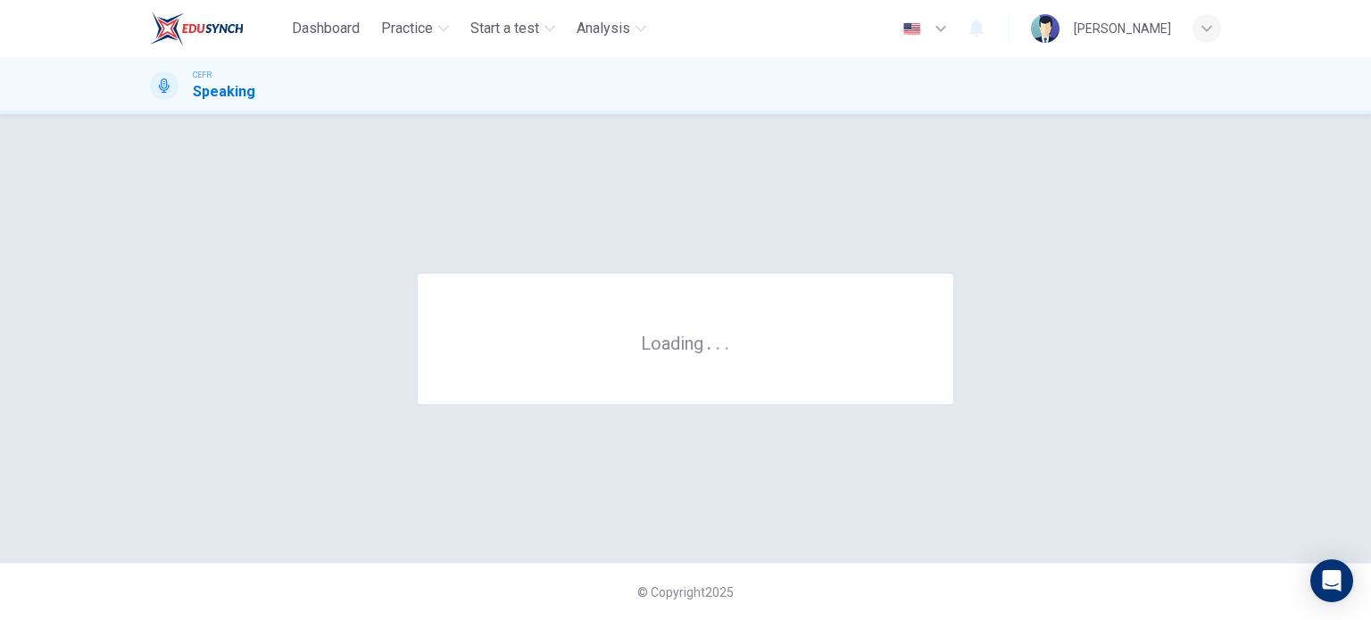
scroll to position [0, 0]
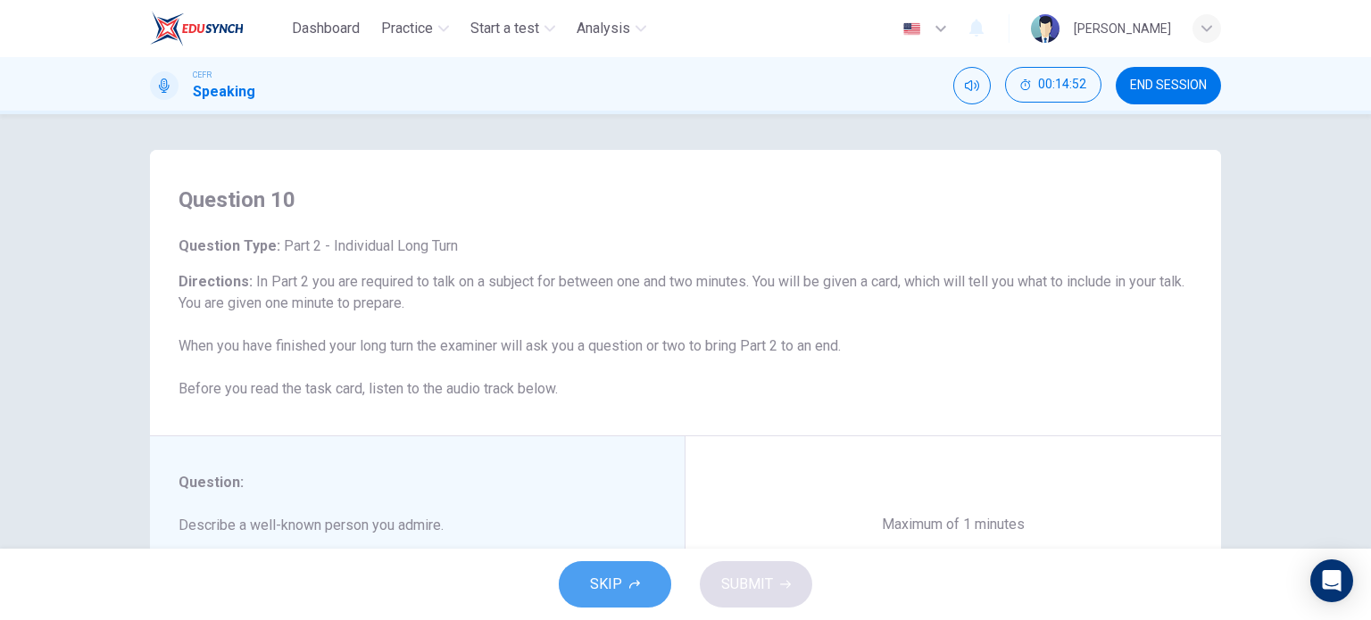
click at [650, 588] on button "SKIP" at bounding box center [615, 585] width 112 height 46
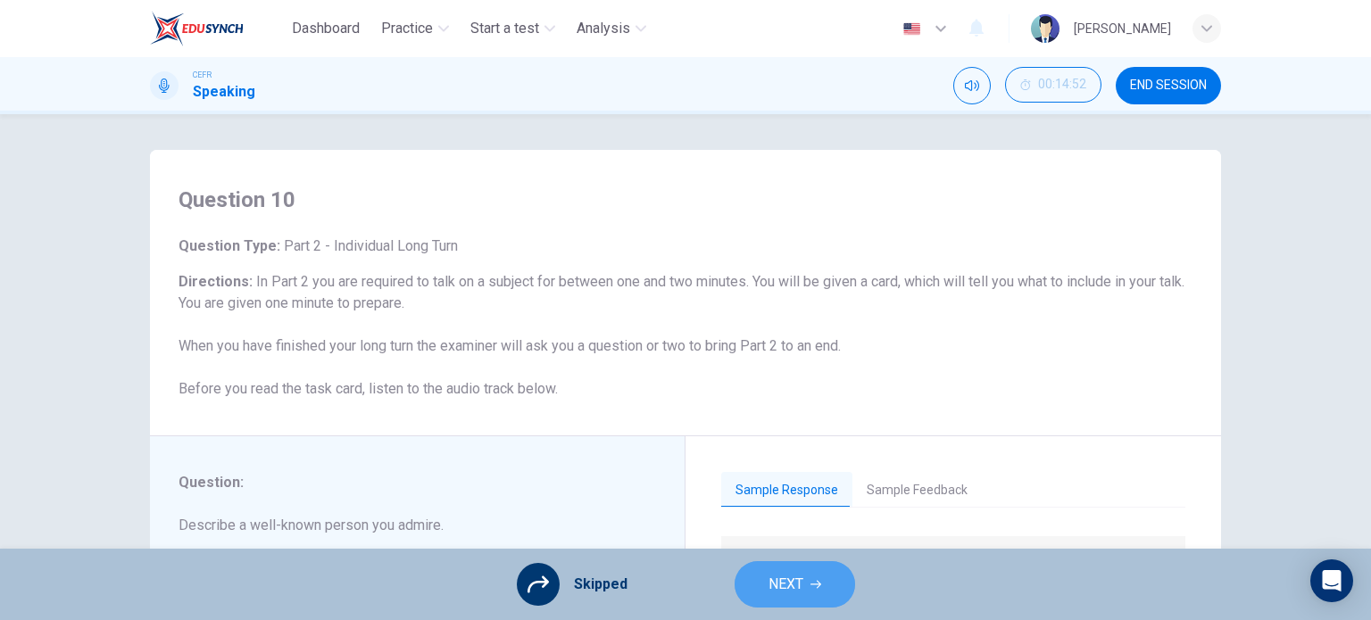
click at [792, 577] on span "NEXT" at bounding box center [786, 584] width 35 height 25
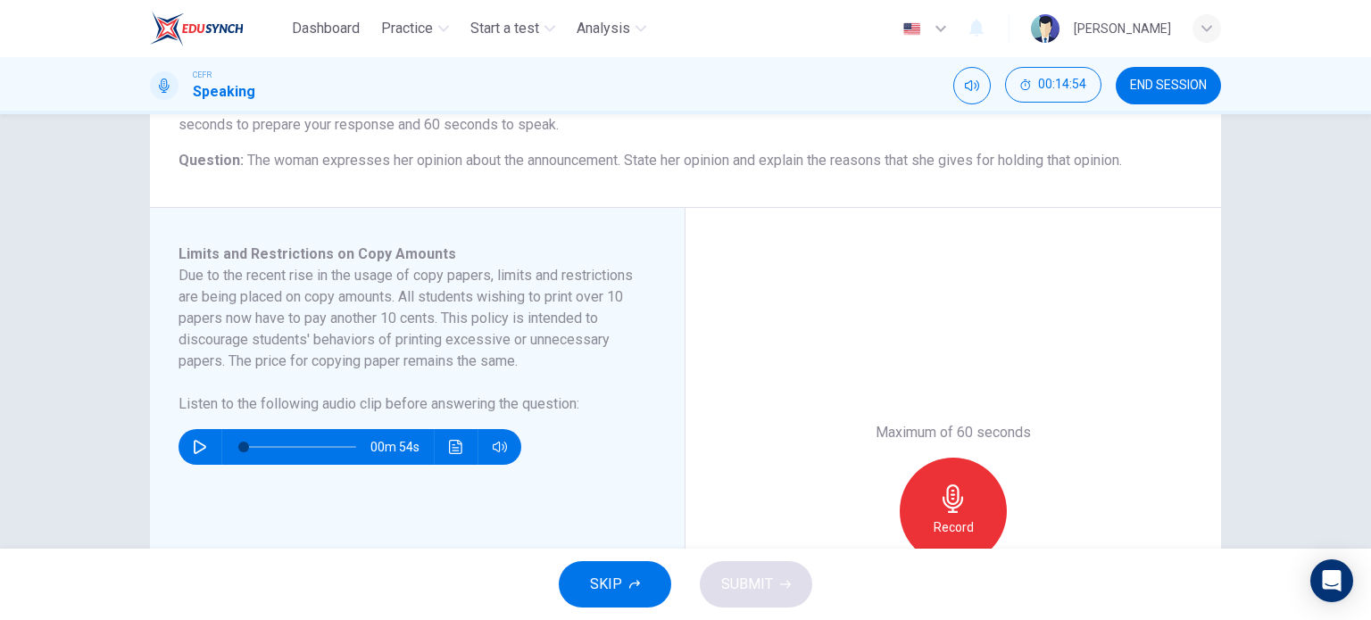
scroll to position [200, 0]
click at [619, 578] on span "SKIP" at bounding box center [606, 584] width 32 height 25
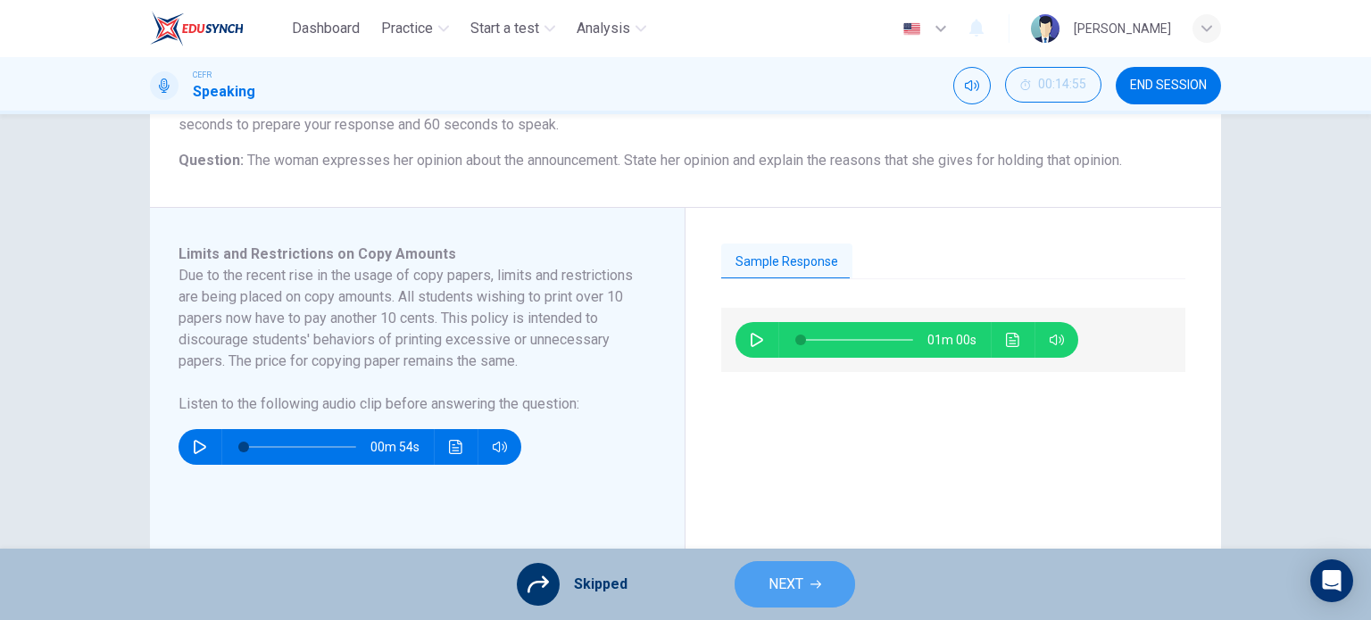
click at [764, 587] on button "NEXT" at bounding box center [795, 585] width 121 height 46
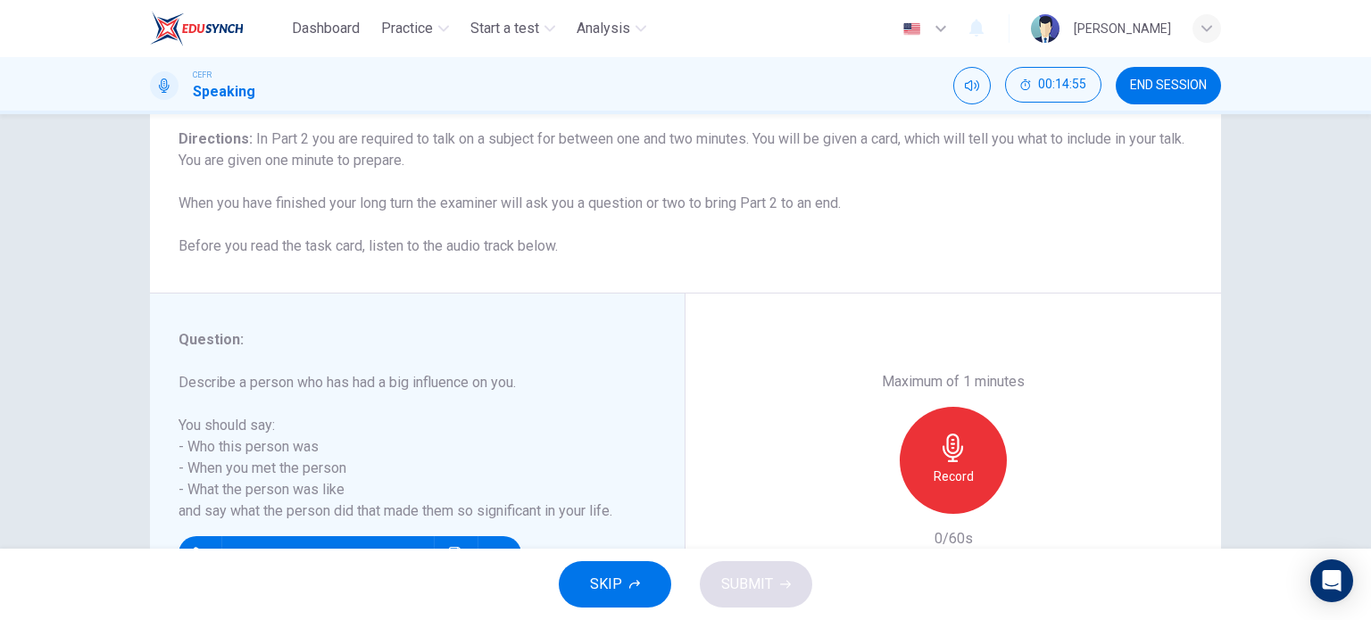
scroll to position [145, 0]
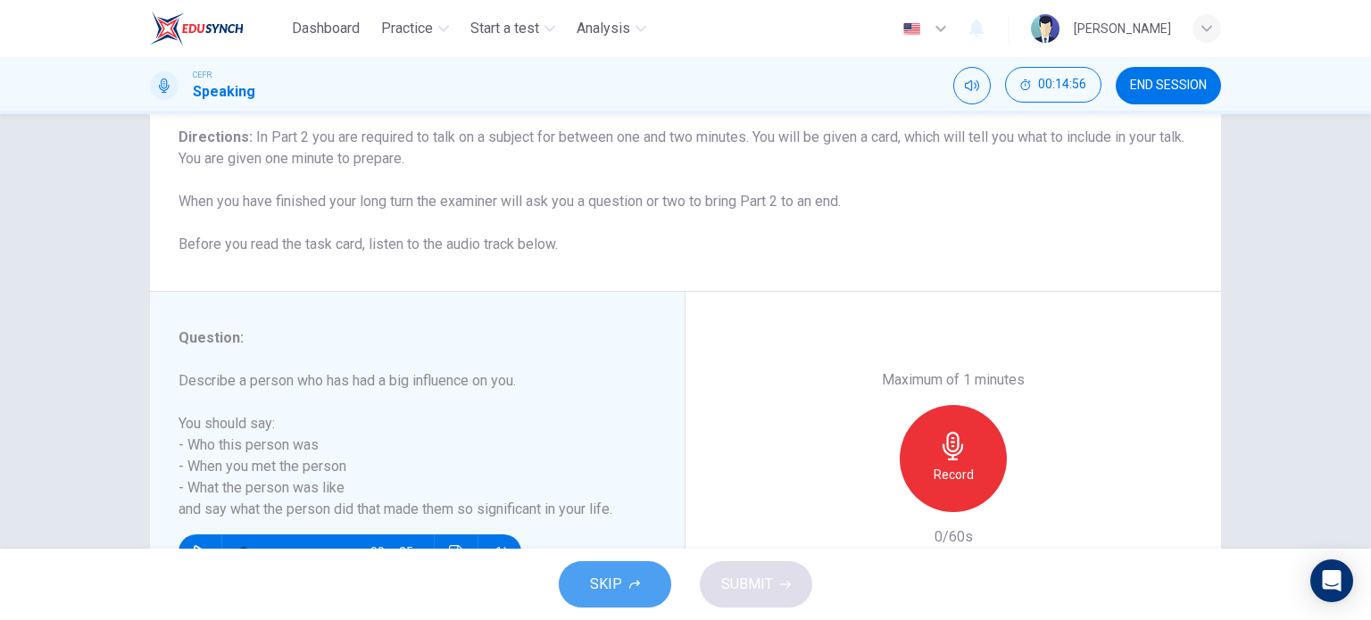
click at [618, 563] on button "SKIP" at bounding box center [615, 585] width 112 height 46
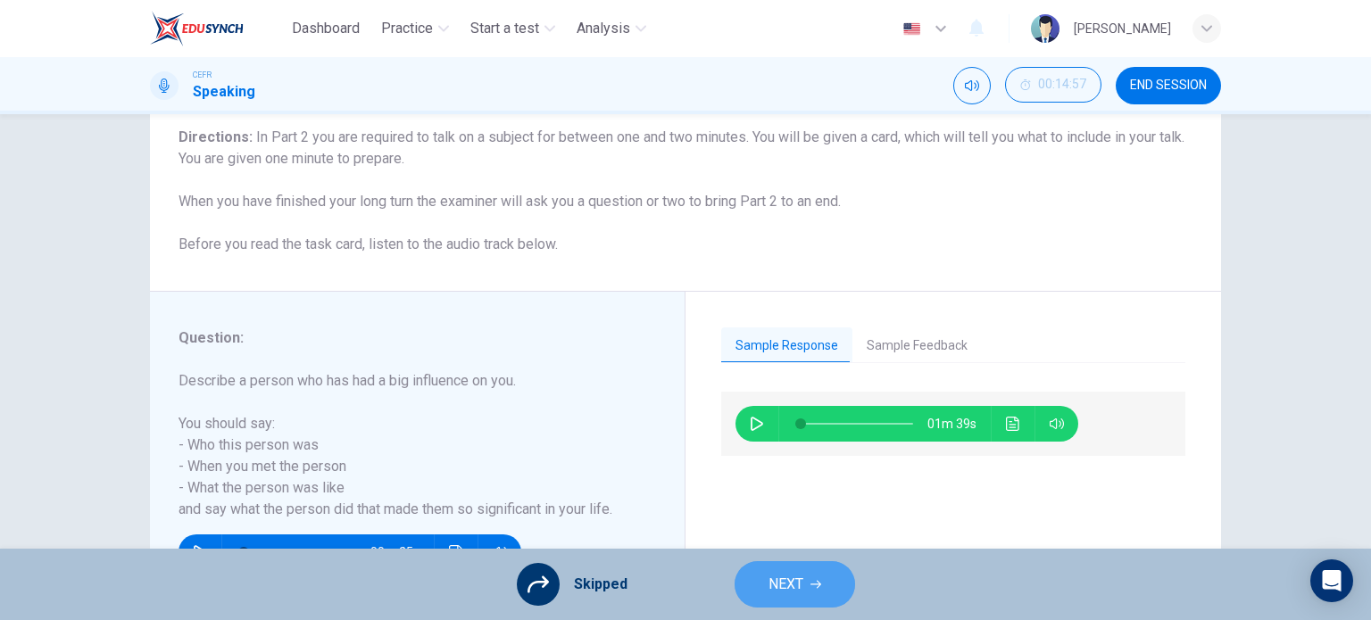
click at [788, 578] on span "NEXT" at bounding box center [786, 584] width 35 height 25
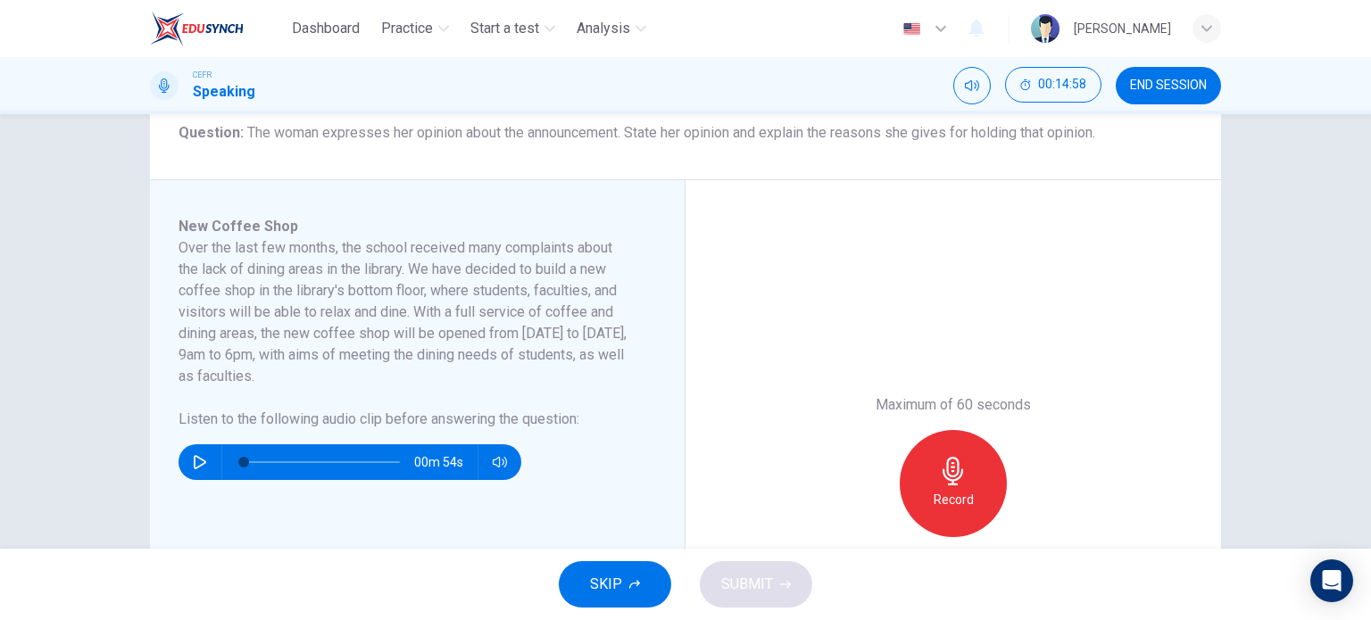
scroll to position [239, 0]
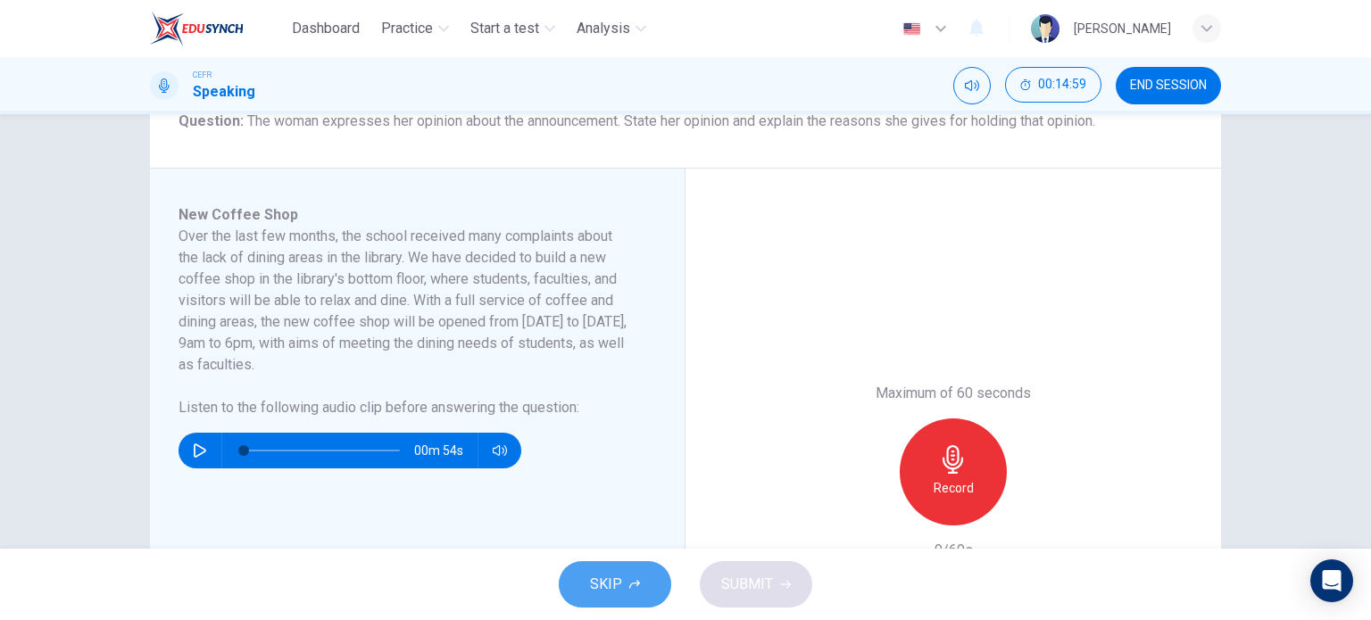
click at [616, 598] on button "SKIP" at bounding box center [615, 585] width 112 height 46
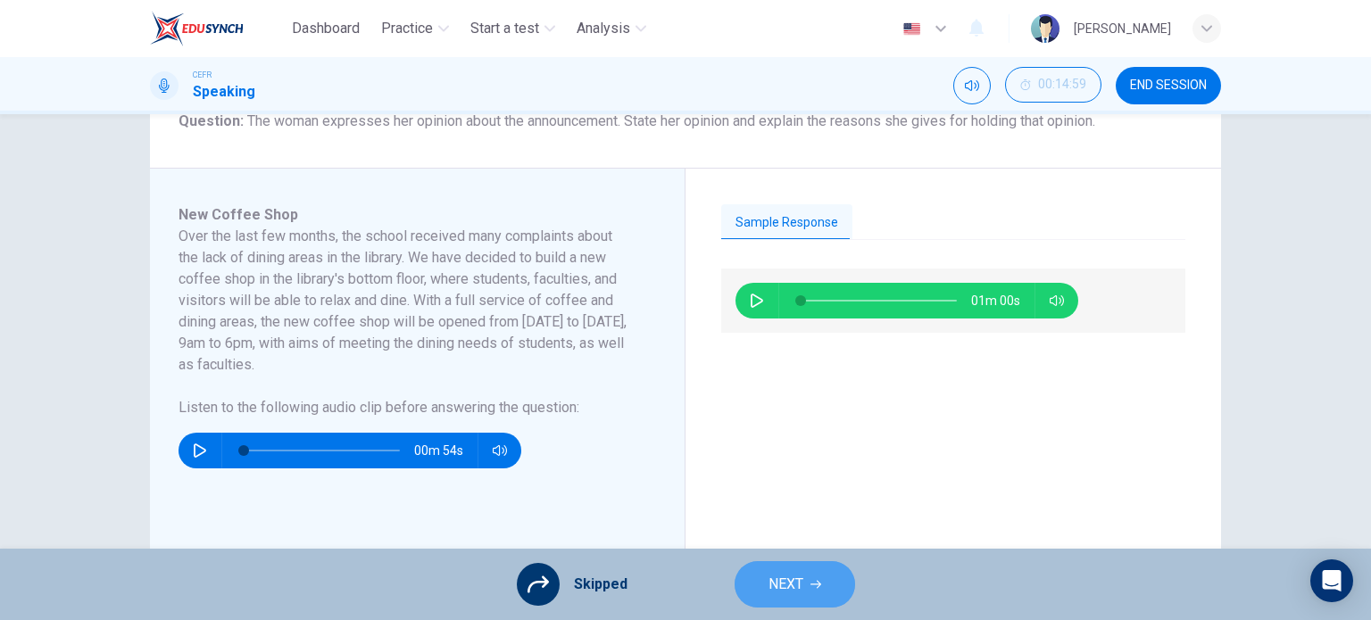
click at [780, 577] on span "NEXT" at bounding box center [786, 584] width 35 height 25
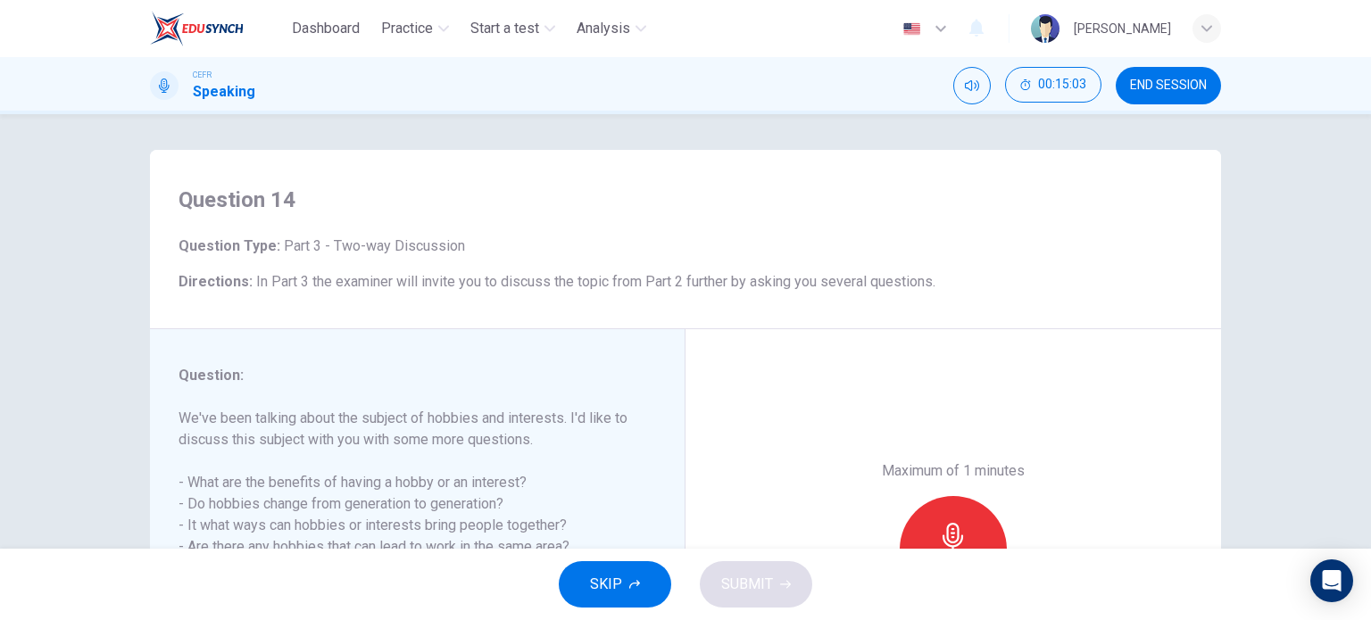
click at [1160, 86] on span "END SESSION" at bounding box center [1168, 86] width 77 height 14
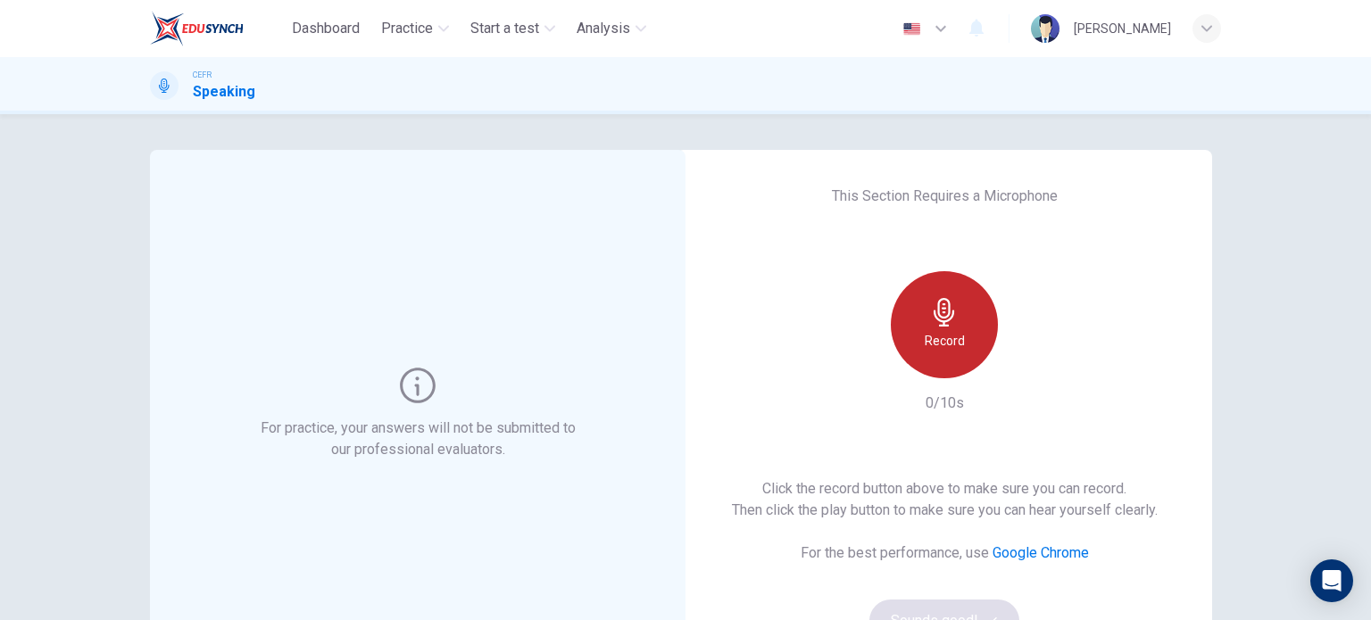
click at [932, 322] on icon "button" at bounding box center [944, 312] width 29 height 29
click at [964, 336] on div "Stop" at bounding box center [944, 324] width 107 height 107
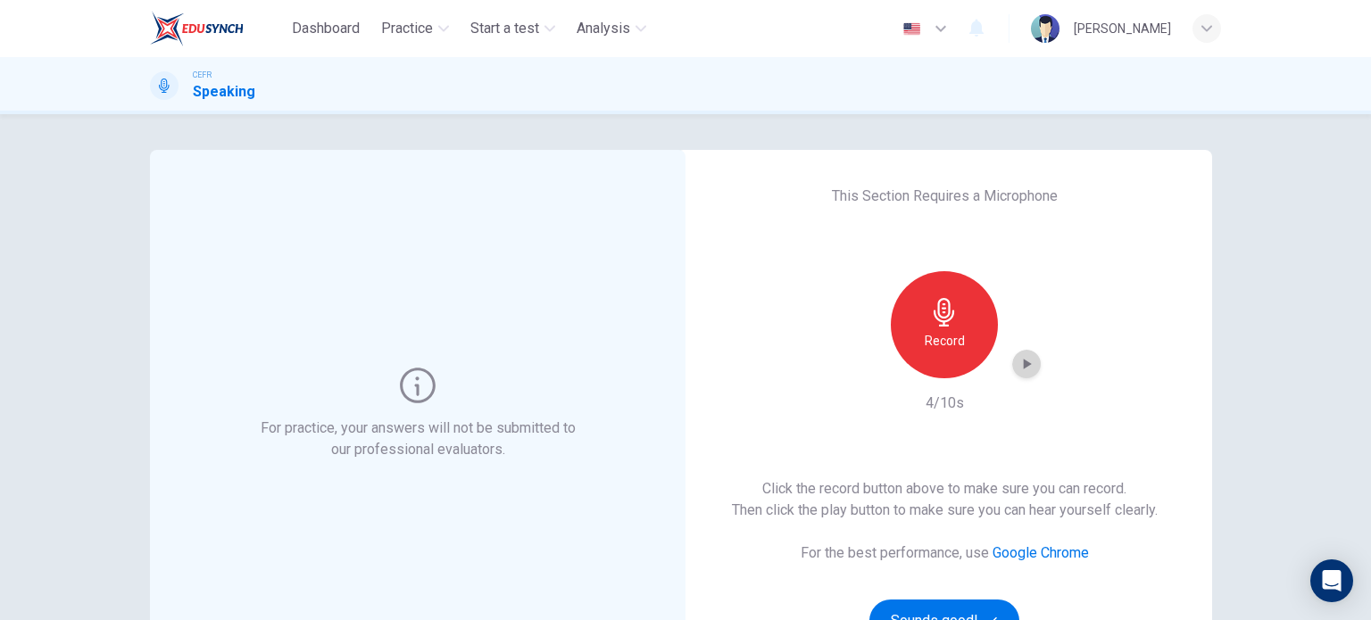
click at [1025, 370] on icon "button" at bounding box center [1027, 364] width 18 height 18
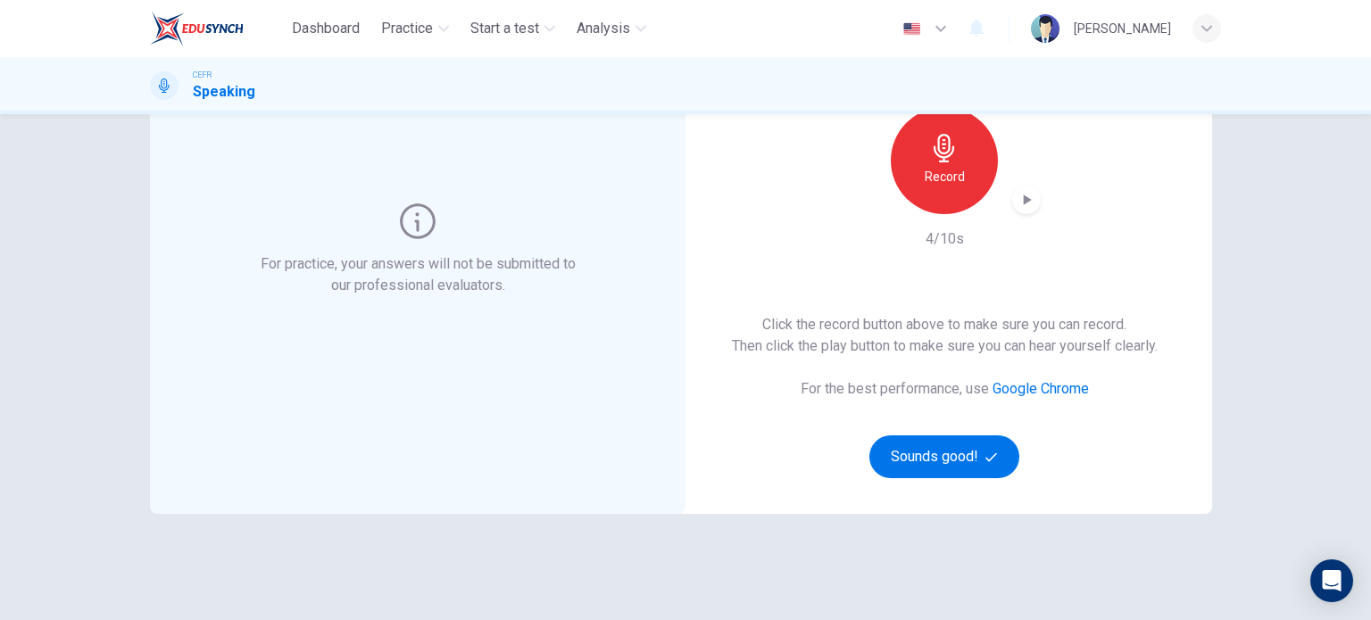
scroll to position [171, 0]
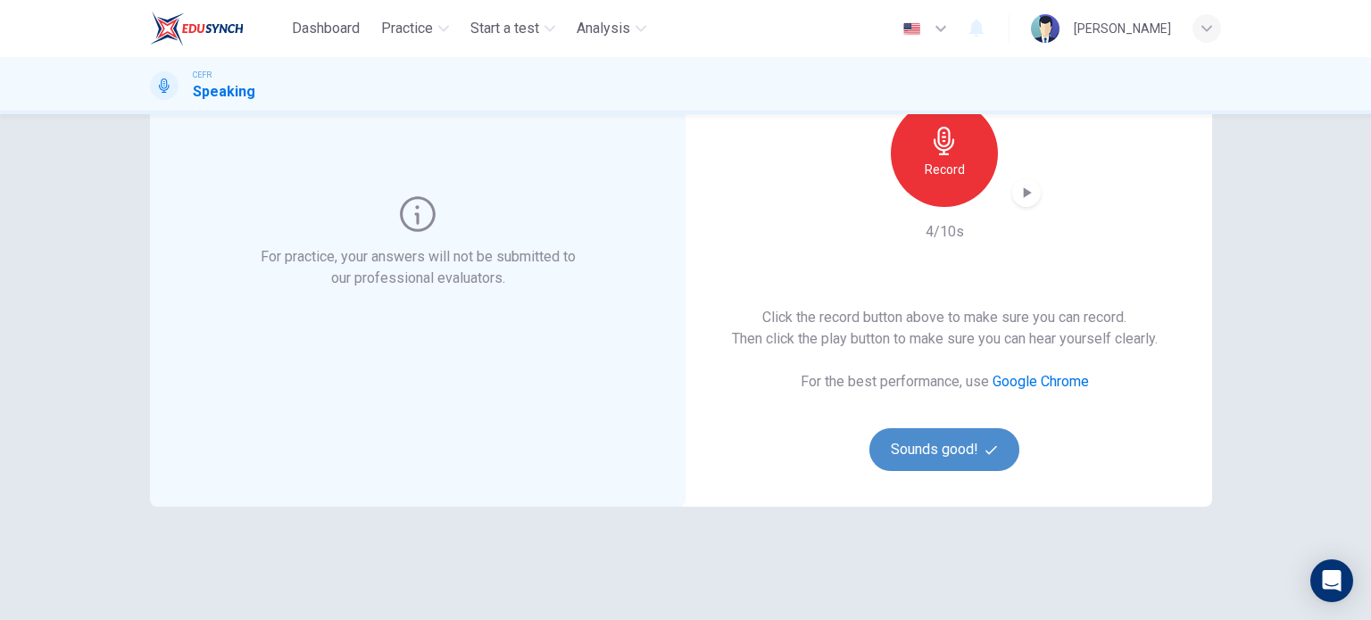
click at [966, 458] on button "Sounds good!" at bounding box center [944, 449] width 150 height 43
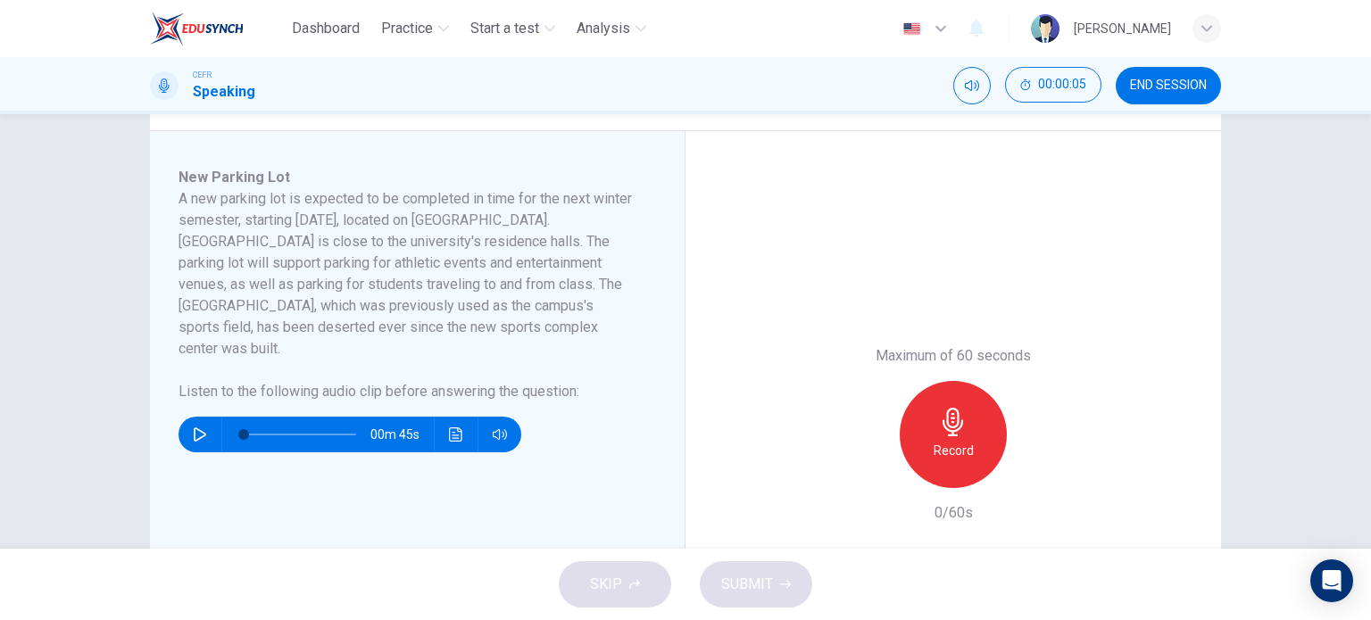
scroll to position [254, 0]
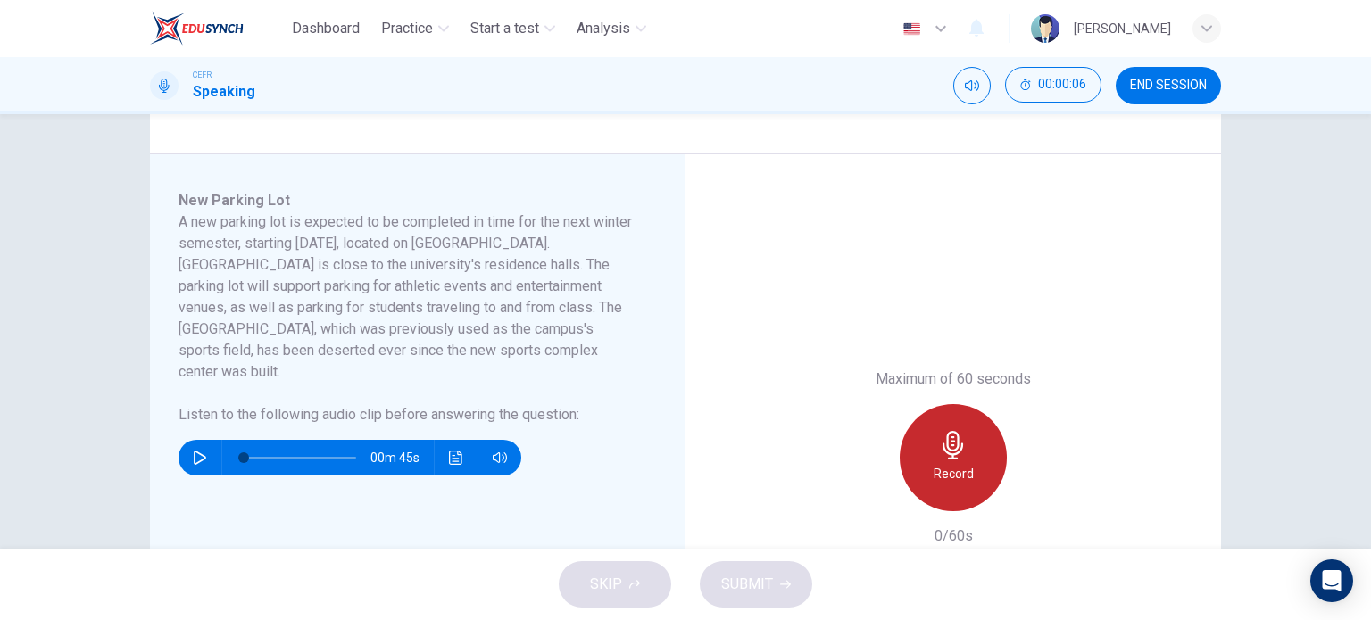
click at [951, 447] on icon "button" at bounding box center [953, 445] width 29 height 29
click at [943, 456] on icon "button" at bounding box center [953, 445] width 29 height 29
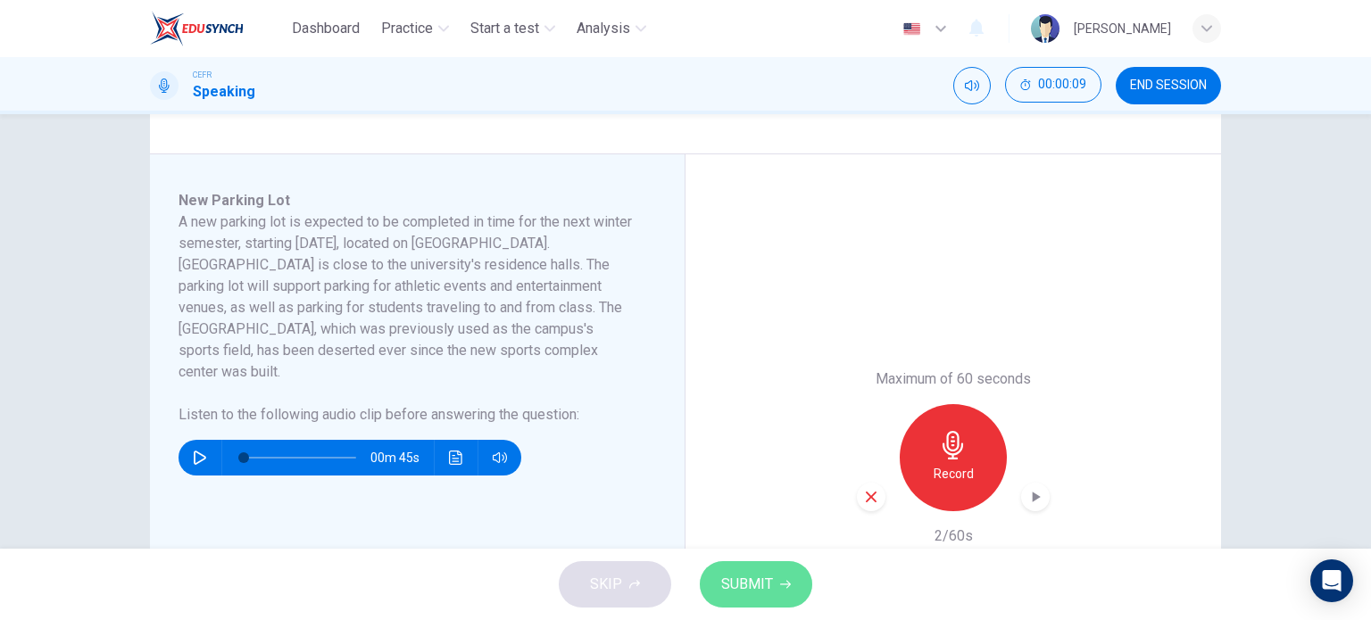
click at [768, 585] on span "SUBMIT" at bounding box center [747, 584] width 52 height 25
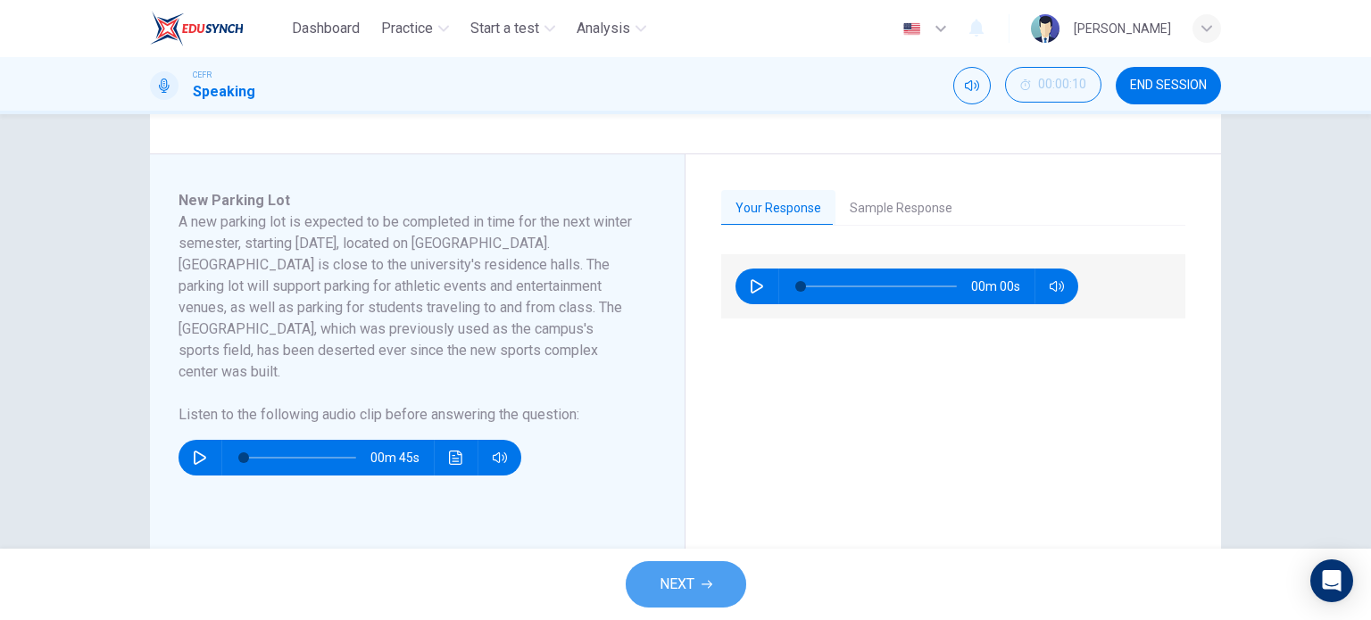
click at [661, 580] on span "NEXT" at bounding box center [677, 584] width 35 height 25
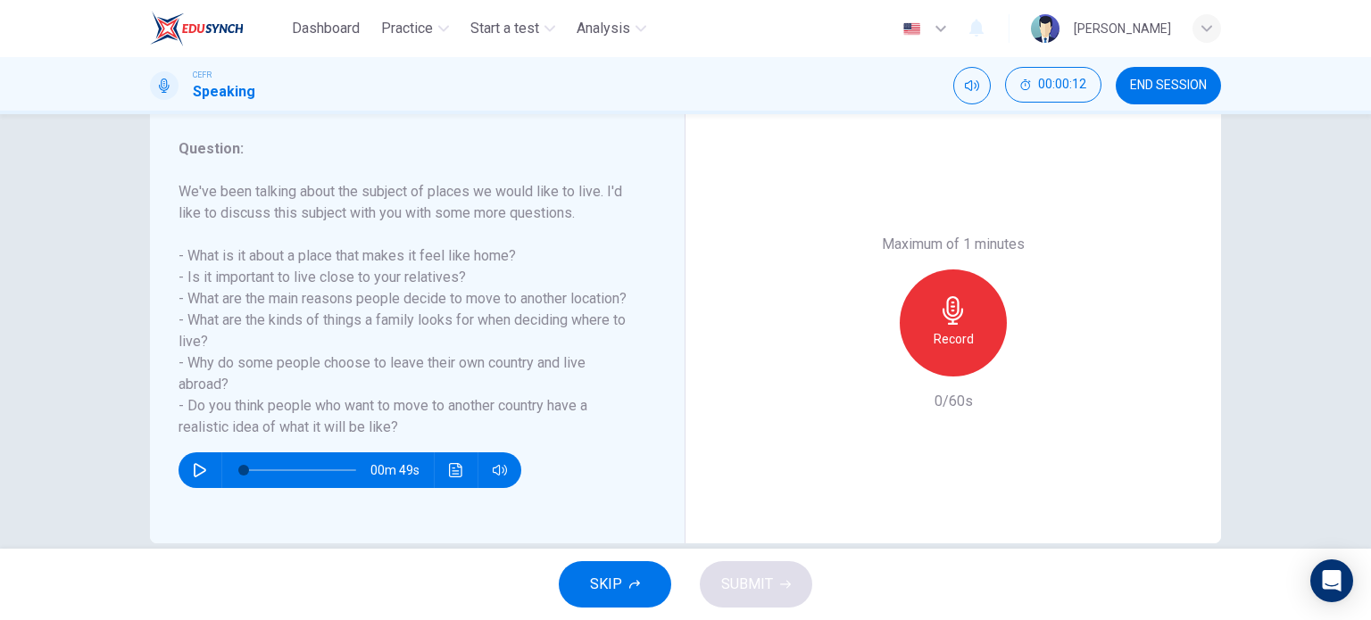
scroll to position [229, 0]
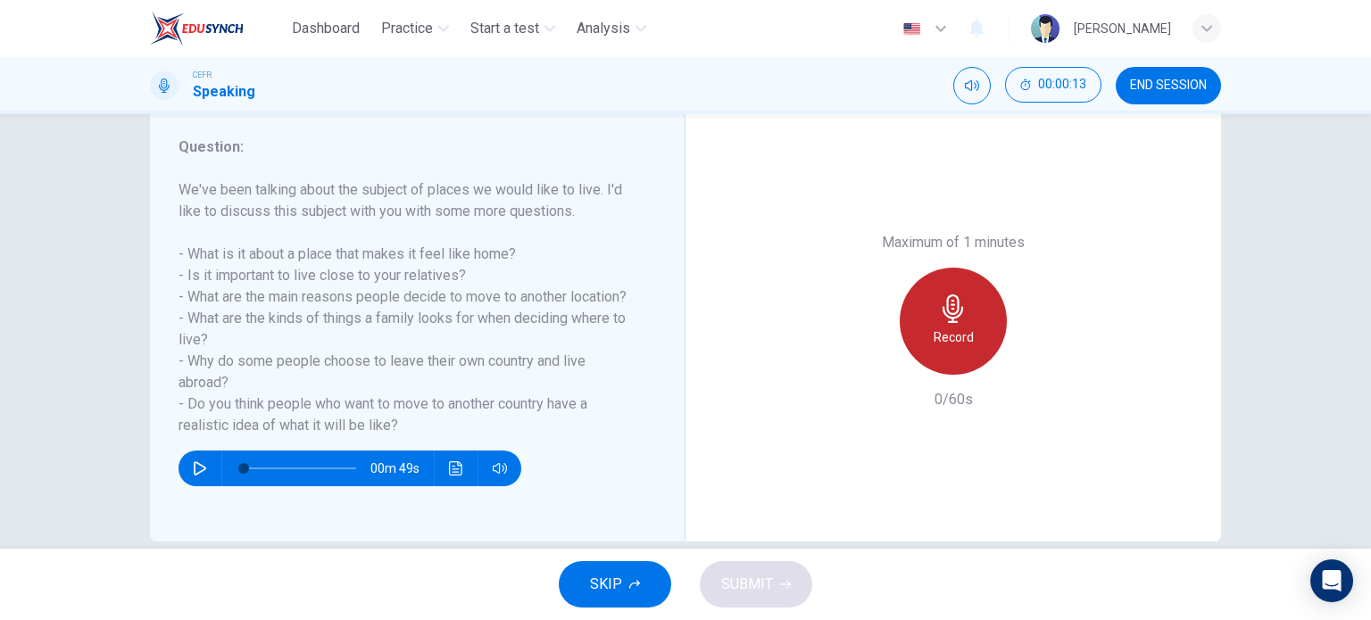
click at [950, 347] on h6 "Record" at bounding box center [954, 337] width 40 height 21
click at [951, 337] on h6 "Stop" at bounding box center [953, 337] width 27 height 21
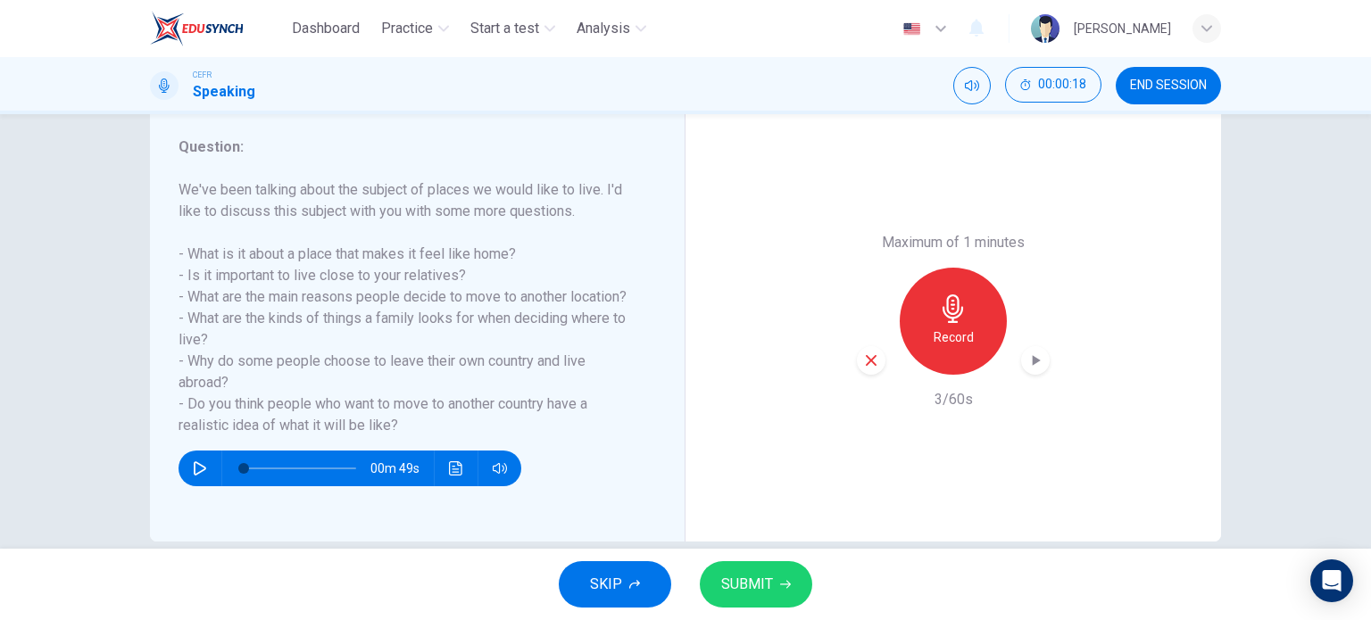
click at [743, 591] on span "SUBMIT" at bounding box center [747, 584] width 52 height 25
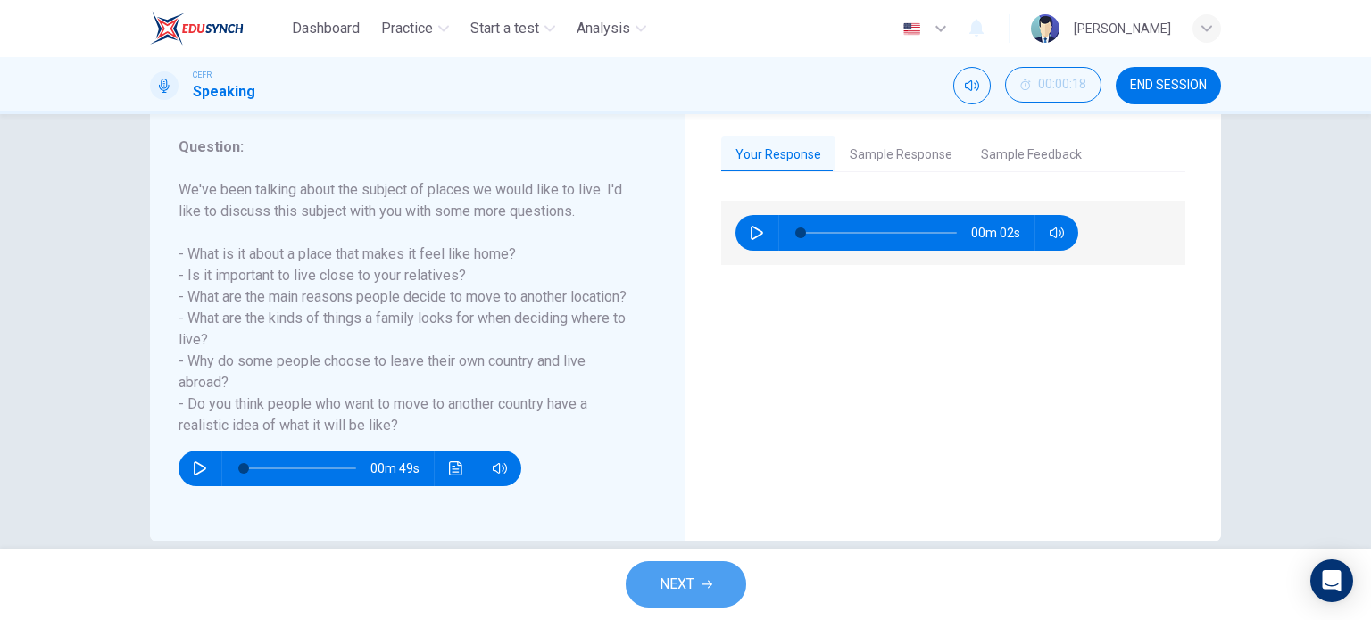
click at [676, 585] on span "NEXT" at bounding box center [677, 584] width 35 height 25
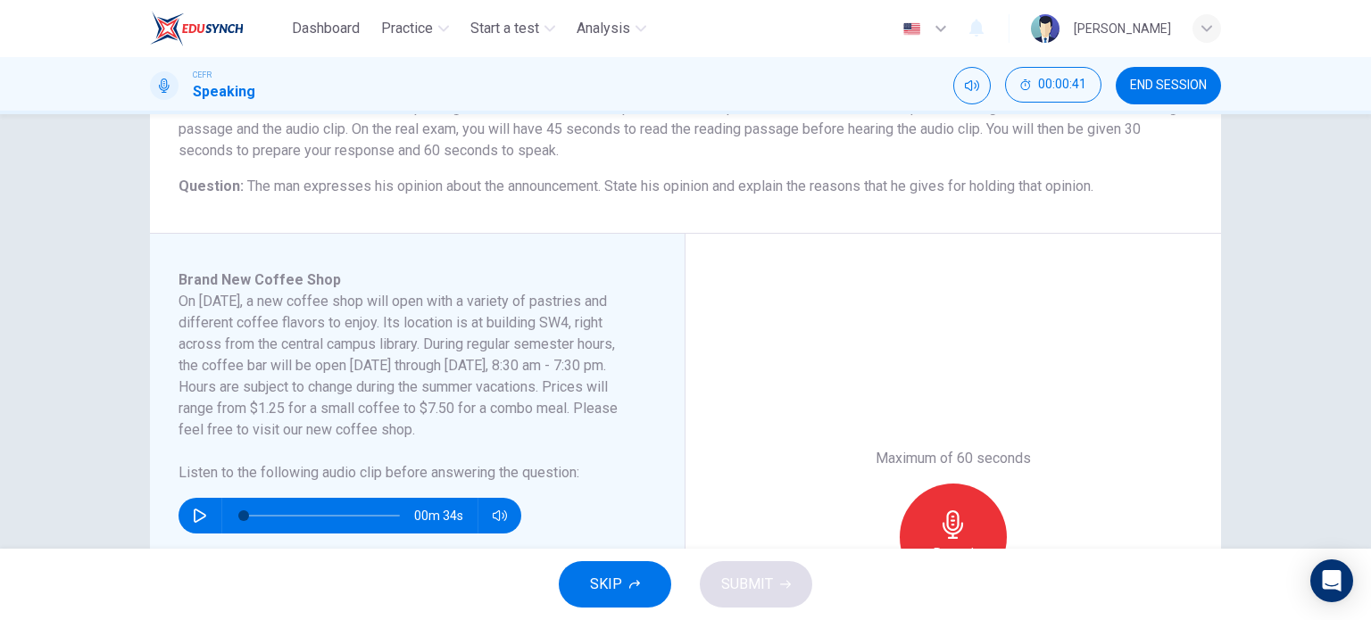
scroll to position [175, 0]
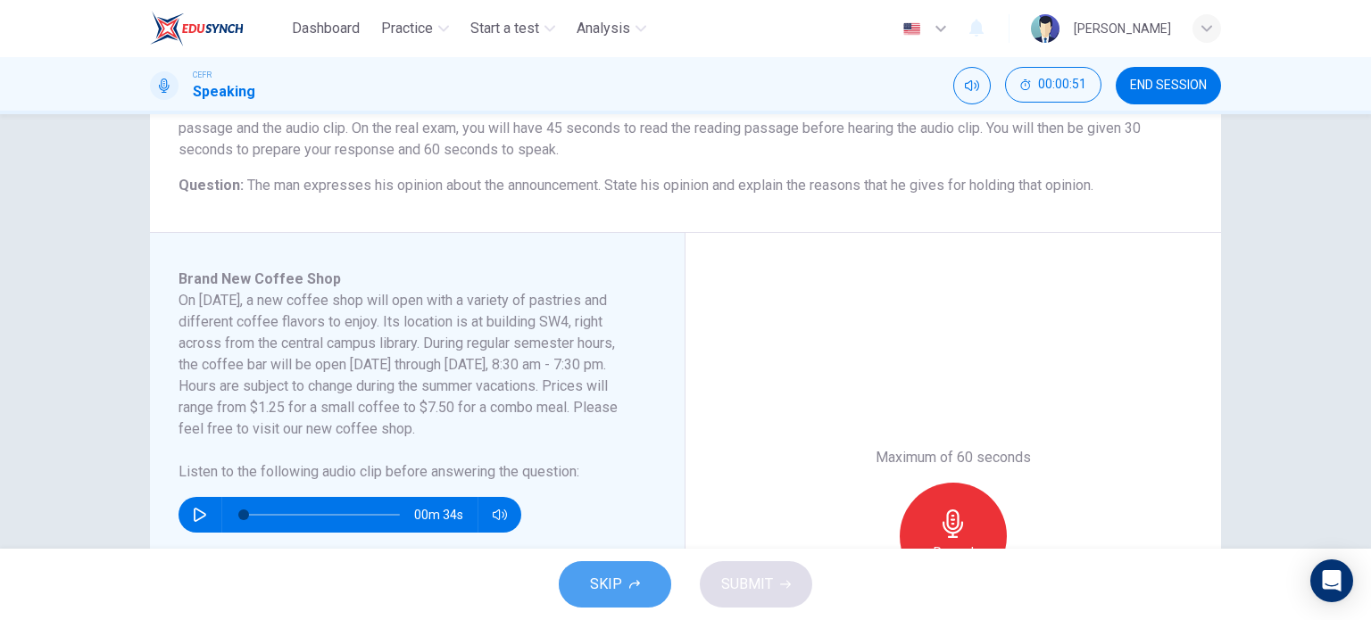
click at [636, 595] on button "SKIP" at bounding box center [615, 585] width 112 height 46
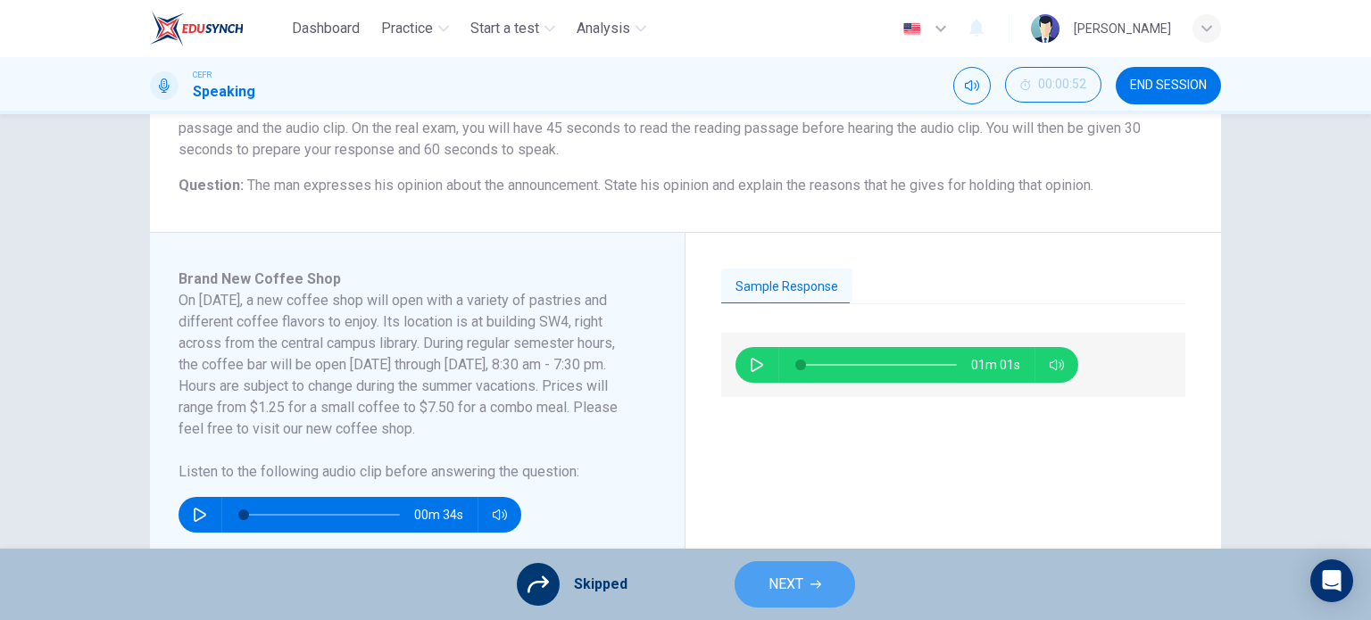
click at [778, 595] on span "NEXT" at bounding box center [786, 584] width 35 height 25
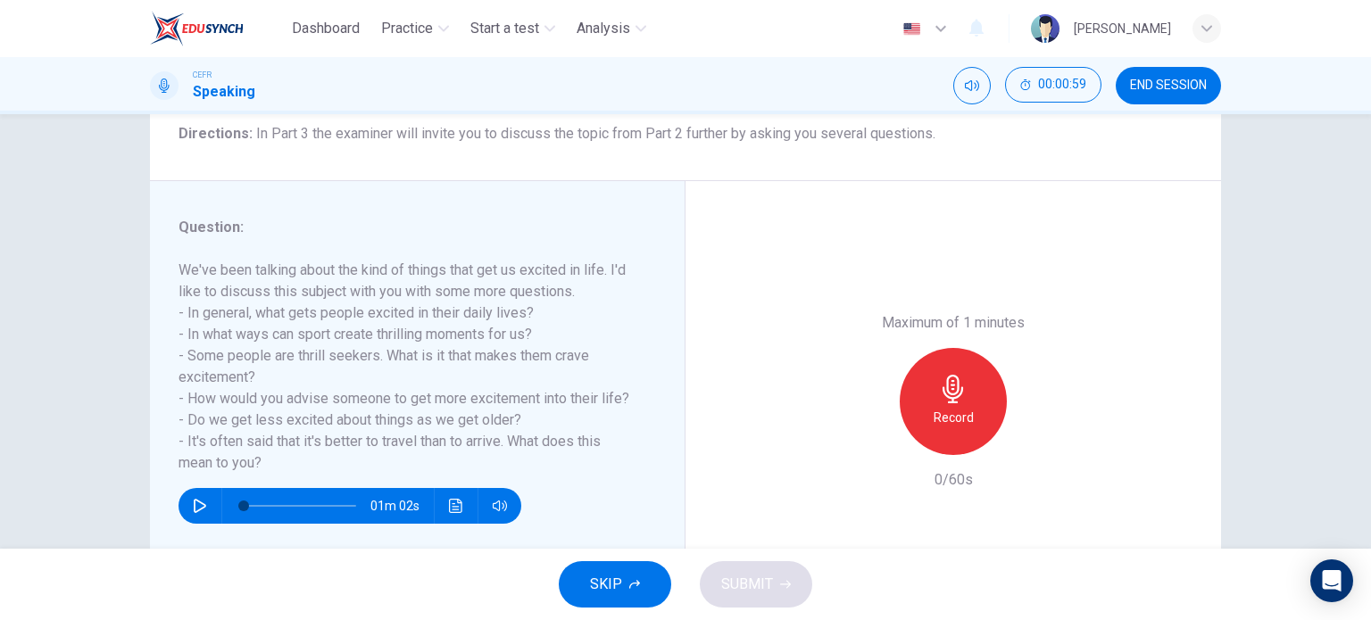
scroll to position [171, 0]
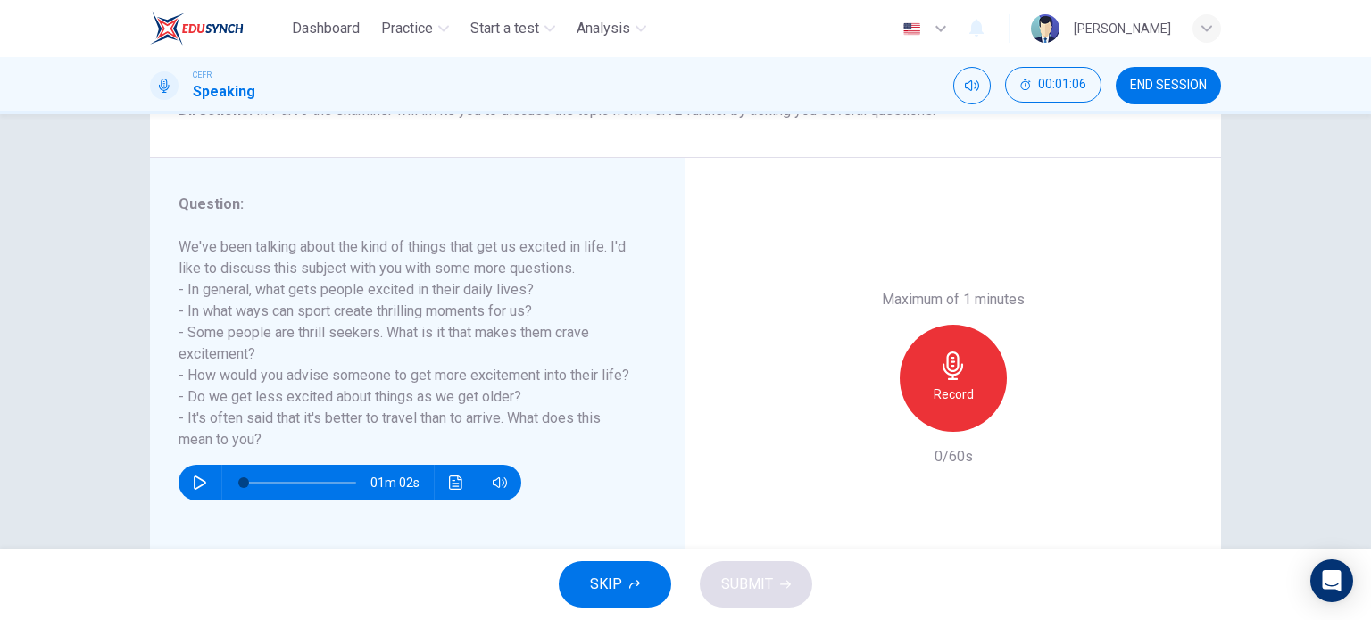
click at [943, 381] on div "Record" at bounding box center [953, 378] width 107 height 107
click at [971, 353] on div "Stop" at bounding box center [953, 378] width 107 height 107
click at [770, 573] on span "SUBMIT" at bounding box center [747, 584] width 52 height 25
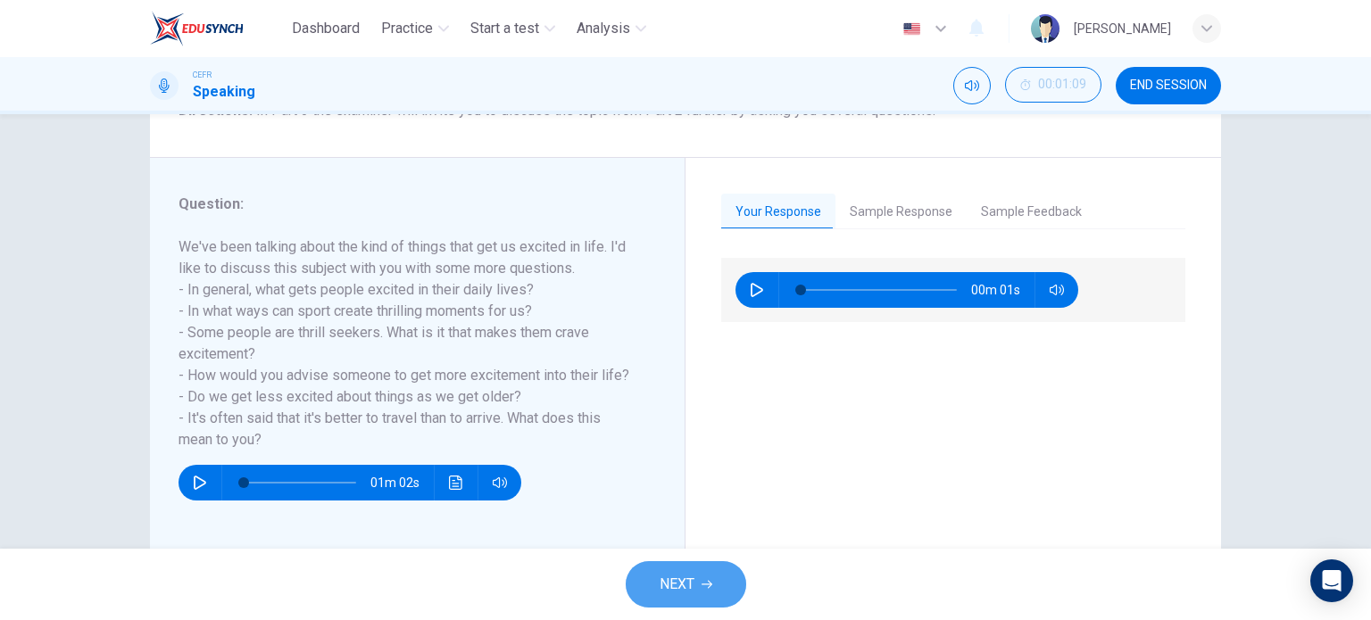
click at [689, 592] on span "NEXT" at bounding box center [677, 584] width 35 height 25
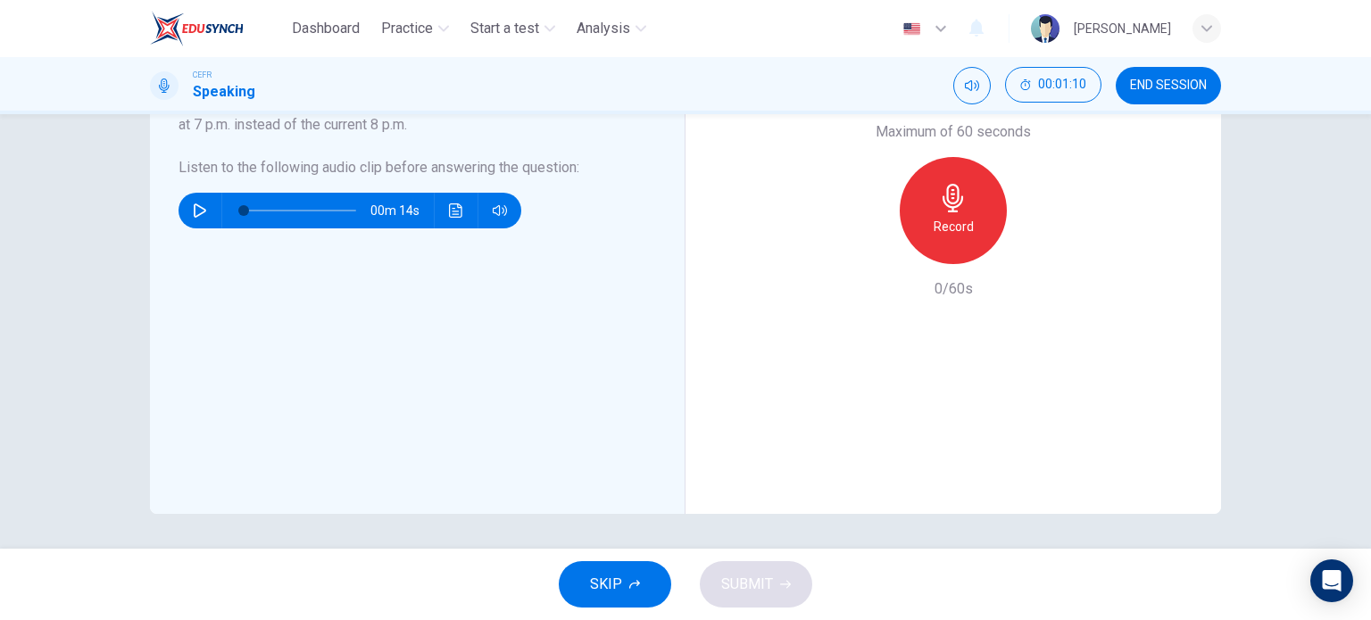
scroll to position [0, 0]
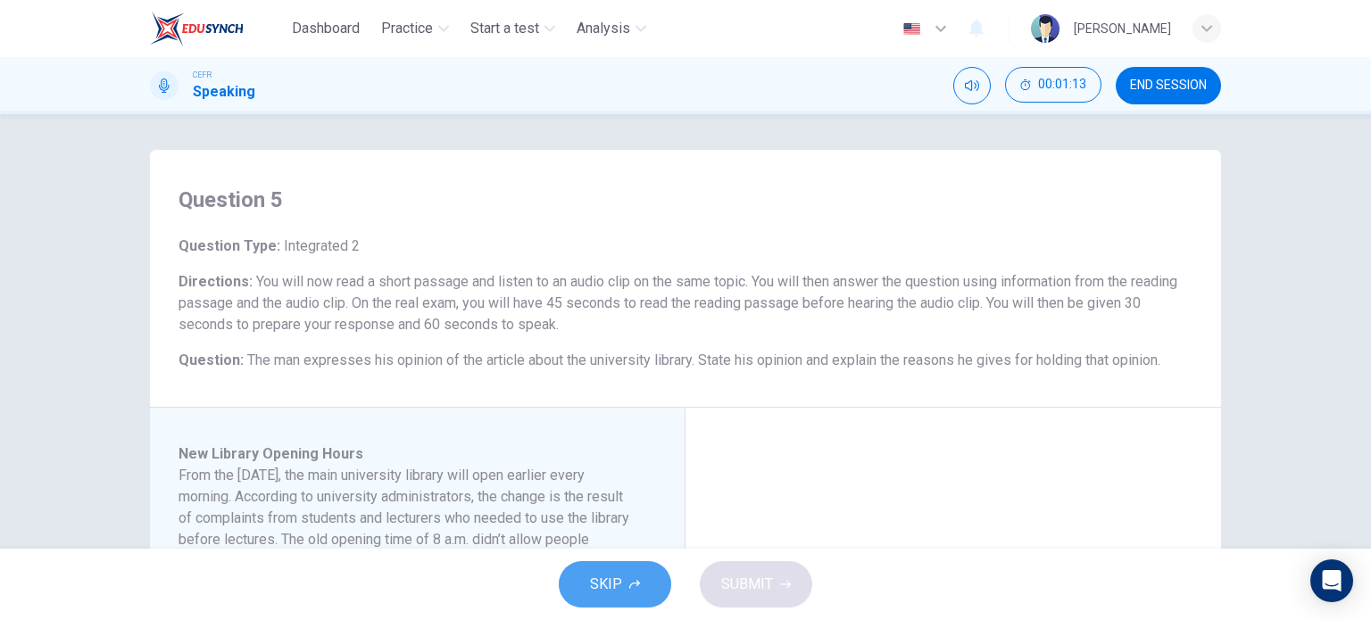
click at [646, 588] on button "SKIP" at bounding box center [615, 585] width 112 height 46
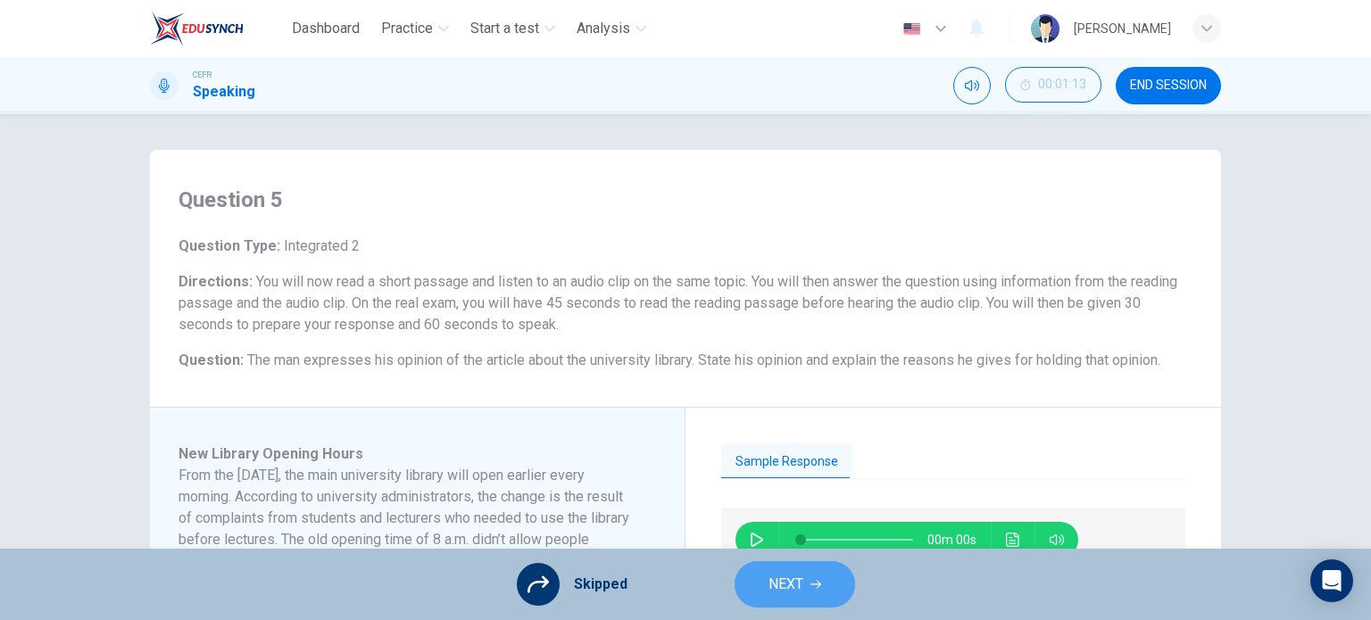
click at [786, 590] on span "NEXT" at bounding box center [786, 584] width 35 height 25
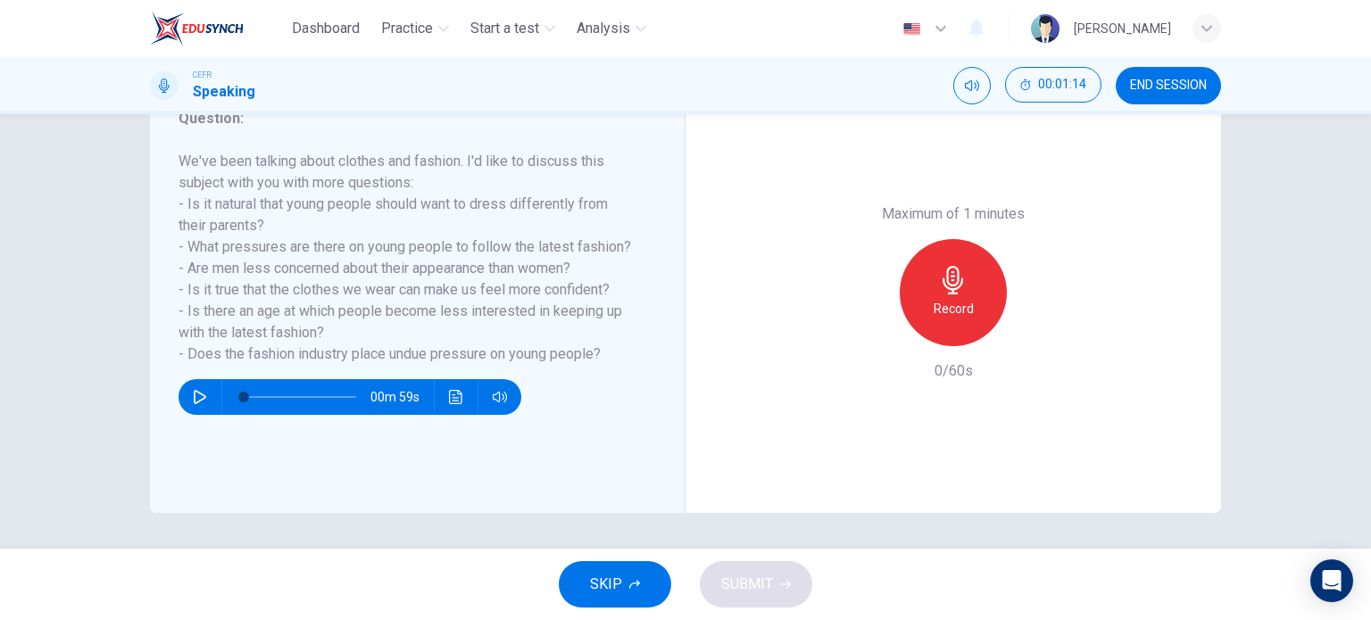
scroll to position [160, 0]
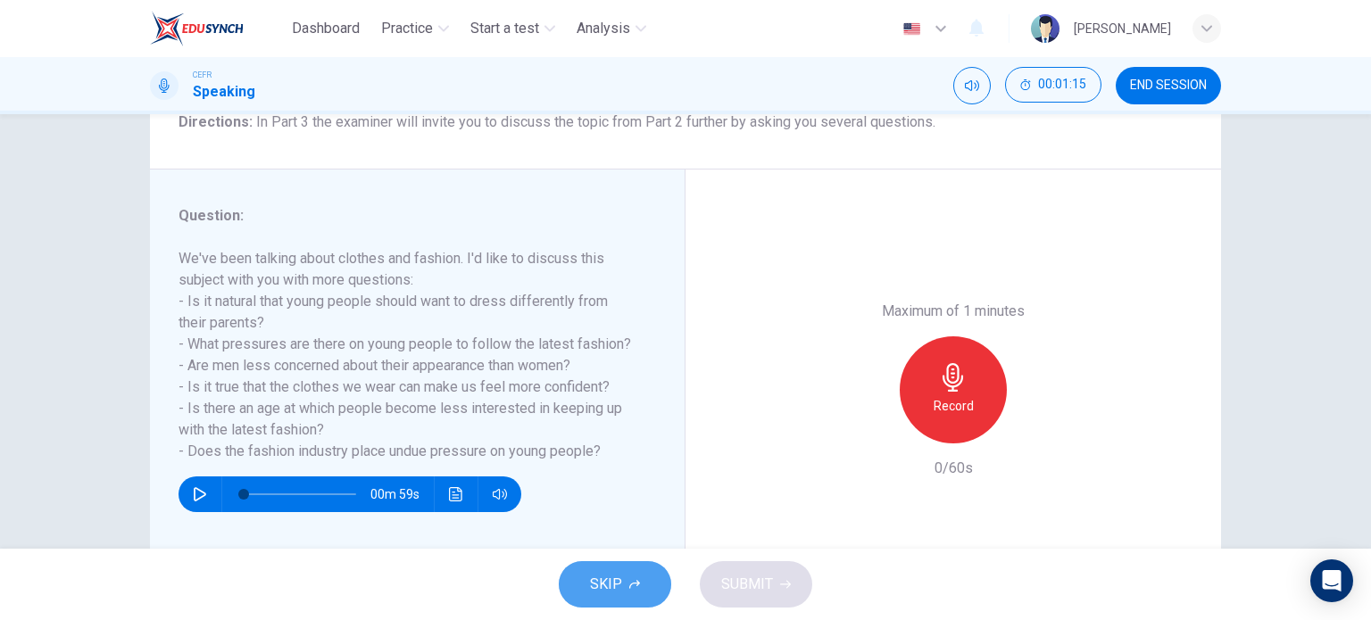
click at [644, 589] on button "SKIP" at bounding box center [615, 585] width 112 height 46
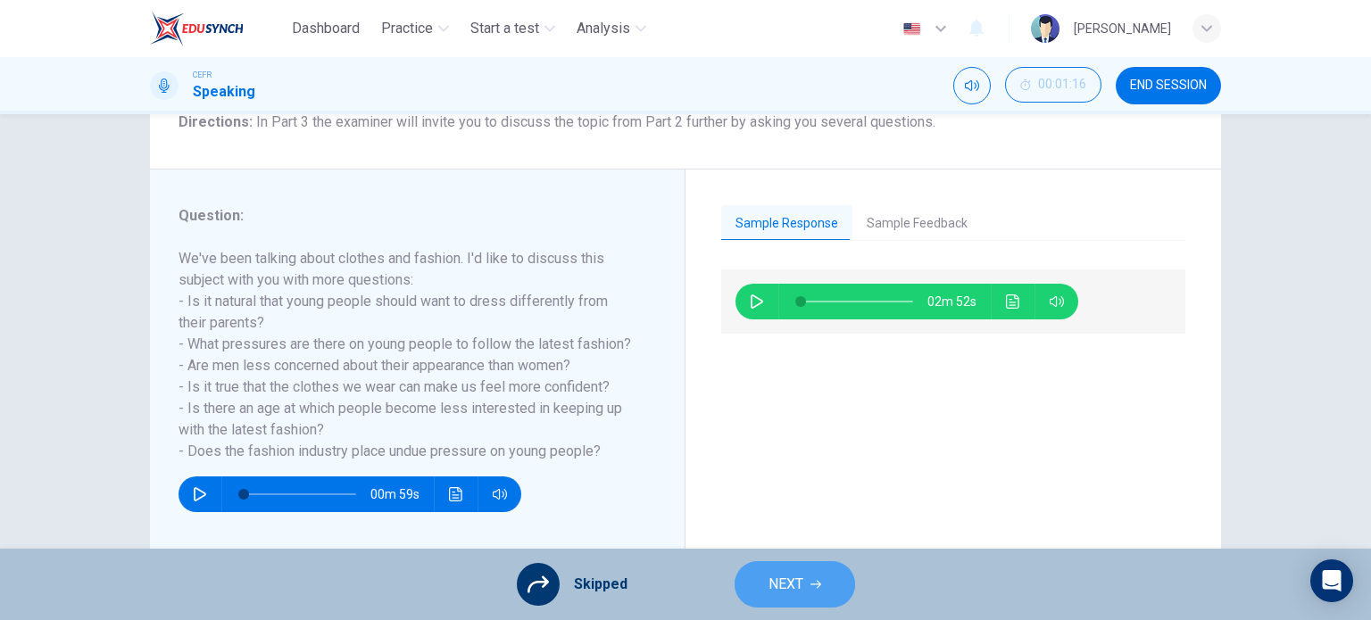
click at [805, 594] on button "NEXT" at bounding box center [795, 585] width 121 height 46
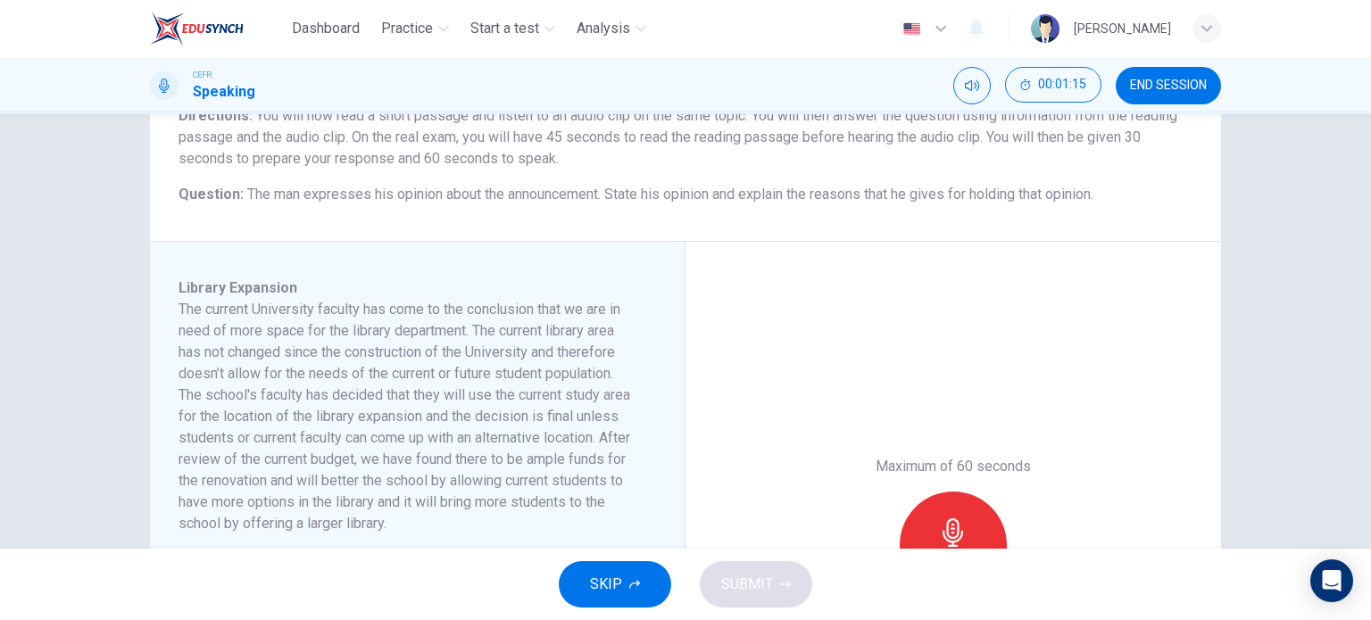
scroll to position [171, 0]
click at [626, 582] on button "SKIP" at bounding box center [615, 585] width 112 height 46
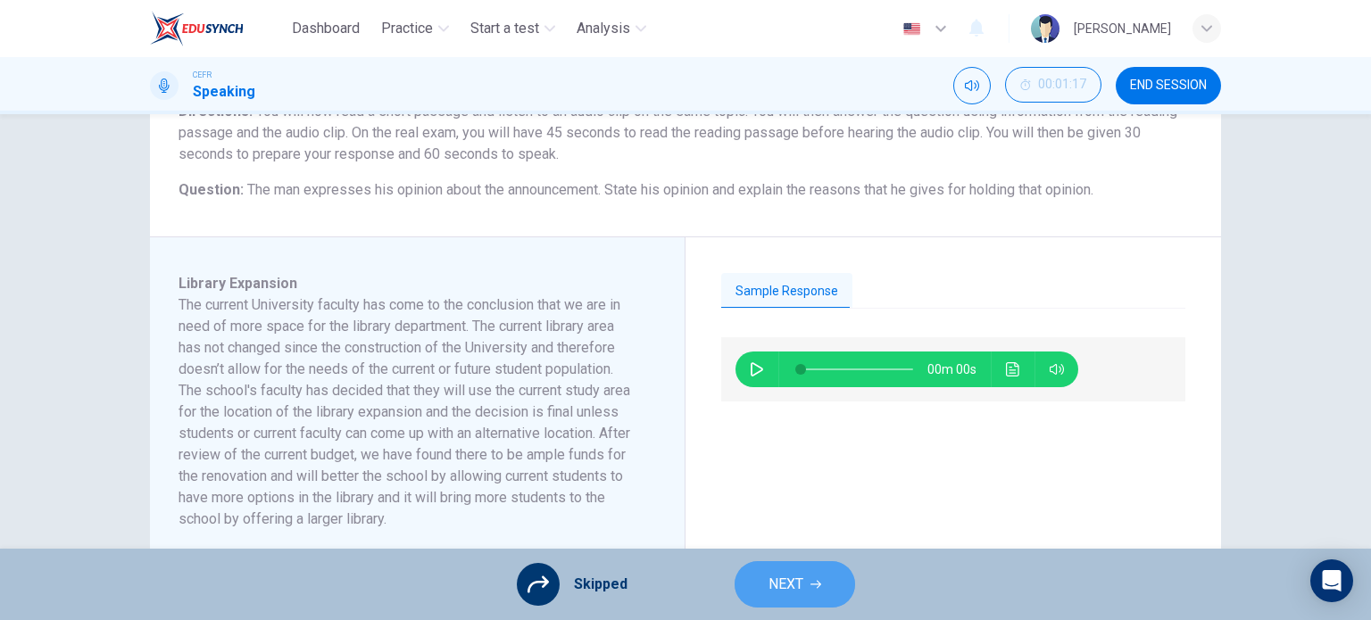
click at [828, 578] on button "NEXT" at bounding box center [795, 585] width 121 height 46
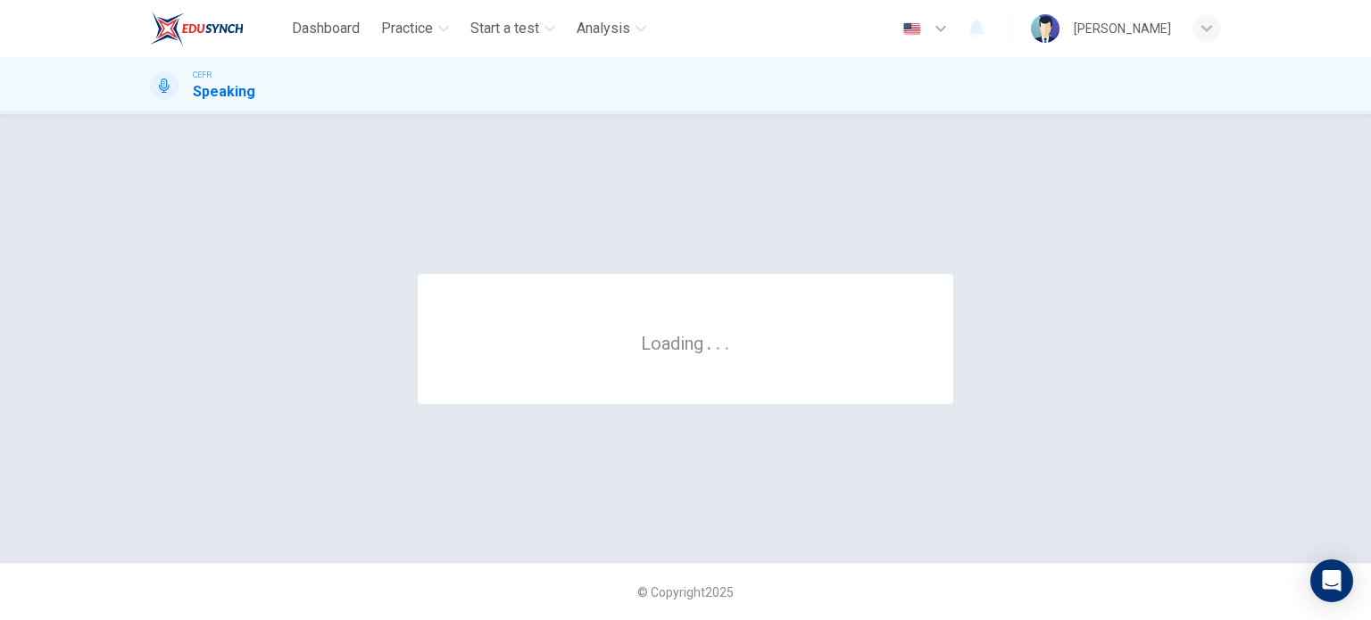
scroll to position [0, 0]
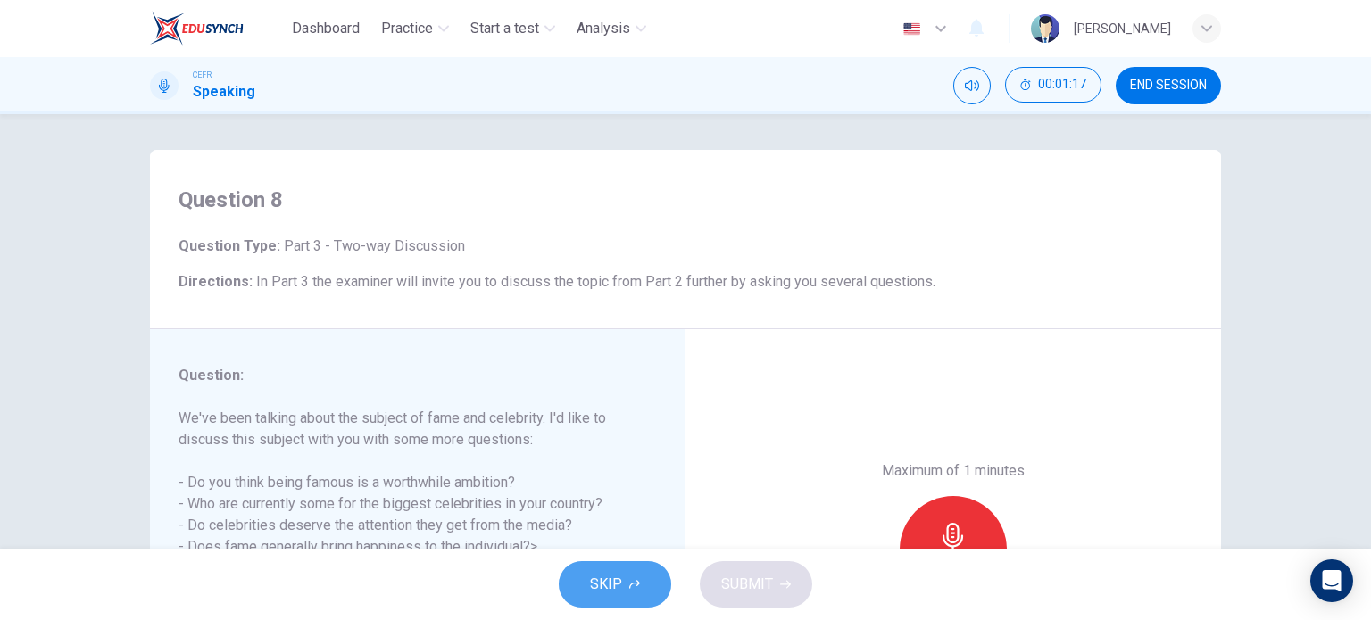
click at [594, 575] on span "SKIP" at bounding box center [606, 584] width 32 height 25
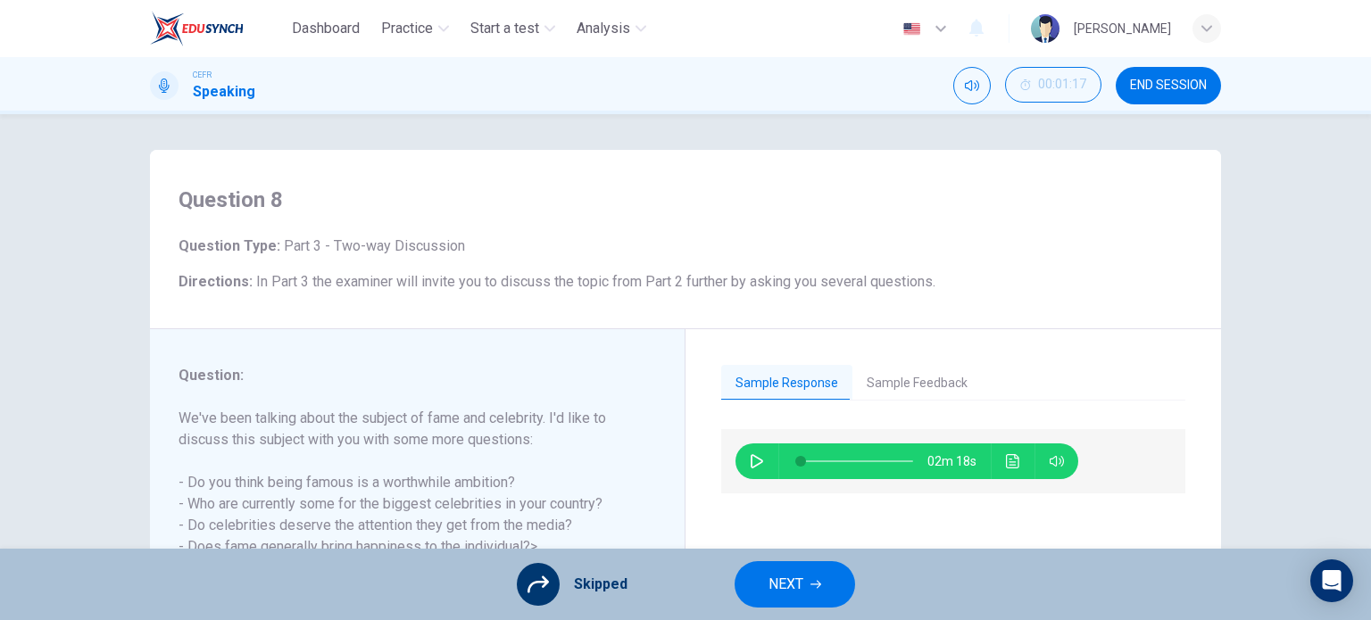
click at [782, 577] on span "NEXT" at bounding box center [786, 584] width 35 height 25
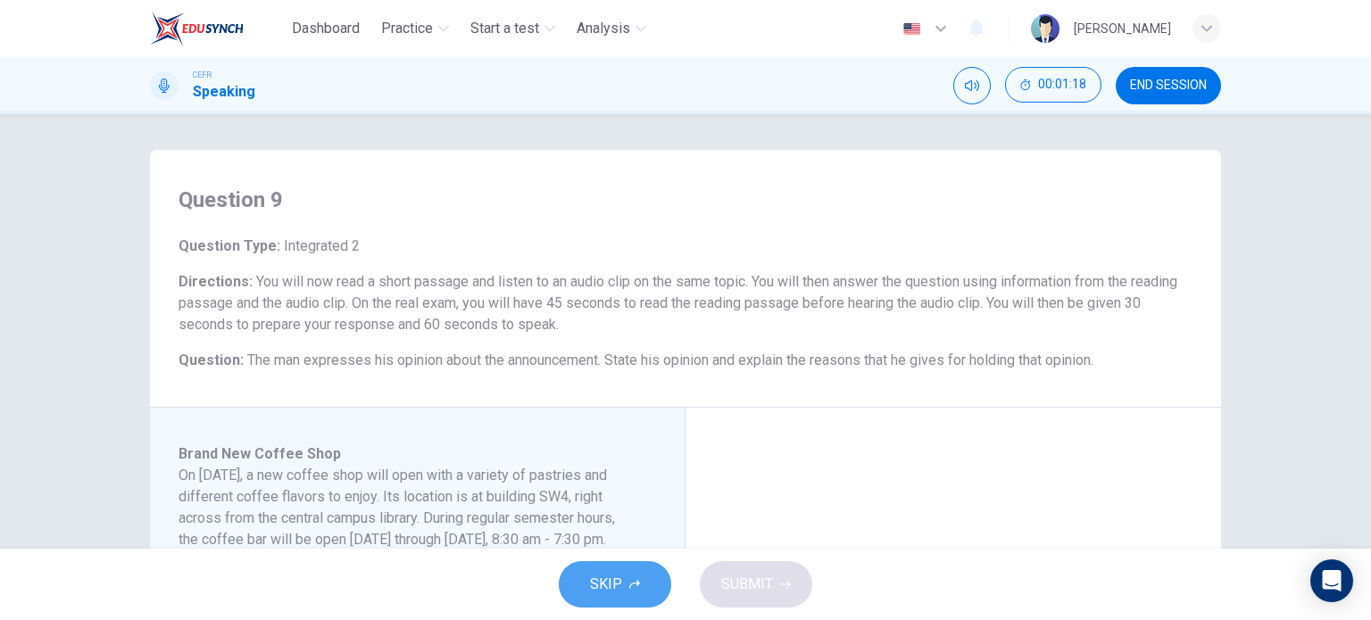
click at [596, 582] on span "SKIP" at bounding box center [606, 584] width 32 height 25
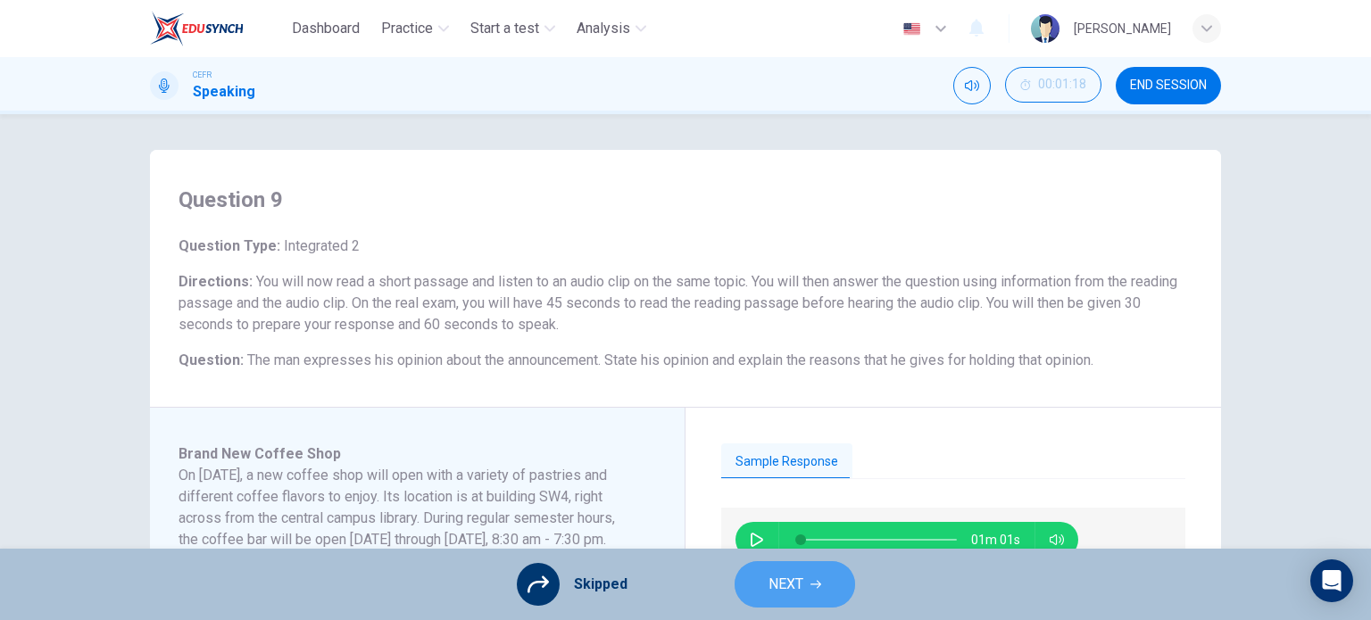
click at [802, 603] on button "NEXT" at bounding box center [795, 585] width 121 height 46
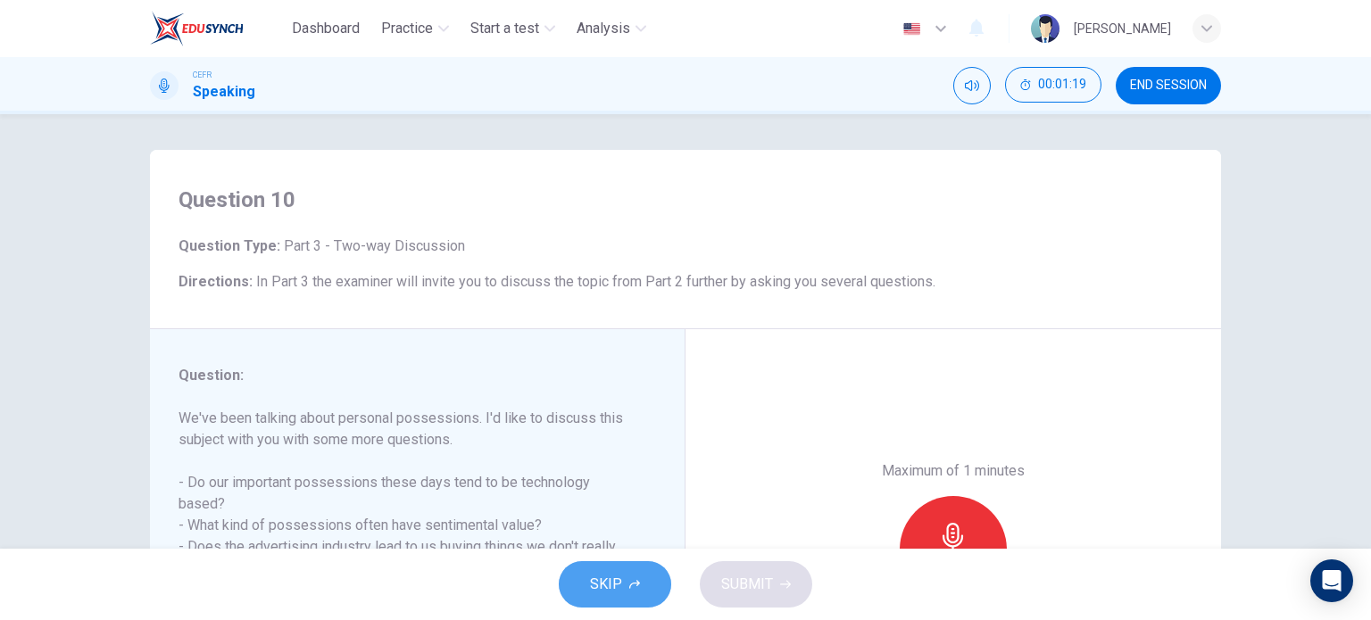
click at [586, 571] on button "SKIP" at bounding box center [615, 585] width 112 height 46
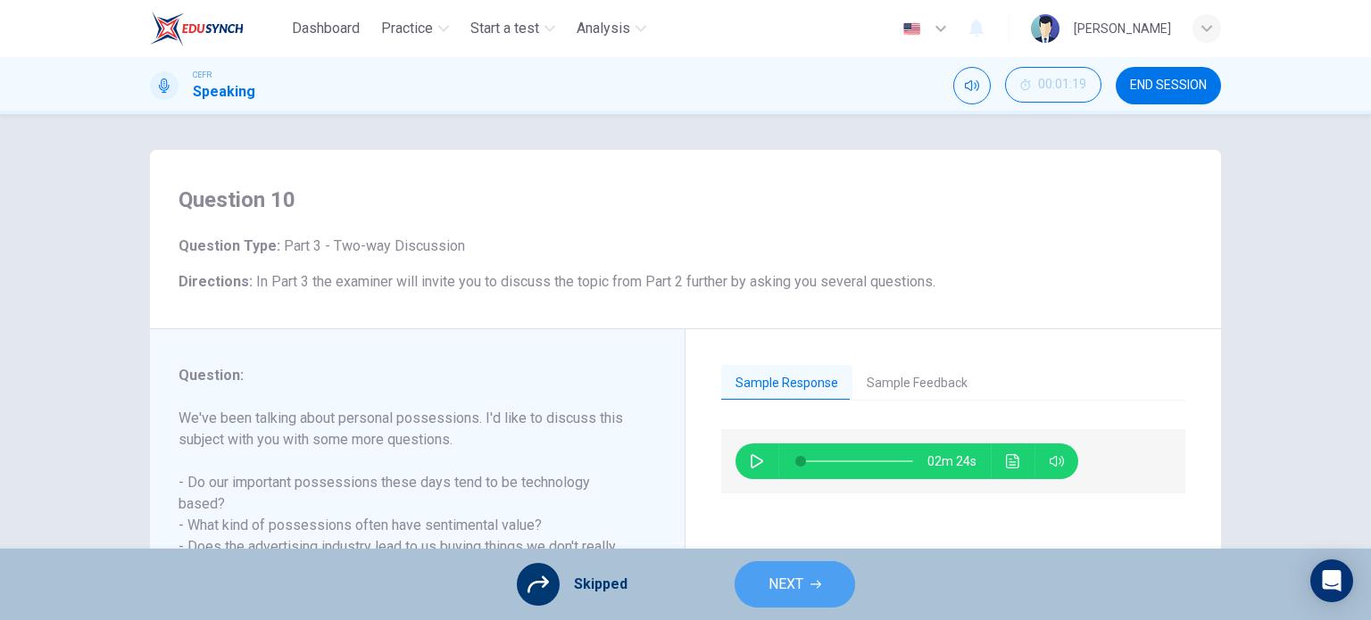
click at [801, 581] on span "NEXT" at bounding box center [786, 584] width 35 height 25
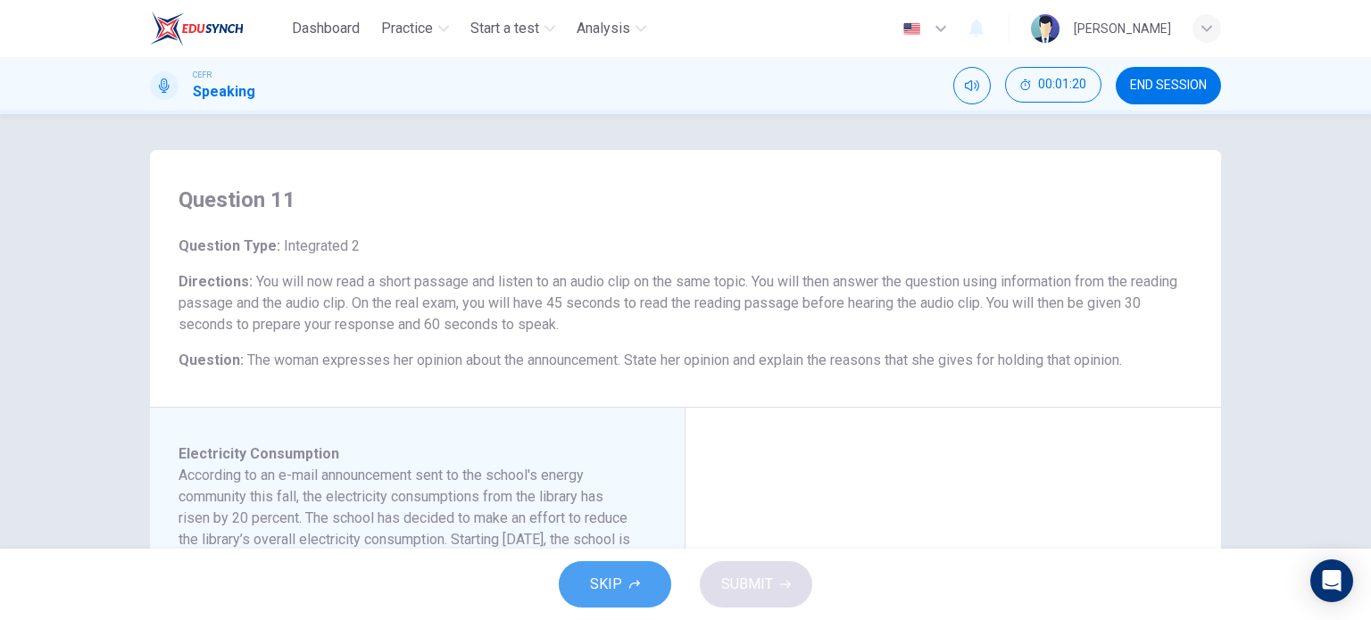
click at [618, 589] on span "SKIP" at bounding box center [606, 584] width 32 height 25
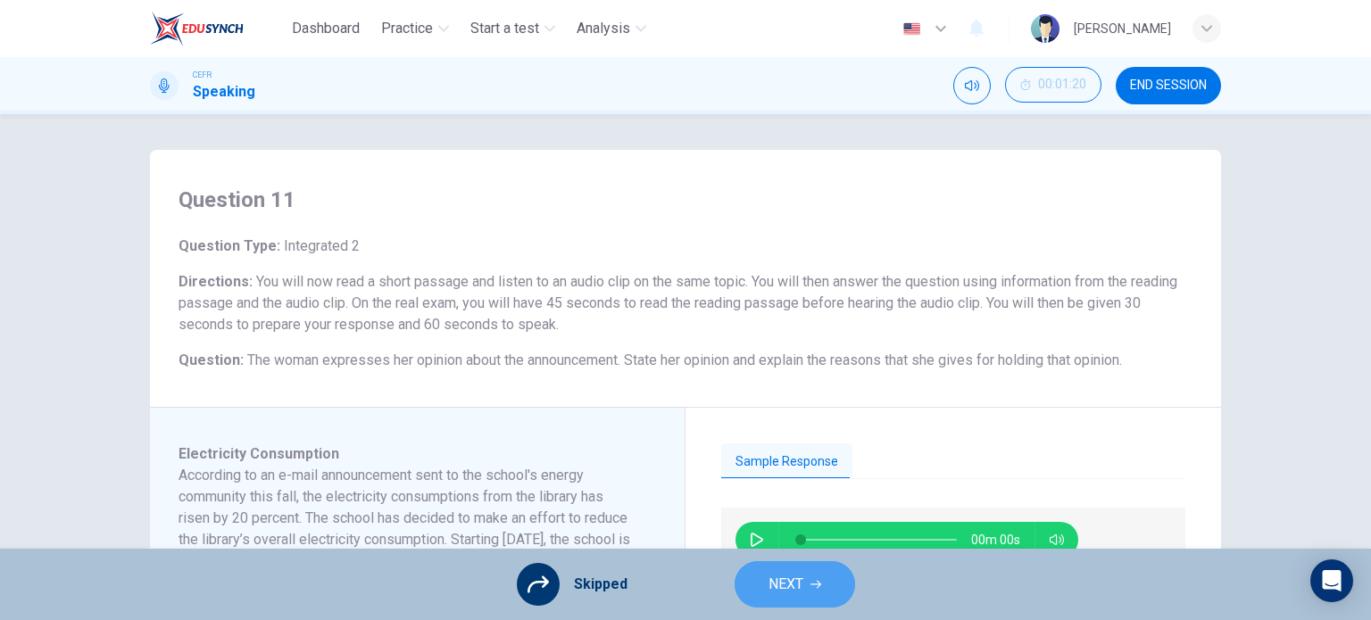
click at [778, 590] on span "NEXT" at bounding box center [786, 584] width 35 height 25
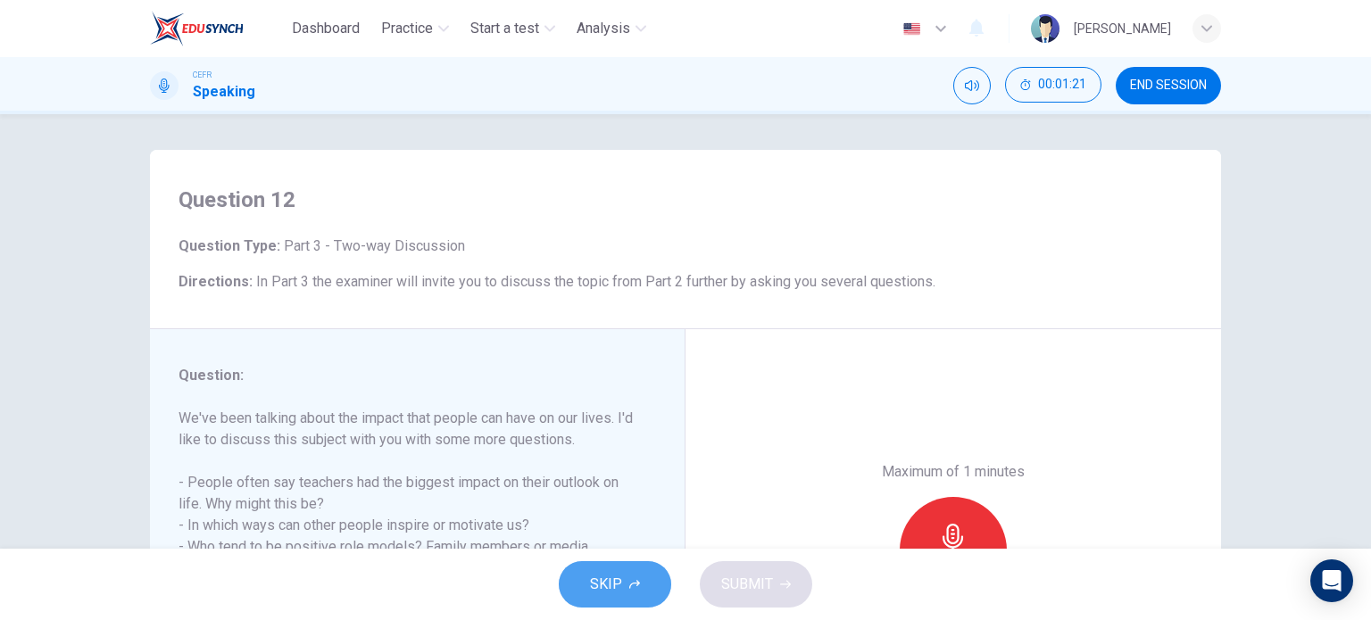
click at [601, 570] on button "SKIP" at bounding box center [615, 585] width 112 height 46
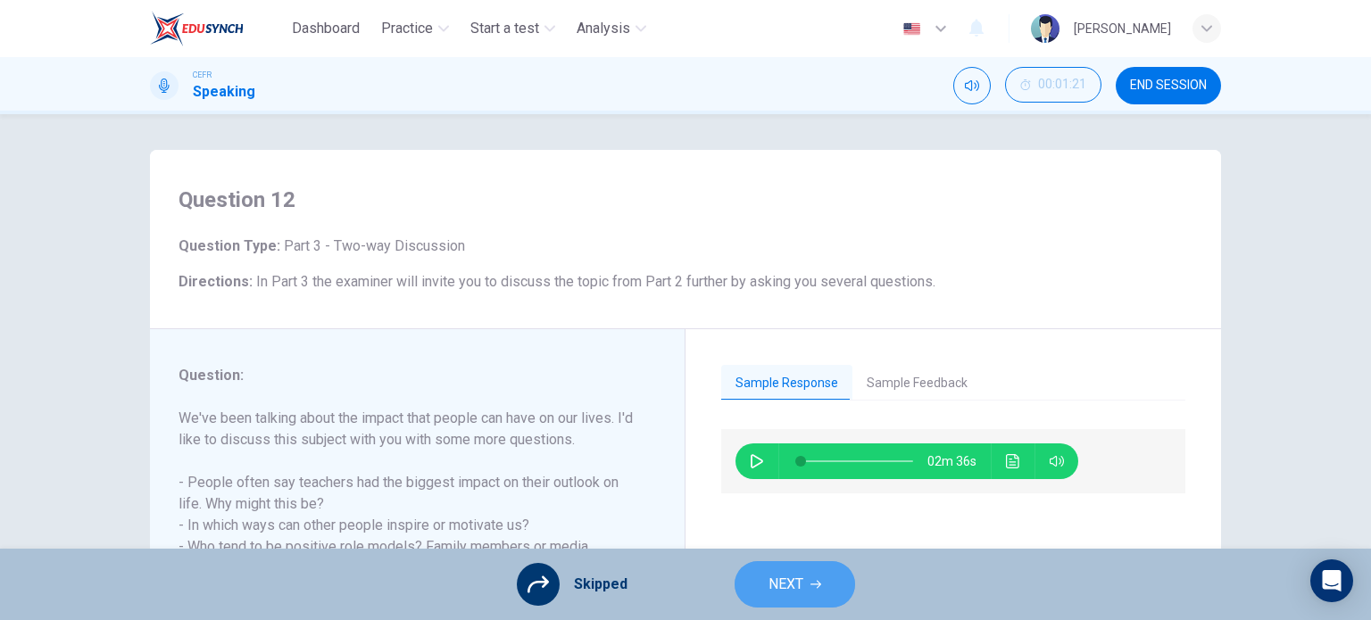
click at [778, 590] on span "NEXT" at bounding box center [786, 584] width 35 height 25
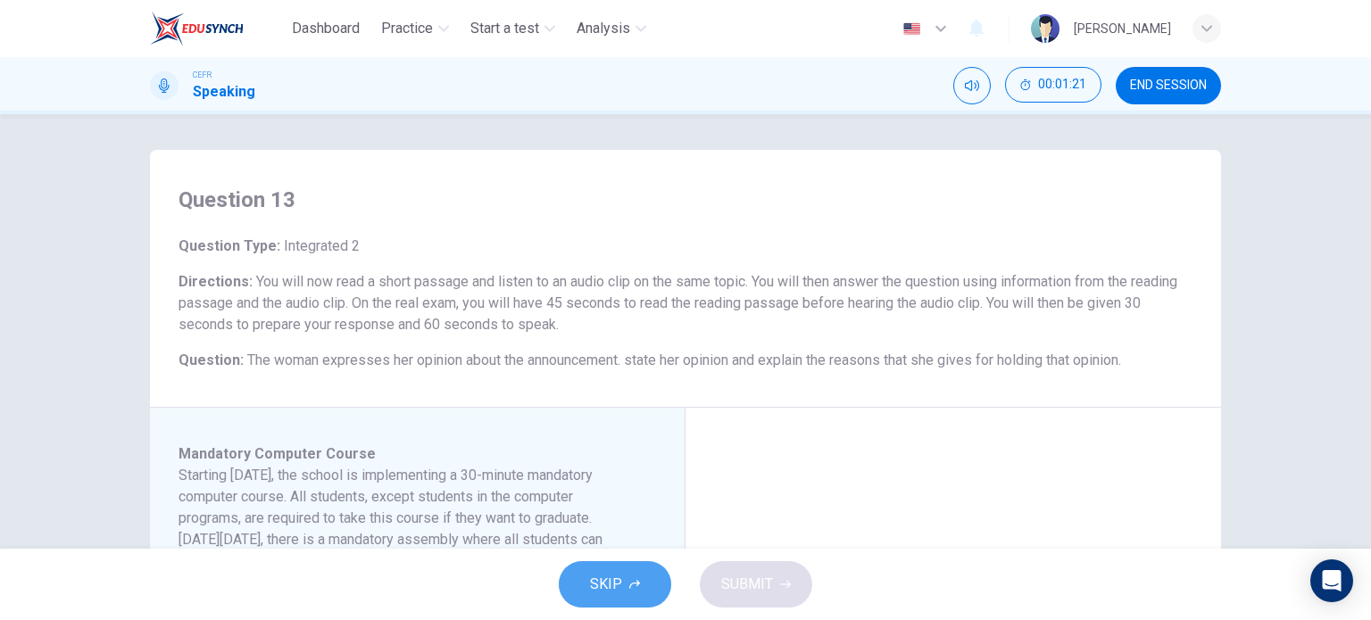
click at [630, 575] on button "SKIP" at bounding box center [615, 585] width 112 height 46
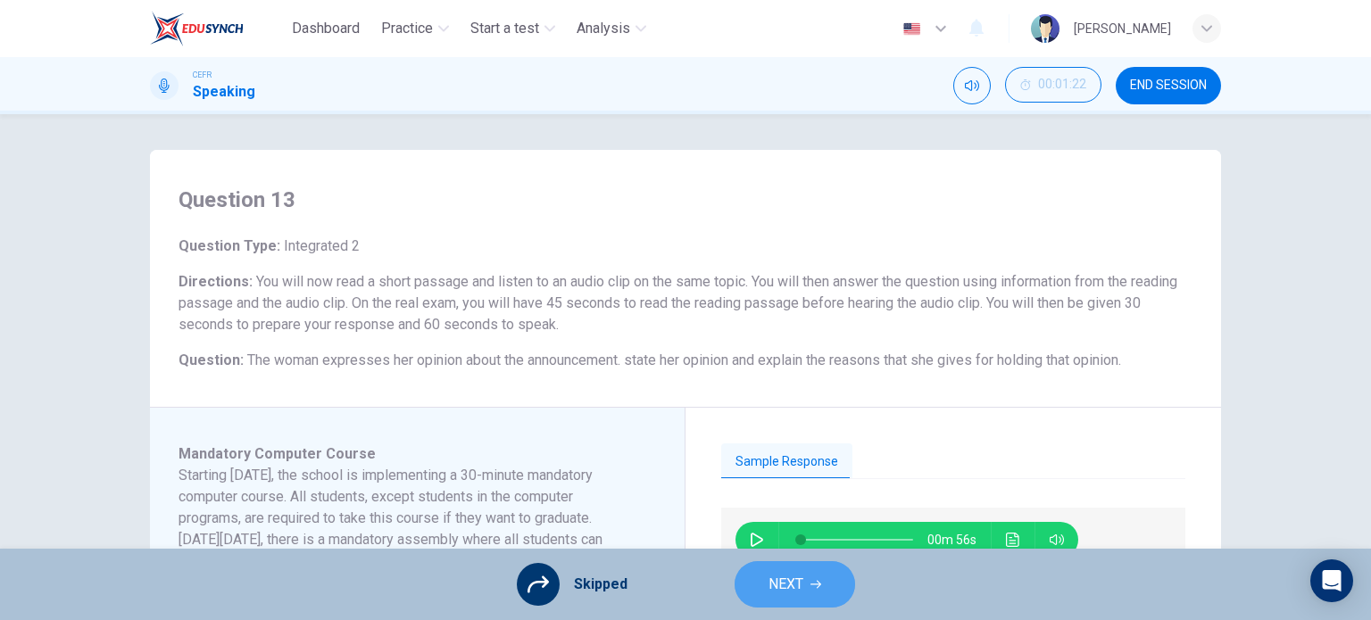
click at [778, 572] on span "NEXT" at bounding box center [786, 584] width 35 height 25
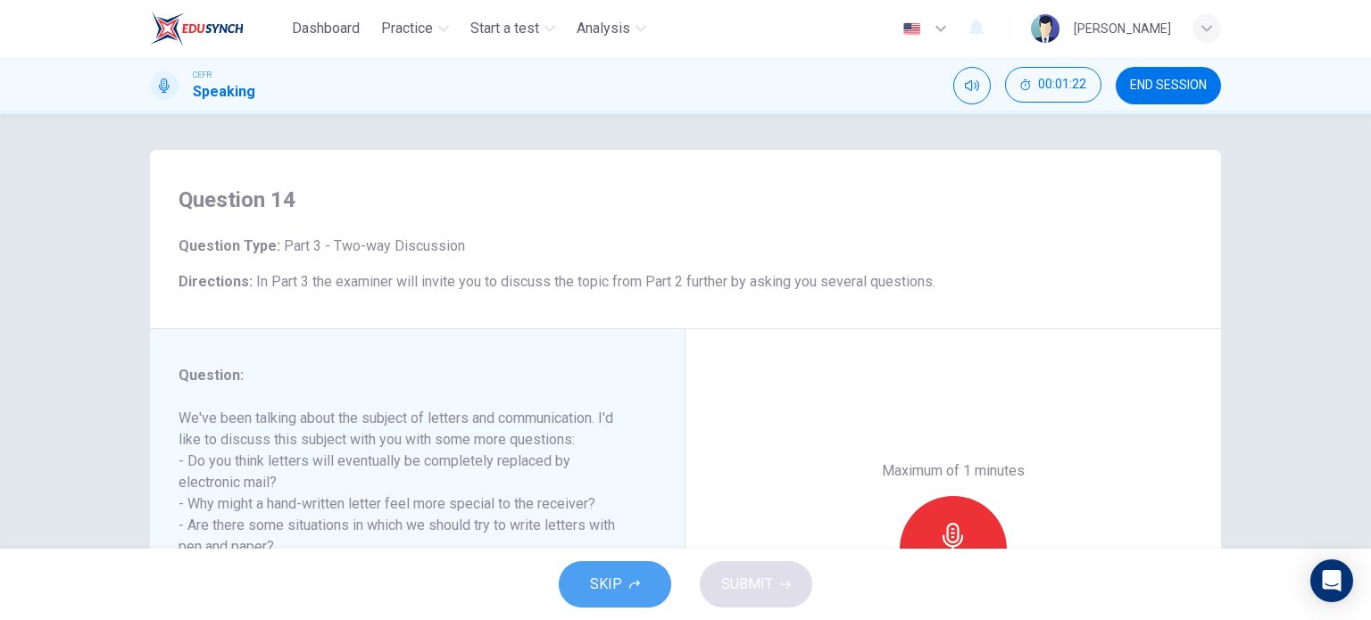
click at [618, 563] on button "SKIP" at bounding box center [615, 585] width 112 height 46
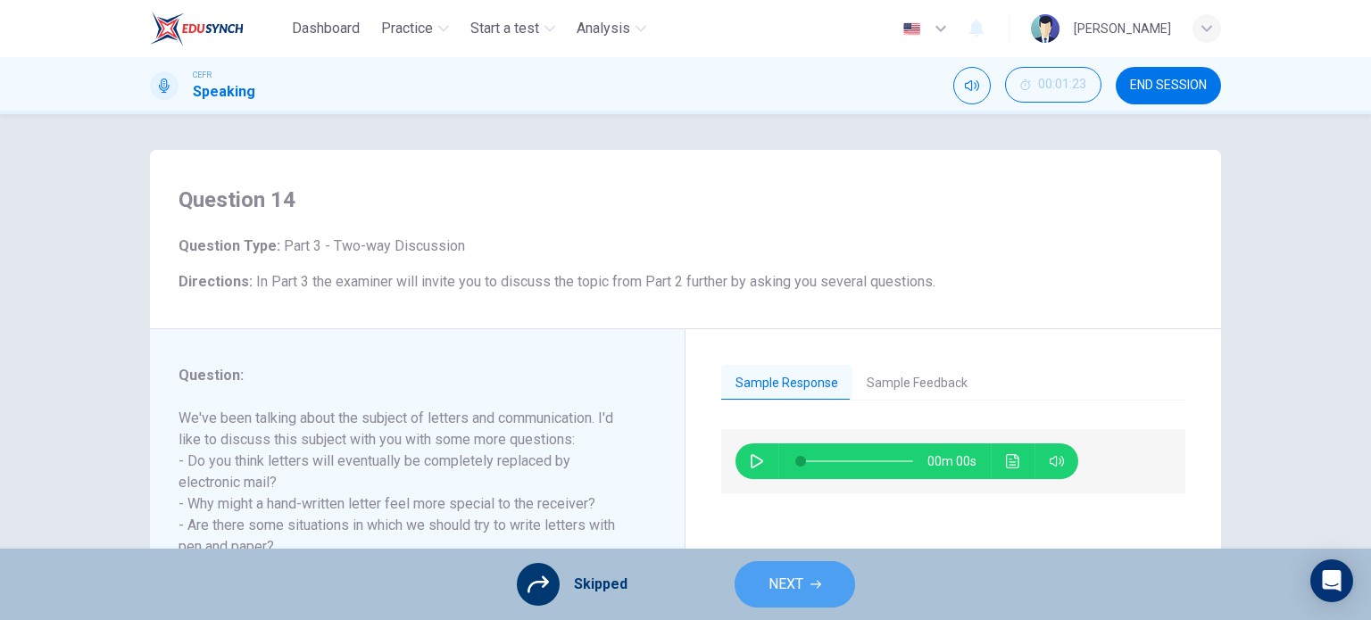
click at [792, 581] on span "NEXT" at bounding box center [786, 584] width 35 height 25
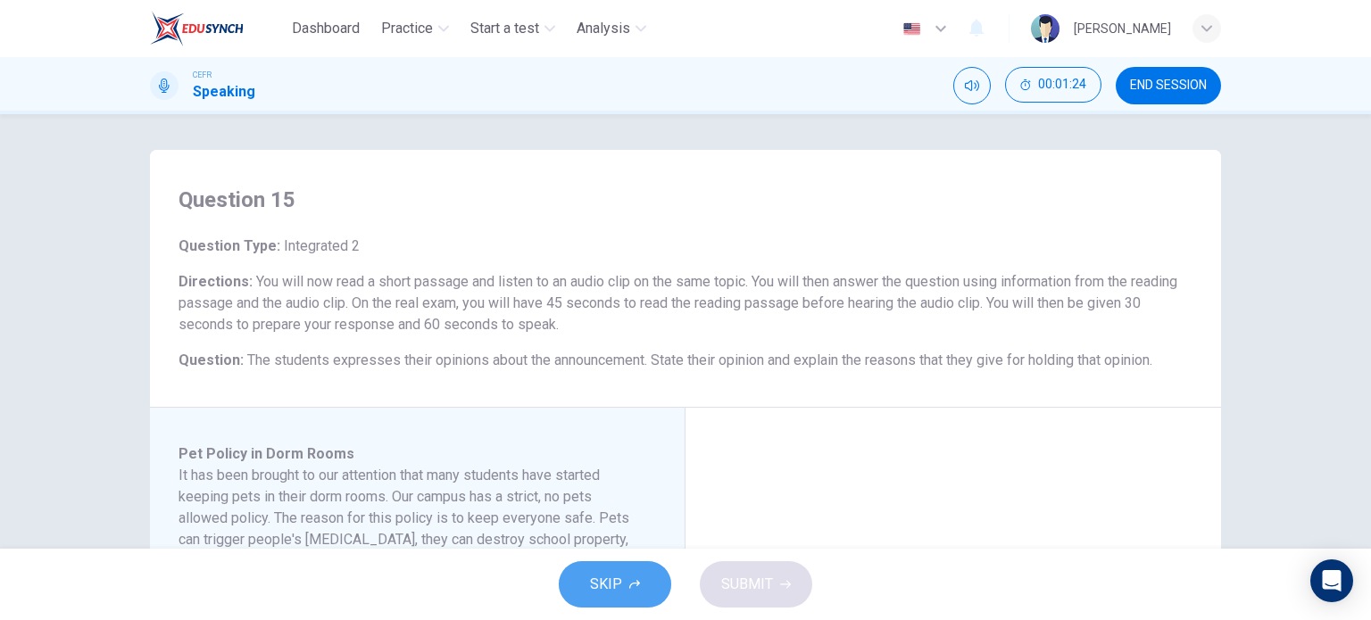
click at [616, 594] on span "SKIP" at bounding box center [606, 584] width 32 height 25
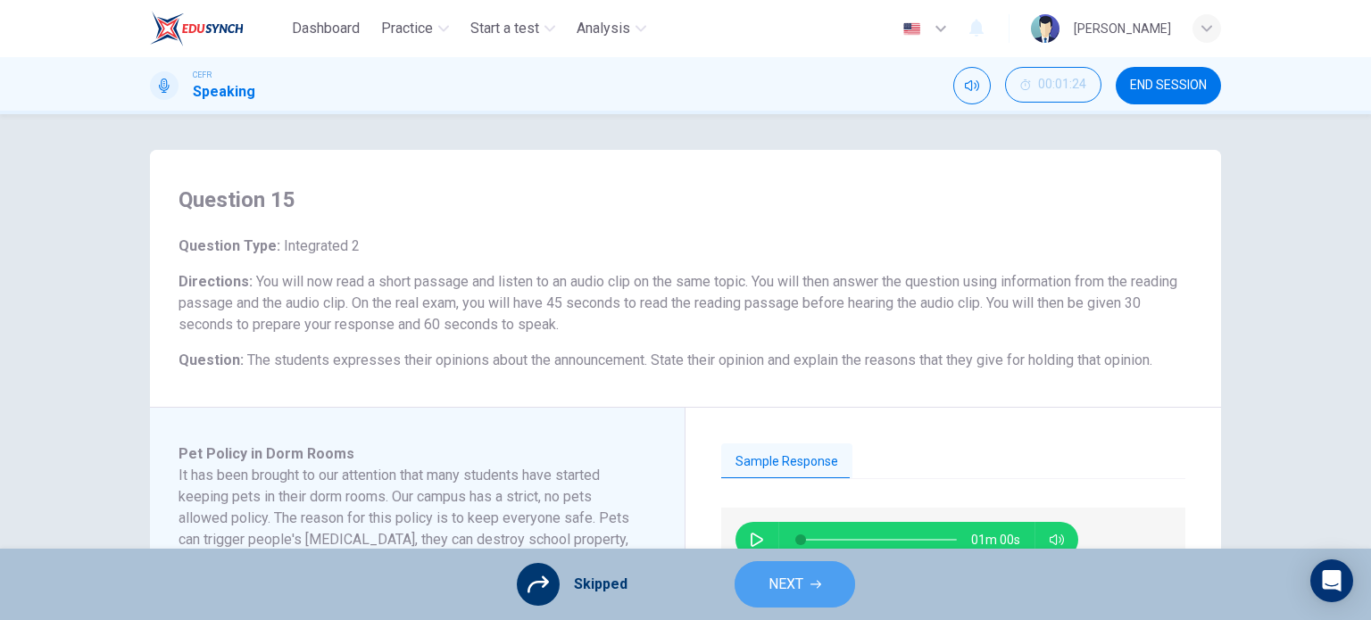
click at [779, 581] on span "NEXT" at bounding box center [786, 584] width 35 height 25
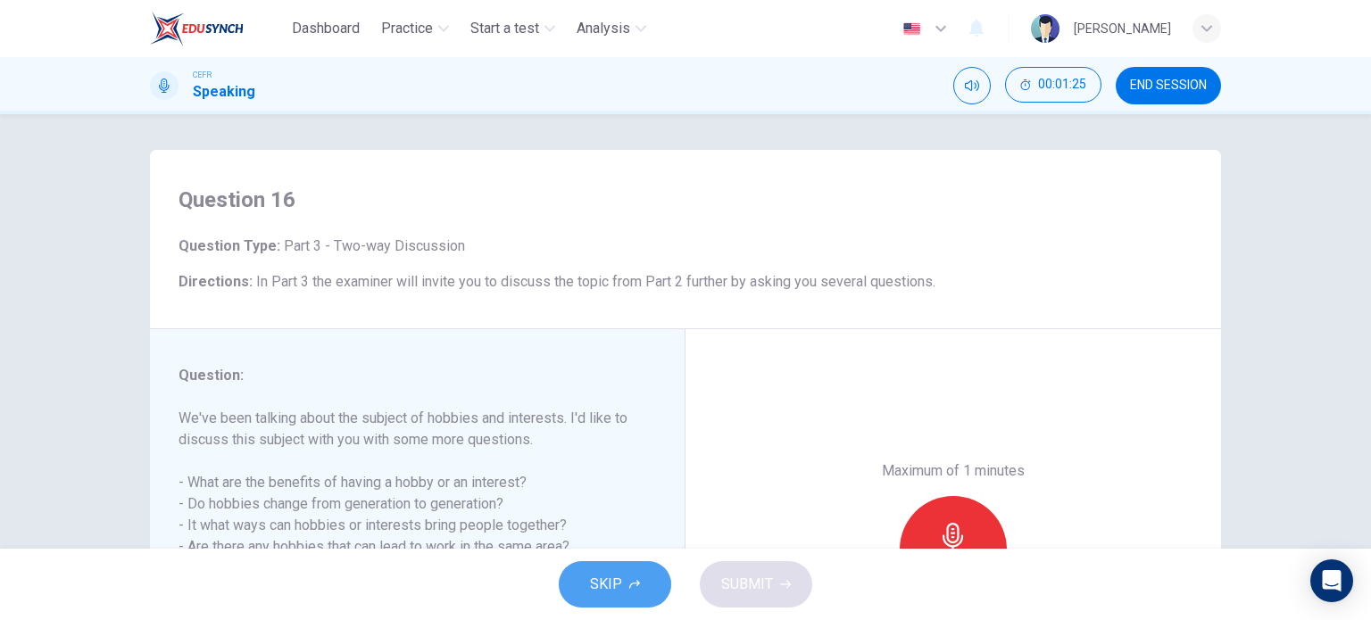
click at [595, 578] on span "SKIP" at bounding box center [606, 584] width 32 height 25
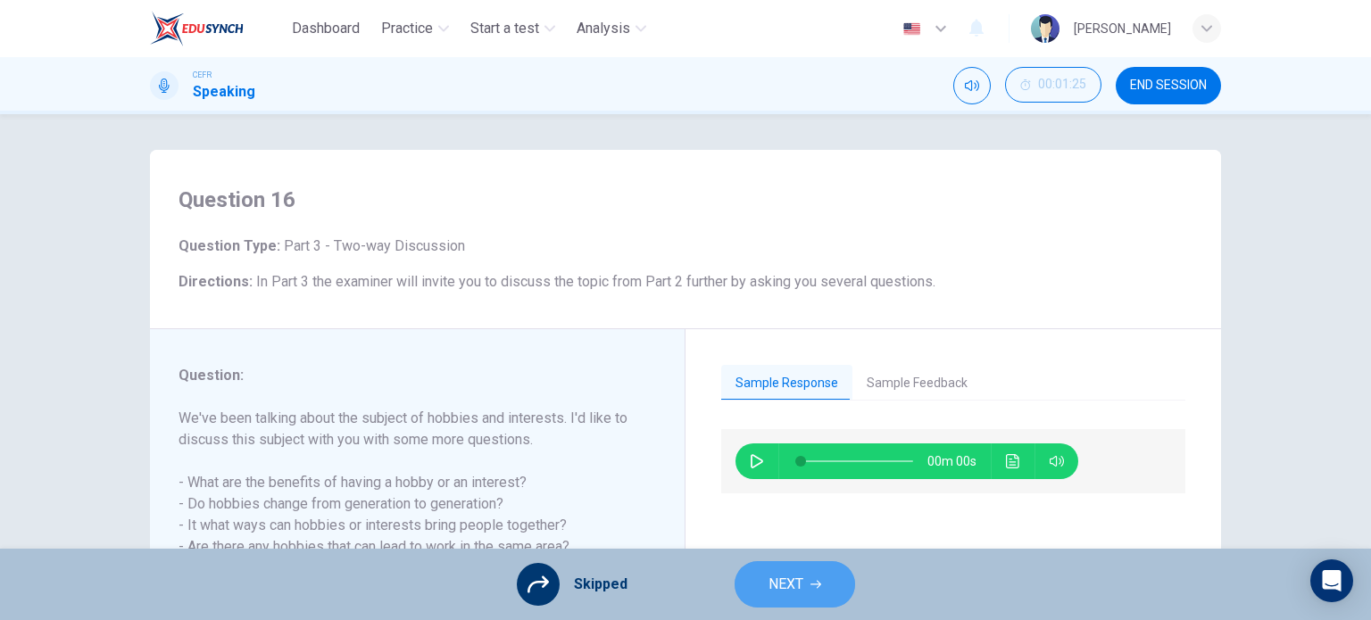
click at [800, 586] on span "NEXT" at bounding box center [786, 584] width 35 height 25
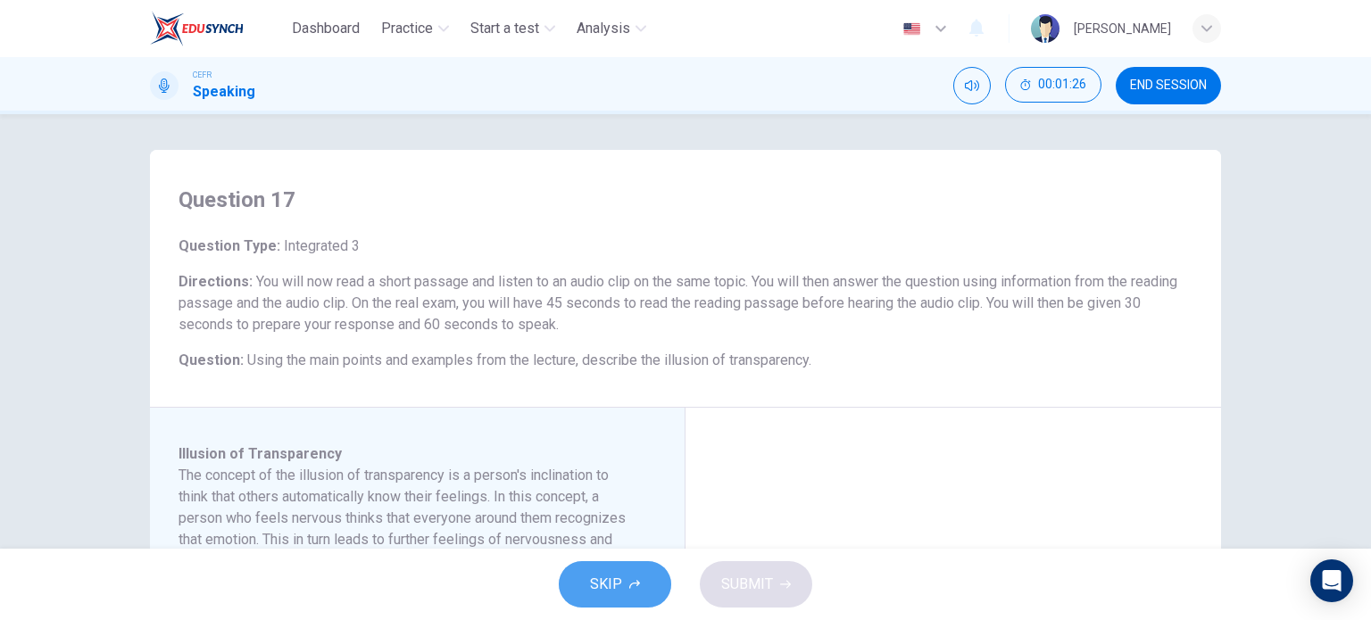
click at [575, 599] on button "SKIP" at bounding box center [615, 585] width 112 height 46
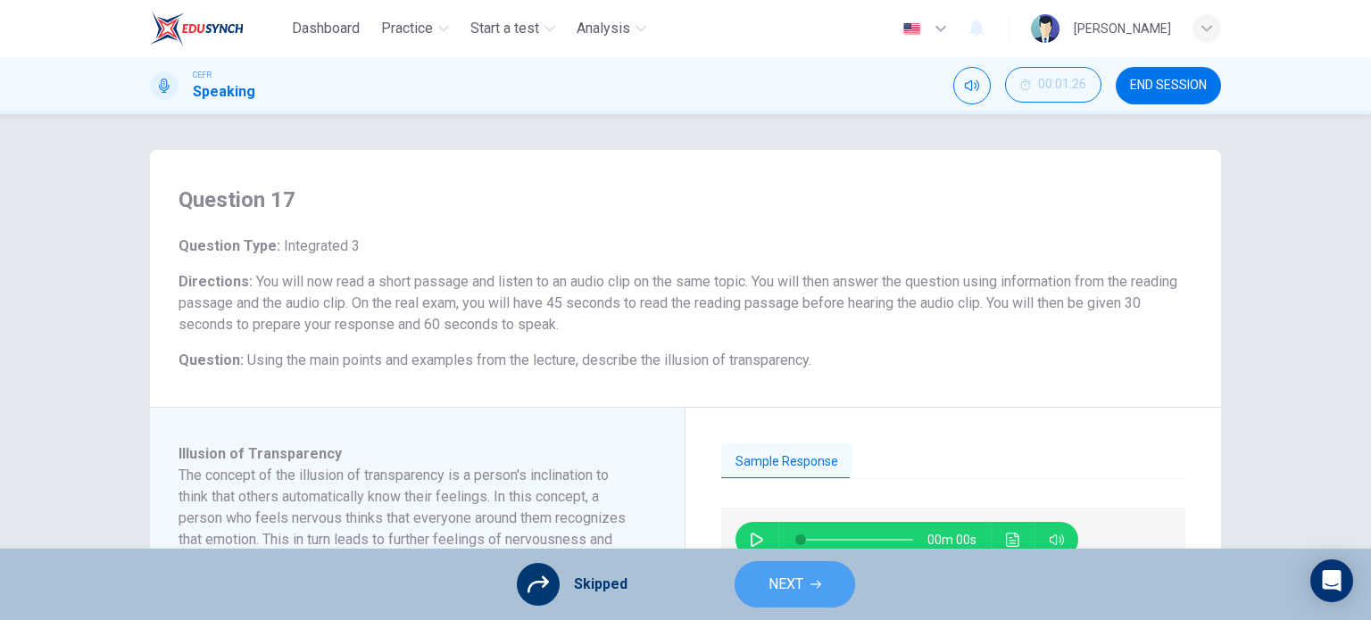
click at [793, 596] on span "NEXT" at bounding box center [786, 584] width 35 height 25
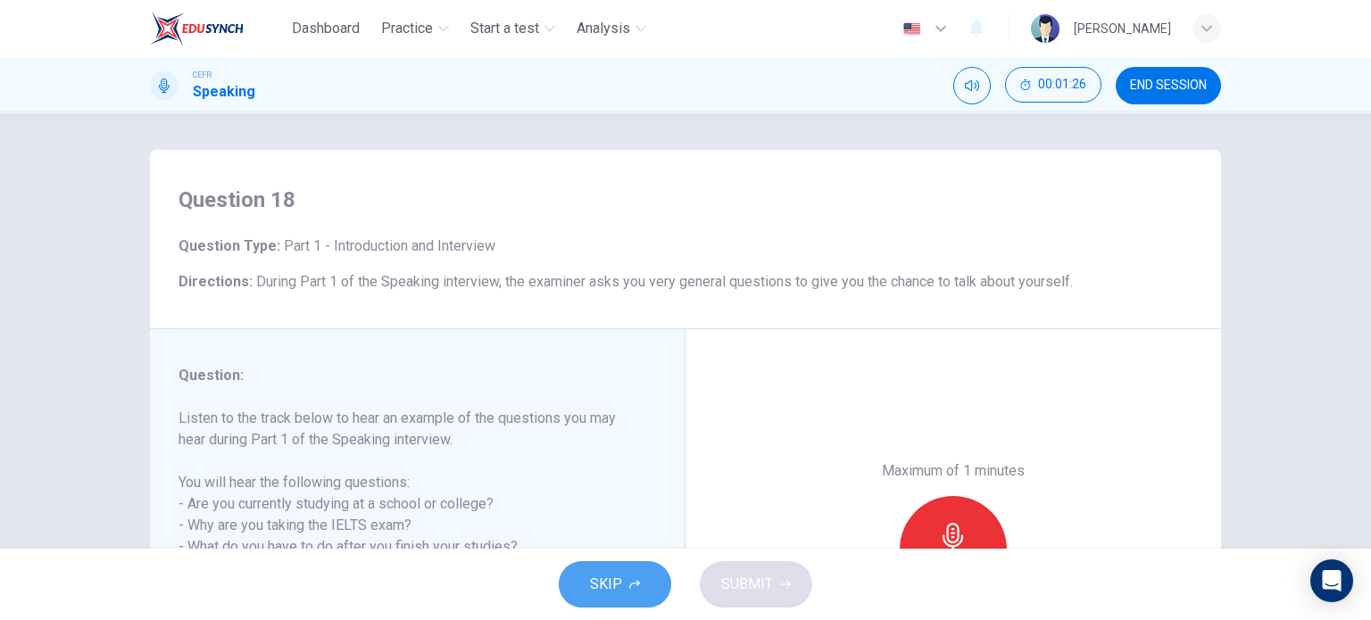
click at [603, 587] on span "SKIP" at bounding box center [606, 584] width 32 height 25
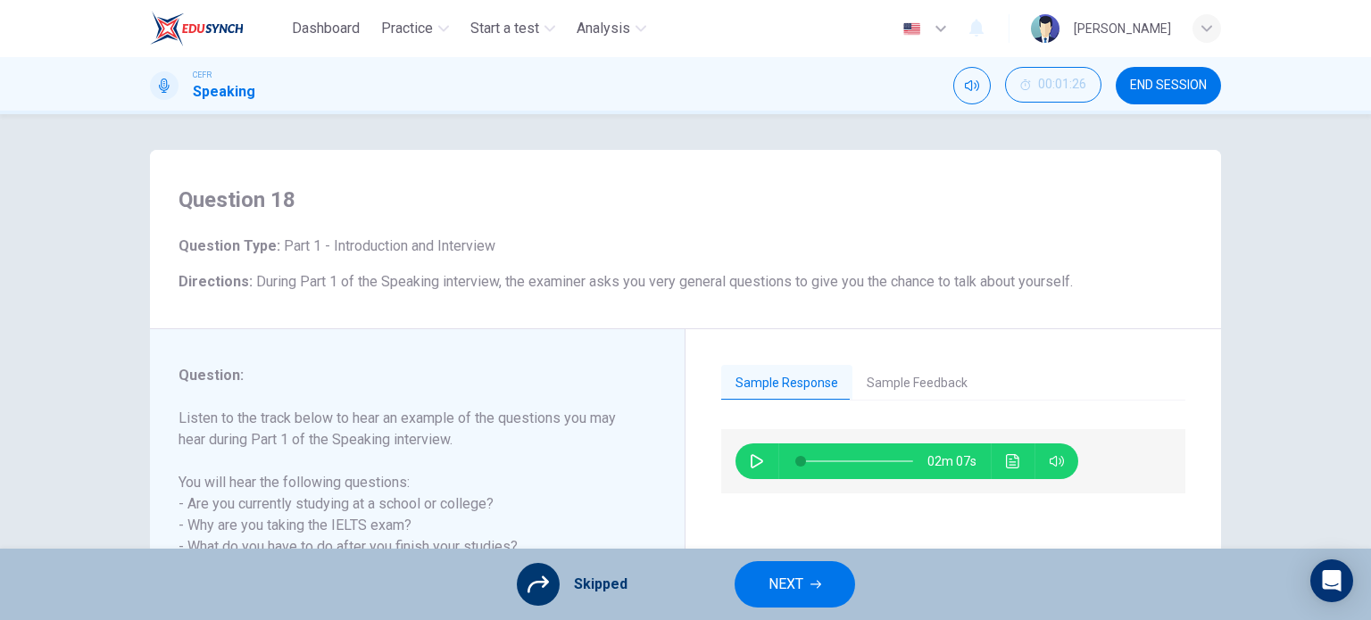
click at [775, 574] on span "NEXT" at bounding box center [786, 584] width 35 height 25
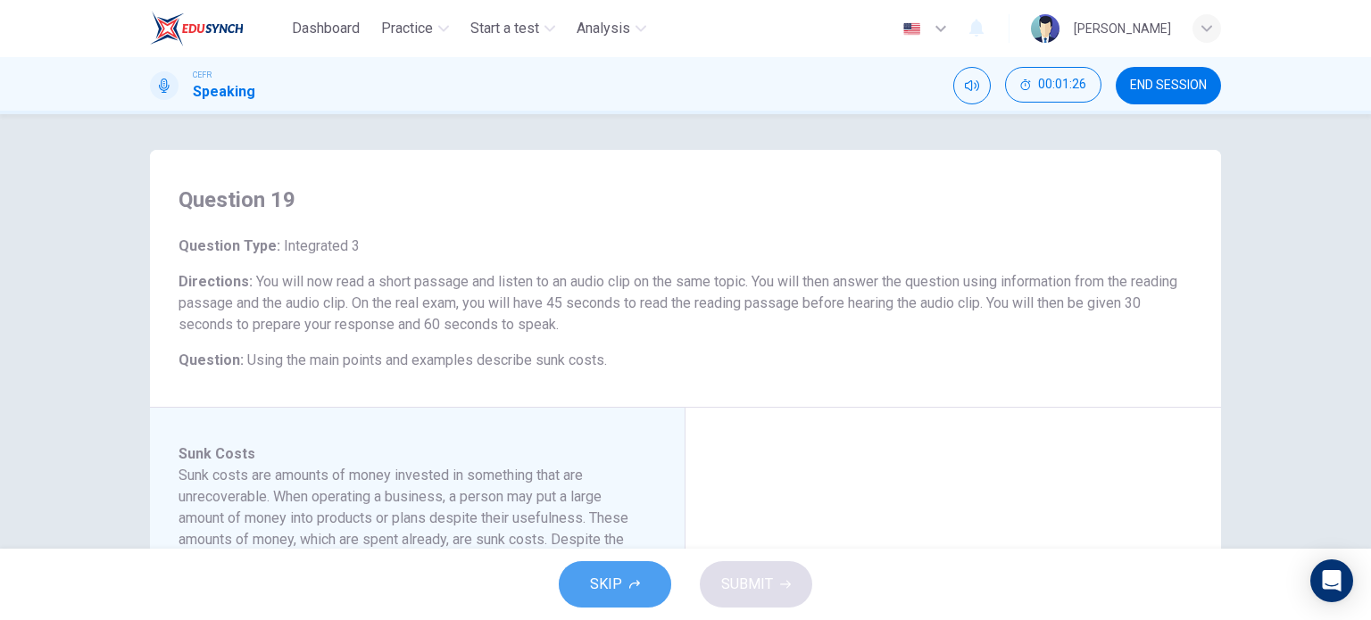
click at [609, 590] on span "SKIP" at bounding box center [606, 584] width 32 height 25
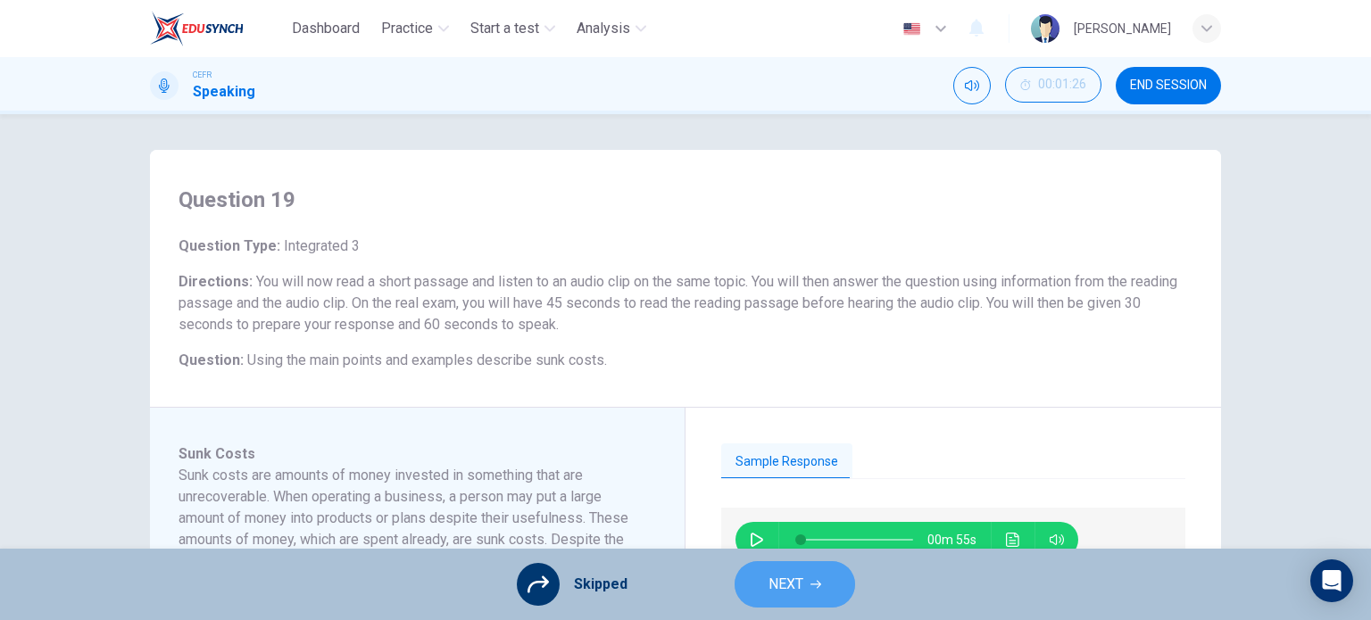
click at [792, 580] on span "NEXT" at bounding box center [786, 584] width 35 height 25
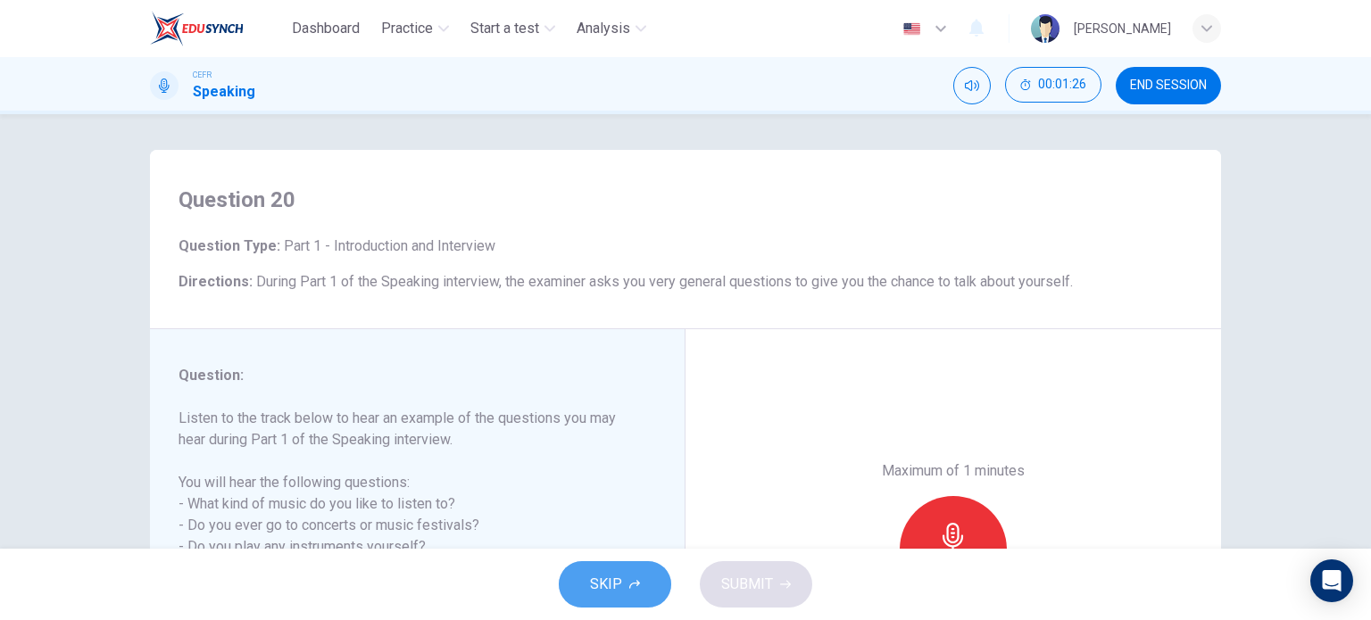
click at [630, 574] on button "SKIP" at bounding box center [615, 585] width 112 height 46
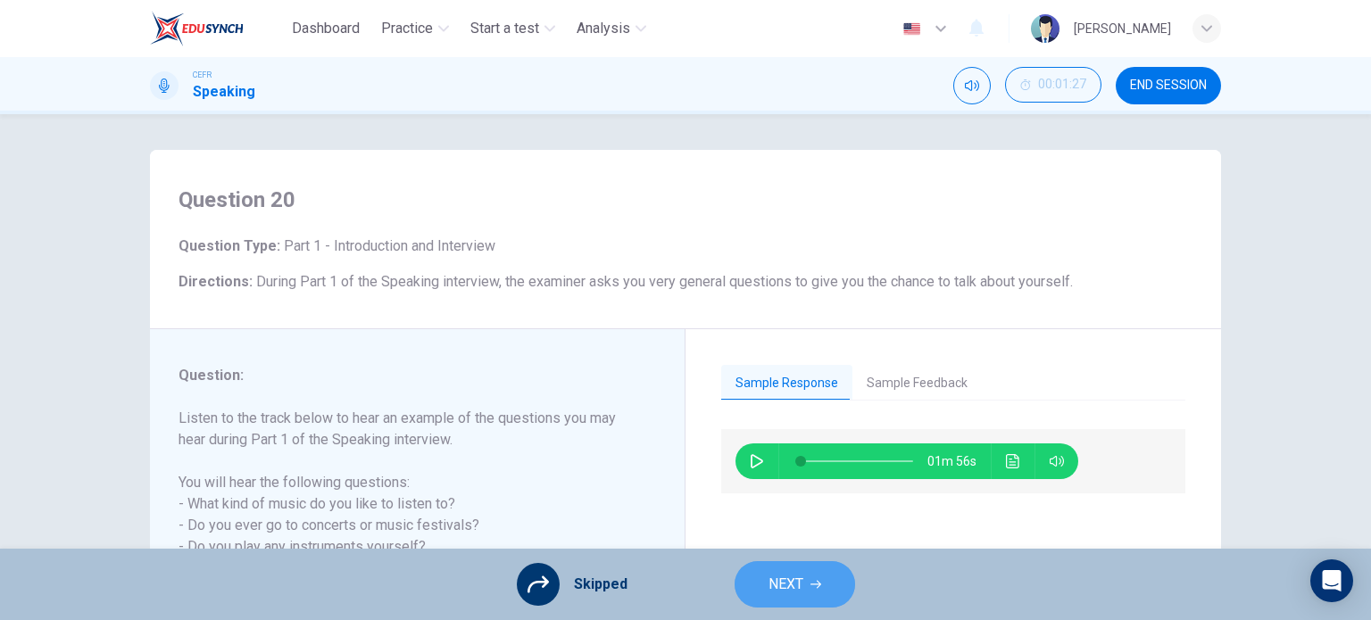
click at [819, 580] on icon "button" at bounding box center [816, 584] width 11 height 11
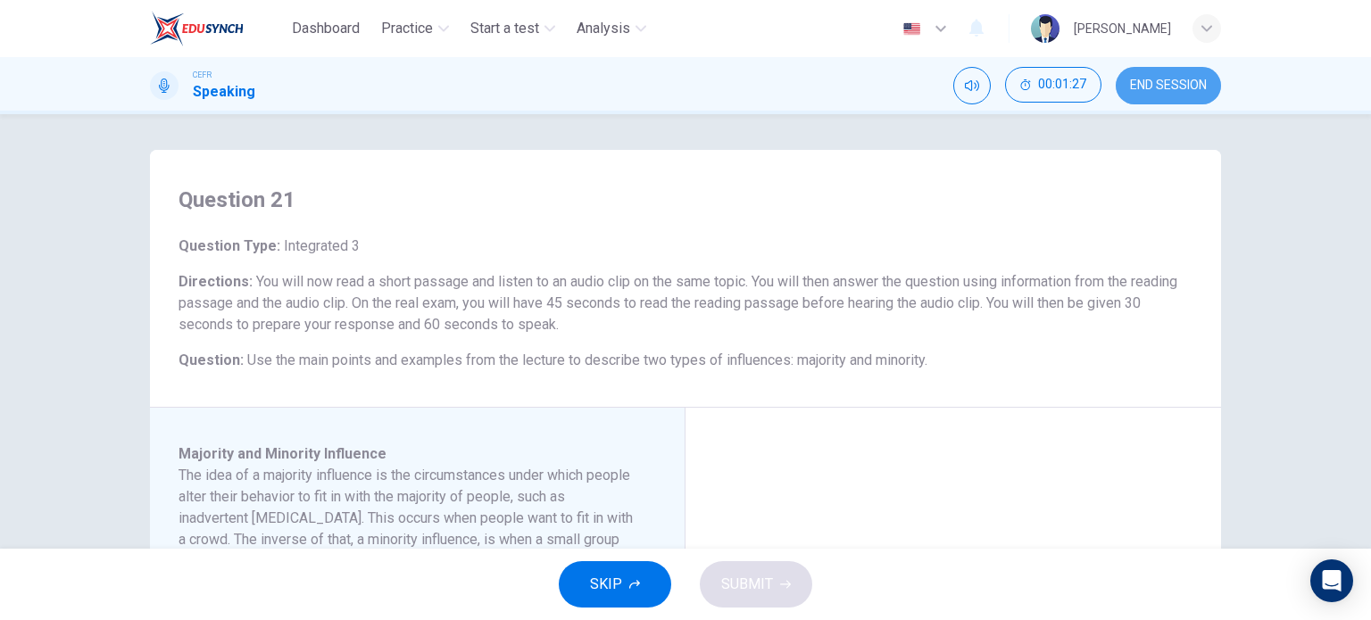
click at [1169, 86] on span "END SESSION" at bounding box center [1168, 86] width 77 height 14
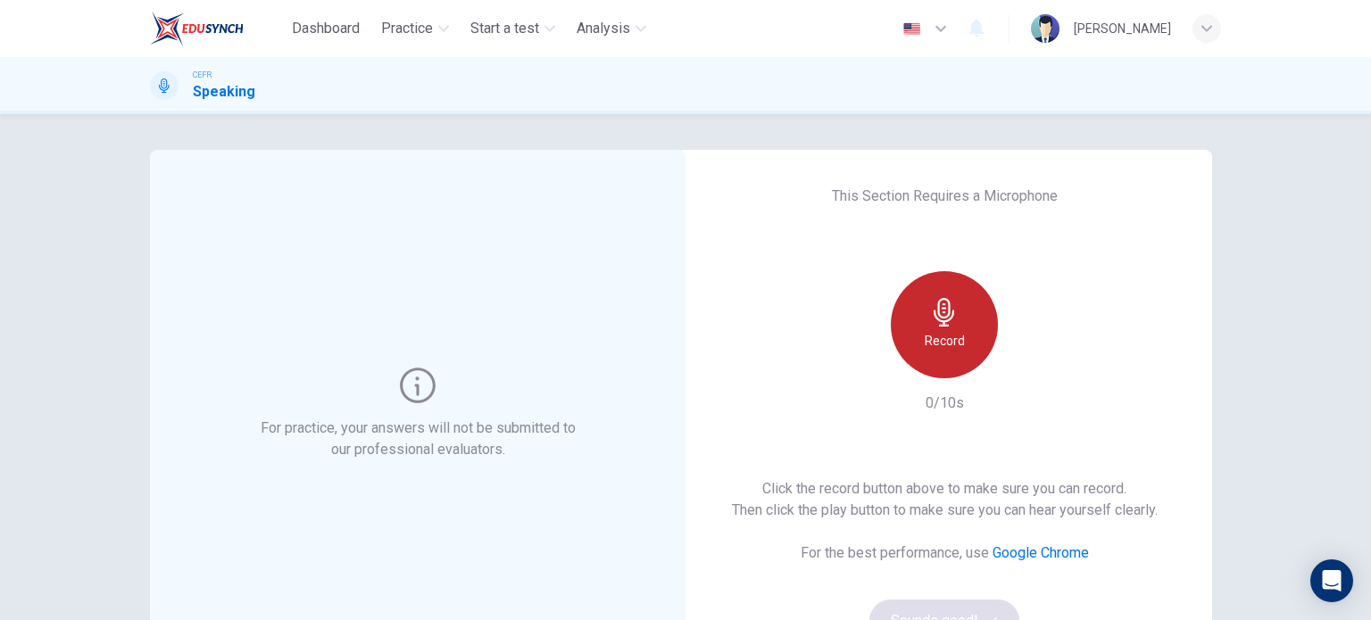
click at [949, 339] on h6 "Record" at bounding box center [945, 340] width 40 height 21
click at [954, 338] on div "Stop" at bounding box center [944, 324] width 107 height 107
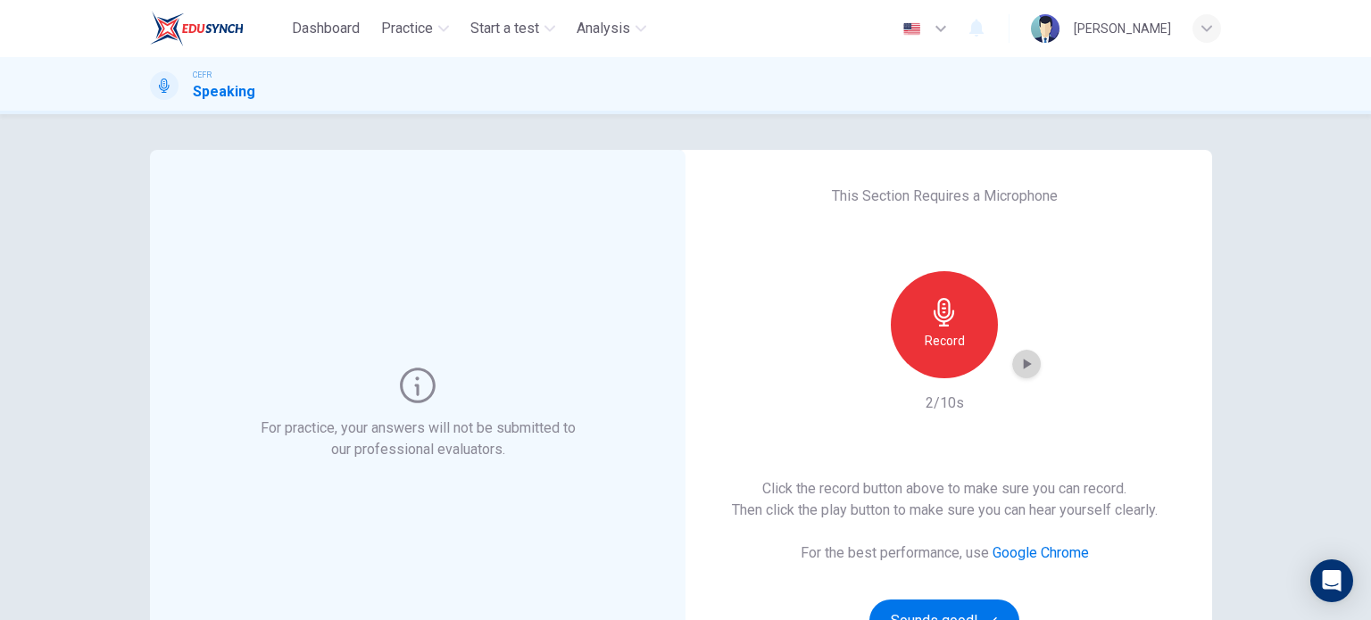
click at [1021, 370] on icon "button" at bounding box center [1027, 364] width 18 height 18
click at [916, 605] on button "Sounds good!" at bounding box center [944, 621] width 150 height 43
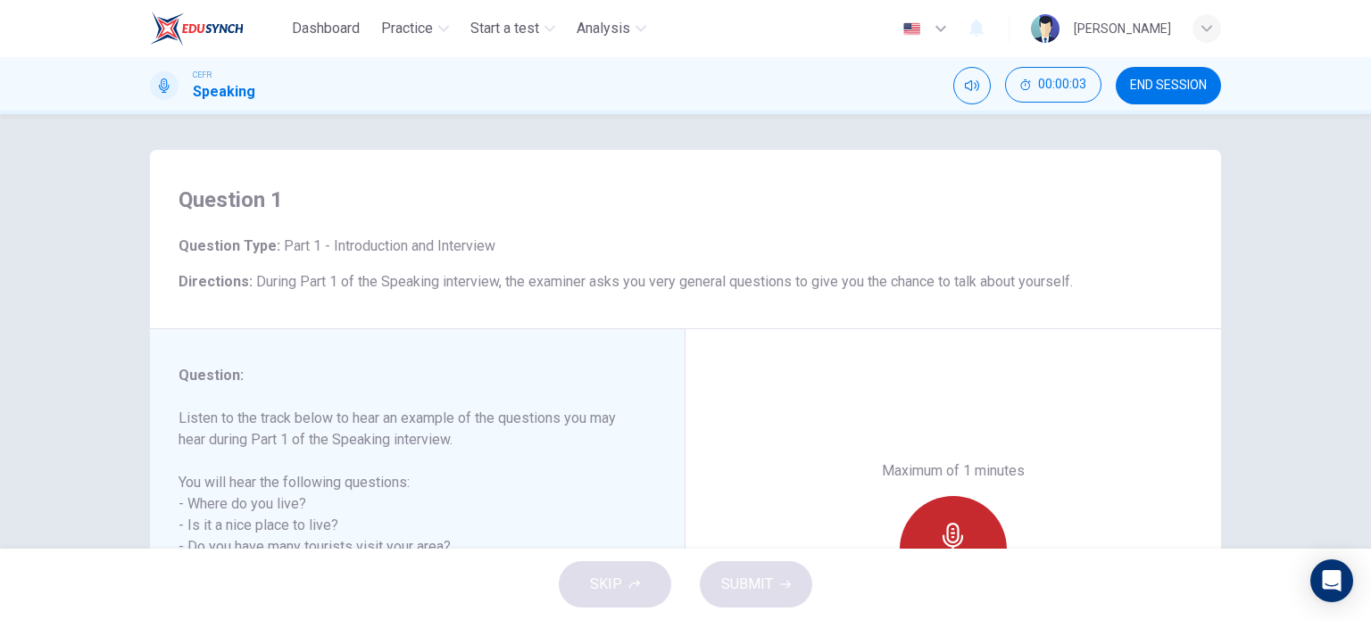
click at [994, 535] on div "Record" at bounding box center [953, 549] width 107 height 107
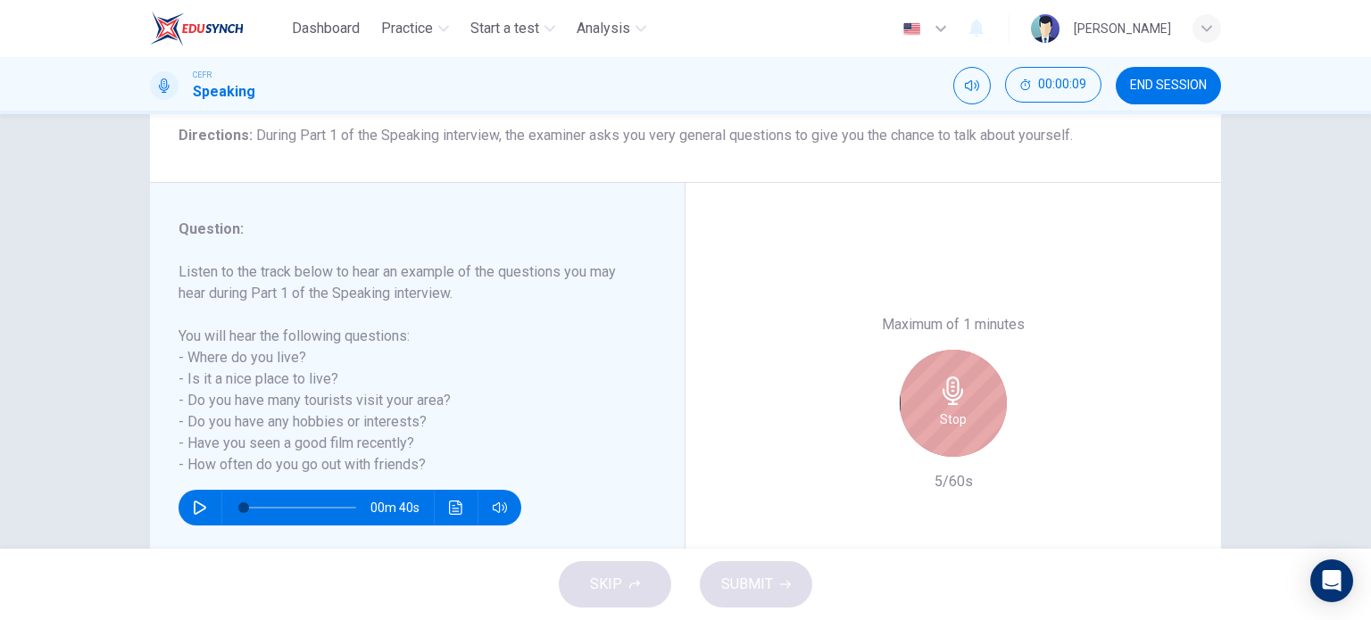
click at [970, 423] on div "Stop" at bounding box center [953, 403] width 107 height 107
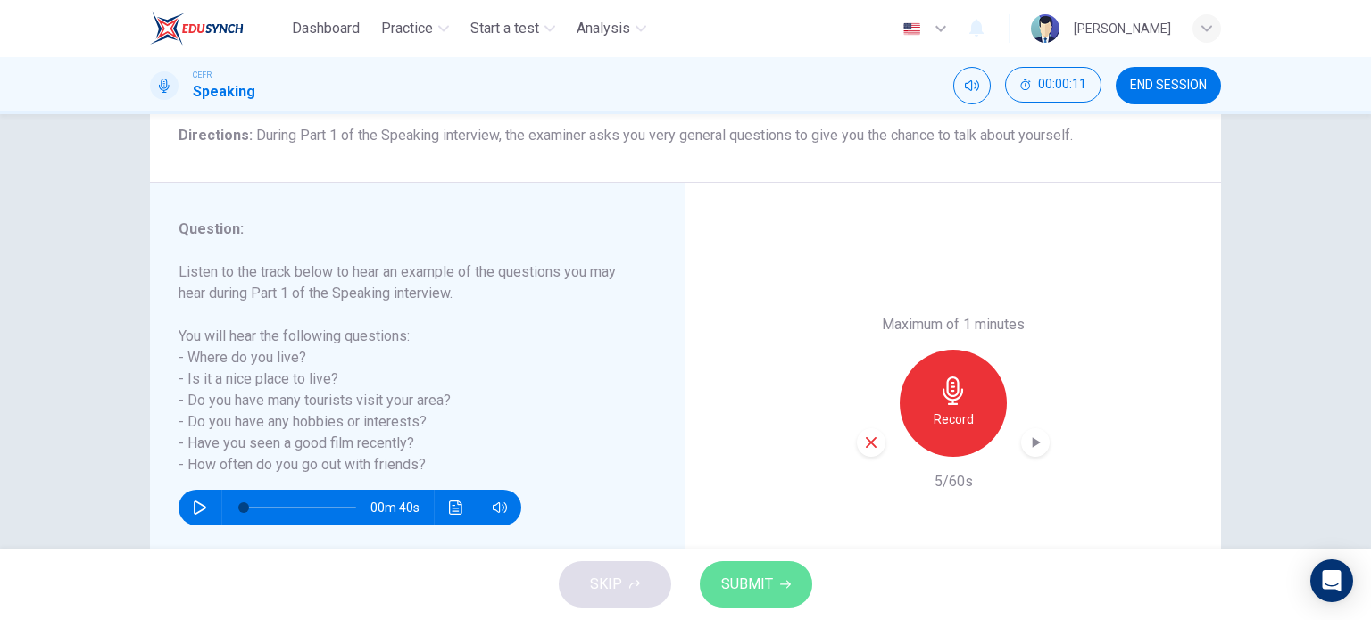
click at [761, 588] on span "SUBMIT" at bounding box center [747, 584] width 52 height 25
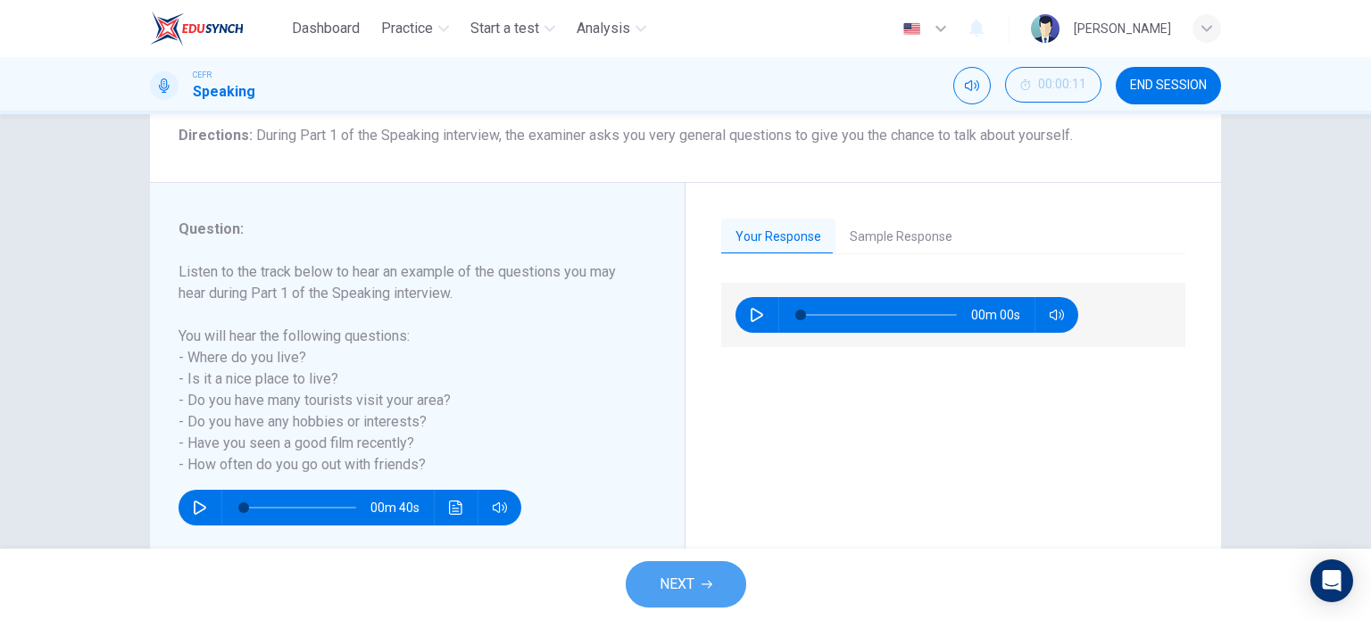
click at [680, 590] on span "NEXT" at bounding box center [677, 584] width 35 height 25
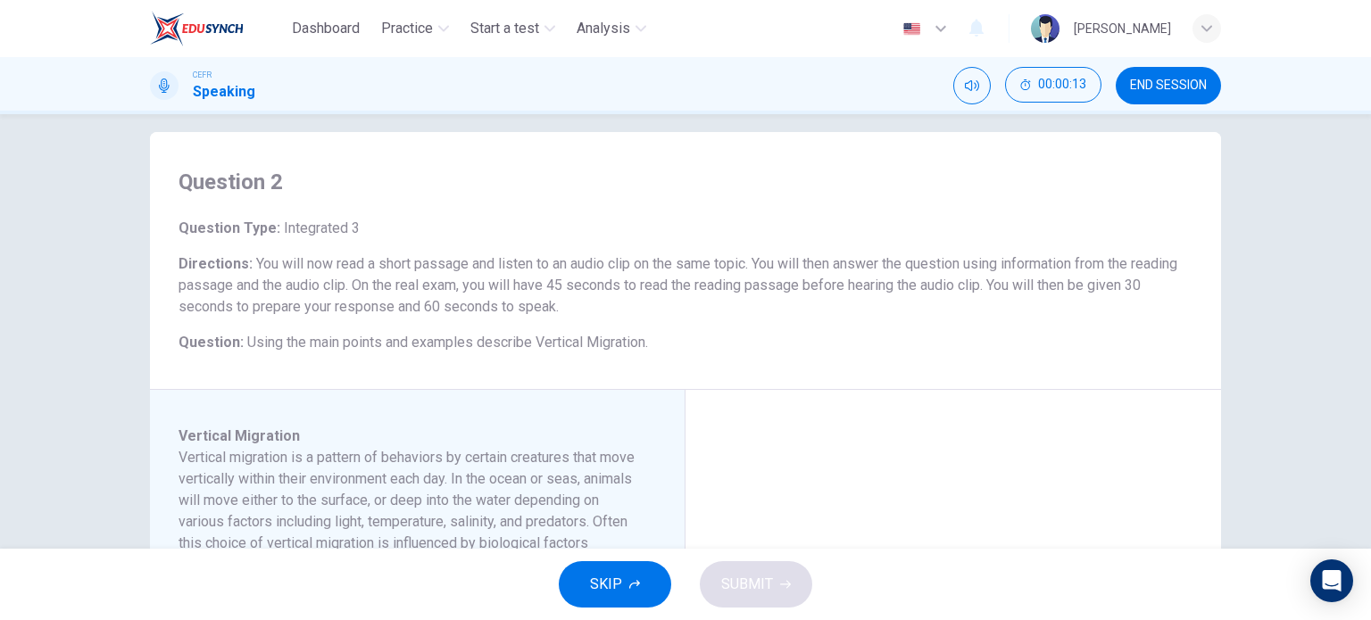
scroll to position [0, 0]
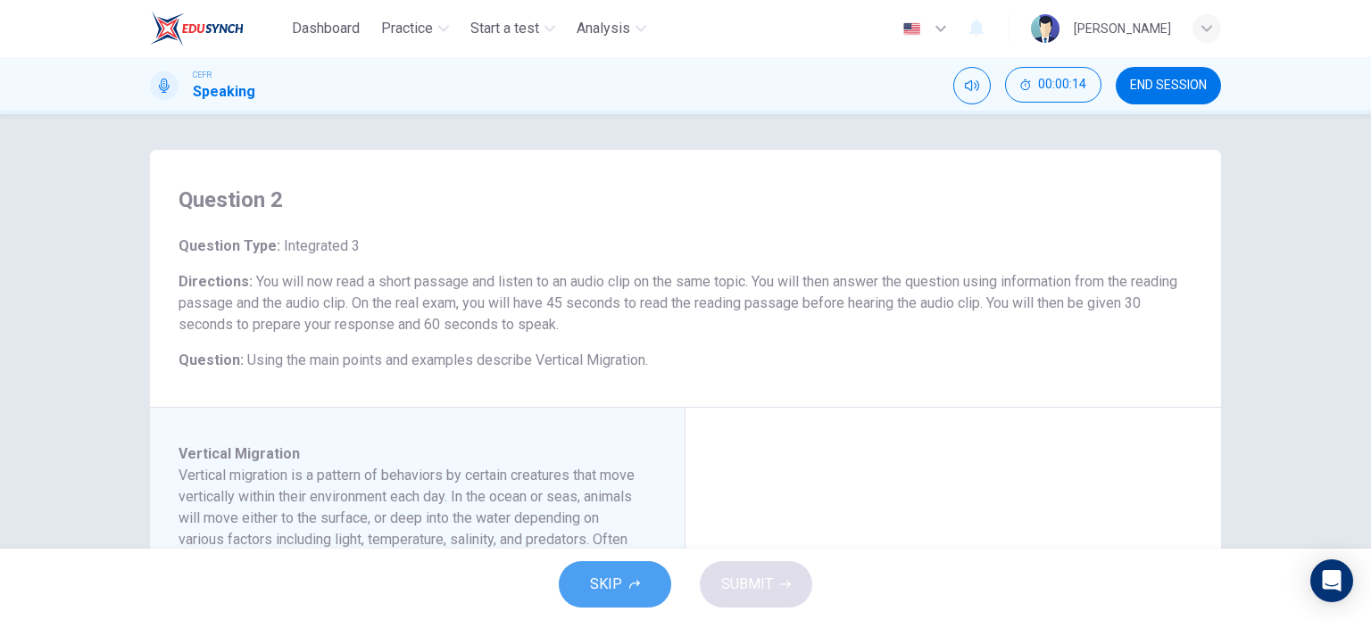
click at [632, 582] on icon "button" at bounding box center [634, 584] width 11 height 11
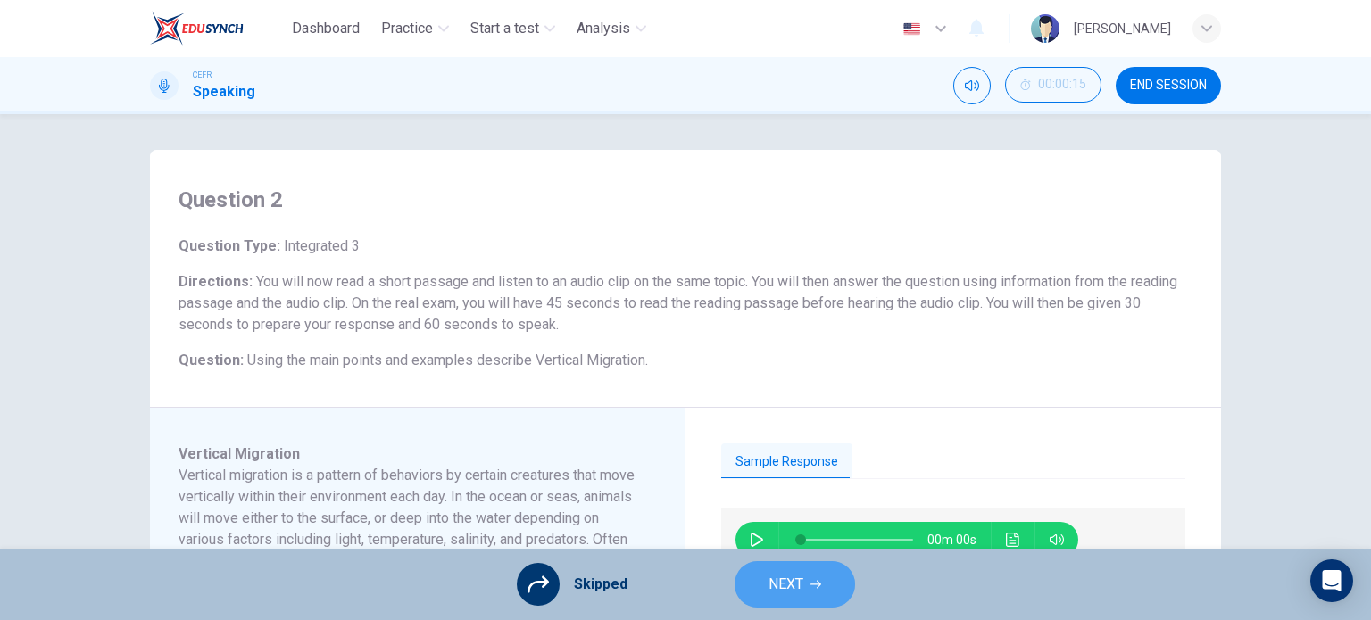
click at [782, 581] on span "NEXT" at bounding box center [786, 584] width 35 height 25
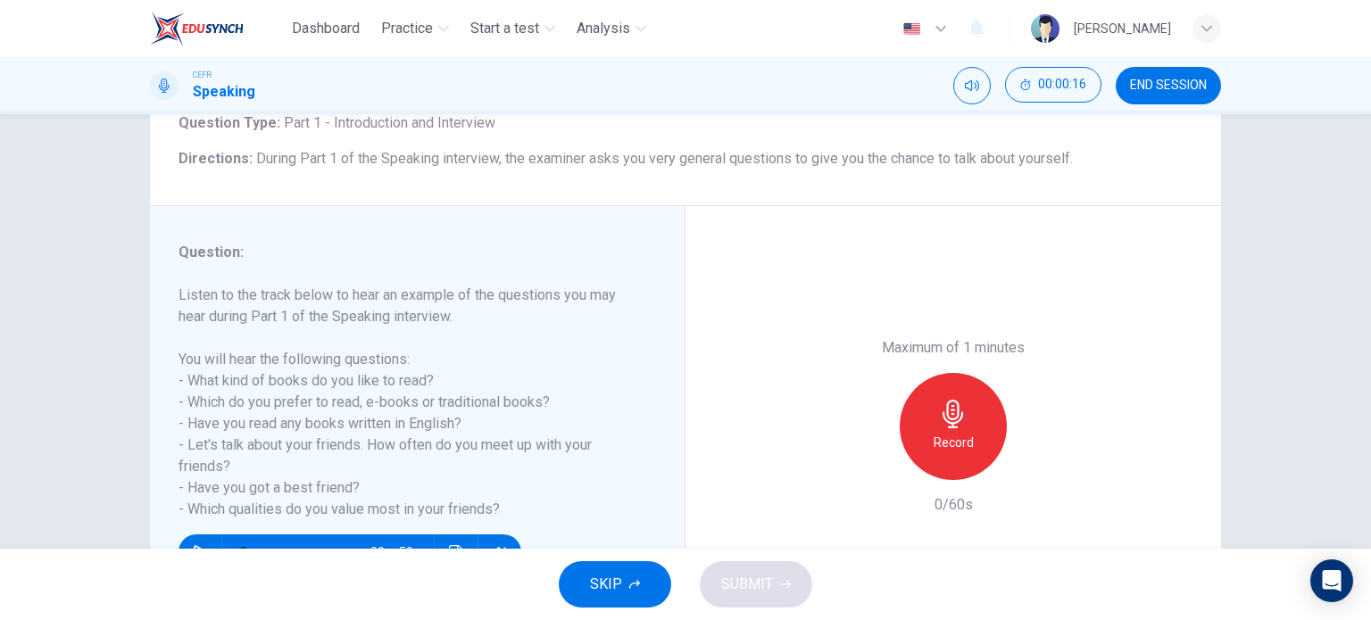
scroll to position [124, 0]
click at [964, 438] on h6 "Record" at bounding box center [954, 441] width 40 height 21
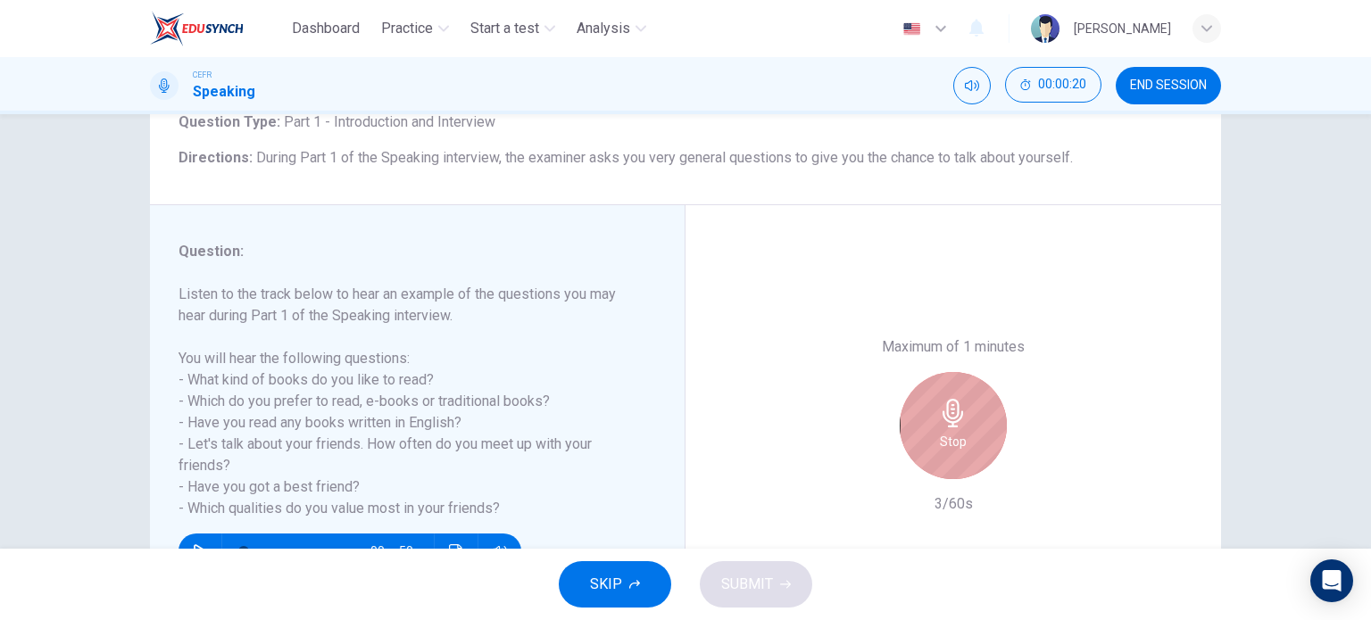
click at [925, 421] on div "Stop" at bounding box center [953, 425] width 107 height 107
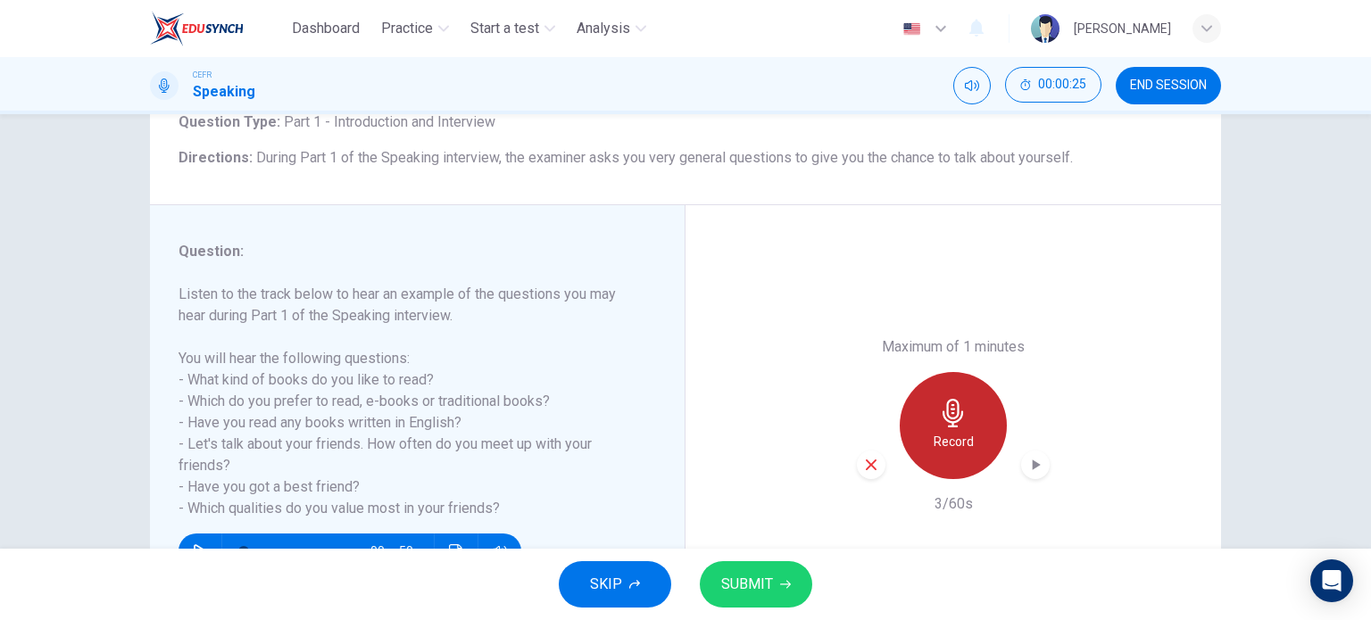
click at [925, 421] on div "Record" at bounding box center [953, 425] width 107 height 107
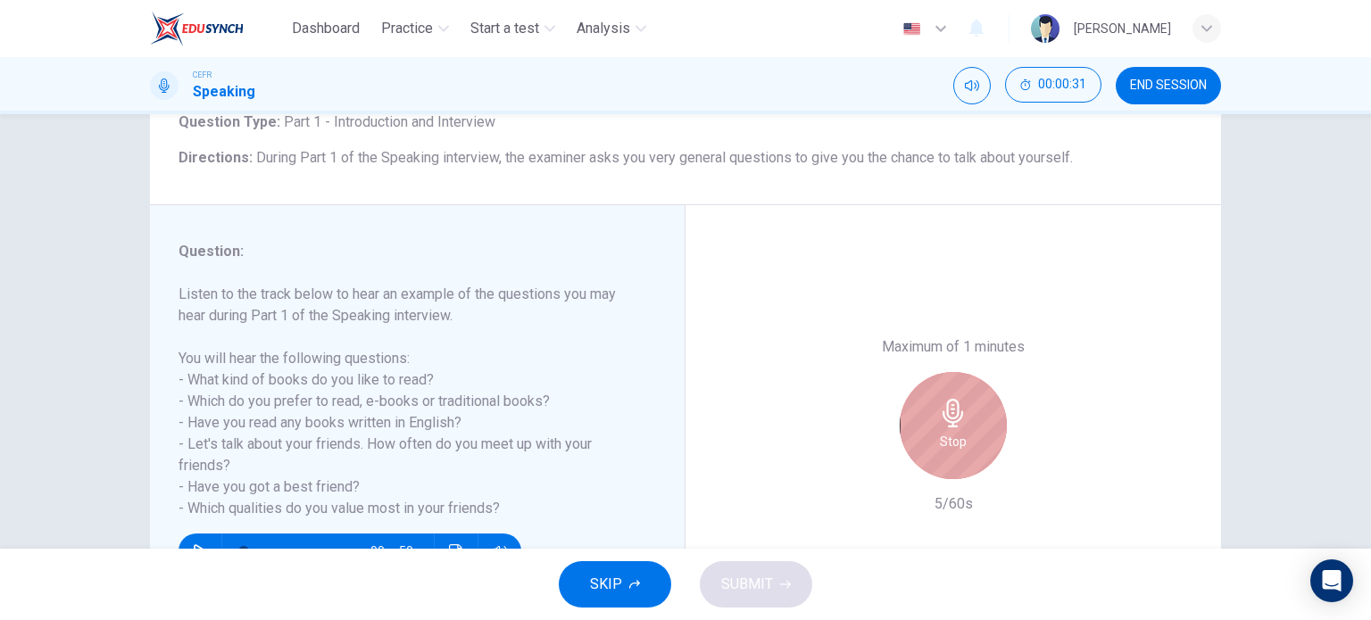
click at [925, 421] on div "Stop" at bounding box center [953, 425] width 107 height 107
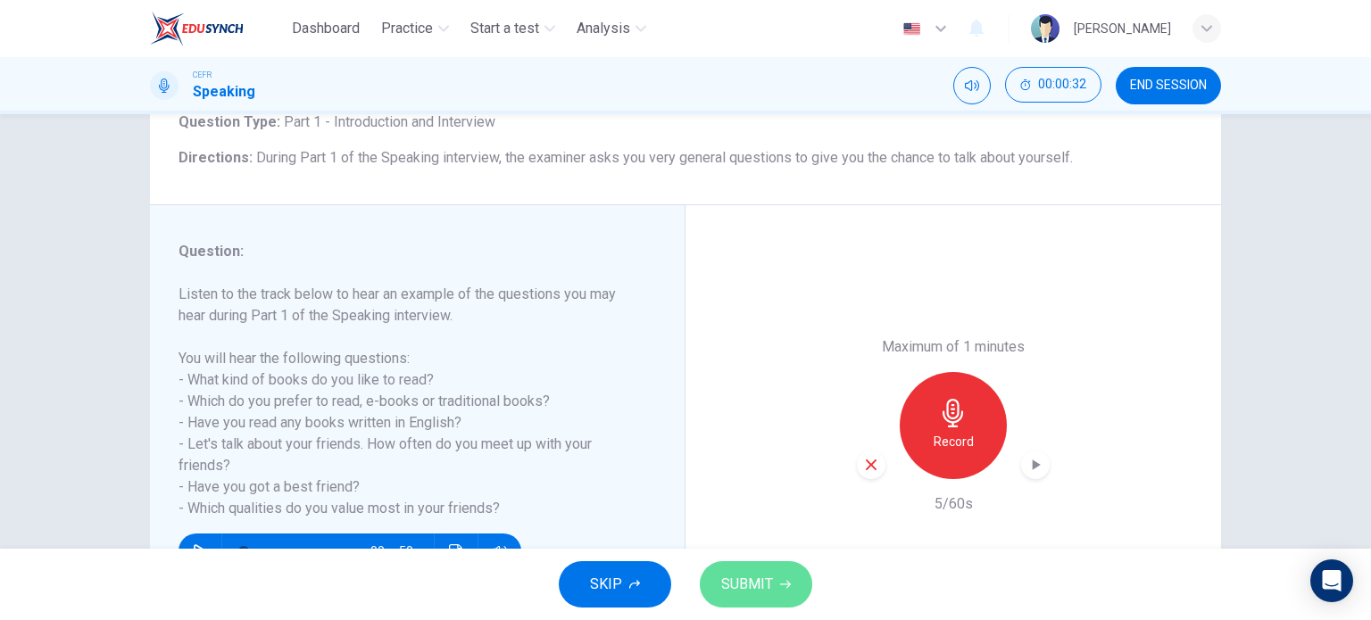
click at [743, 602] on button "SUBMIT" at bounding box center [756, 585] width 112 height 46
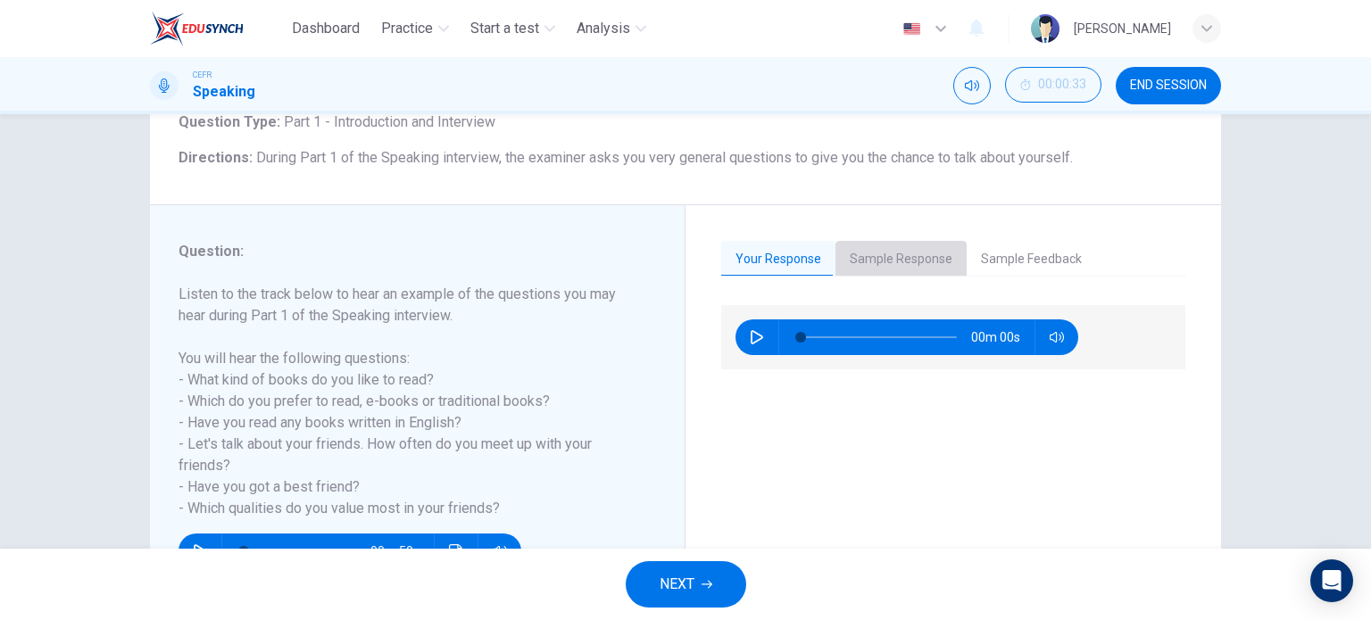
click at [908, 254] on button "Sample Response" at bounding box center [901, 259] width 131 height 37
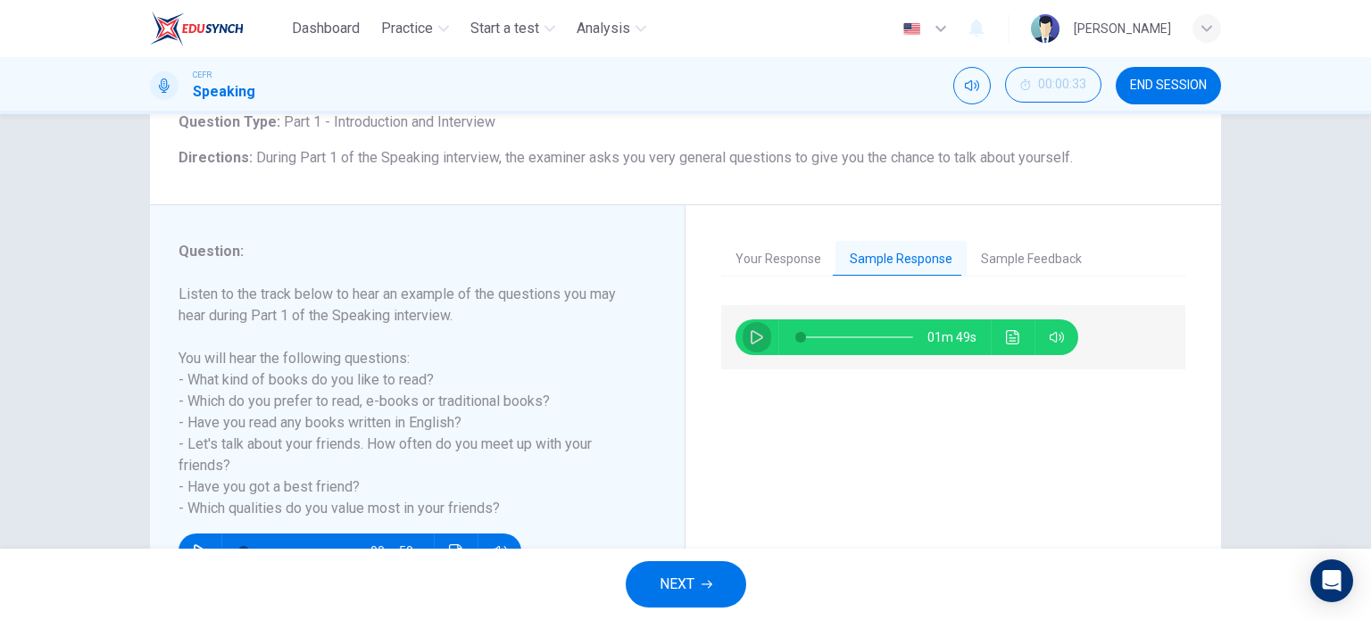
click at [743, 337] on button "button" at bounding box center [757, 338] width 29 height 36
click at [808, 338] on span at bounding box center [813, 337] width 11 height 11
click at [1016, 338] on button "Click to see the audio transcription" at bounding box center [1013, 338] width 29 height 36
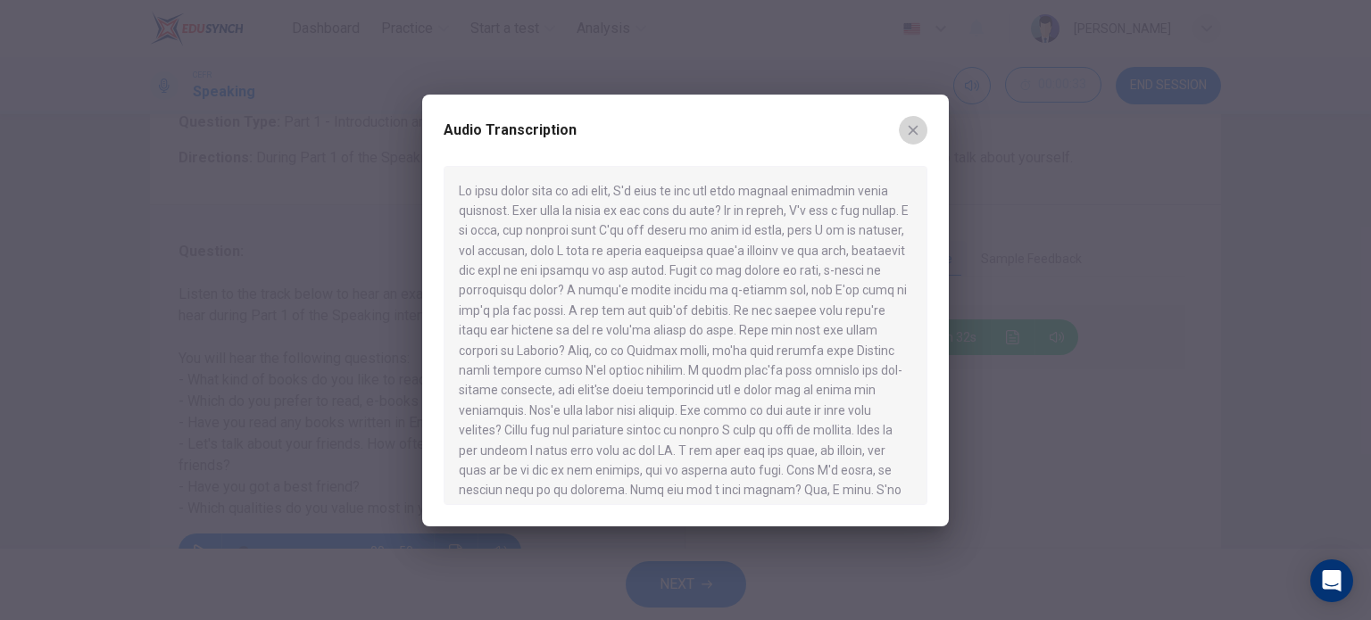
click at [911, 131] on icon "button" at bounding box center [914, 130] width 10 height 10
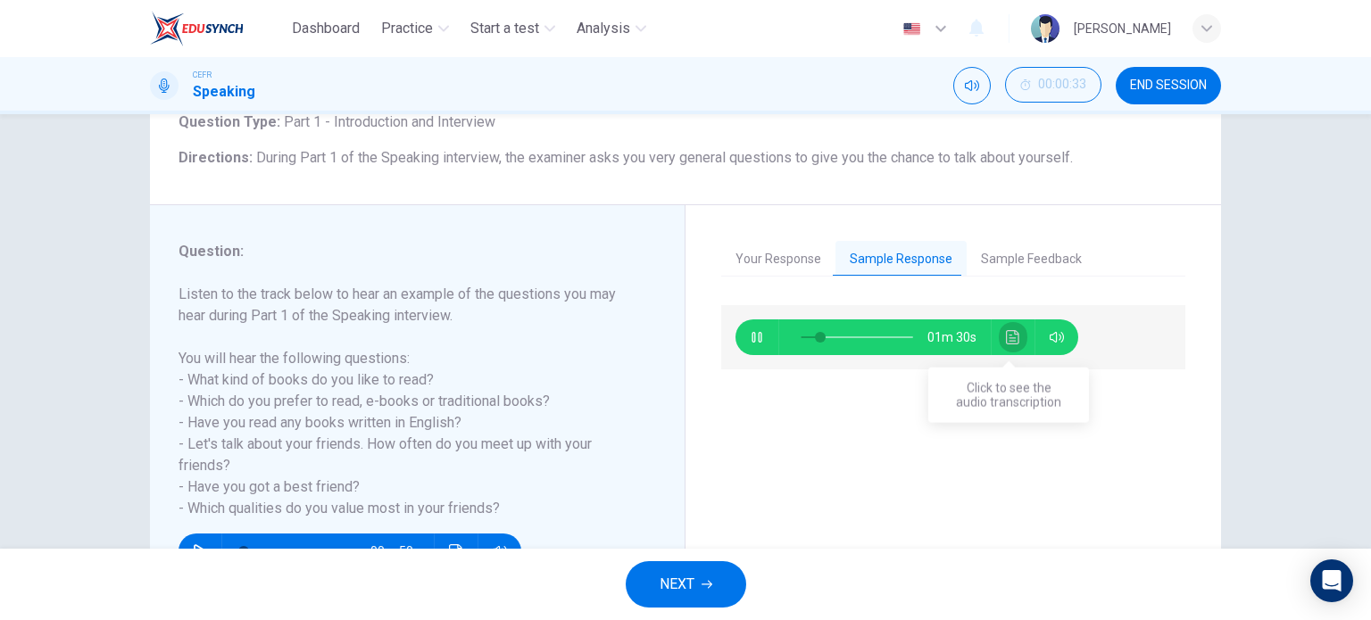
click at [1011, 340] on icon "Click to see the audio transcription" at bounding box center [1012, 337] width 13 height 14
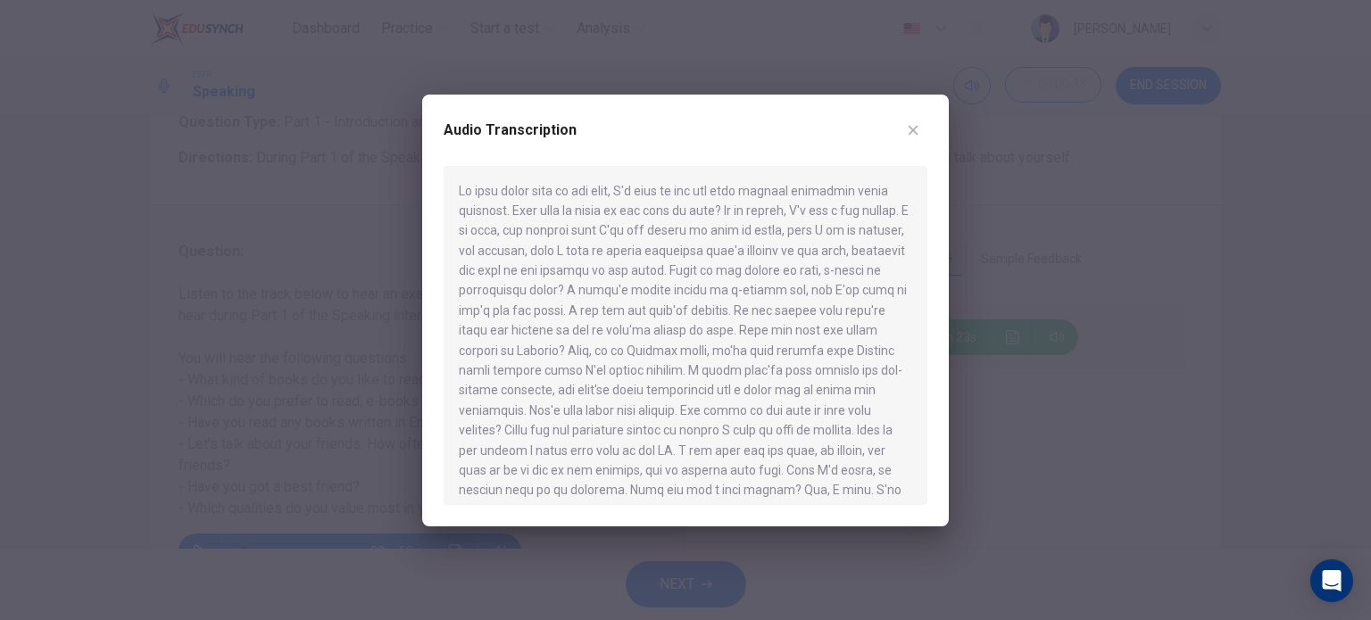
click at [918, 128] on icon "button" at bounding box center [913, 130] width 14 height 14
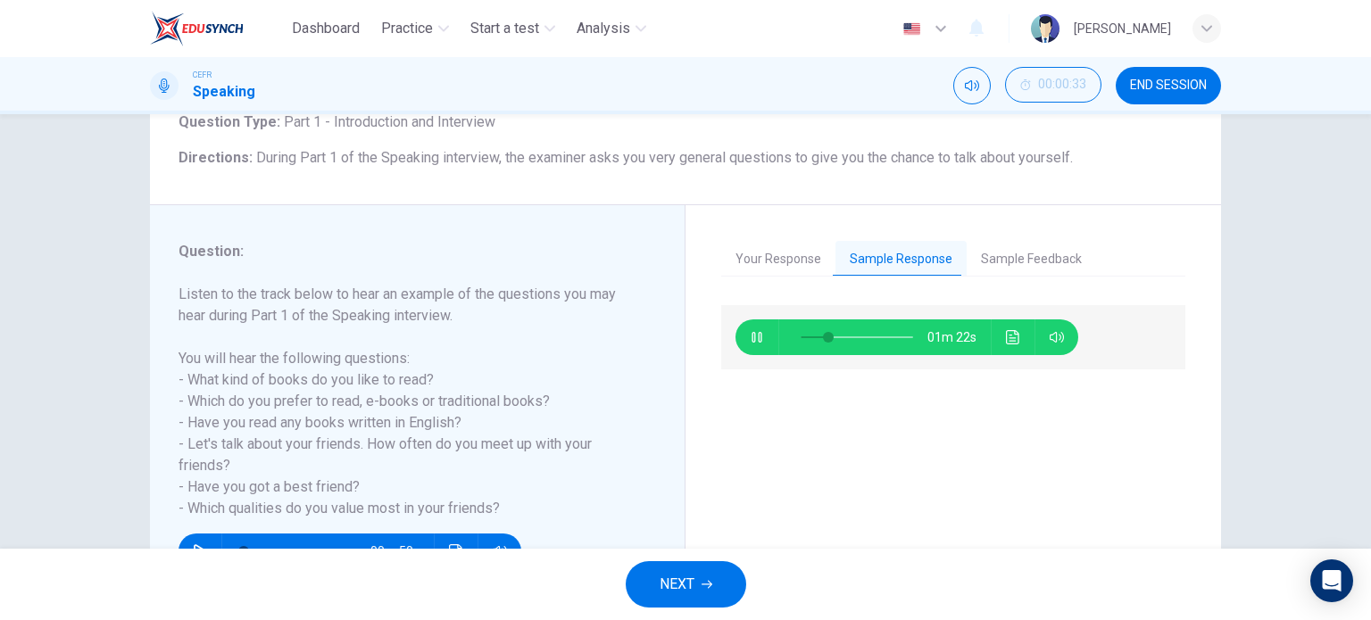
type input "26"
click at [670, 581] on span "NEXT" at bounding box center [677, 584] width 35 height 25
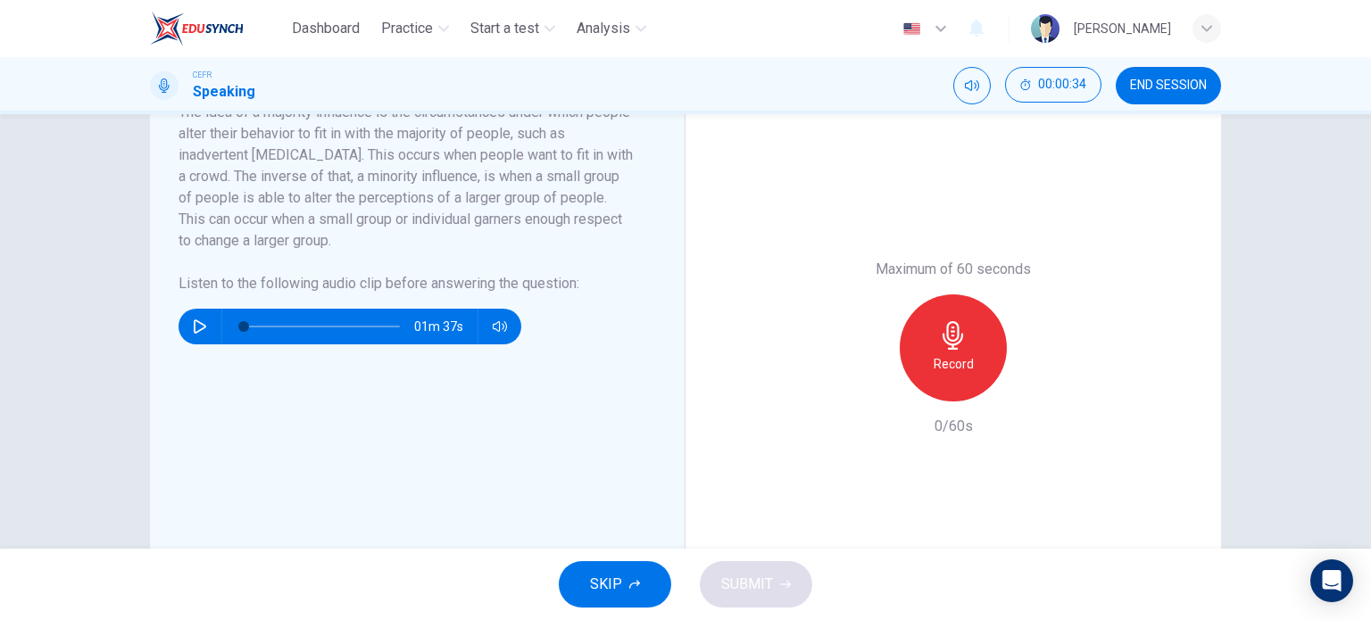
scroll to position [364, 0]
click at [620, 593] on span "SKIP" at bounding box center [606, 584] width 32 height 25
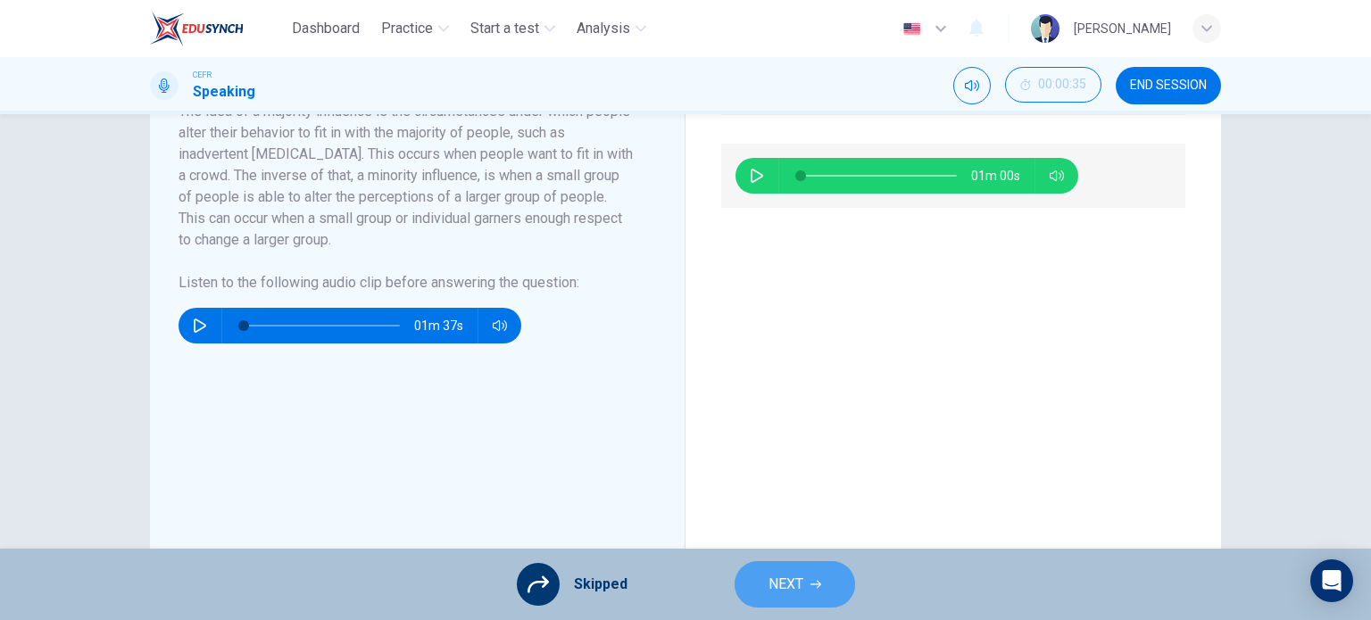
click at [772, 596] on span "NEXT" at bounding box center [786, 584] width 35 height 25
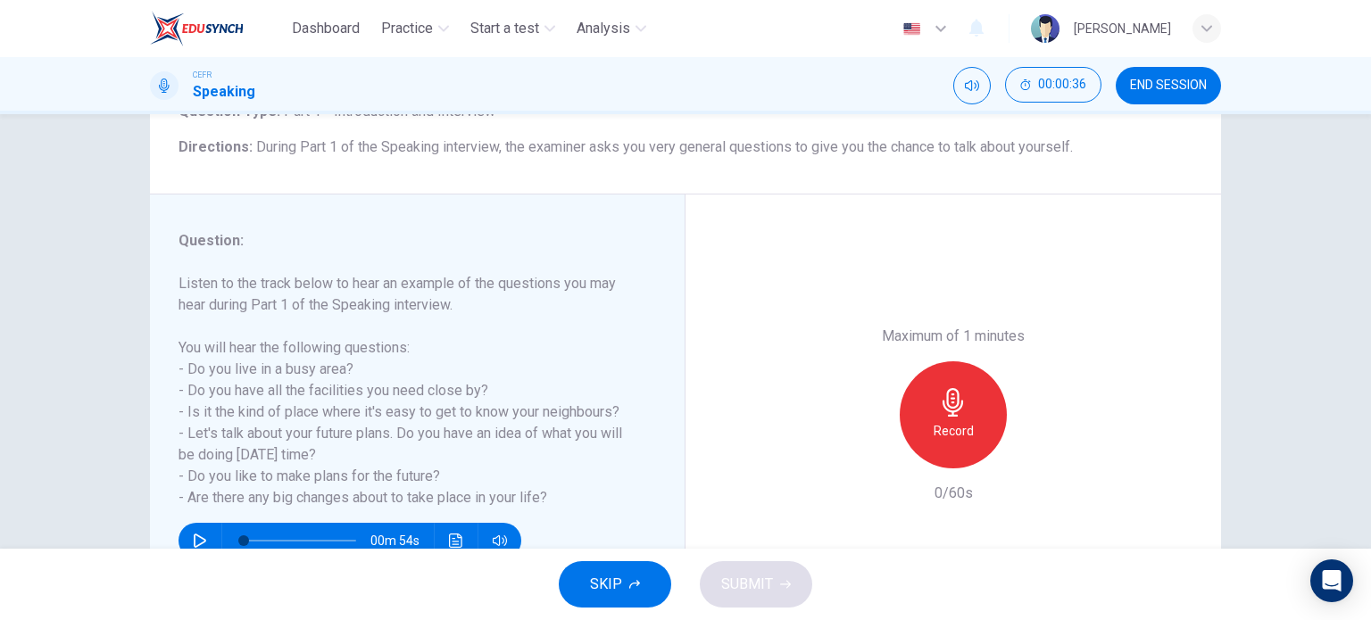
scroll to position [136, 0]
click at [613, 581] on span "SKIP" at bounding box center [606, 584] width 32 height 25
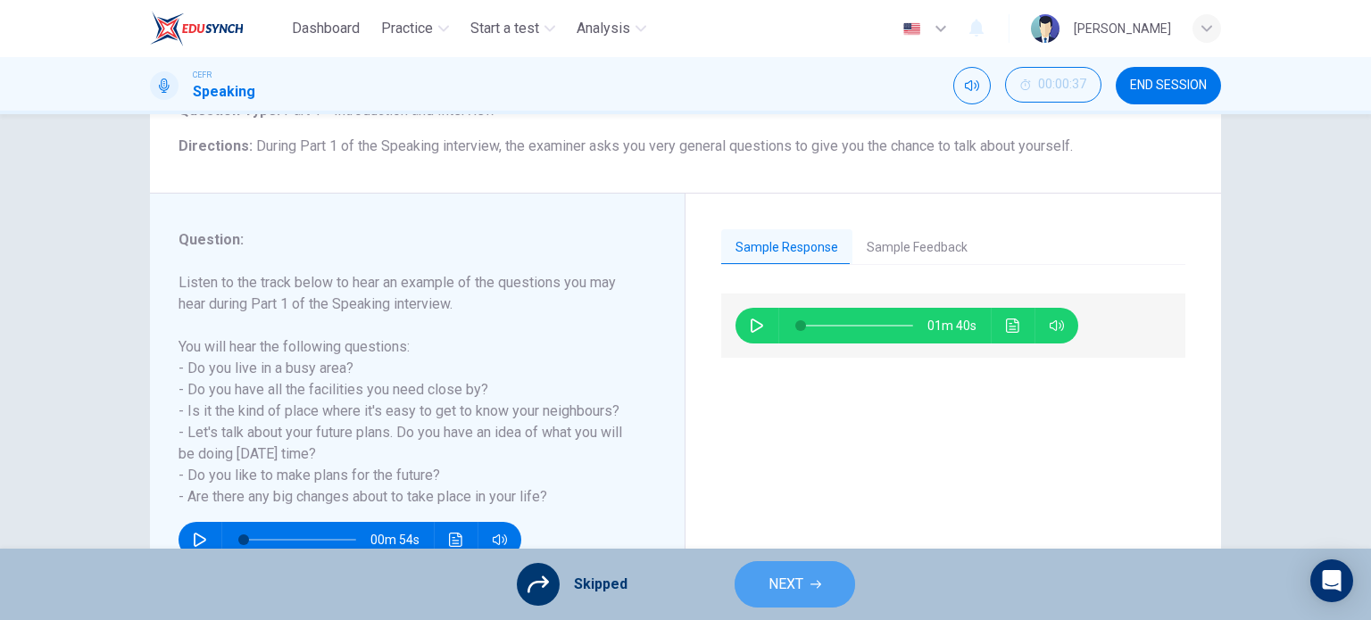
click at [796, 574] on span "NEXT" at bounding box center [786, 584] width 35 height 25
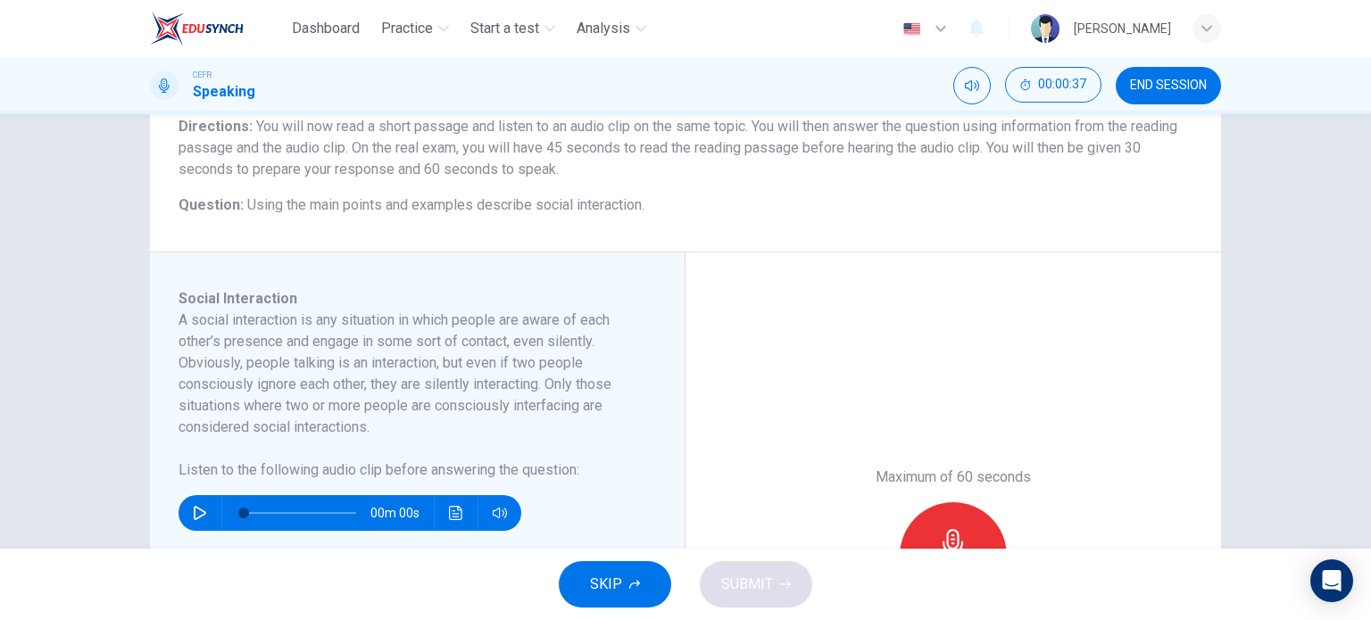
scroll to position [161, 0]
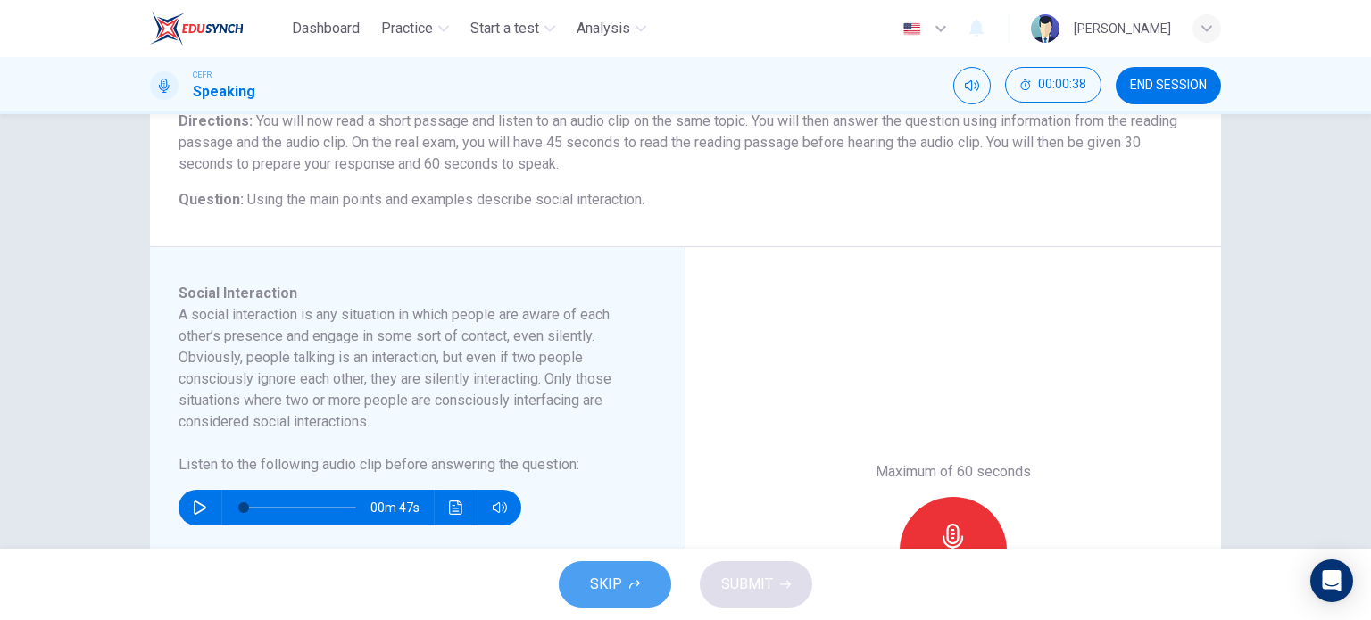
click at [598, 595] on span "SKIP" at bounding box center [606, 584] width 32 height 25
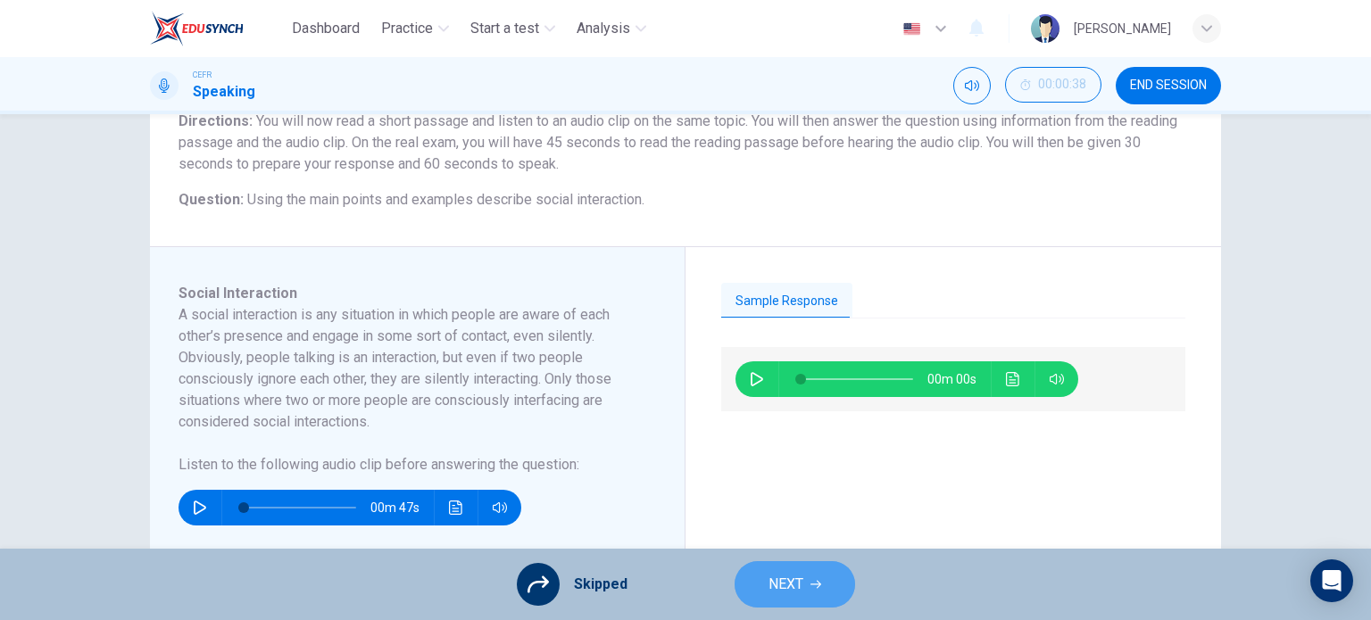
click at [811, 588] on icon "button" at bounding box center [816, 584] width 11 height 11
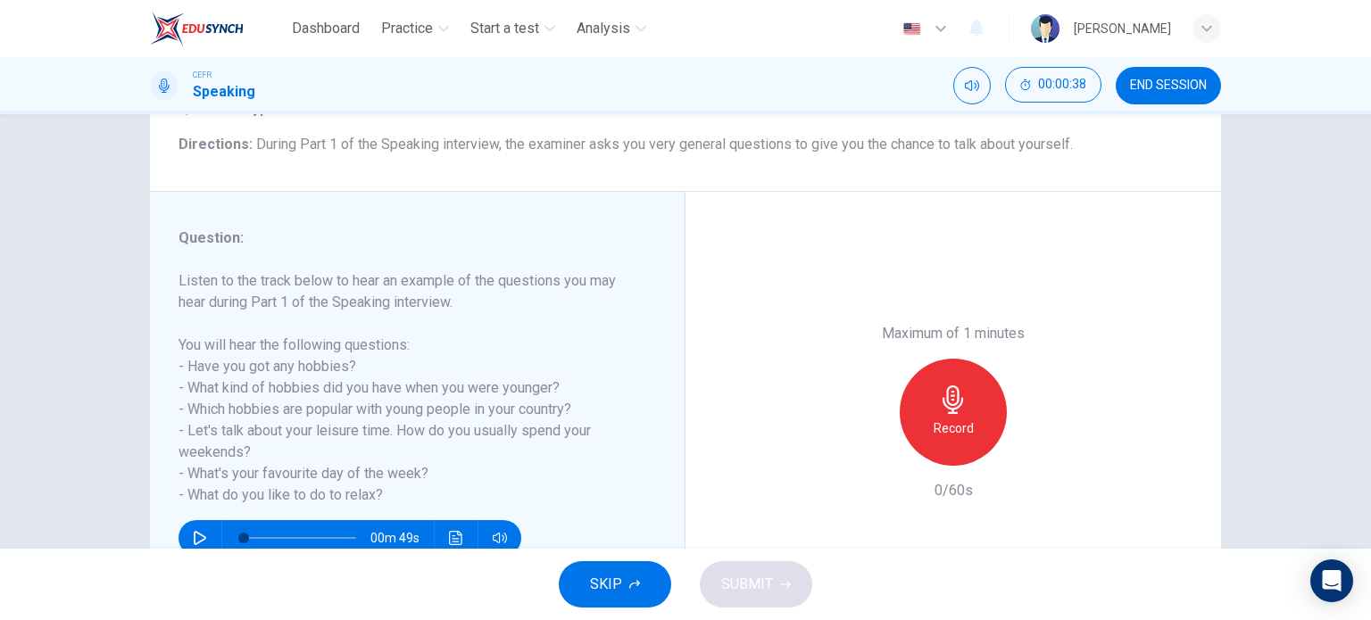
scroll to position [141, 0]
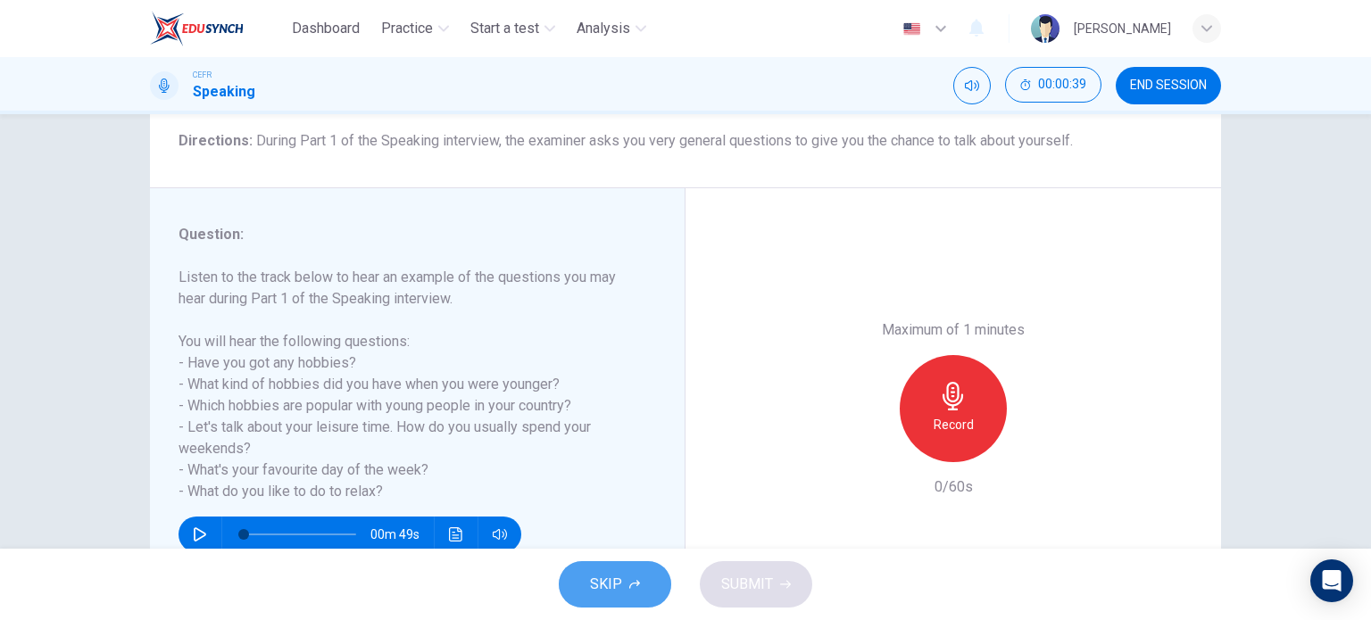
click at [605, 605] on button "SKIP" at bounding box center [615, 585] width 112 height 46
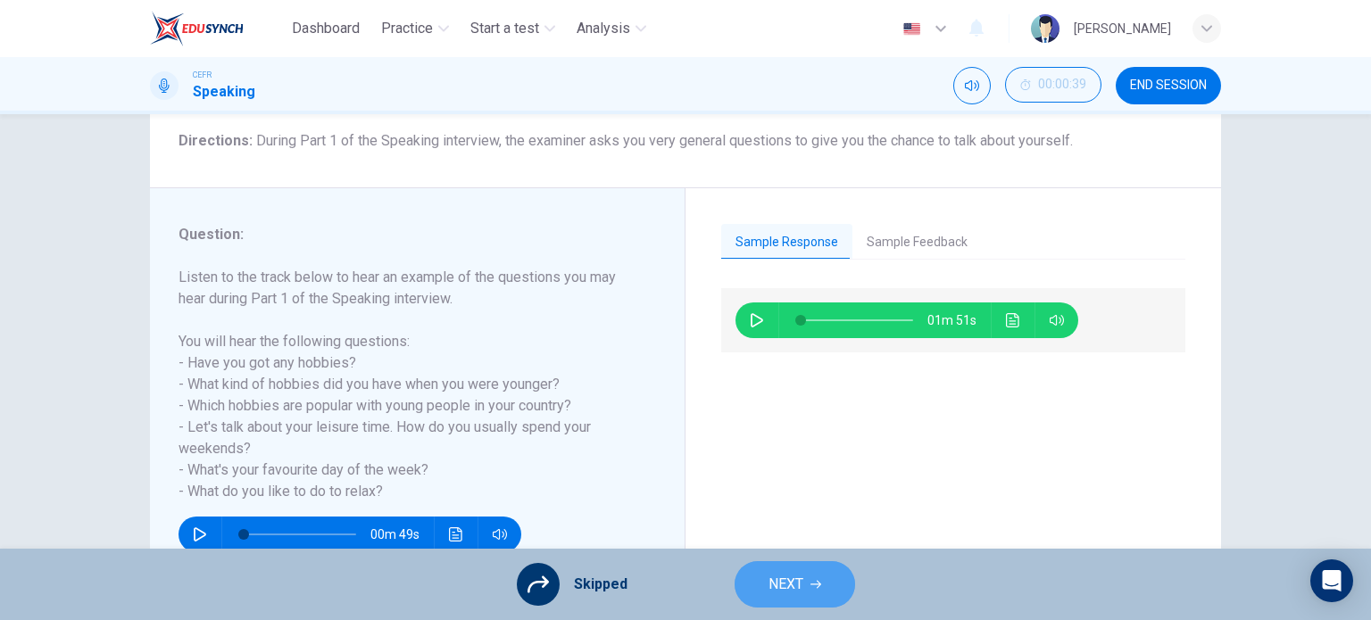
click at [781, 596] on span "NEXT" at bounding box center [786, 584] width 35 height 25
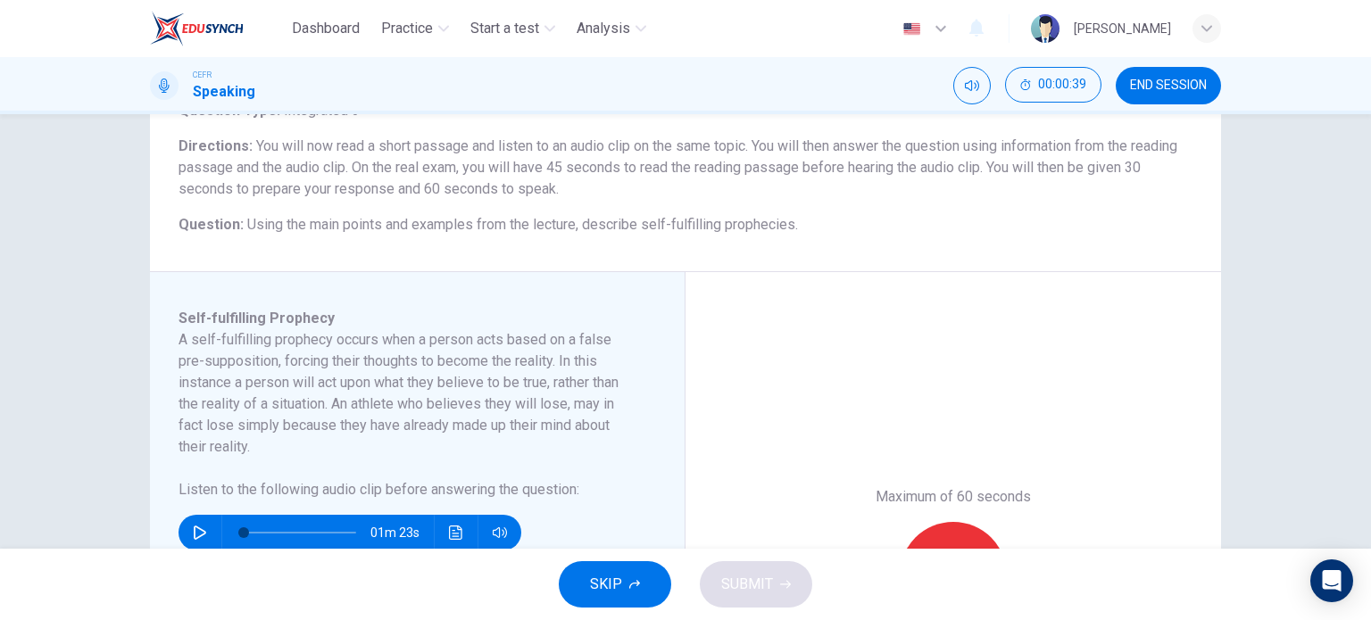
scroll to position [161, 0]
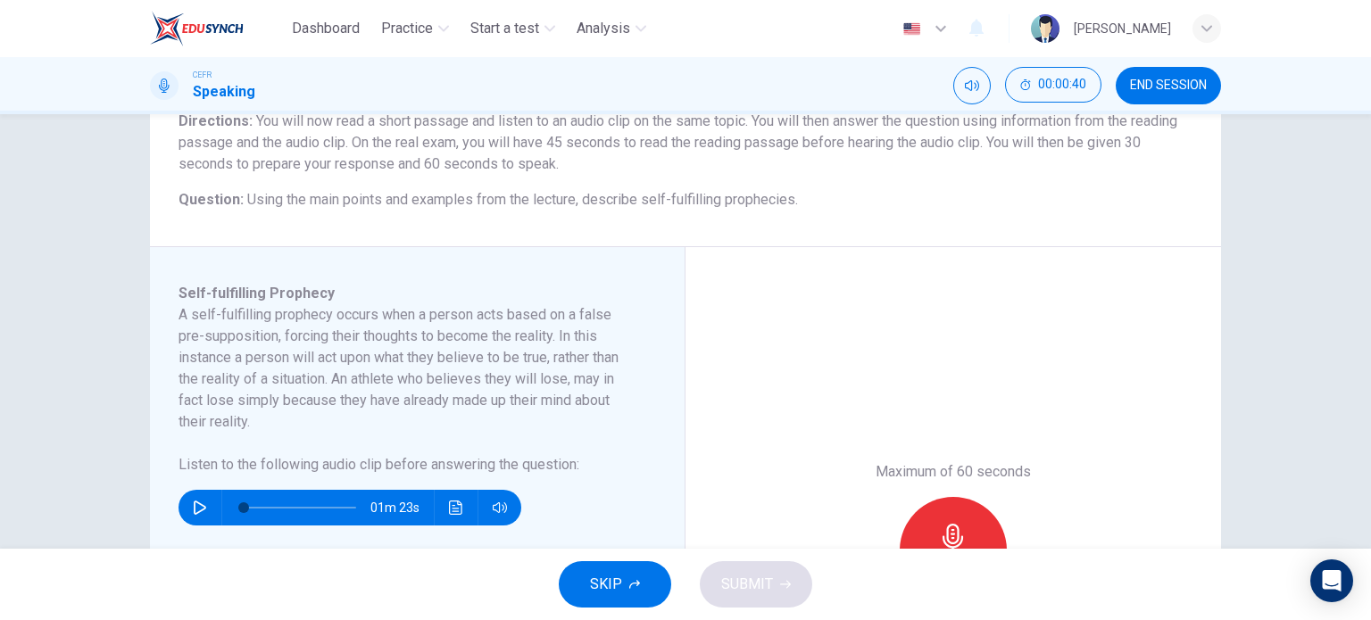
click at [617, 580] on span "SKIP" at bounding box center [606, 584] width 32 height 25
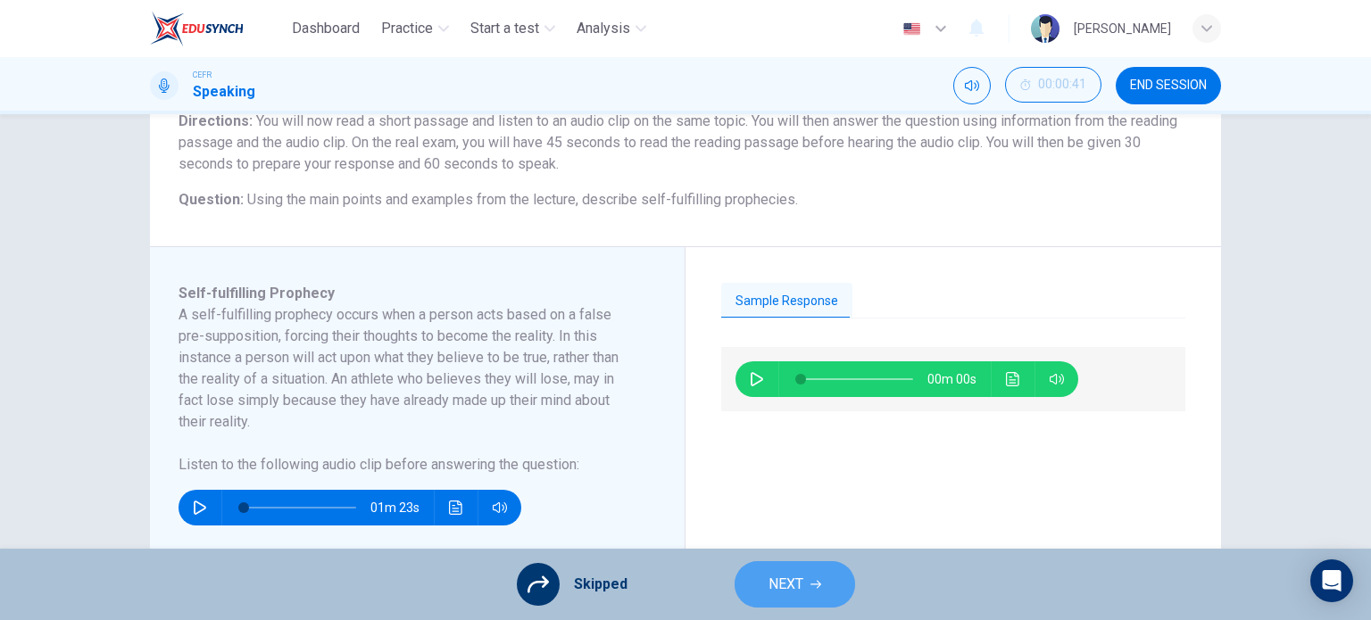
click at [803, 586] on button "NEXT" at bounding box center [795, 585] width 121 height 46
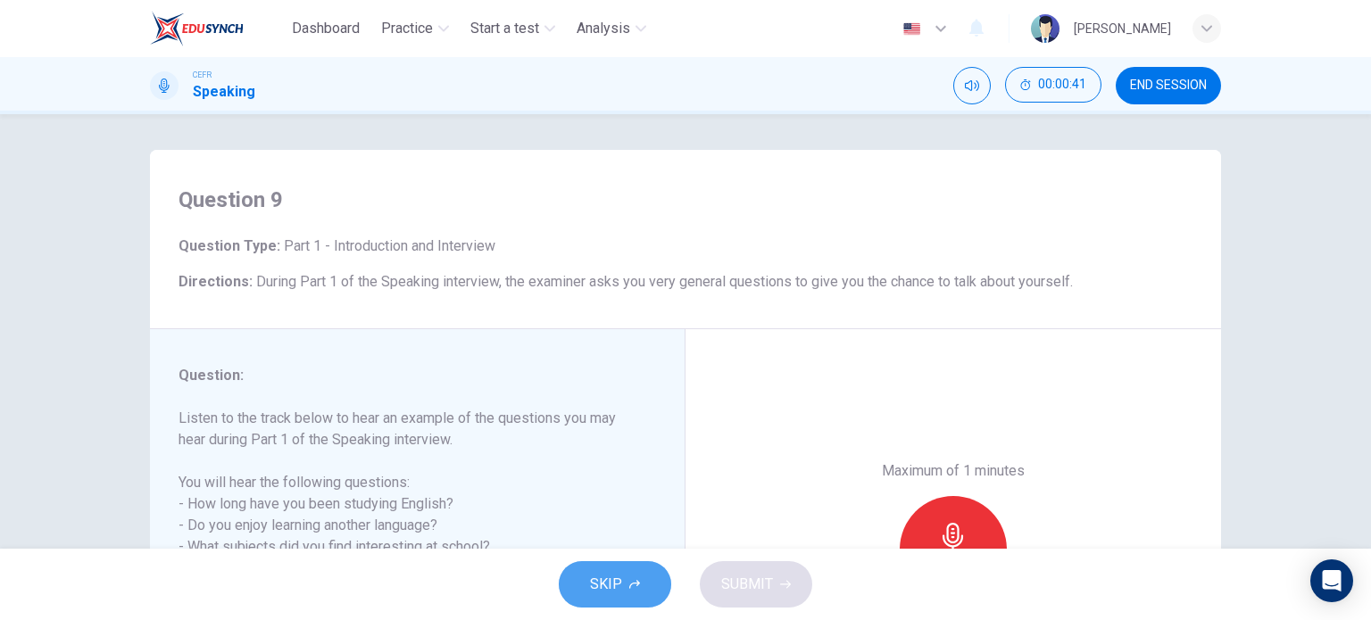
click at [620, 572] on span "SKIP" at bounding box center [606, 584] width 32 height 25
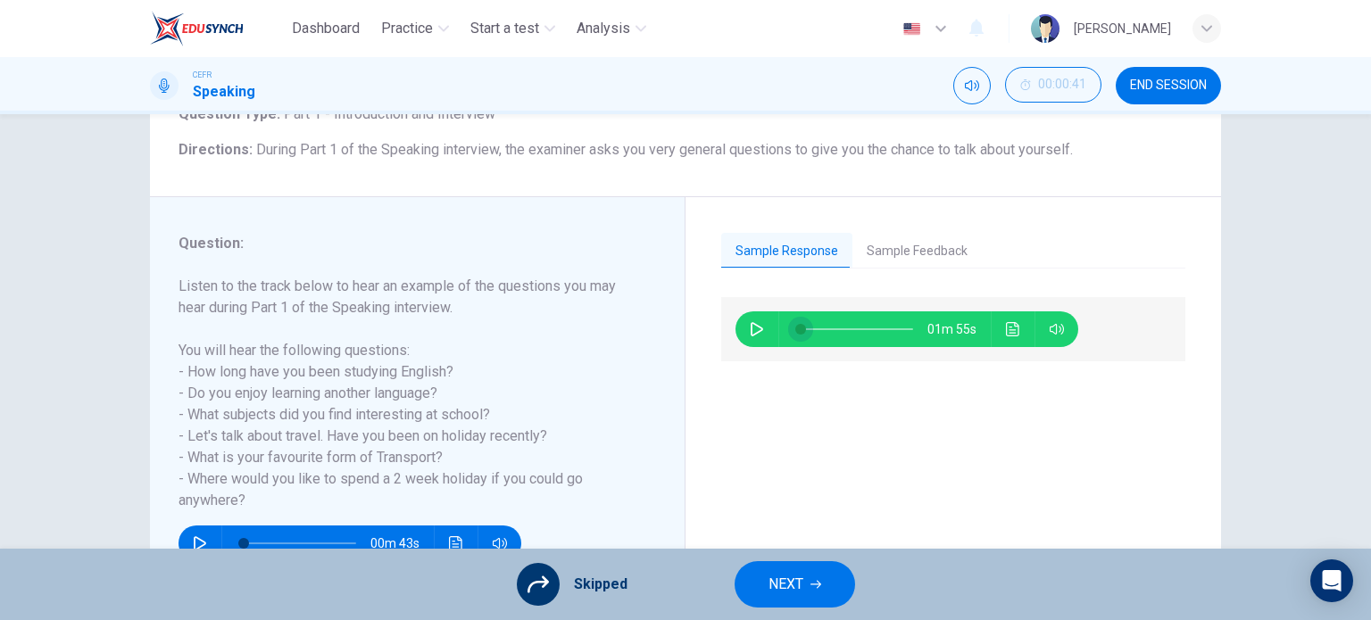
scroll to position [136, 0]
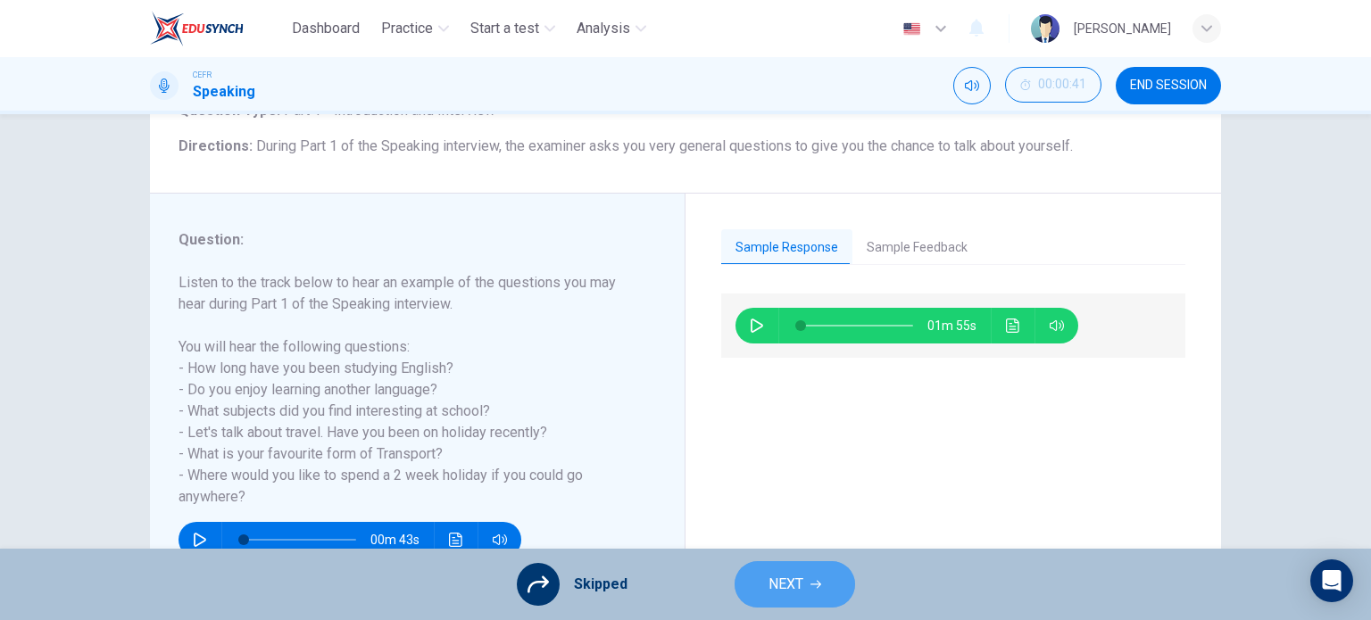
click at [800, 589] on span "NEXT" at bounding box center [786, 584] width 35 height 25
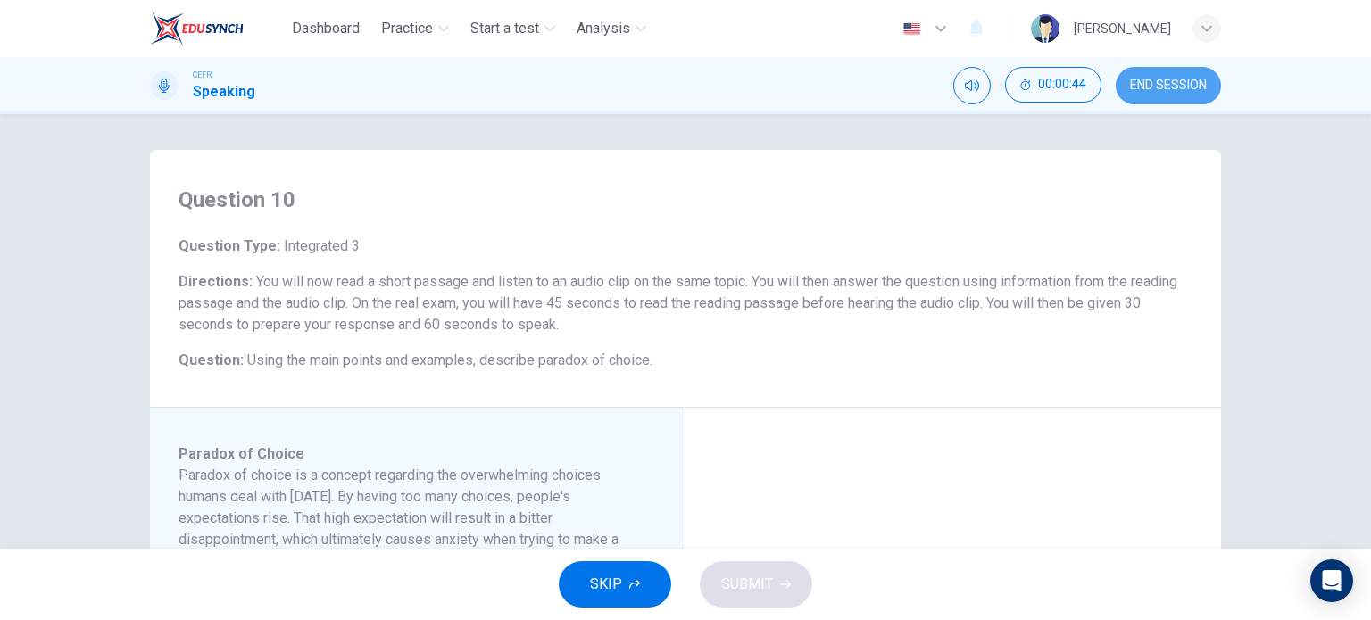
click at [1139, 93] on button "END SESSION" at bounding box center [1168, 85] width 105 height 37
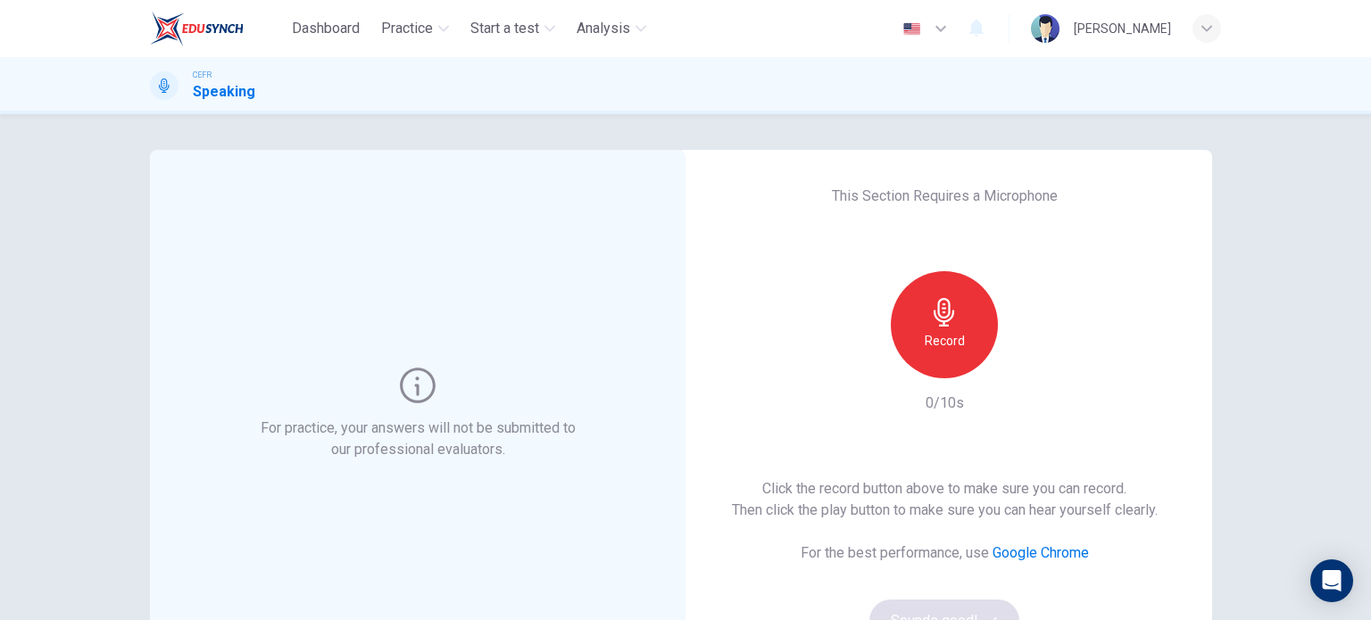
click at [936, 331] on h6 "Record" at bounding box center [945, 340] width 40 height 21
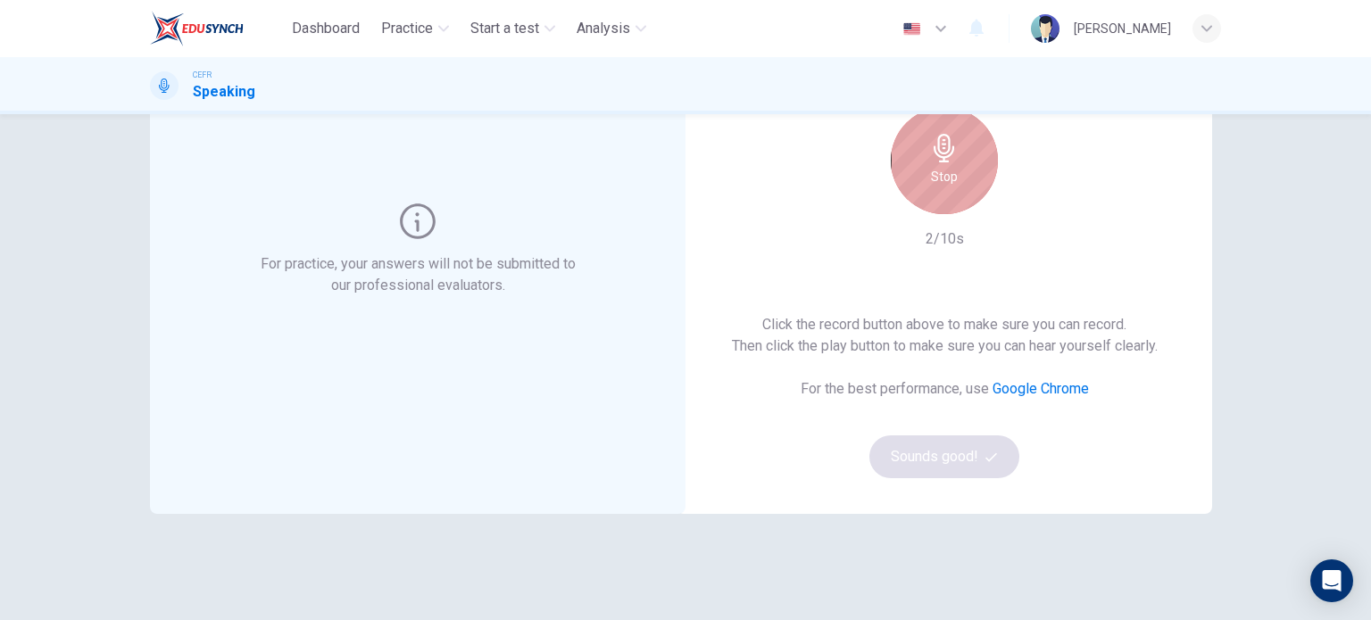
click at [936, 192] on div "Stop" at bounding box center [944, 160] width 107 height 107
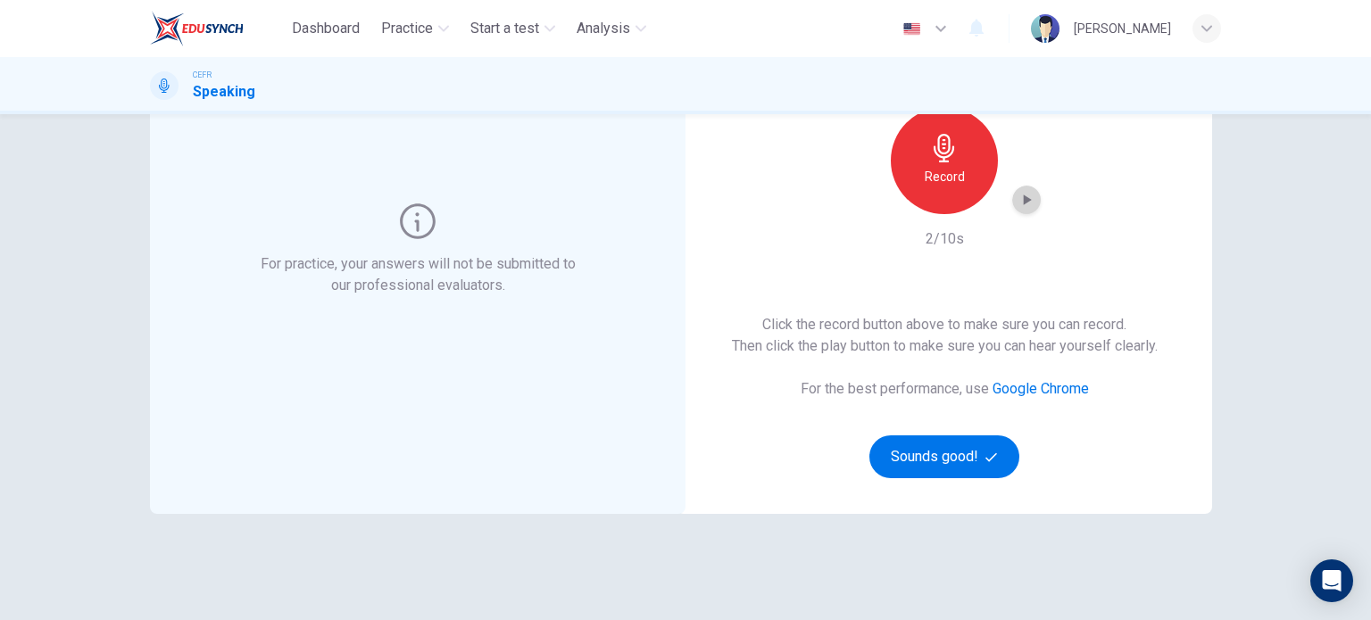
click at [1028, 203] on icon "button" at bounding box center [1027, 200] width 18 height 18
click at [910, 456] on button "Sounds good!" at bounding box center [944, 457] width 150 height 43
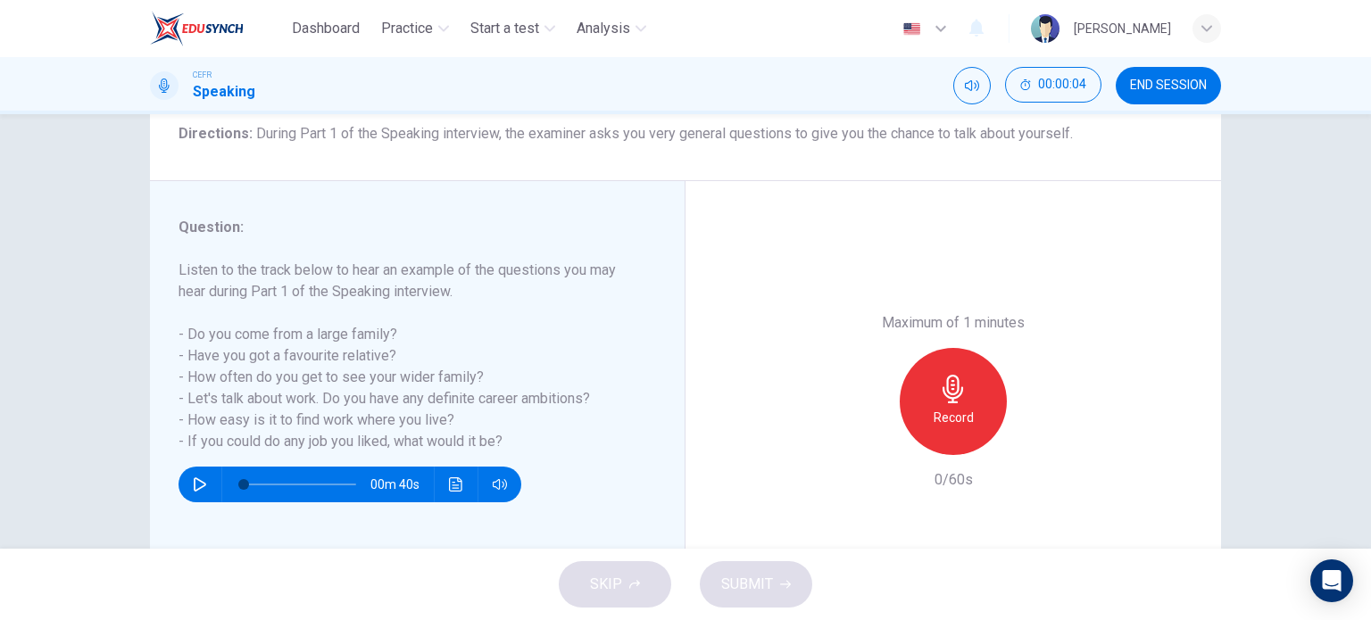
scroll to position [149, 0]
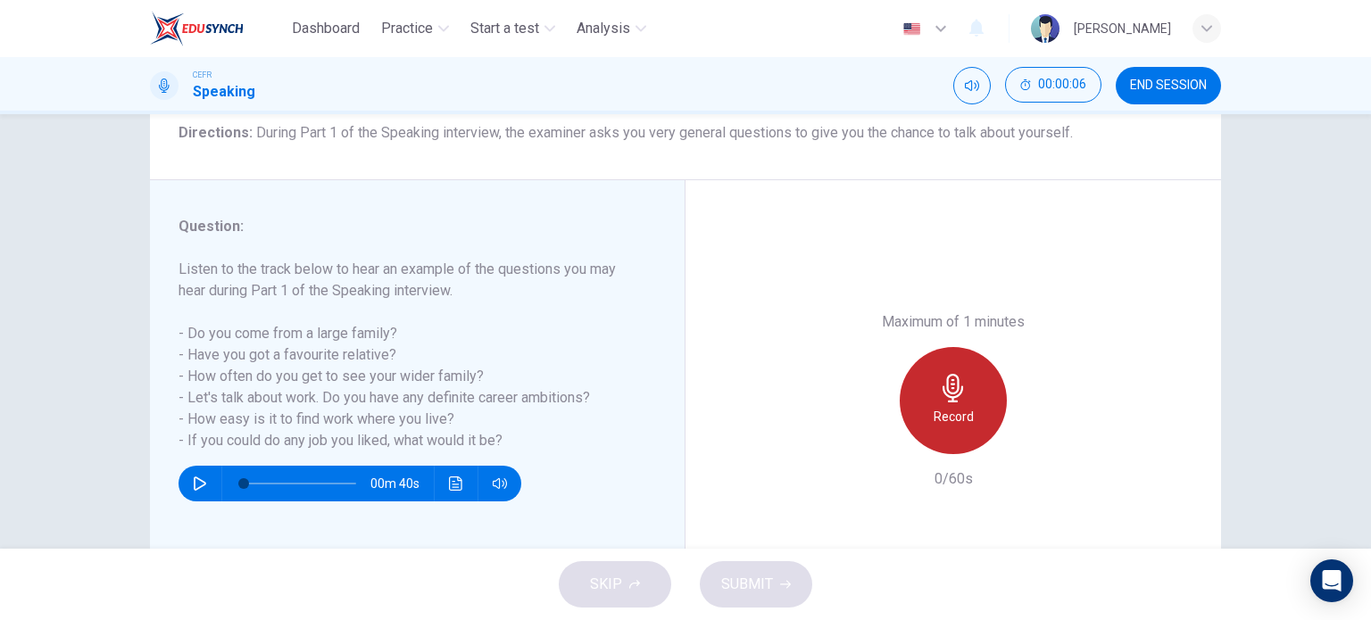
click at [962, 417] on h6 "Record" at bounding box center [954, 416] width 40 height 21
click at [962, 417] on div "Stop" at bounding box center [953, 400] width 107 height 107
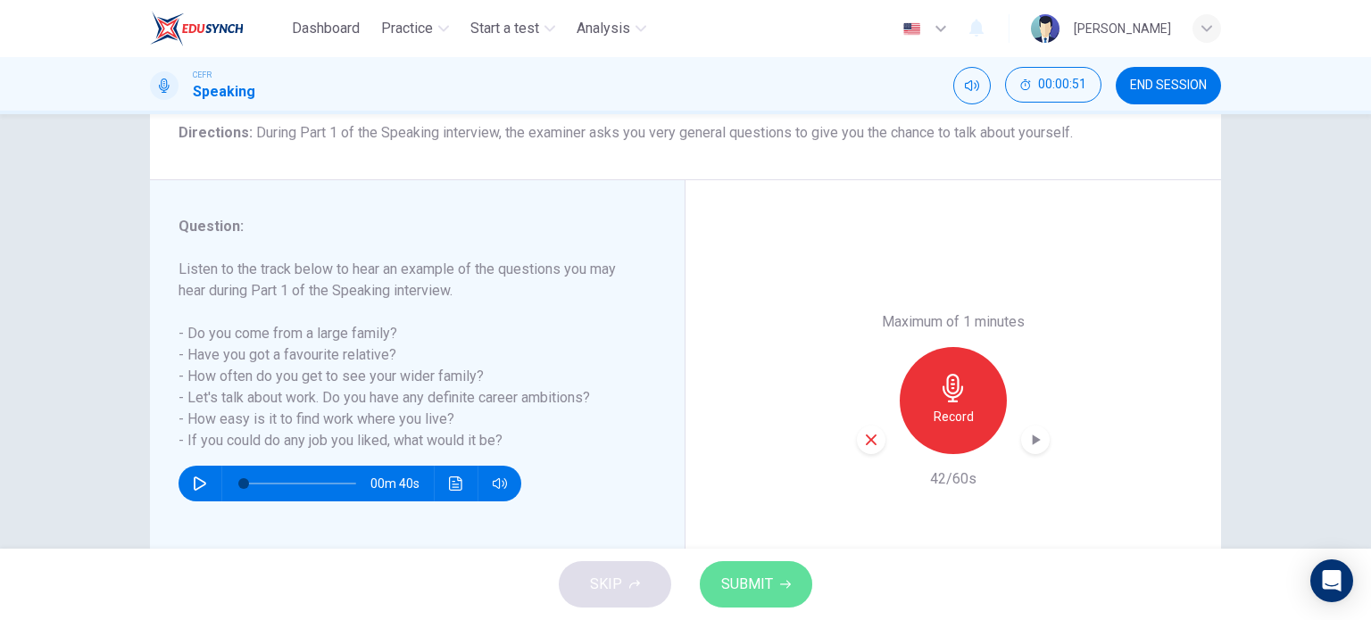
click at [757, 578] on span "SUBMIT" at bounding box center [747, 584] width 52 height 25
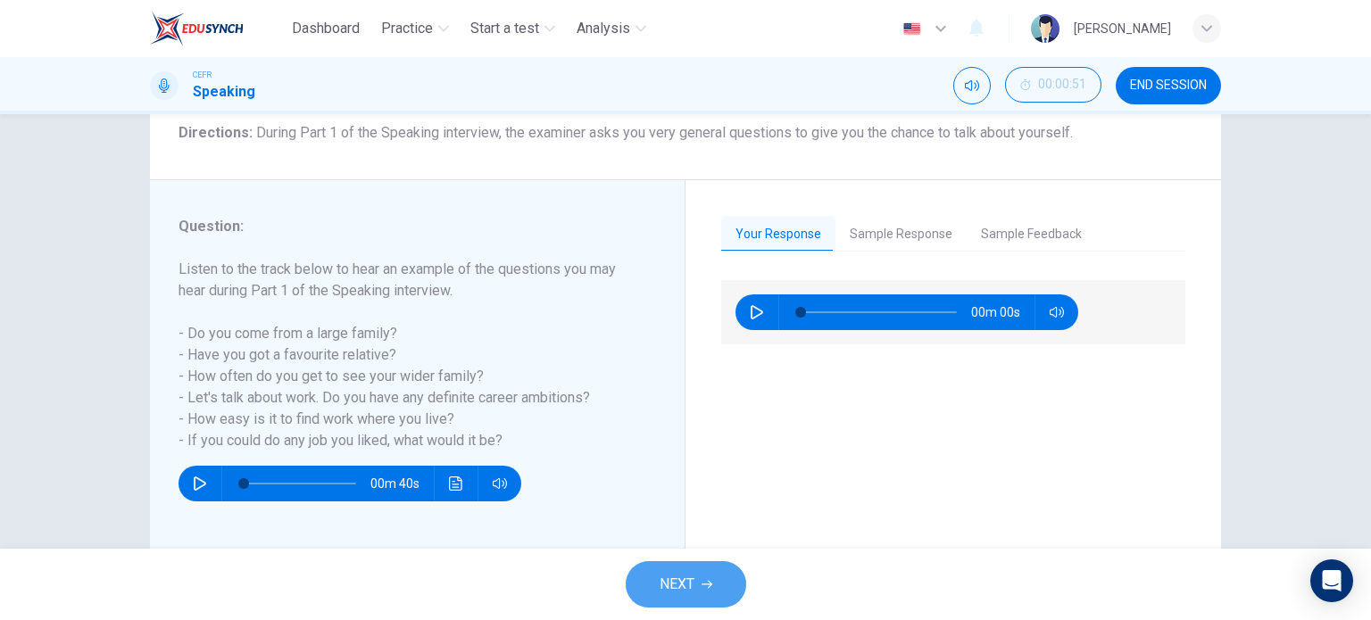
click at [674, 583] on span "NEXT" at bounding box center [677, 584] width 35 height 25
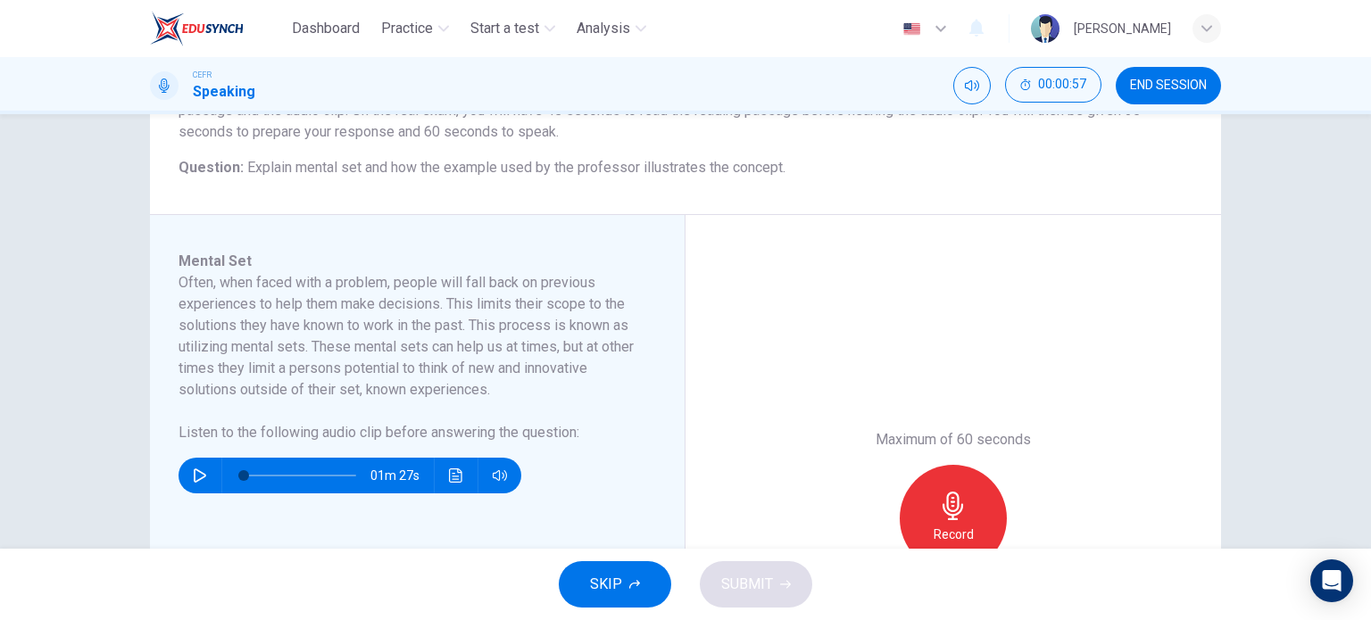
scroll to position [193, 0]
click at [618, 570] on button "SKIP" at bounding box center [615, 585] width 112 height 46
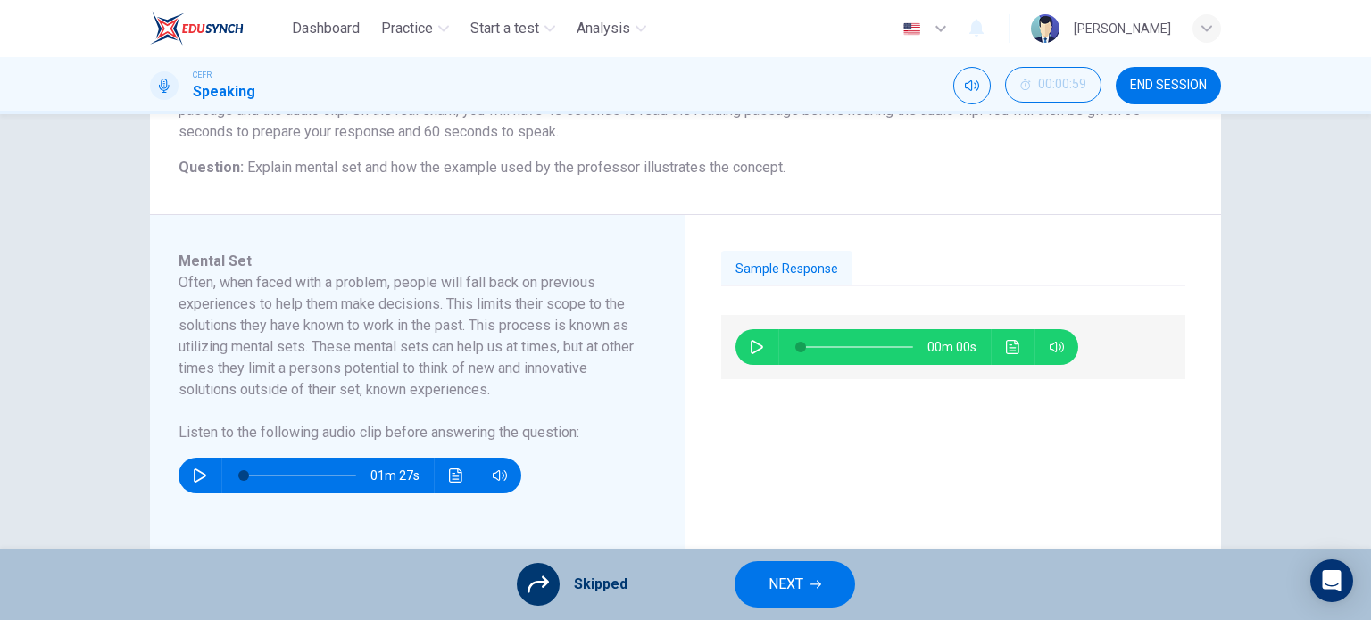
click at [814, 588] on icon "button" at bounding box center [816, 584] width 11 height 11
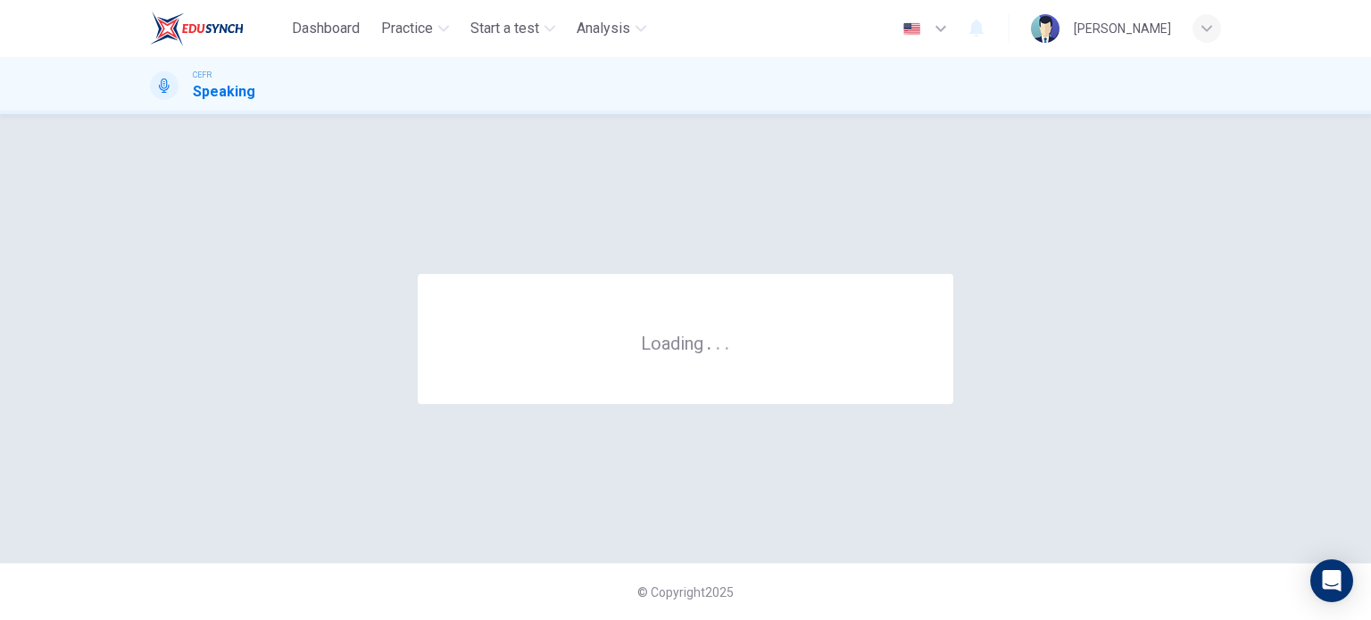
scroll to position [0, 0]
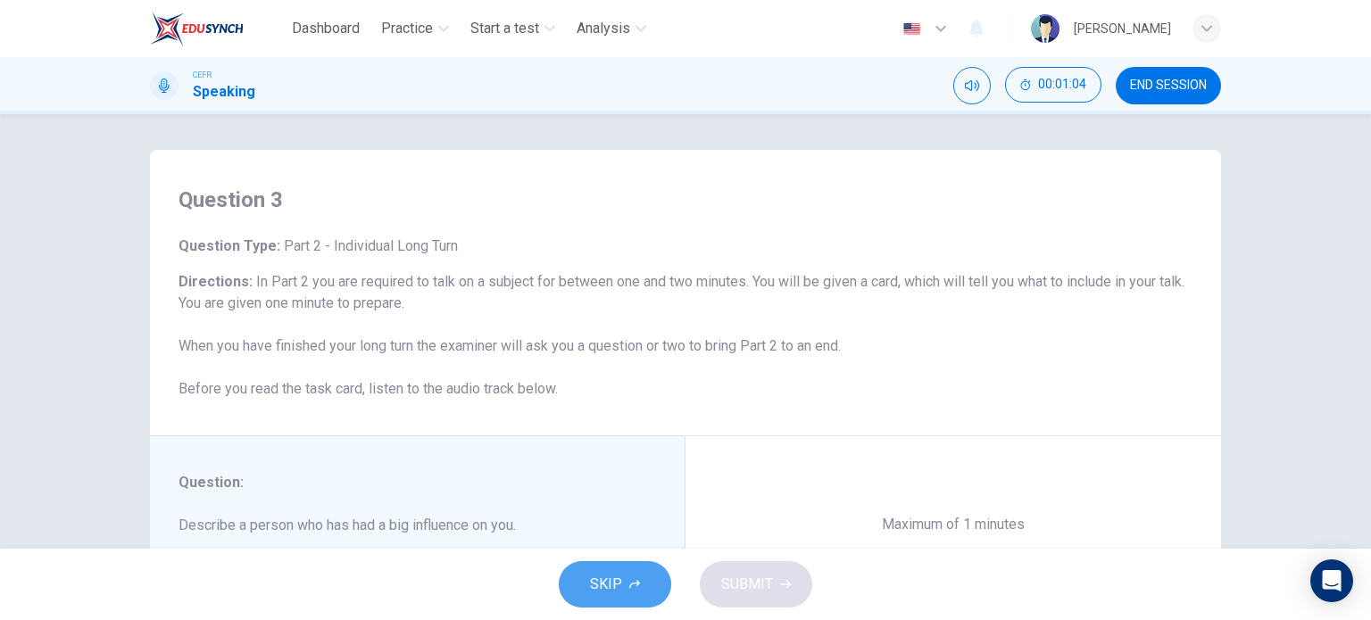
click at [641, 591] on button "SKIP" at bounding box center [615, 585] width 112 height 46
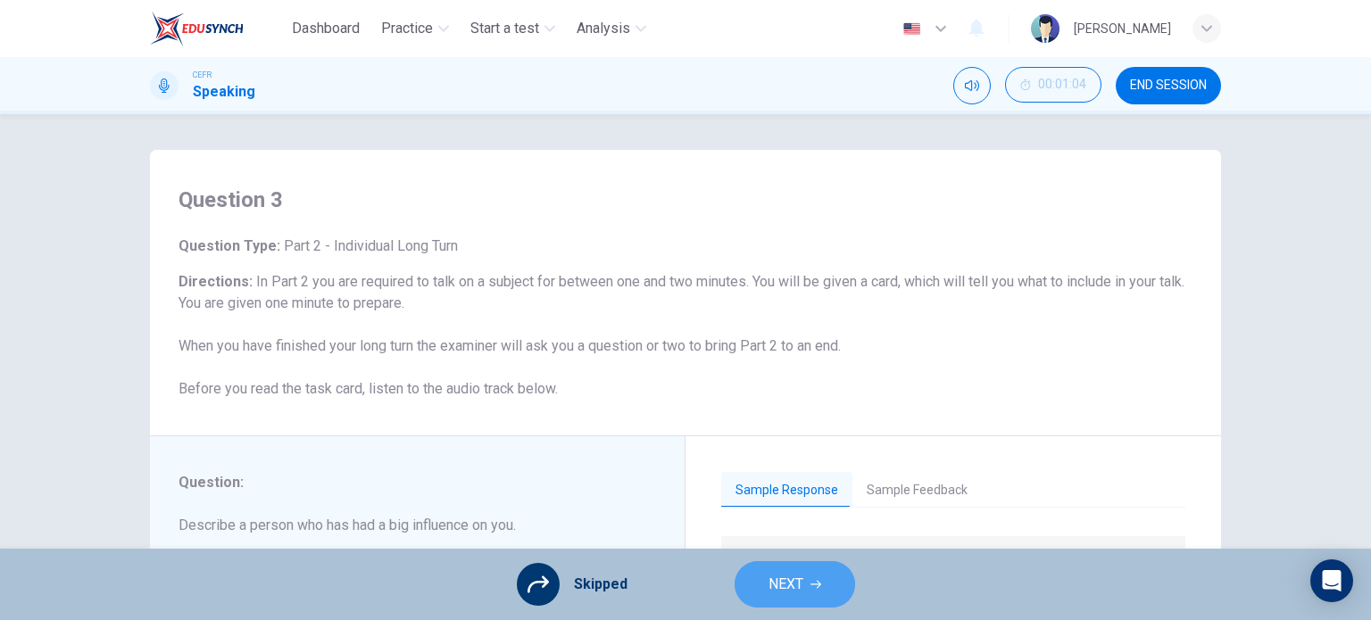
click at [803, 567] on button "NEXT" at bounding box center [795, 585] width 121 height 46
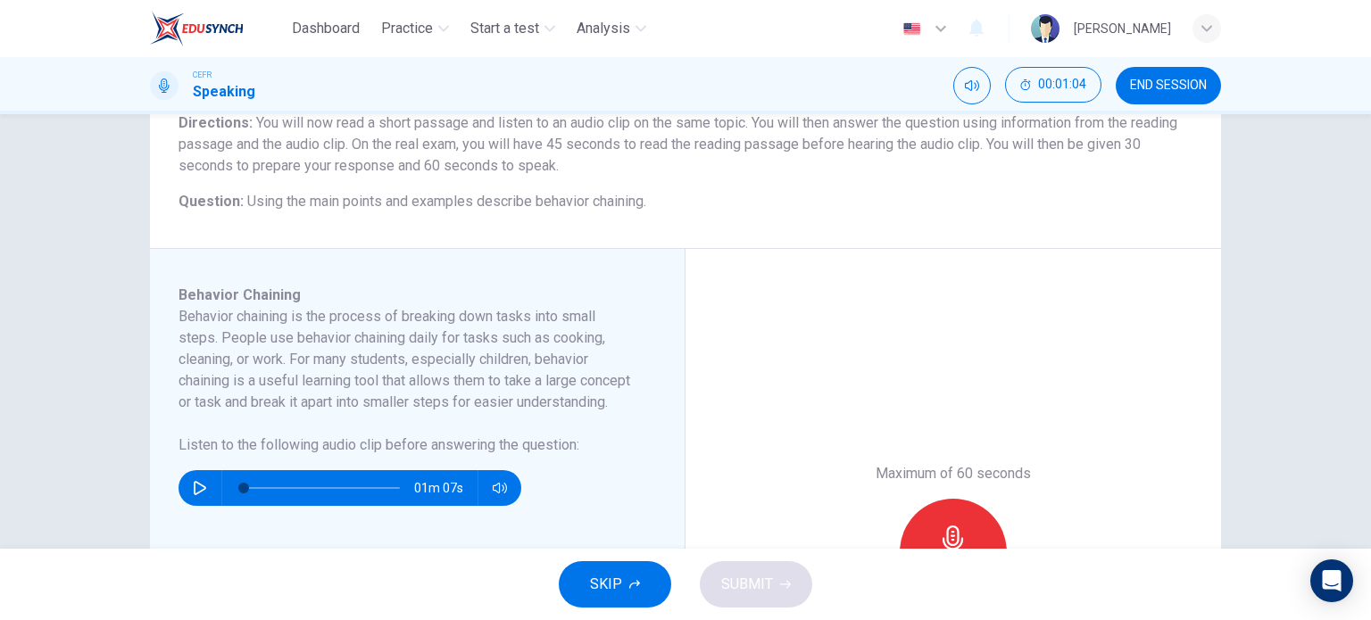
scroll to position [179, 0]
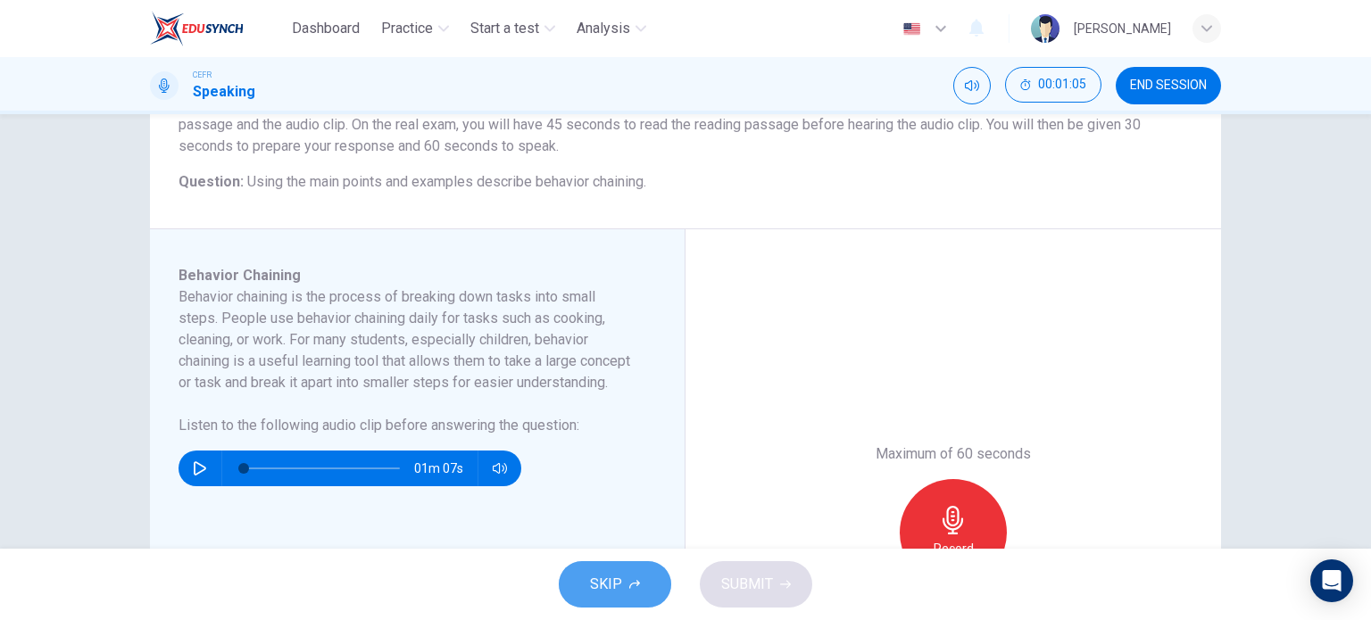
click at [635, 582] on icon "button" at bounding box center [634, 584] width 11 height 11
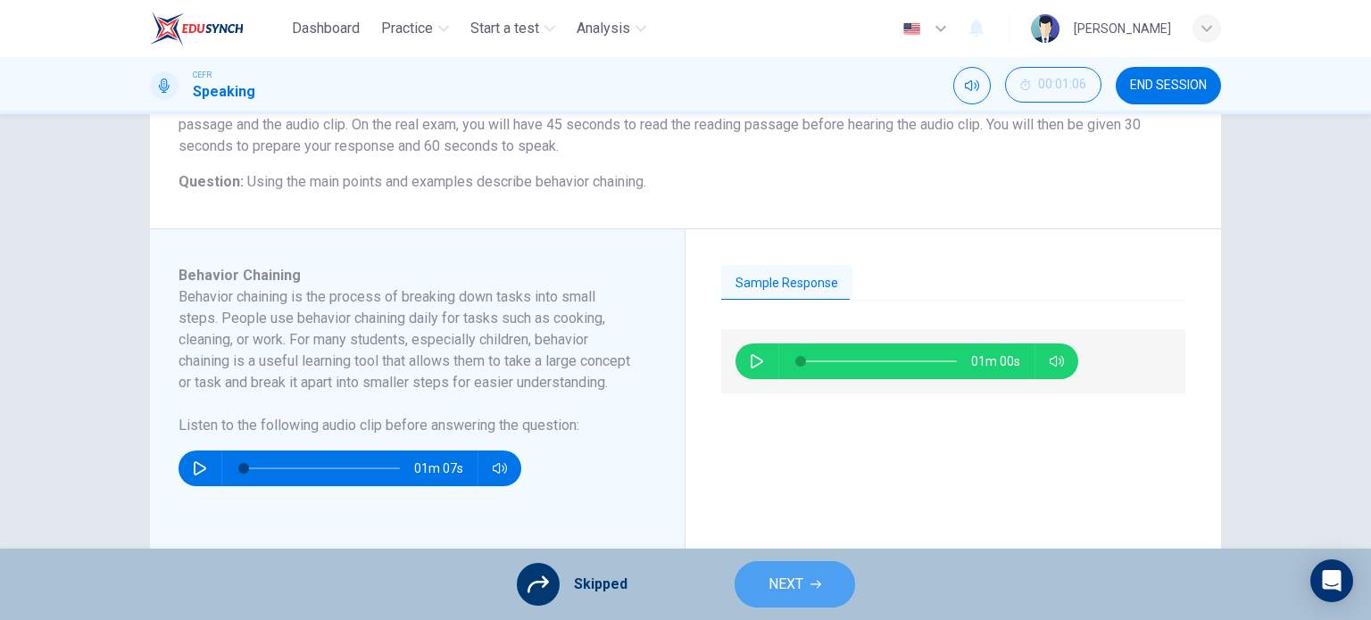
click at [778, 572] on span "NEXT" at bounding box center [786, 584] width 35 height 25
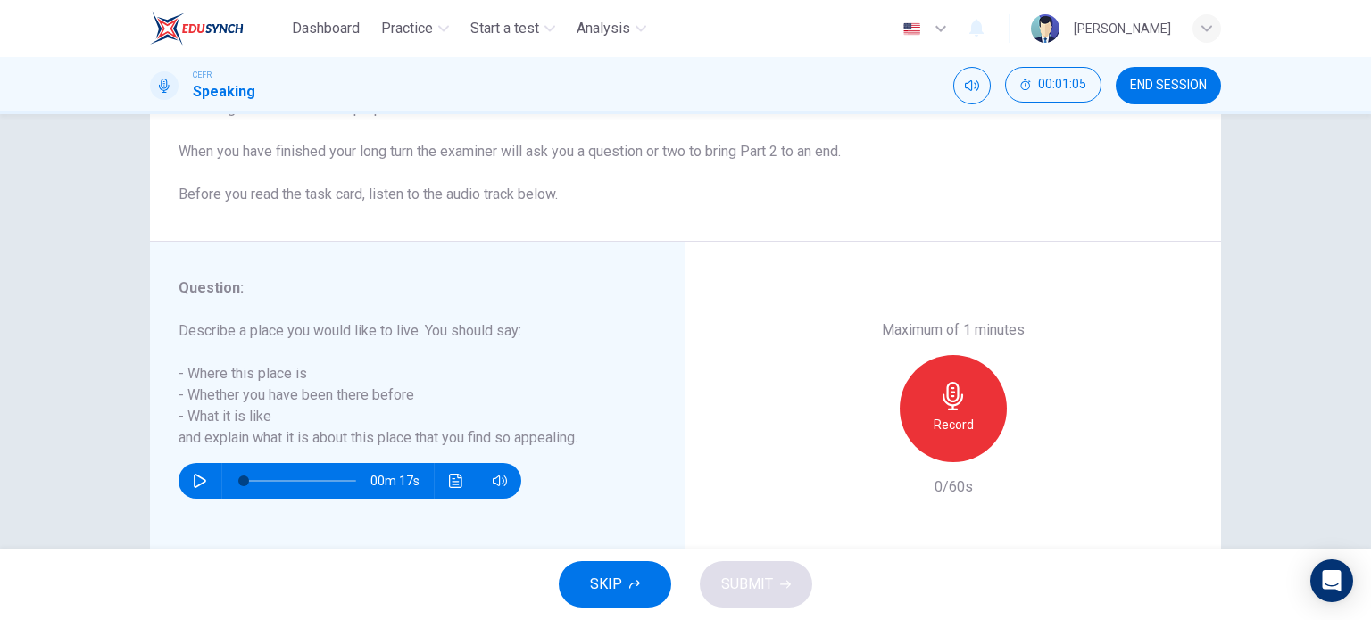
scroll to position [211, 0]
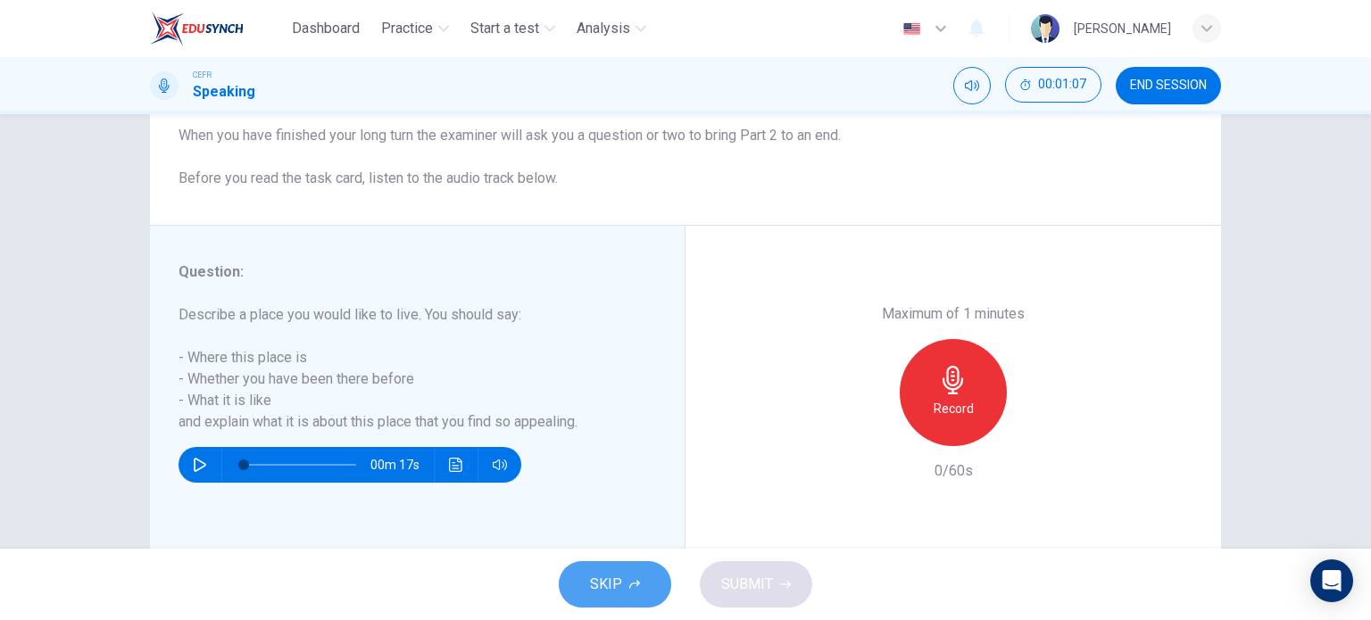
click at [615, 594] on span "SKIP" at bounding box center [606, 584] width 32 height 25
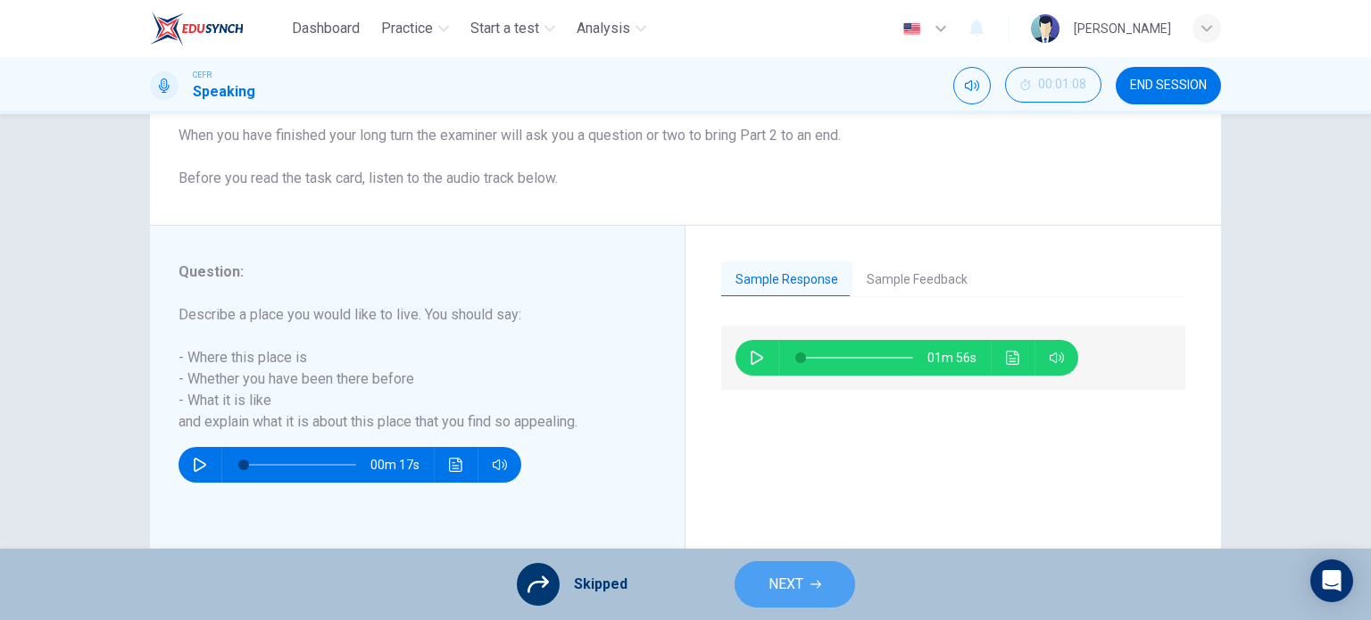
click at [771, 586] on span "NEXT" at bounding box center [786, 584] width 35 height 25
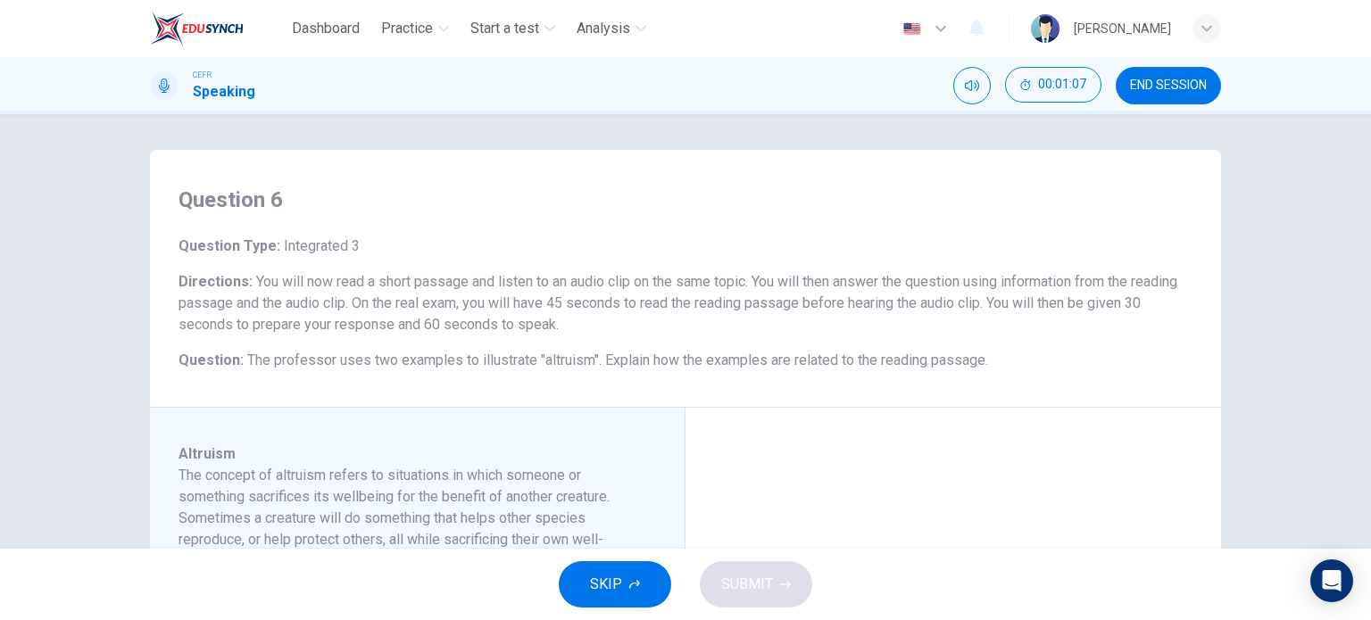
scroll to position [68, 0]
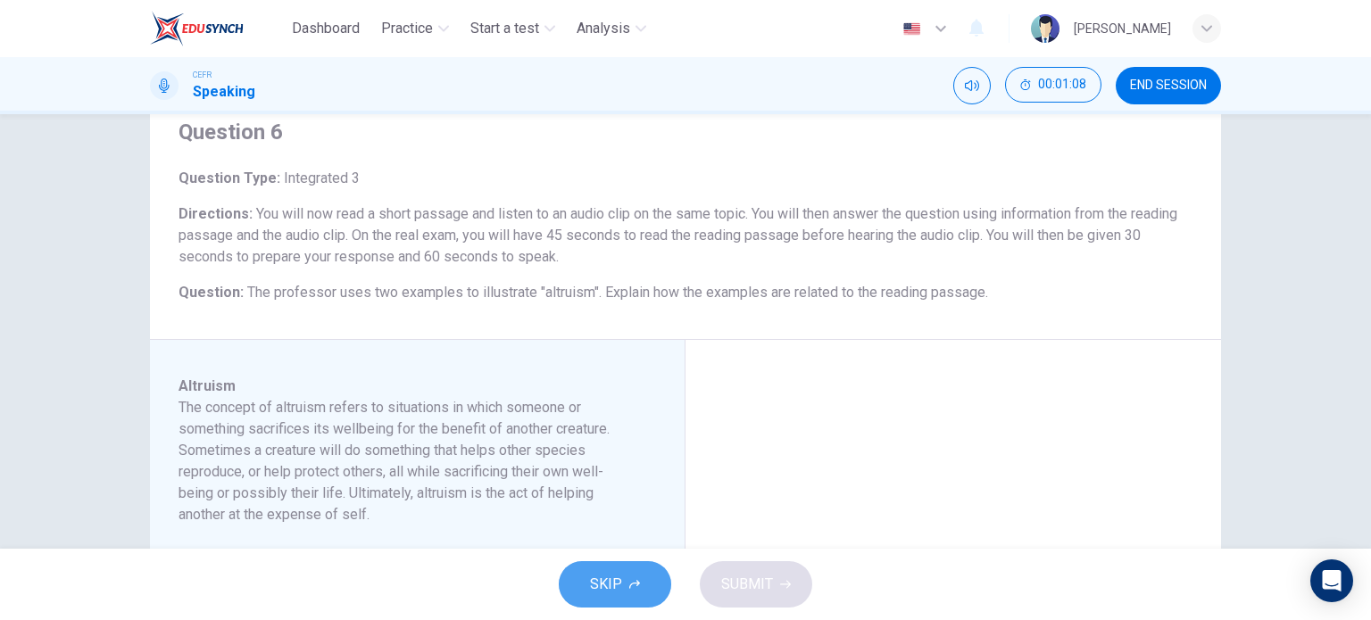
click at [611, 574] on span "SKIP" at bounding box center [606, 584] width 32 height 25
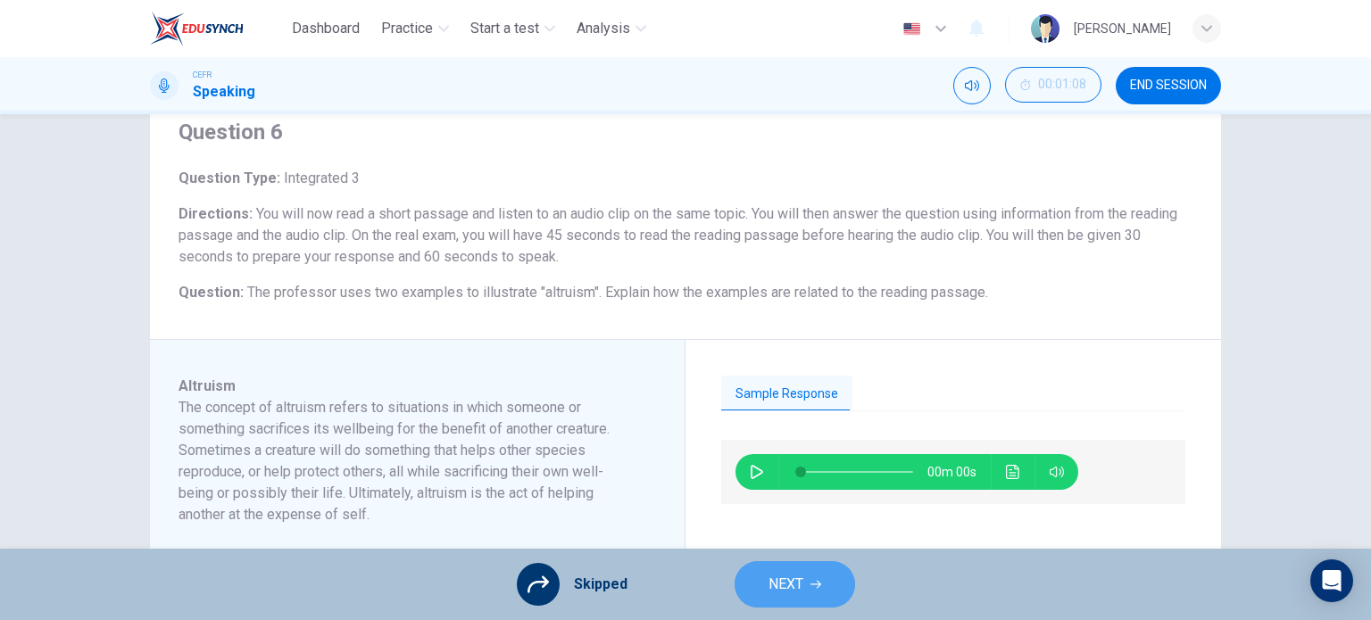
click at [772, 579] on span "NEXT" at bounding box center [786, 584] width 35 height 25
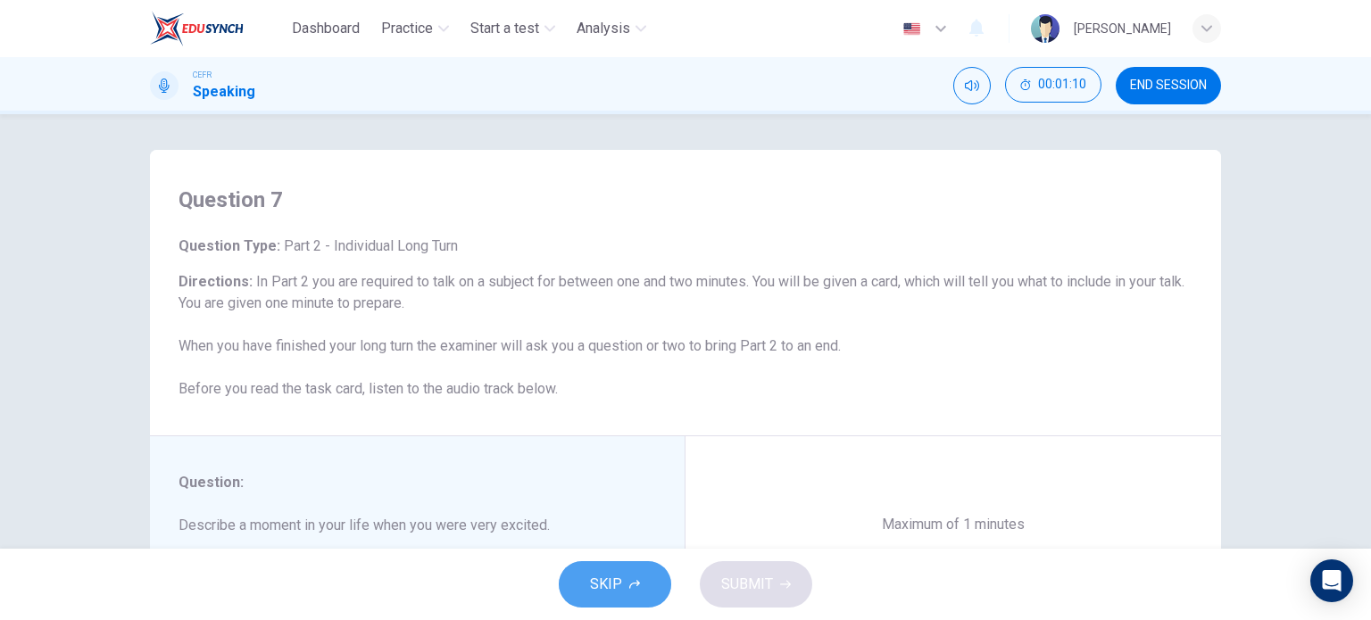
click at [629, 595] on button "SKIP" at bounding box center [615, 585] width 112 height 46
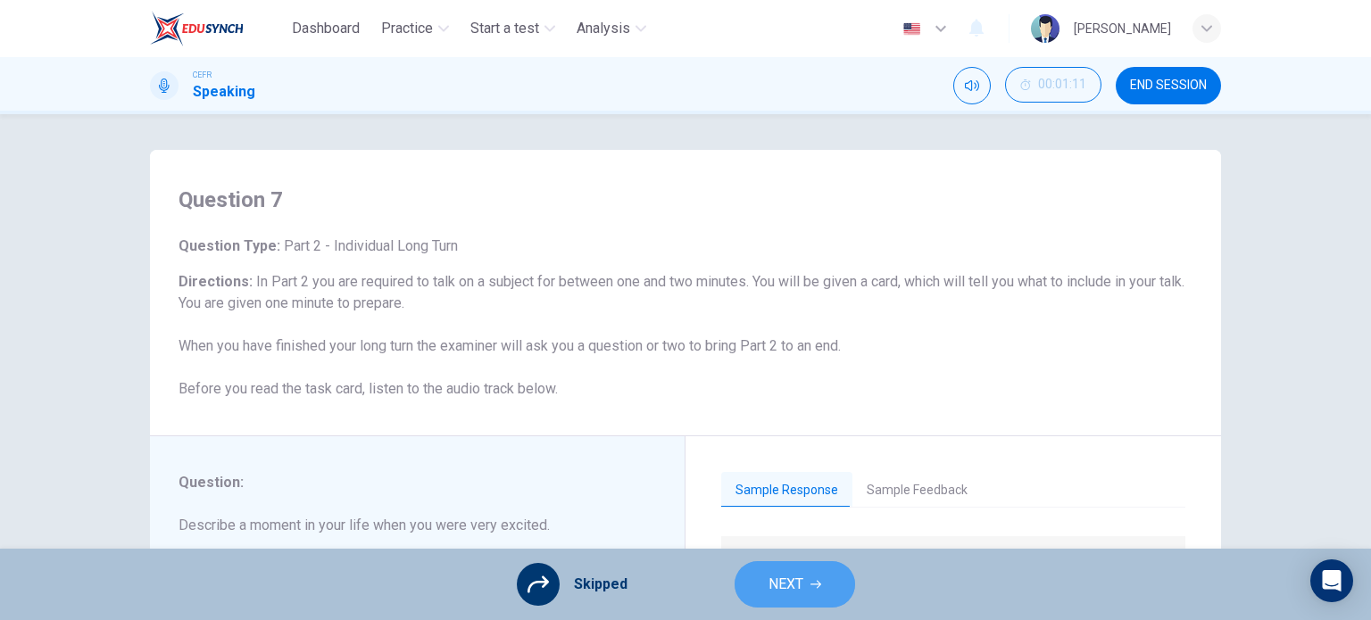
click at [748, 587] on button "NEXT" at bounding box center [795, 585] width 121 height 46
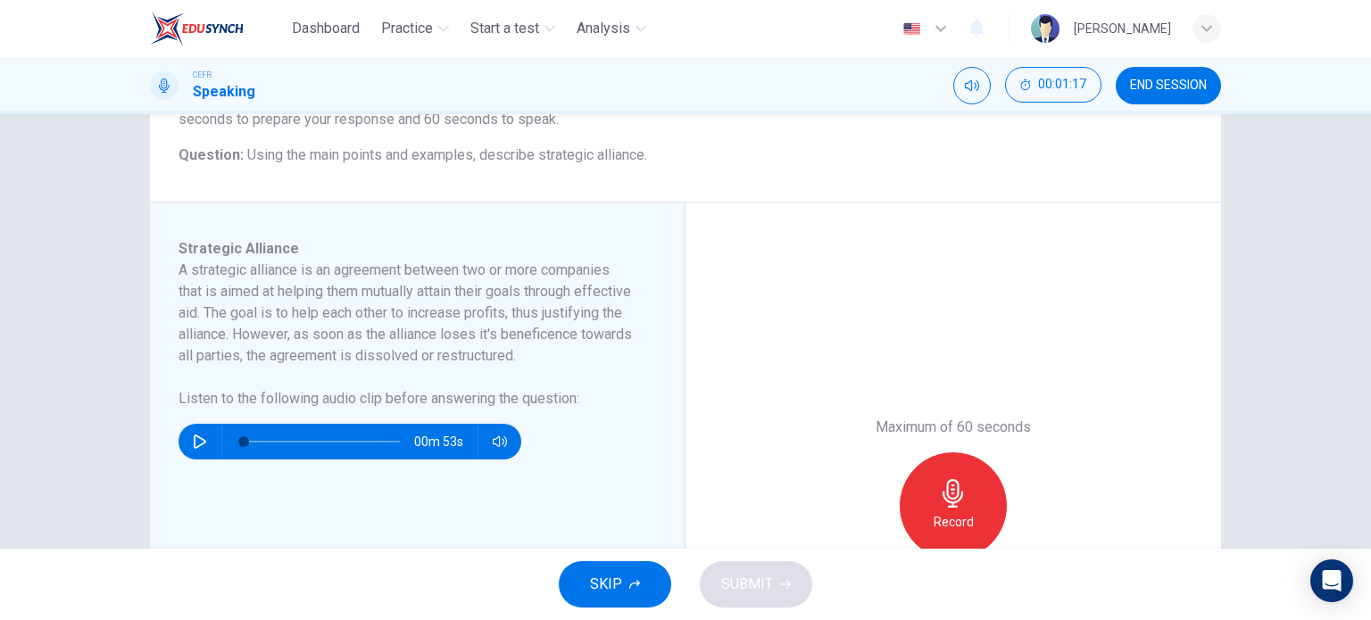
scroll to position [204, 0]
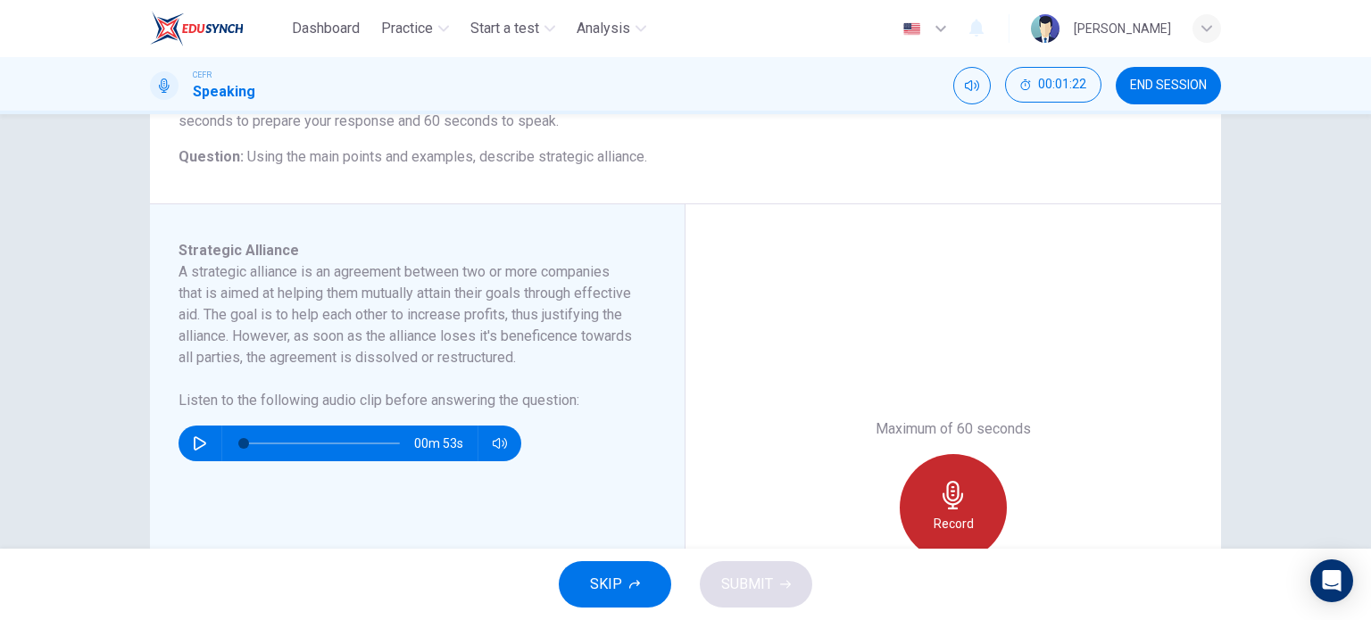
click at [965, 503] on div "Record" at bounding box center [953, 507] width 107 height 107
click at [952, 510] on div "Stop" at bounding box center [953, 507] width 107 height 107
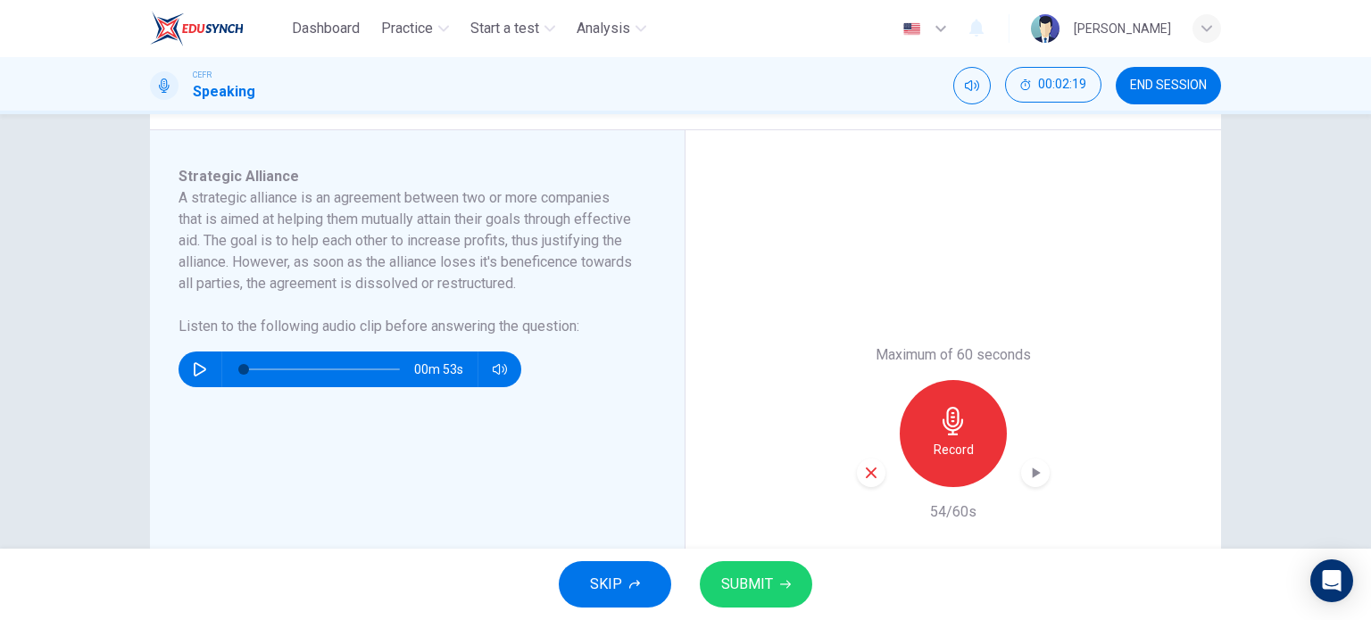
scroll to position [279, 0]
click at [1037, 468] on icon "button" at bounding box center [1036, 472] width 18 height 18
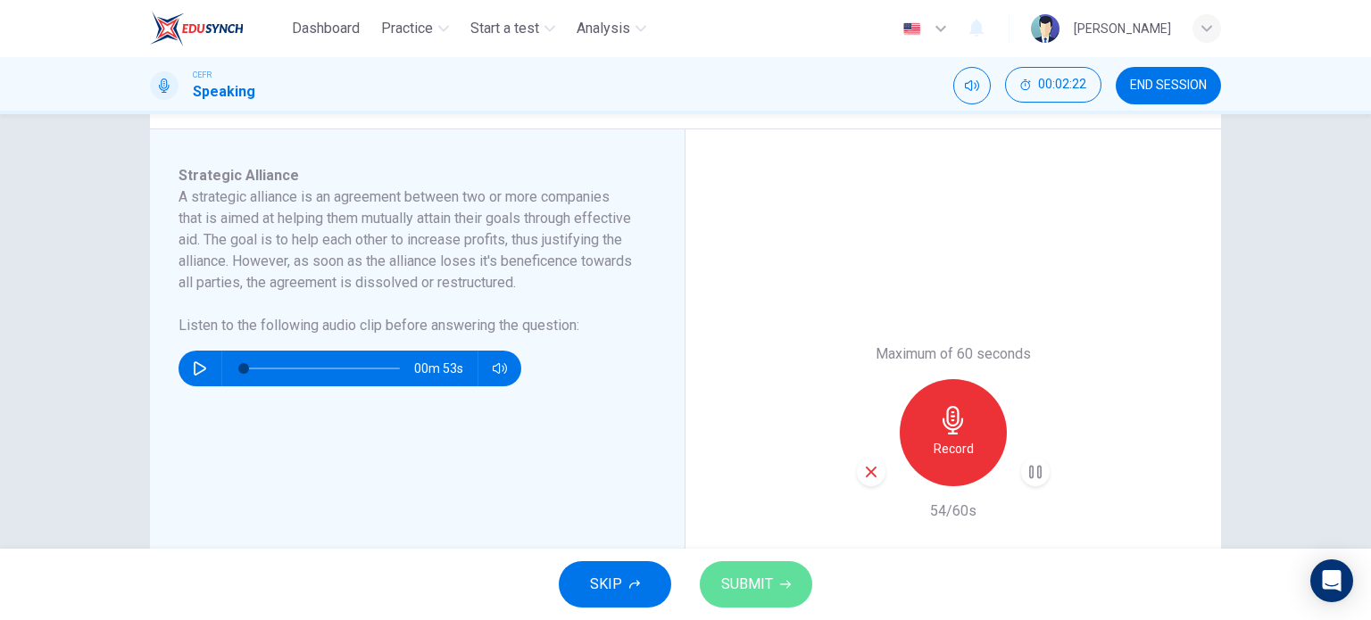
click at [746, 585] on span "SUBMIT" at bounding box center [747, 584] width 52 height 25
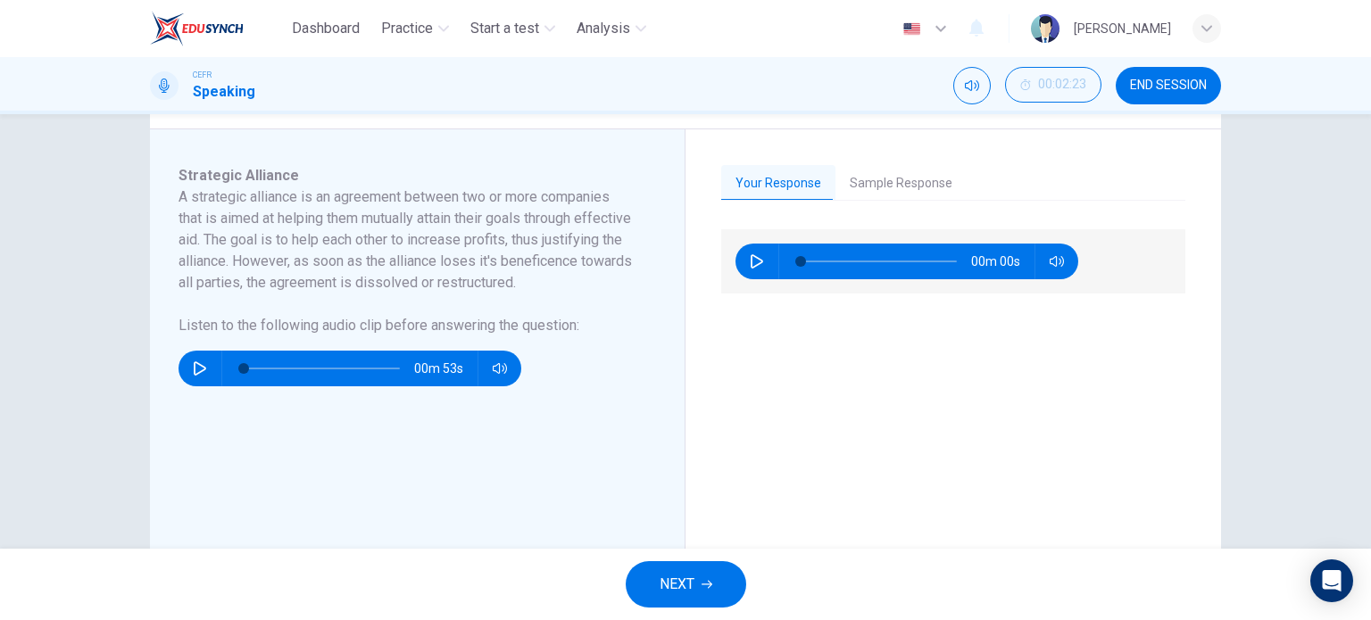
click at [691, 602] on button "NEXT" at bounding box center [686, 585] width 121 height 46
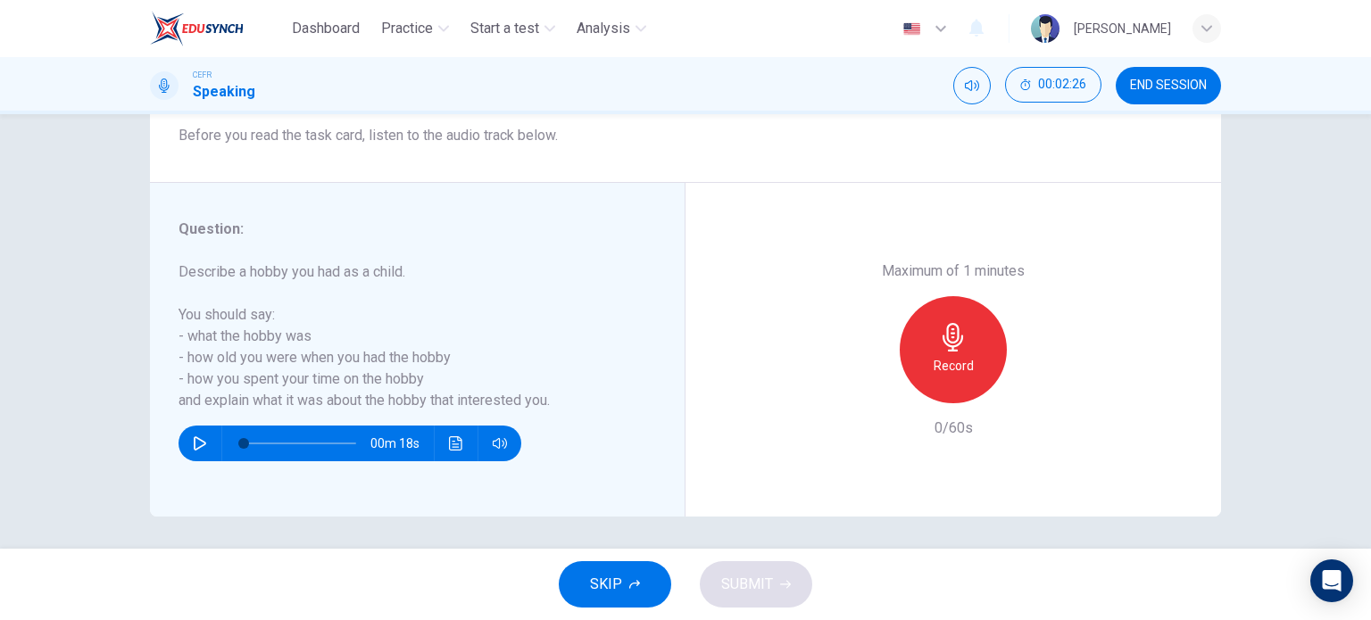
scroll to position [257, 0]
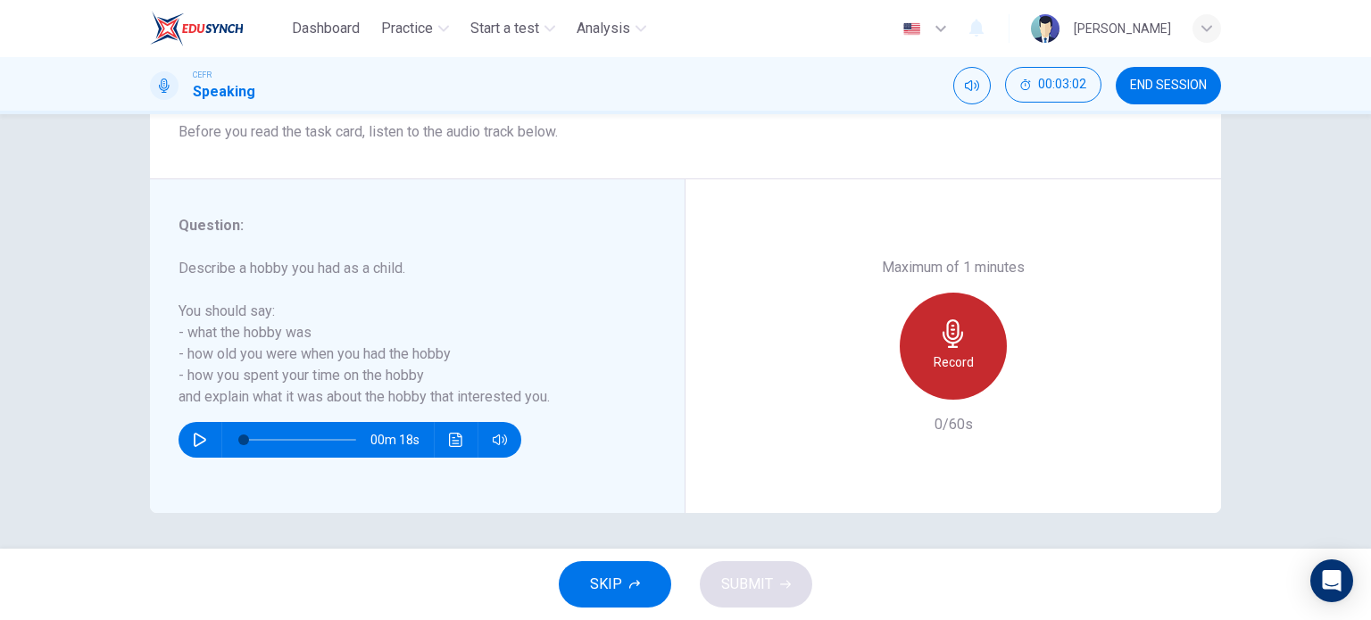
click at [914, 335] on div "Record" at bounding box center [953, 346] width 107 height 107
click at [914, 335] on div "Stop" at bounding box center [953, 346] width 107 height 107
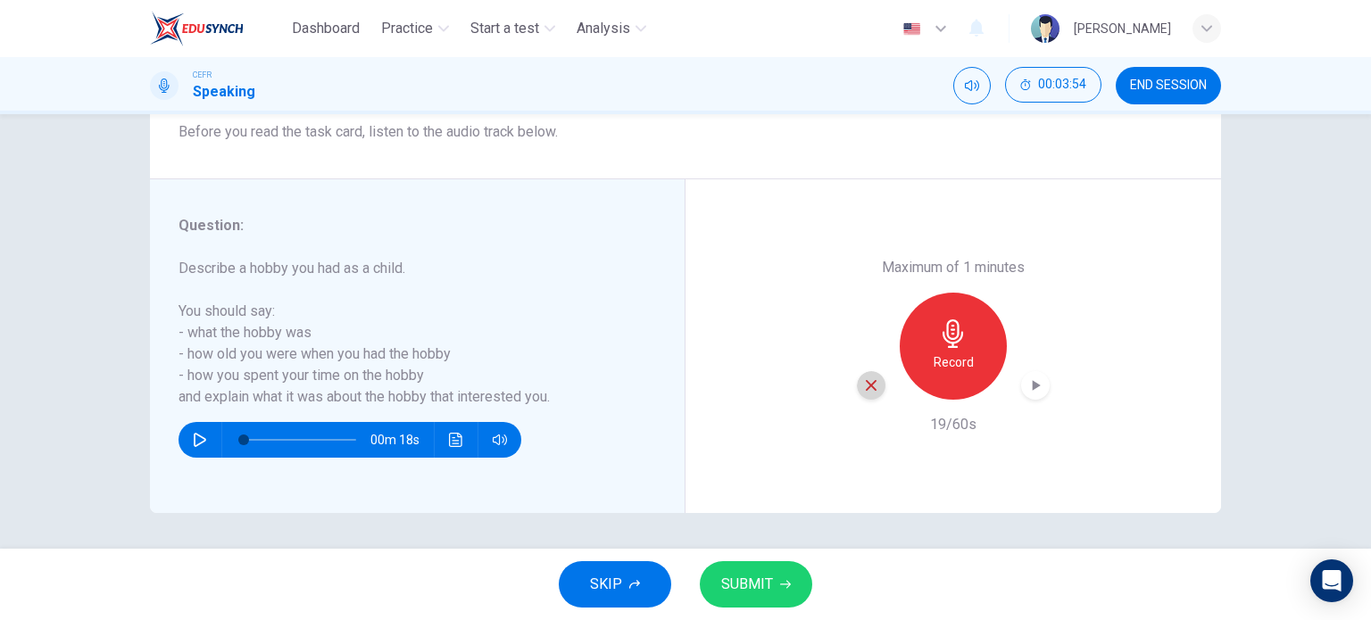
click at [871, 387] on icon "button" at bounding box center [871, 386] width 16 height 16
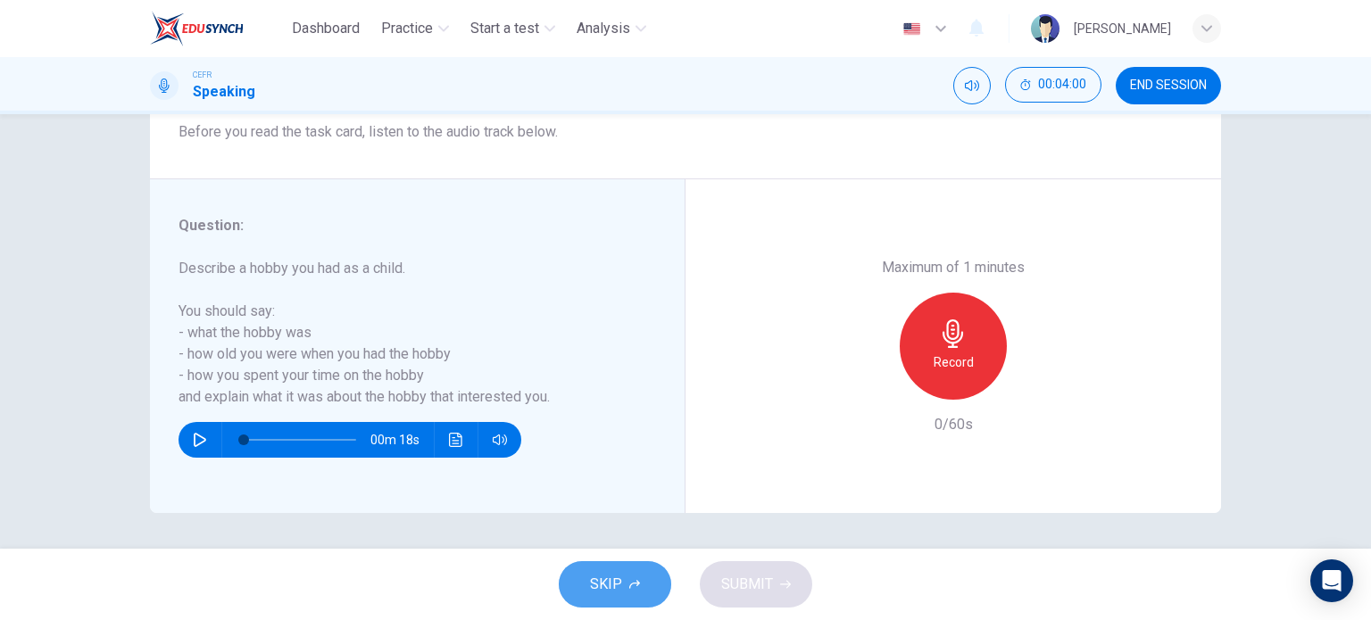
click at [613, 601] on button "SKIP" at bounding box center [615, 585] width 112 height 46
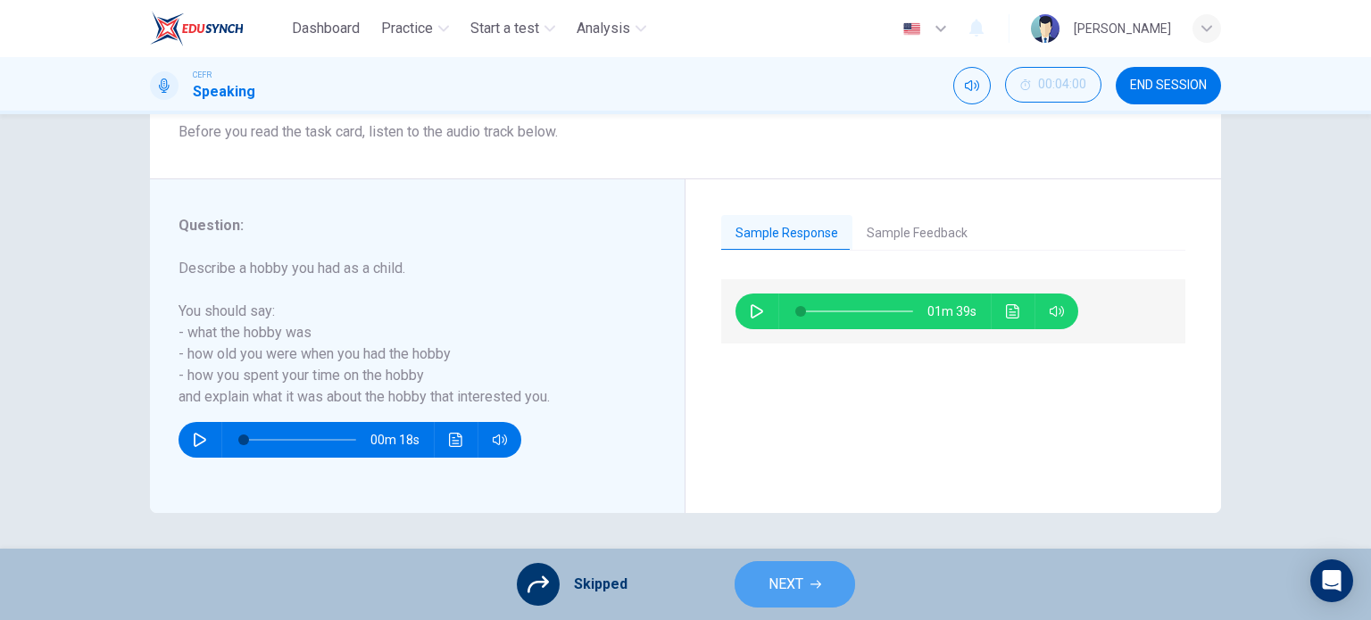
click at [791, 588] on span "NEXT" at bounding box center [786, 584] width 35 height 25
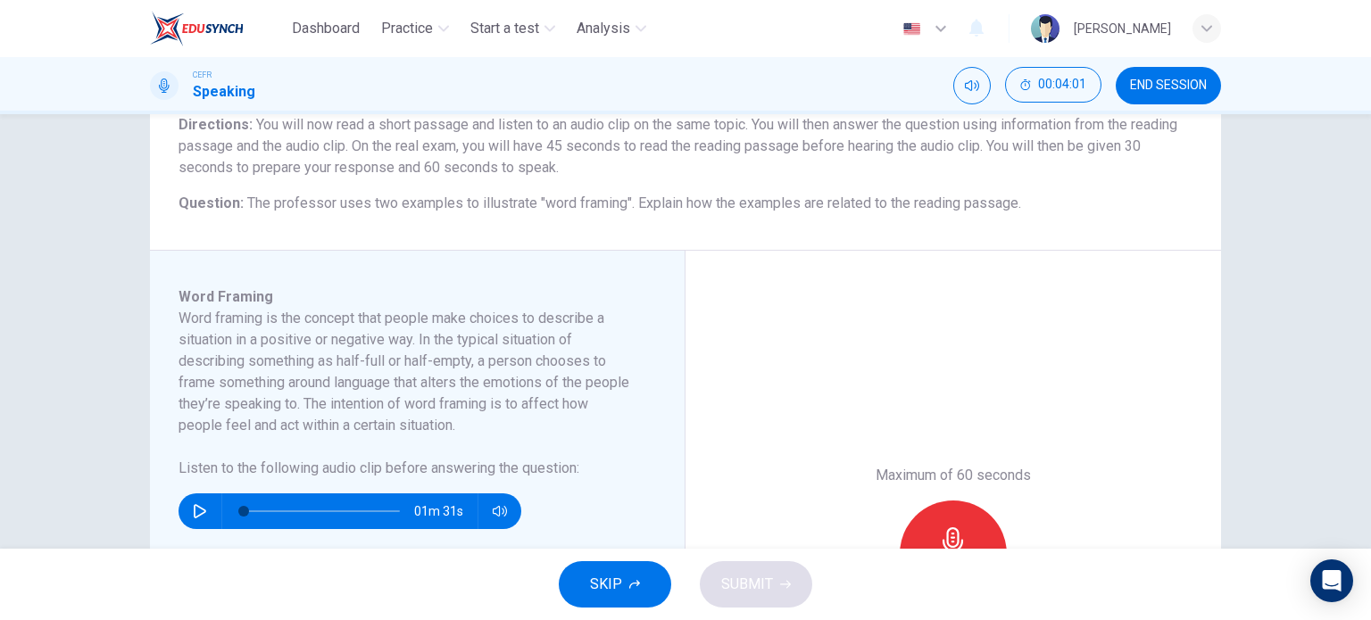
scroll to position [164, 0]
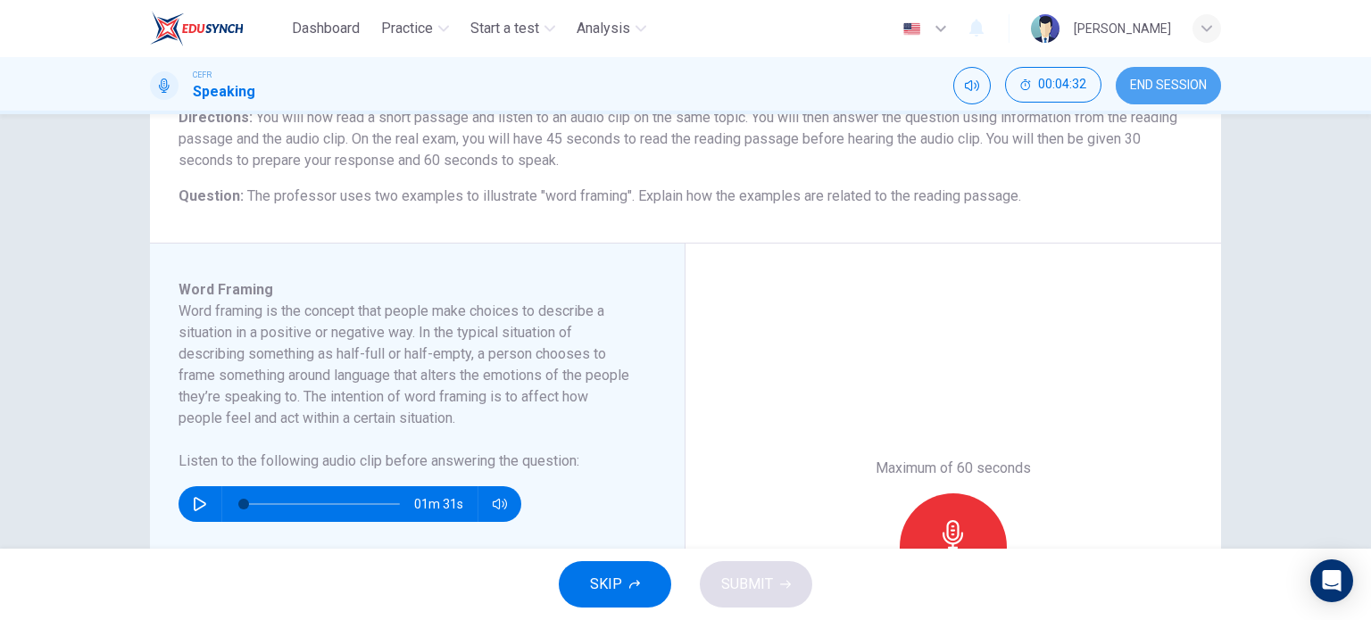
click at [1143, 77] on button "END SESSION" at bounding box center [1168, 85] width 105 height 37
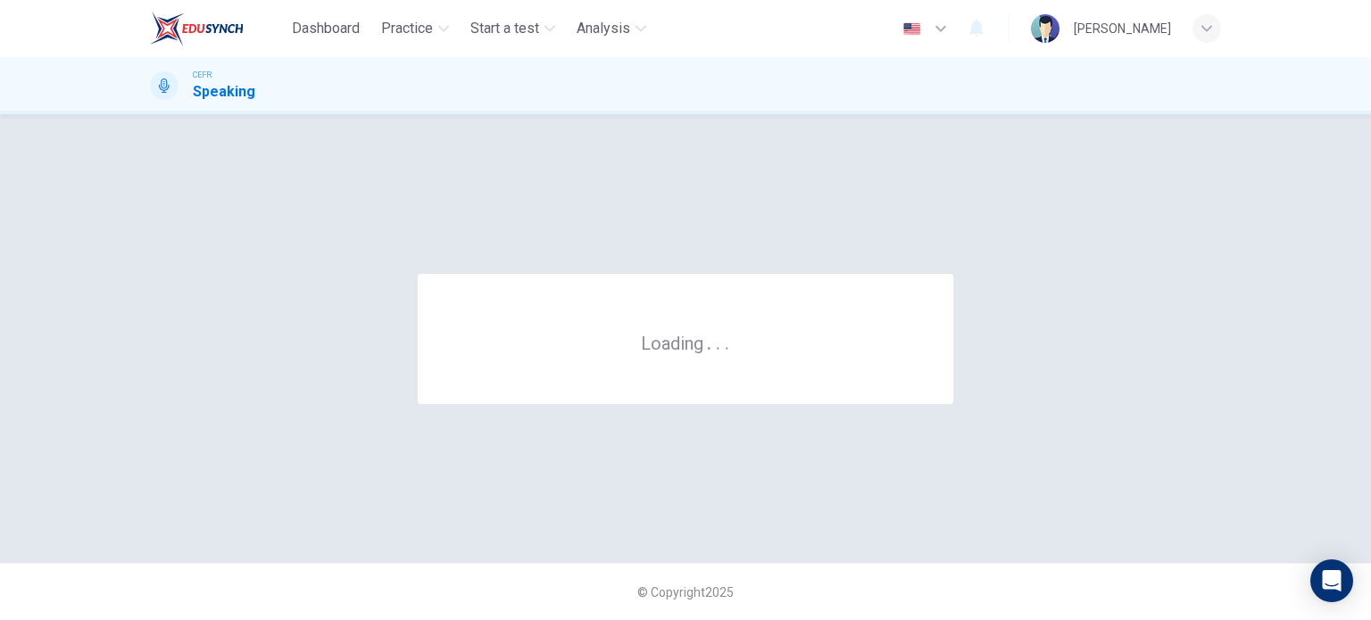
scroll to position [0, 0]
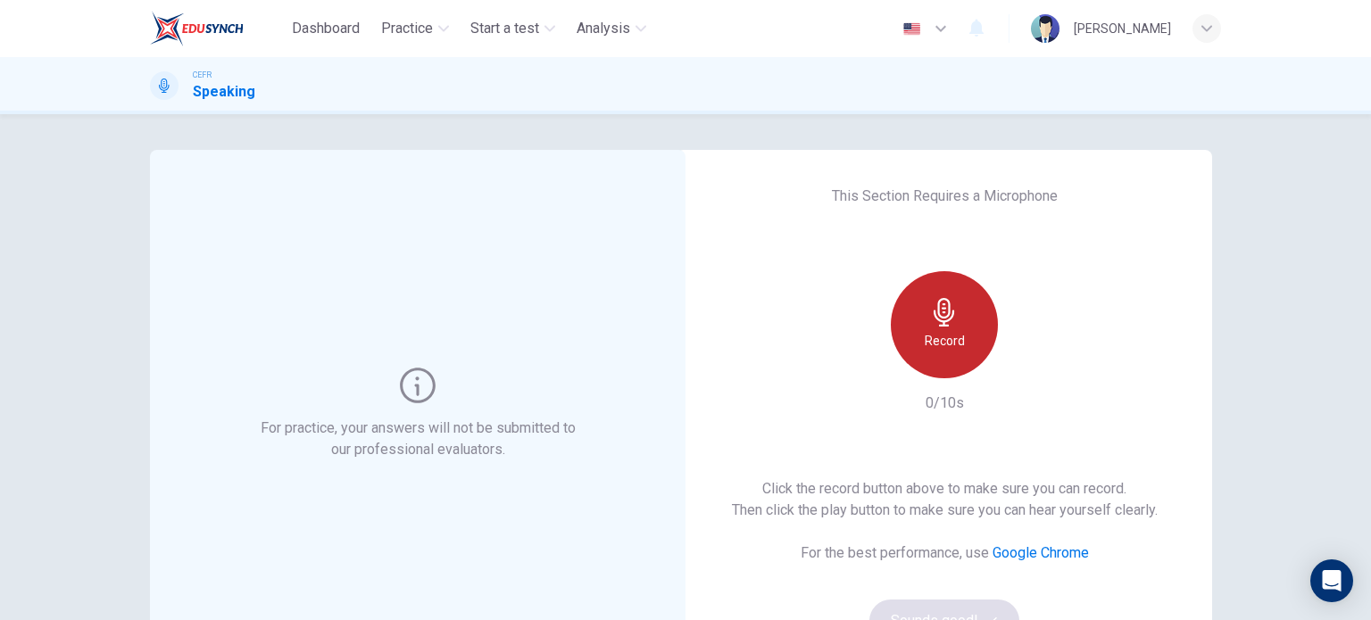
click at [960, 336] on div "Record" at bounding box center [944, 324] width 107 height 107
click at [948, 345] on h6 "Stop" at bounding box center [944, 340] width 27 height 21
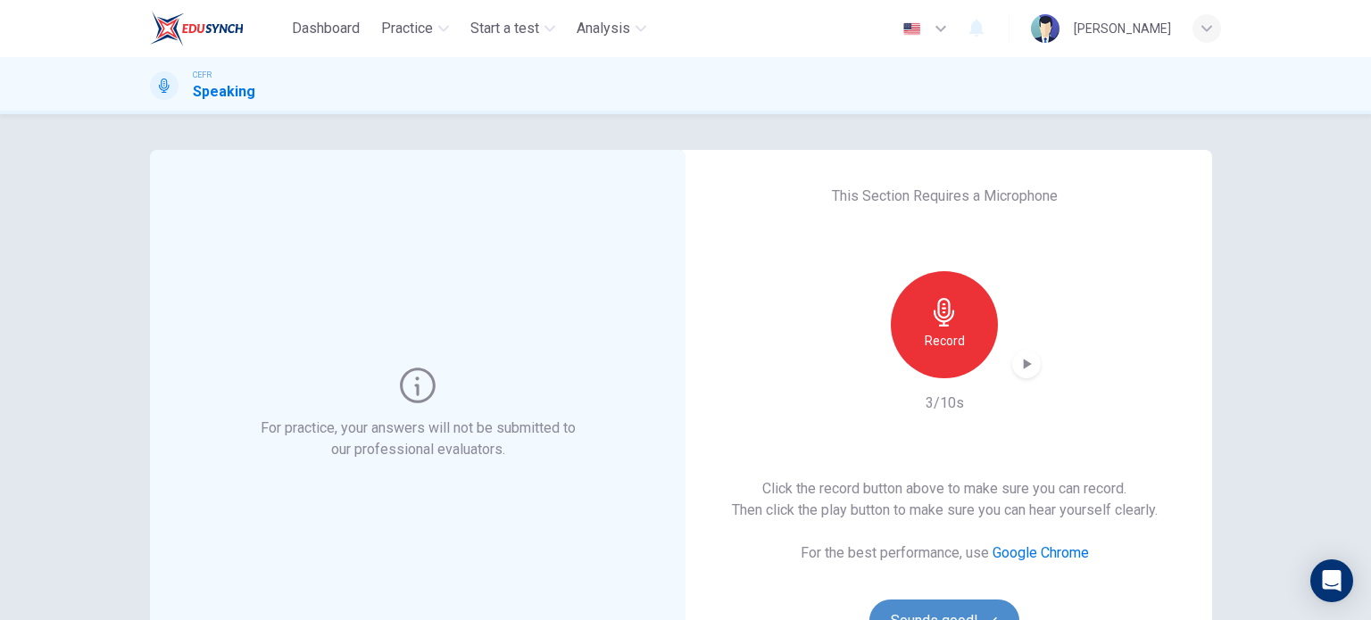
click at [903, 606] on button "Sounds good!" at bounding box center [944, 621] width 150 height 43
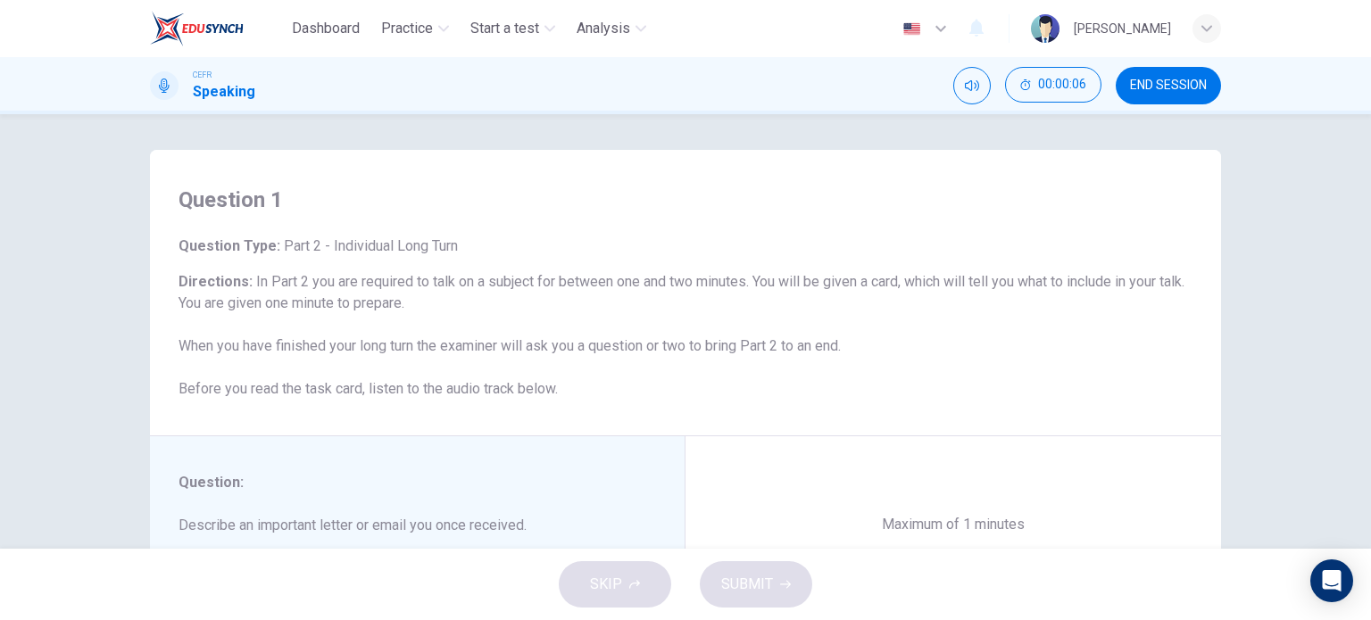
scroll to position [257, 0]
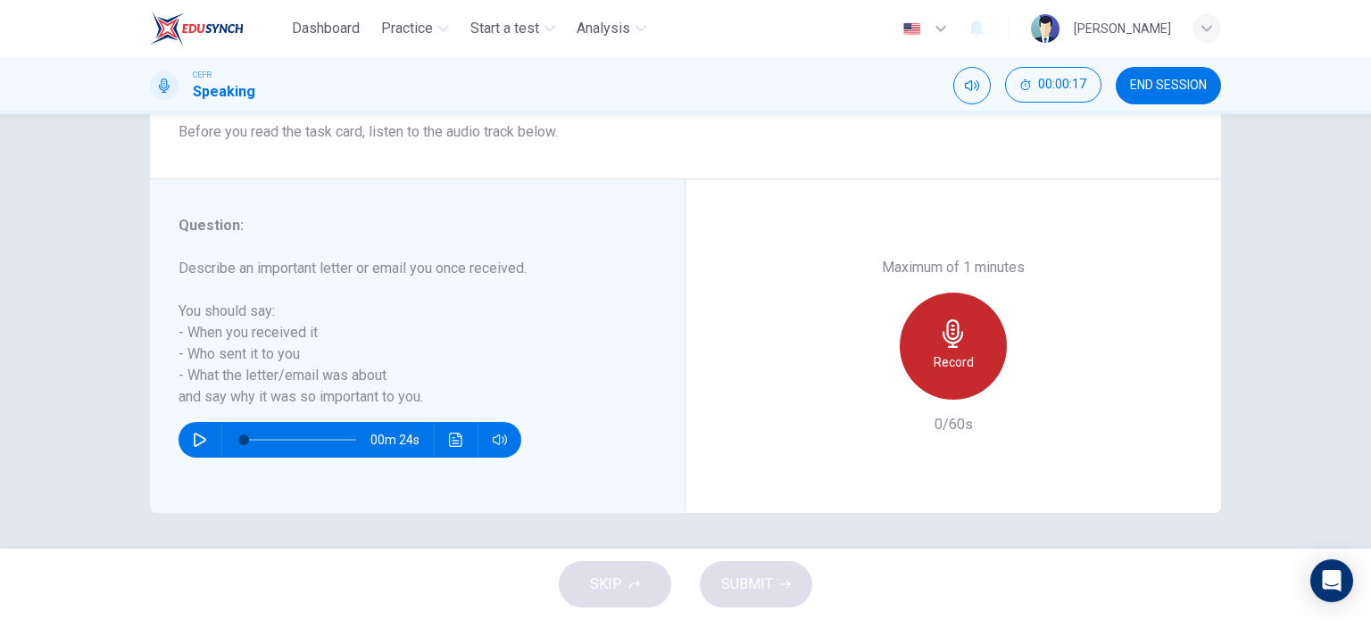
click at [953, 337] on icon "button" at bounding box center [953, 334] width 29 height 29
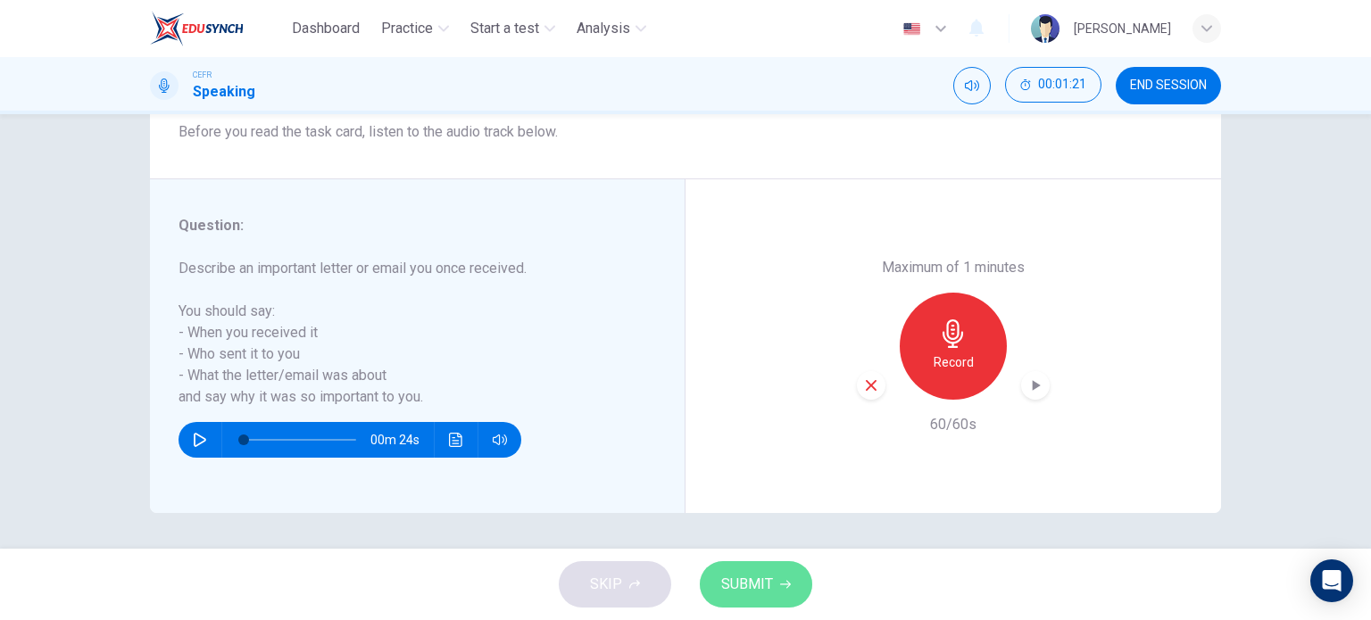
click at [770, 582] on span "SUBMIT" at bounding box center [747, 584] width 52 height 25
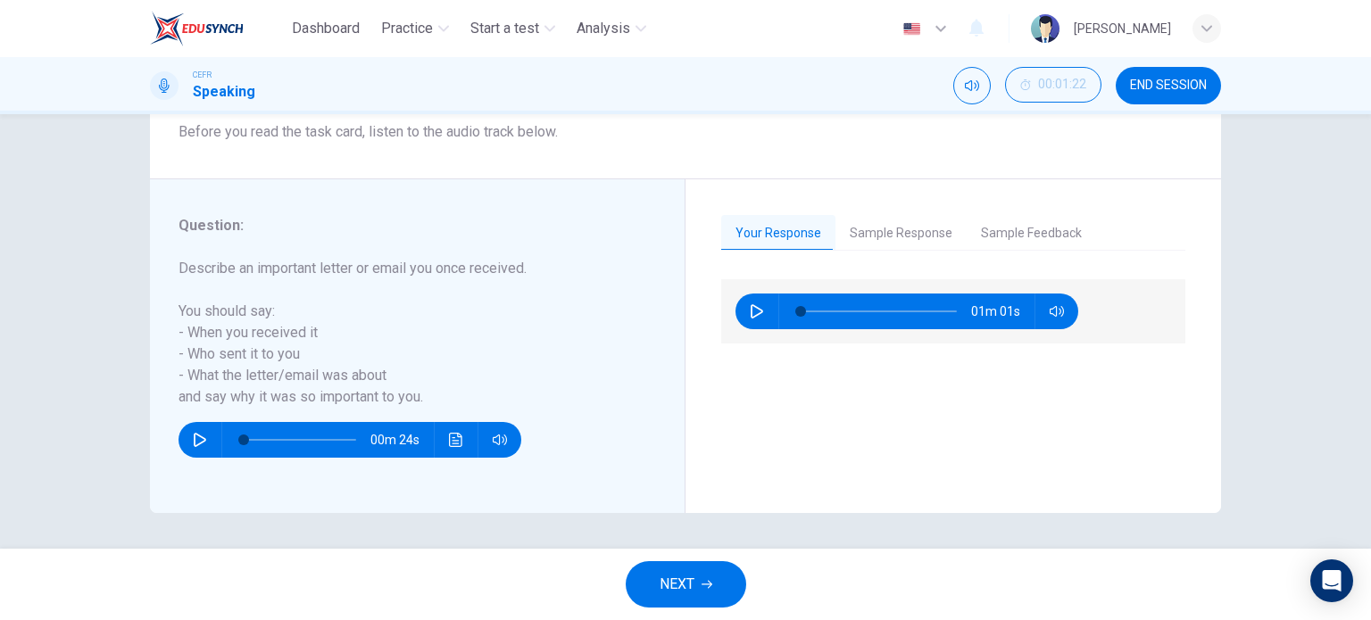
click at [717, 593] on button "NEXT" at bounding box center [686, 585] width 121 height 46
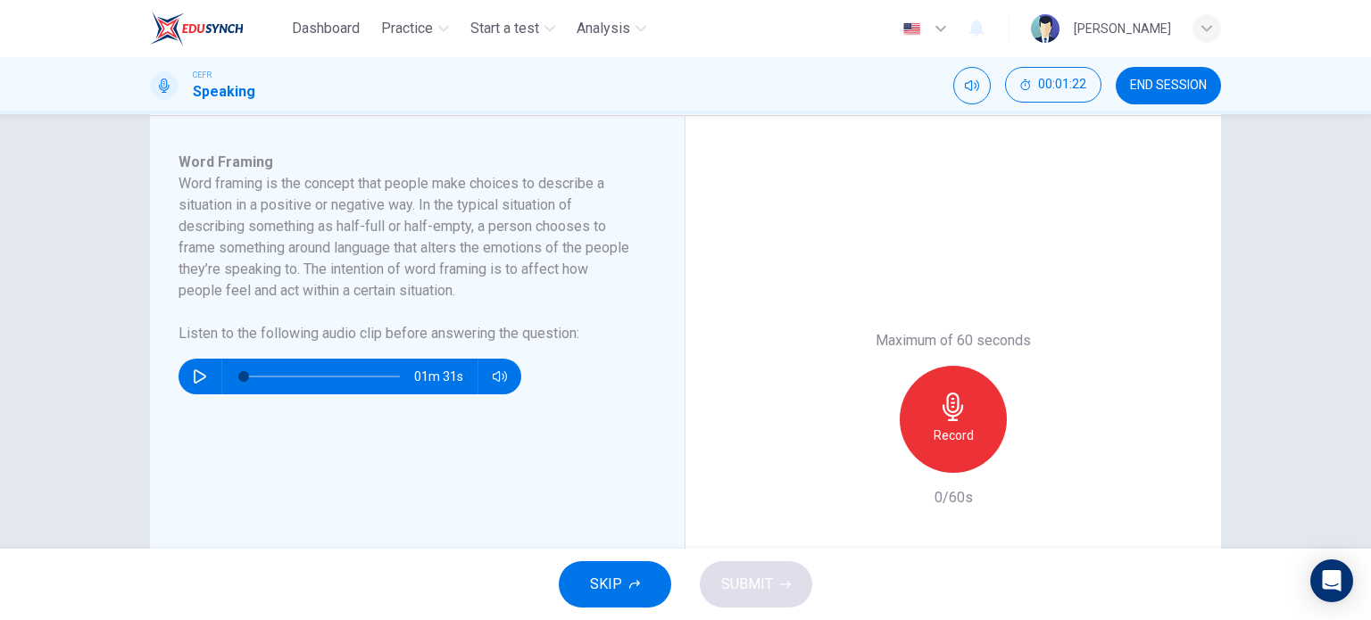
scroll to position [293, 0]
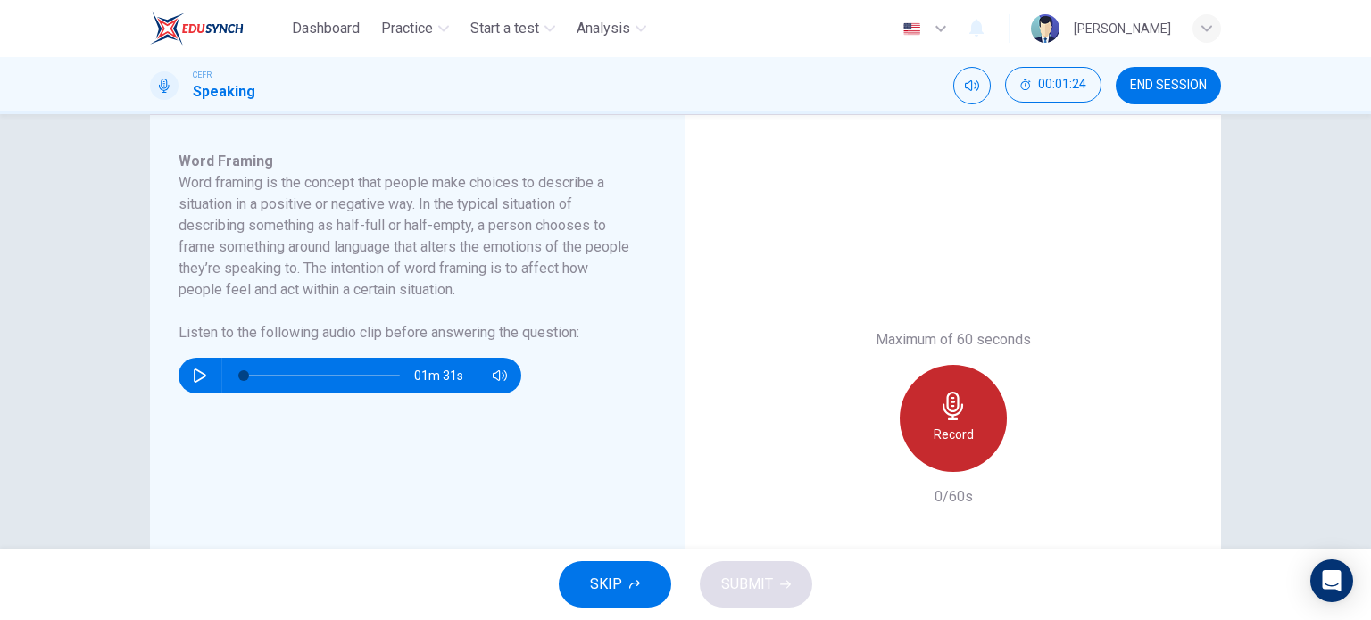
click at [939, 407] on icon "button" at bounding box center [953, 406] width 29 height 29
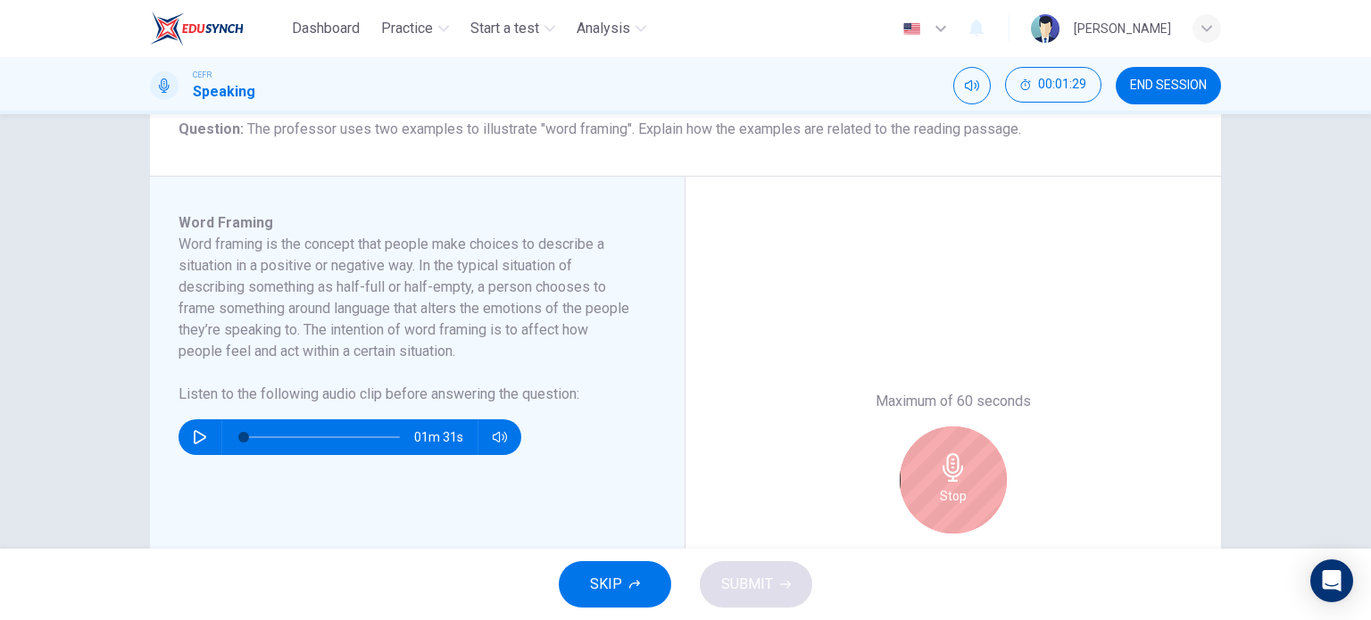
scroll to position [232, 0]
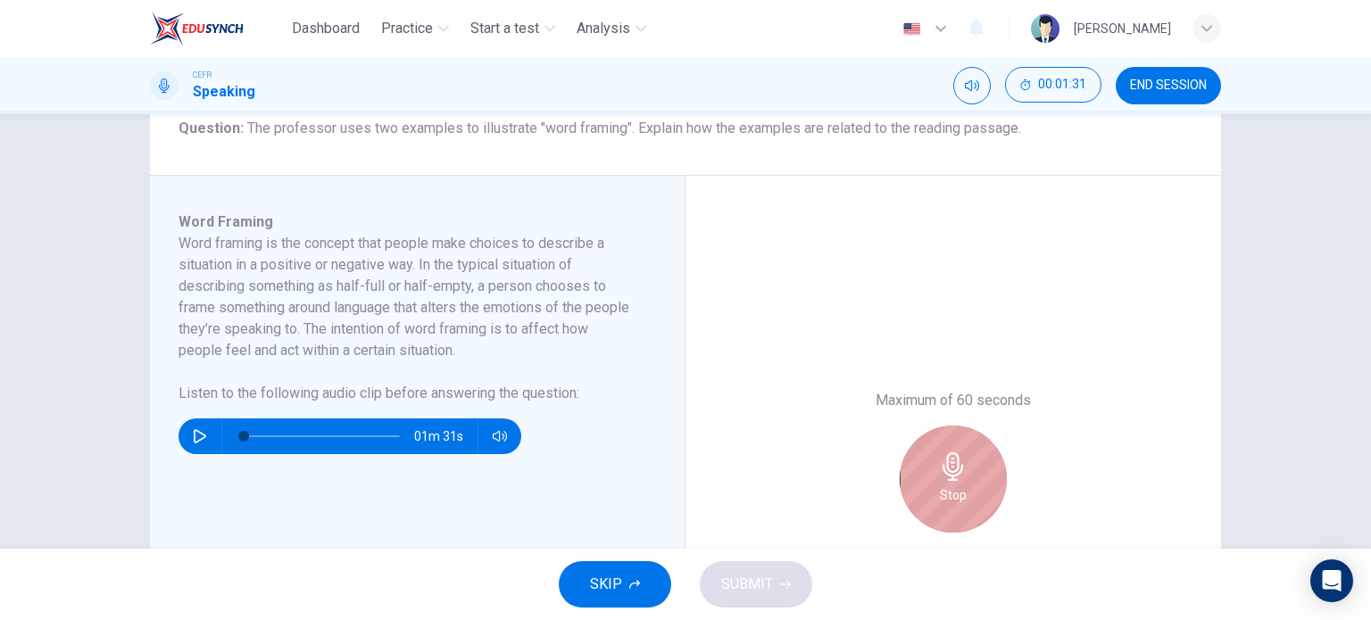
click at [948, 478] on icon "button" at bounding box center [953, 467] width 21 height 29
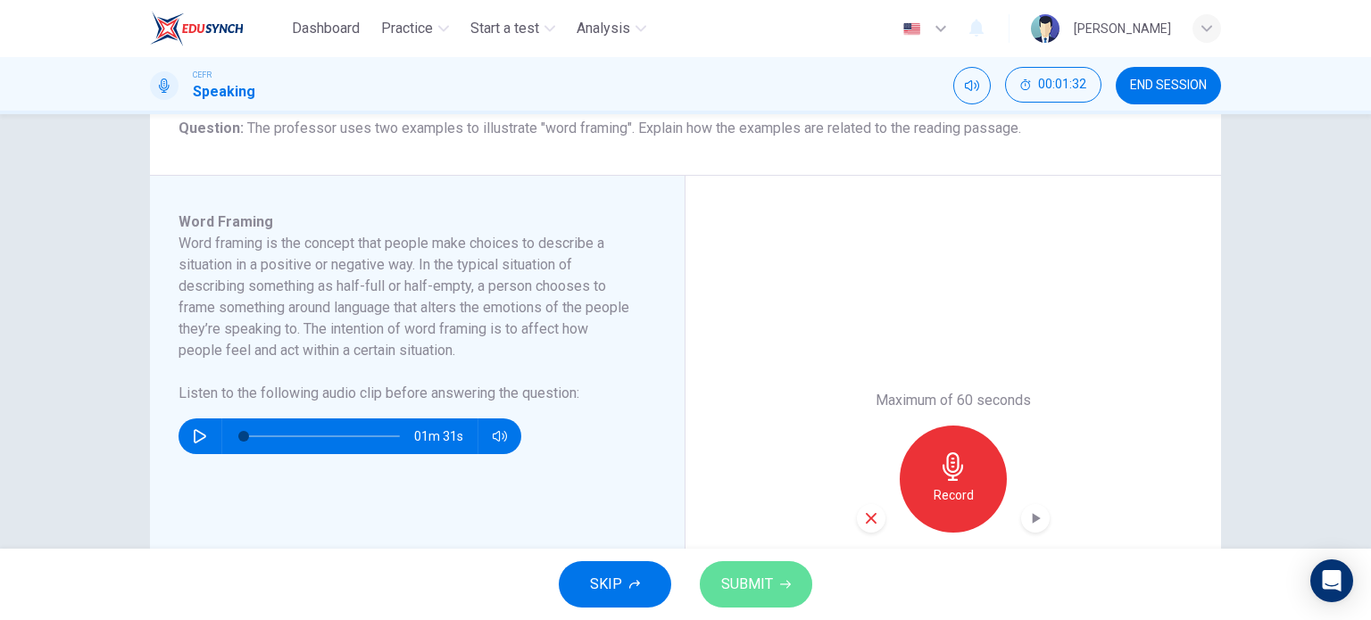
click at [762, 593] on span "SUBMIT" at bounding box center [747, 584] width 52 height 25
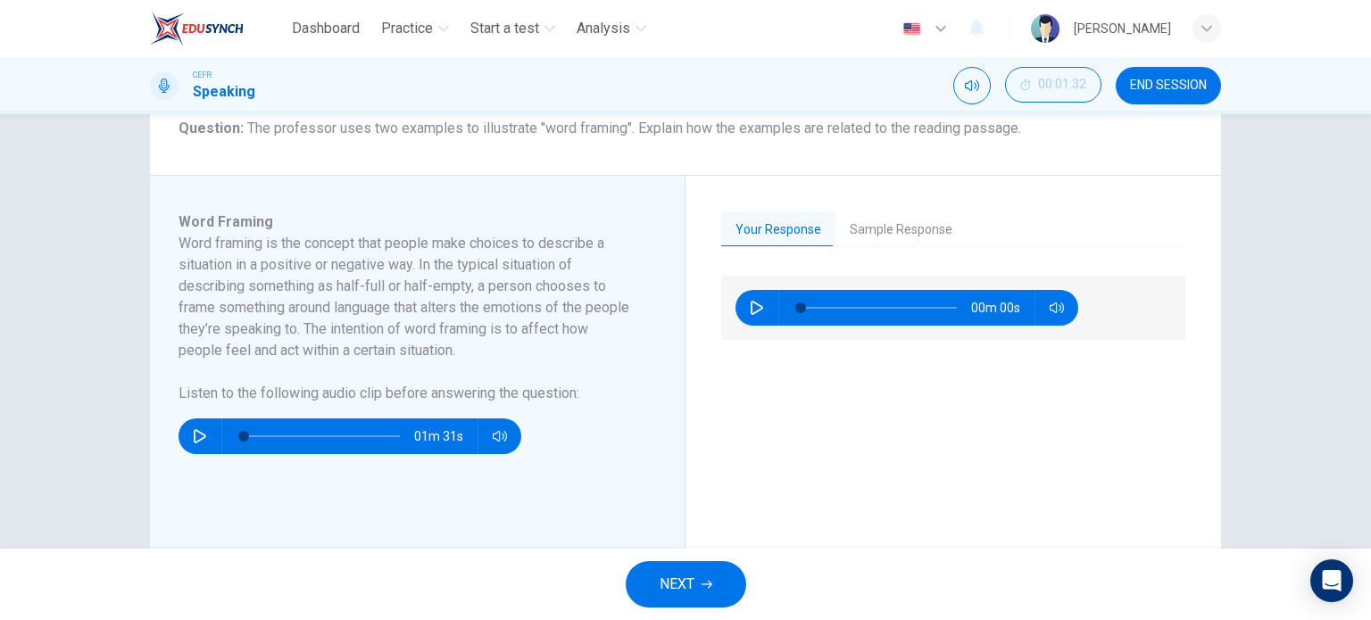
scroll to position [254, 0]
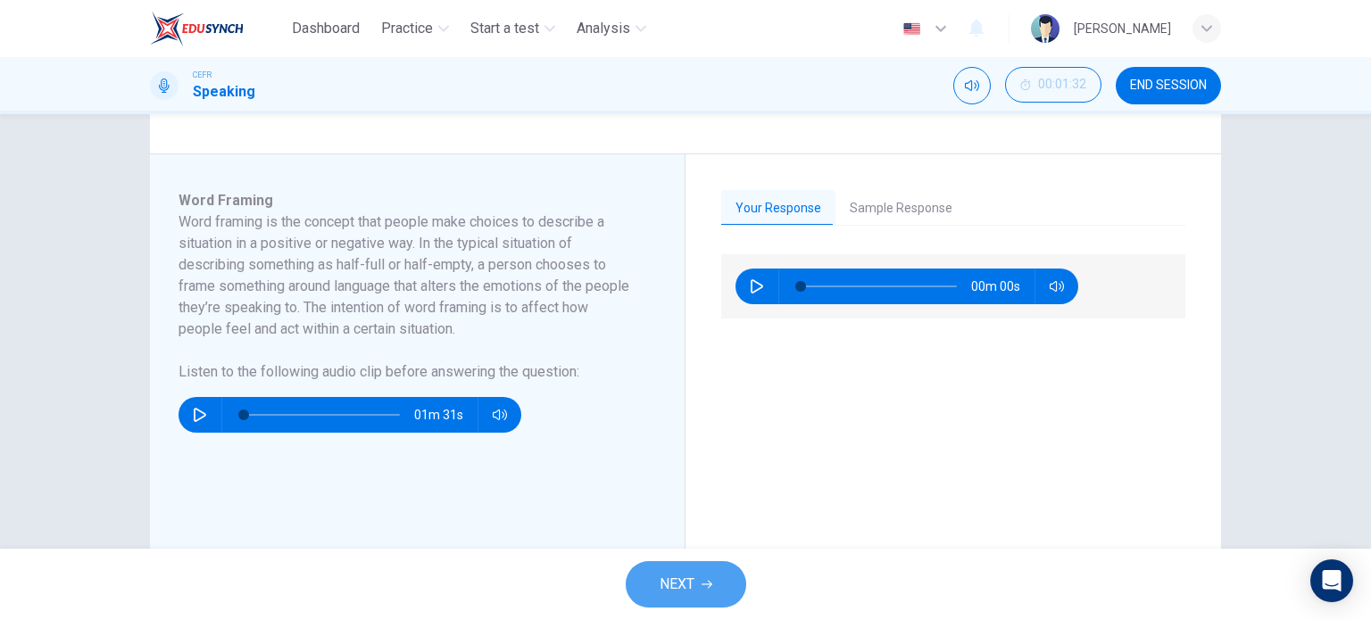
click at [703, 588] on icon "button" at bounding box center [707, 584] width 11 height 11
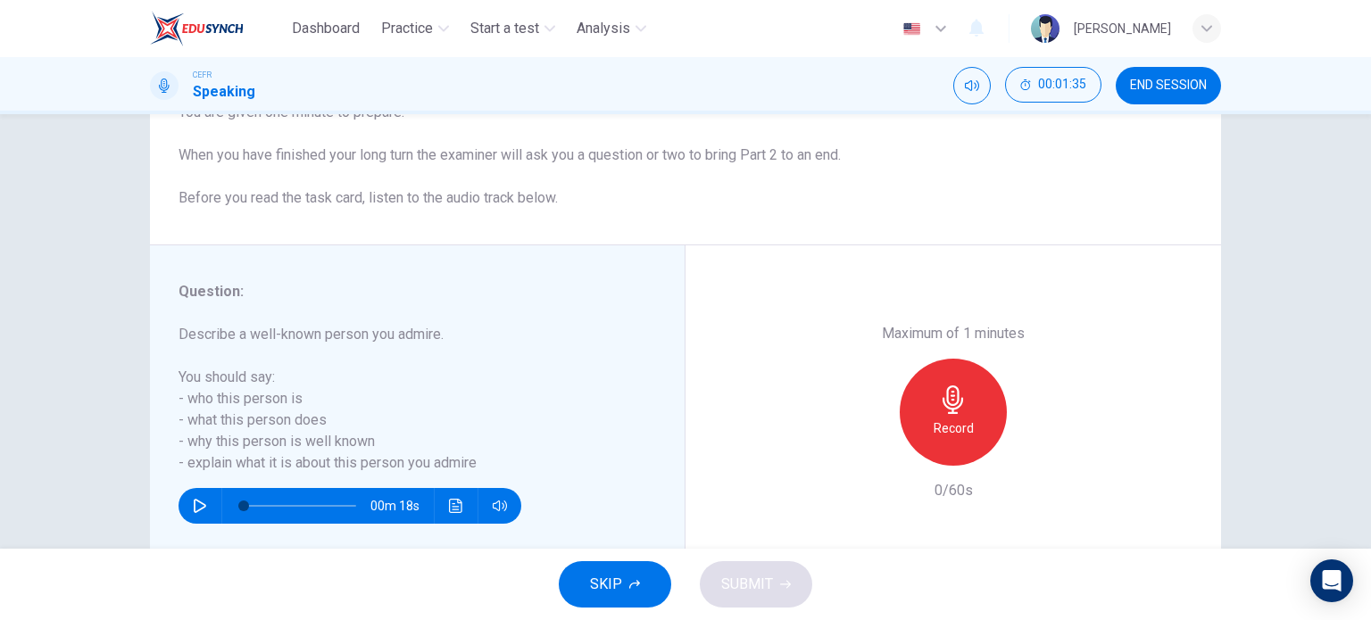
scroll to position [227, 0]
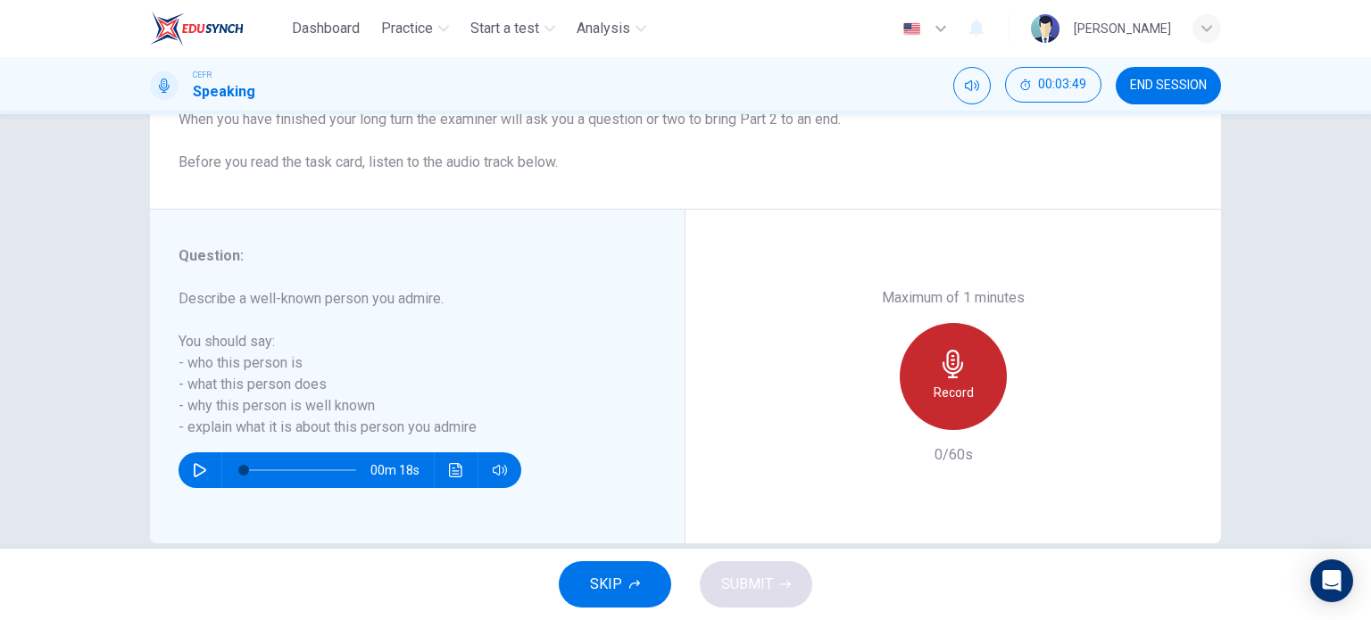
click at [967, 378] on div "Record" at bounding box center [953, 376] width 107 height 107
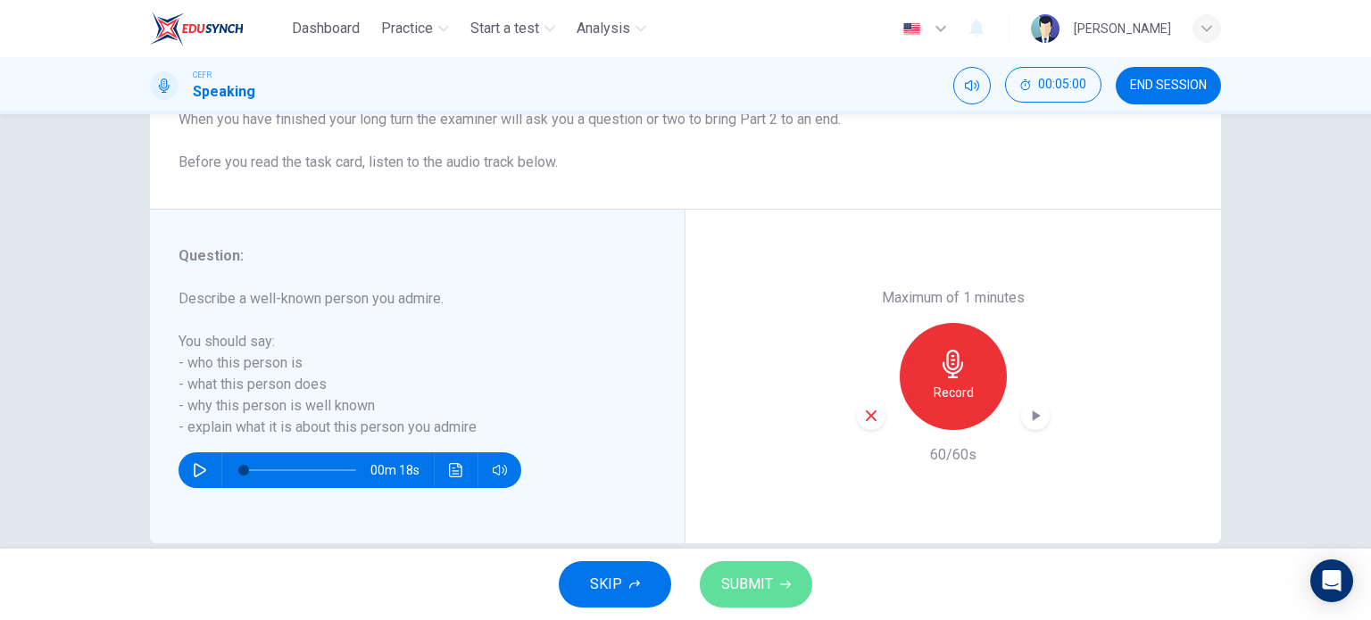
click at [758, 593] on span "SUBMIT" at bounding box center [747, 584] width 52 height 25
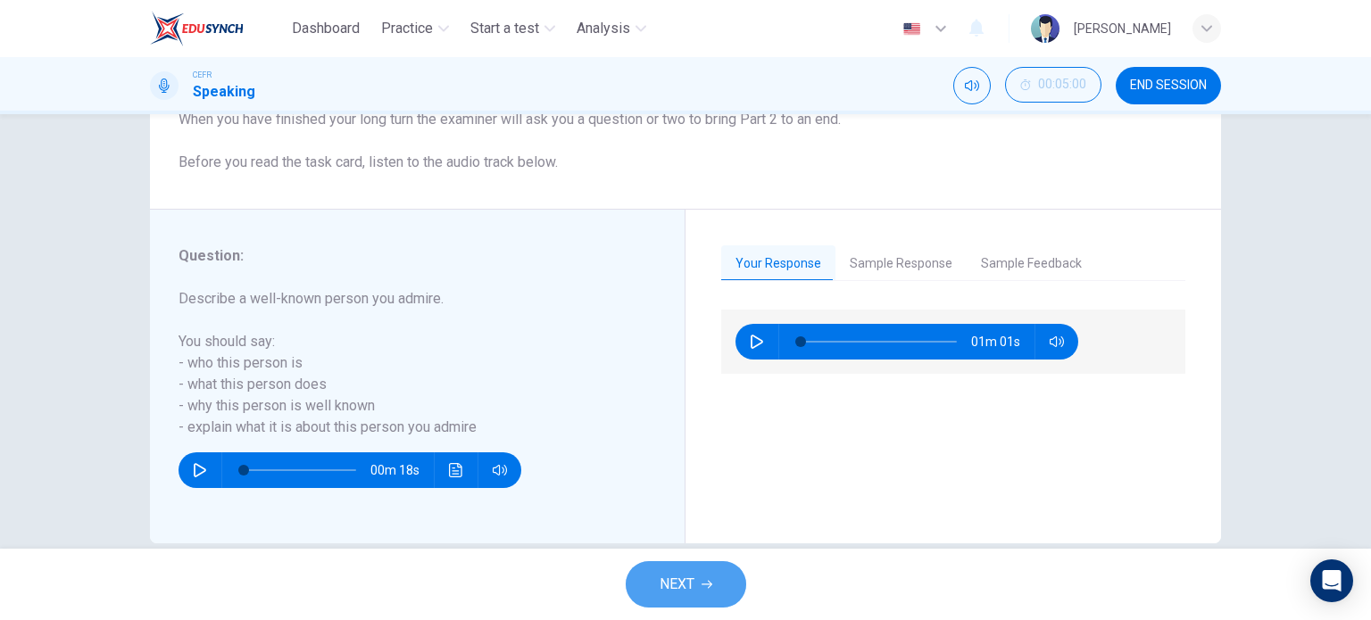
click at [692, 568] on button "NEXT" at bounding box center [686, 585] width 121 height 46
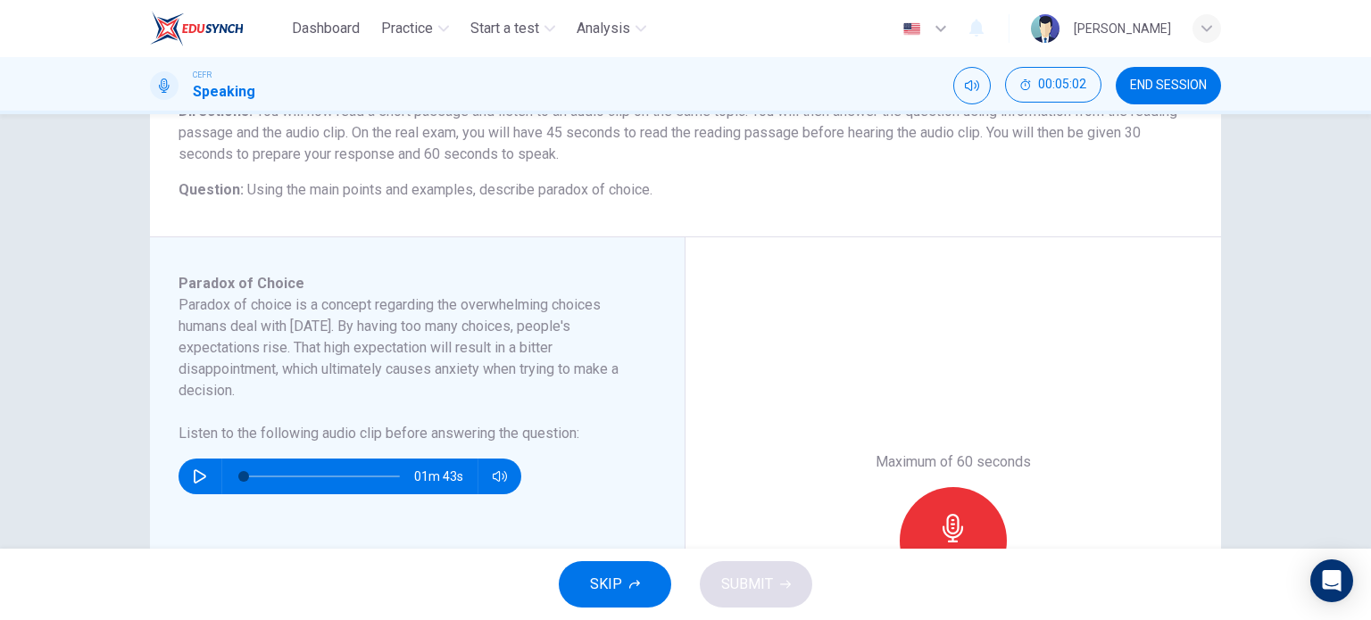
scroll to position [171, 0]
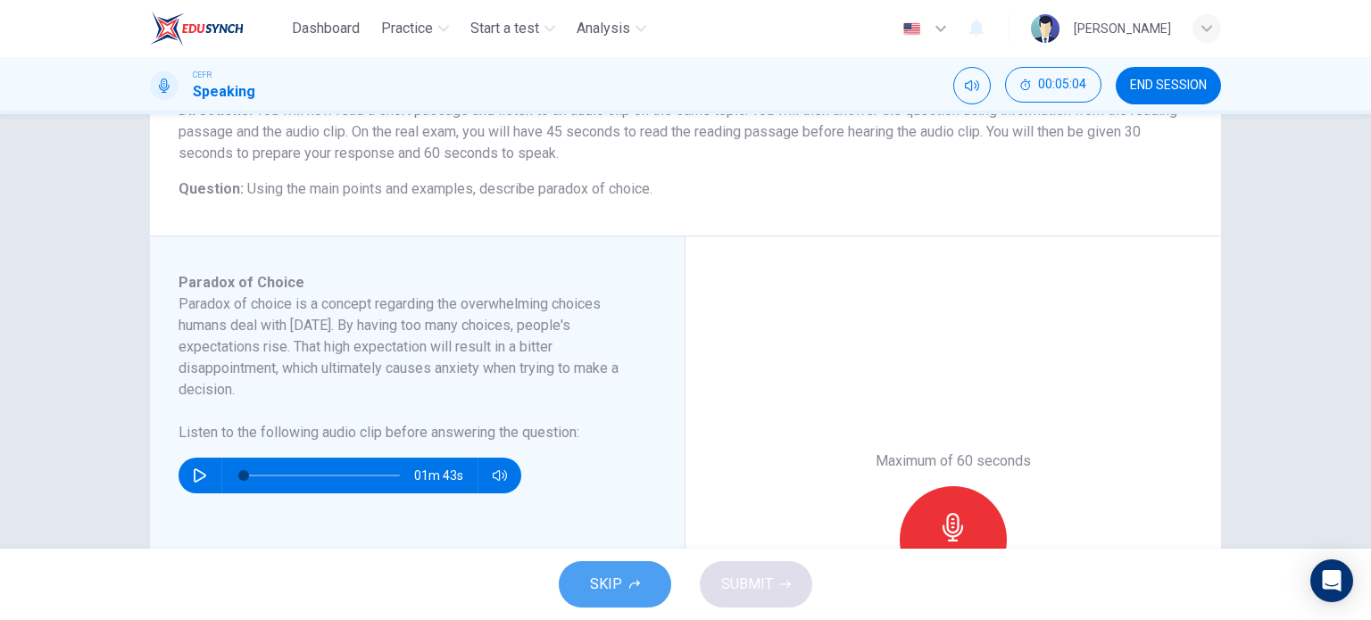
click at [620, 579] on span "SKIP" at bounding box center [606, 584] width 32 height 25
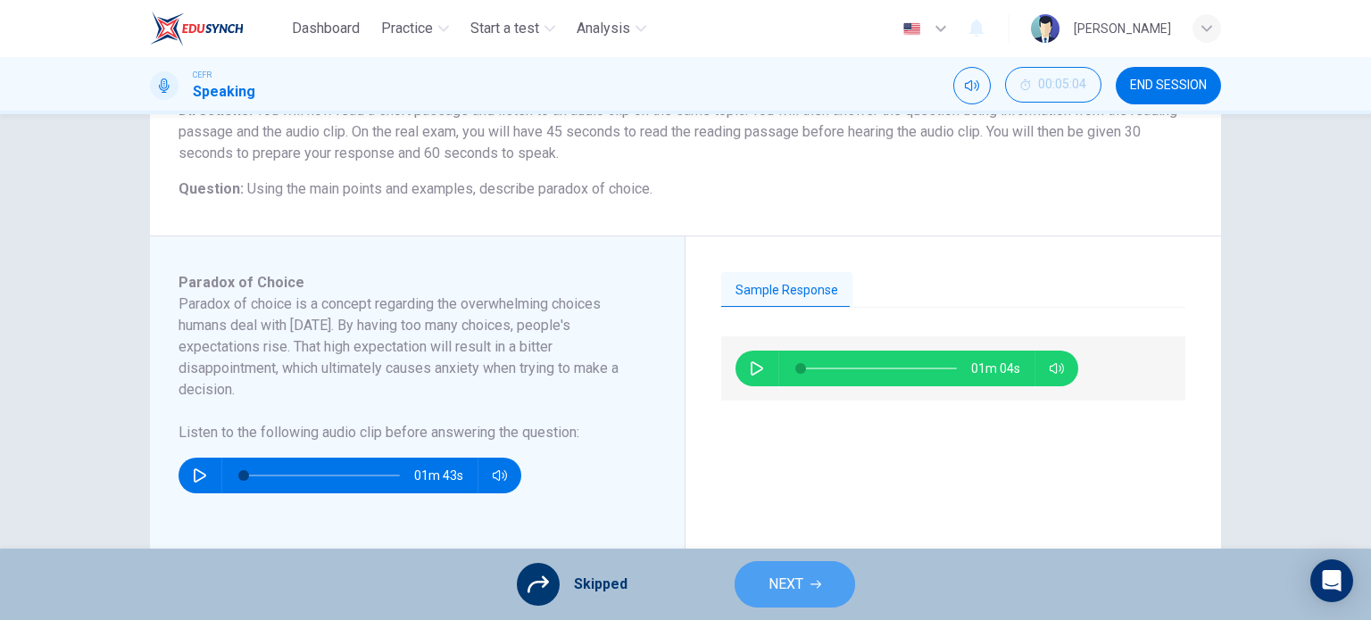
click at [780, 590] on span "NEXT" at bounding box center [786, 584] width 35 height 25
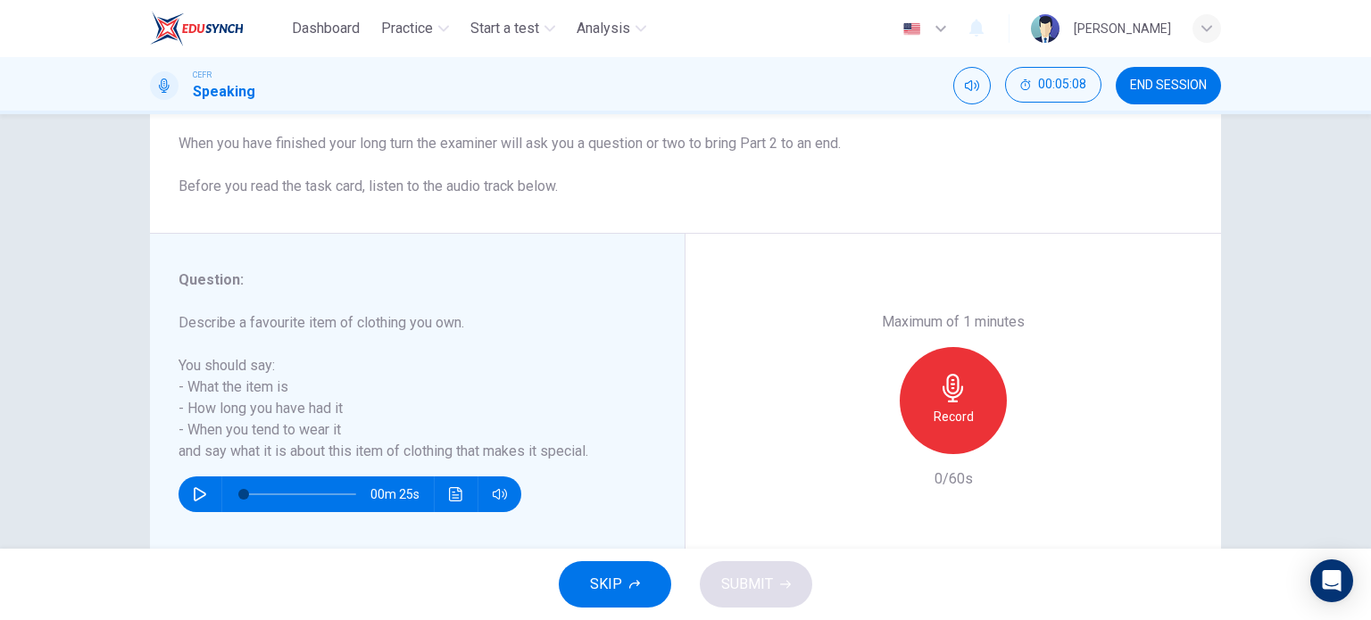
scroll to position [203, 0]
click at [971, 399] on div "Record" at bounding box center [953, 400] width 107 height 107
click at [757, 602] on button "SUBMIT" at bounding box center [756, 585] width 112 height 46
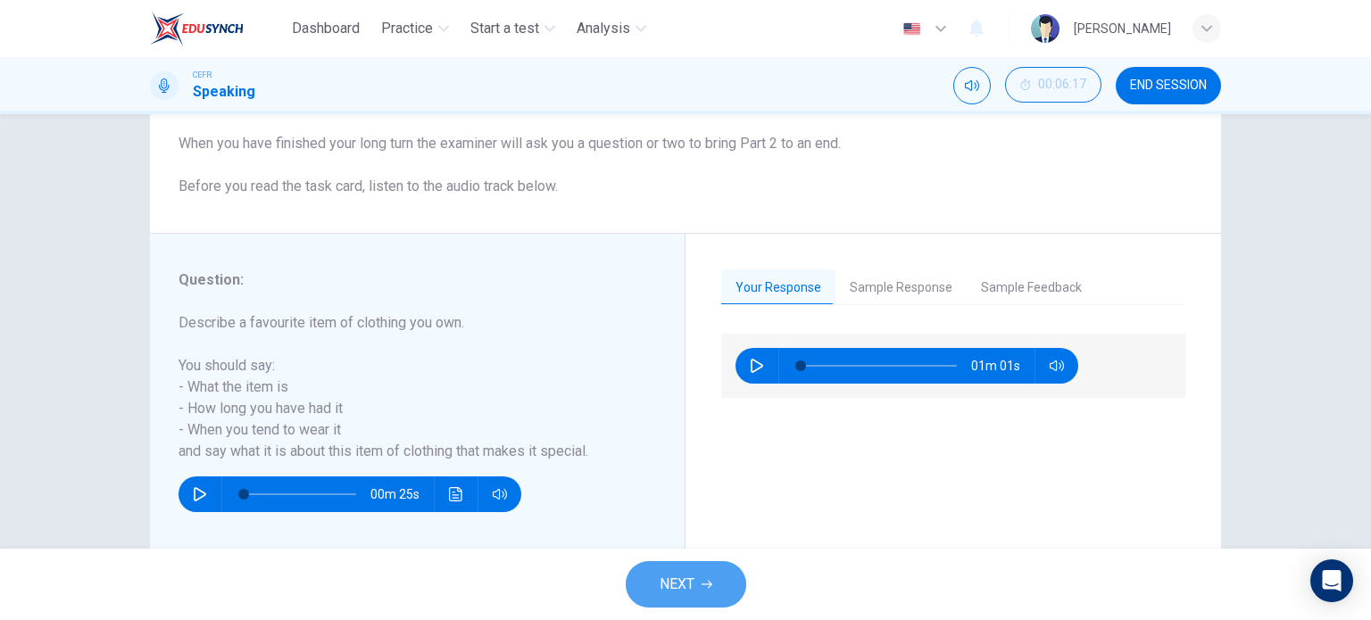
click at [687, 575] on span "NEXT" at bounding box center [677, 584] width 35 height 25
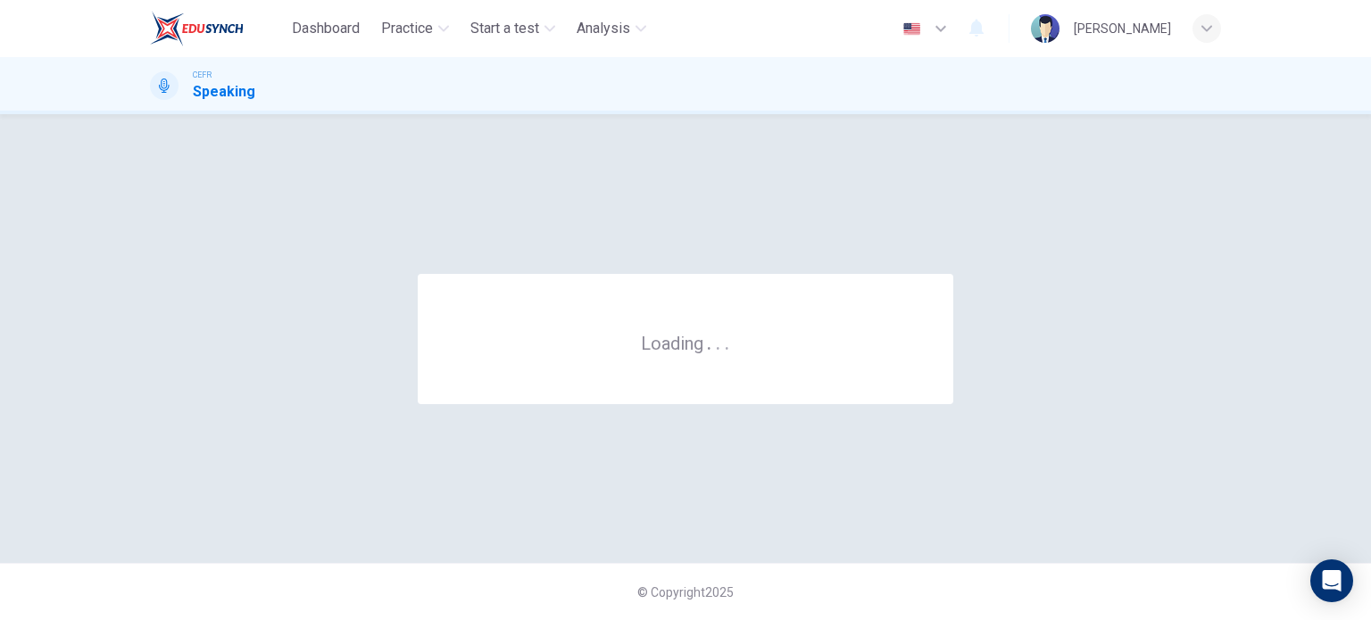
scroll to position [0, 0]
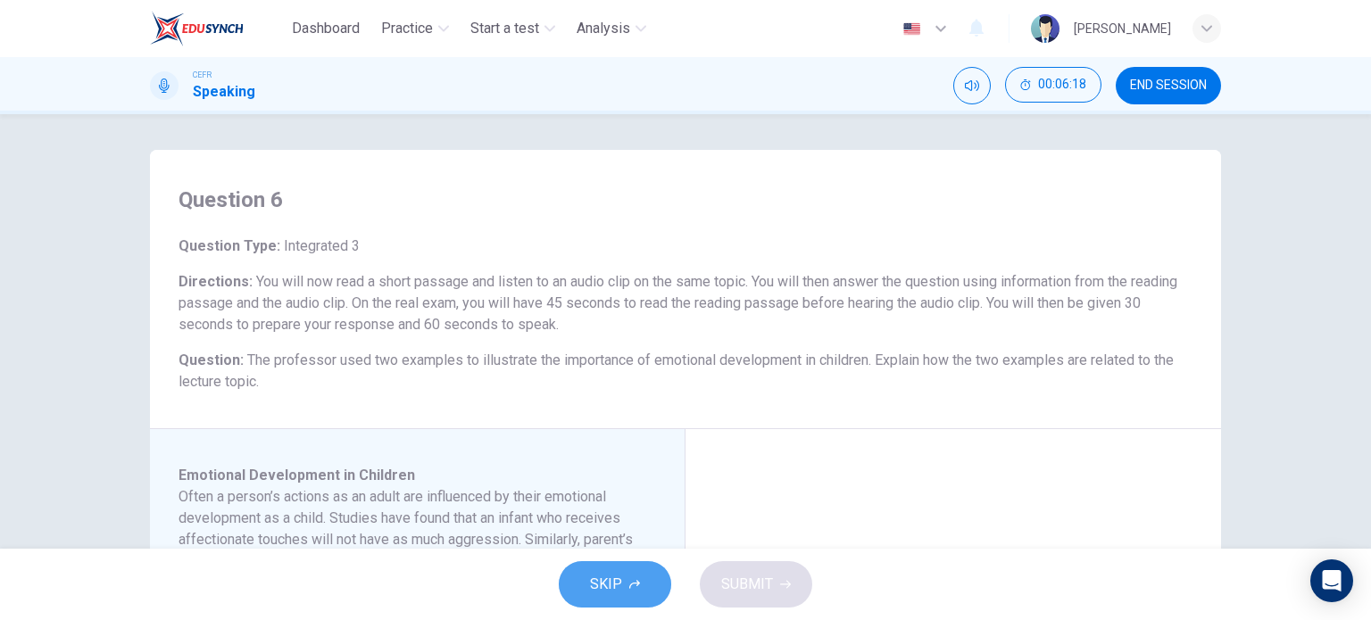
click at [611, 574] on span "SKIP" at bounding box center [606, 584] width 32 height 25
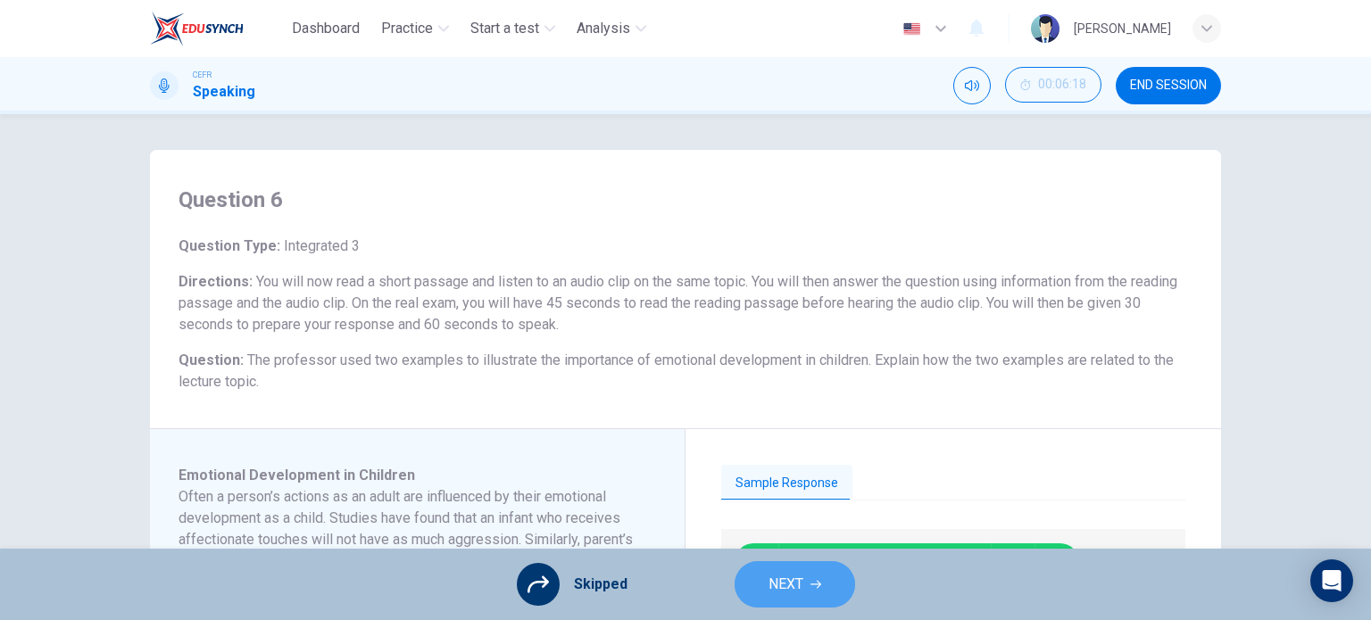
click at [786, 586] on span "NEXT" at bounding box center [786, 584] width 35 height 25
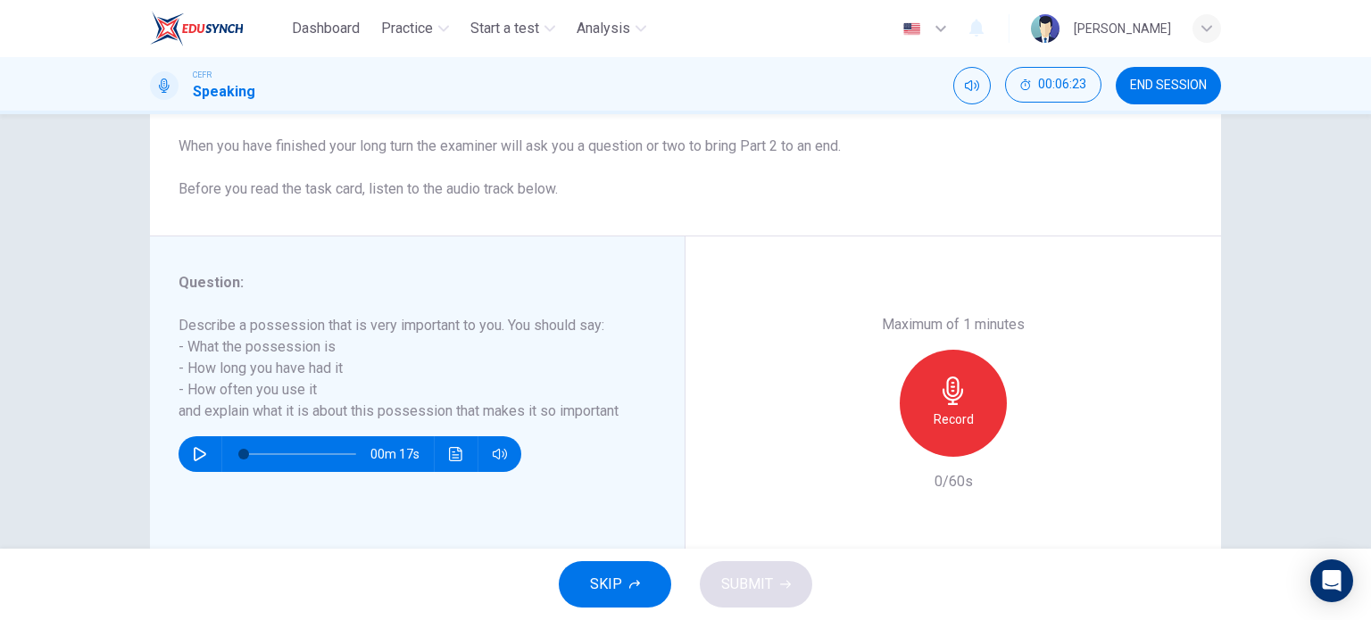
scroll to position [206, 0]
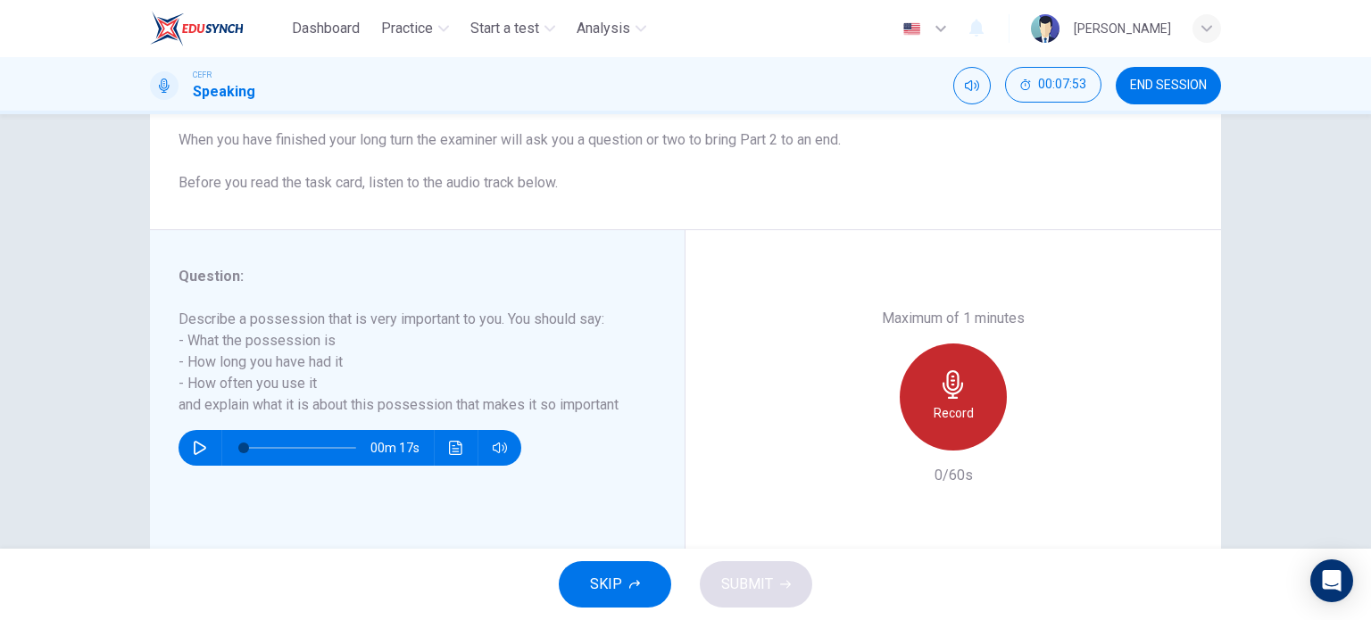
click at [968, 401] on div "Record" at bounding box center [953, 397] width 107 height 107
click at [968, 401] on div "Stop" at bounding box center [953, 397] width 107 height 107
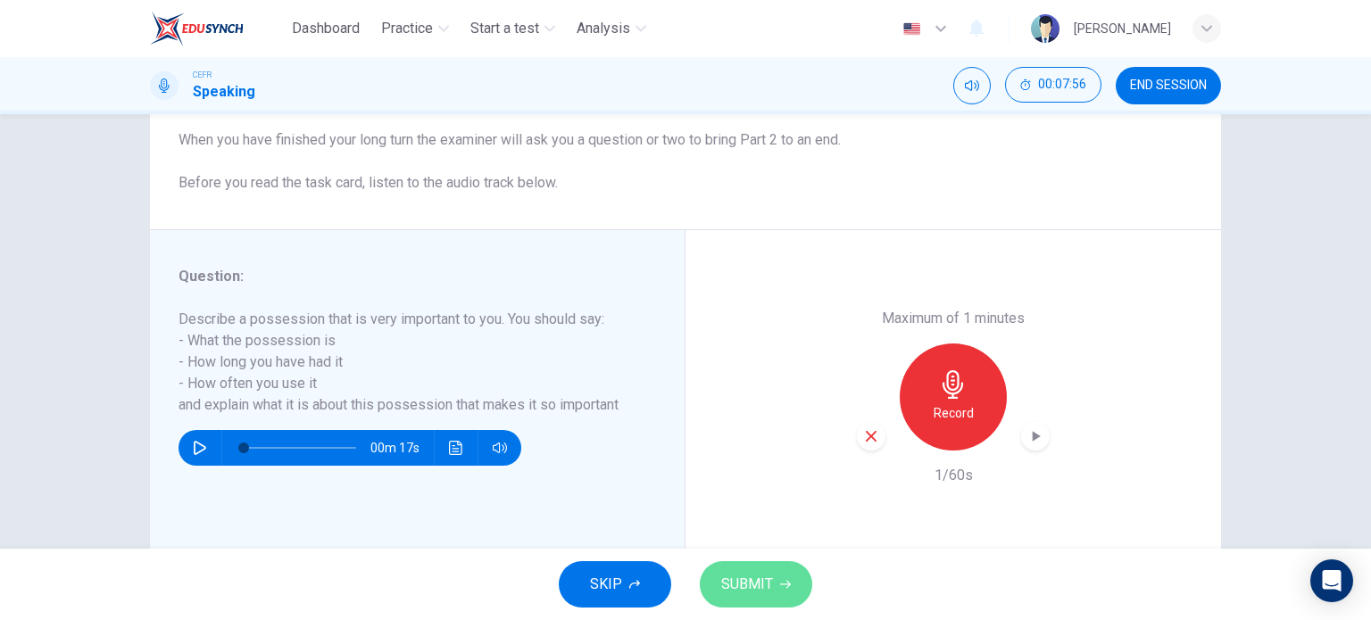
click at [750, 587] on span "SUBMIT" at bounding box center [747, 584] width 52 height 25
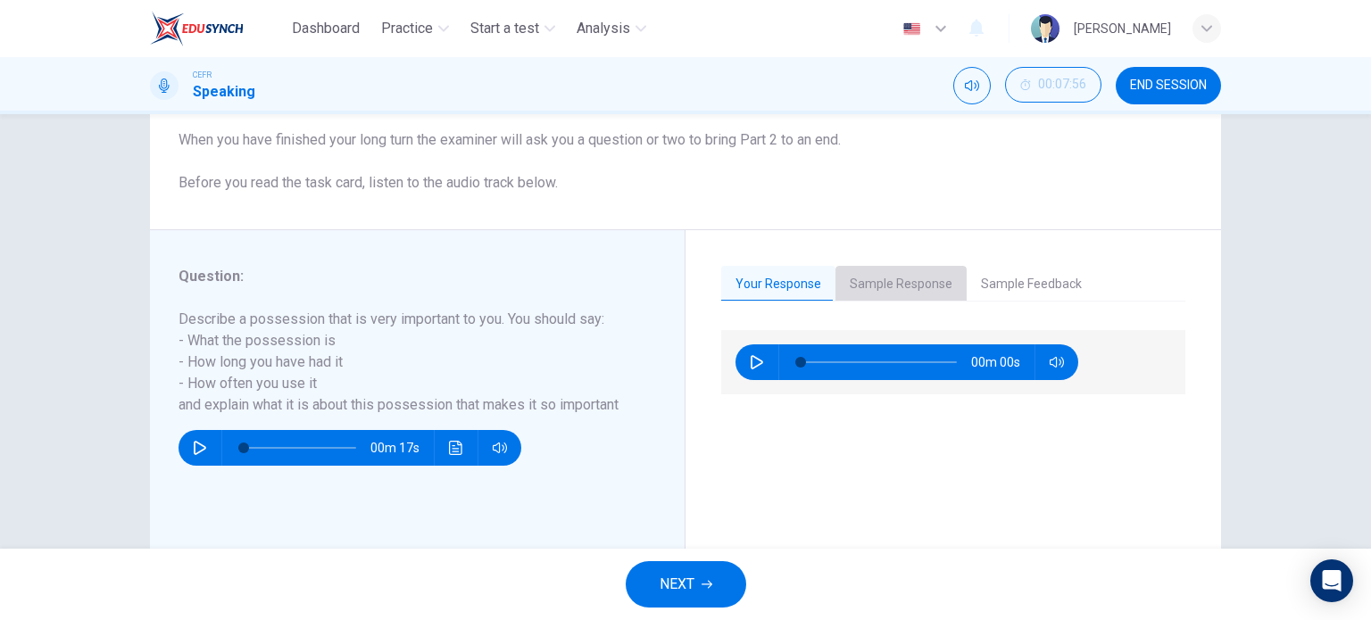
click at [916, 282] on button "Sample Response" at bounding box center [901, 284] width 131 height 37
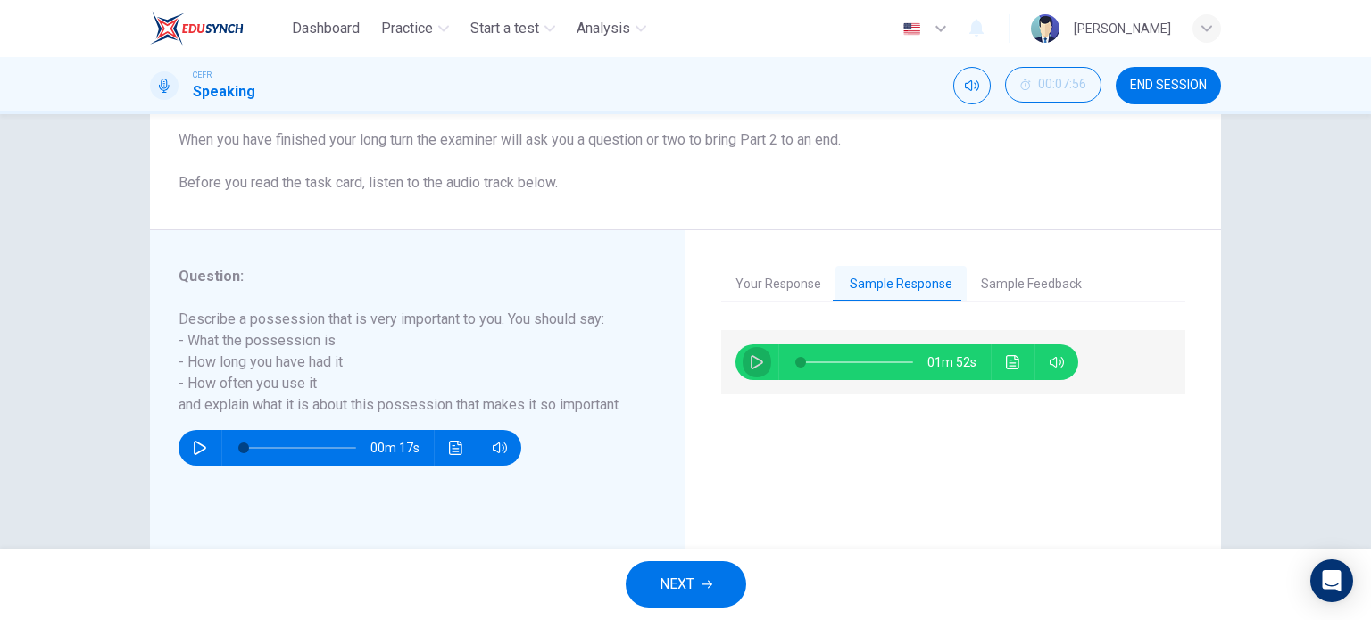
click at [753, 368] on icon "button" at bounding box center [757, 362] width 14 height 14
type input "2"
click at [1006, 362] on icon "Click to see the audio transcription" at bounding box center [1013, 362] width 14 height 14
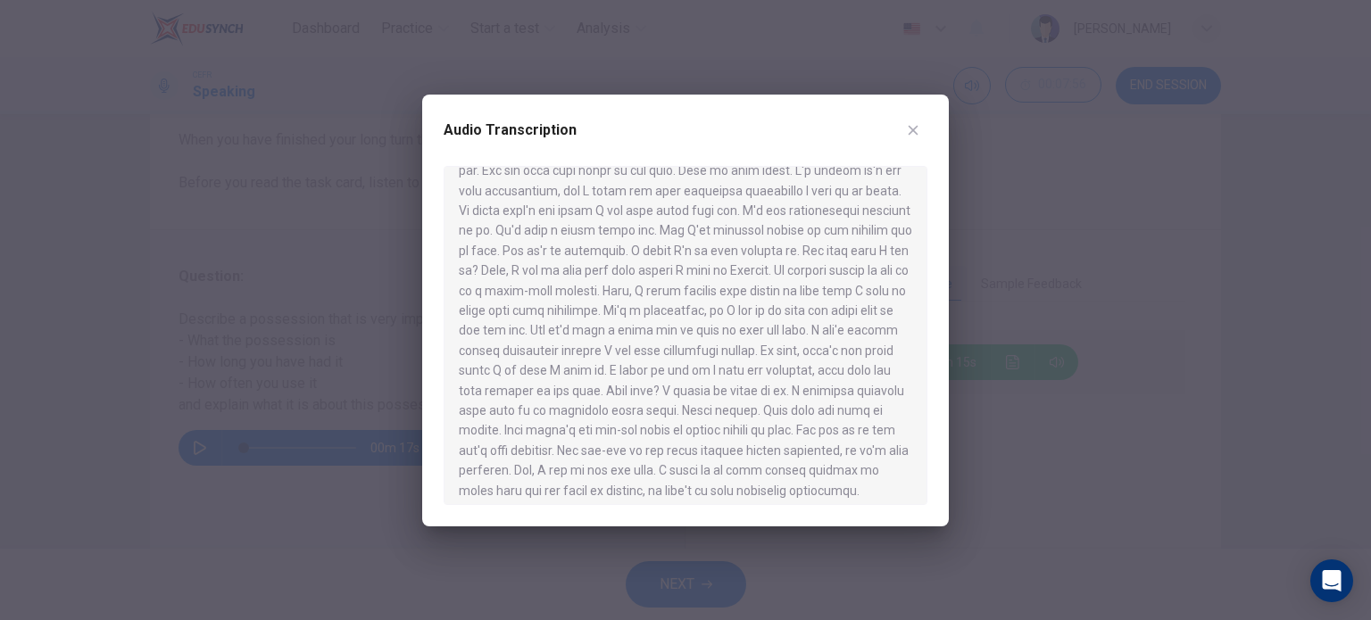
scroll to position [61, 0]
click at [916, 127] on icon "button" at bounding box center [914, 130] width 10 height 10
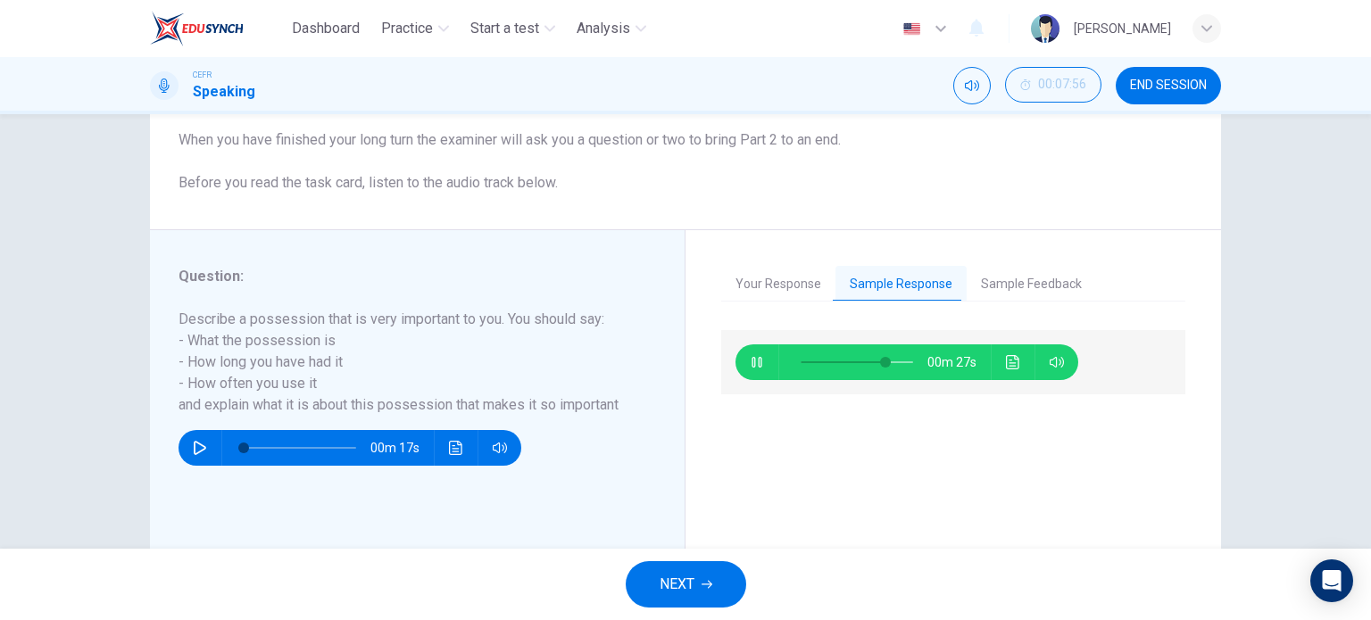
type input "76"
click at [1019, 283] on button "Sample Feedback" at bounding box center [1031, 284] width 129 height 37
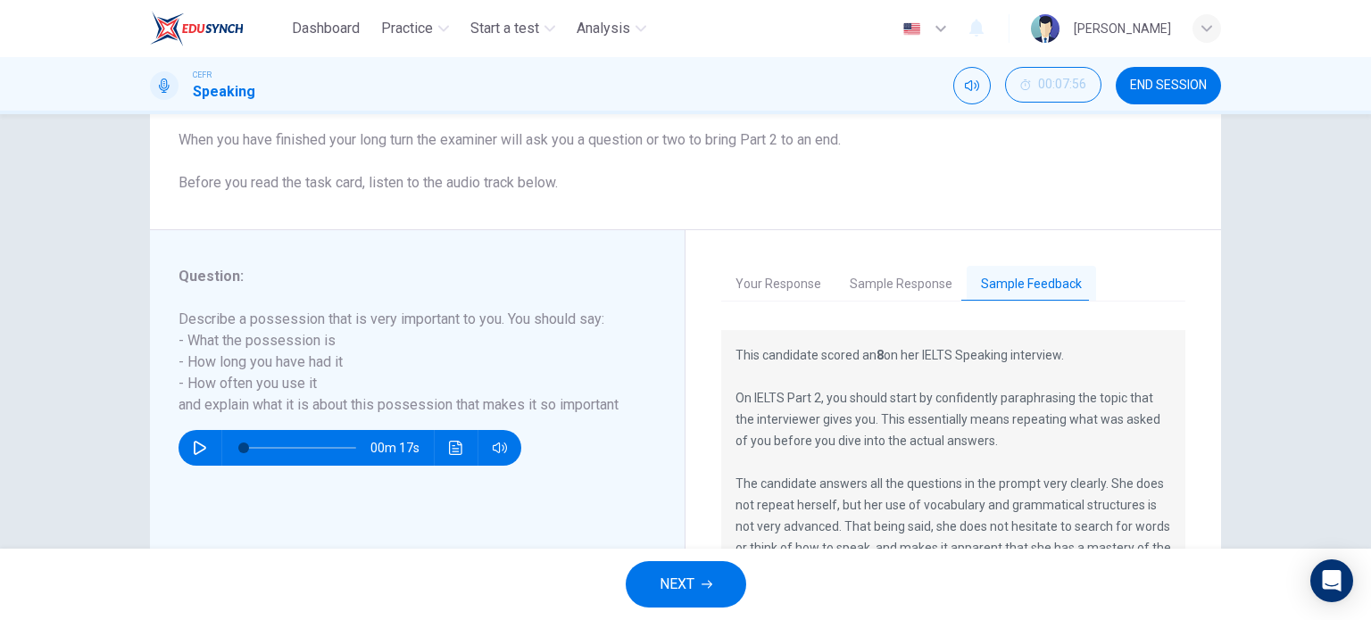
click at [693, 577] on span "NEXT" at bounding box center [677, 584] width 35 height 25
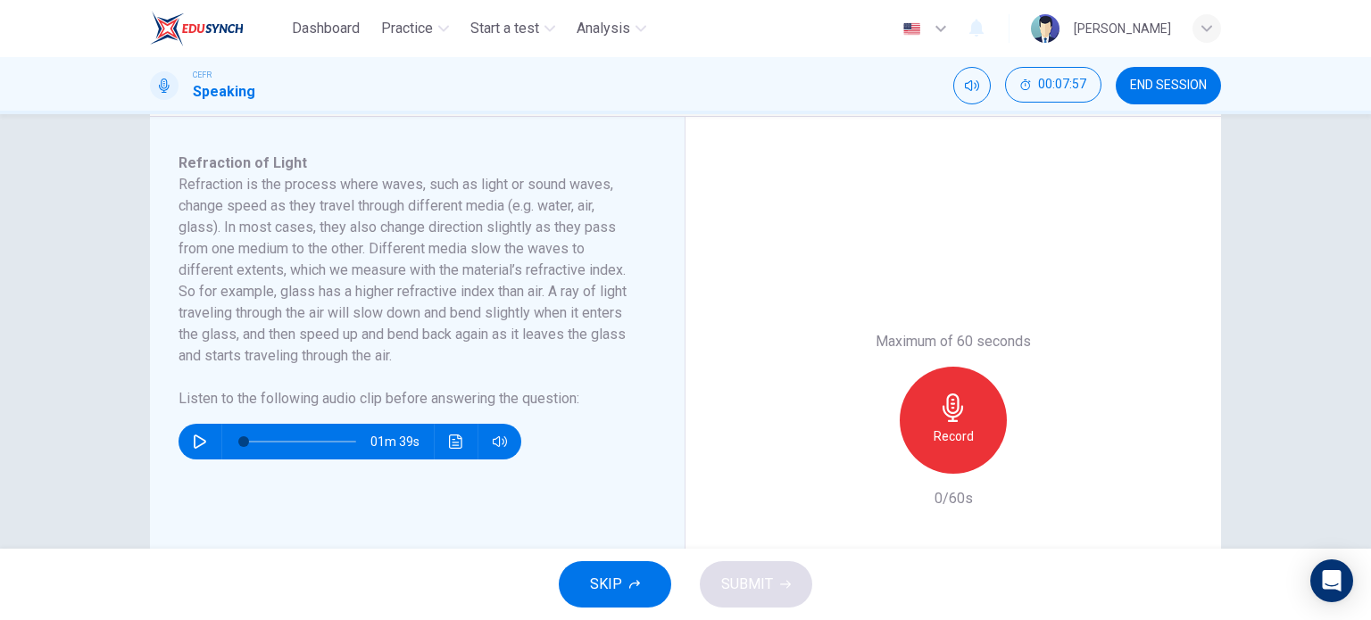
scroll to position [293, 0]
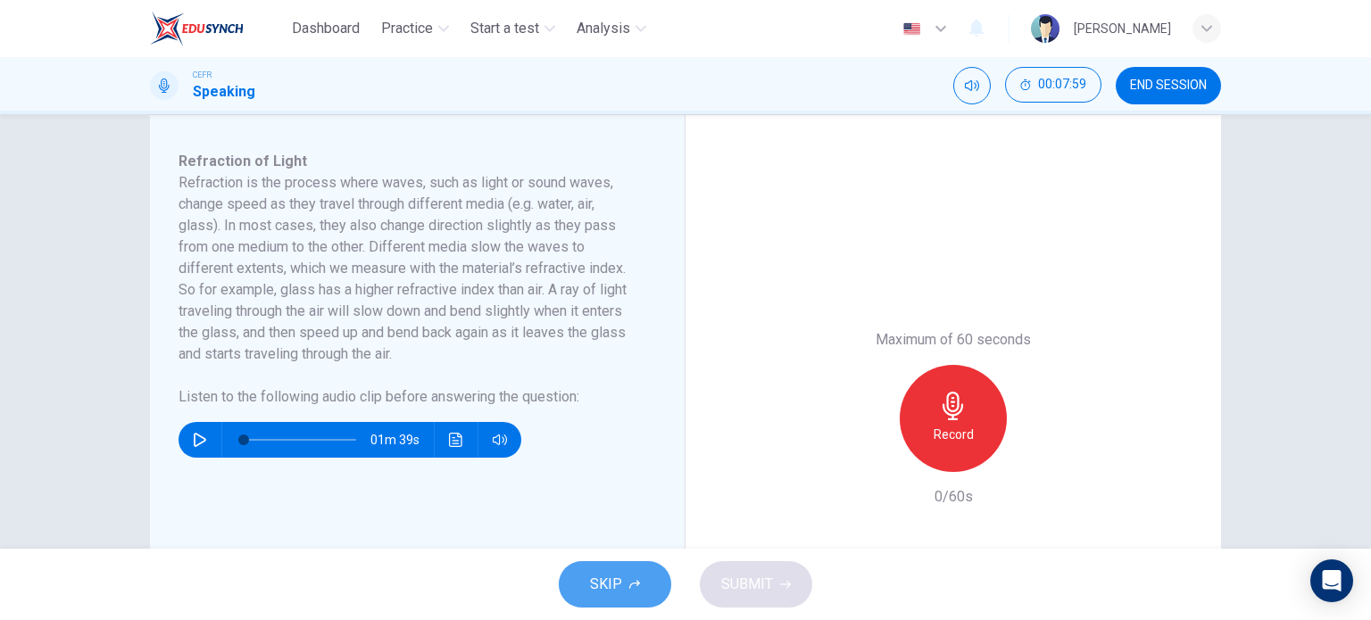
click at [617, 576] on span "SKIP" at bounding box center [606, 584] width 32 height 25
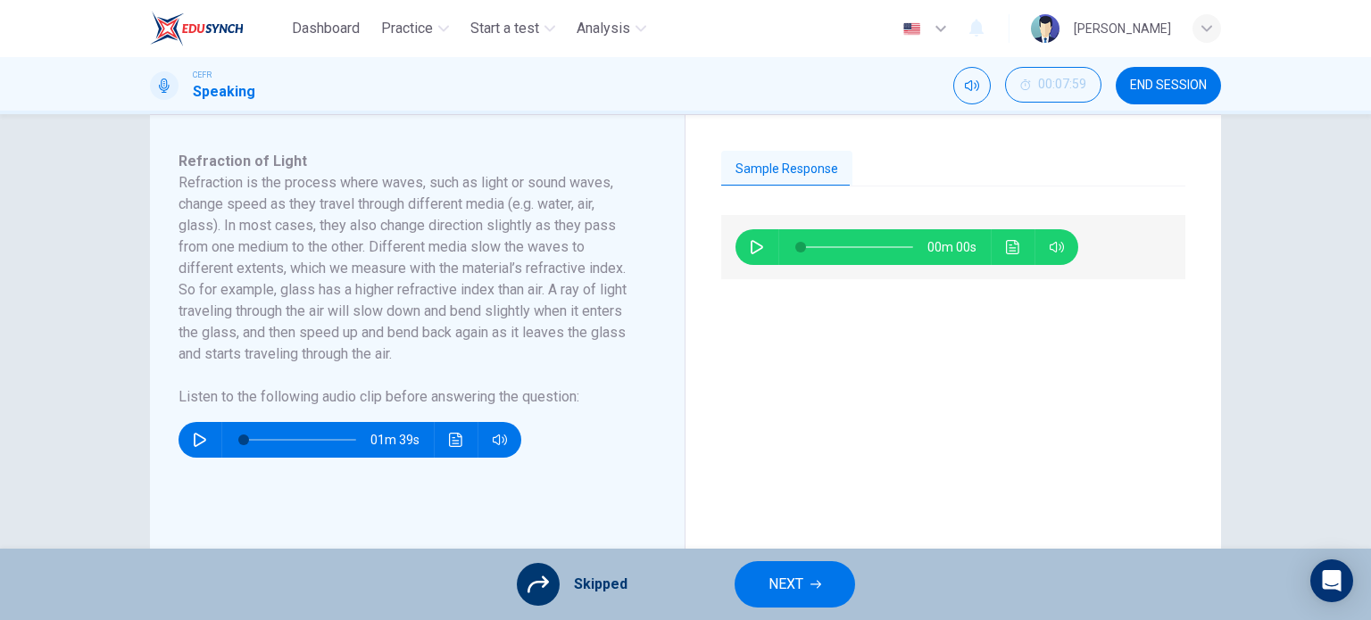
click at [761, 605] on button "NEXT" at bounding box center [795, 585] width 121 height 46
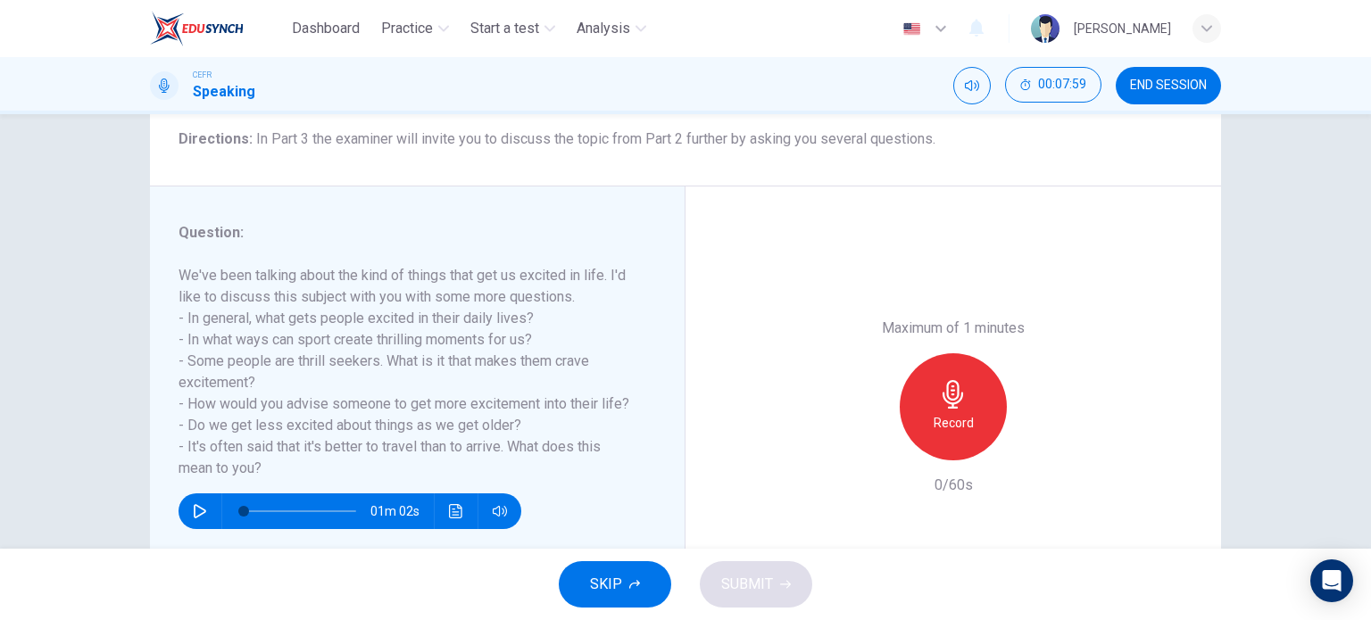
scroll to position [148, 0]
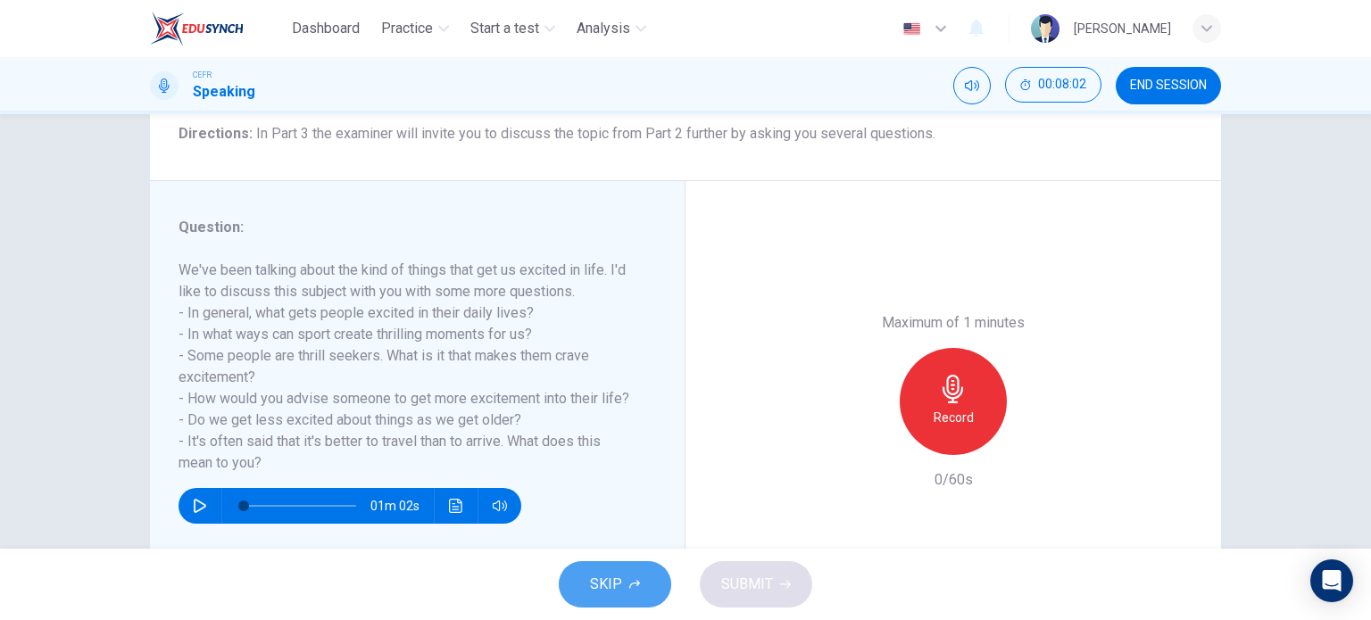
click at [598, 595] on span "SKIP" at bounding box center [606, 584] width 32 height 25
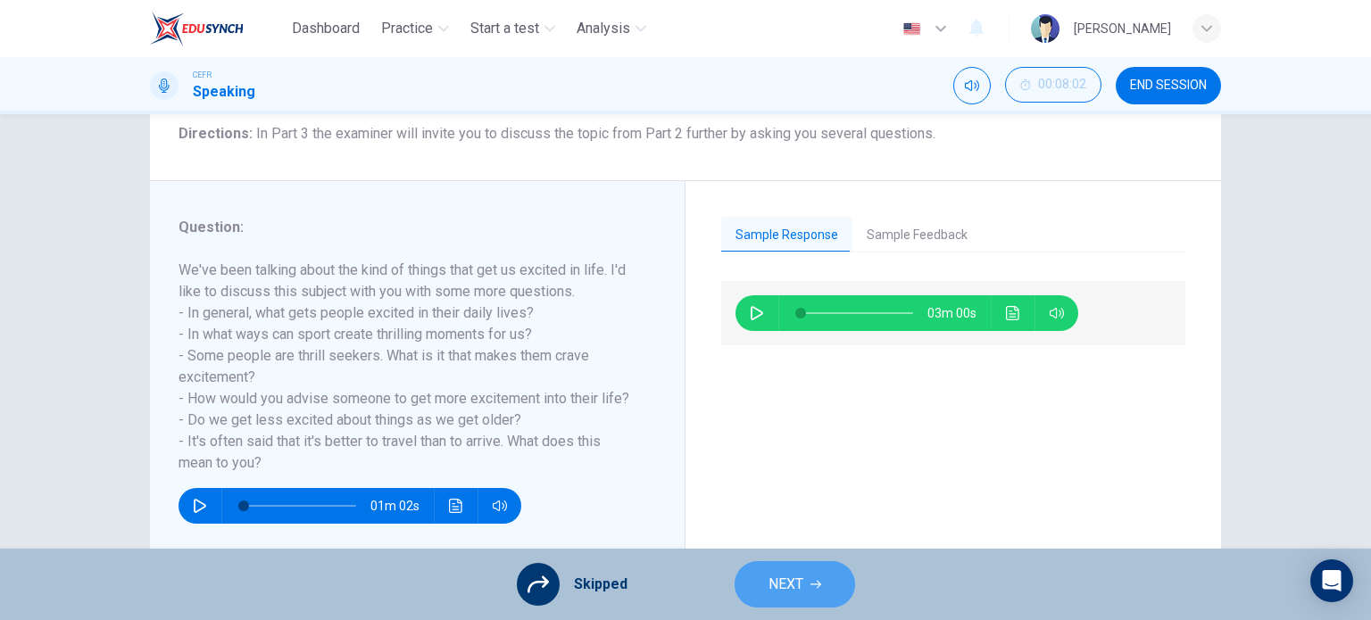
click at [789, 578] on span "NEXT" at bounding box center [786, 584] width 35 height 25
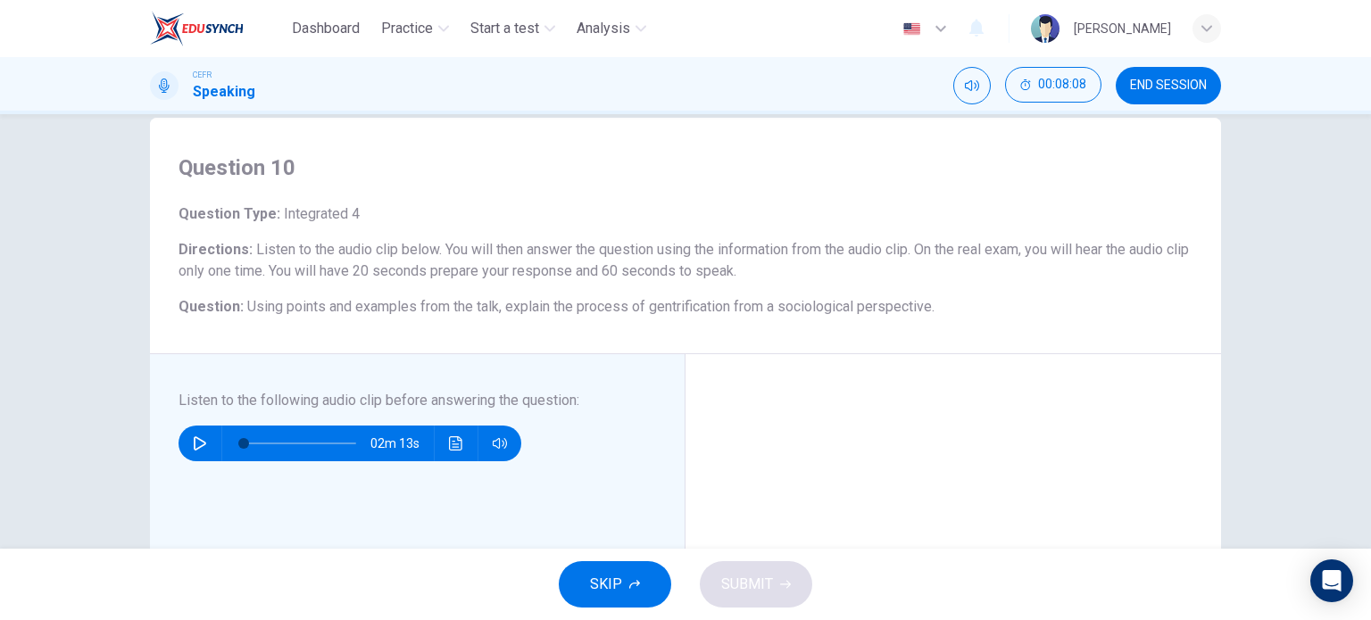
scroll to position [32, 0]
click at [610, 587] on span "SKIP" at bounding box center [606, 584] width 32 height 25
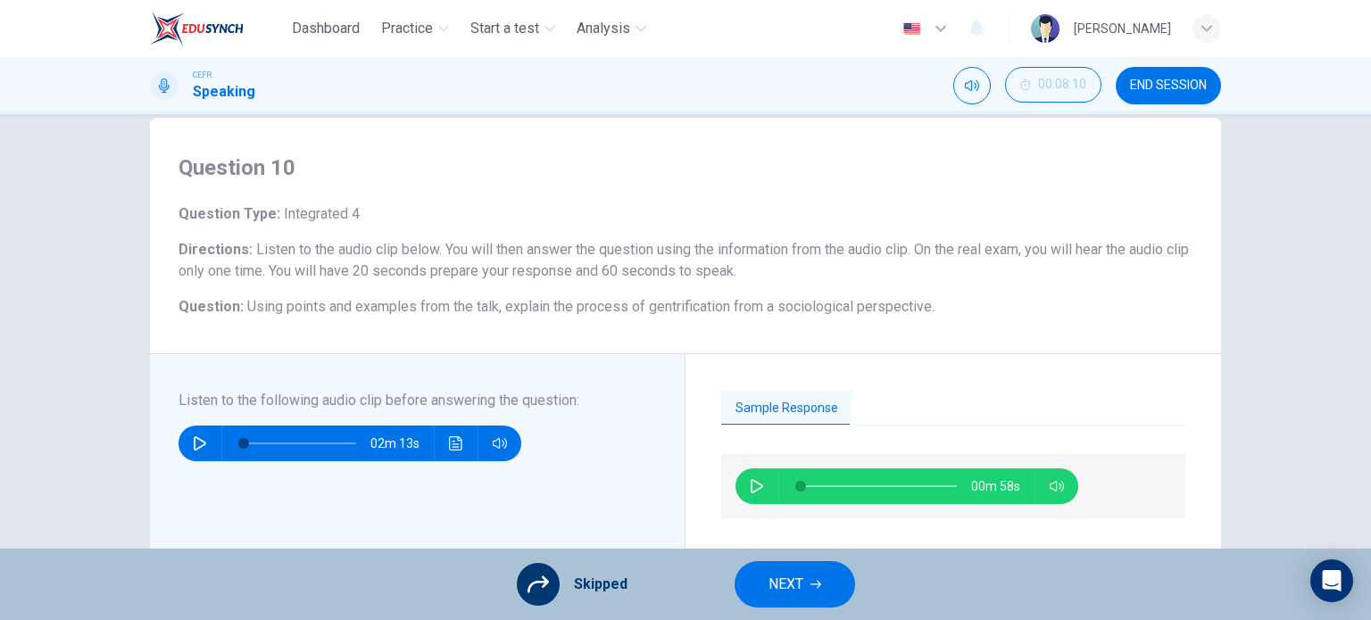
click at [817, 574] on button "NEXT" at bounding box center [795, 585] width 121 height 46
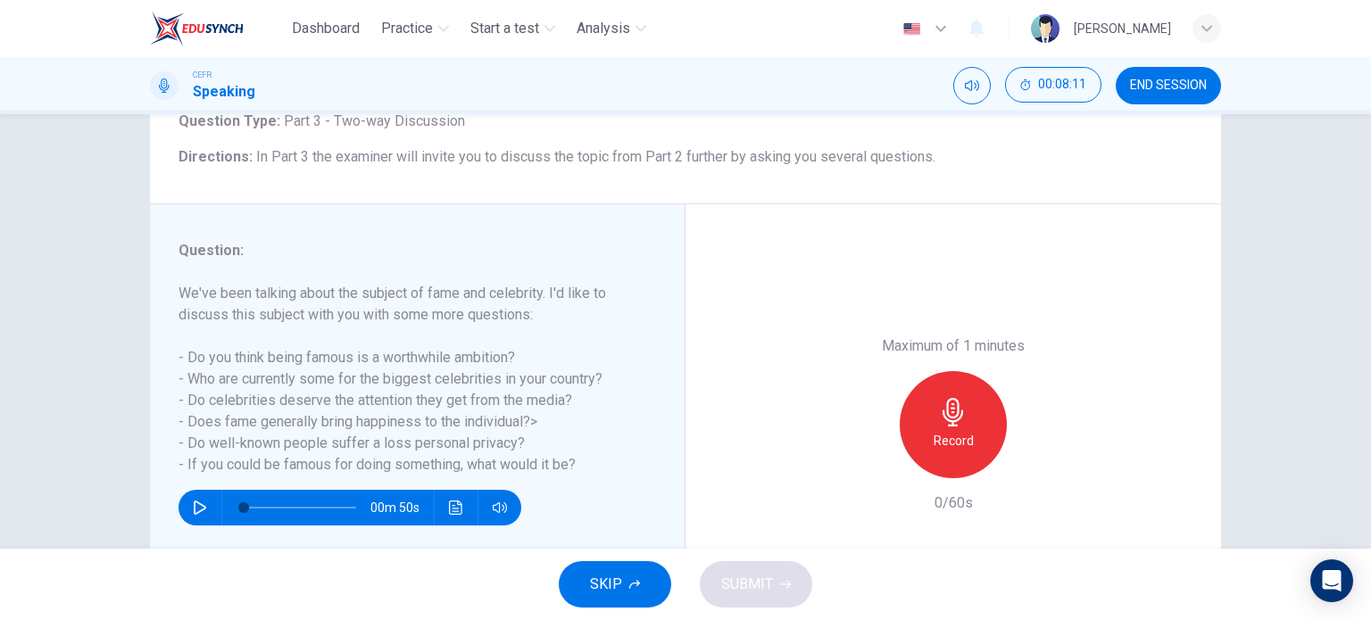
scroll to position [125, 0]
click at [928, 432] on div "Record" at bounding box center [953, 424] width 107 height 107
click at [739, 587] on span "SUBMIT" at bounding box center [747, 584] width 52 height 25
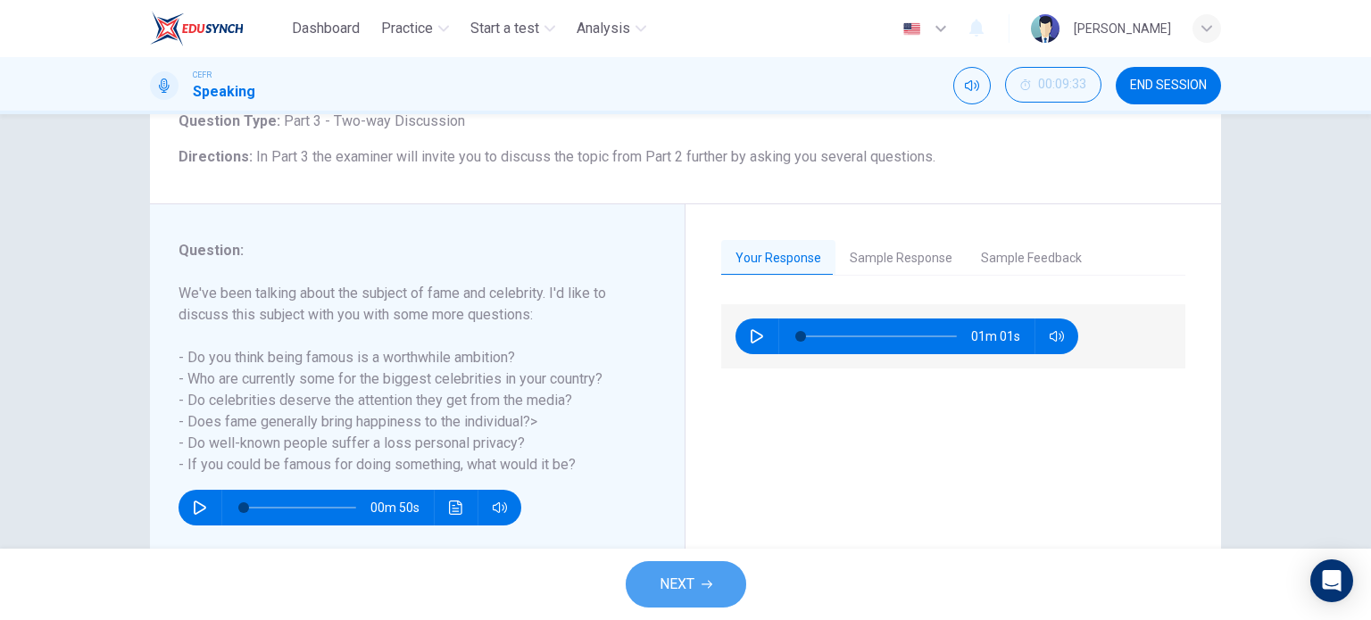
click at [669, 592] on span "NEXT" at bounding box center [677, 584] width 35 height 25
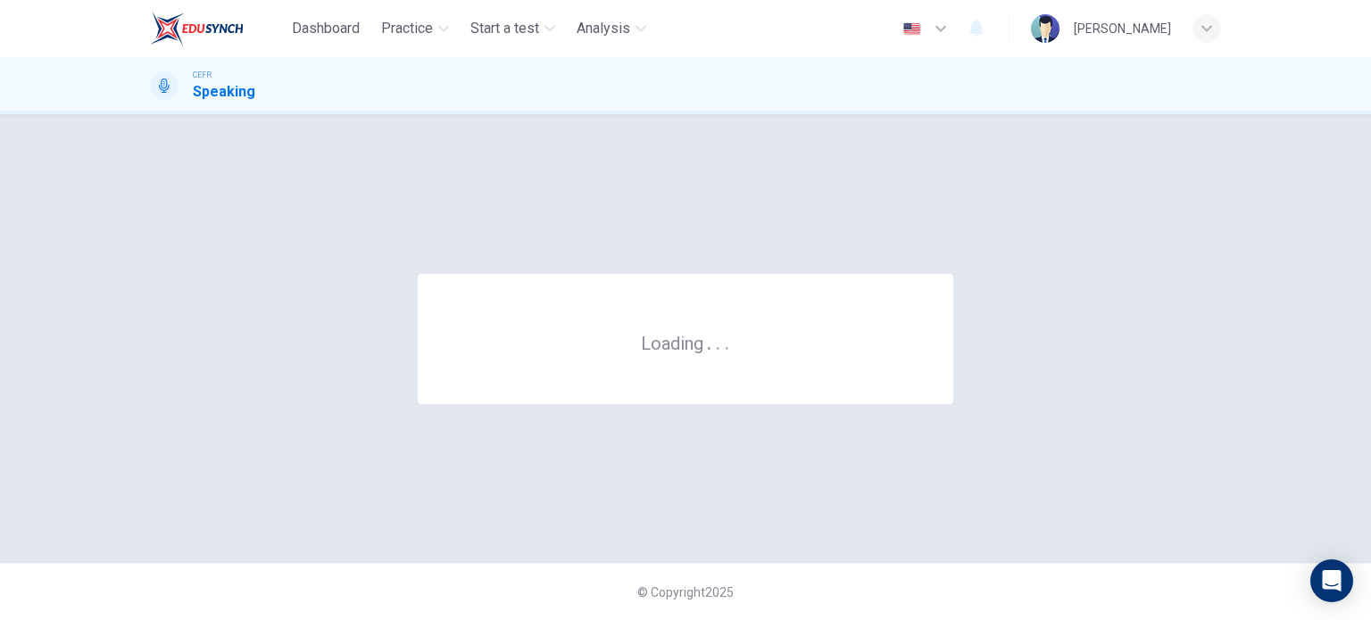
scroll to position [0, 0]
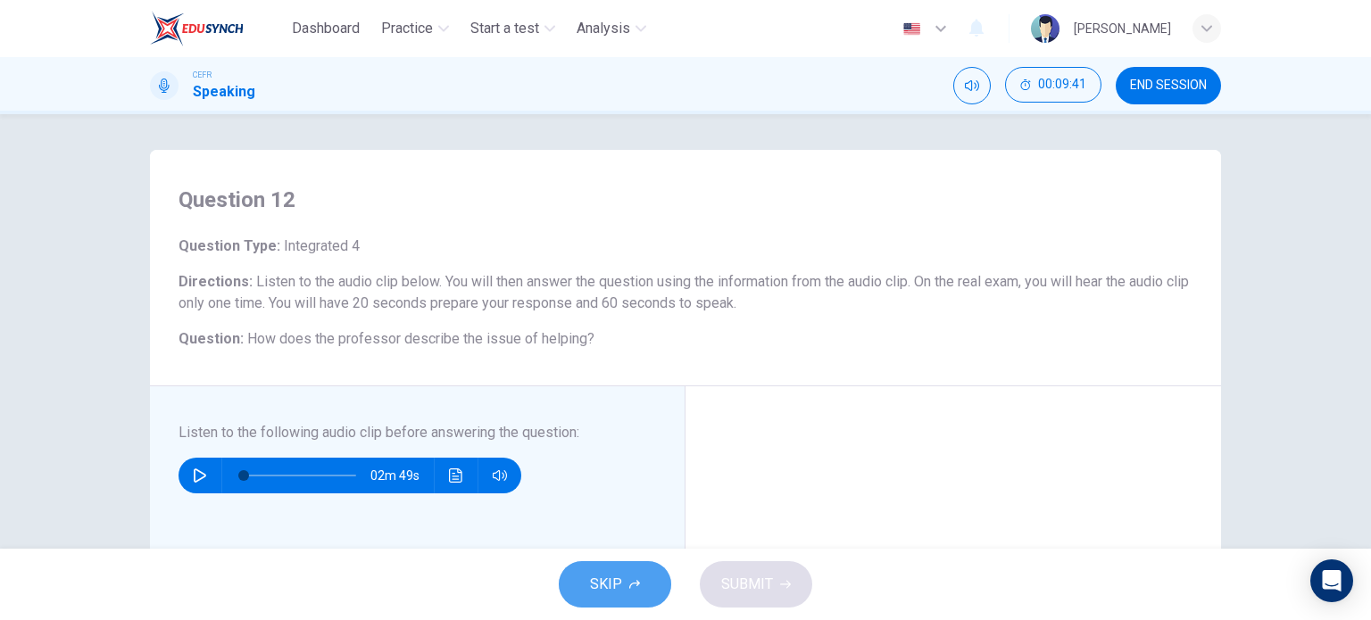
click at [618, 576] on span "SKIP" at bounding box center [606, 584] width 32 height 25
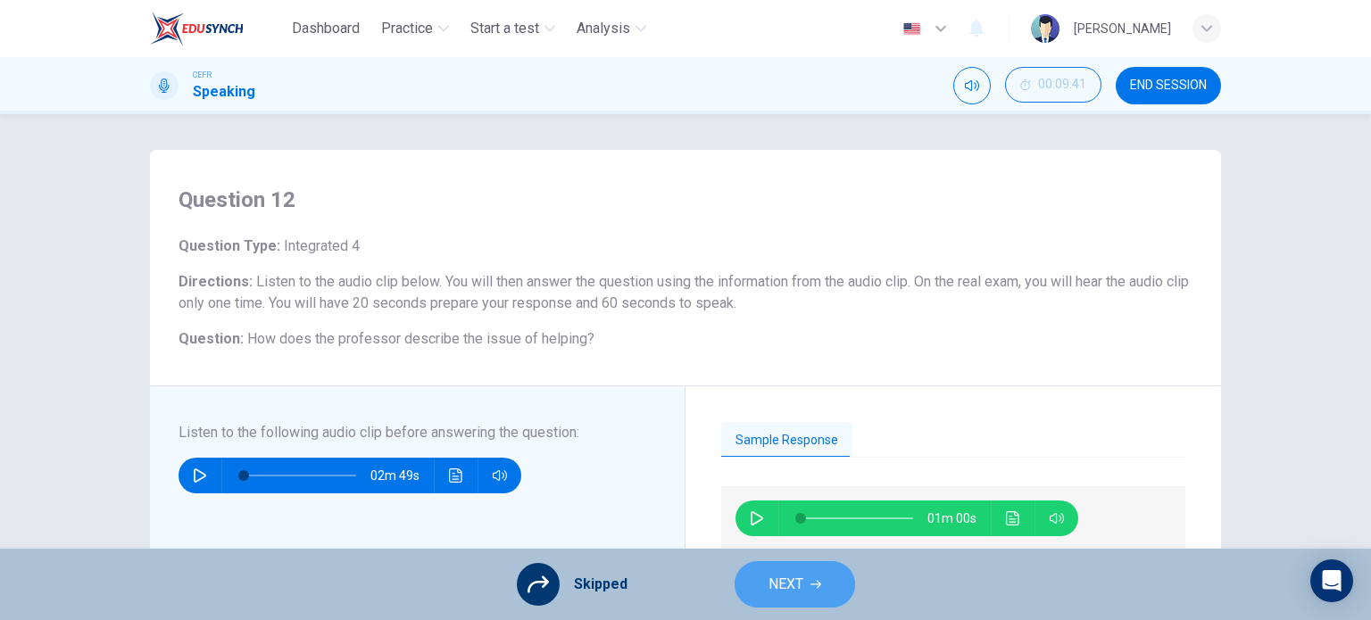
click at [834, 580] on button "NEXT" at bounding box center [795, 585] width 121 height 46
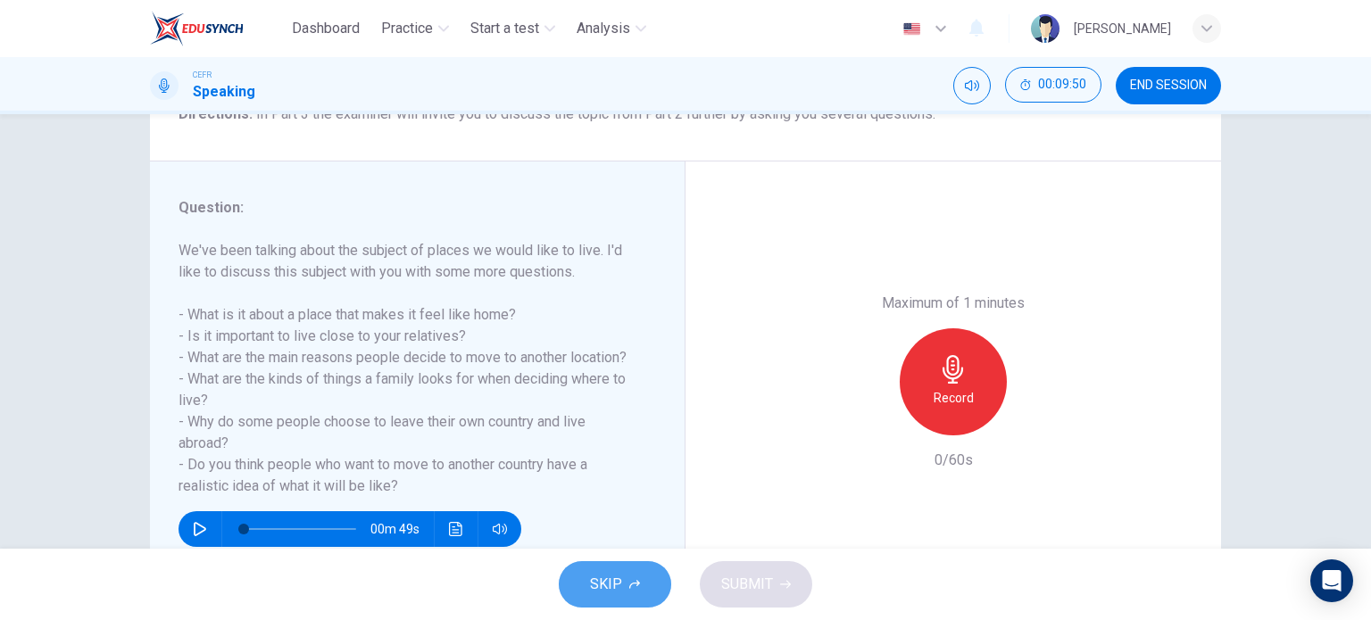
click at [598, 593] on span "SKIP" at bounding box center [606, 584] width 32 height 25
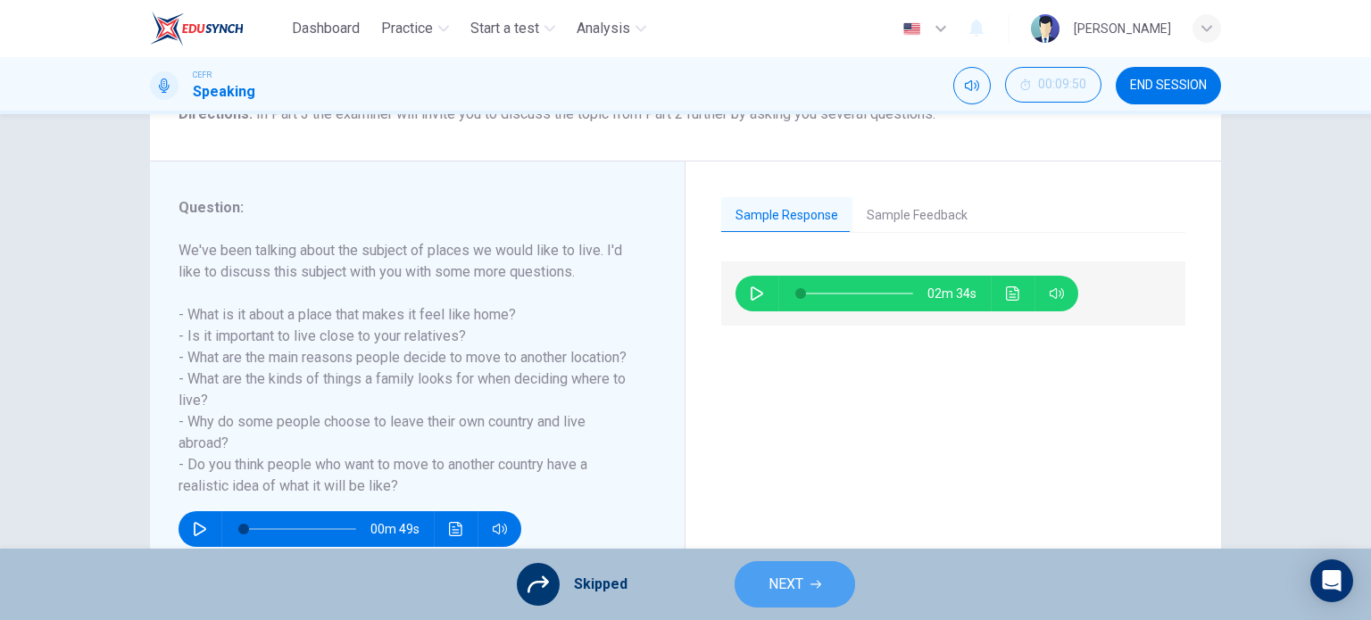
click at [778, 592] on span "NEXT" at bounding box center [786, 584] width 35 height 25
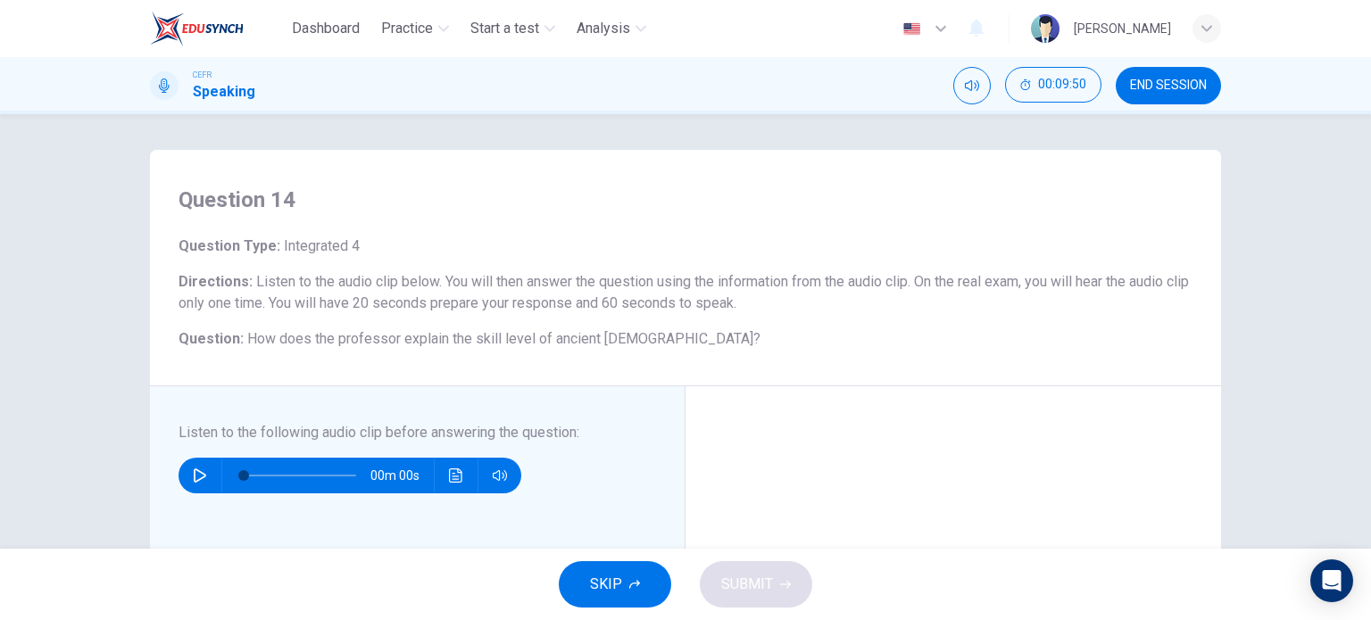
scroll to position [32, 0]
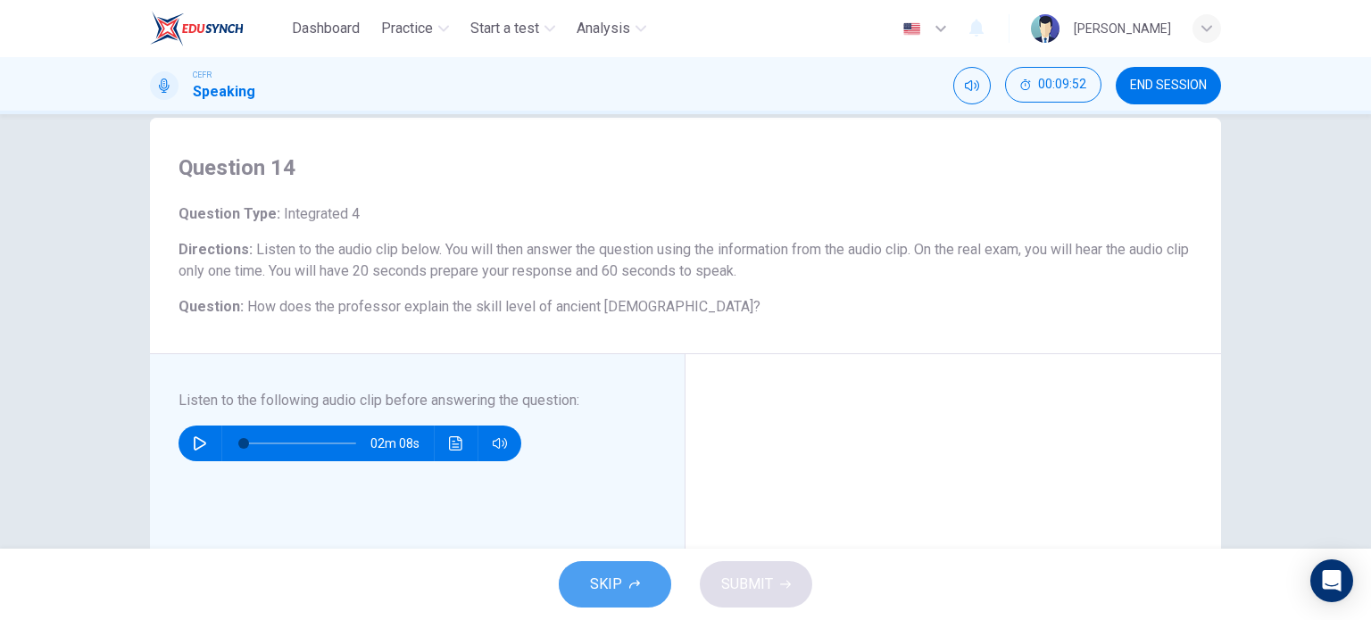
click at [618, 575] on span "SKIP" at bounding box center [606, 584] width 32 height 25
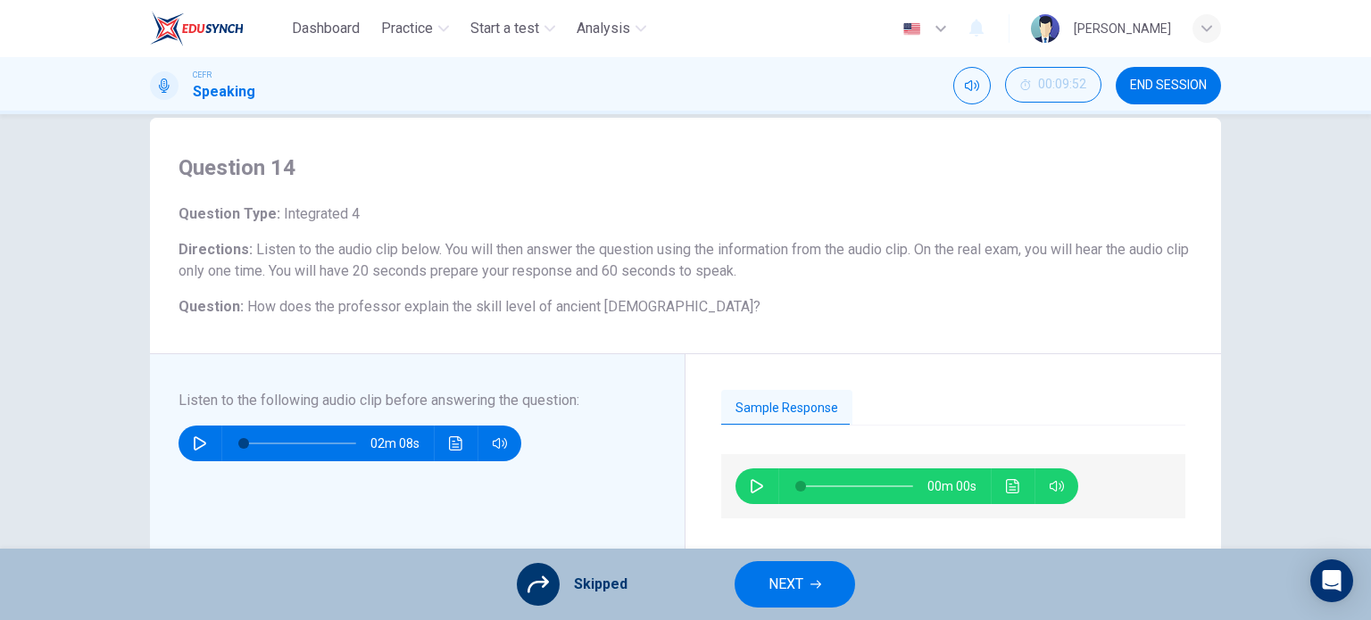
scroll to position [53, 0]
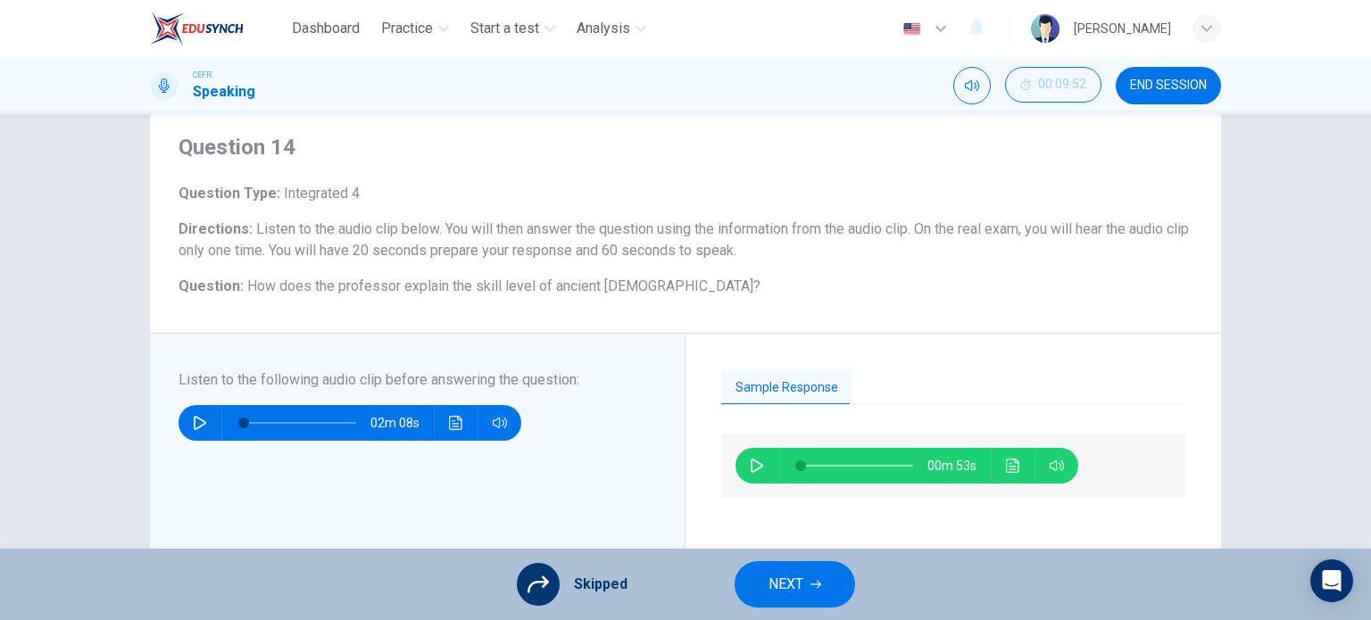
click at [792, 596] on span "NEXT" at bounding box center [786, 584] width 35 height 25
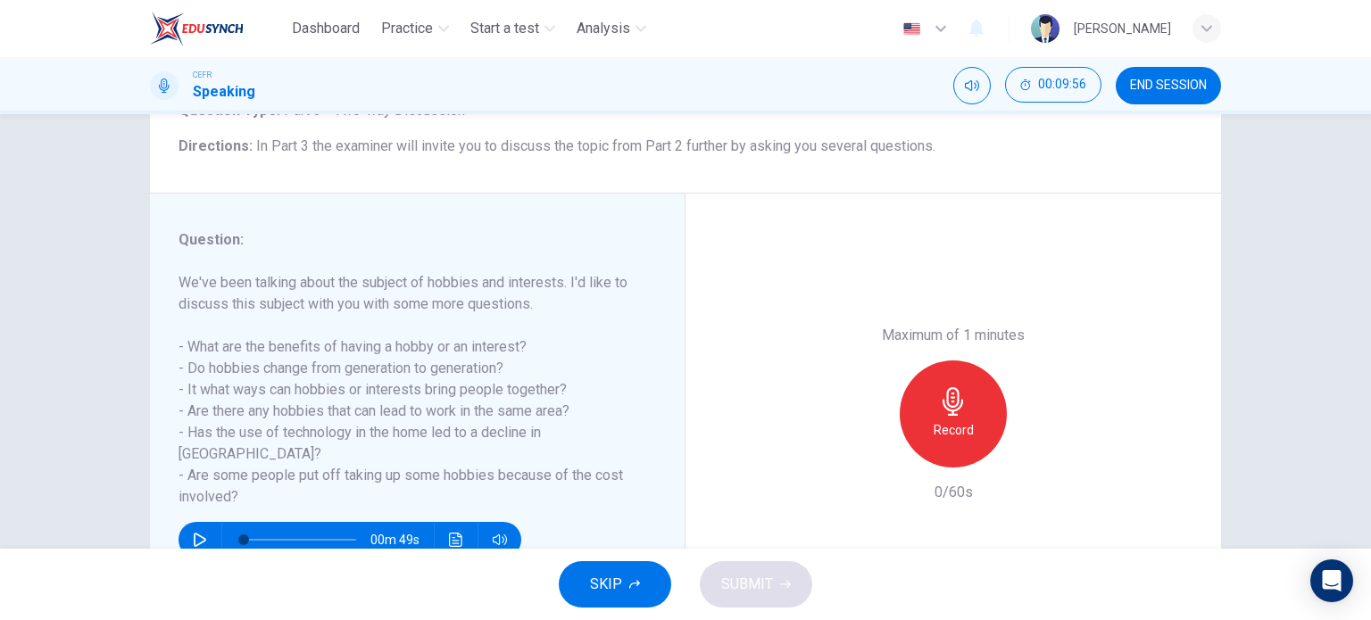
scroll to position [136, 0]
click at [611, 595] on span "SKIP" at bounding box center [606, 584] width 32 height 25
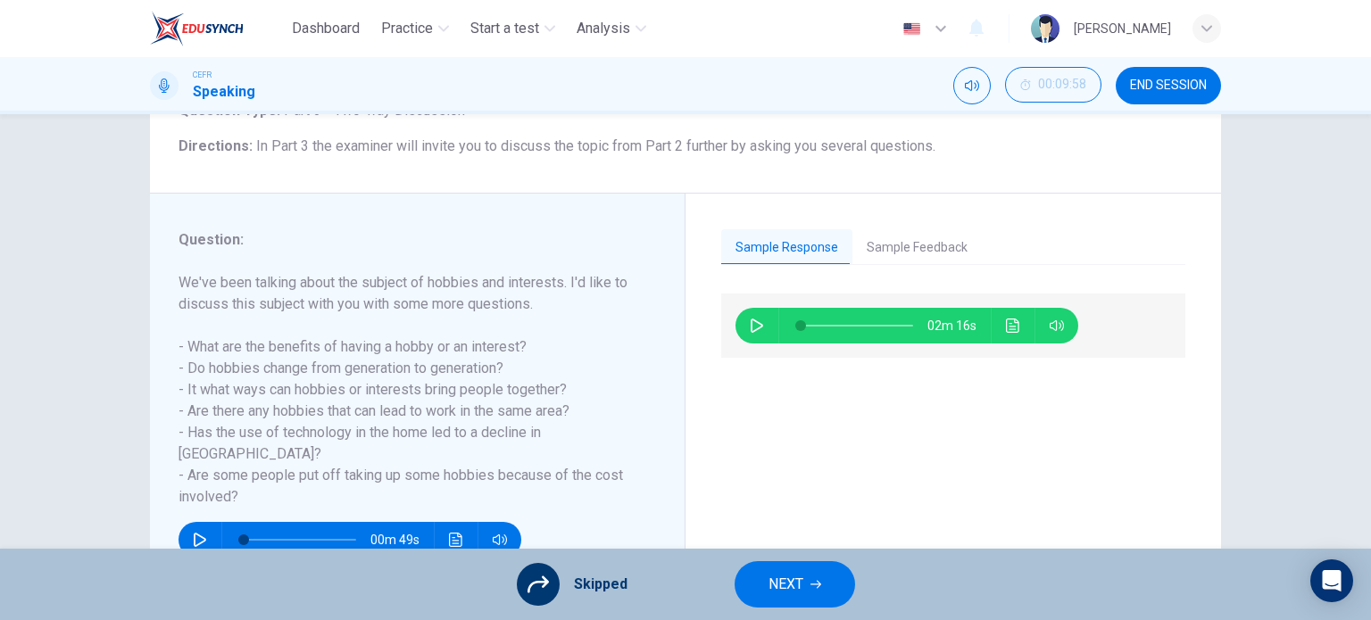
click at [798, 583] on span "NEXT" at bounding box center [786, 584] width 35 height 25
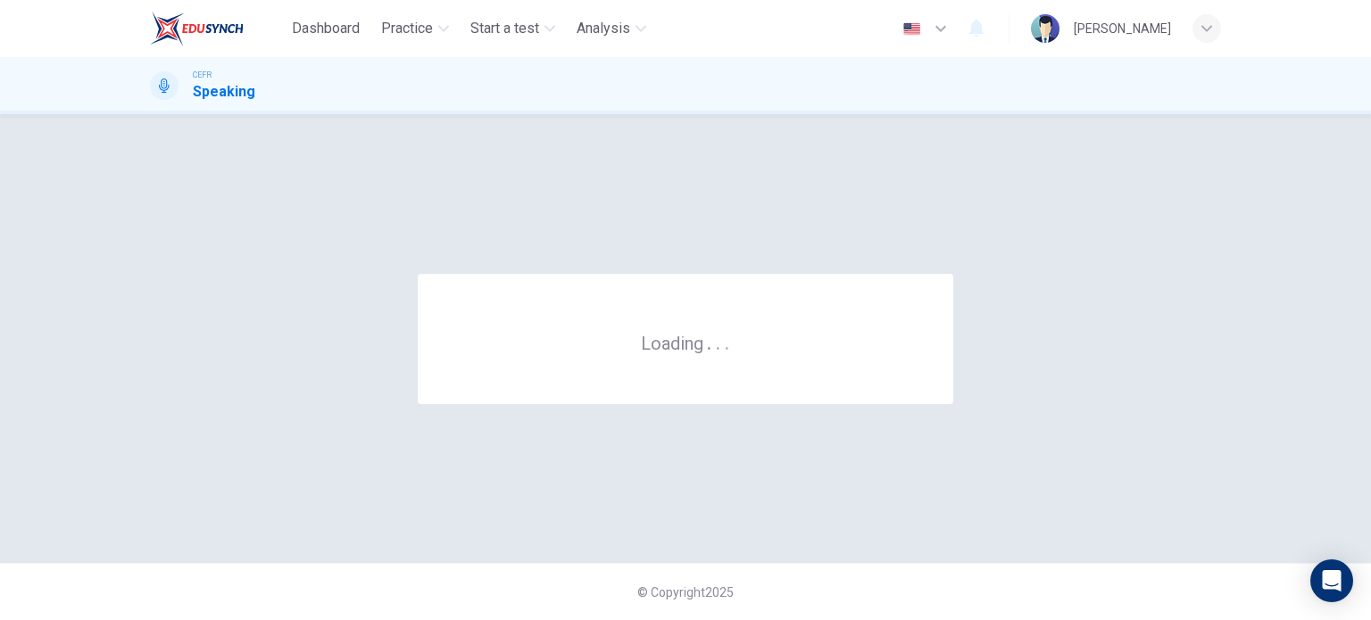
scroll to position [0, 0]
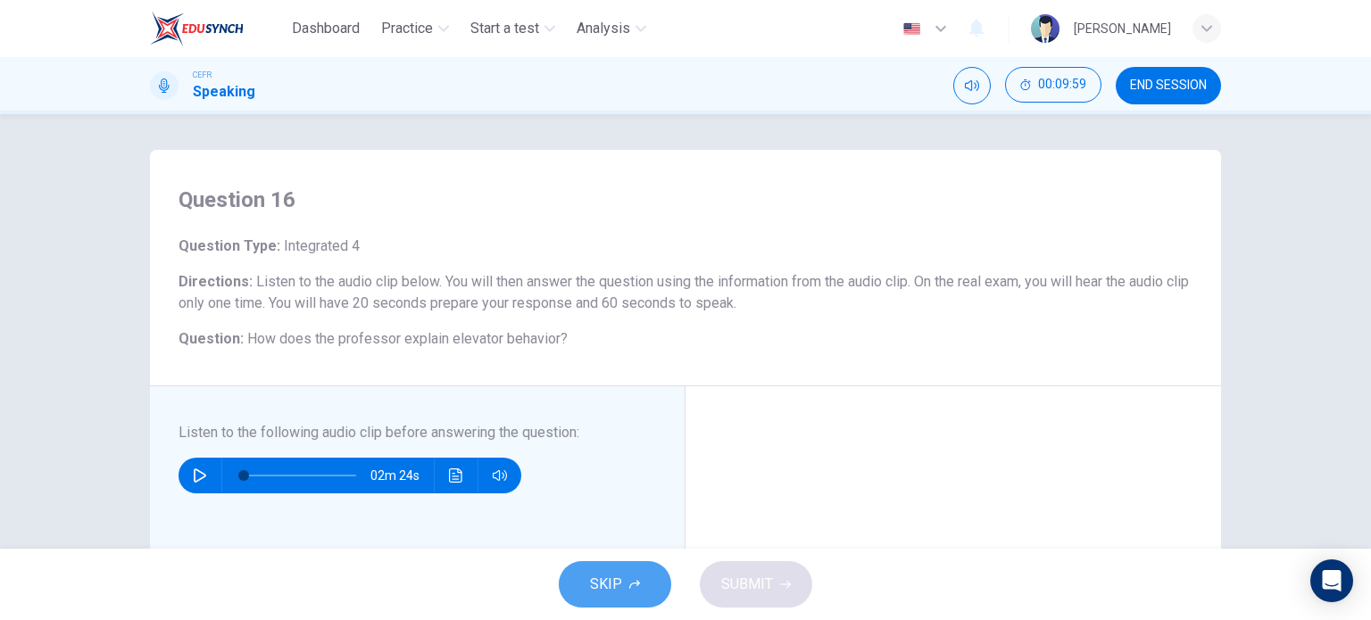
click at [603, 570] on button "SKIP" at bounding box center [615, 585] width 112 height 46
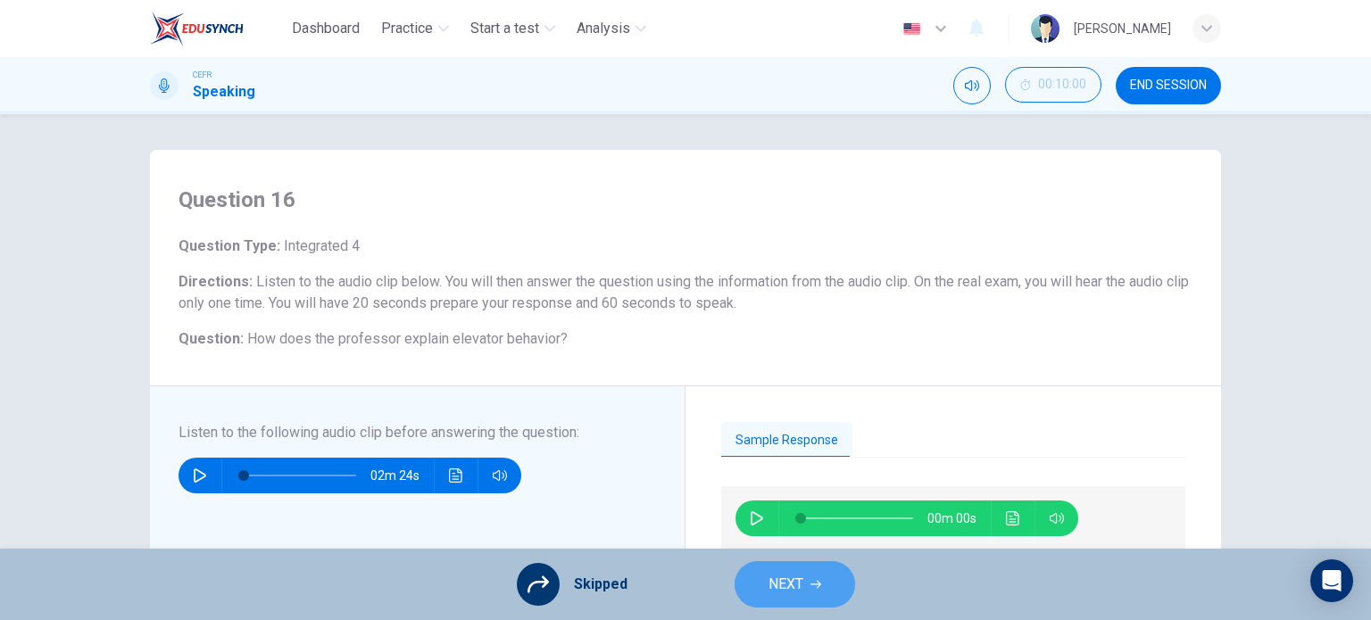
click at [806, 580] on button "NEXT" at bounding box center [795, 585] width 121 height 46
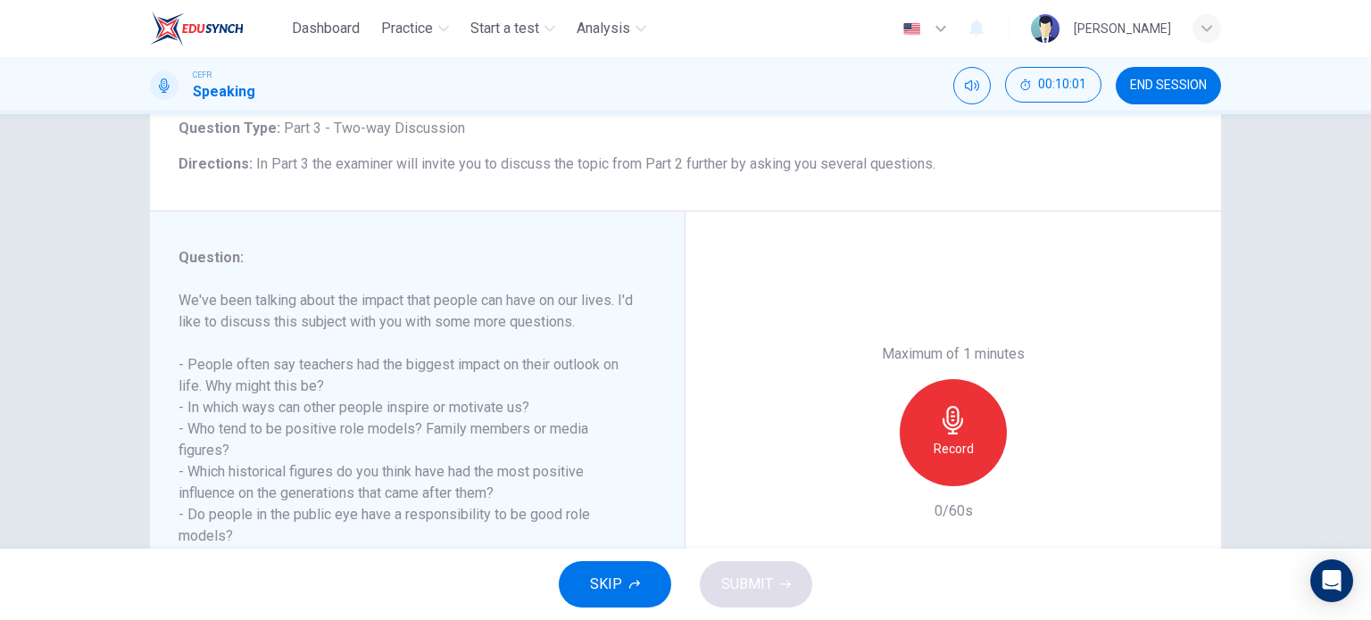
scroll to position [193, 0]
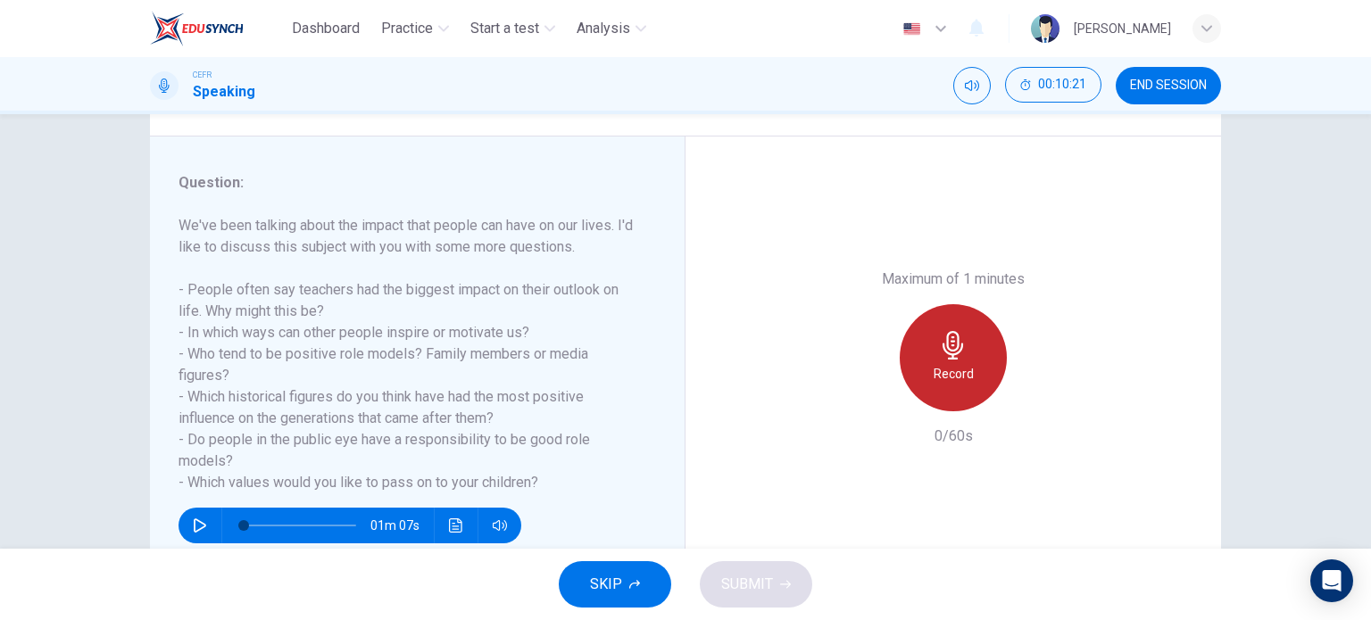
click at [953, 370] on h6 "Record" at bounding box center [954, 373] width 40 height 21
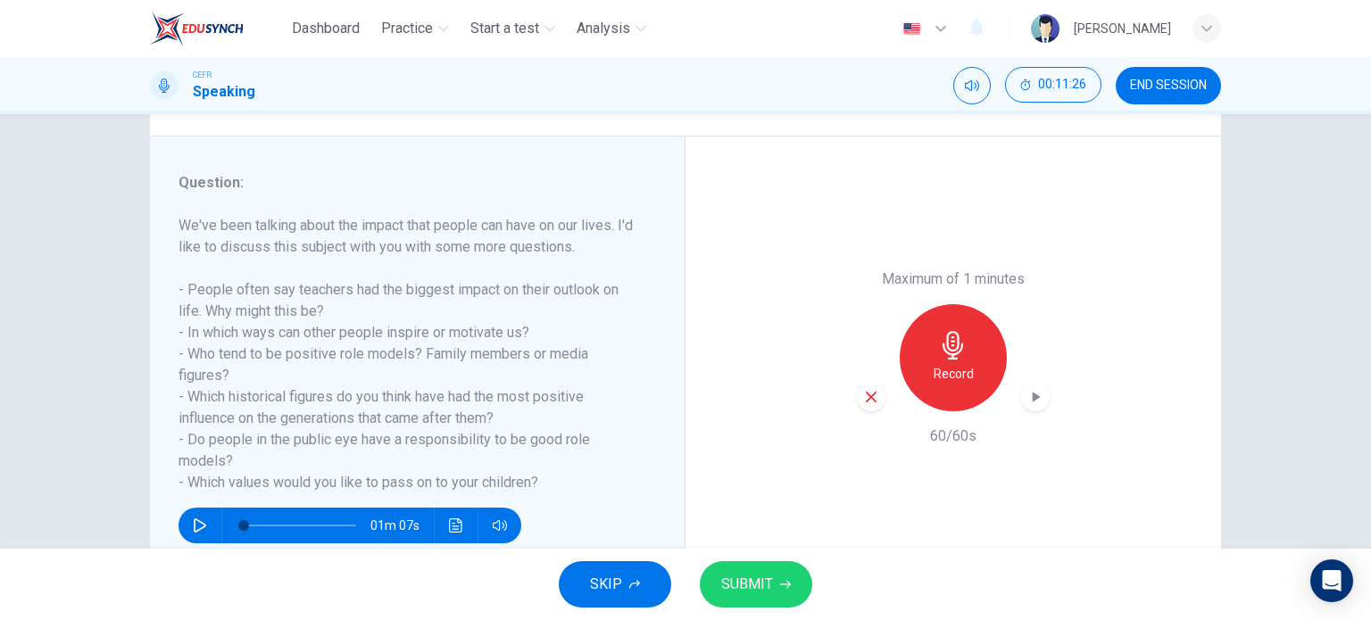
drag, startPoint x: 702, startPoint y: 616, endPoint x: 786, endPoint y: 581, distance: 90.8
click at [786, 581] on div "SKIP SUBMIT" at bounding box center [685, 584] width 1371 height 71
click at [786, 581] on icon "button" at bounding box center [785, 585] width 11 height 8
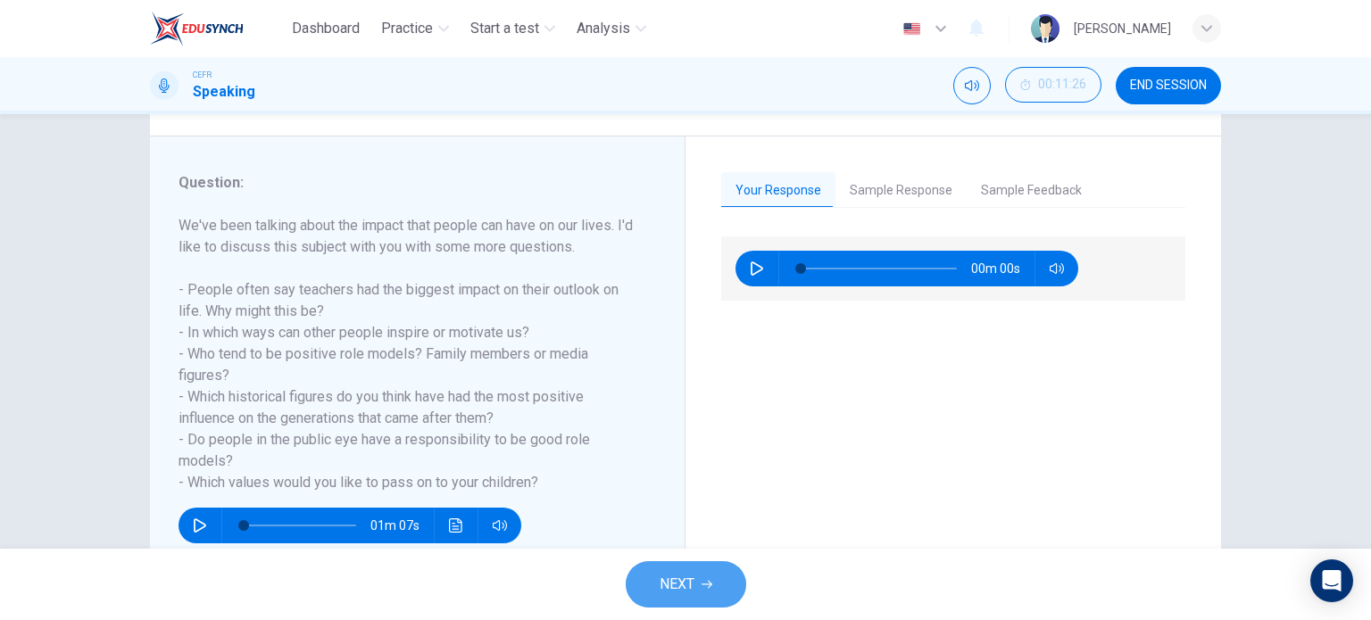
click at [719, 587] on button "NEXT" at bounding box center [686, 585] width 121 height 46
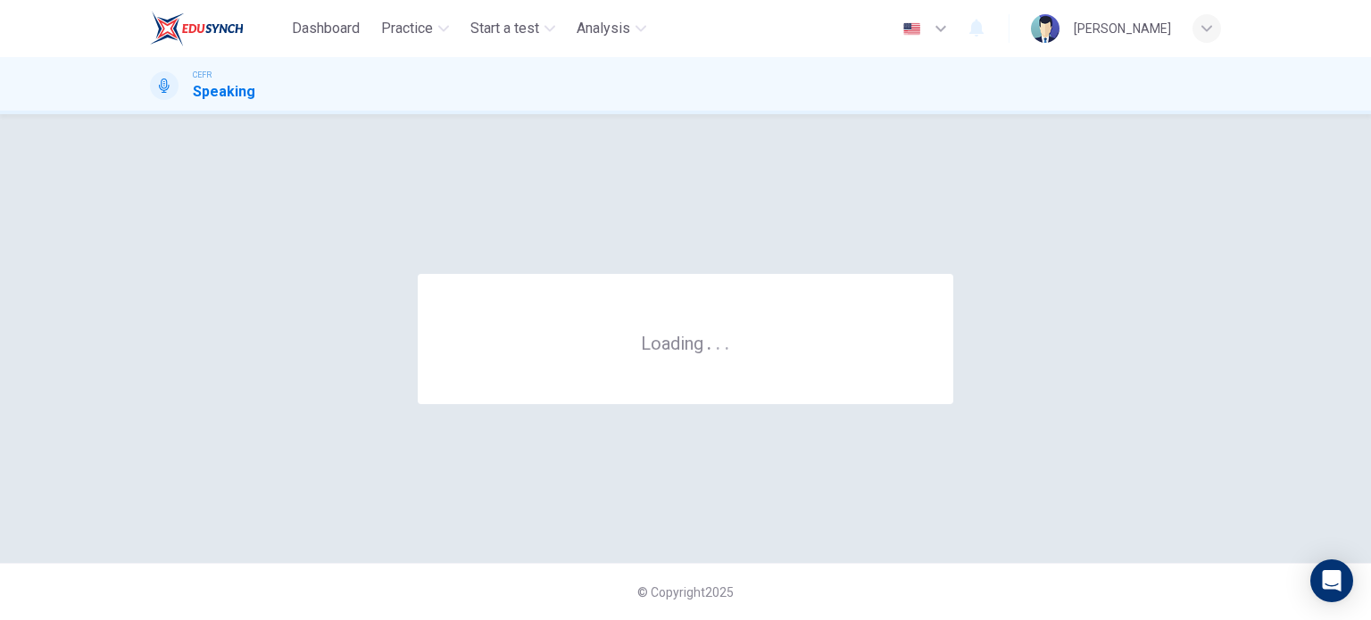
scroll to position [0, 0]
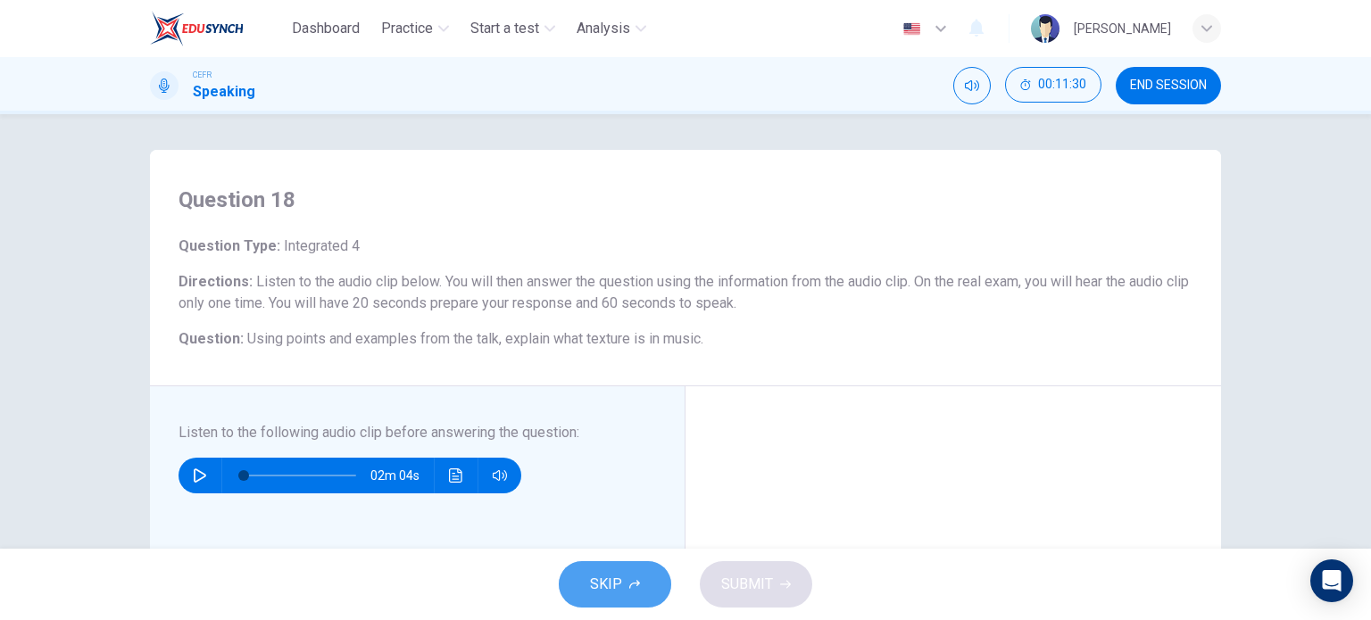
click at [614, 585] on span "SKIP" at bounding box center [606, 584] width 32 height 25
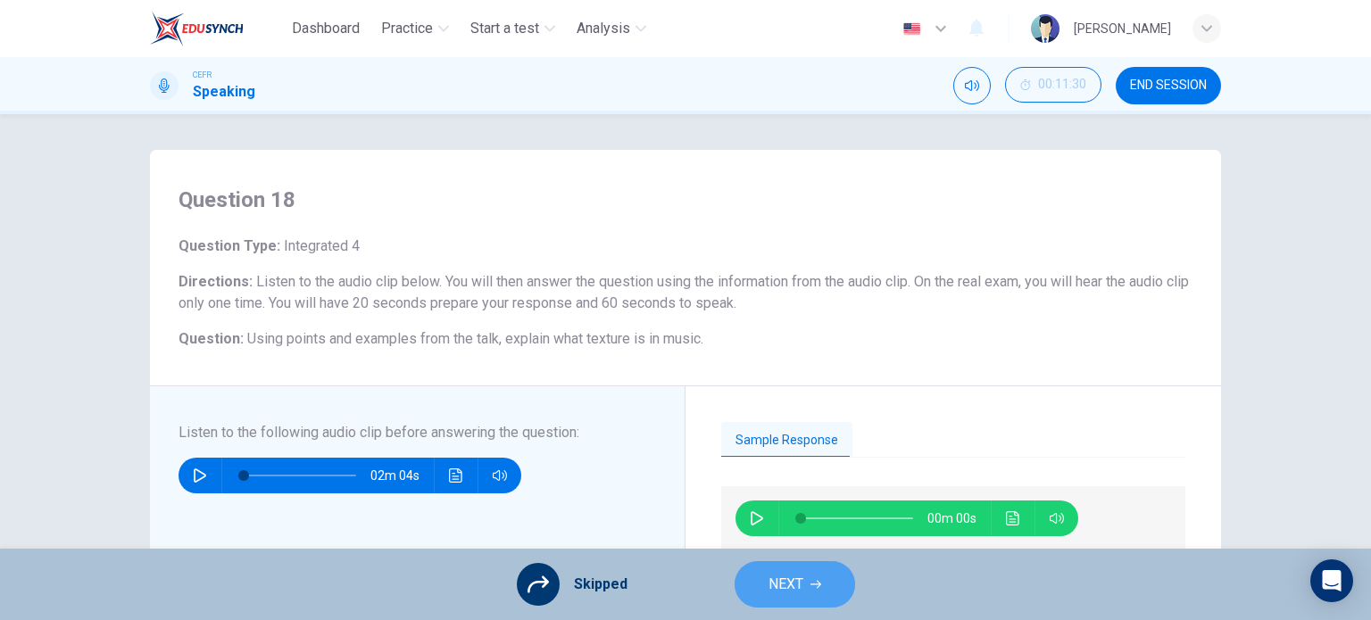
click at [764, 587] on button "NEXT" at bounding box center [795, 585] width 121 height 46
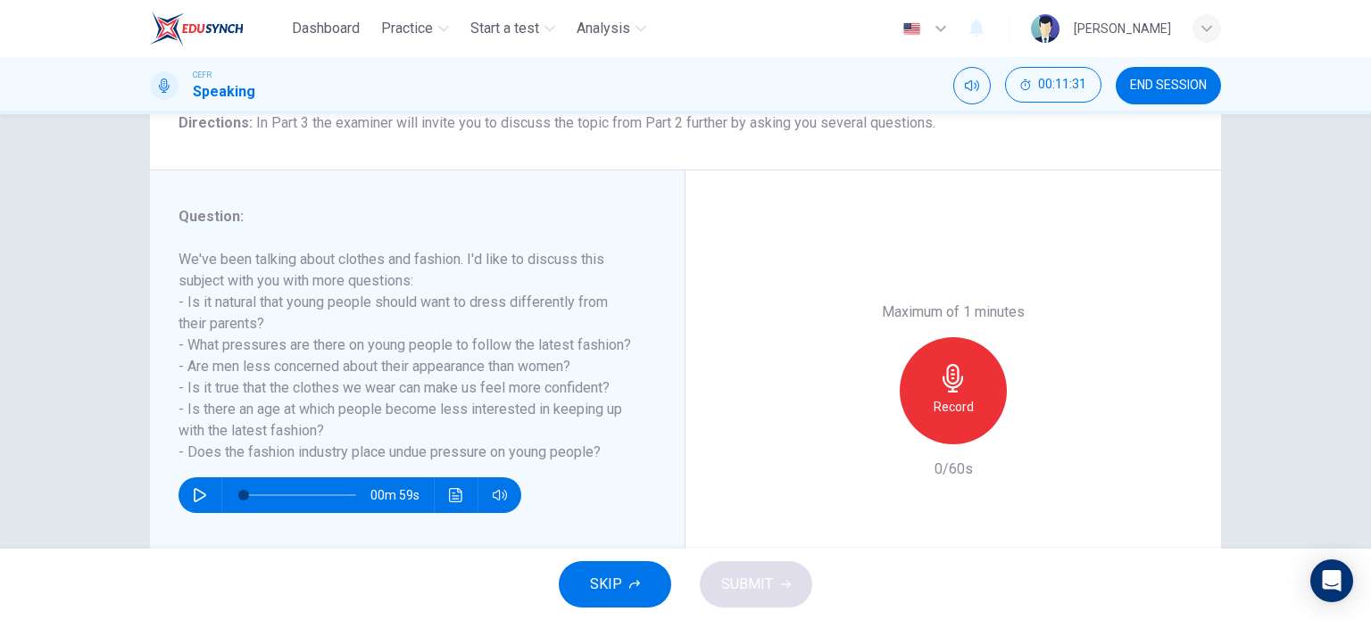
scroll to position [227, 0]
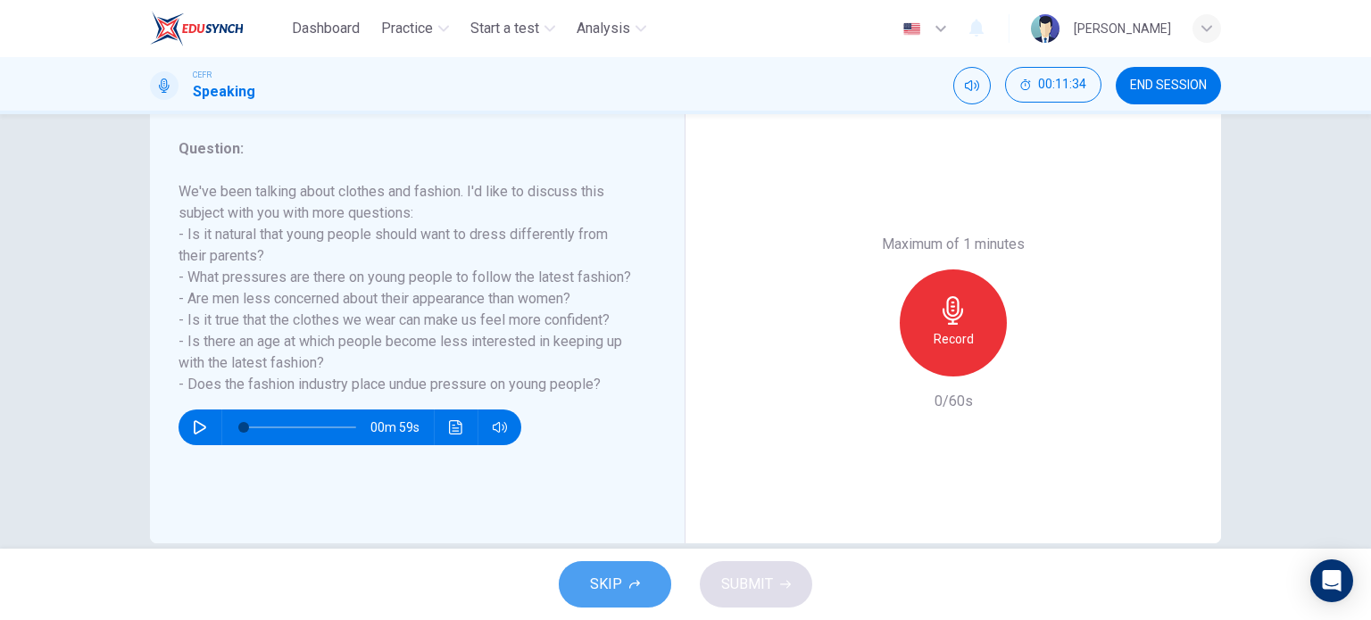
click at [586, 587] on button "SKIP" at bounding box center [615, 585] width 112 height 46
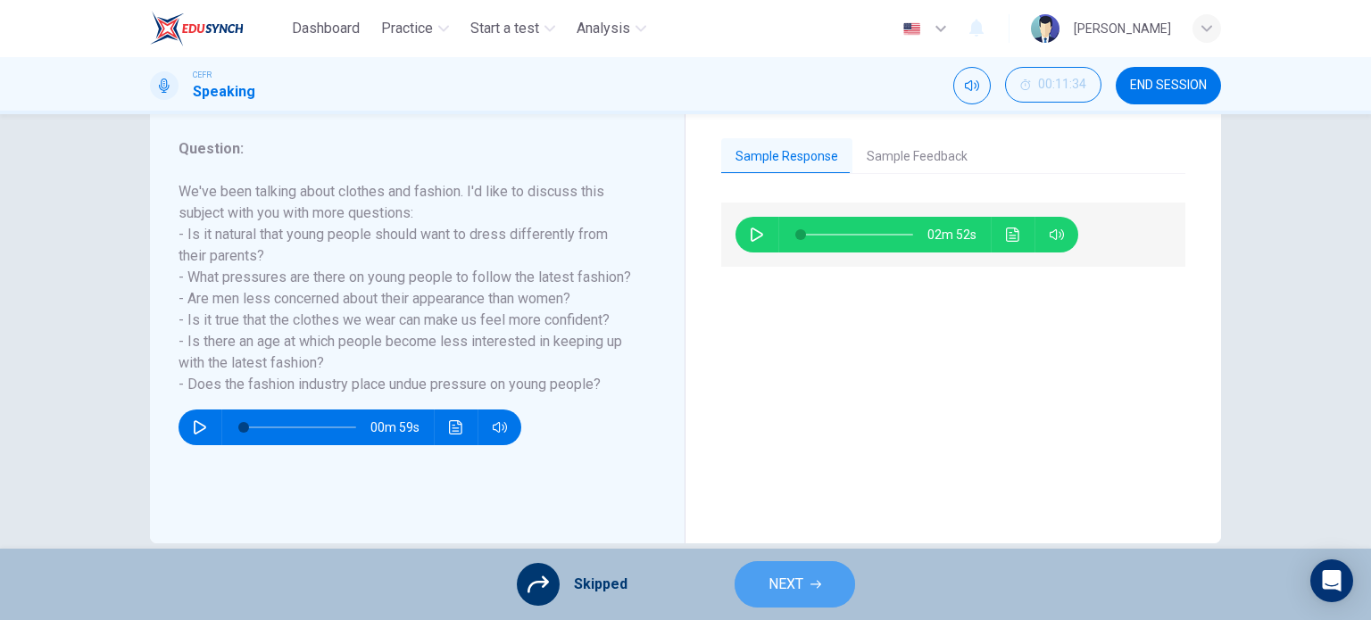
click at [800, 593] on span "NEXT" at bounding box center [786, 584] width 35 height 25
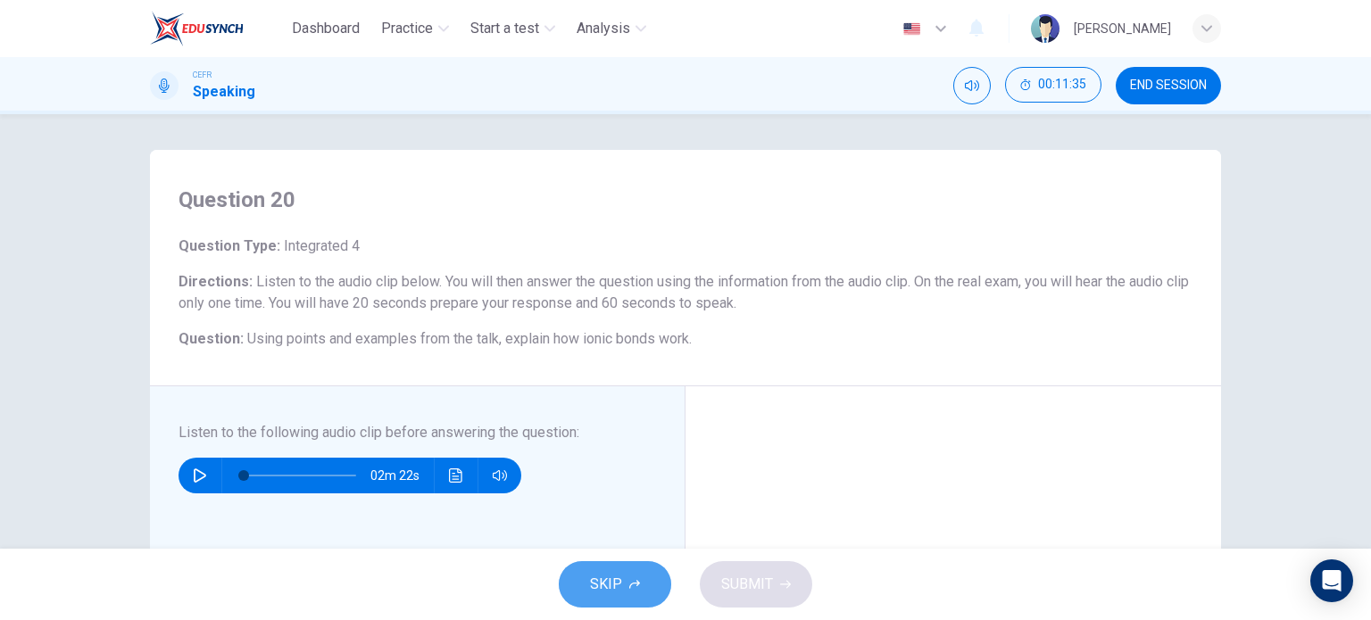
click at [600, 589] on span "SKIP" at bounding box center [606, 584] width 32 height 25
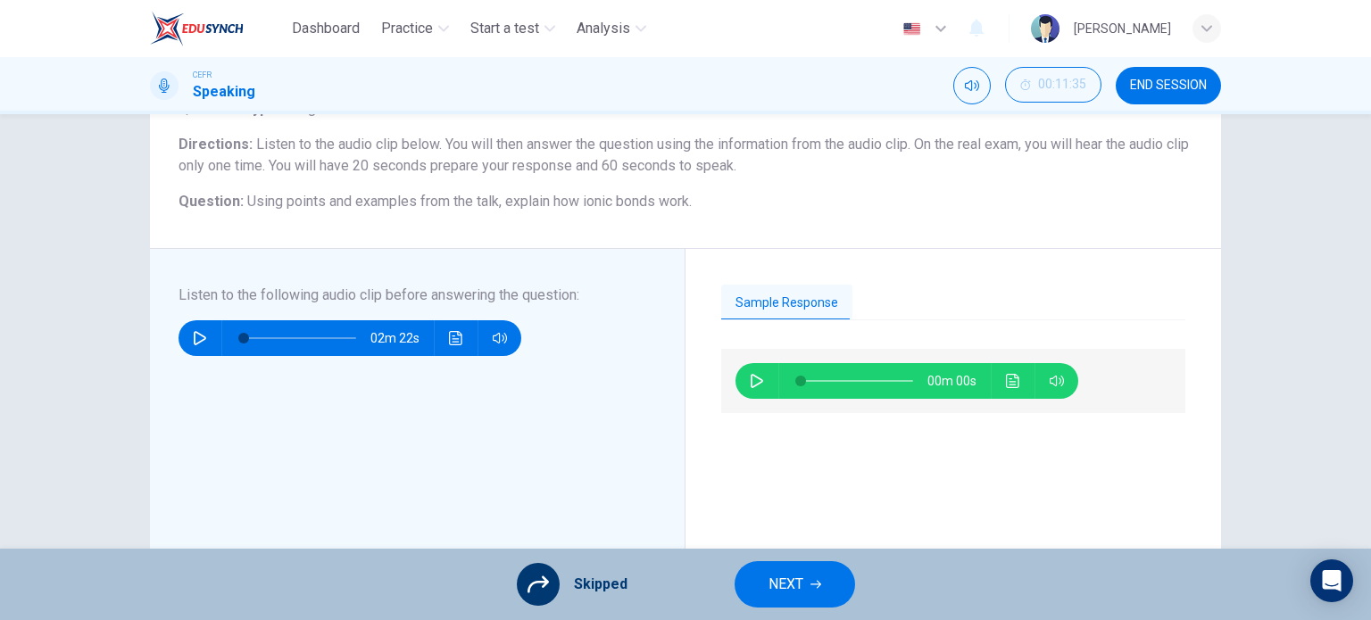
scroll to position [139, 0]
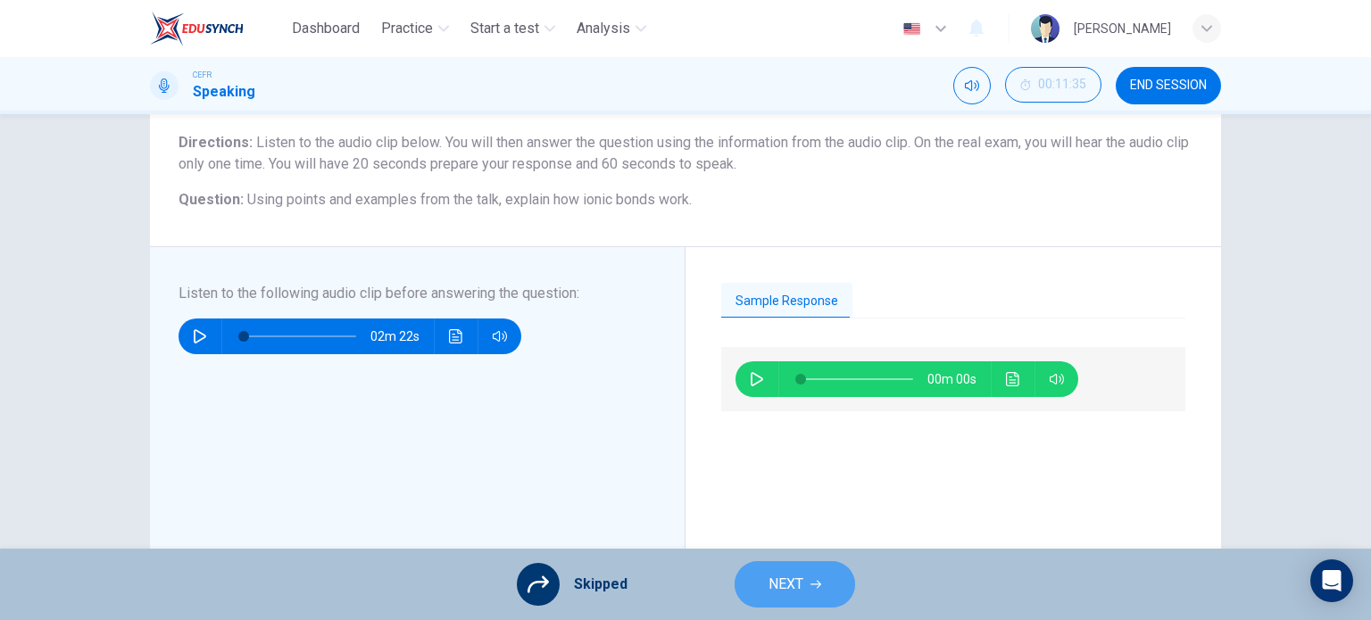
click at [786, 578] on span "NEXT" at bounding box center [786, 584] width 35 height 25
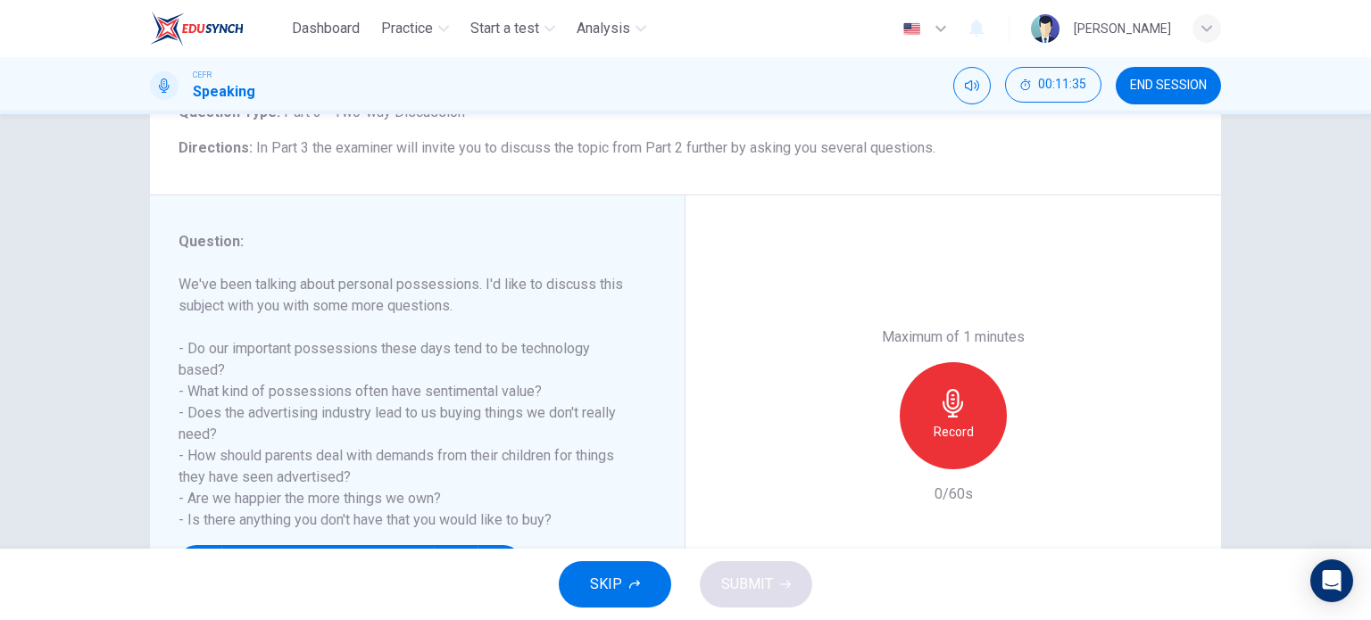
scroll to position [136, 0]
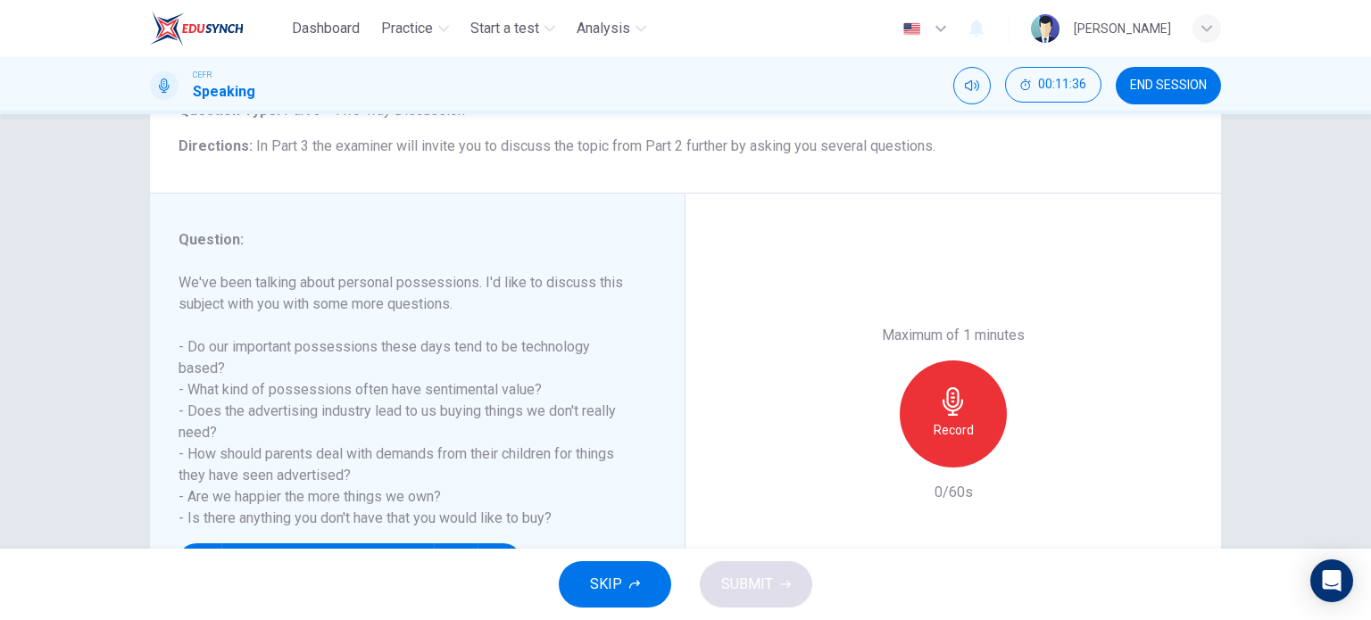
click at [629, 581] on icon "button" at bounding box center [634, 584] width 11 height 11
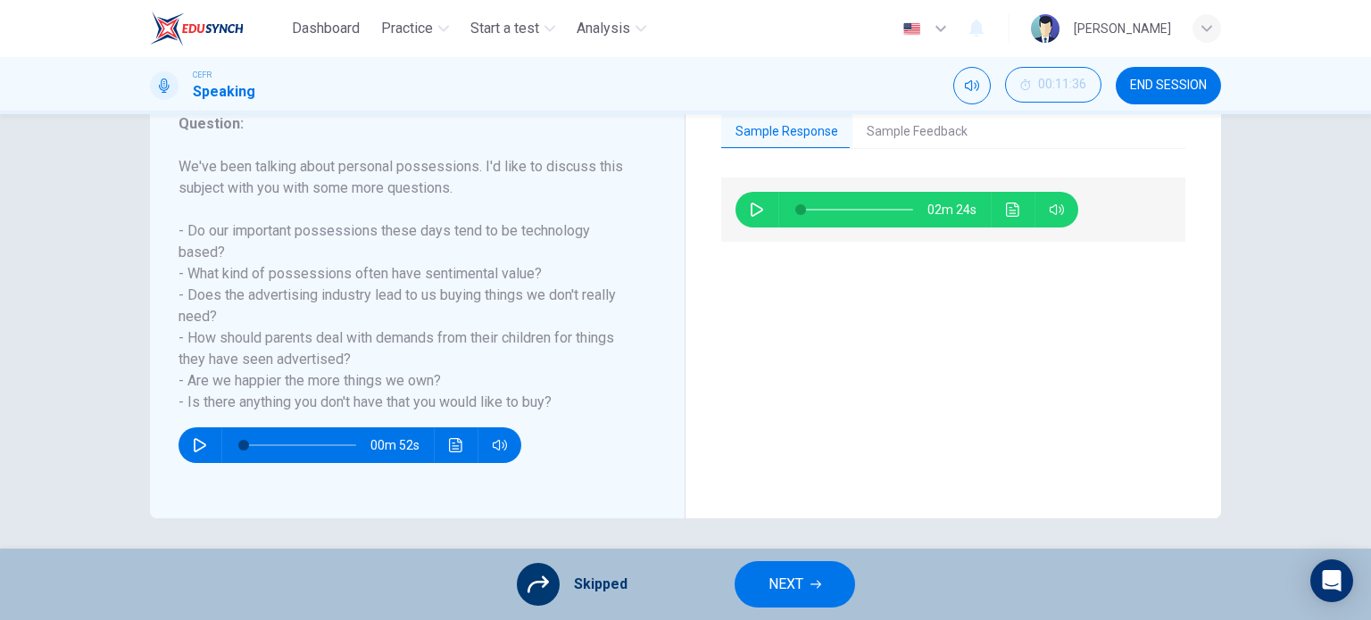
scroll to position [254, 0]
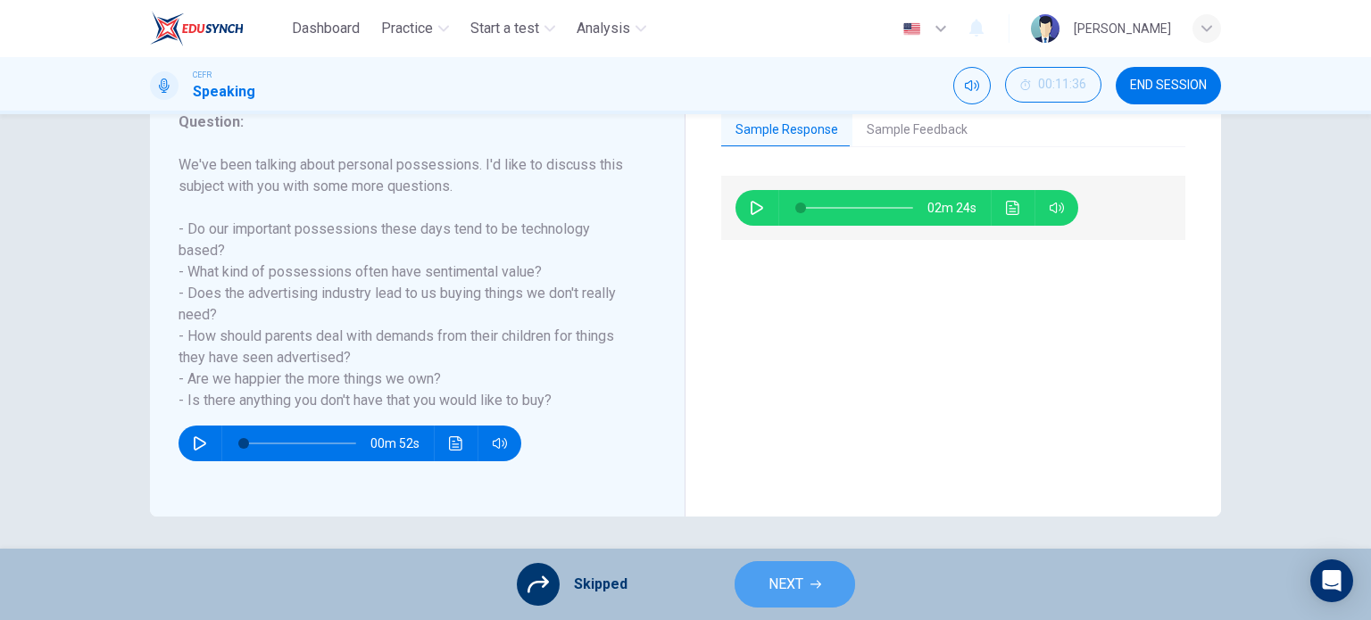
click at [763, 580] on button "NEXT" at bounding box center [795, 585] width 121 height 46
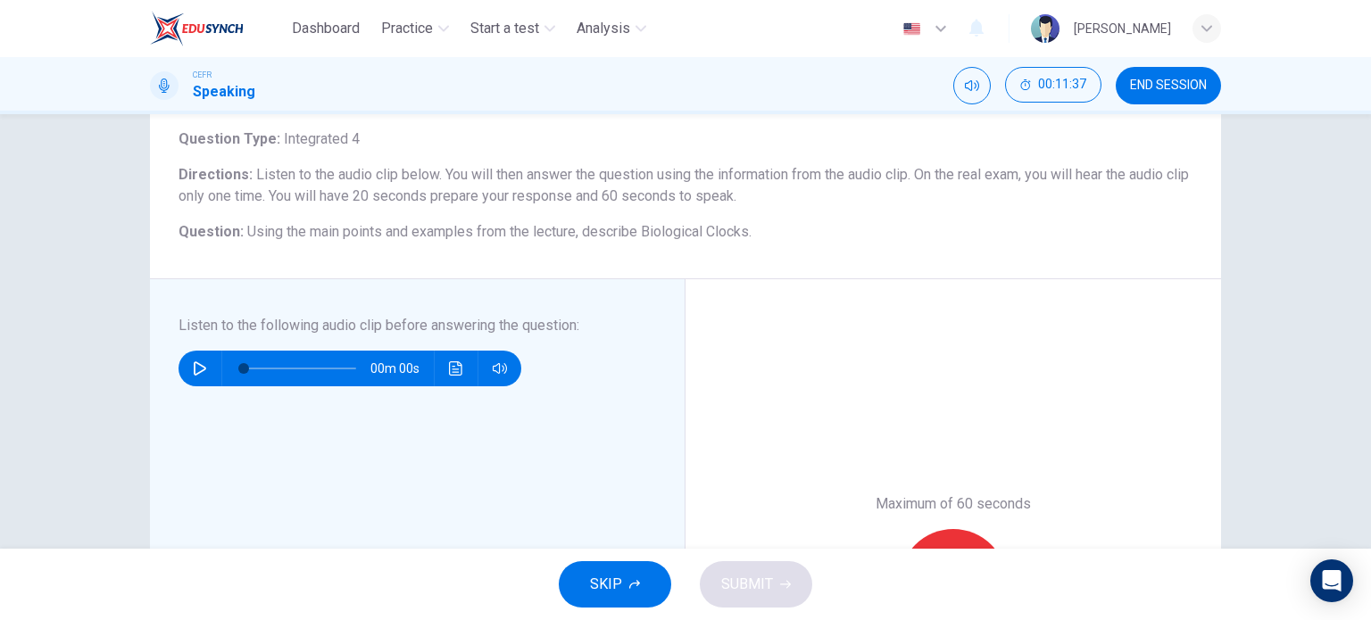
scroll to position [127, 0]
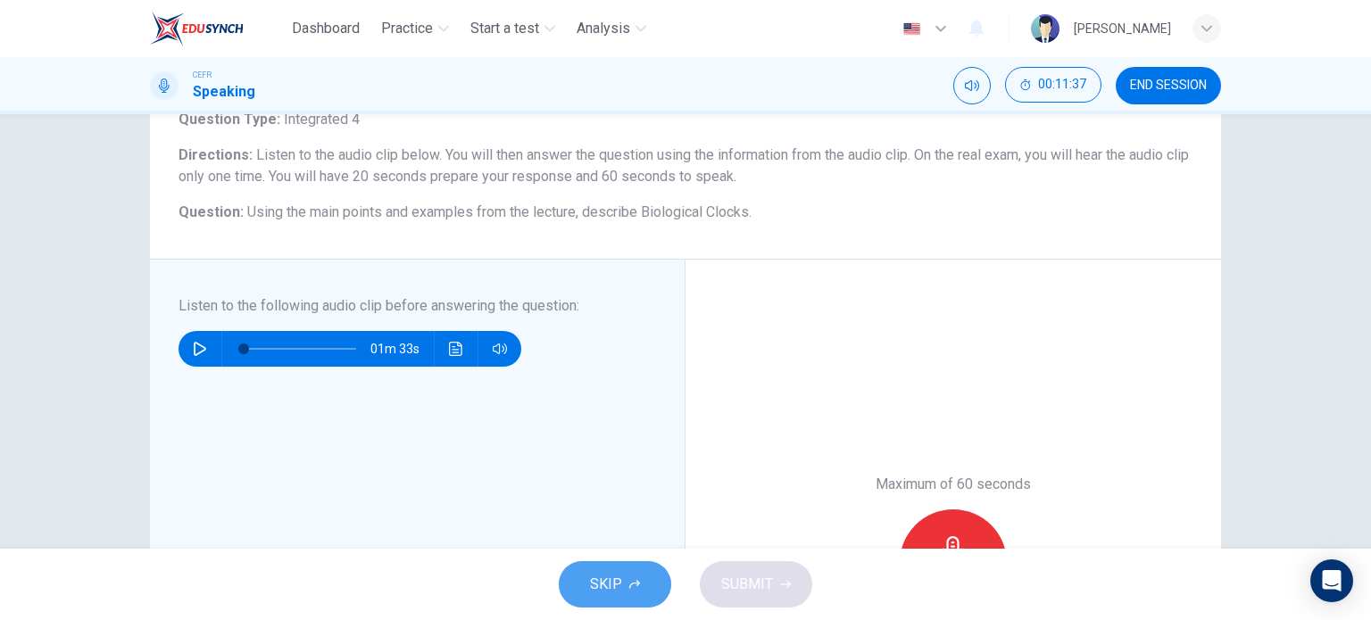
click at [611, 593] on span "SKIP" at bounding box center [606, 584] width 32 height 25
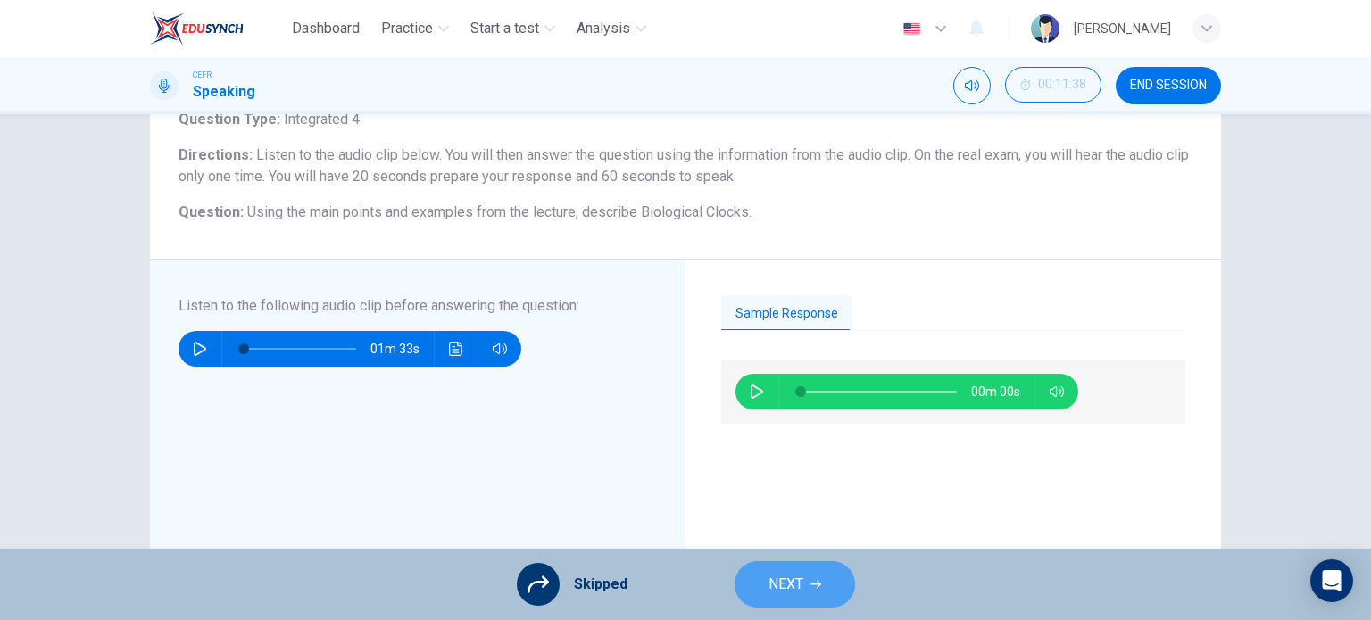
click at [794, 574] on span "NEXT" at bounding box center [786, 584] width 35 height 25
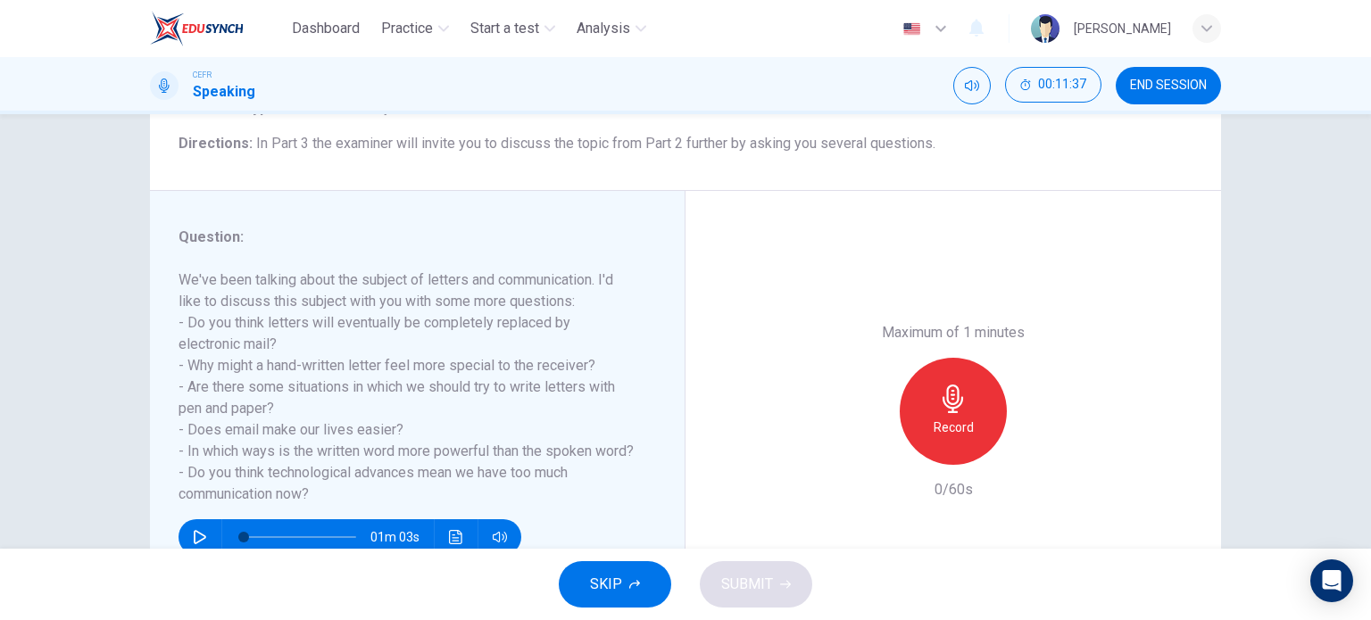
scroll to position [139, 0]
click at [649, 574] on button "SKIP" at bounding box center [615, 585] width 112 height 46
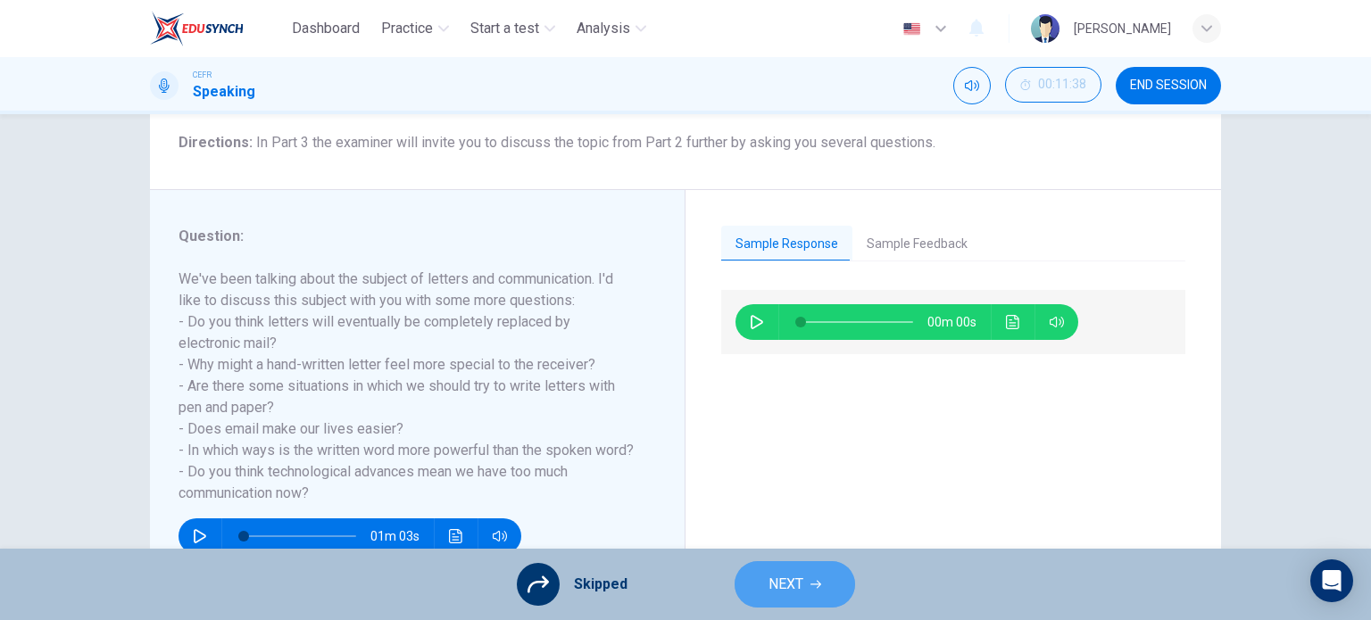
click at [775, 579] on span "NEXT" at bounding box center [786, 584] width 35 height 25
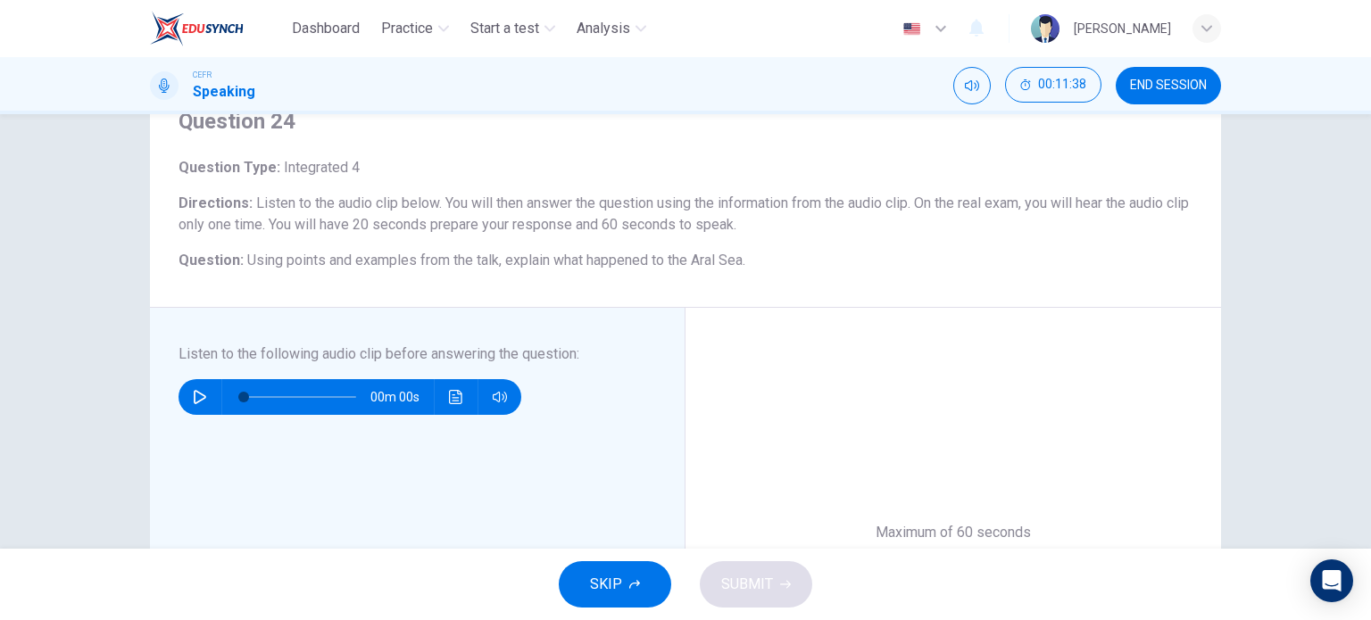
scroll to position [84, 0]
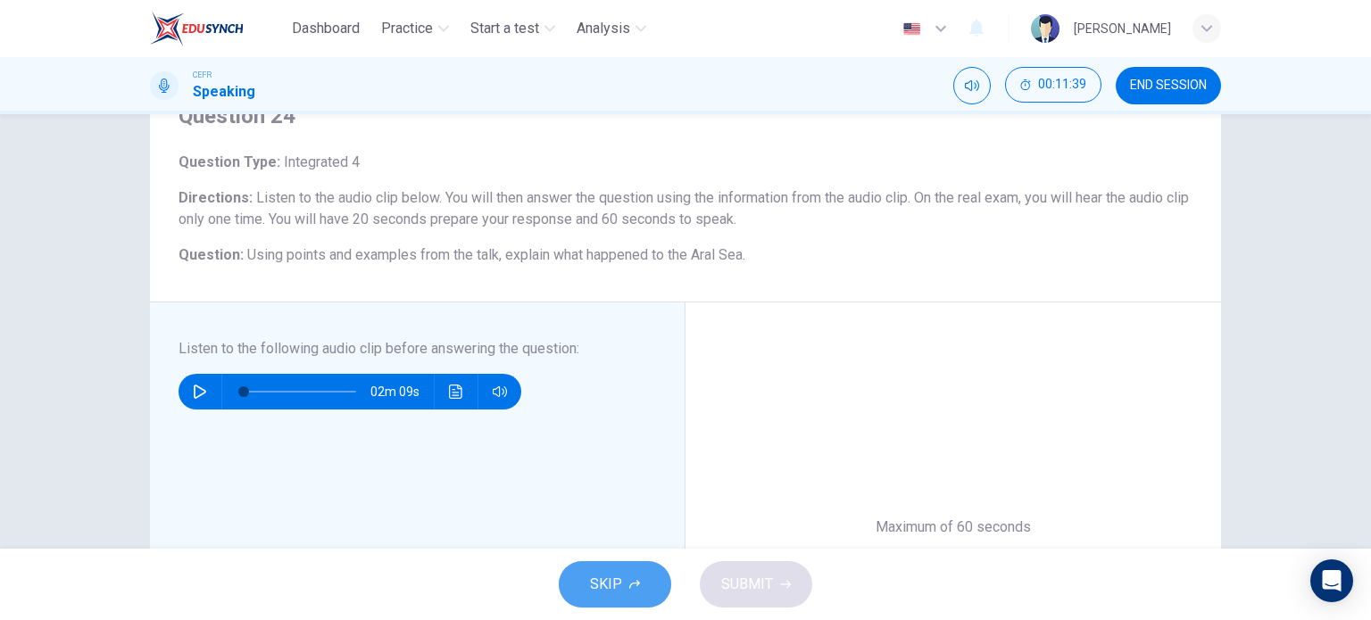
click at [636, 577] on button "SKIP" at bounding box center [615, 585] width 112 height 46
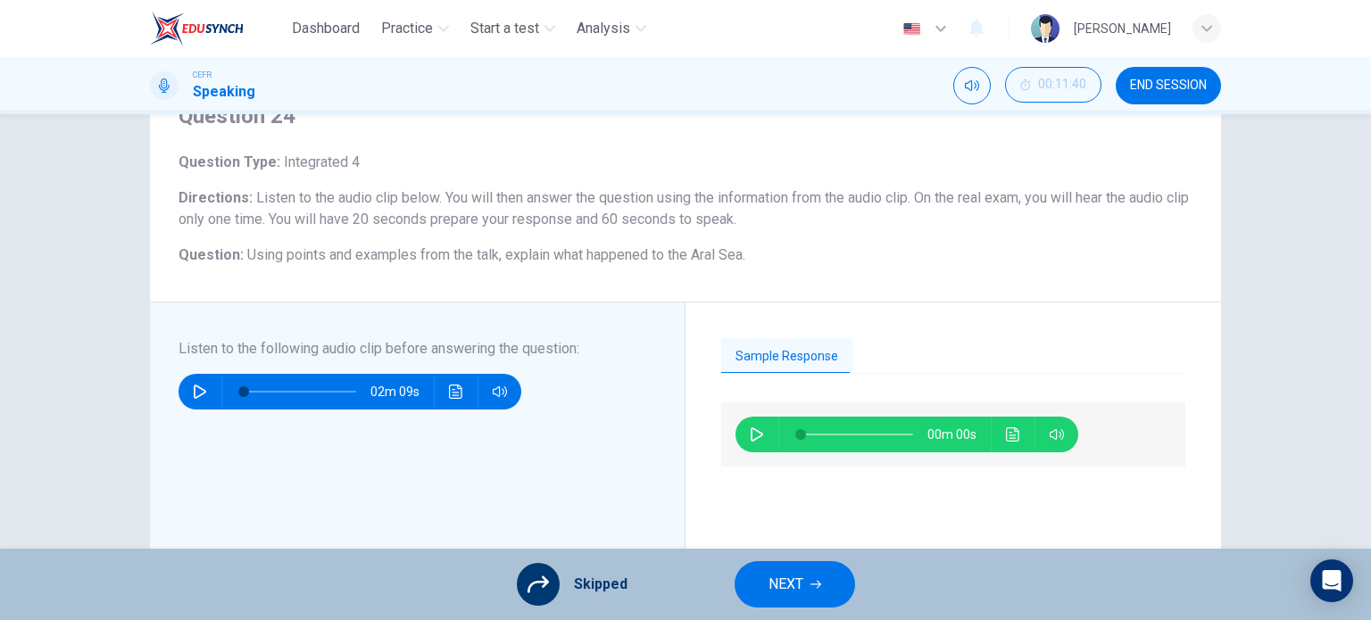
click at [786, 599] on button "NEXT" at bounding box center [795, 585] width 121 height 46
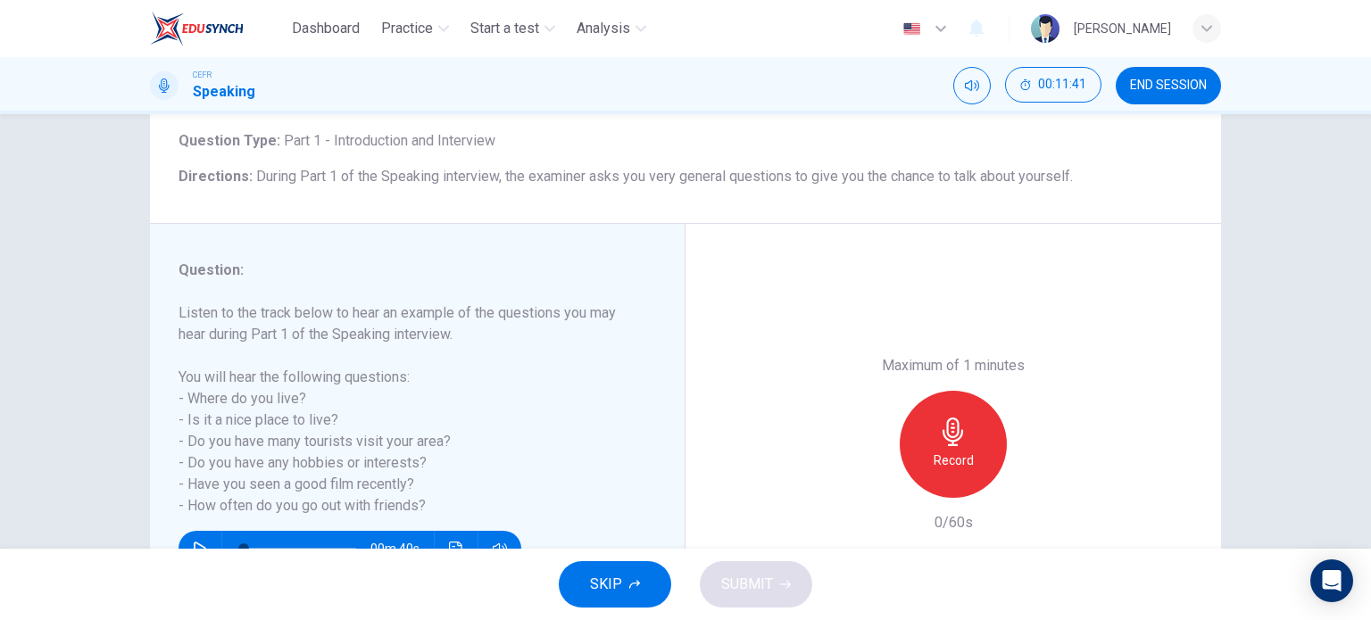
scroll to position [131, 0]
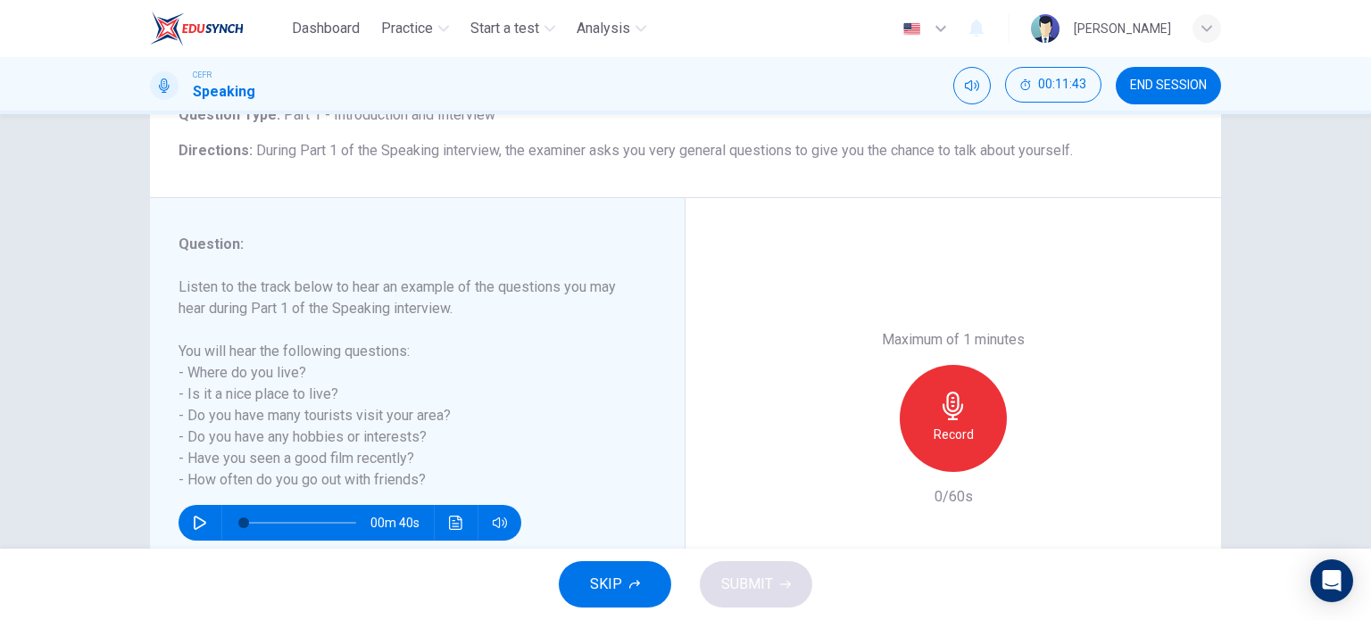
click at [605, 591] on span "SKIP" at bounding box center [606, 584] width 32 height 25
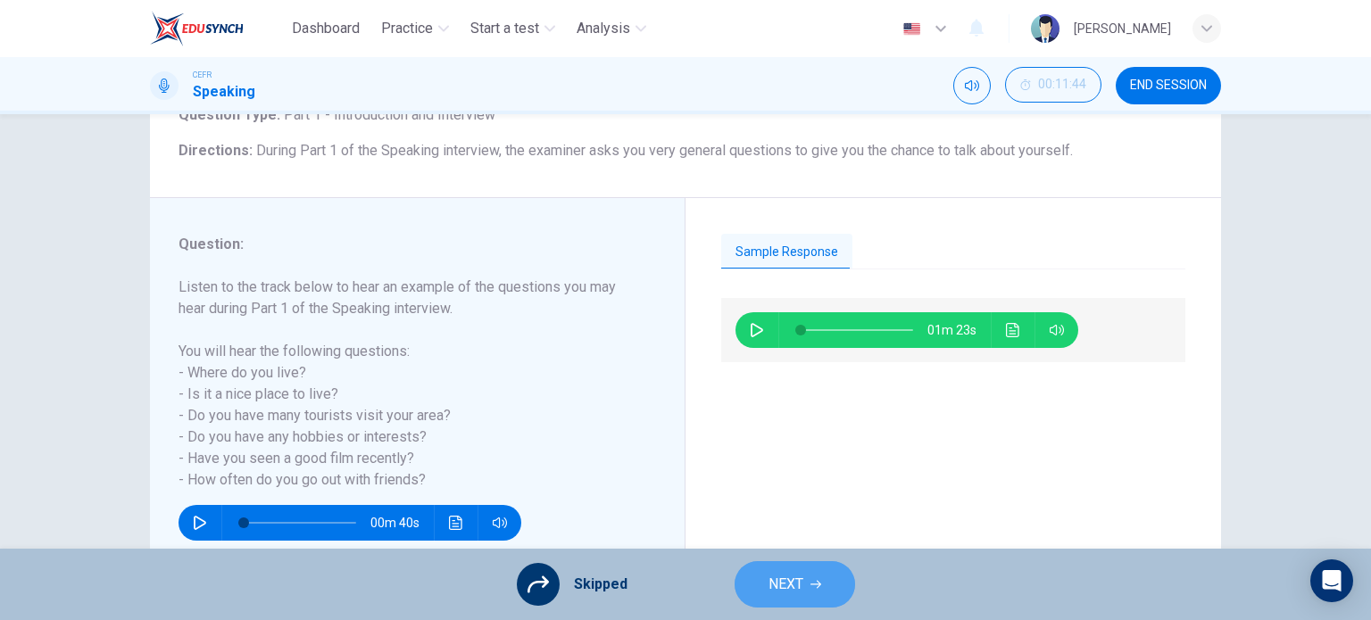
click at [801, 576] on span "NEXT" at bounding box center [786, 584] width 35 height 25
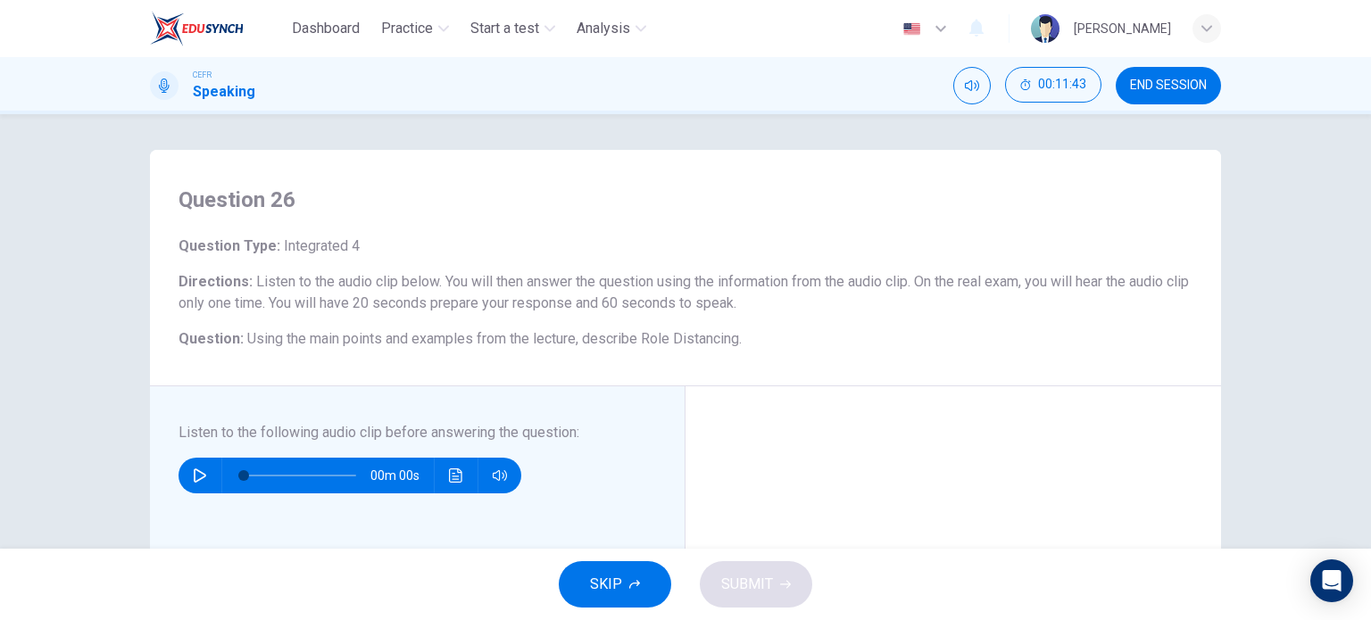
scroll to position [71, 0]
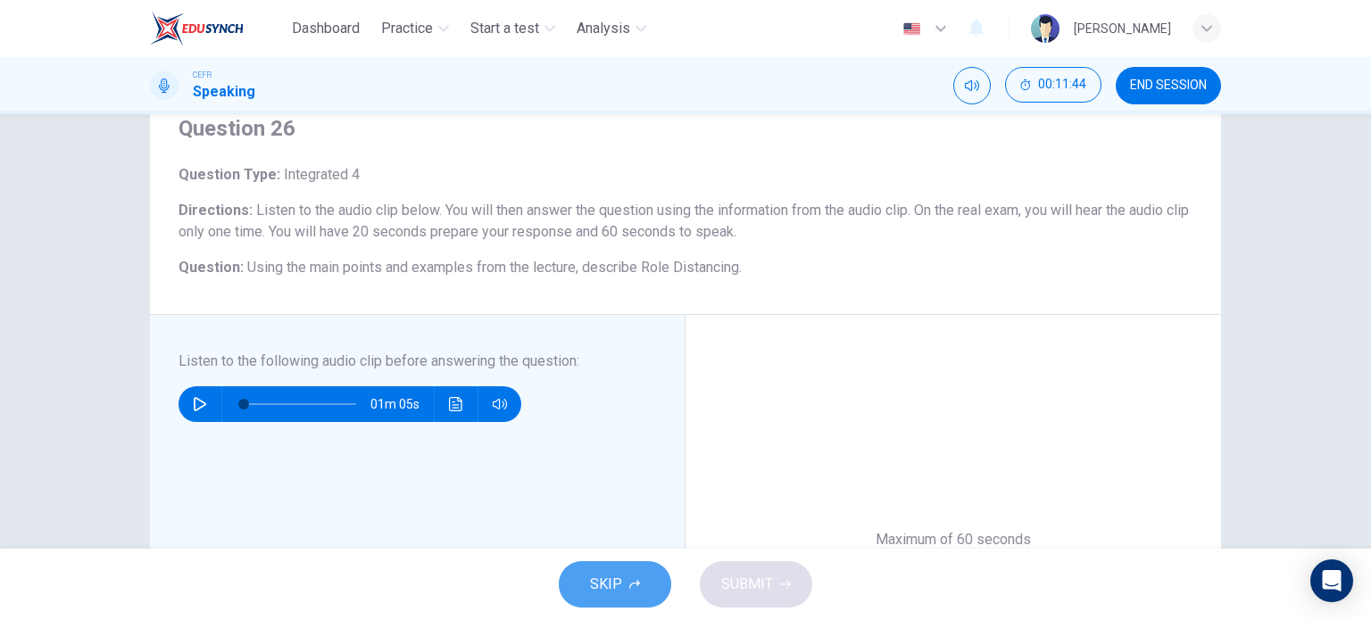
click at [614, 572] on span "SKIP" at bounding box center [606, 584] width 32 height 25
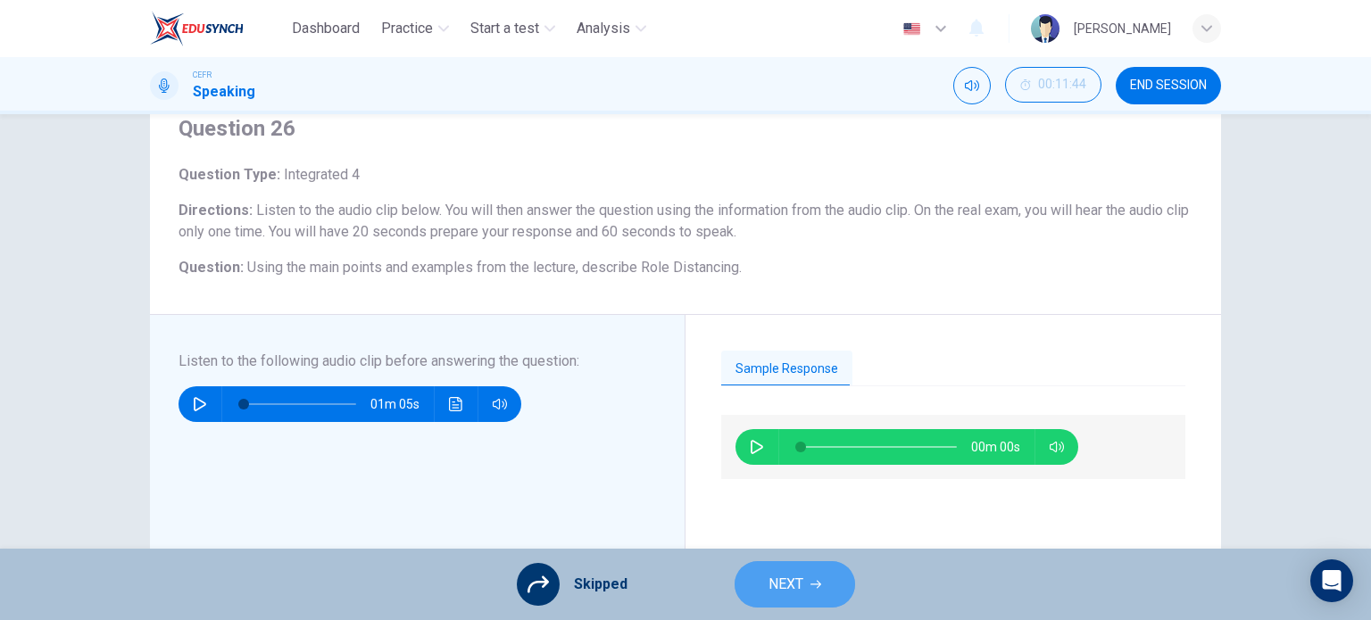
click at [804, 578] on button "NEXT" at bounding box center [795, 585] width 121 height 46
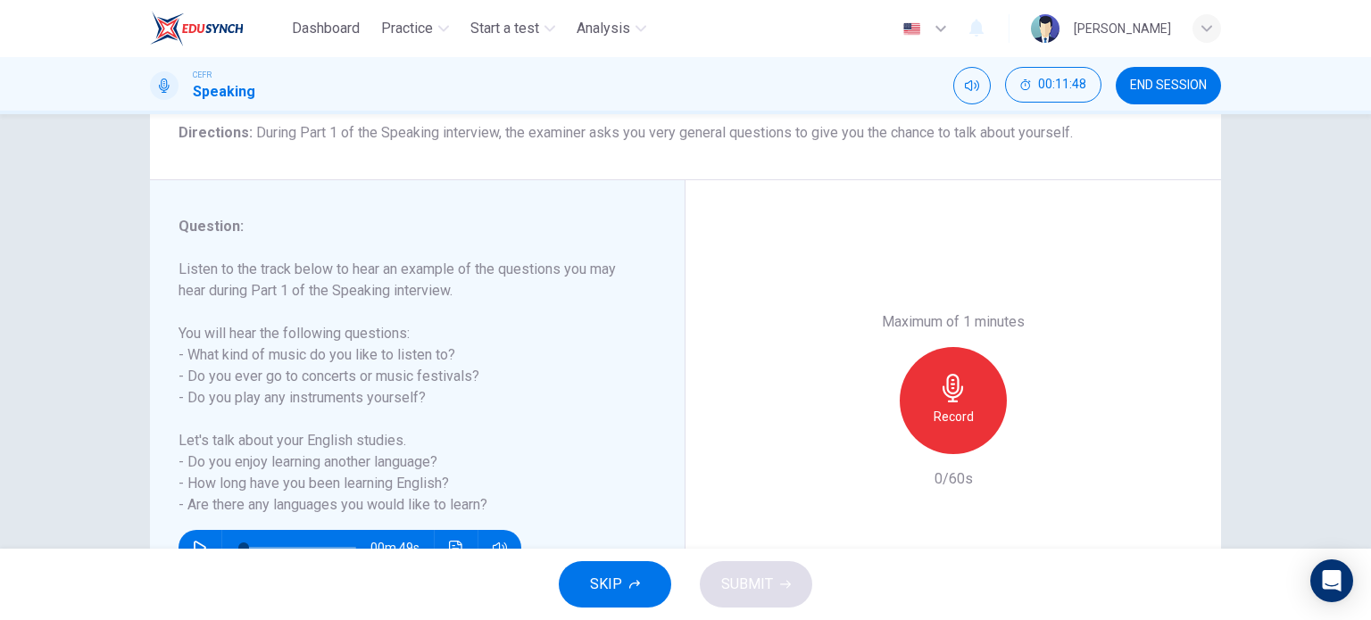
scroll to position [189, 0]
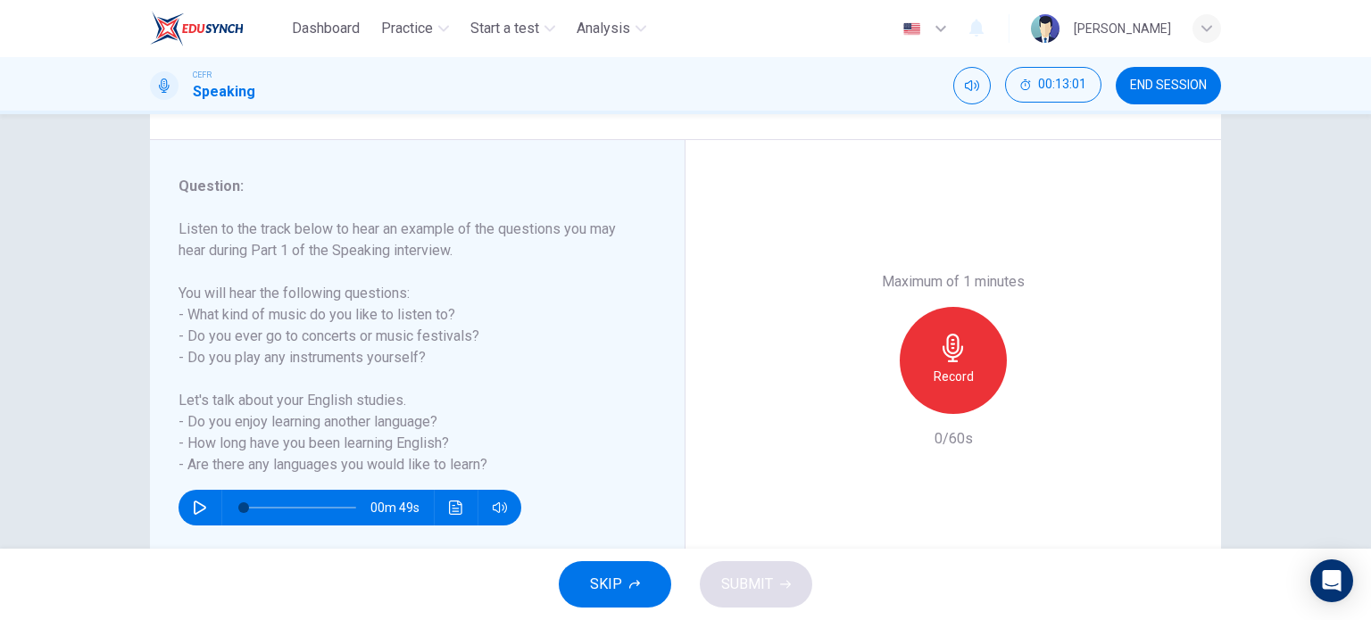
click at [636, 577] on button "SKIP" at bounding box center [615, 585] width 112 height 46
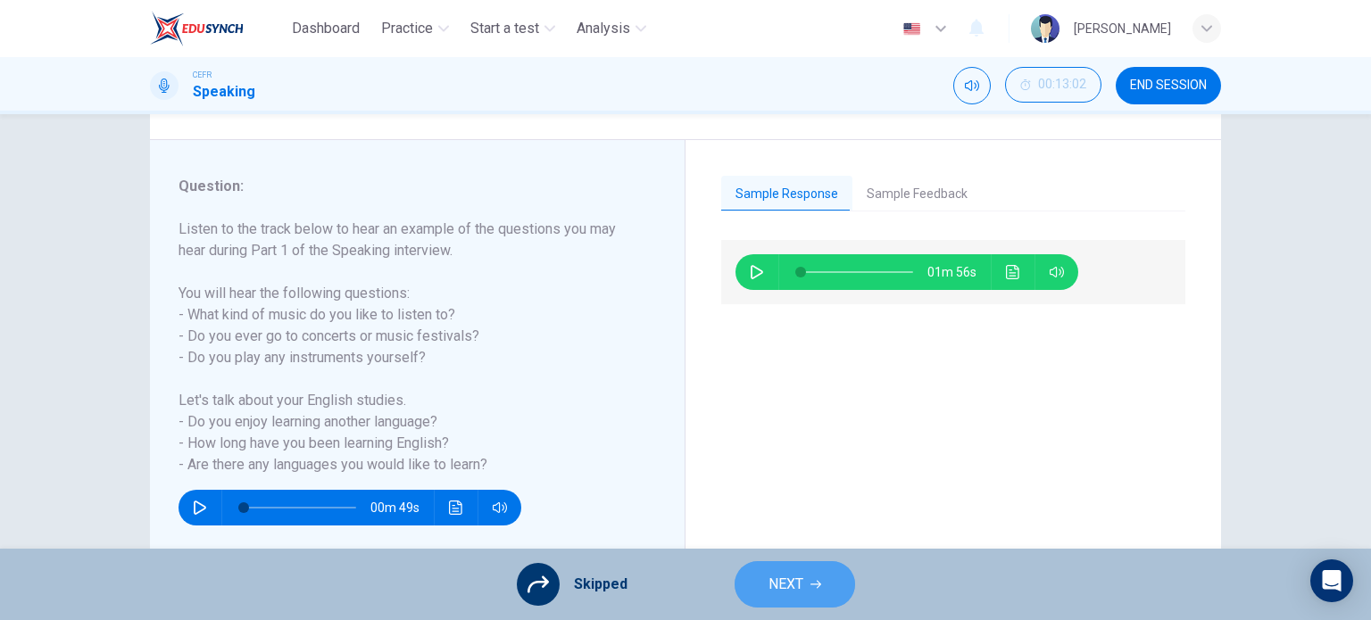
click at [798, 580] on span "NEXT" at bounding box center [786, 584] width 35 height 25
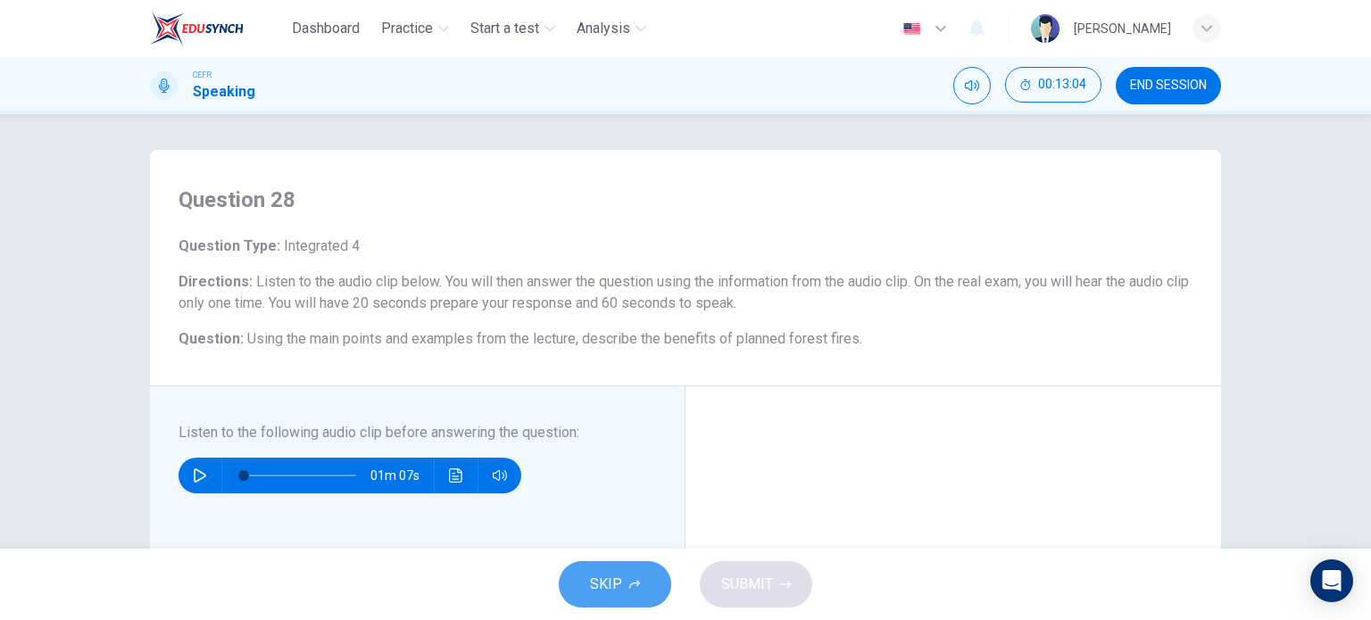
click at [634, 579] on icon "button" at bounding box center [634, 584] width 11 height 11
